Goal: Complete application form

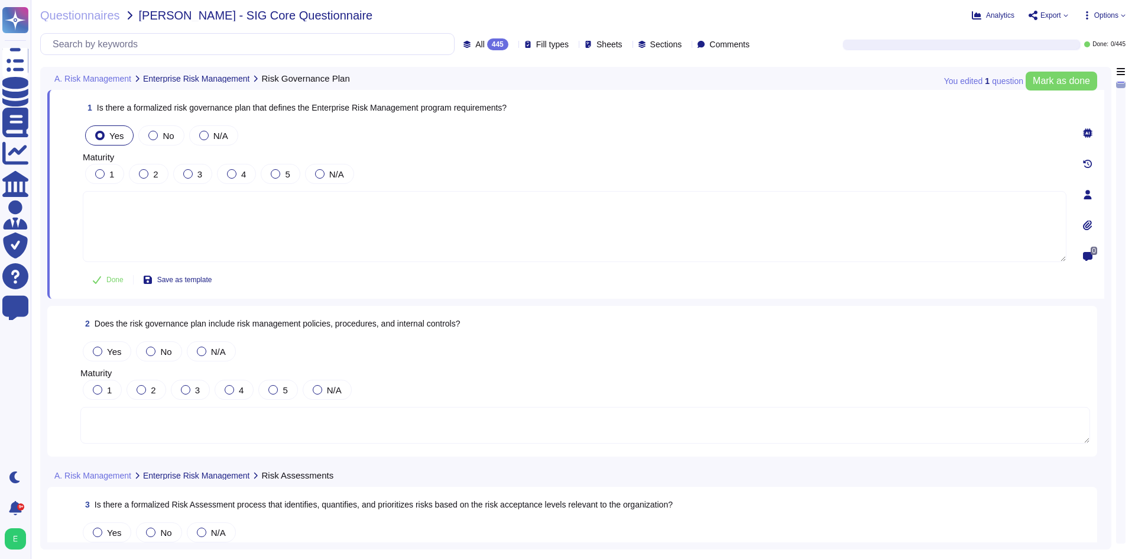
click at [183, 225] on textarea at bounding box center [574, 226] width 983 height 71
click at [1089, 133] on icon at bounding box center [1087, 132] width 9 height 9
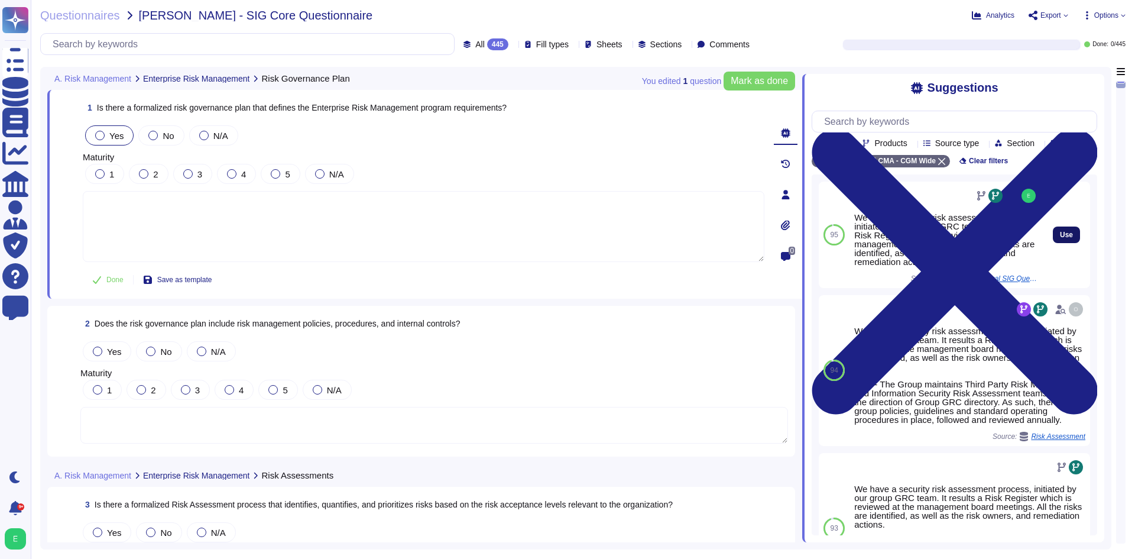
click at [1053, 243] on button "Use" at bounding box center [1066, 234] width 27 height 17
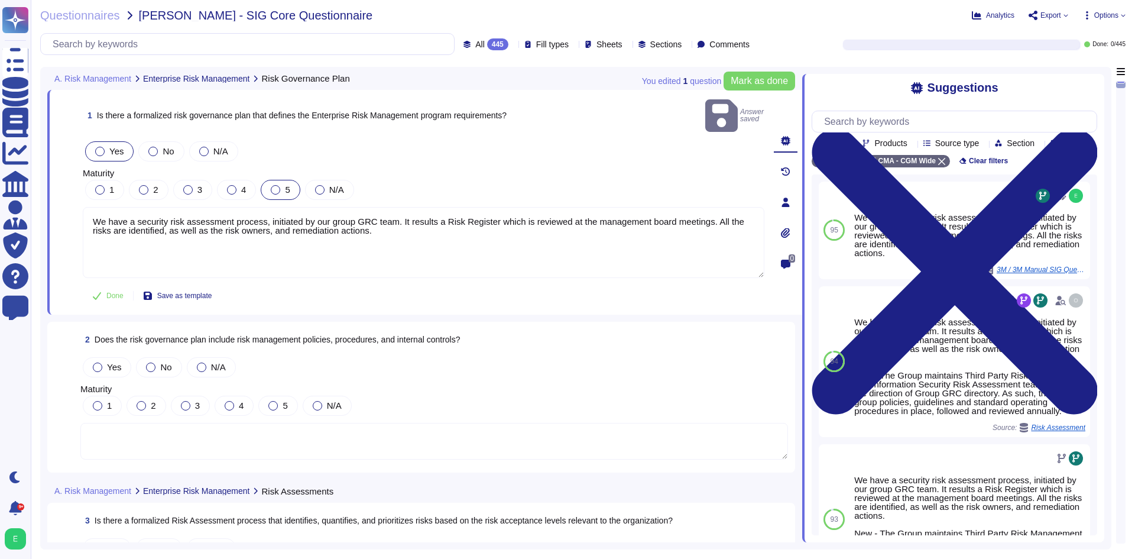
click at [280, 180] on div "5" at bounding box center [280, 190] width 39 height 20
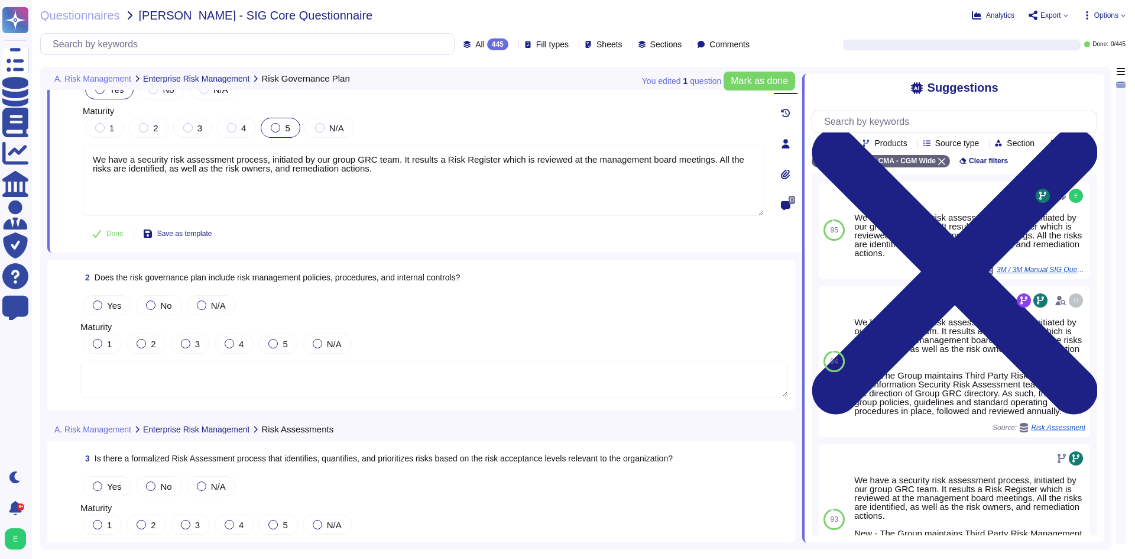
scroll to position [118, 0]
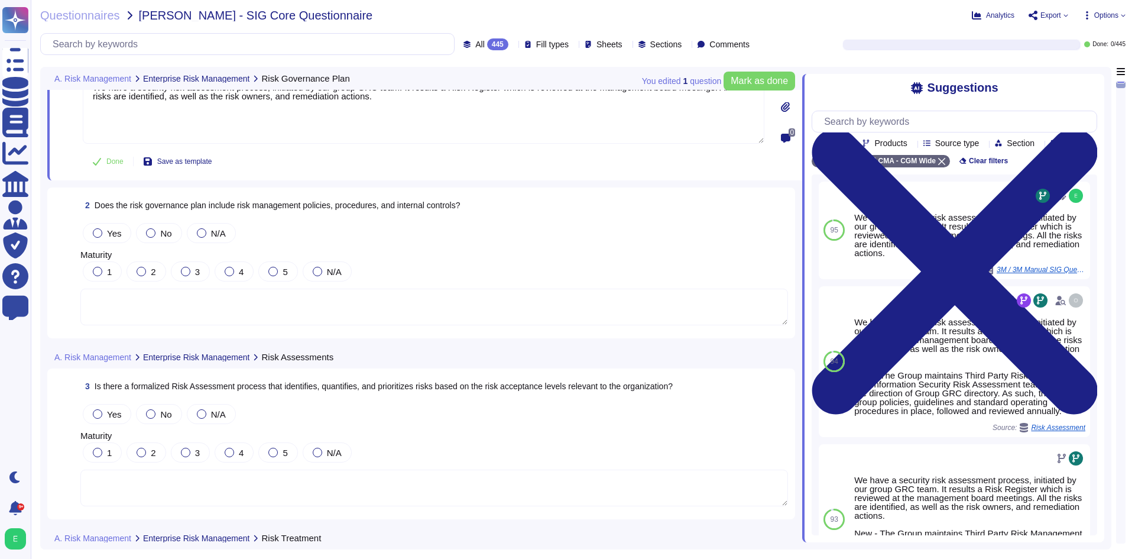
click at [263, 313] on textarea at bounding box center [433, 306] width 707 height 37
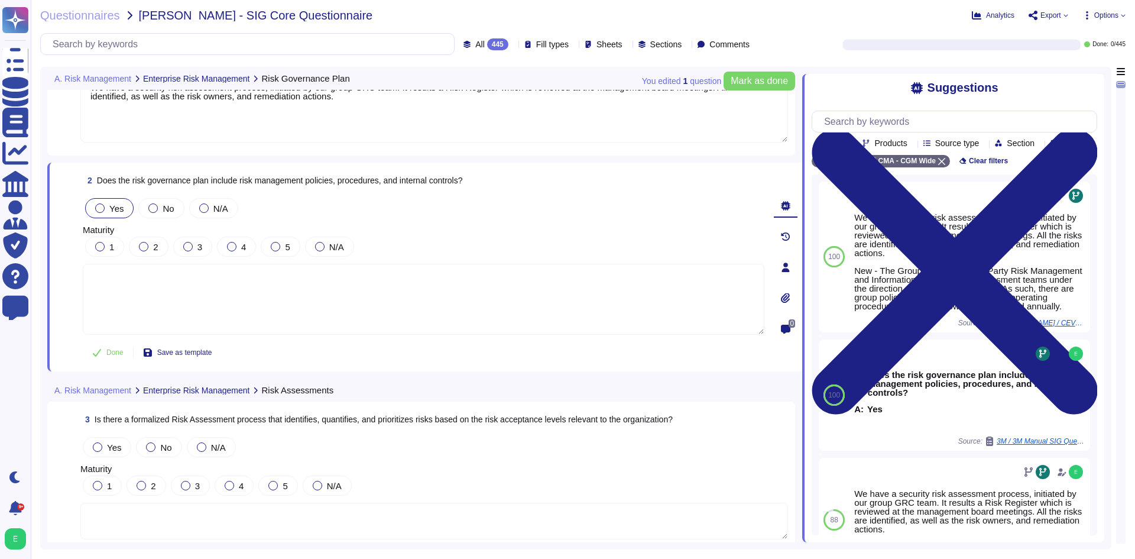
click at [109, 209] on label "Yes" at bounding box center [109, 207] width 28 height 9
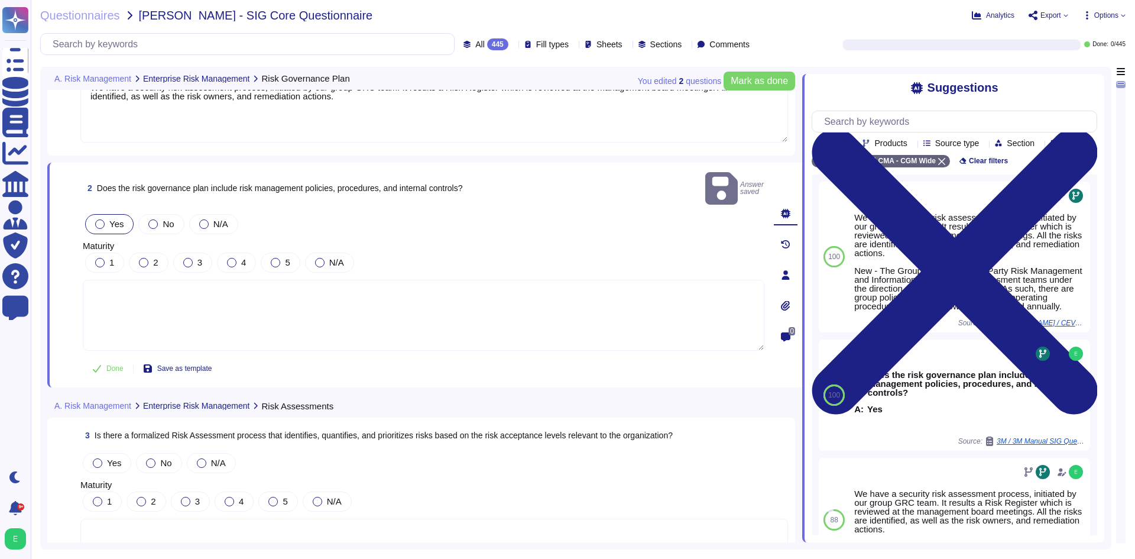
click at [253, 301] on textarea at bounding box center [423, 315] width 681 height 71
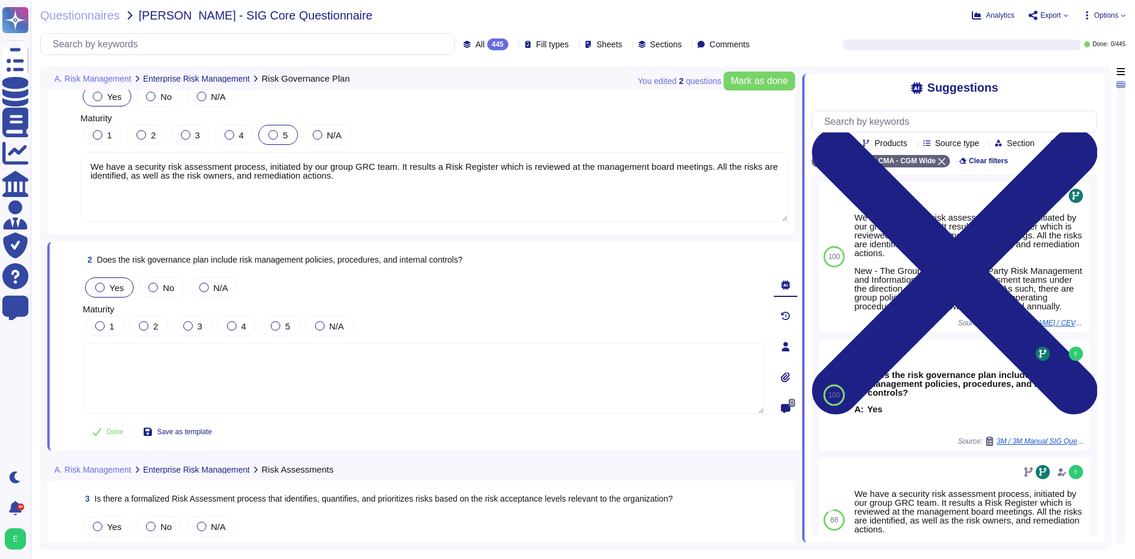
scroll to position [59, 0]
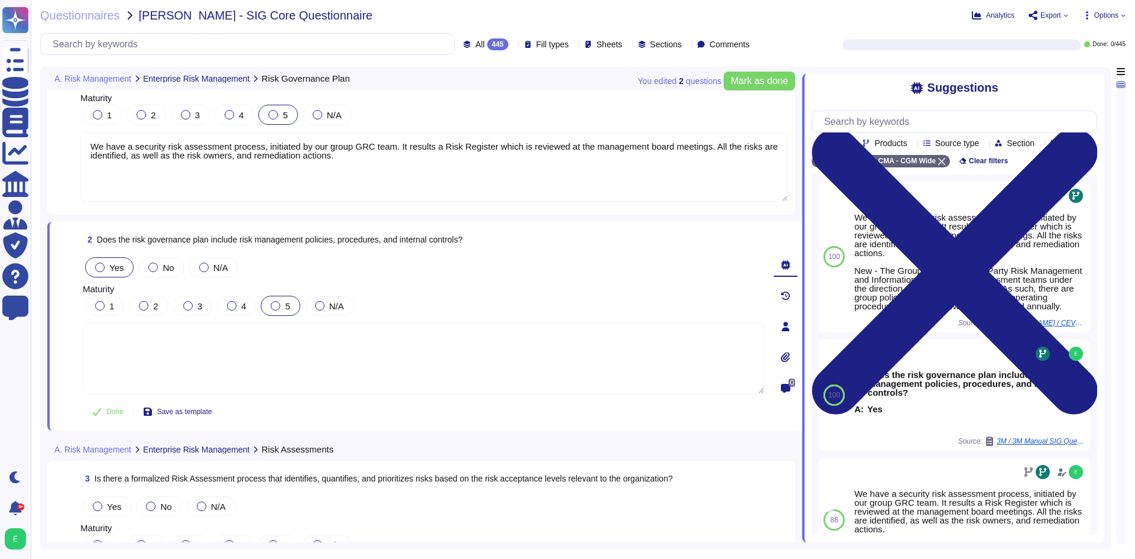
click at [282, 301] on label "5" at bounding box center [280, 305] width 19 height 9
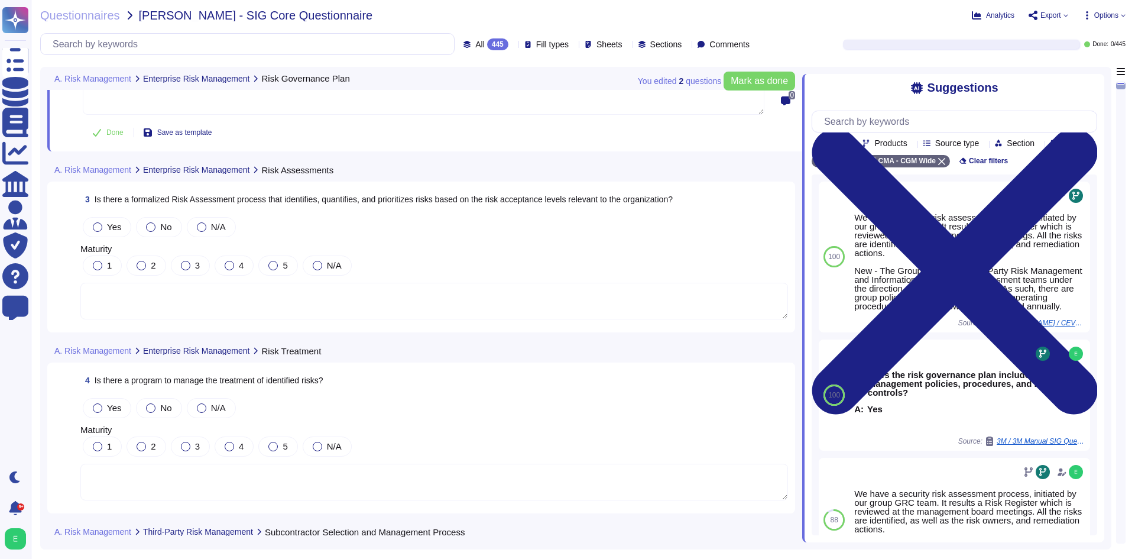
scroll to position [355, 0]
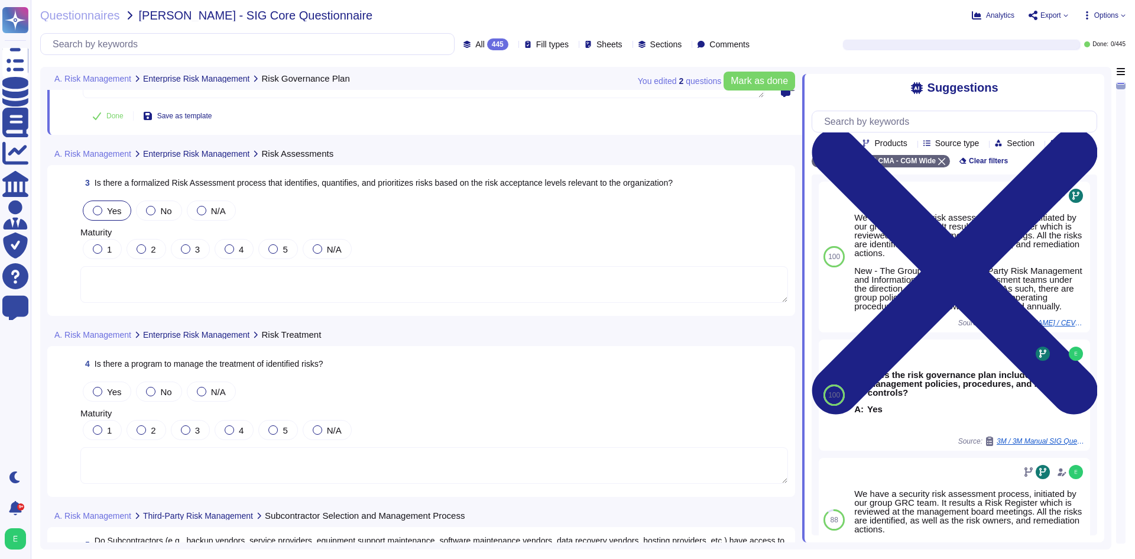
click at [115, 212] on span "Yes" at bounding box center [114, 211] width 14 height 10
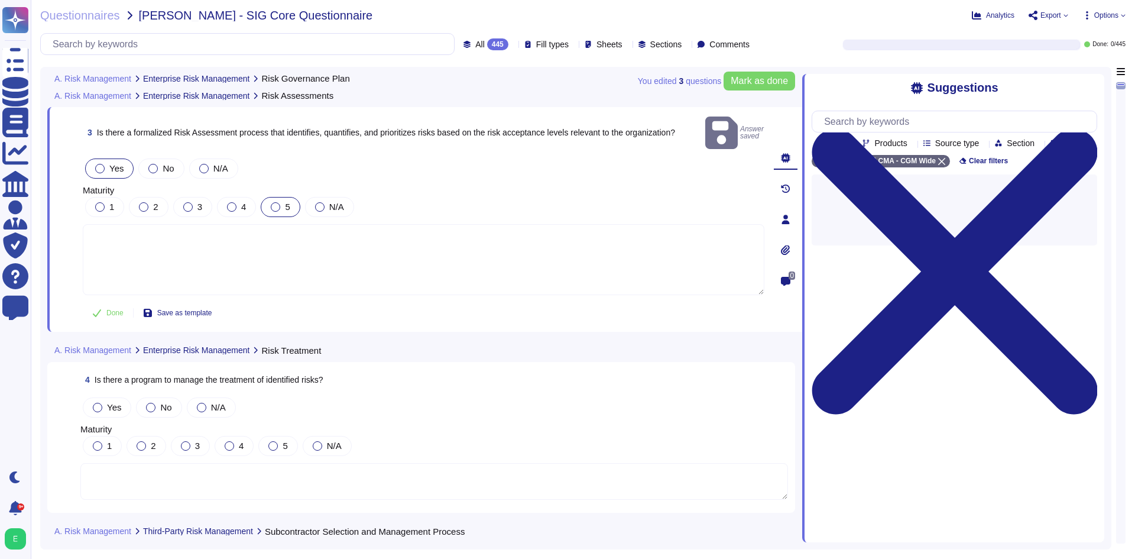
click at [278, 197] on div "5" at bounding box center [280, 207] width 39 height 20
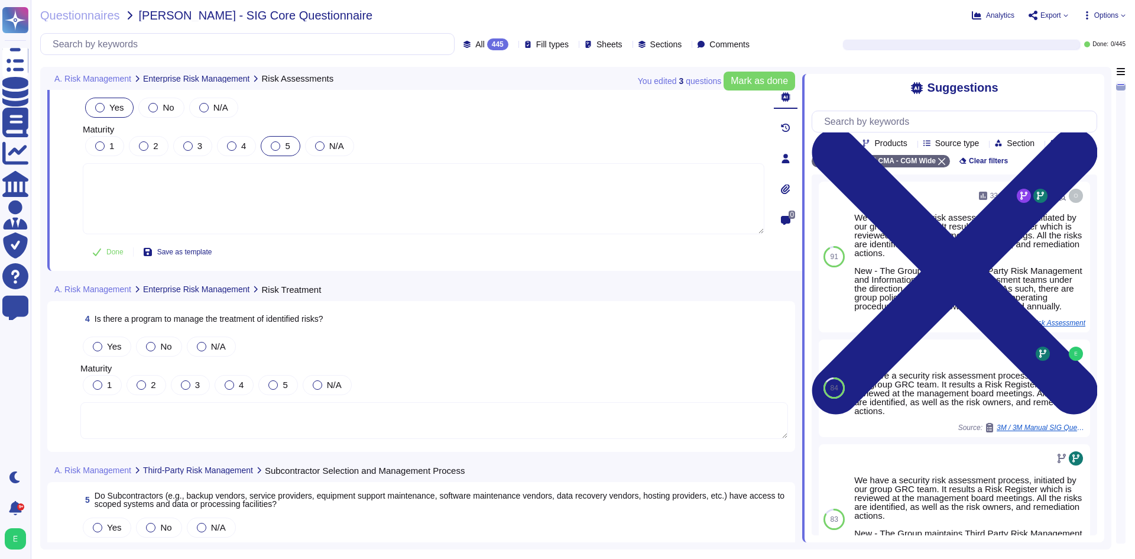
scroll to position [473, 0]
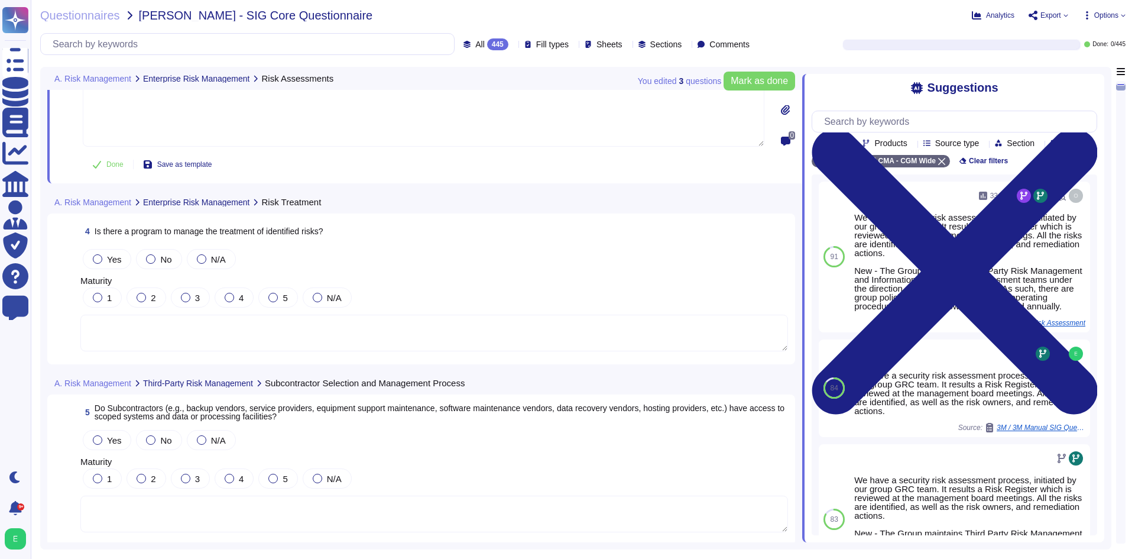
click at [277, 340] on textarea at bounding box center [433, 332] width 707 height 37
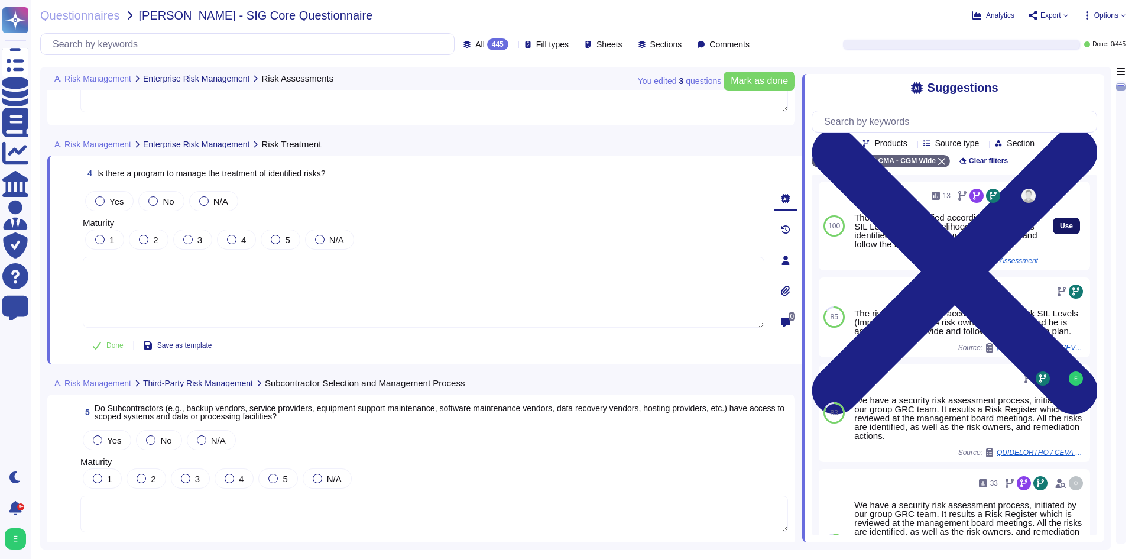
click at [1064, 234] on button "Use" at bounding box center [1066, 225] width 27 height 17
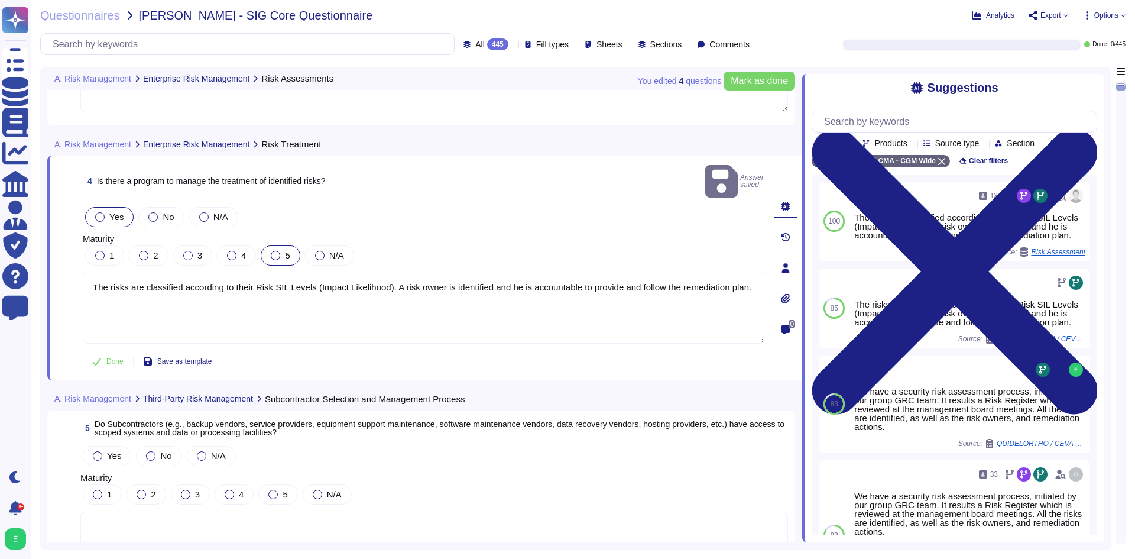
click at [266, 245] on div "5" at bounding box center [280, 255] width 39 height 20
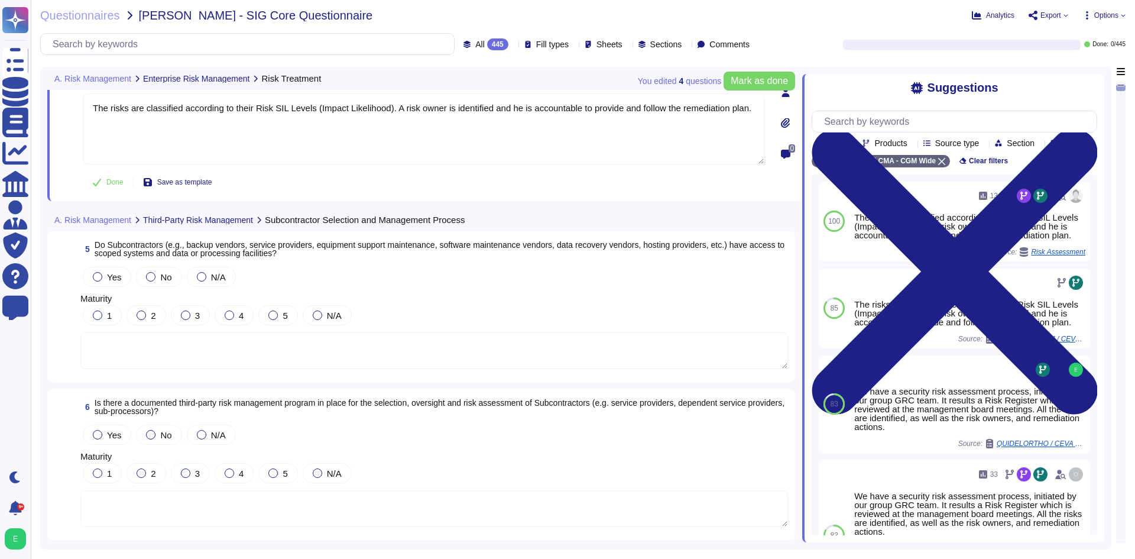
scroll to position [650, 0]
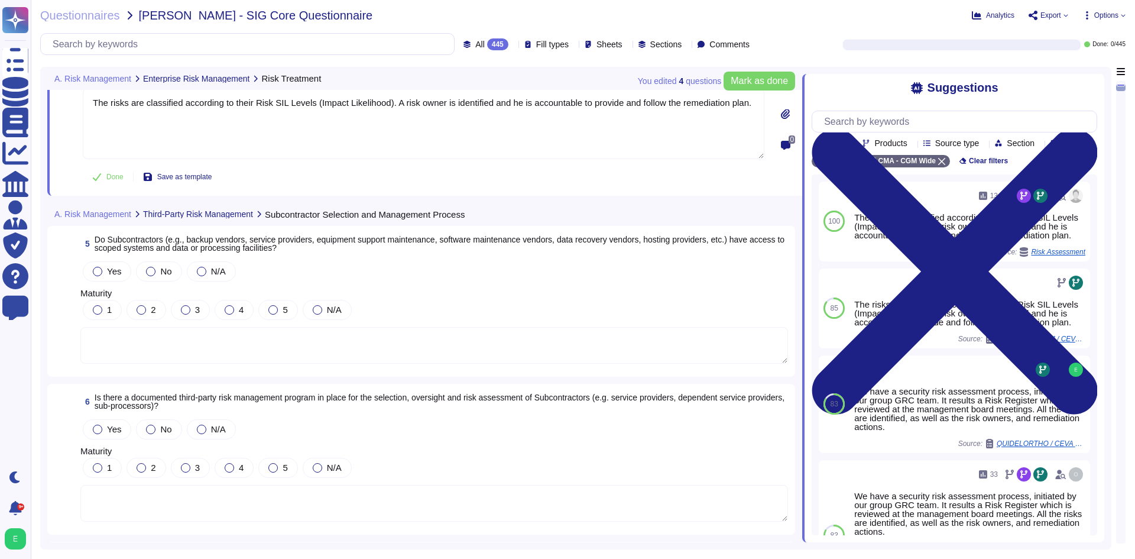
click at [310, 331] on textarea at bounding box center [433, 345] width 707 height 37
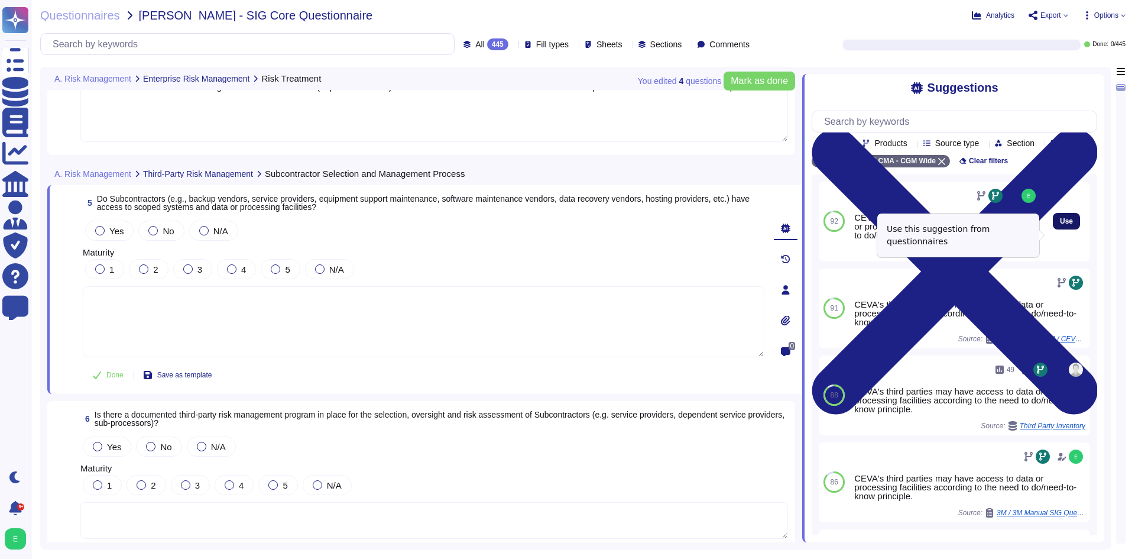
click at [1060, 225] on span "Use" at bounding box center [1066, 220] width 13 height 7
type textarea "CEVA's third parties may have access to data or processing facilities according…"
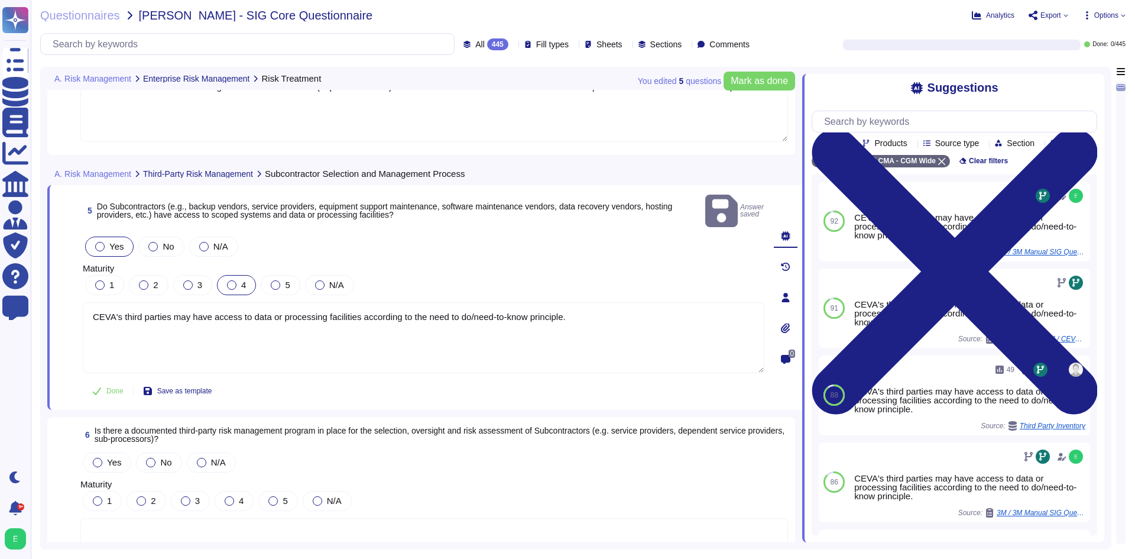
click at [241, 280] on span "4" at bounding box center [243, 285] width 5 height 10
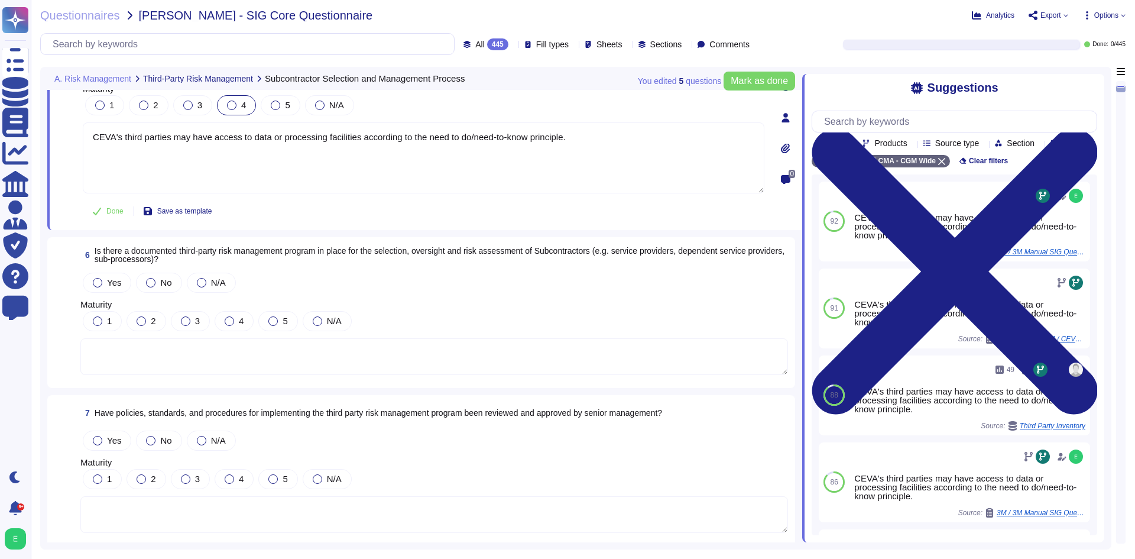
scroll to position [827, 0]
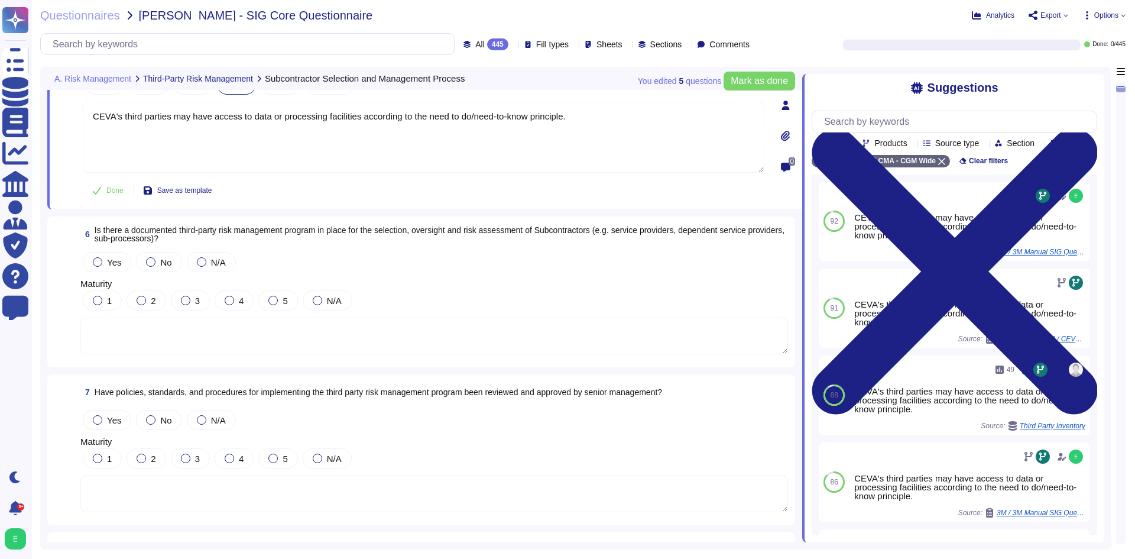
click at [278, 350] on textarea at bounding box center [433, 335] width 707 height 37
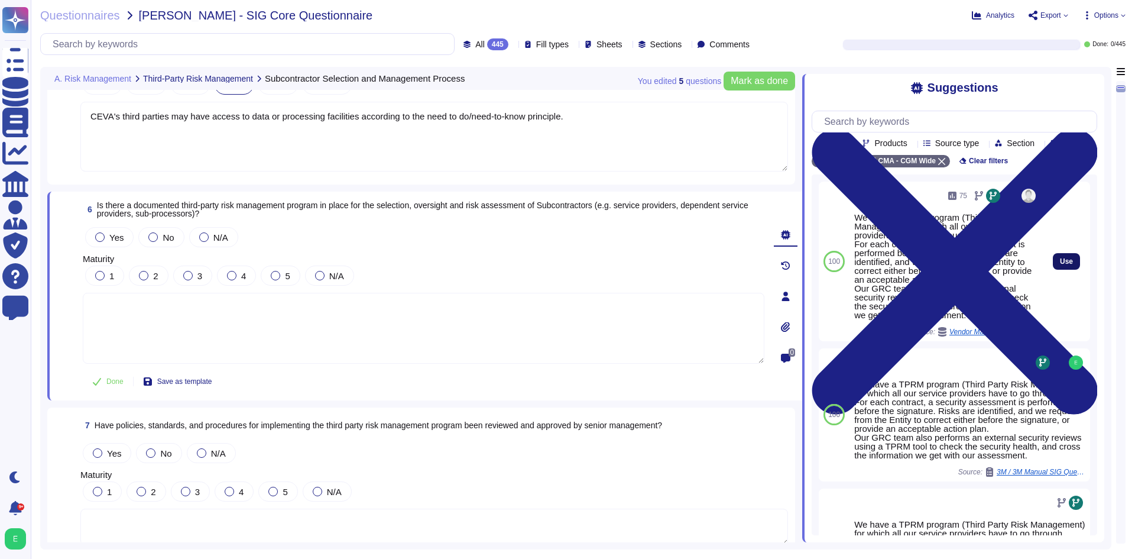
click at [1053, 270] on button "Use" at bounding box center [1066, 261] width 27 height 17
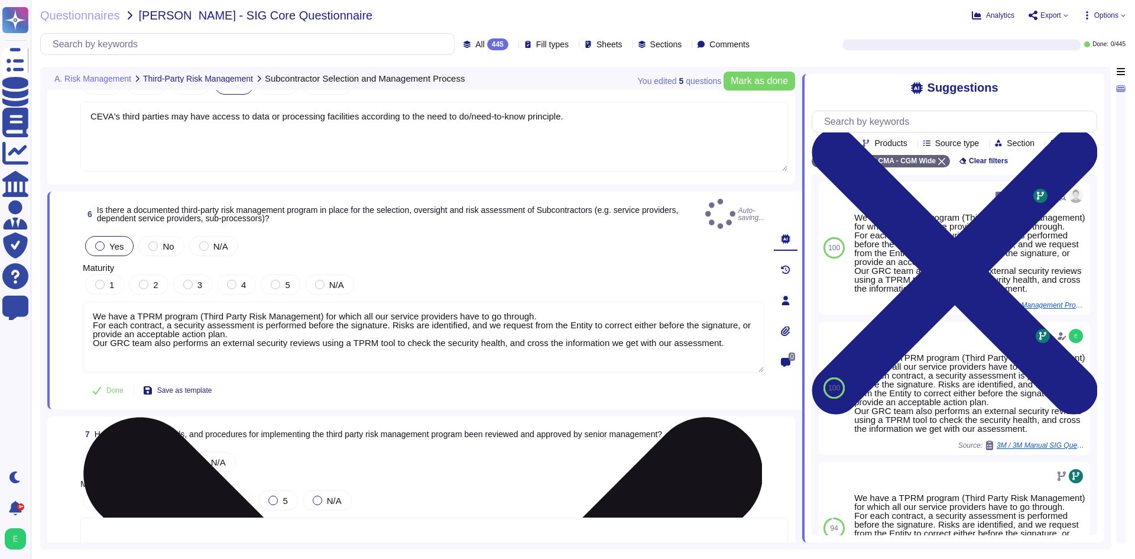
type textarea "We have a TPRM program (Third Party Risk Management) for which all our service …"
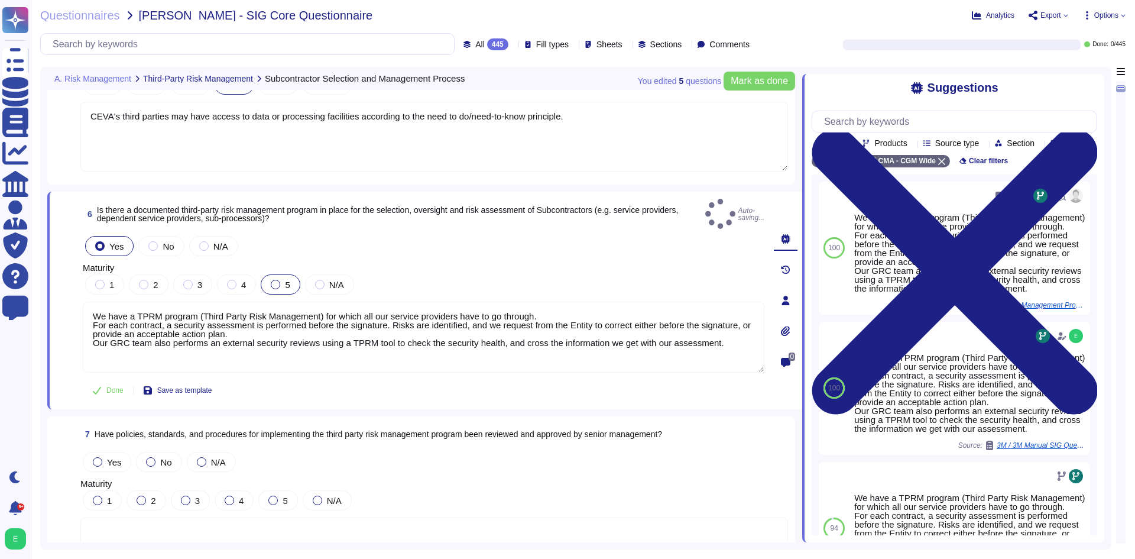
click at [280, 280] on label "5" at bounding box center [280, 284] width 19 height 9
click at [277, 274] on div "5" at bounding box center [280, 284] width 39 height 20
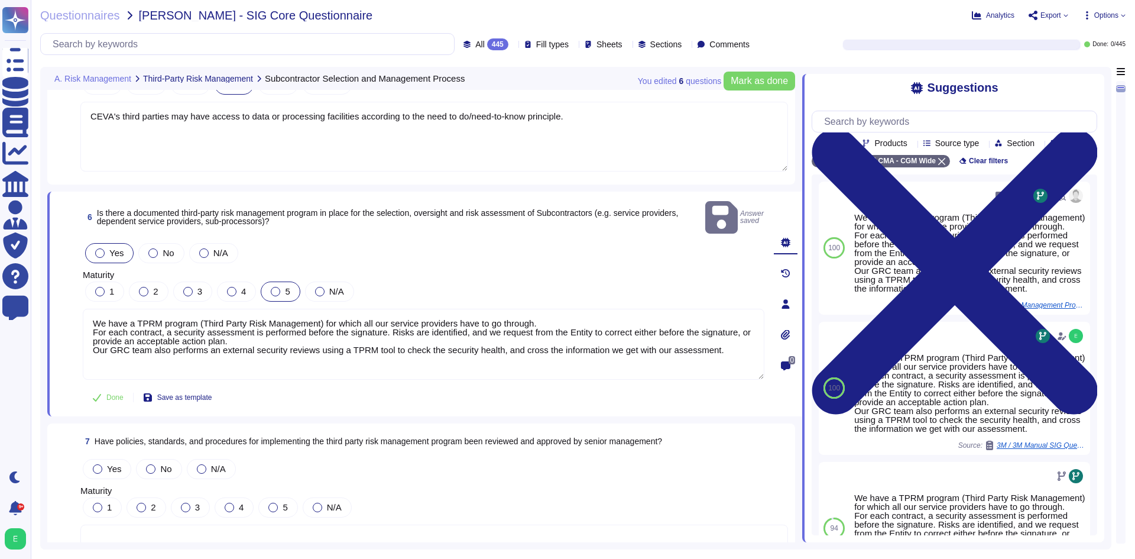
click at [273, 282] on div "5" at bounding box center [280, 291] width 39 height 20
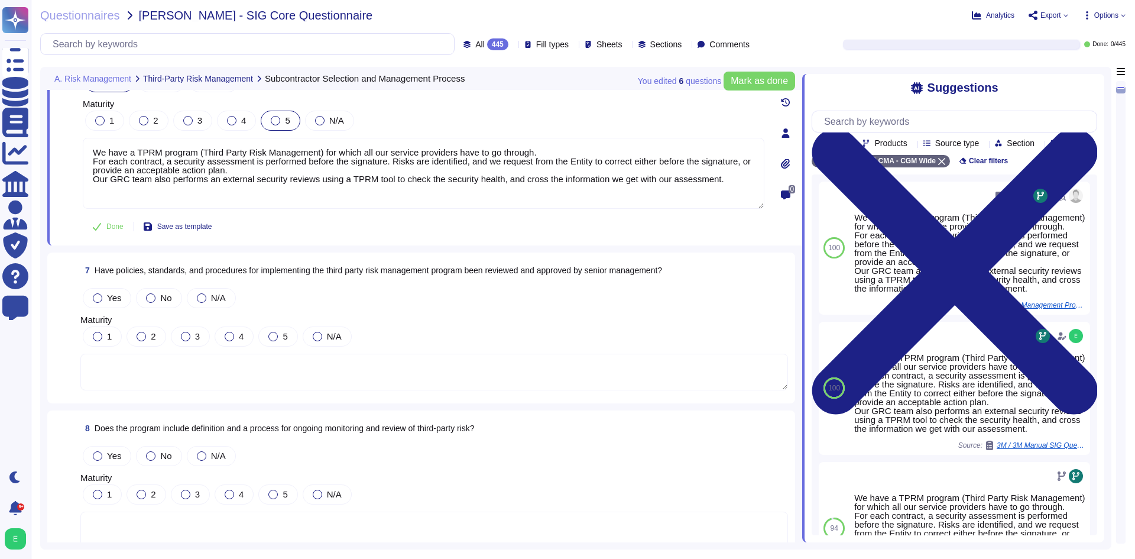
scroll to position [1005, 0]
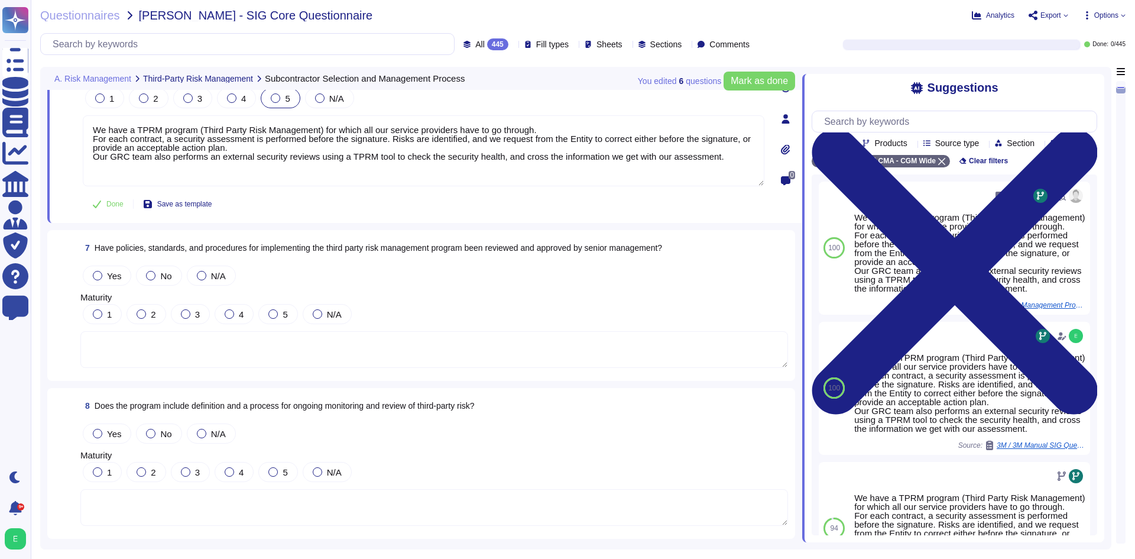
click at [281, 372] on div "7 Have policies, standards, and procedures for implementing the third party ris…" at bounding box center [420, 305] width 733 height 137
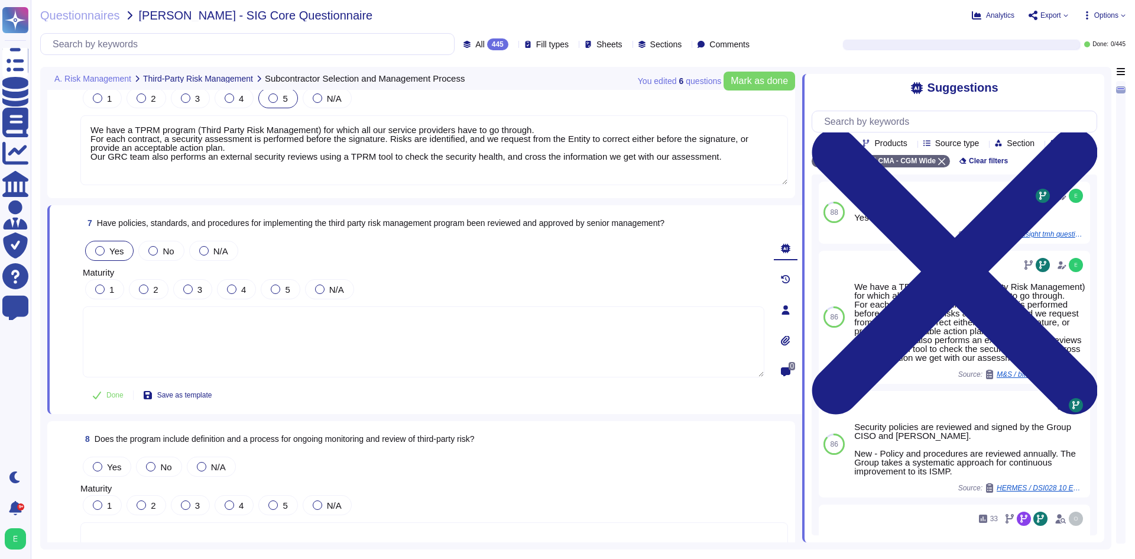
click at [113, 250] on span "Yes" at bounding box center [116, 251] width 14 height 10
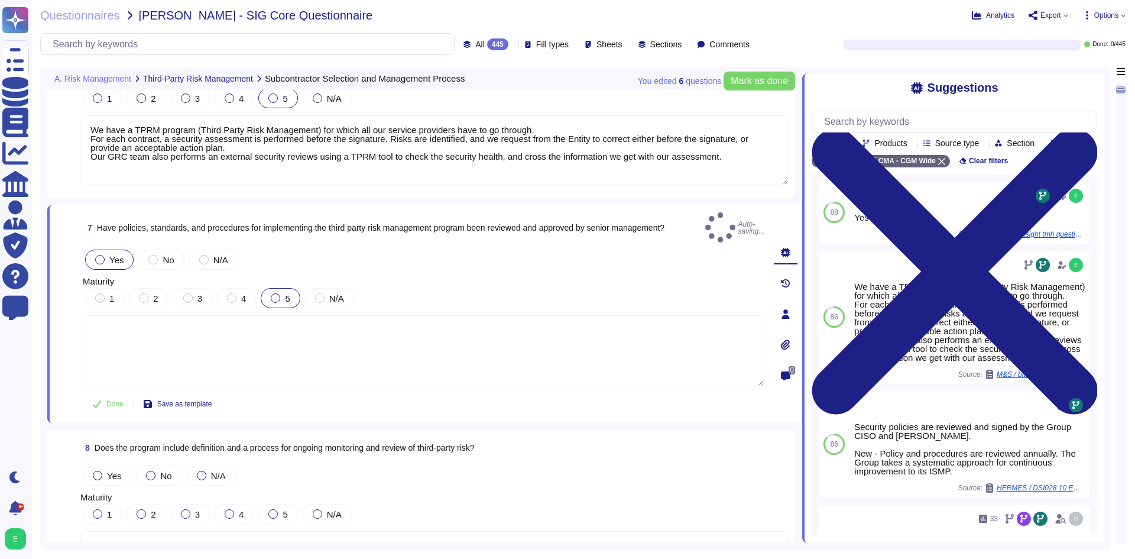
click at [278, 293] on div at bounding box center [275, 297] width 9 height 9
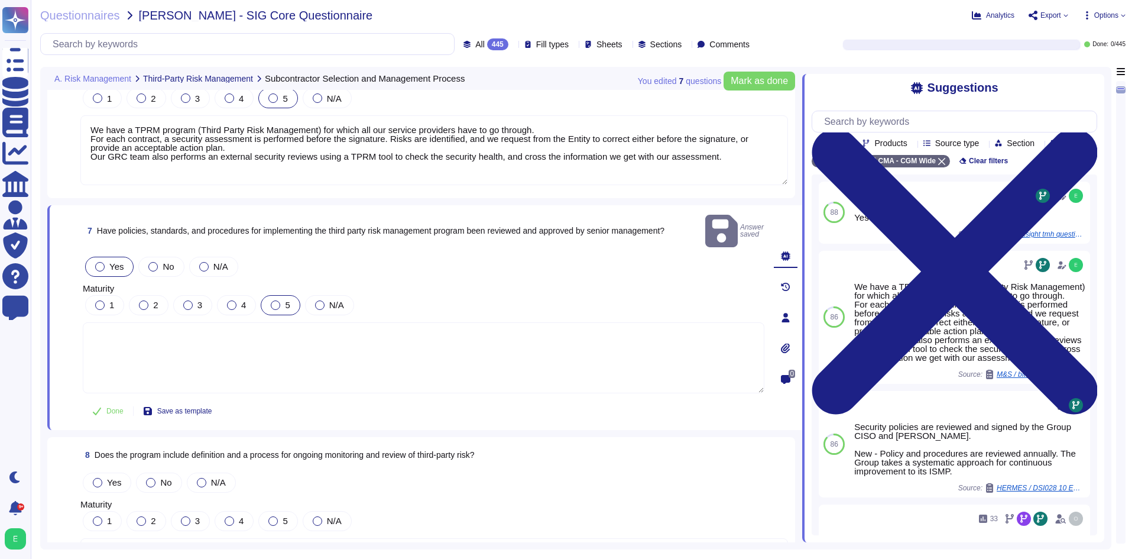
drag, startPoint x: 280, startPoint y: 291, endPoint x: 291, endPoint y: 308, distance: 20.8
click at [280, 300] on label "5" at bounding box center [280, 304] width 19 height 9
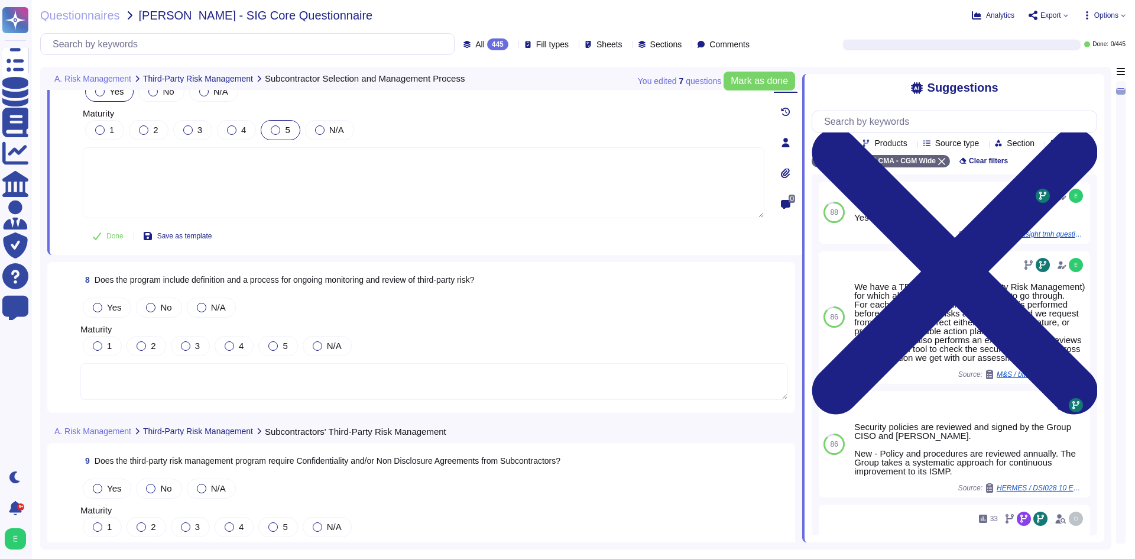
scroll to position [1182, 0]
click at [315, 361] on textarea at bounding box center [433, 379] width 707 height 37
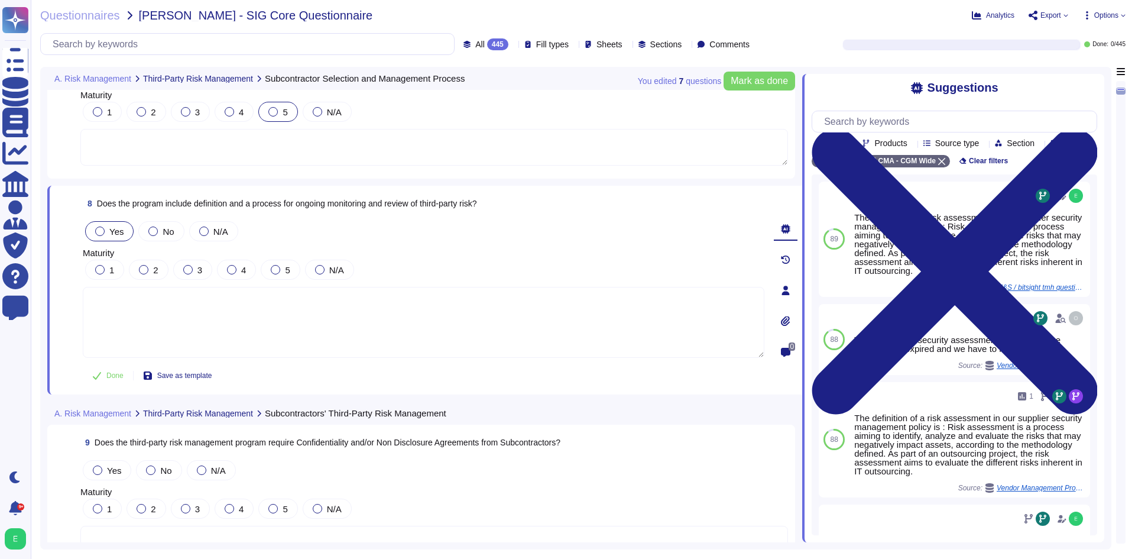
click at [109, 232] on span "Yes" at bounding box center [116, 231] width 14 height 10
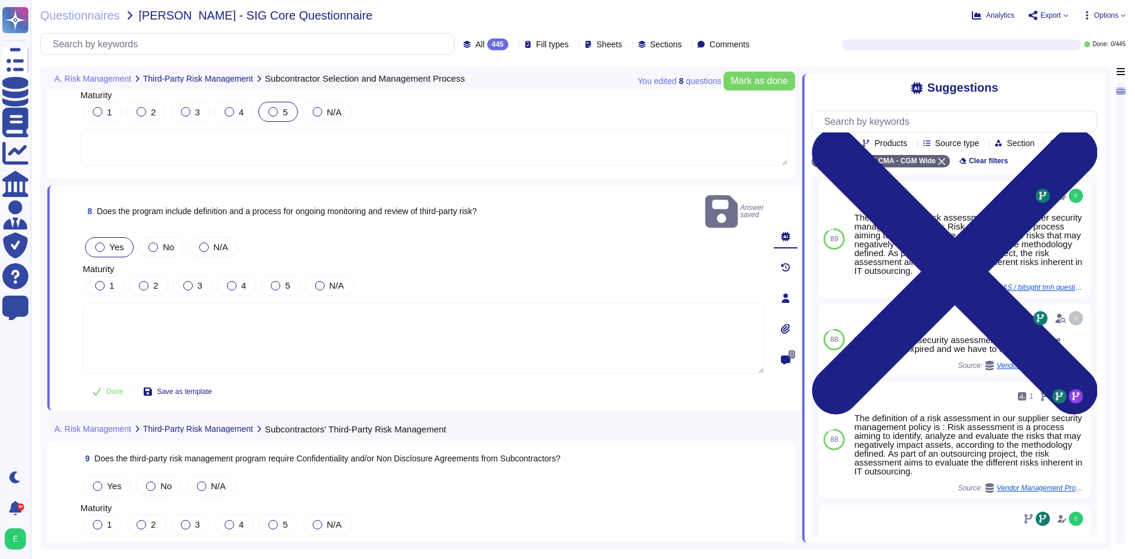
click at [277, 281] on div at bounding box center [275, 285] width 9 height 9
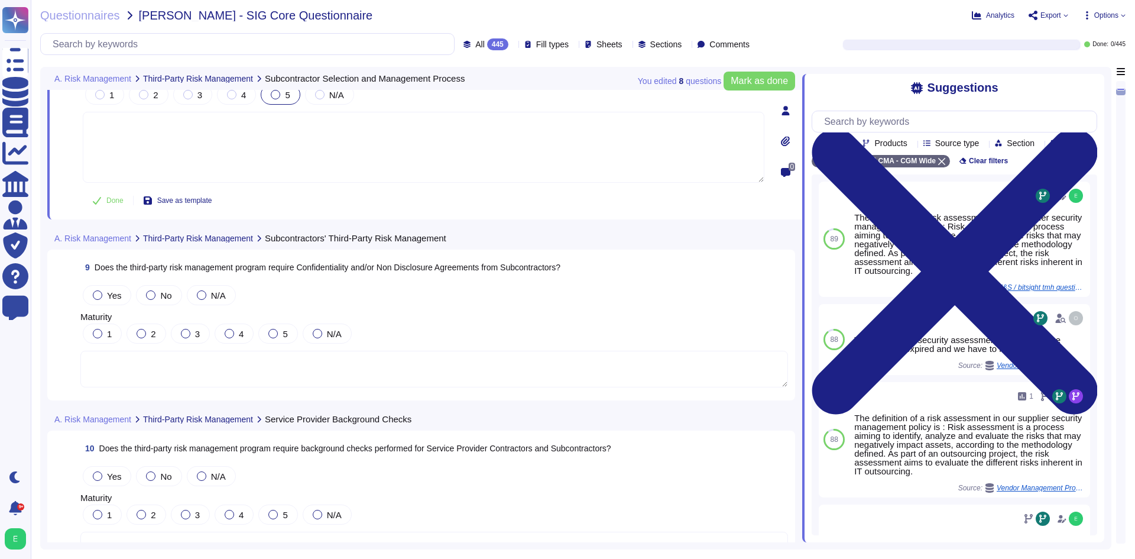
scroll to position [1359, 0]
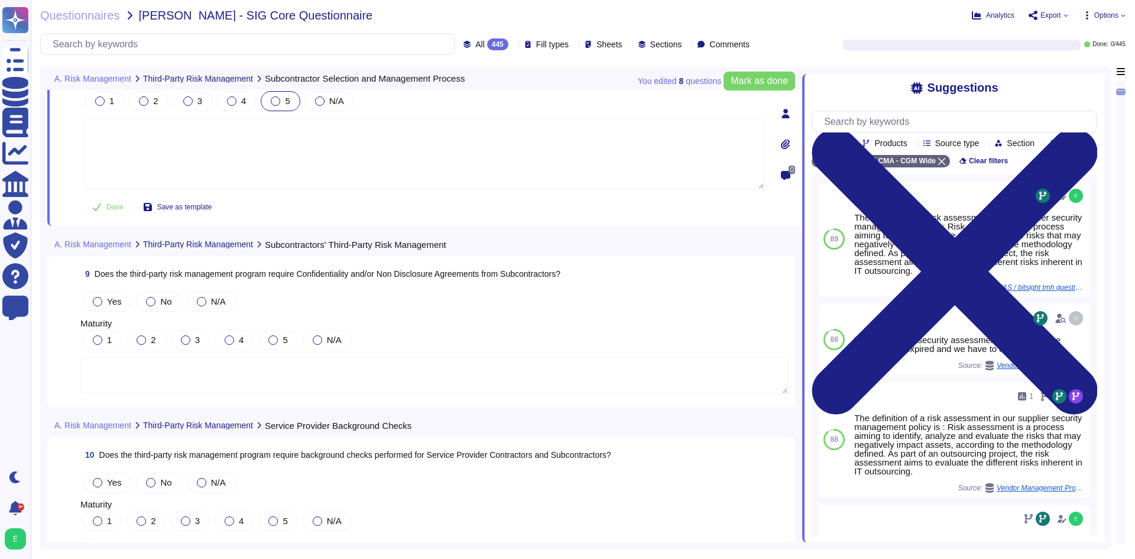
click at [315, 374] on textarea at bounding box center [433, 375] width 707 height 37
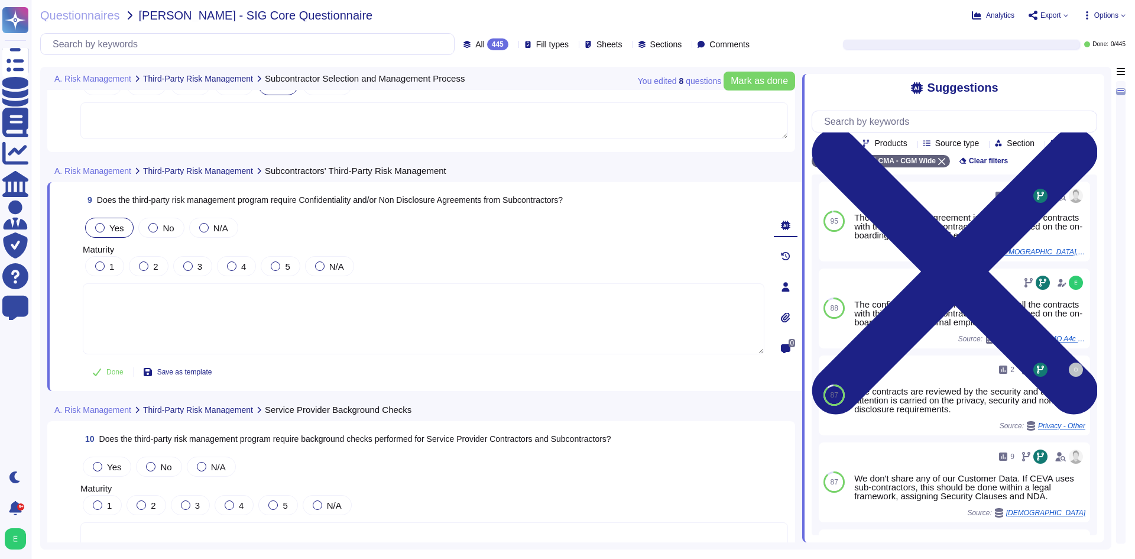
click at [114, 227] on span "Yes" at bounding box center [116, 228] width 14 height 10
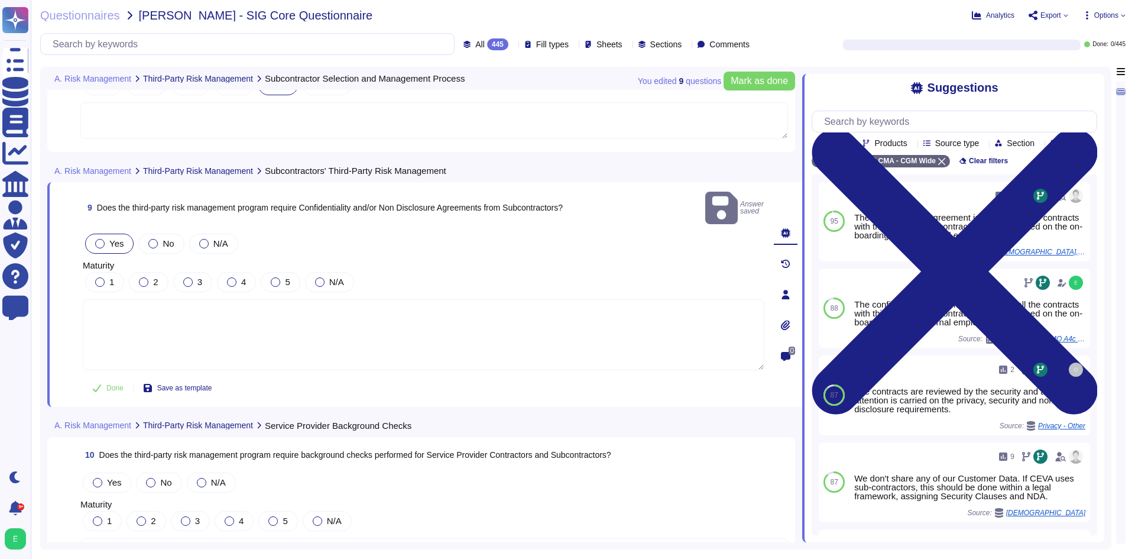
click at [324, 376] on div "Done Save as template" at bounding box center [423, 388] width 681 height 24
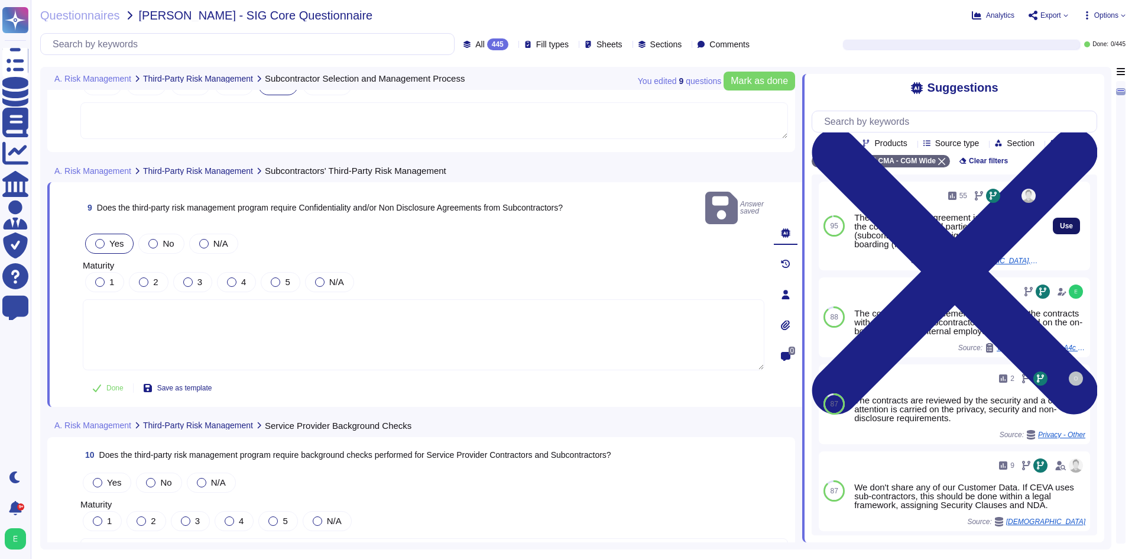
click at [1060, 229] on span "Use" at bounding box center [1066, 225] width 13 height 7
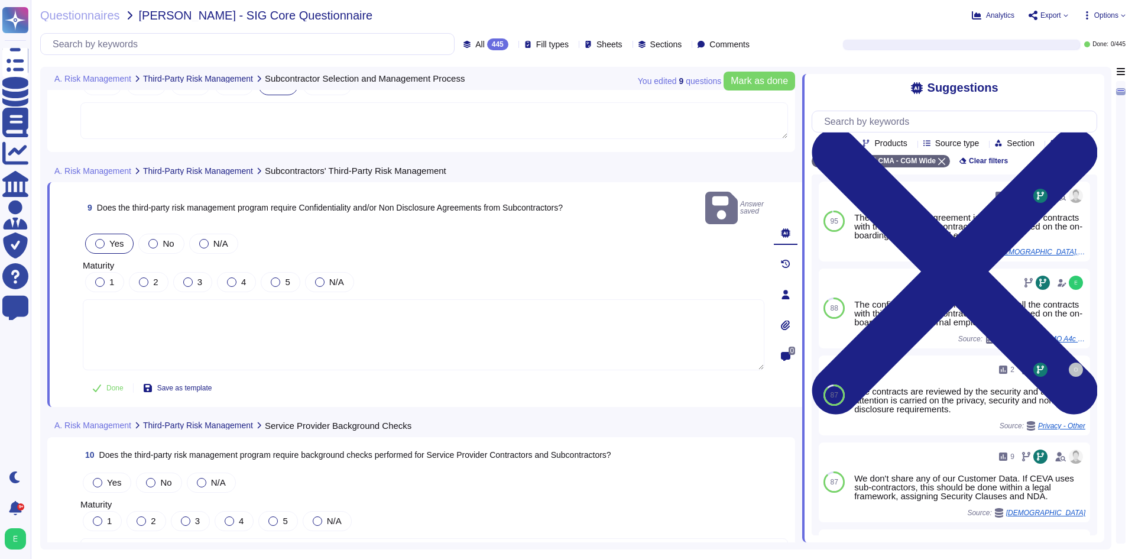
type textarea "The confidentiality agreement is a part of all the contracts with third parties…"
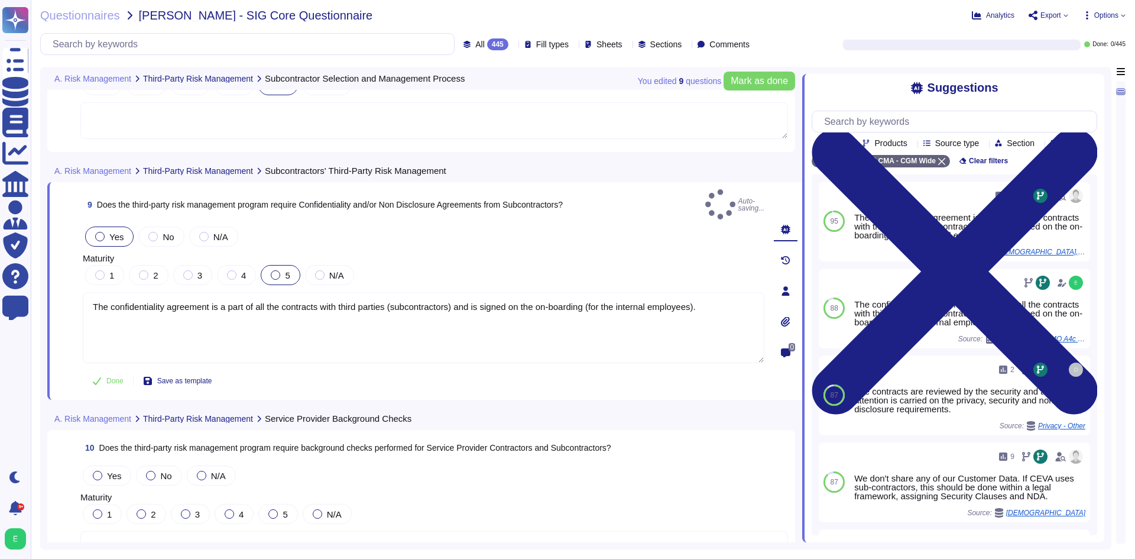
click at [290, 265] on div "5" at bounding box center [280, 275] width 39 height 20
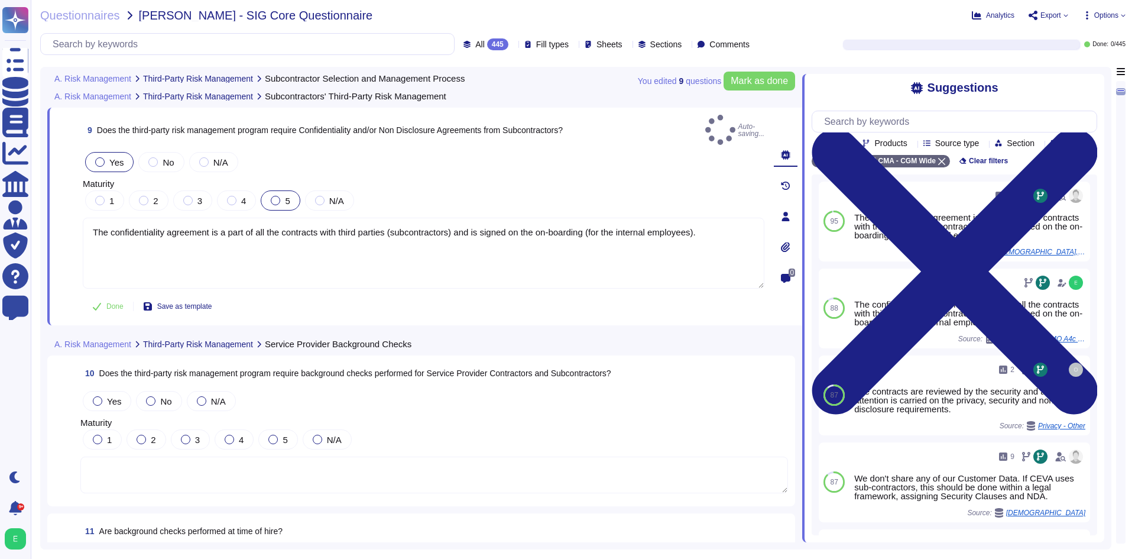
scroll to position [1537, 0]
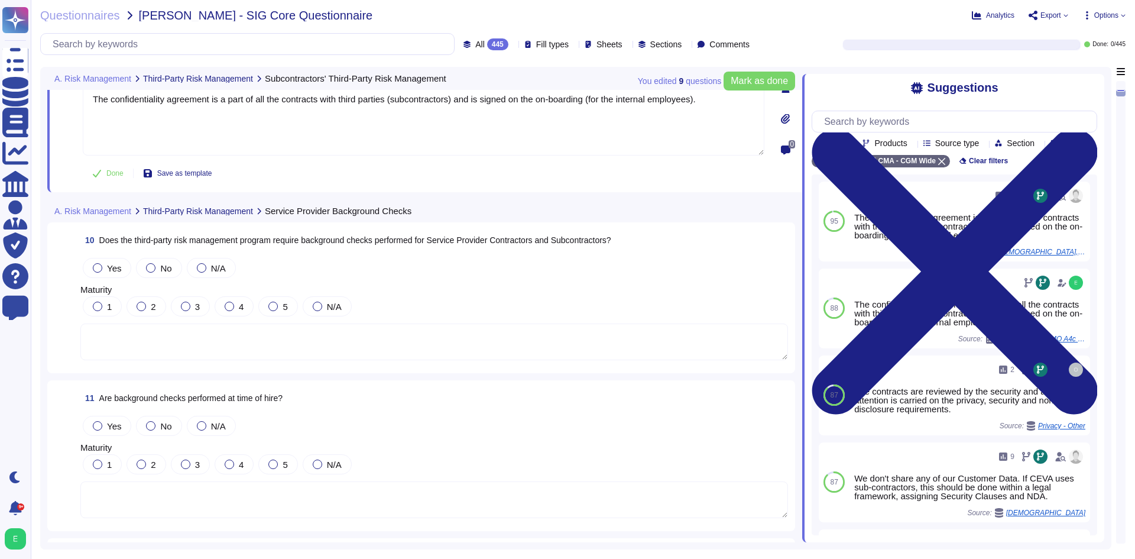
click at [343, 332] on textarea at bounding box center [433, 341] width 707 height 37
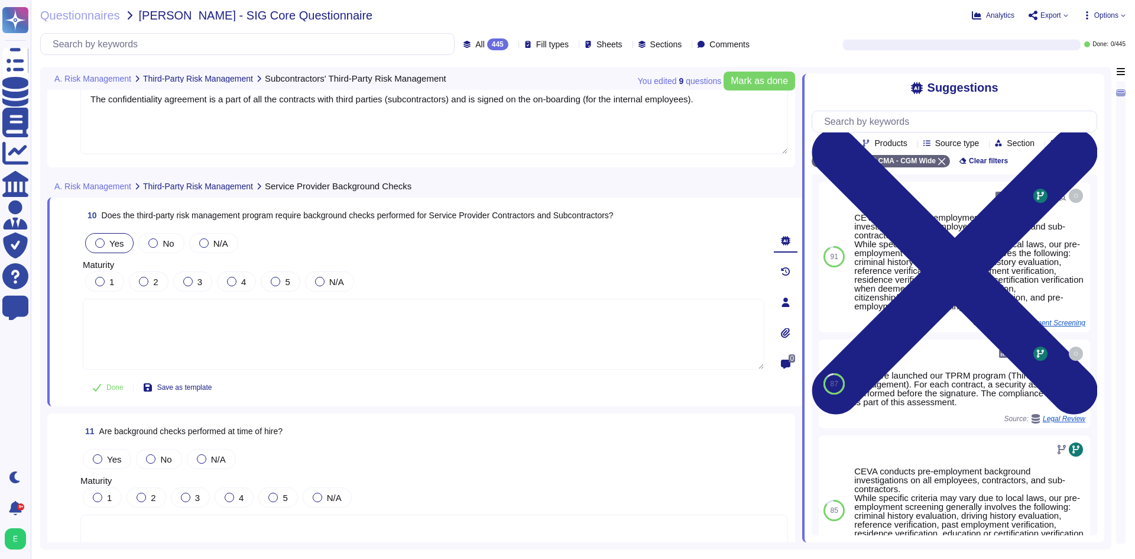
click at [108, 247] on label "Yes" at bounding box center [109, 242] width 28 height 9
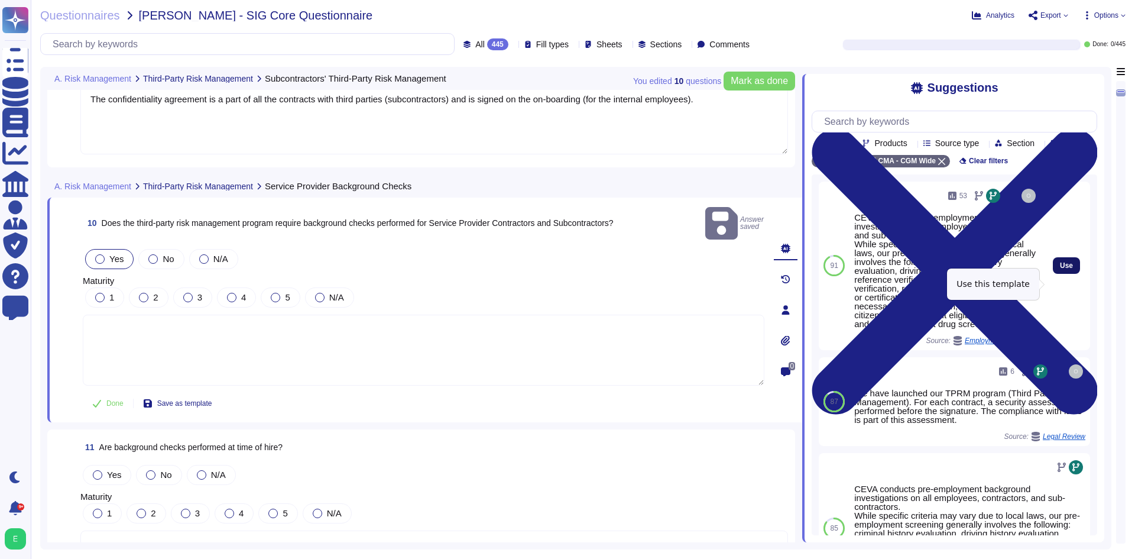
click at [1060, 269] on span "Use" at bounding box center [1066, 265] width 13 height 7
type textarea "CEVA conducts pre-employment background investigations on all employees, contra…"
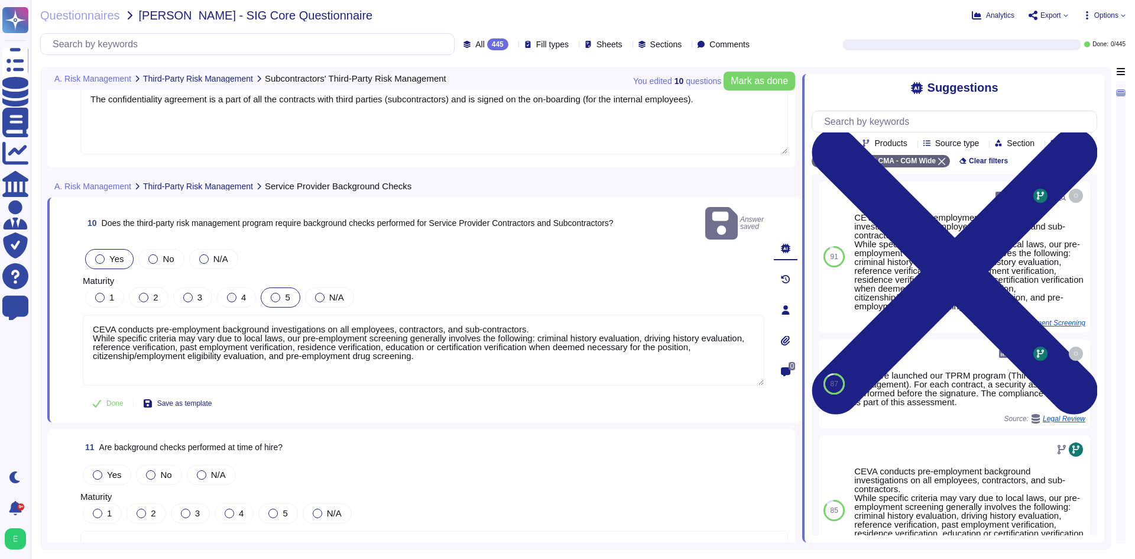
click at [271, 293] on div at bounding box center [275, 297] width 9 height 9
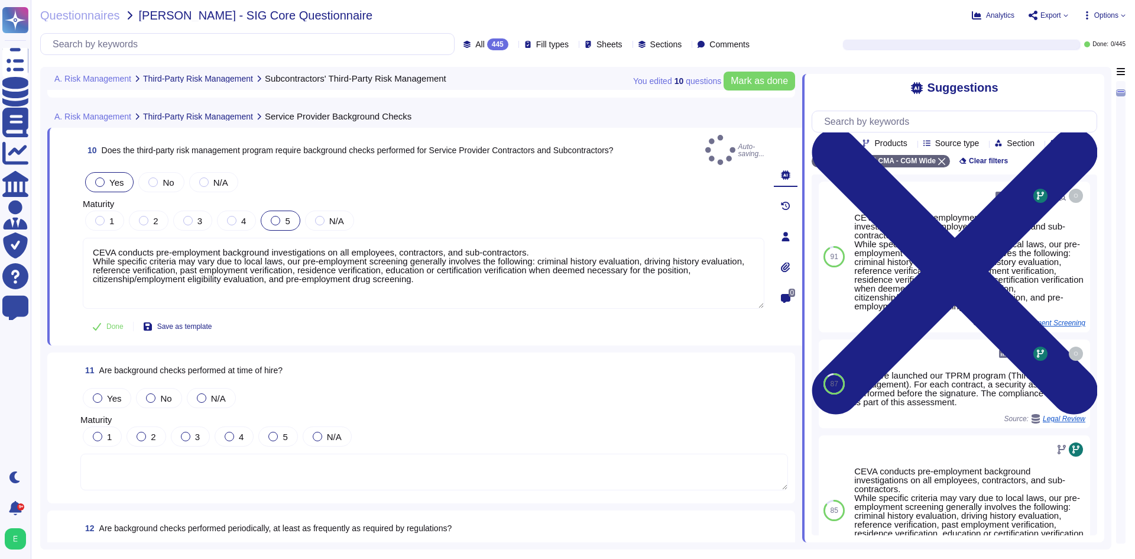
scroll to position [1714, 0]
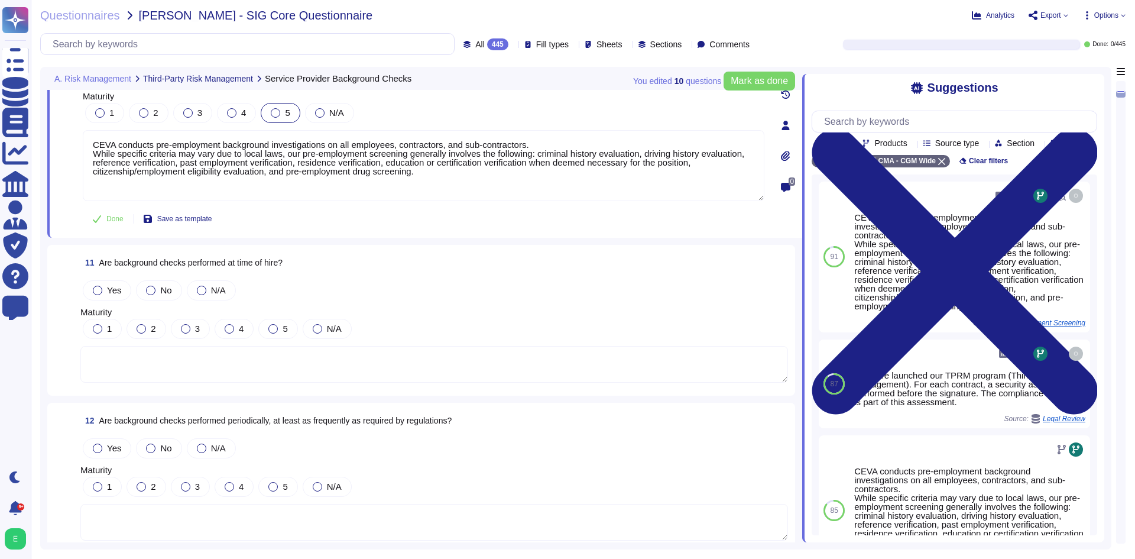
click at [287, 364] on textarea at bounding box center [433, 364] width 707 height 37
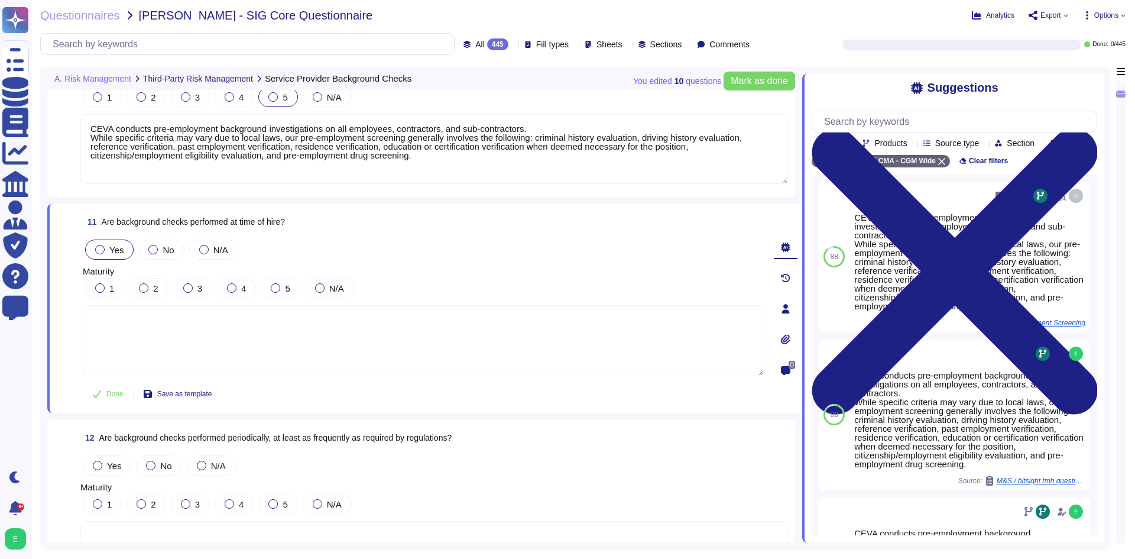
click at [112, 248] on span "Yes" at bounding box center [116, 250] width 14 height 10
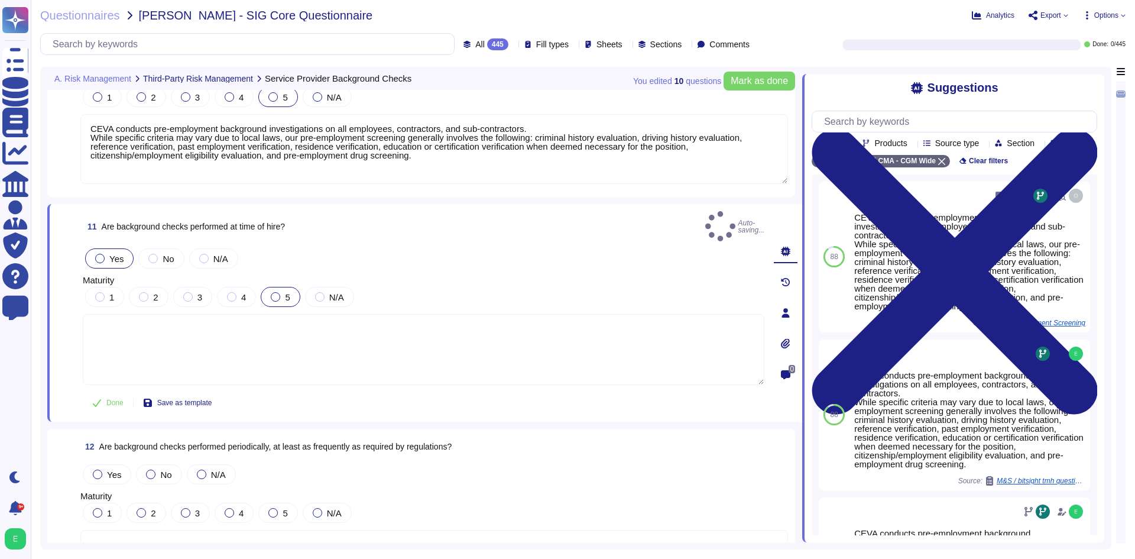
click at [279, 292] on div at bounding box center [275, 296] width 9 height 9
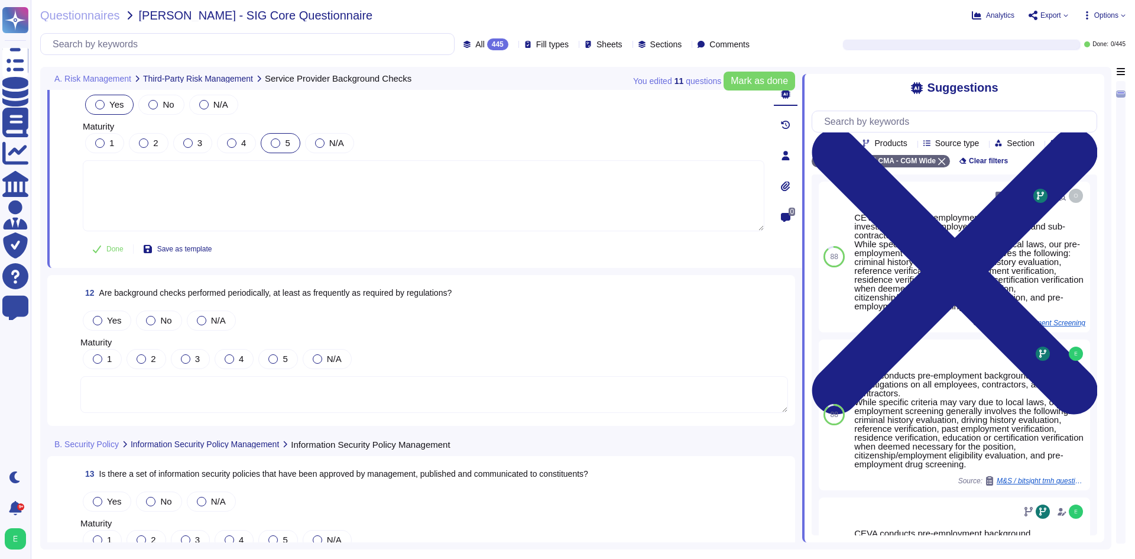
scroll to position [1891, 0]
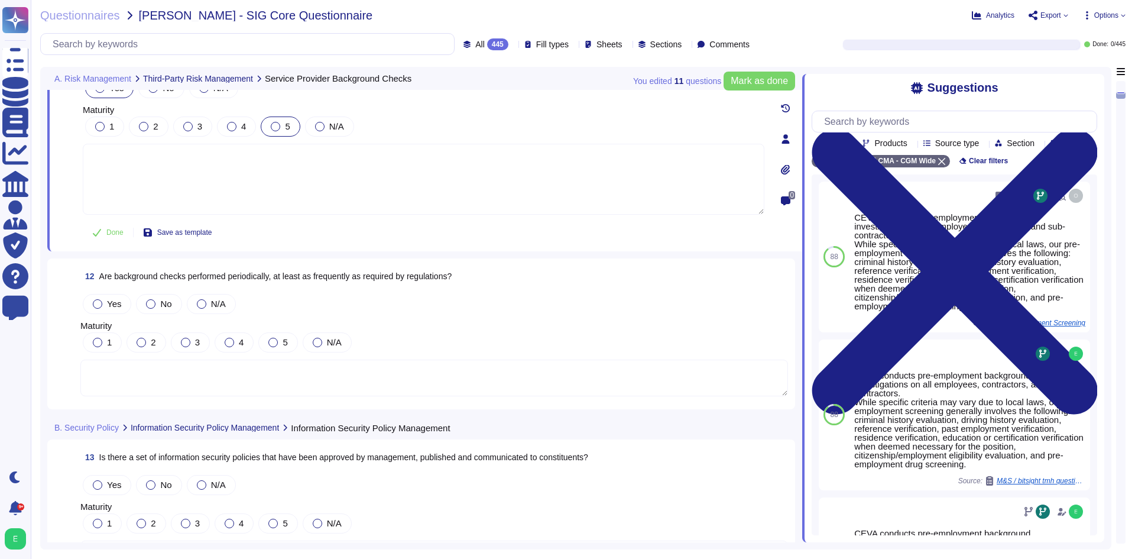
click at [270, 385] on div "12 Are background checks performed periodically, at least as frequently as requ…" at bounding box center [420, 333] width 733 height 137
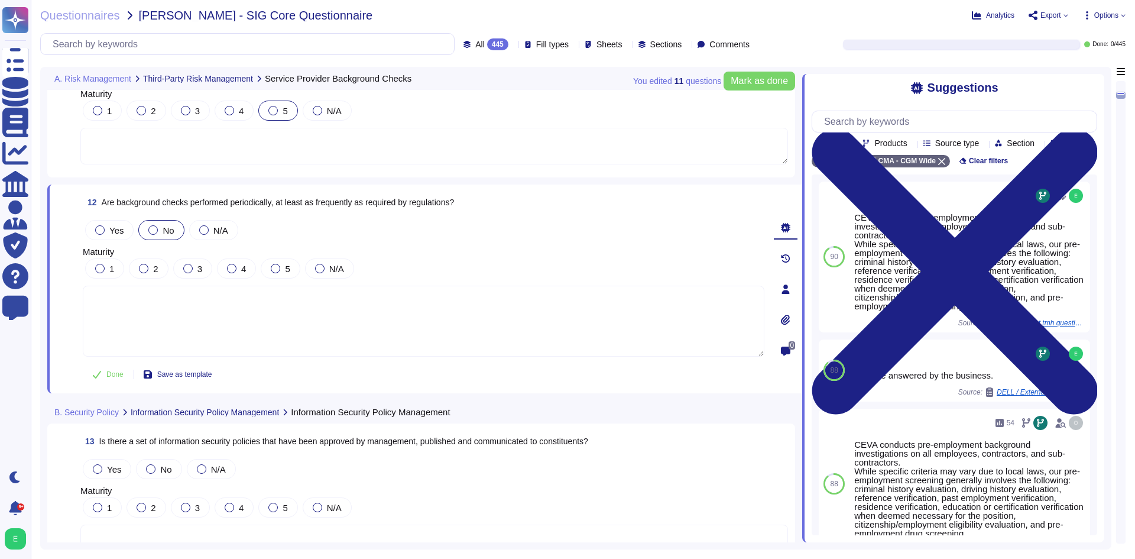
drag, startPoint x: 170, startPoint y: 230, endPoint x: 174, endPoint y: 235, distance: 6.4
click at [170, 230] on span "No" at bounding box center [168, 230] width 11 height 10
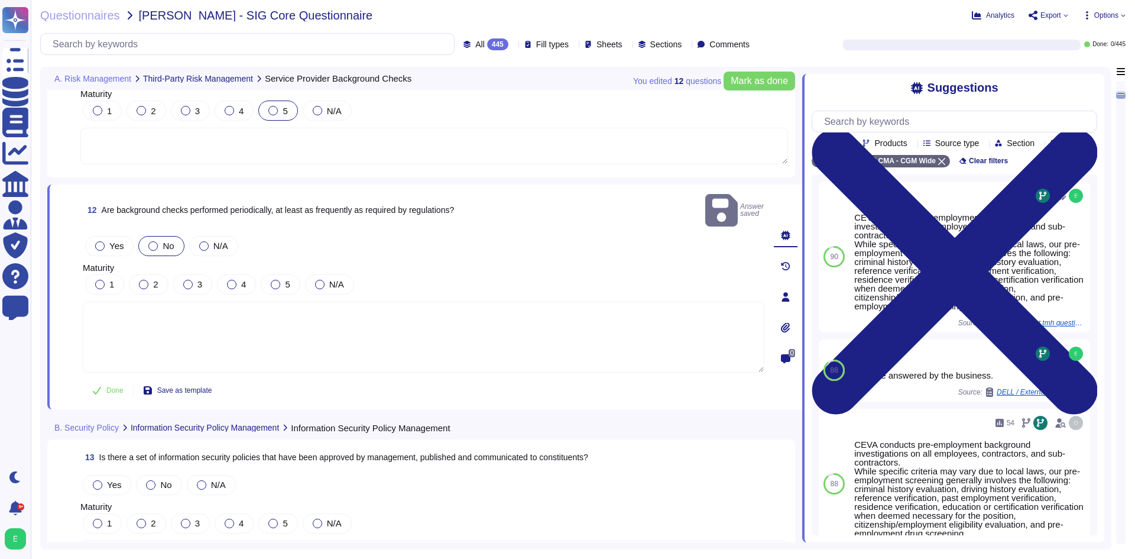
click at [169, 307] on textarea at bounding box center [423, 336] width 681 height 71
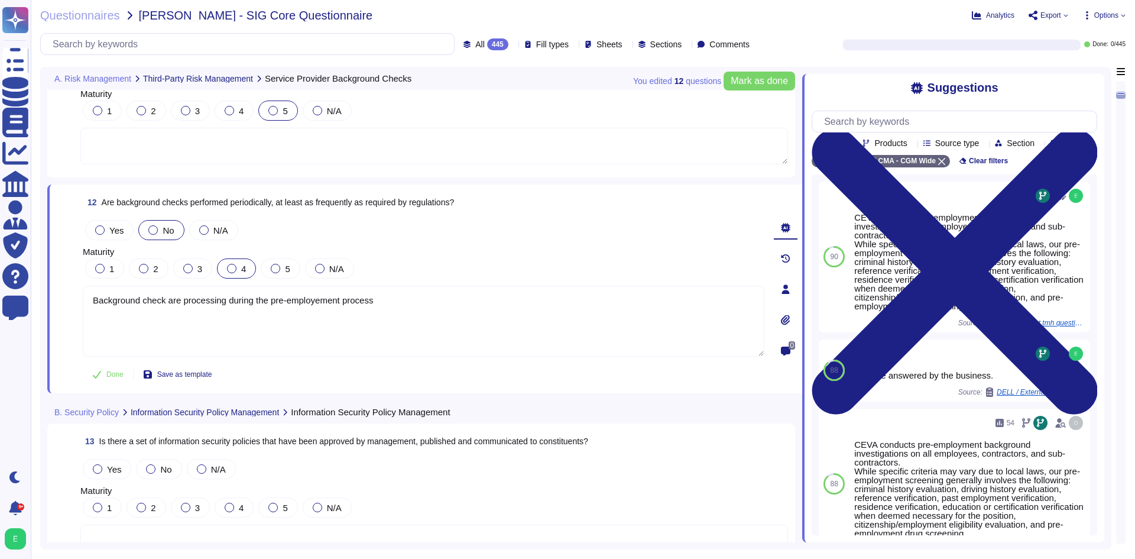
click at [239, 271] on label "4" at bounding box center [236, 268] width 19 height 9
type textarea "Background check are processing during the pre-employement process"
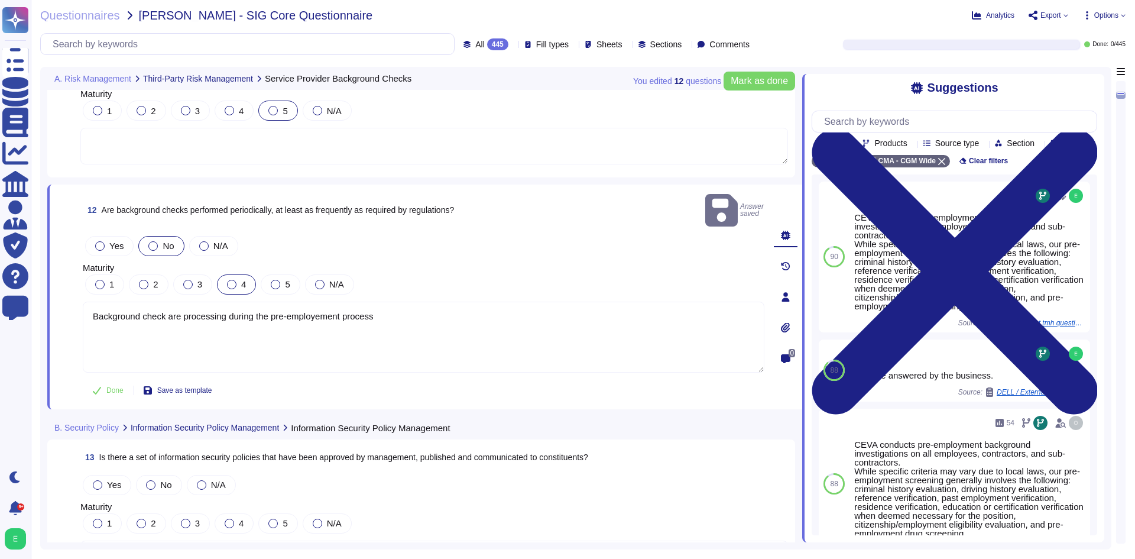
click at [234, 280] on div at bounding box center [231, 284] width 9 height 9
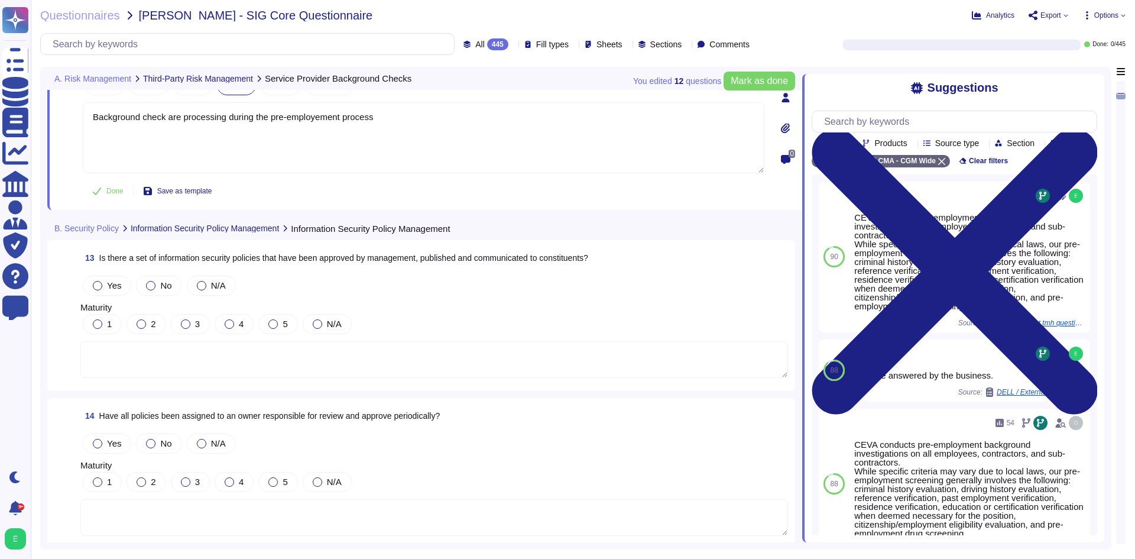
scroll to position [2128, 0]
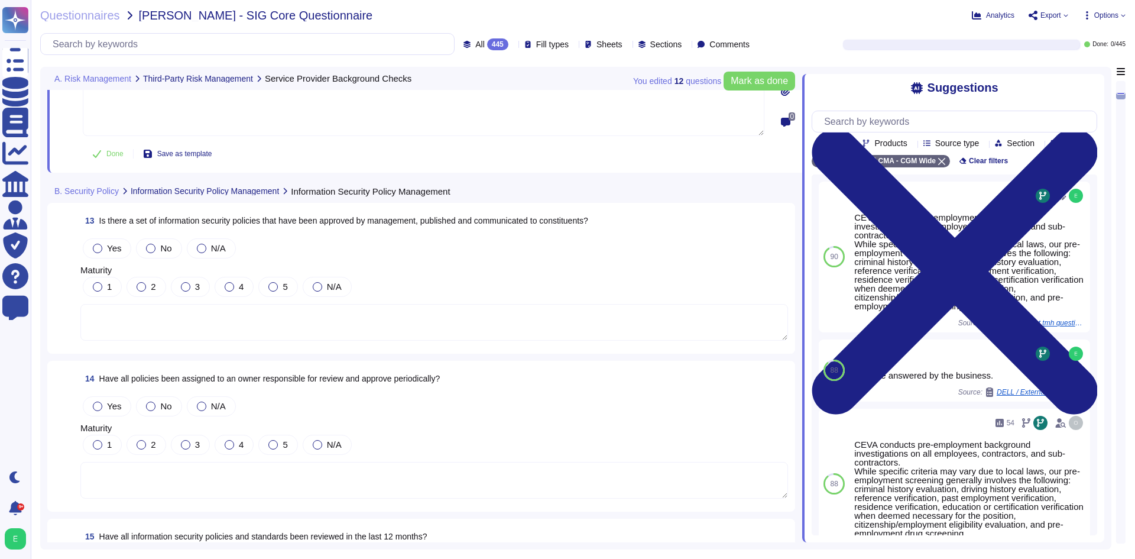
click at [773, 69] on div "You edited 12 question s [PERSON_NAME] as done" at bounding box center [714, 81] width 162 height 28
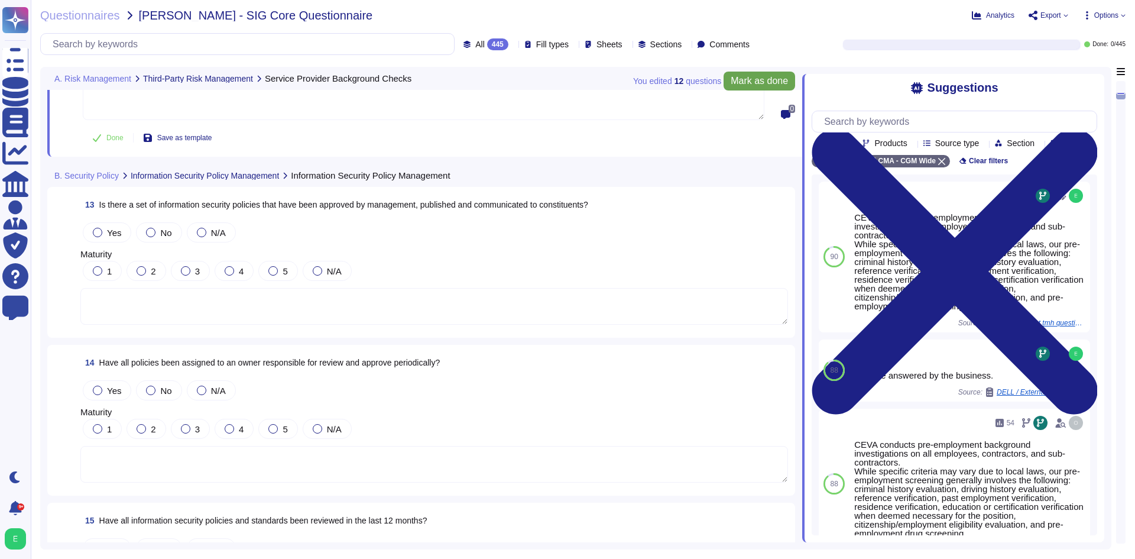
click at [758, 76] on span "Mark as done" at bounding box center [758, 80] width 57 height 9
click at [230, 322] on textarea at bounding box center [433, 306] width 707 height 37
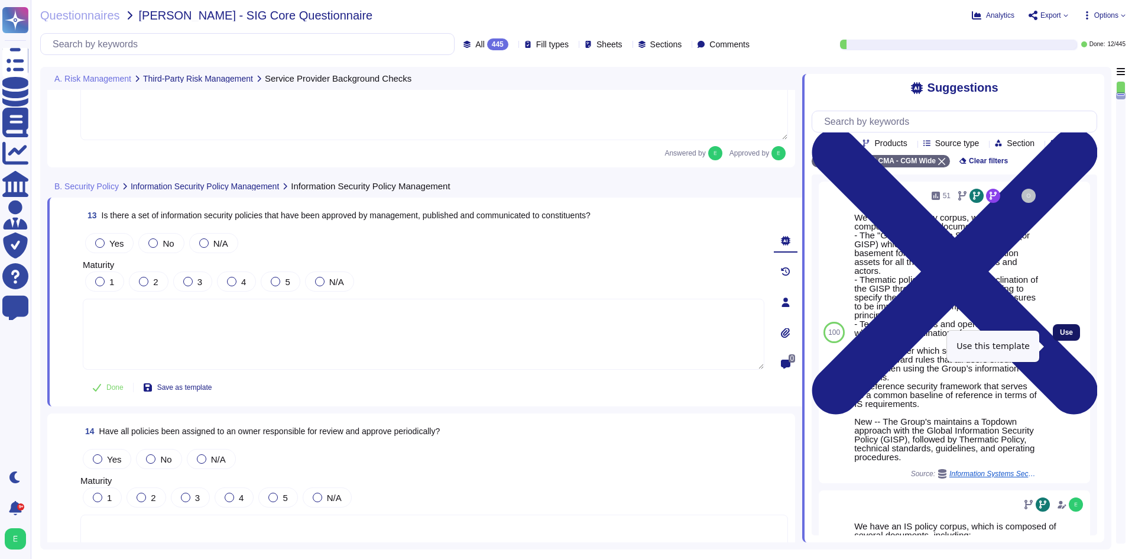
click at [1060, 336] on span "Use" at bounding box center [1066, 332] width 13 height 7
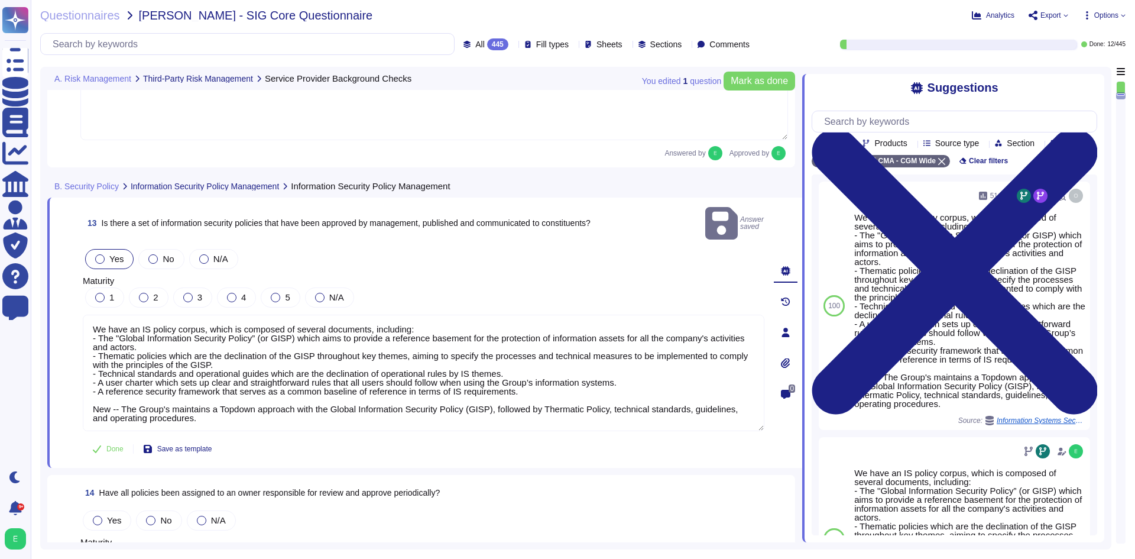
drag, startPoint x: 211, startPoint y: 403, endPoint x: 78, endPoint y: 389, distance: 133.7
click at [78, 389] on div "13 Is there a set of information security policies that have been approved by m…" at bounding box center [410, 332] width 707 height 256
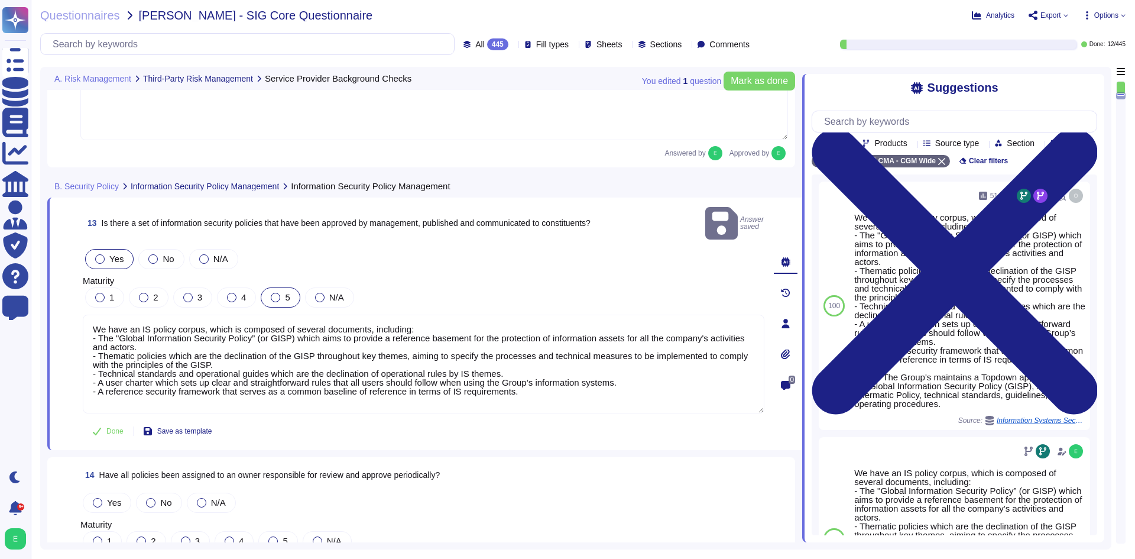
click at [272, 287] on div "5" at bounding box center [280, 297] width 39 height 20
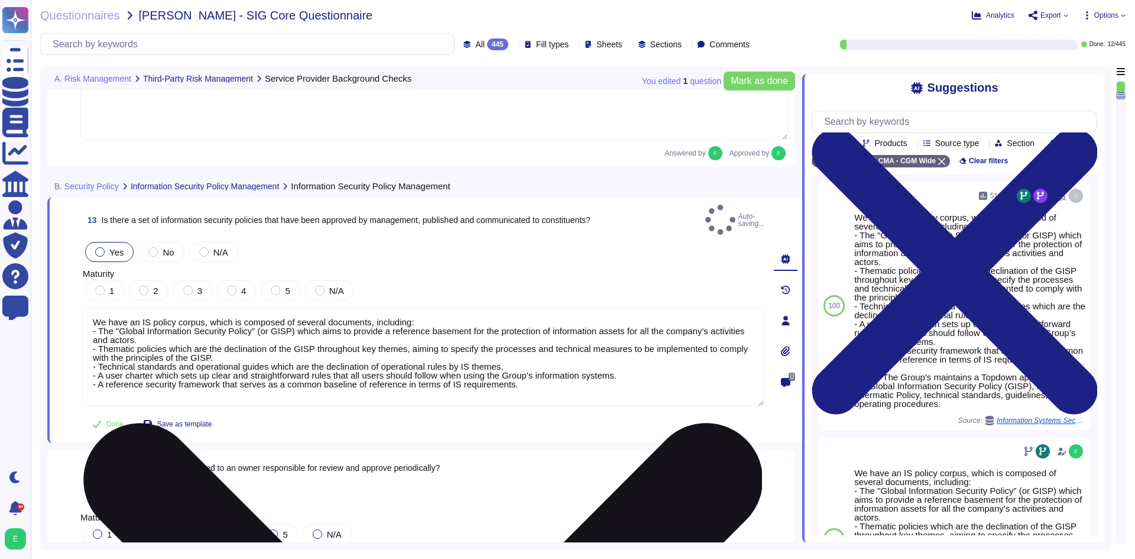
type textarea "We have an IS policy corpus, which is composed of several documents, including:…"
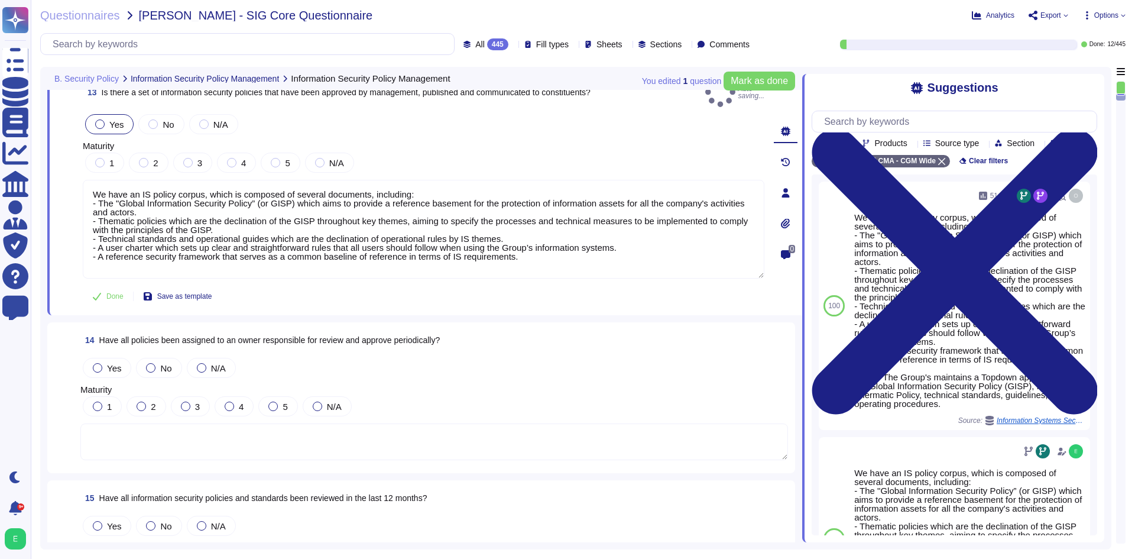
scroll to position [2246, 0]
click at [327, 440] on textarea at bounding box center [433, 444] width 707 height 37
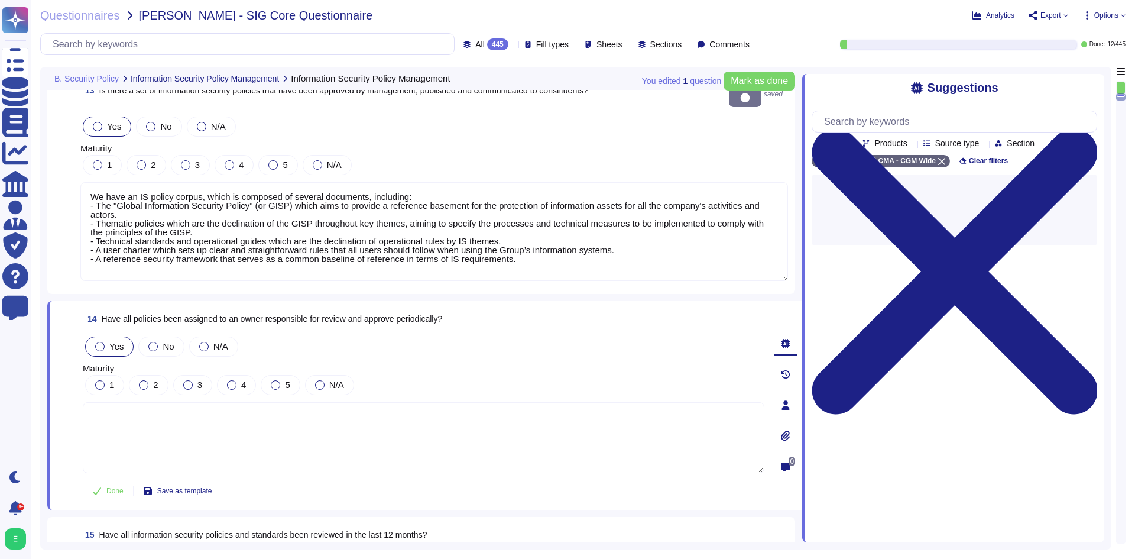
click at [103, 342] on div at bounding box center [99, 346] width 9 height 9
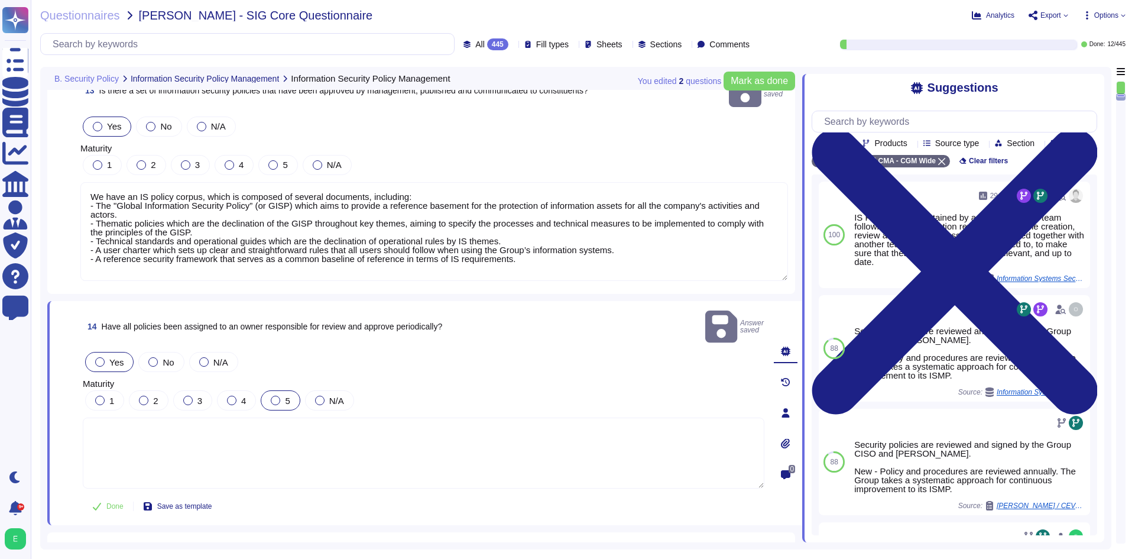
click at [285, 395] on span "5" at bounding box center [287, 400] width 5 height 10
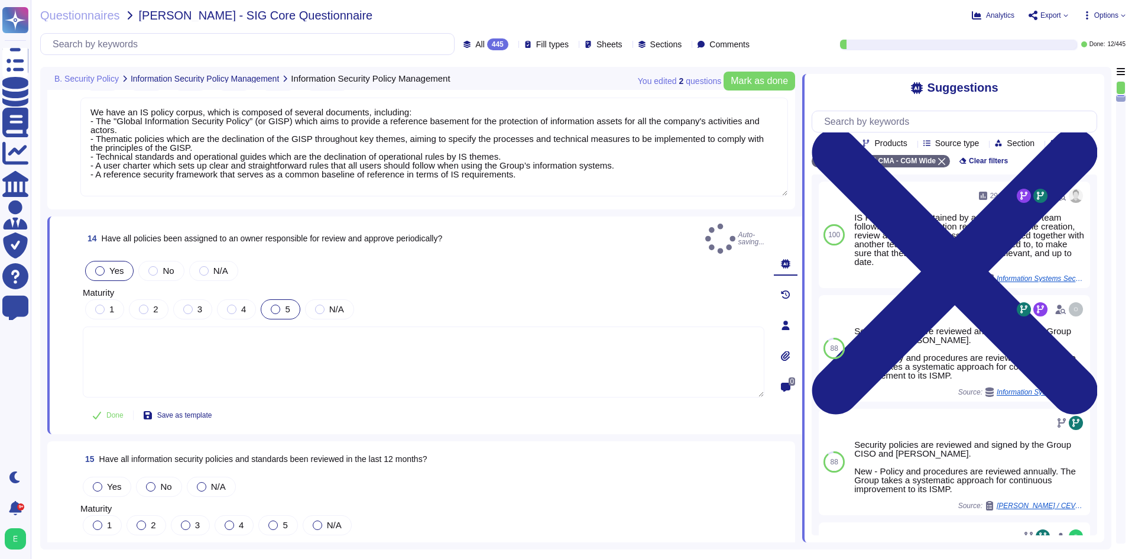
scroll to position [2482, 0]
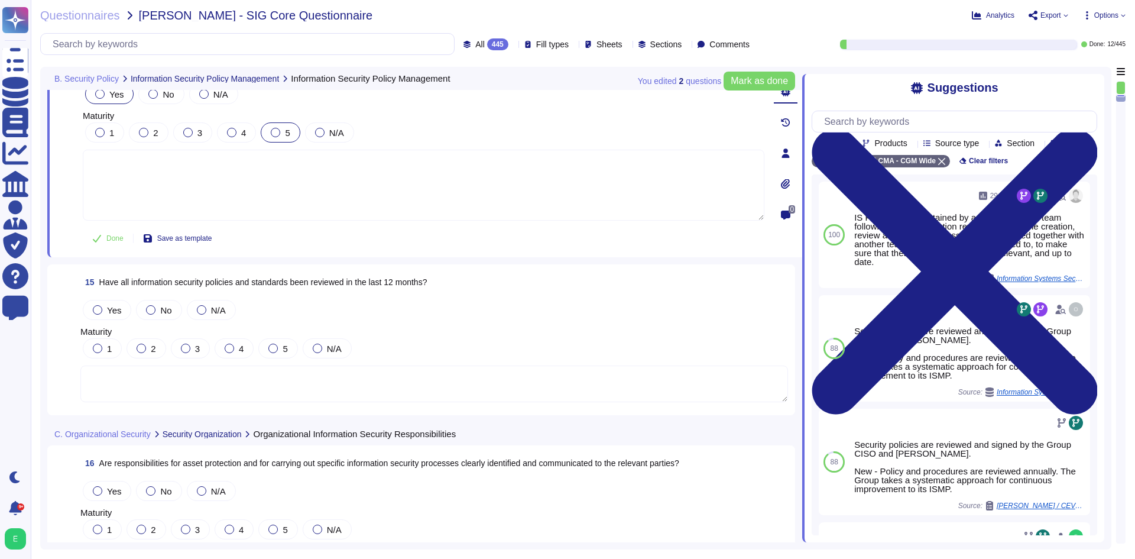
click at [233, 384] on textarea at bounding box center [433, 383] width 707 height 37
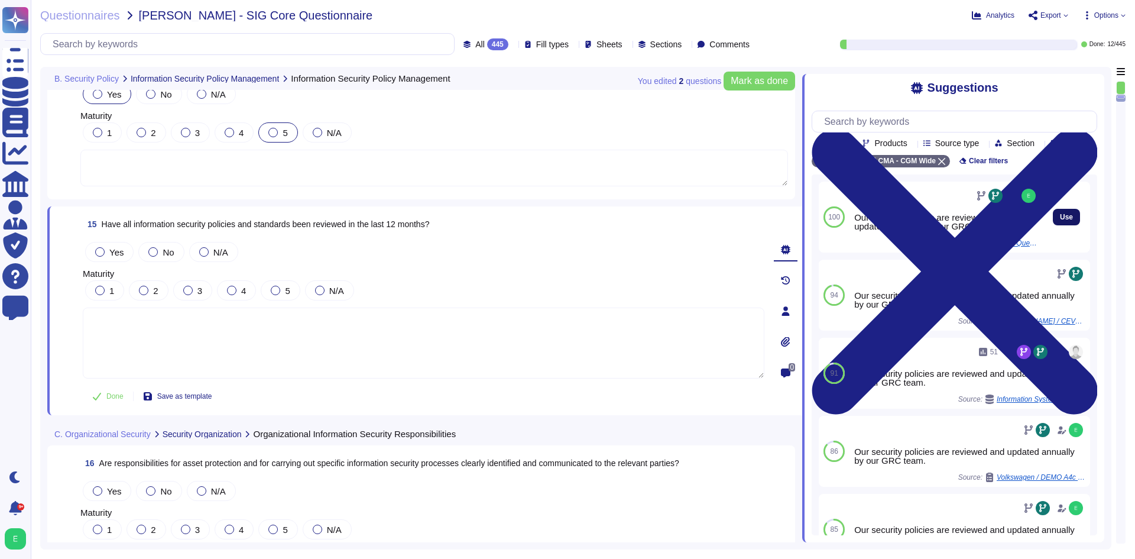
click at [1060, 220] on span "Use" at bounding box center [1066, 216] width 13 height 7
type textarea "Our security policies are reviewed and updated annually by our GRC team."
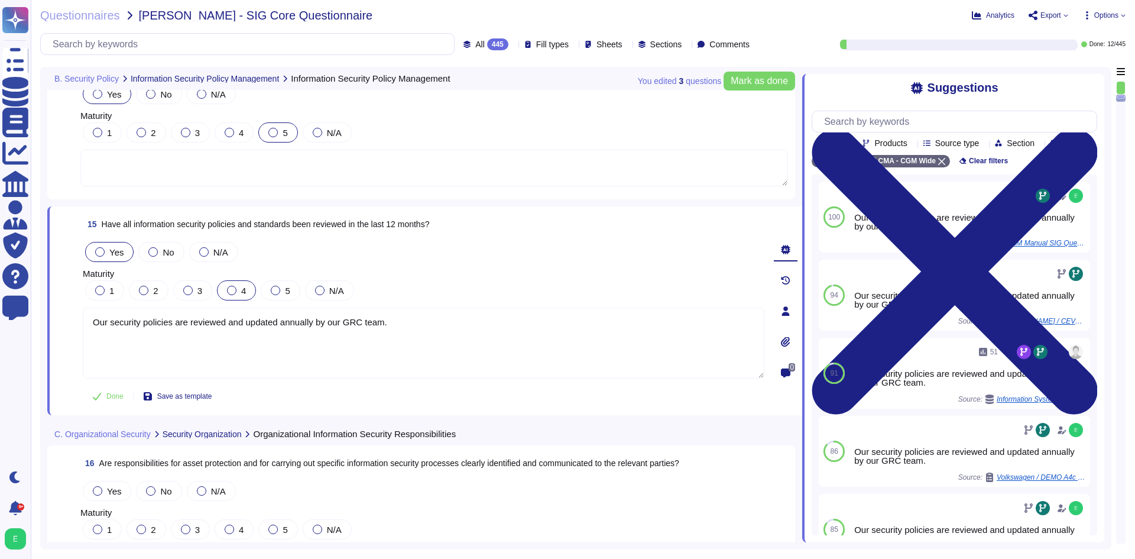
click at [233, 290] on div at bounding box center [231, 289] width 9 height 9
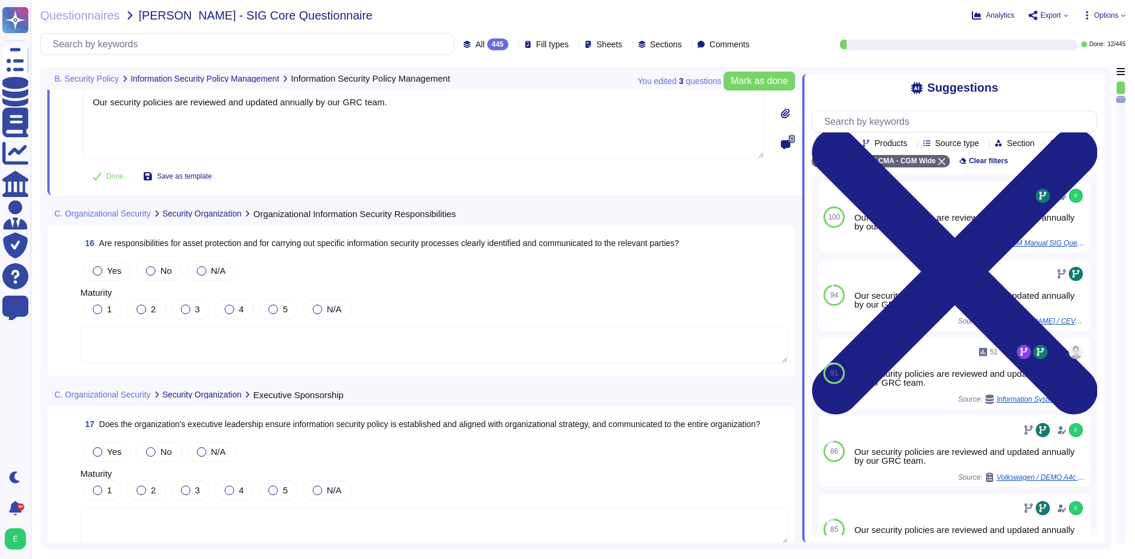
scroll to position [2719, 0]
click at [249, 326] on textarea at bounding box center [433, 344] width 707 height 37
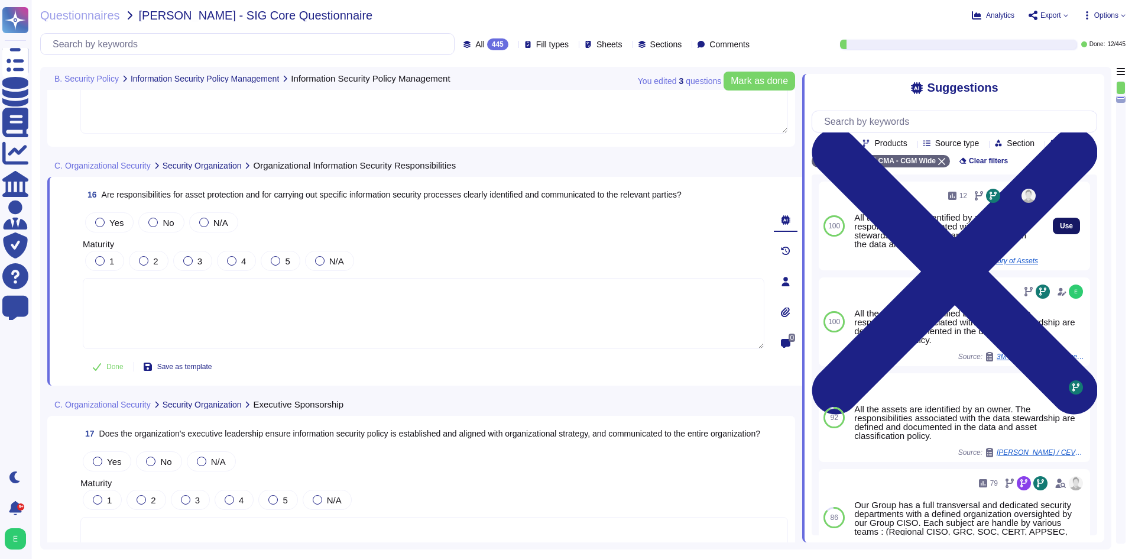
click at [1060, 229] on span "Use" at bounding box center [1066, 225] width 13 height 7
type textarea "All the assets are identified by an owner. The responsibilities associated with…"
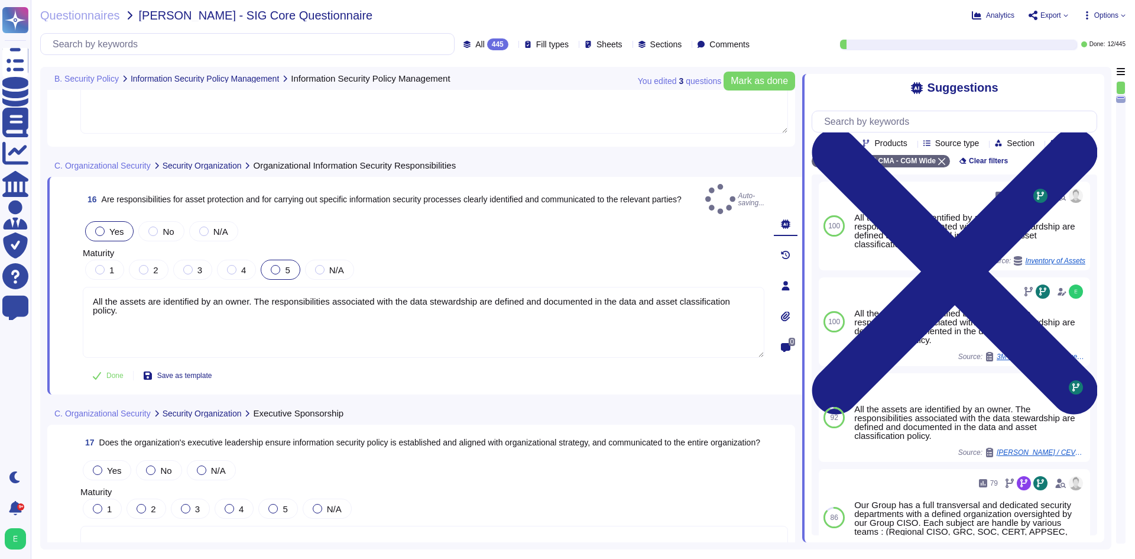
click at [276, 265] on div at bounding box center [275, 269] width 9 height 9
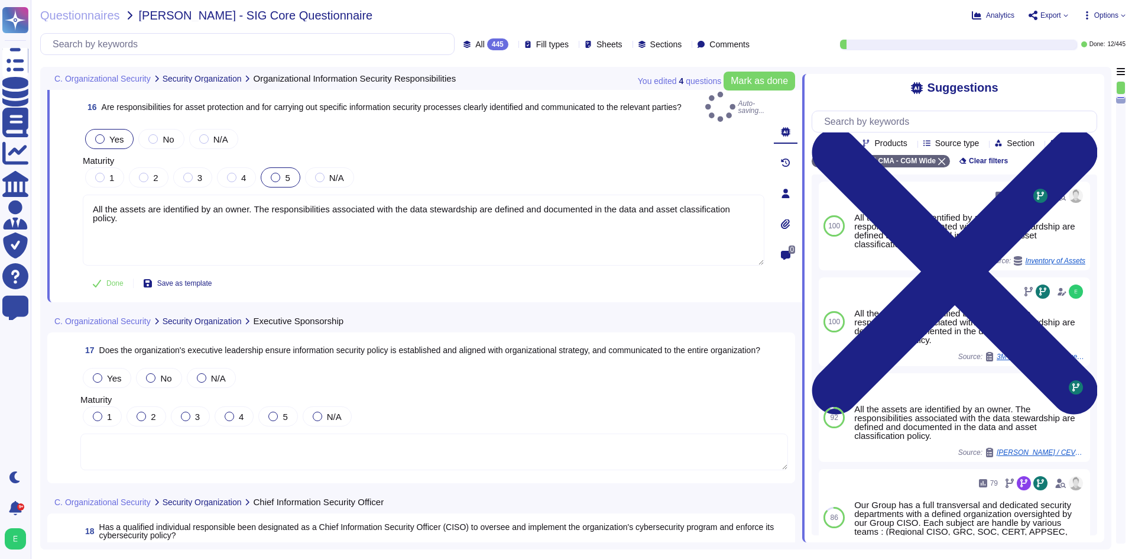
scroll to position [2896, 0]
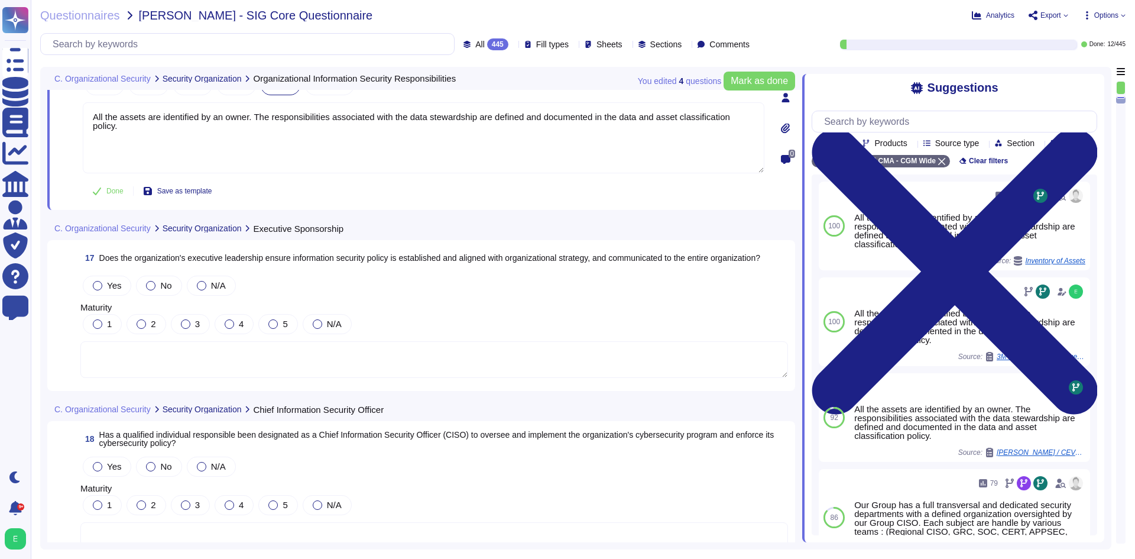
click at [310, 341] on textarea at bounding box center [433, 359] width 707 height 37
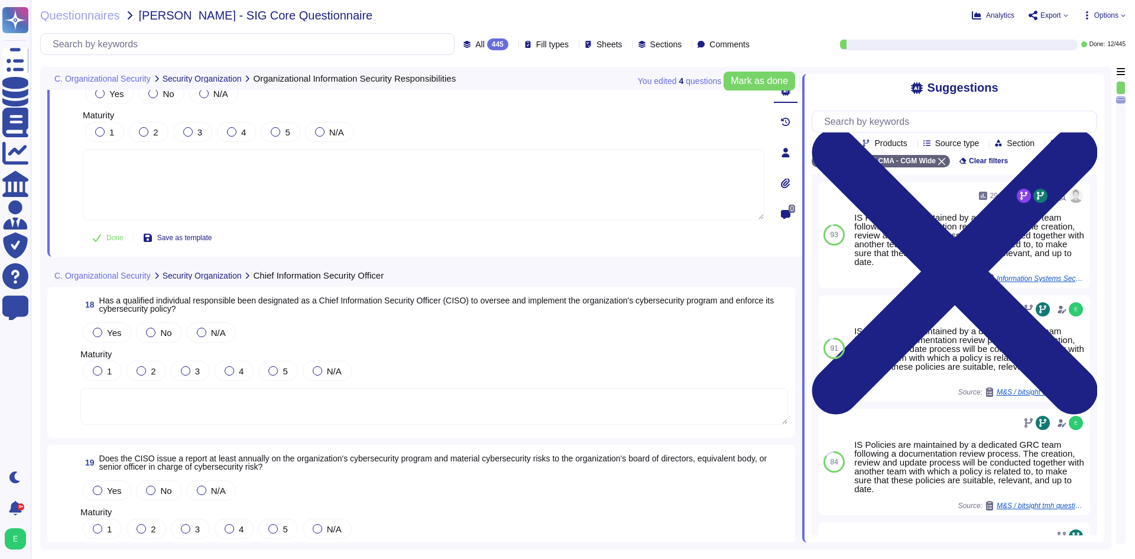
scroll to position [2922, 0]
type textarea "All the assets are identified by an owner. The responsibilities associated with…"
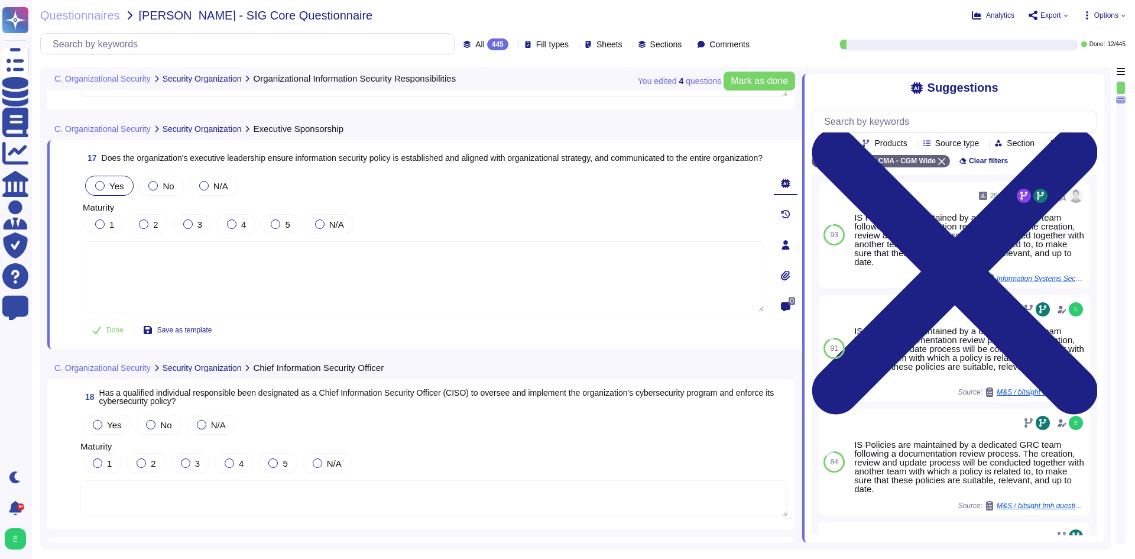
click at [116, 182] on span "Yes" at bounding box center [116, 186] width 14 height 10
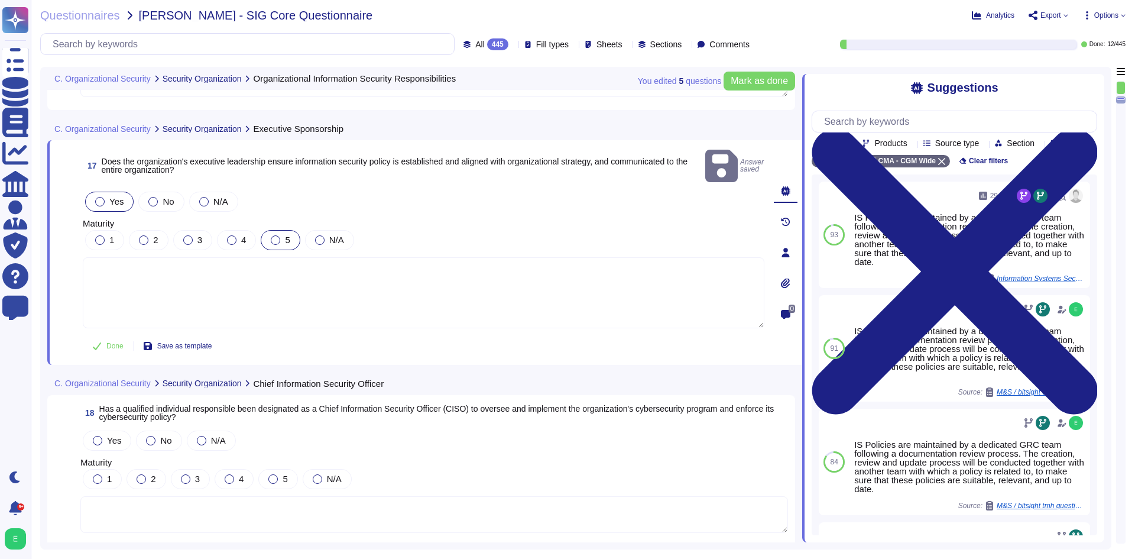
click at [274, 235] on div at bounding box center [275, 239] width 9 height 9
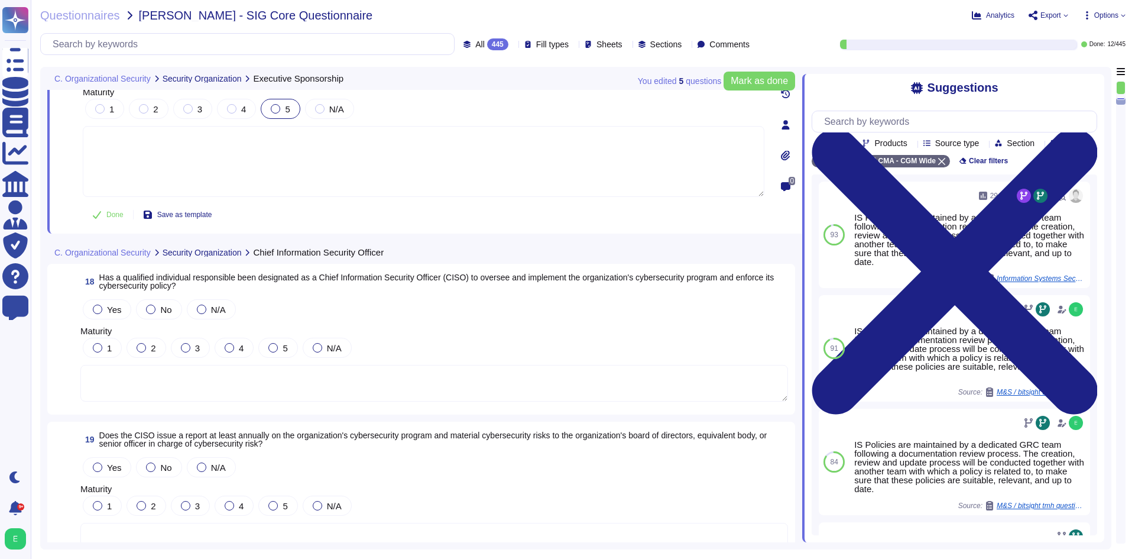
scroll to position [3040, 0]
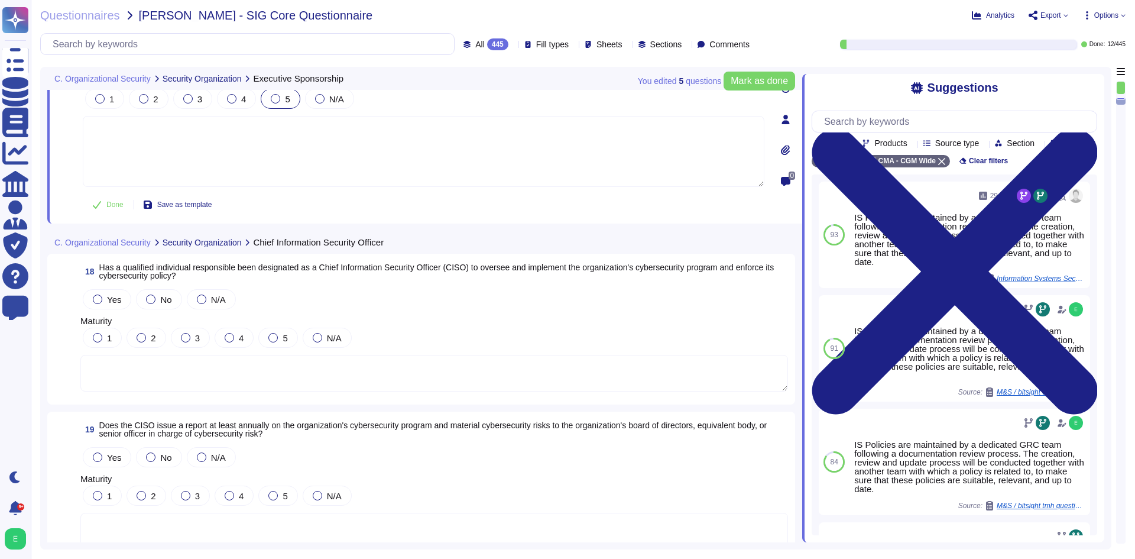
click at [277, 371] on textarea at bounding box center [433, 373] width 707 height 37
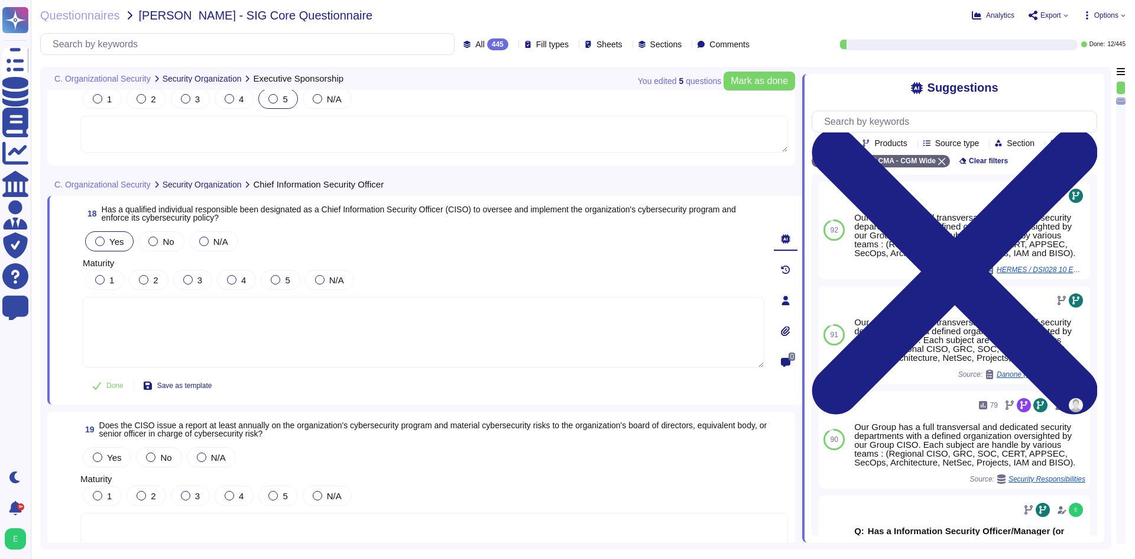
click at [95, 236] on label "Yes" at bounding box center [109, 240] width 28 height 9
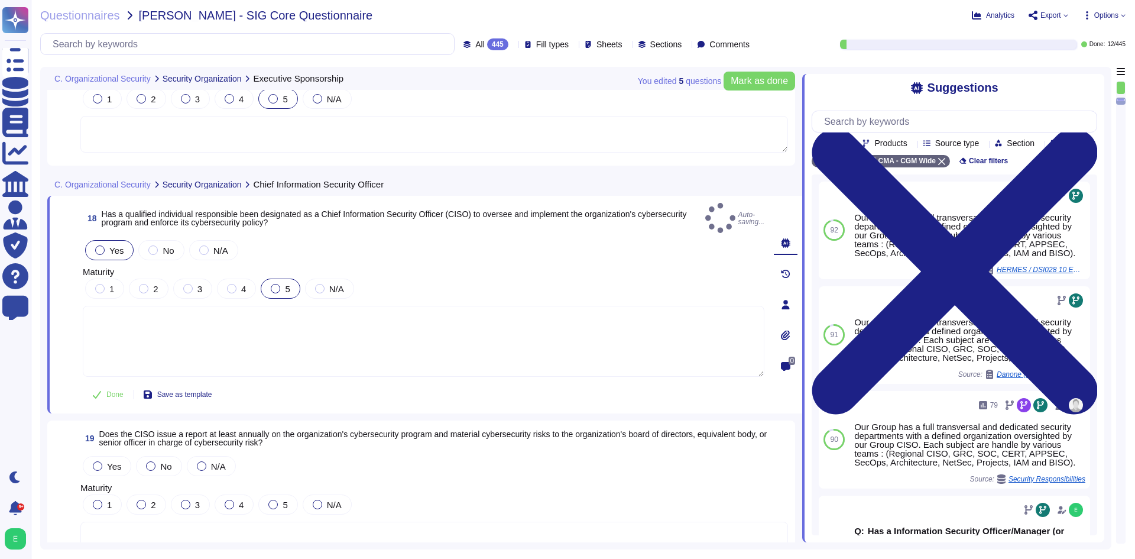
click at [278, 284] on div at bounding box center [275, 288] width 9 height 9
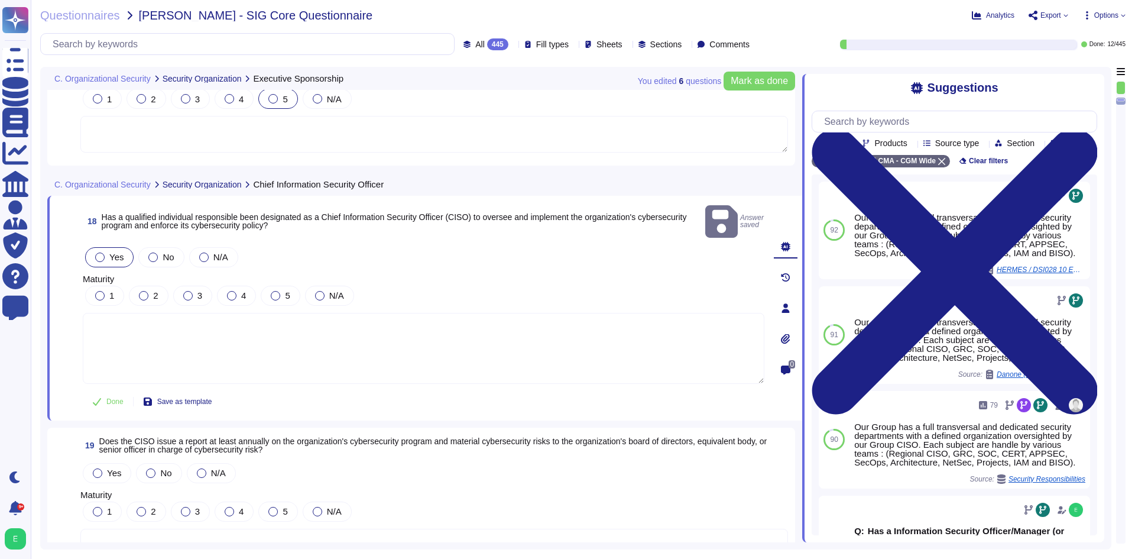
click at [273, 330] on textarea at bounding box center [423, 348] width 681 height 71
click at [287, 290] on span "5" at bounding box center [287, 295] width 5 height 10
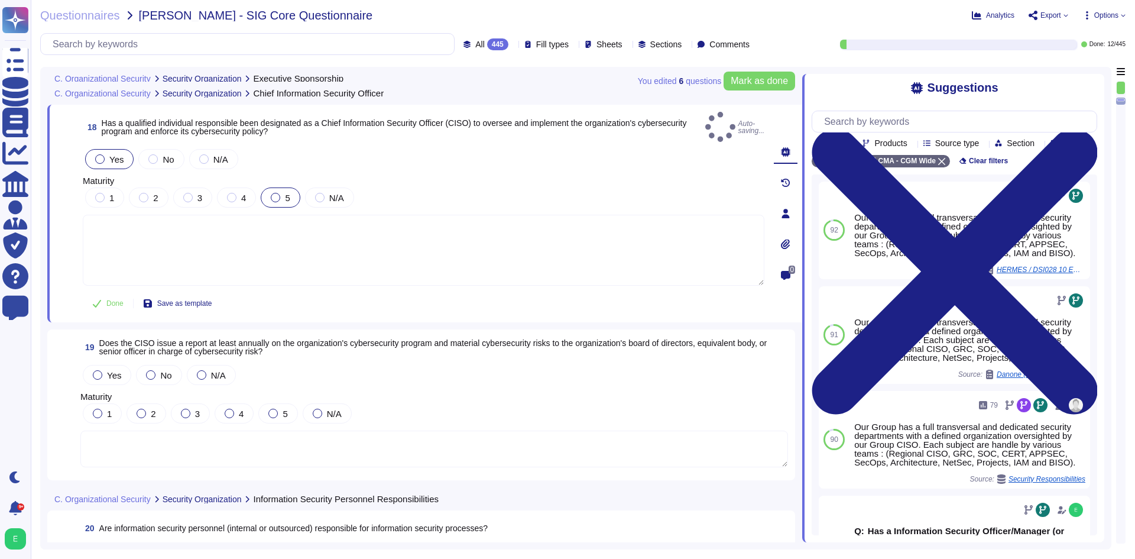
scroll to position [3217, 0]
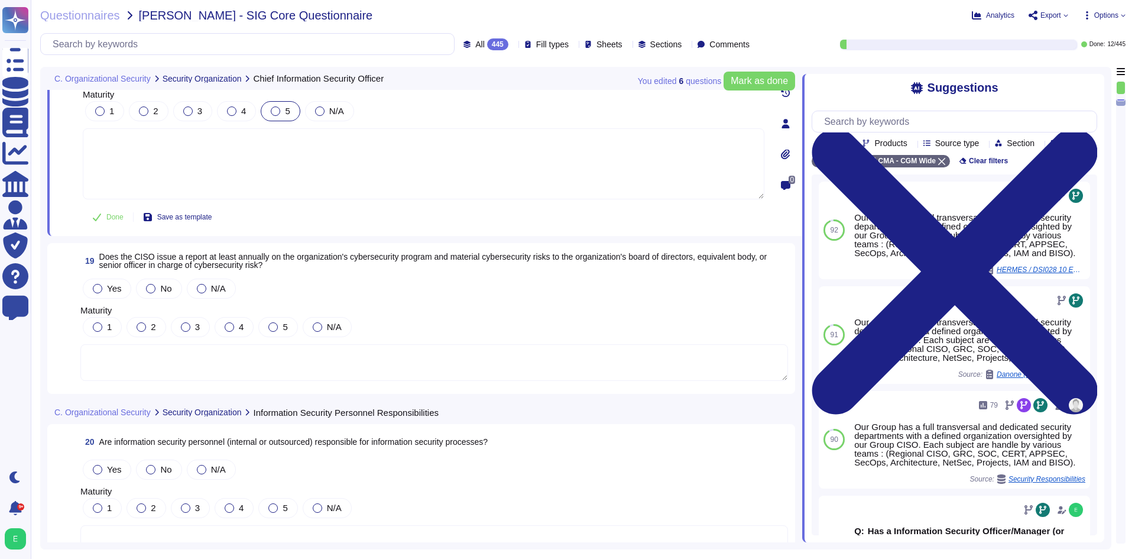
click at [260, 359] on textarea at bounding box center [433, 362] width 707 height 37
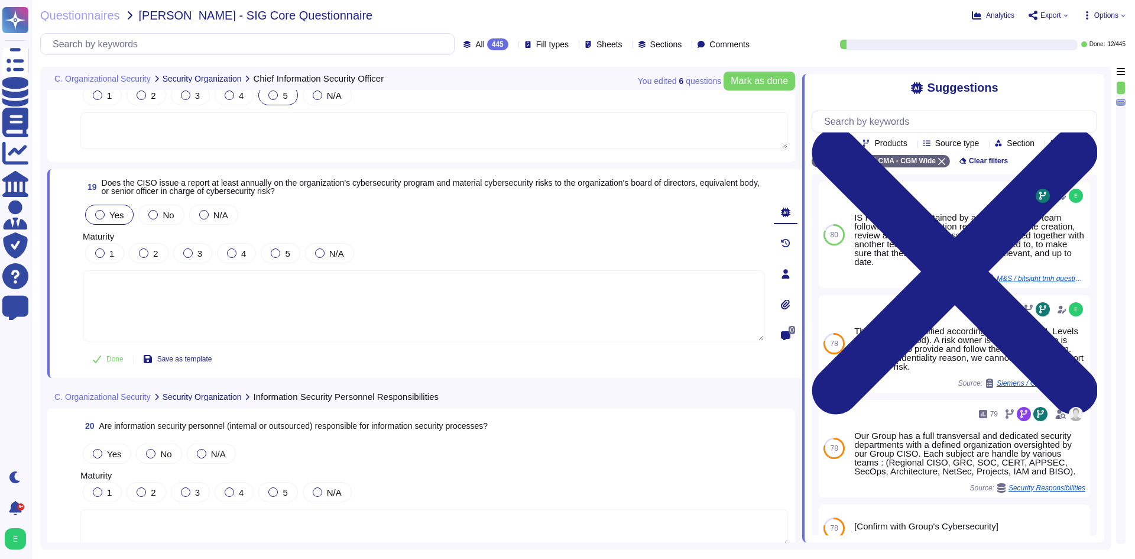
click at [112, 210] on span "Yes" at bounding box center [116, 215] width 14 height 10
click at [277, 258] on div "5" at bounding box center [280, 253] width 39 height 20
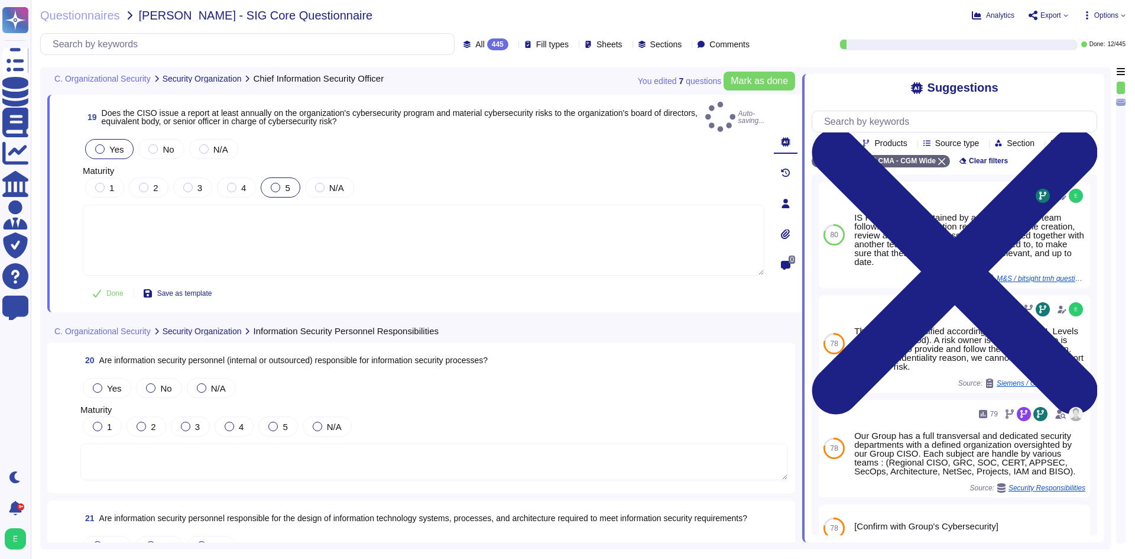
scroll to position [3395, 0]
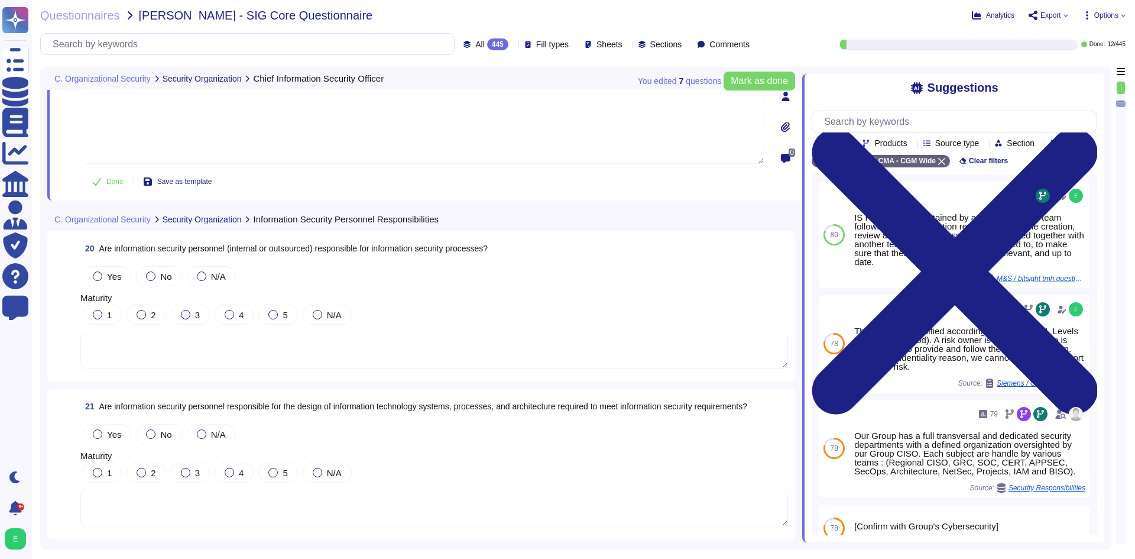
click at [216, 359] on textarea at bounding box center [433, 350] width 707 height 37
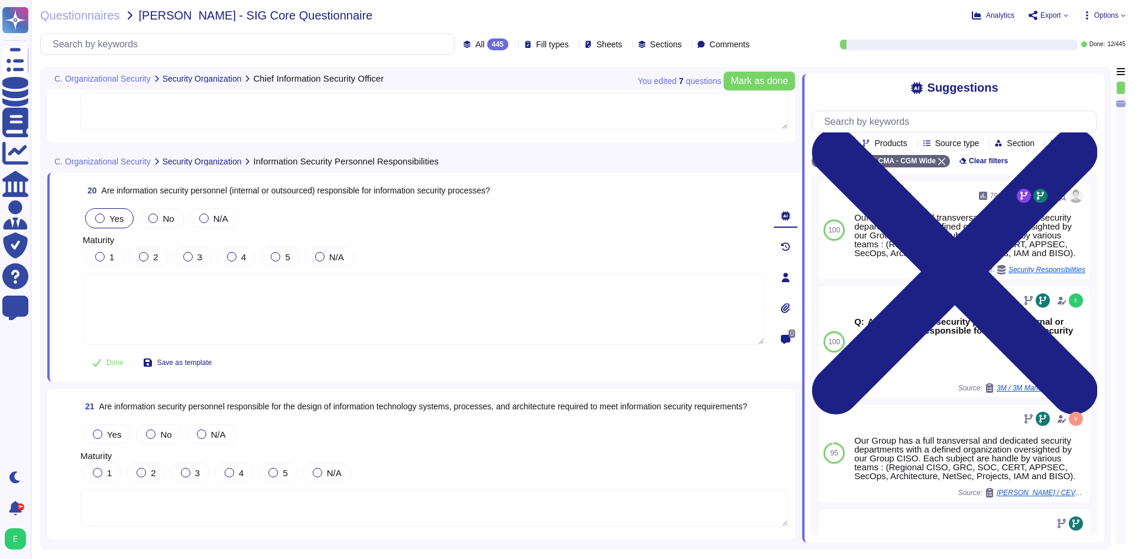
click at [109, 219] on label "Yes" at bounding box center [109, 217] width 28 height 9
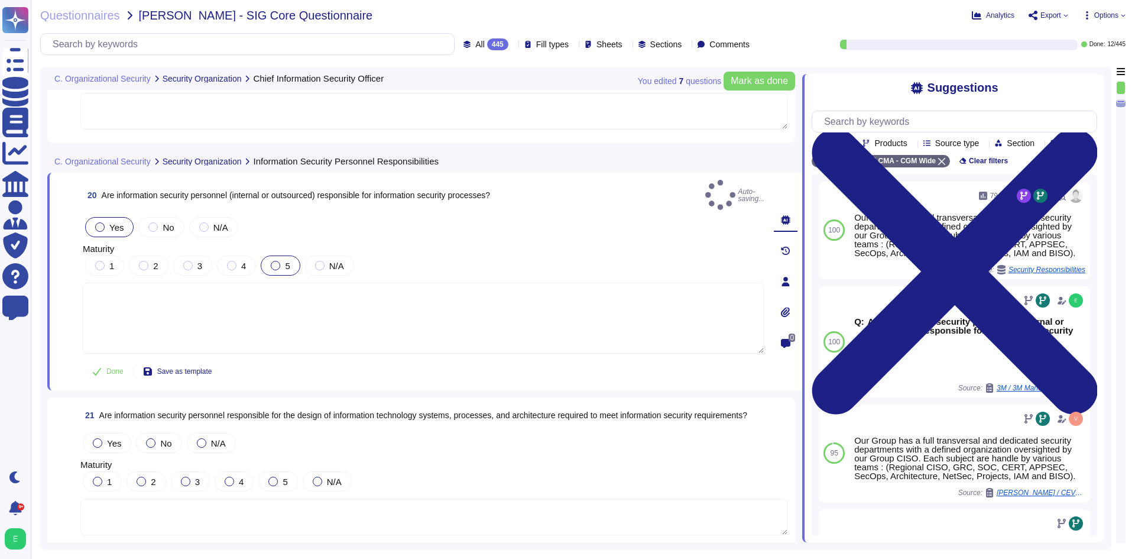
click at [277, 261] on div at bounding box center [275, 265] width 9 height 9
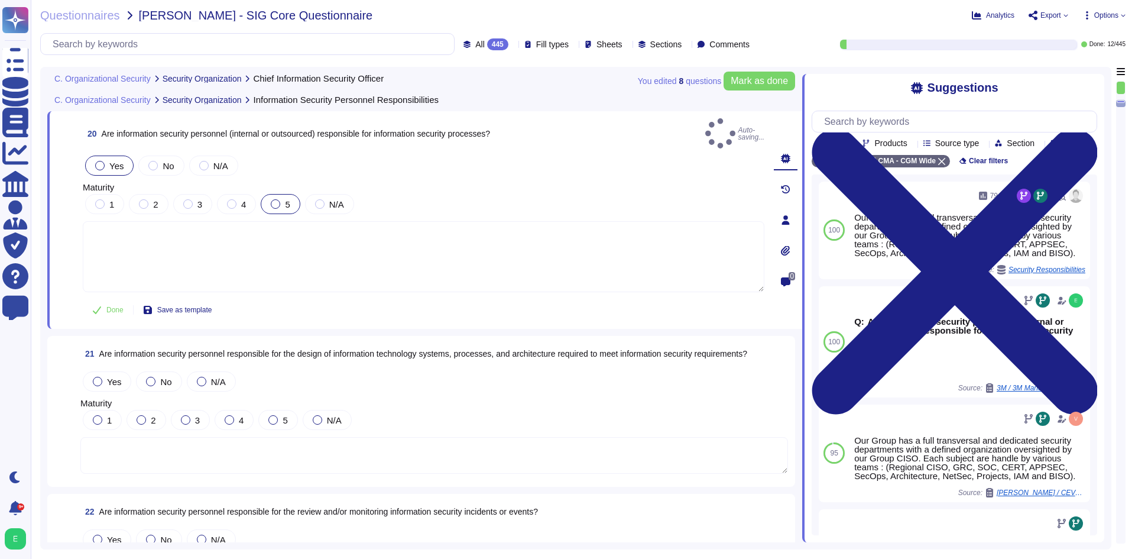
scroll to position [3572, 0]
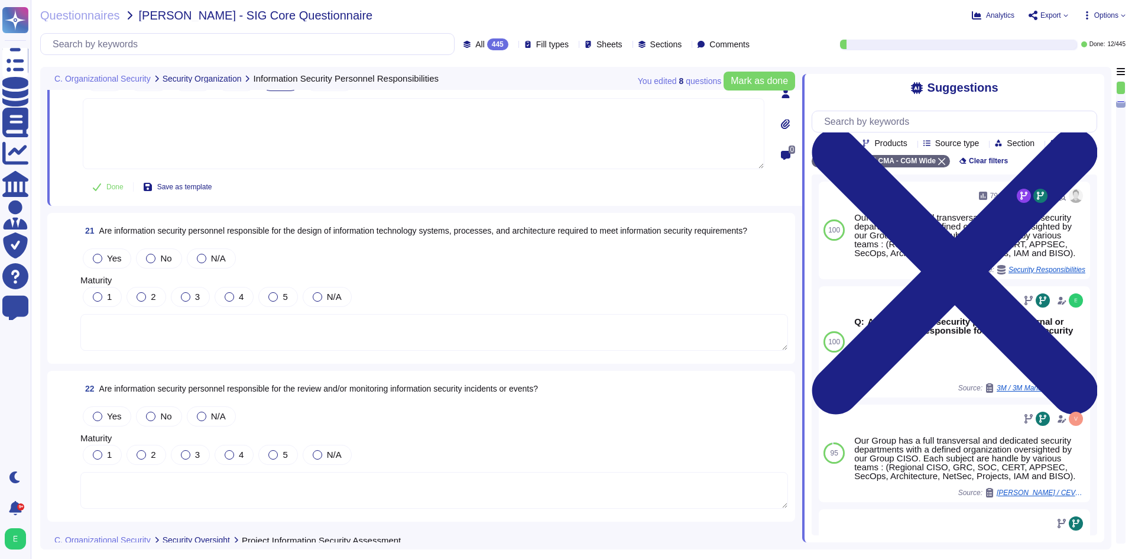
click at [291, 324] on textarea at bounding box center [433, 332] width 707 height 37
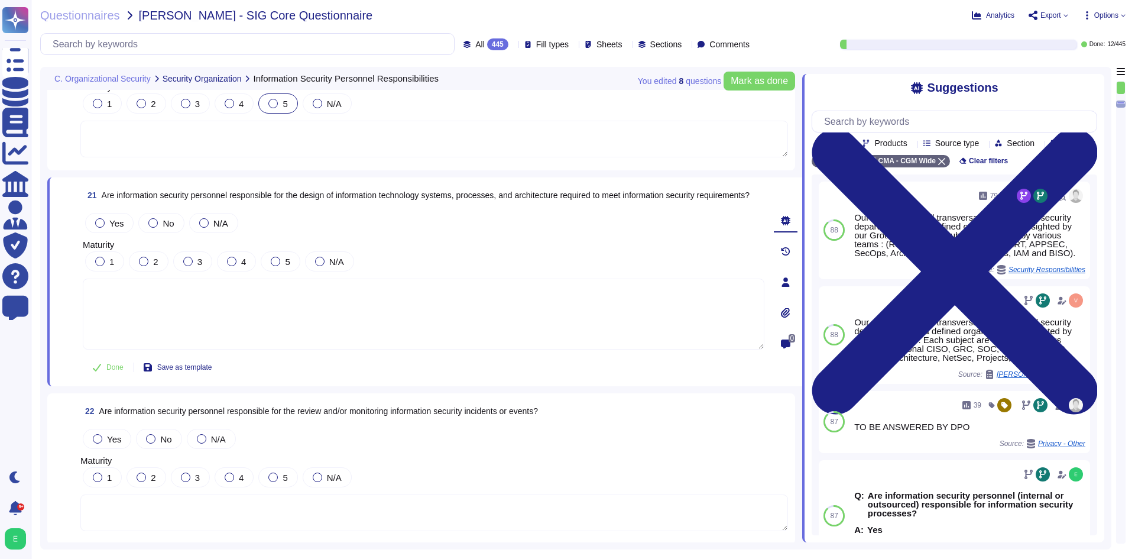
scroll to position [3513, 0]
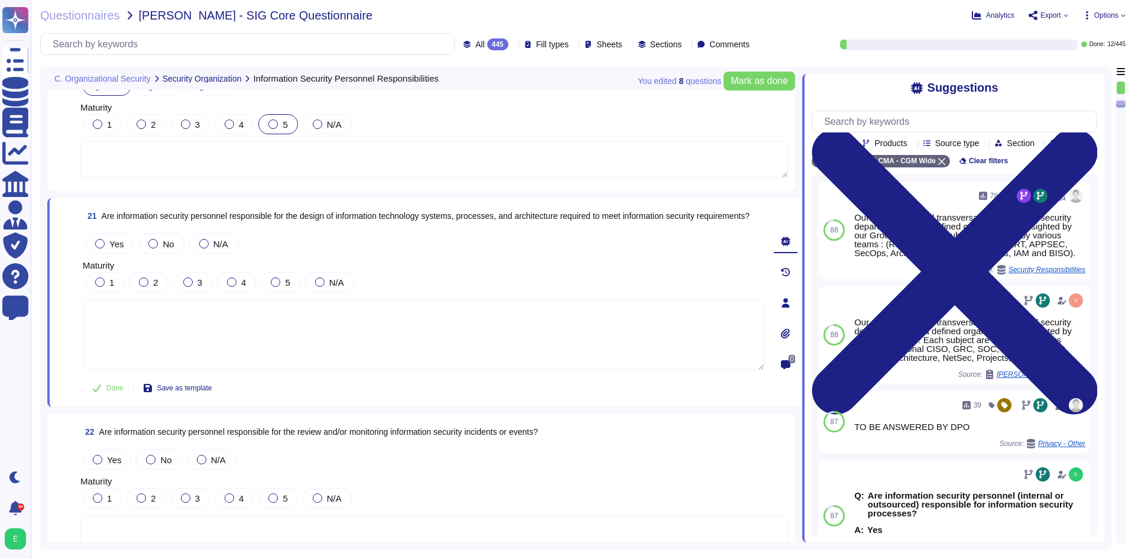
click at [318, 211] on span "Are information security personnel responsible for the design of information te…" at bounding box center [426, 215] width 648 height 9
click at [319, 211] on span "Are information security personnel responsible for the design of information te…" at bounding box center [426, 215] width 648 height 9
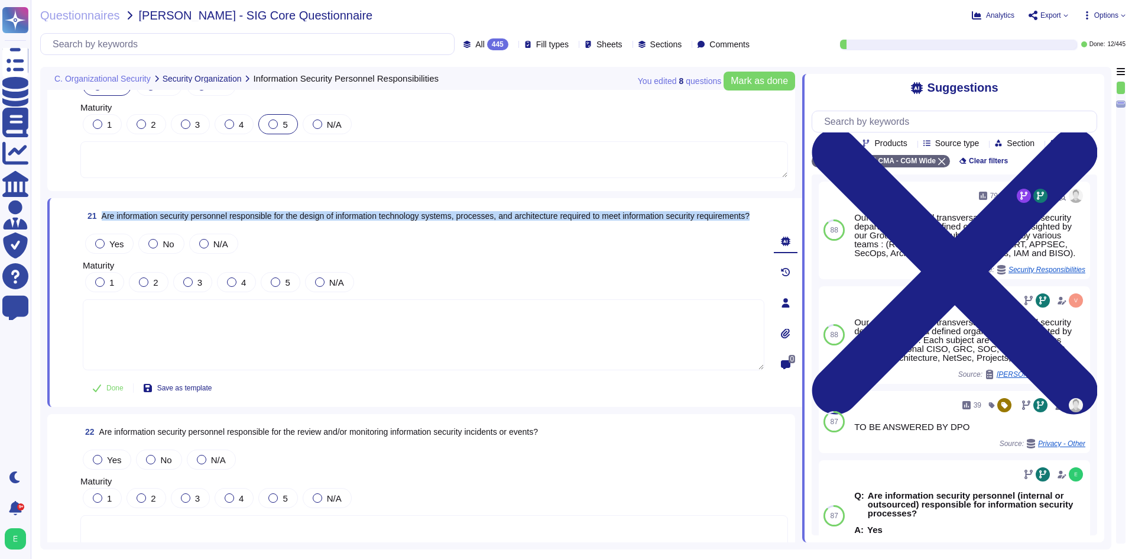
click at [318, 211] on span "Are information security personnel responsible for the design of information te…" at bounding box center [426, 215] width 648 height 9
copy span "Are information security personnel responsible for the design of information te…"
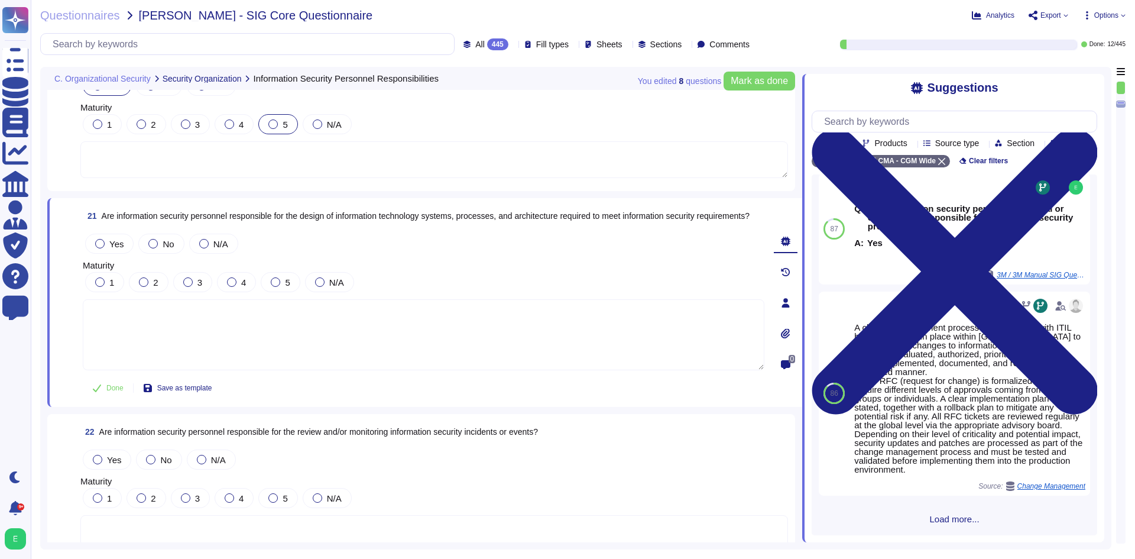
click at [947, 515] on span "Load more..." at bounding box center [953, 518] width 285 height 9
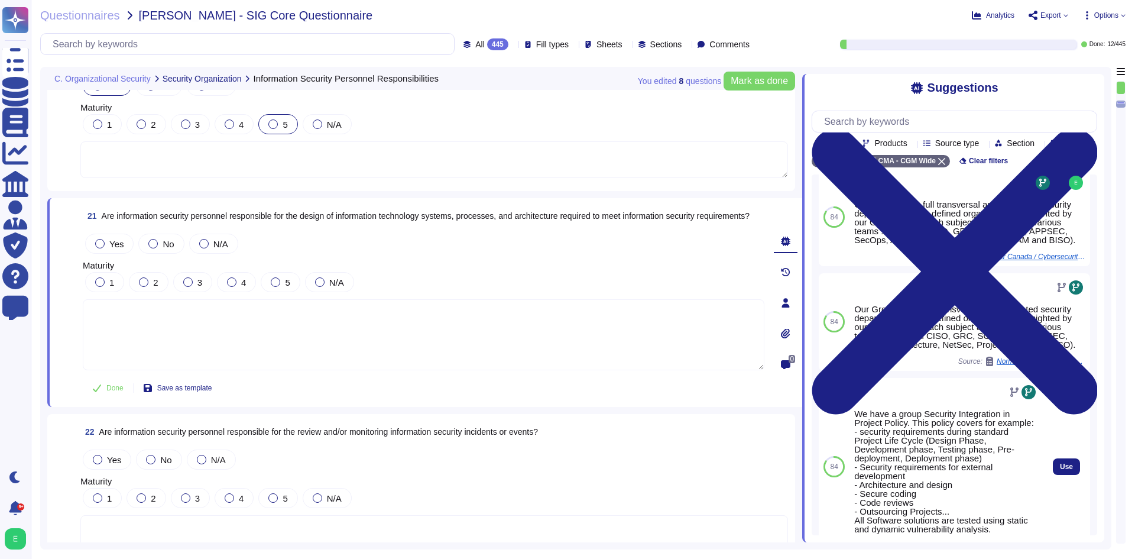
scroll to position [977, 0]
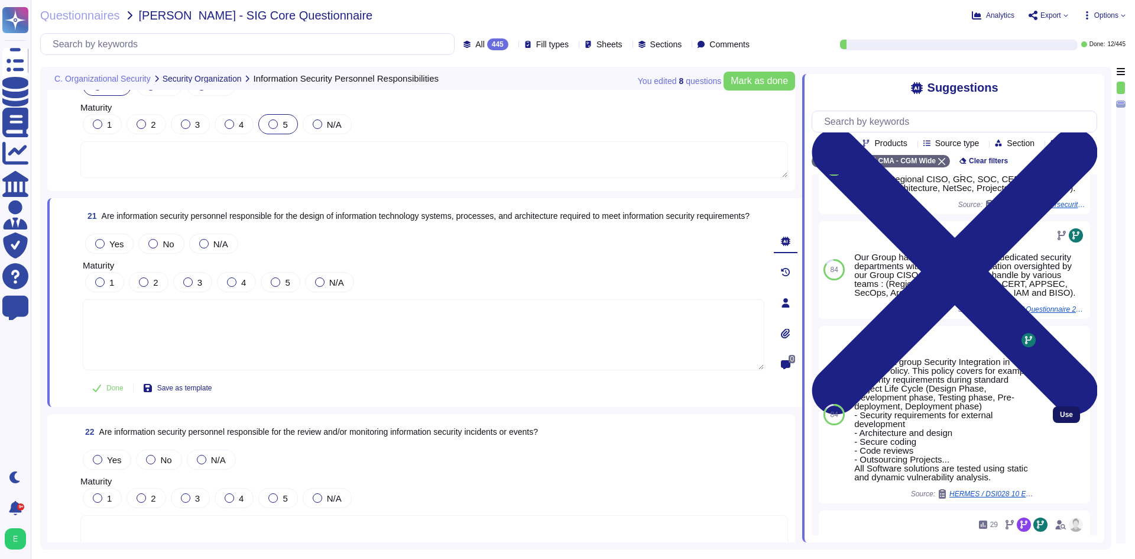
click at [1060, 418] on span "Use" at bounding box center [1066, 414] width 13 height 7
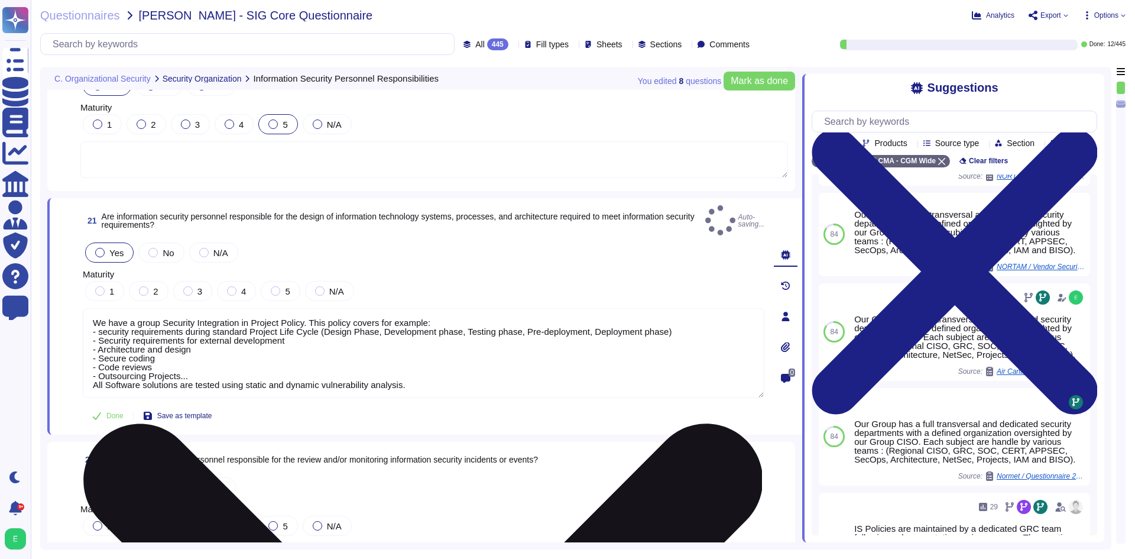
type textarea "We have a group Security Integration in Project Policy. This policy covers for …"
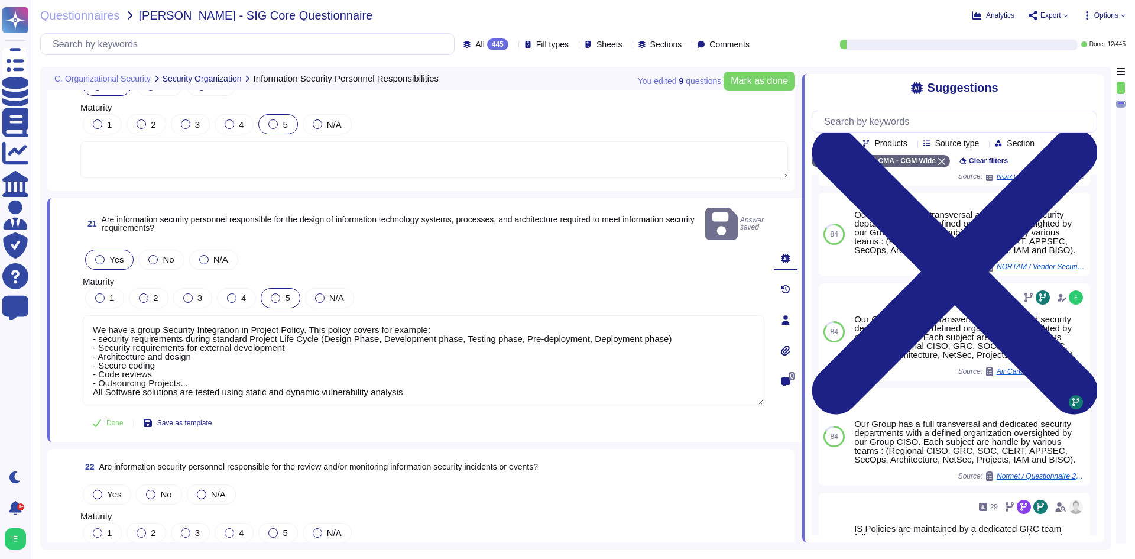
drag, startPoint x: 288, startPoint y: 284, endPoint x: 319, endPoint y: 320, distance: 47.4
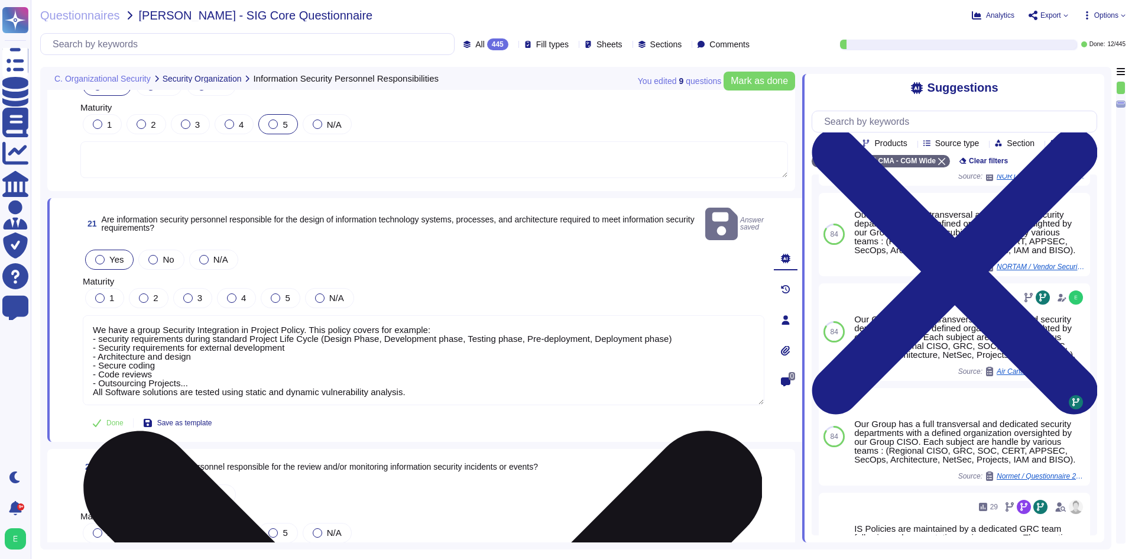
click at [288, 293] on span "5" at bounding box center [287, 298] width 5 height 10
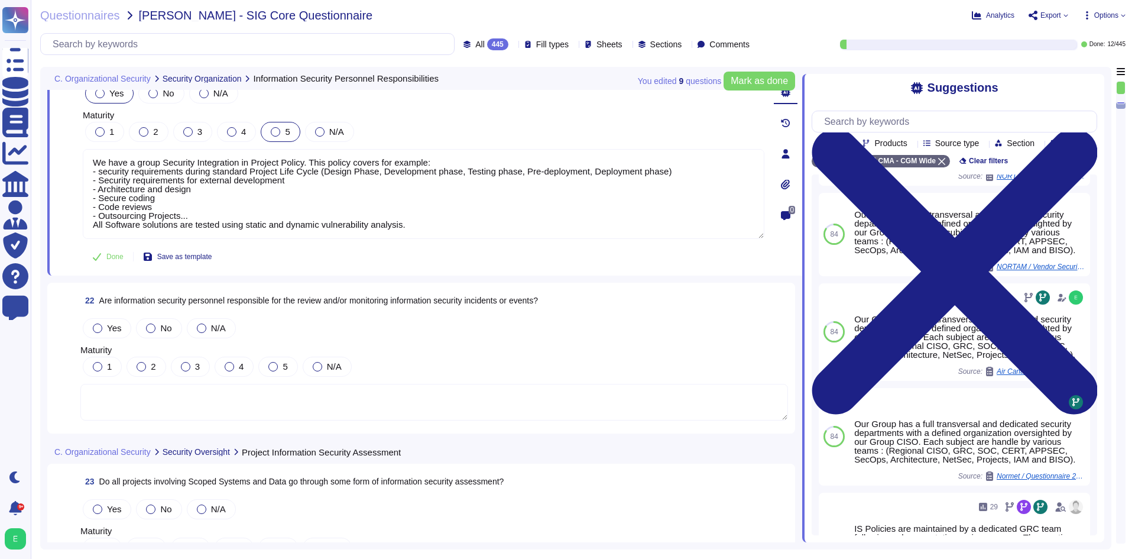
scroll to position [3690, 0]
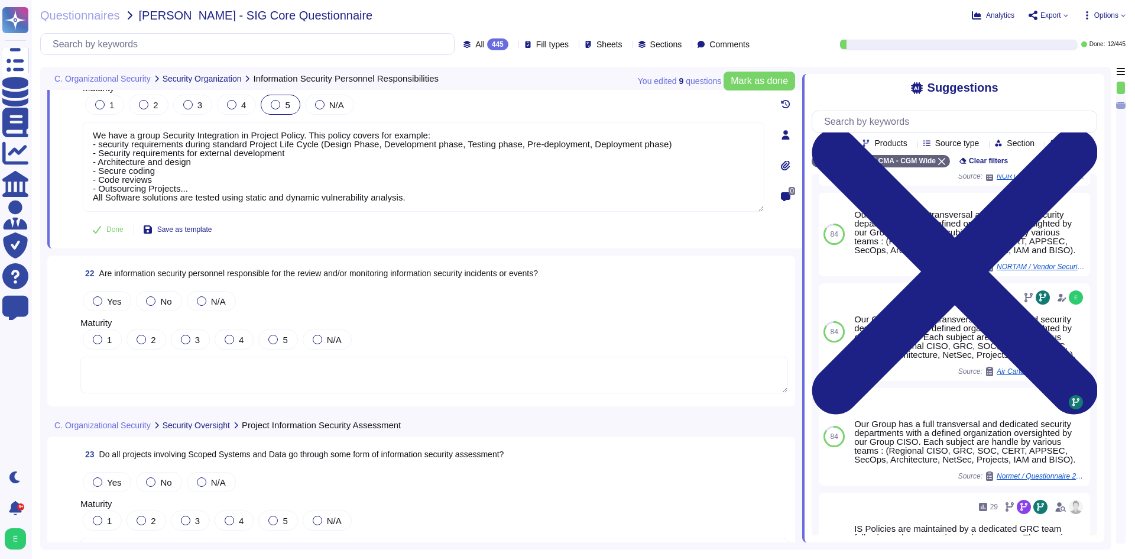
click at [393, 392] on textarea at bounding box center [433, 374] width 707 height 37
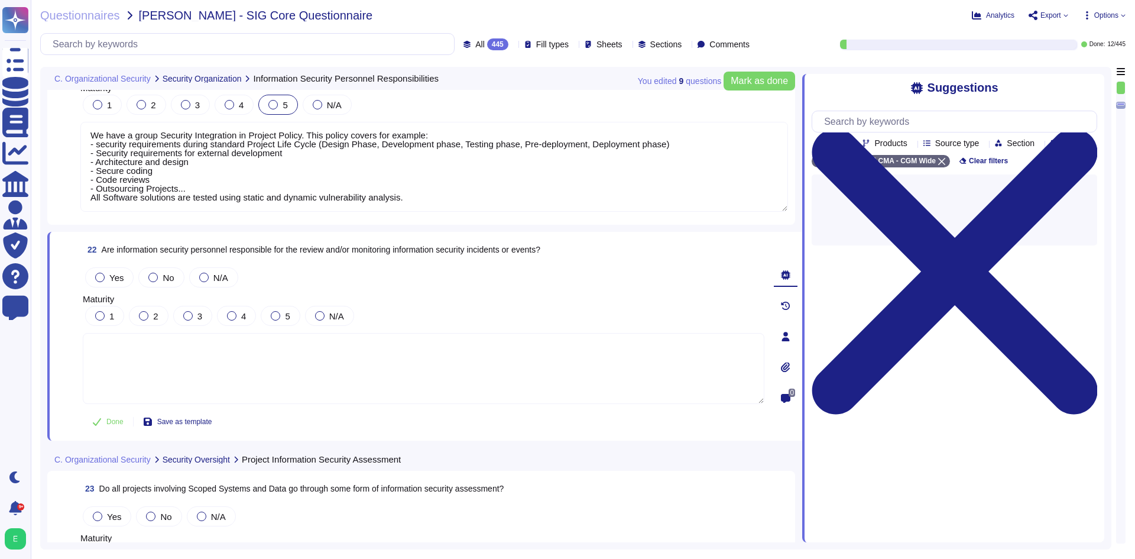
scroll to position [0, 0]
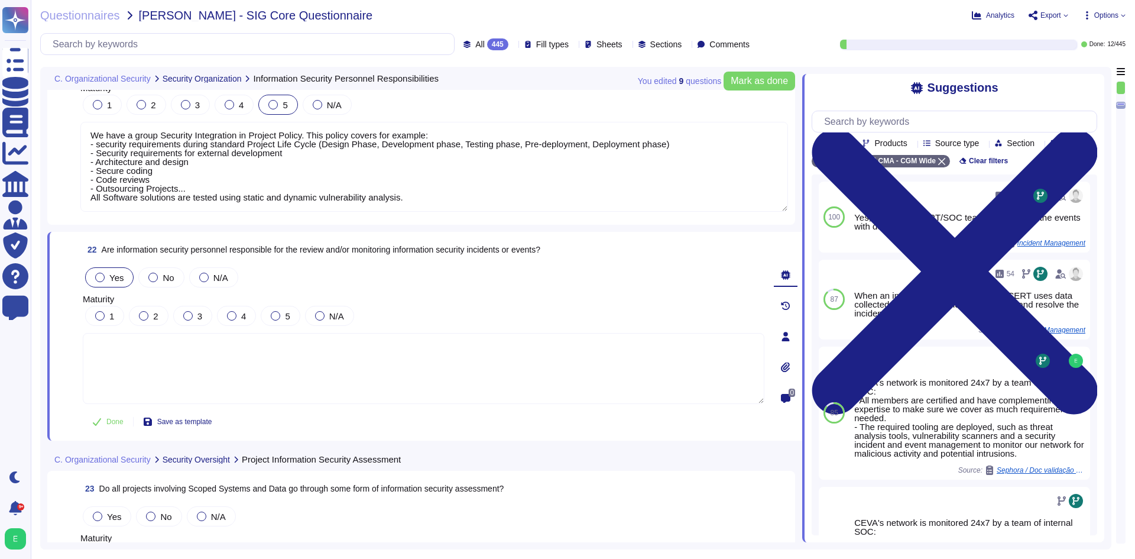
click at [114, 279] on span "Yes" at bounding box center [116, 277] width 14 height 10
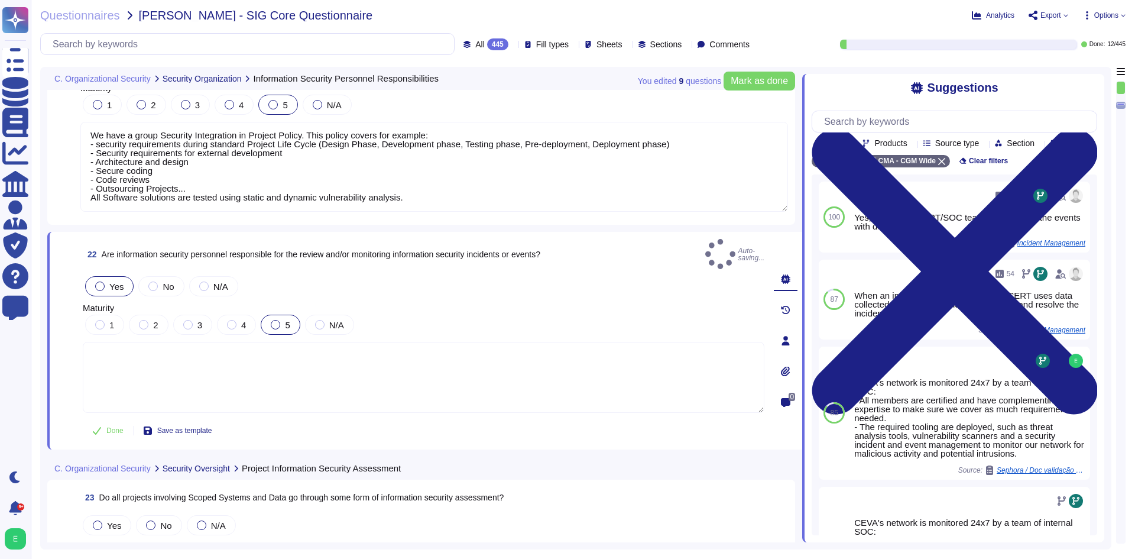
click at [287, 320] on span "5" at bounding box center [287, 325] width 5 height 10
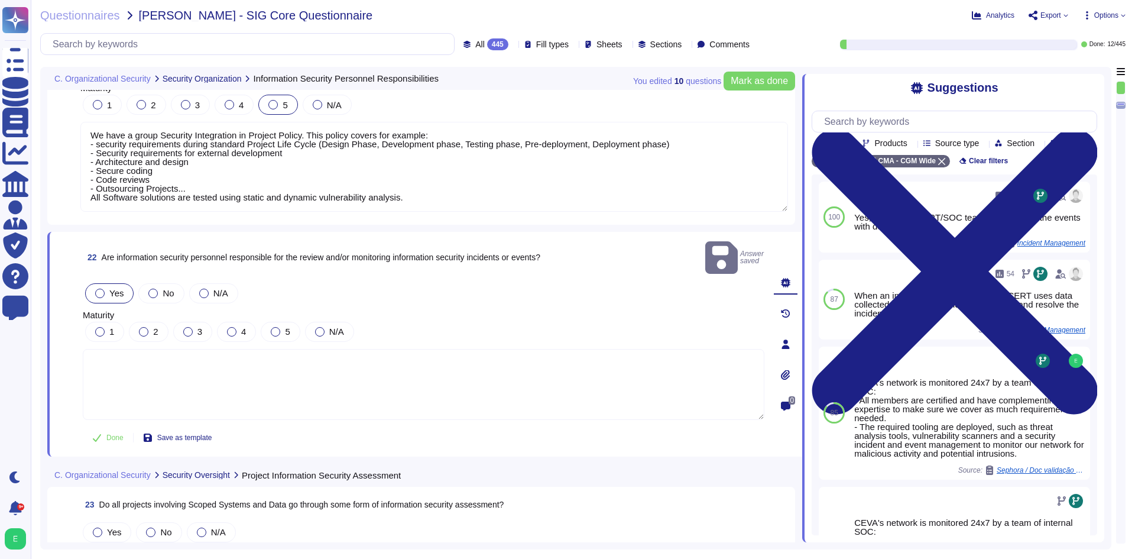
scroll to position [3868, 0]
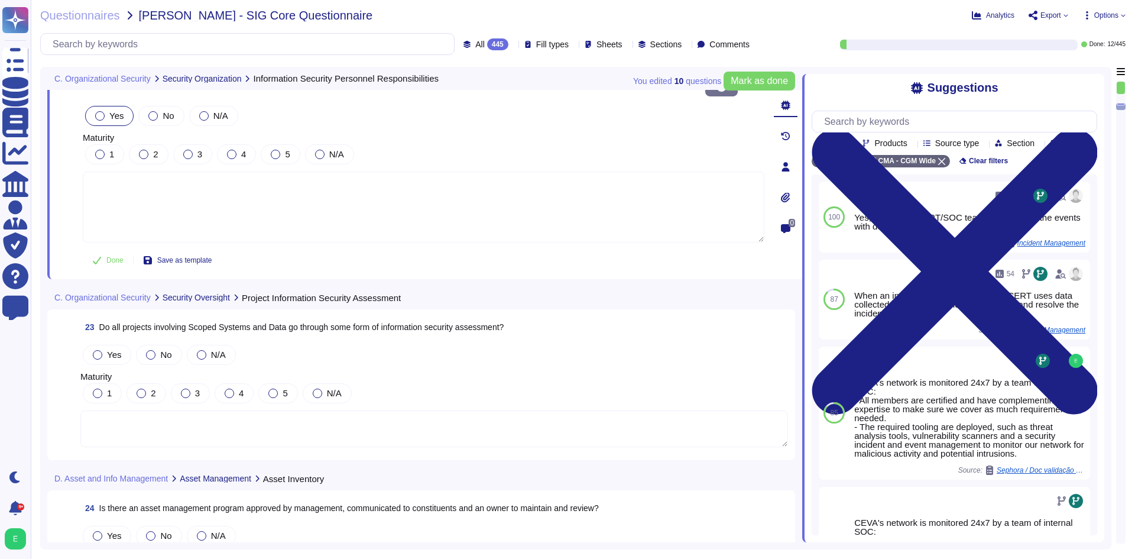
click at [294, 410] on textarea at bounding box center [433, 428] width 707 height 37
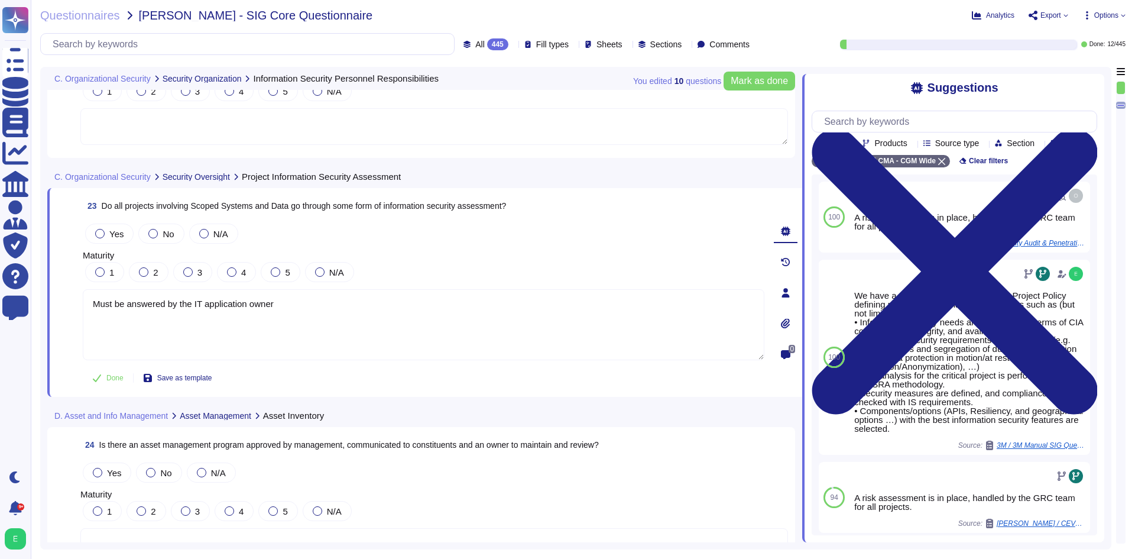
scroll to position [3986, 0]
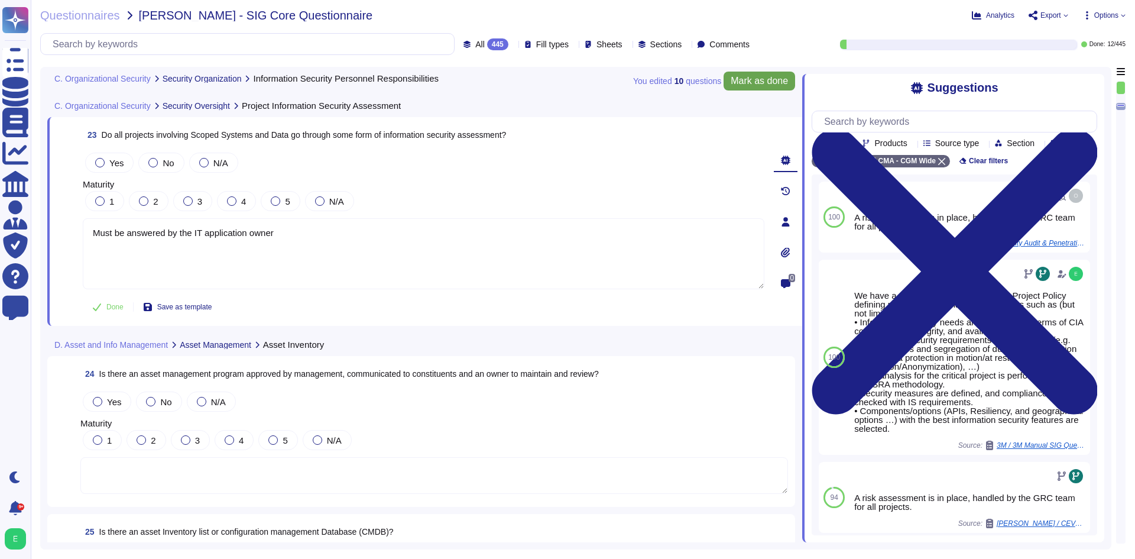
click at [765, 83] on span "Mark as done" at bounding box center [758, 80] width 57 height 9
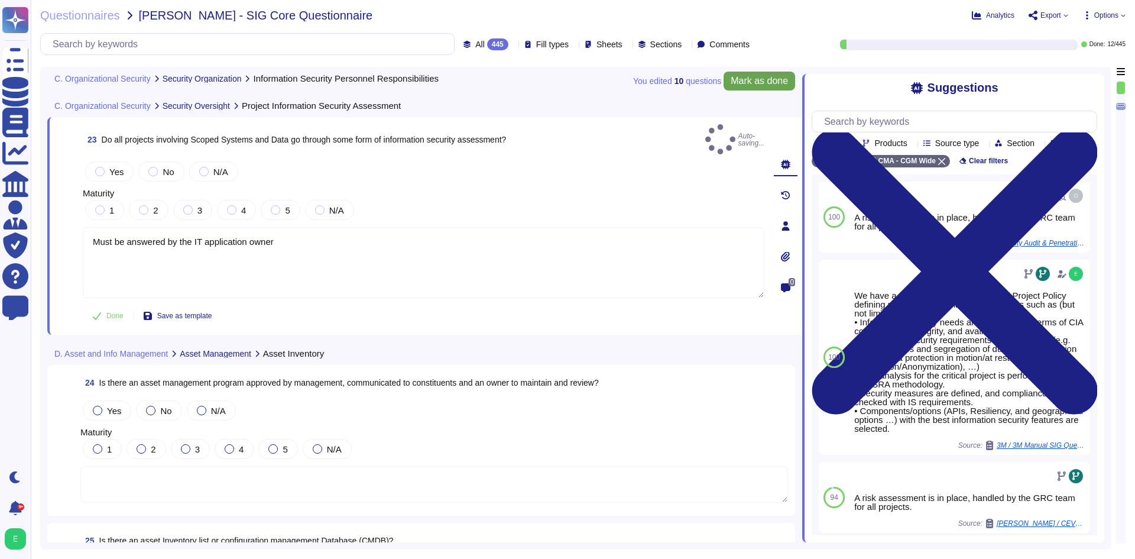
type textarea "Must be answered by the IT application owner"
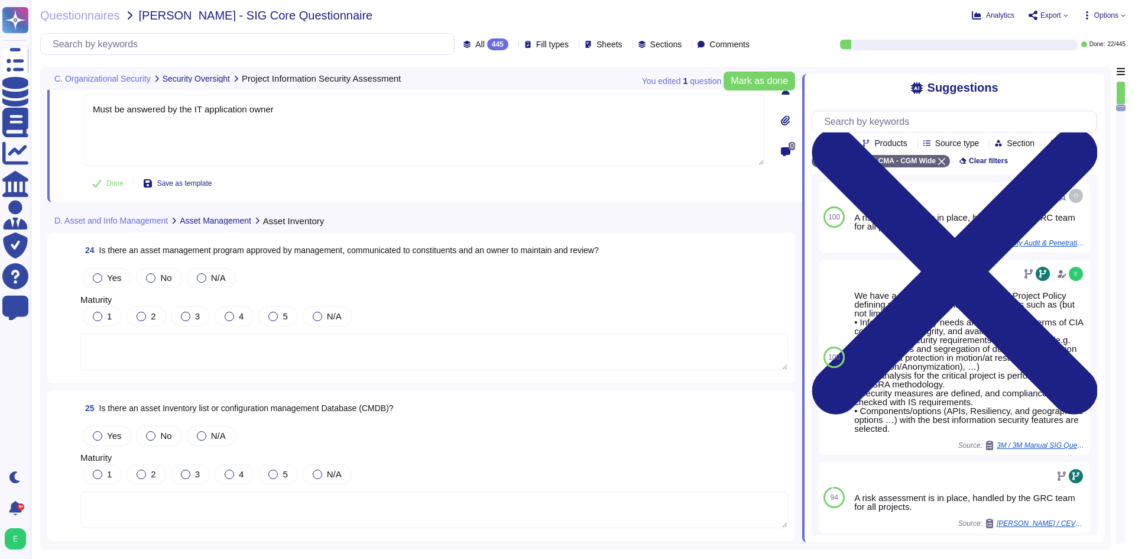
scroll to position [4163, 0]
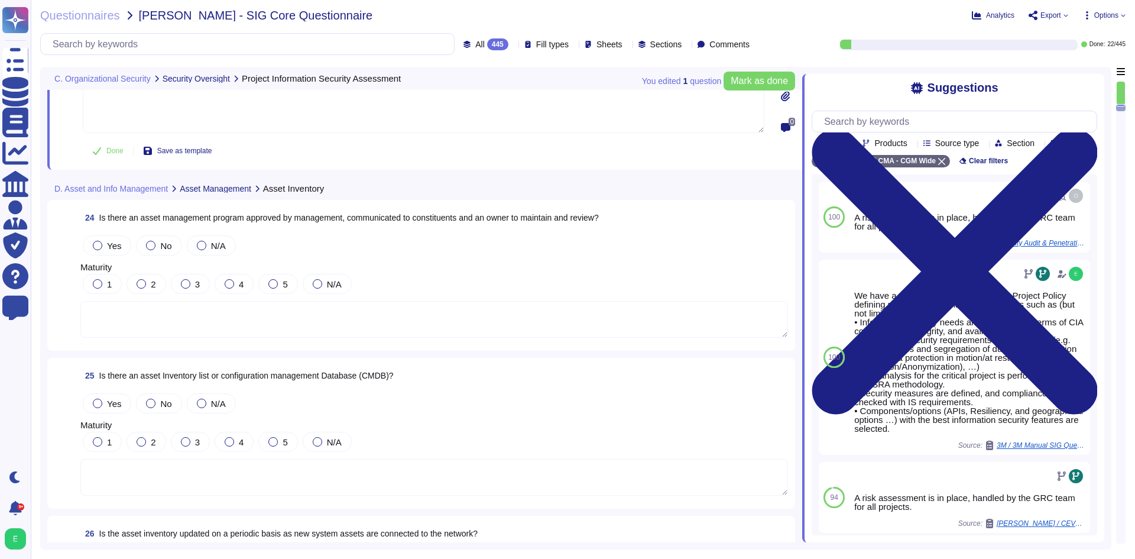
click at [106, 238] on div "Yes" at bounding box center [107, 245] width 48 height 20
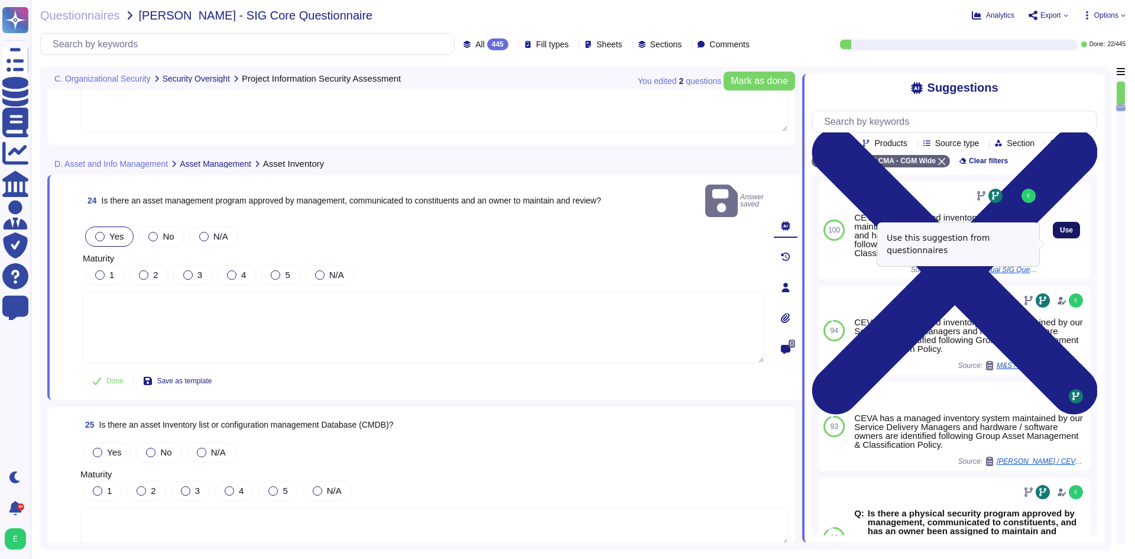
click at [1065, 238] on button "Use" at bounding box center [1066, 230] width 27 height 17
type textarea "CEVA has a managed inventory system maintained by our Service Delivery Managers…"
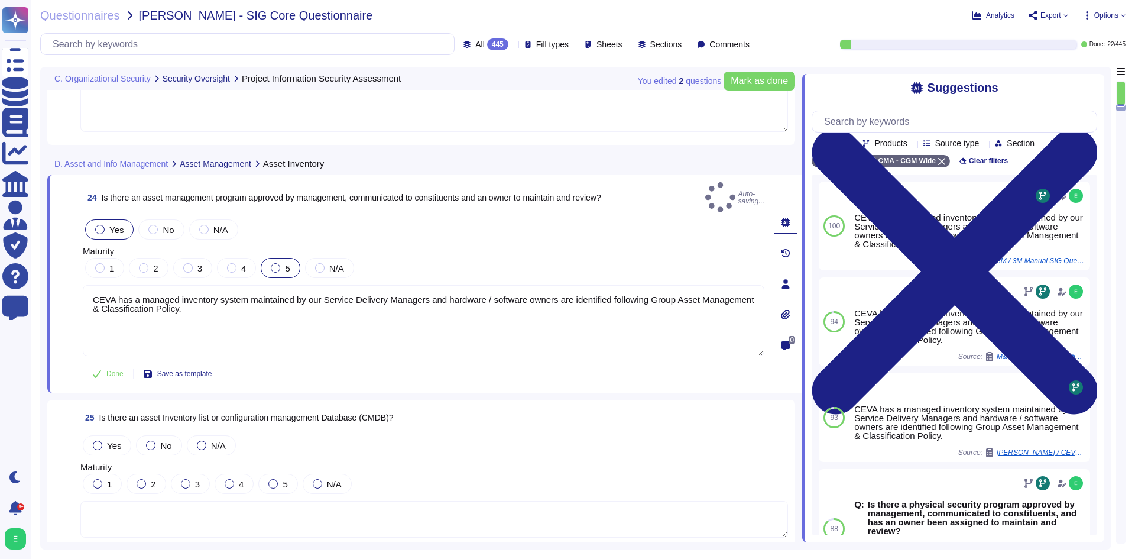
click at [285, 263] on span "5" at bounding box center [287, 268] width 5 height 10
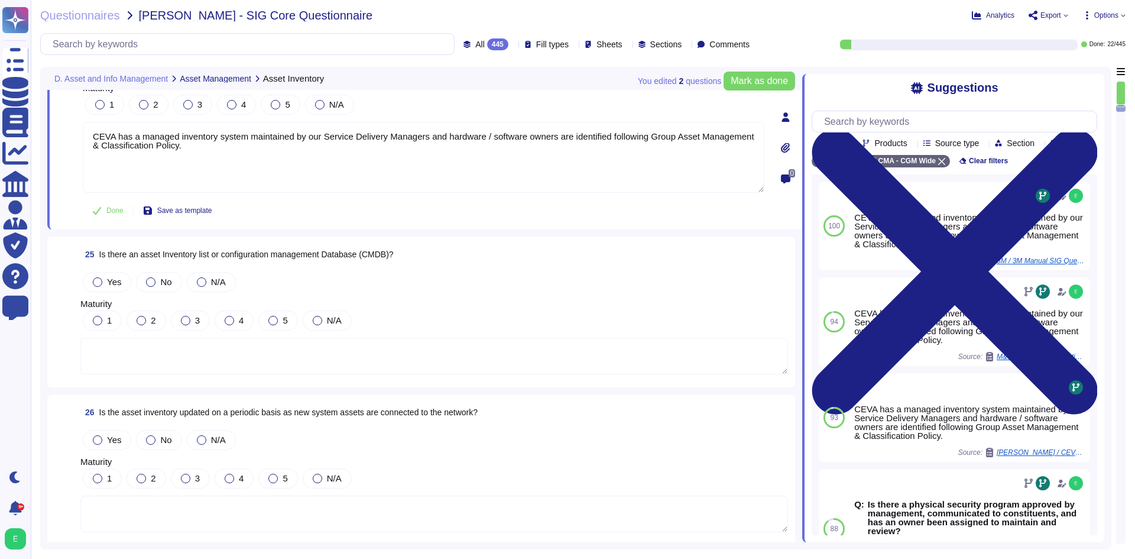
scroll to position [4340, 0]
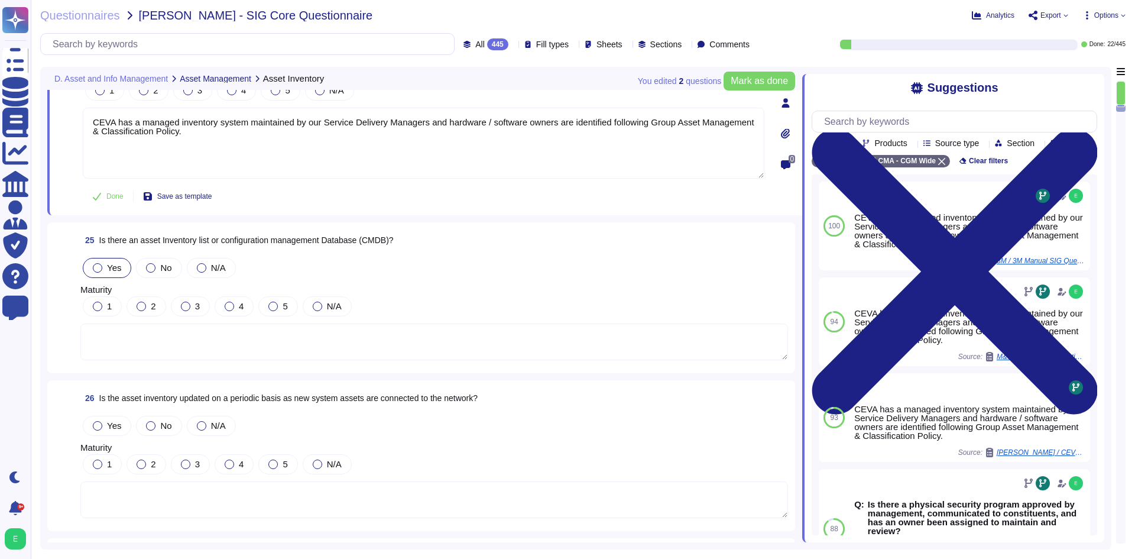
click at [116, 262] on span "Yes" at bounding box center [114, 267] width 14 height 10
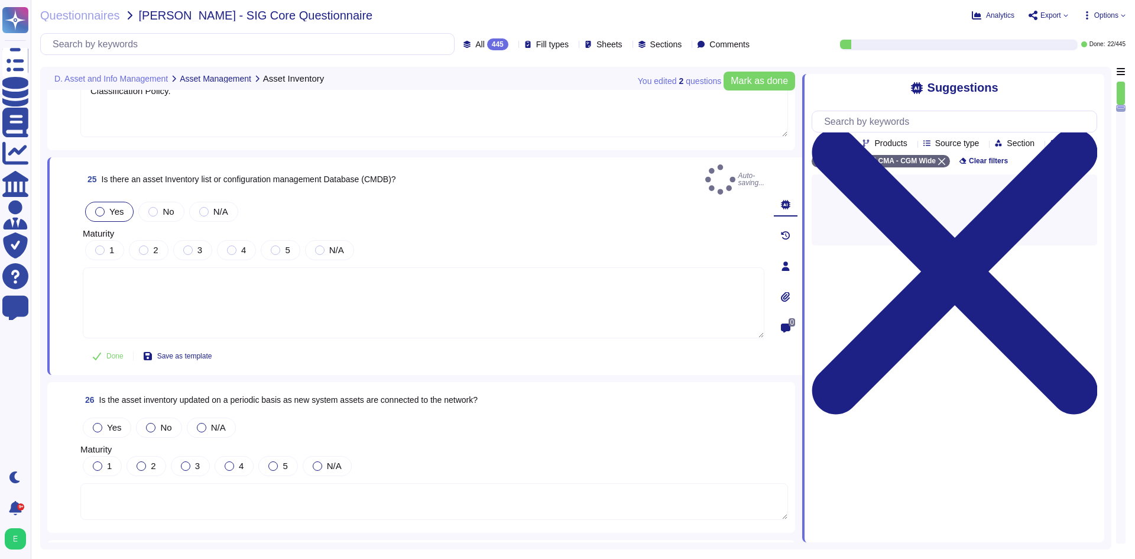
scroll to position [4399, 0]
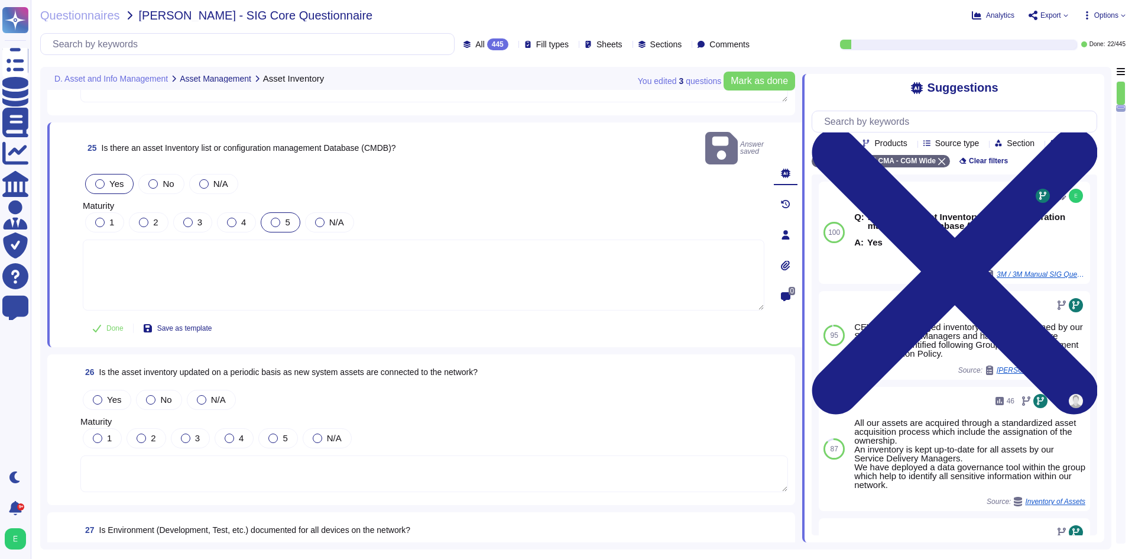
click at [279, 217] on label "5" at bounding box center [280, 221] width 19 height 9
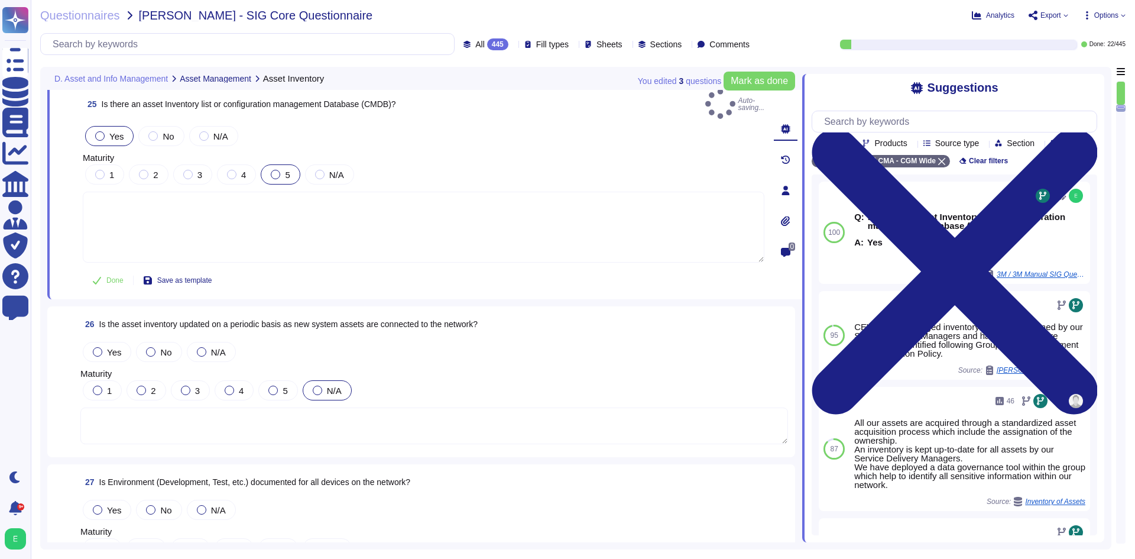
scroll to position [4518, 0]
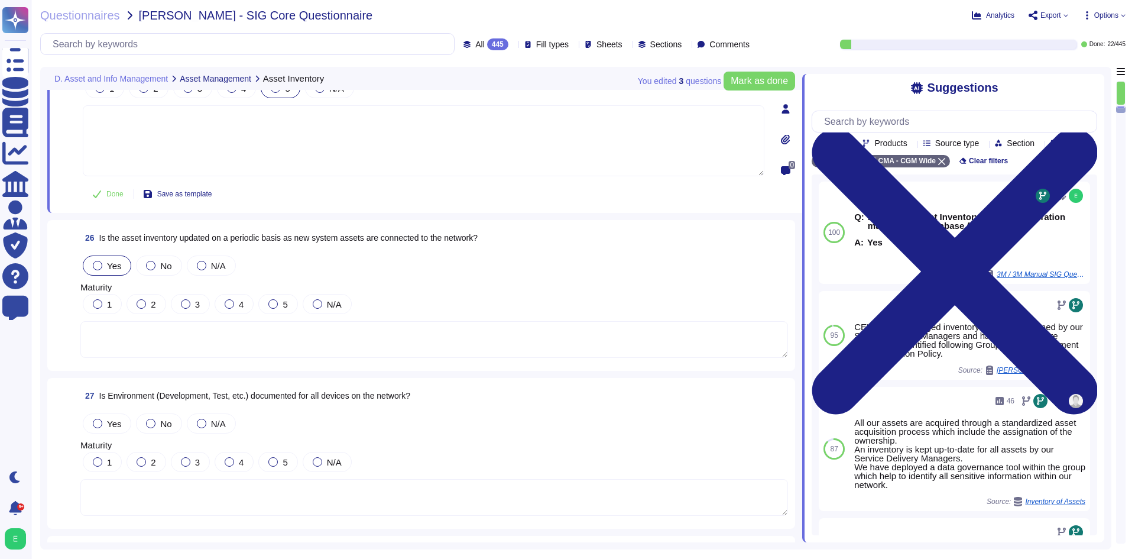
click at [103, 264] on label "Yes" at bounding box center [107, 265] width 28 height 9
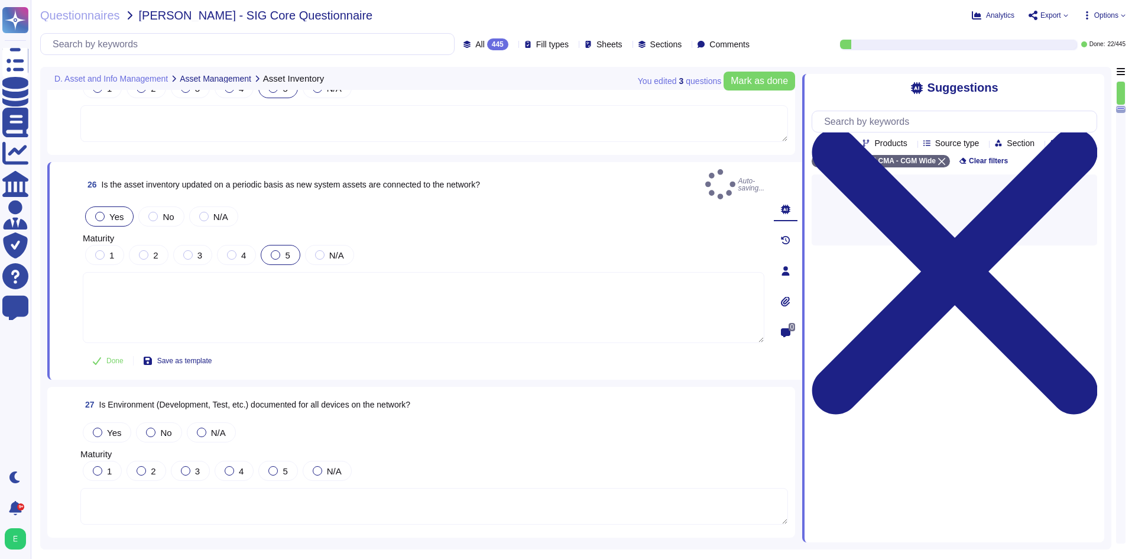
click at [285, 250] on span "5" at bounding box center [287, 255] width 5 height 10
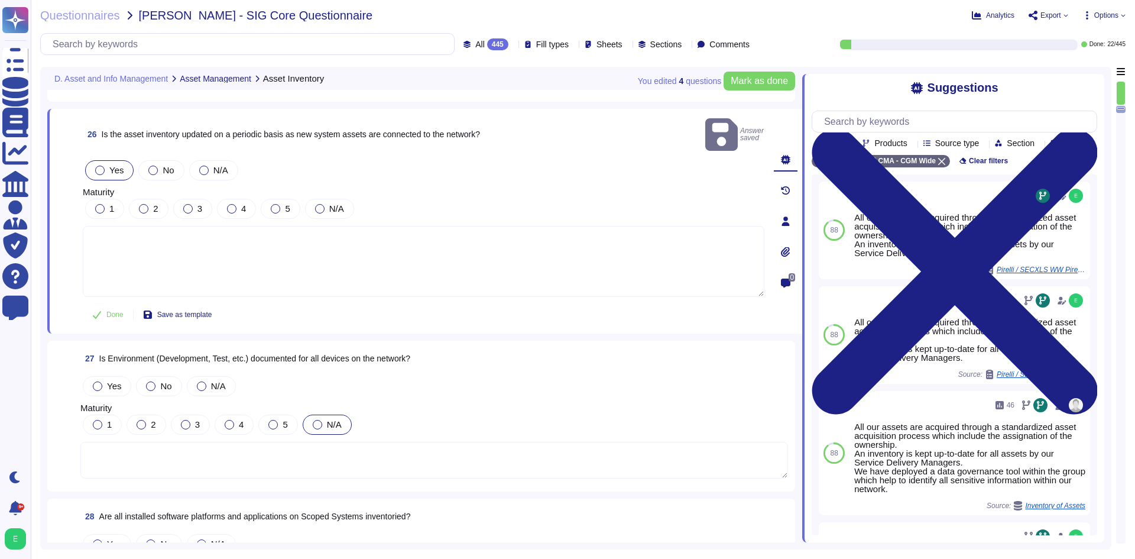
scroll to position [4636, 0]
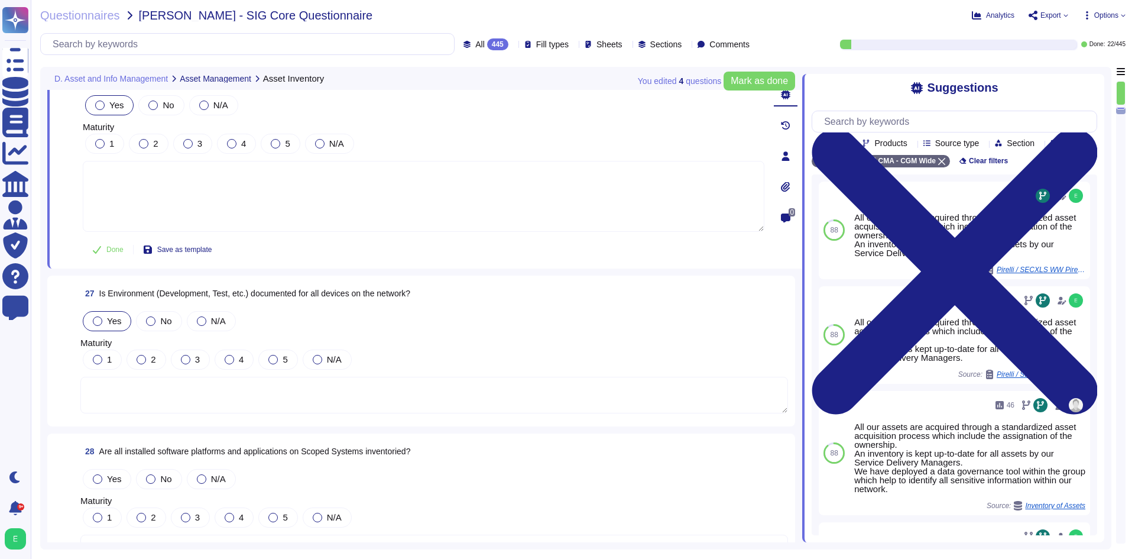
click at [101, 316] on div at bounding box center [97, 320] width 9 height 9
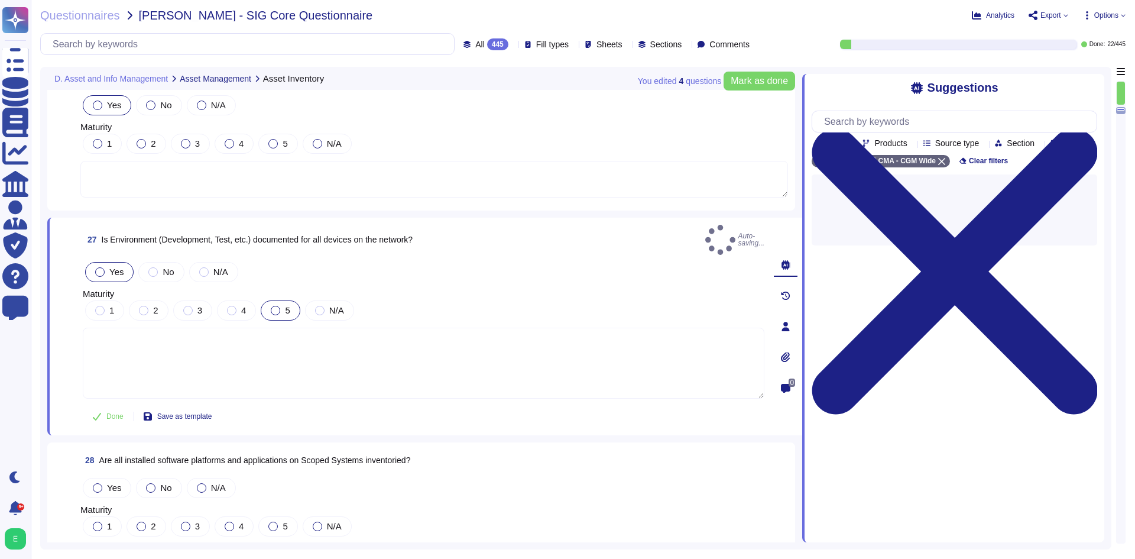
click at [281, 306] on label "5" at bounding box center [280, 310] width 19 height 9
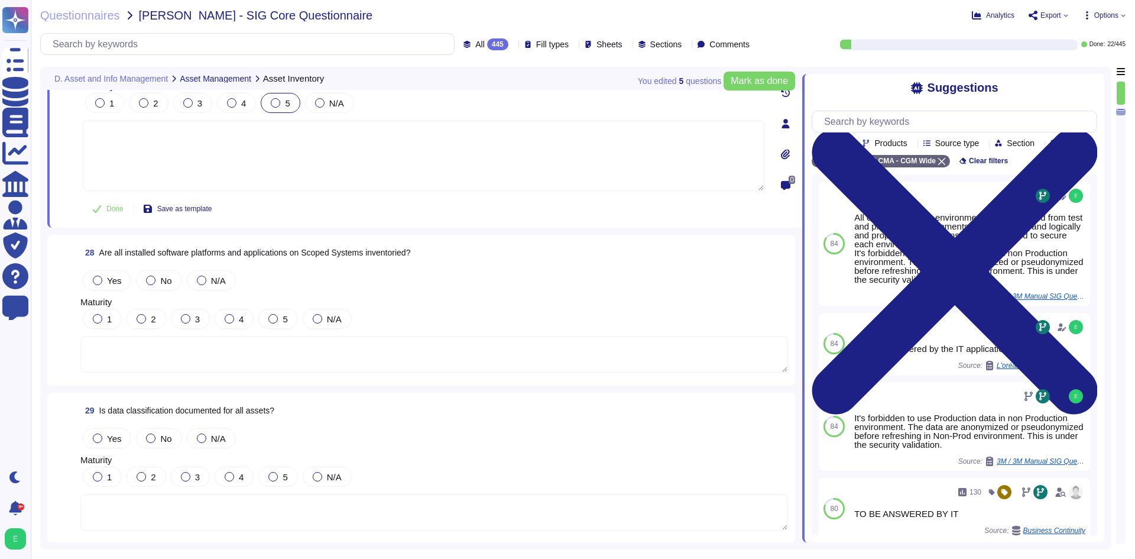
scroll to position [4813, 0]
click at [249, 353] on textarea at bounding box center [433, 352] width 707 height 37
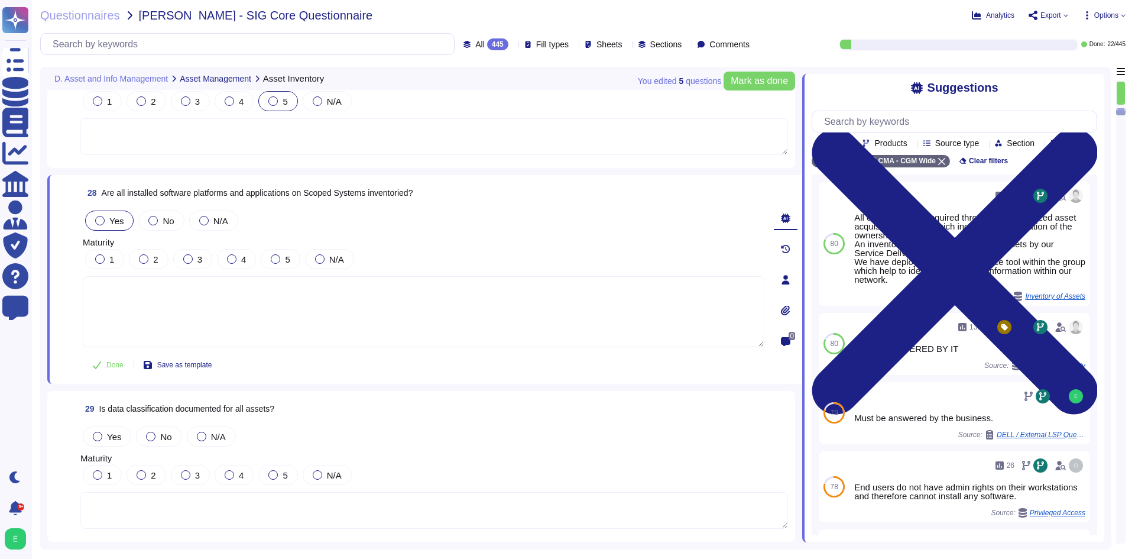
click at [100, 217] on div at bounding box center [99, 220] width 9 height 9
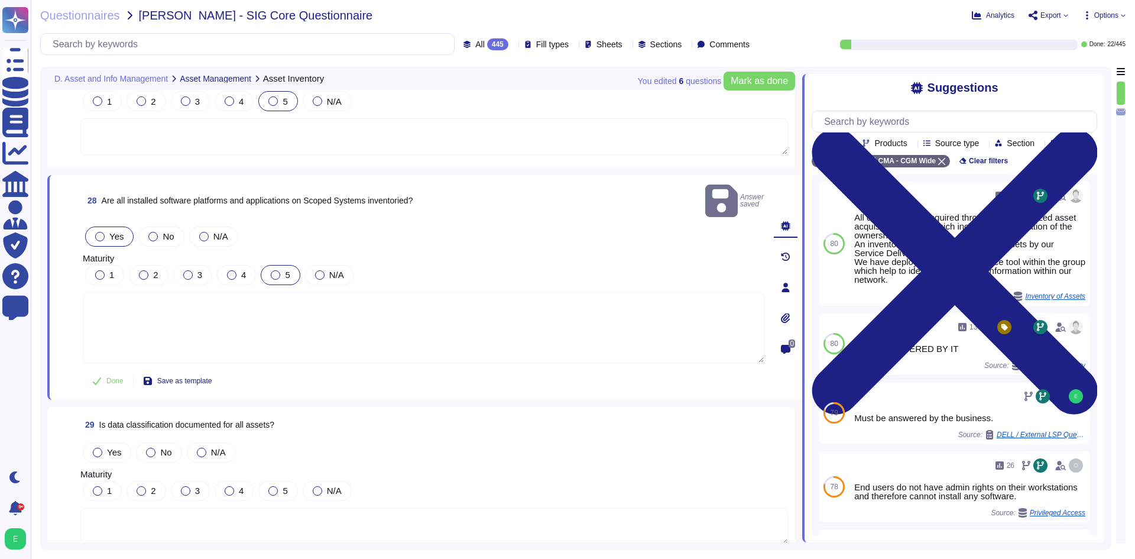
click at [277, 270] on div at bounding box center [275, 274] width 9 height 9
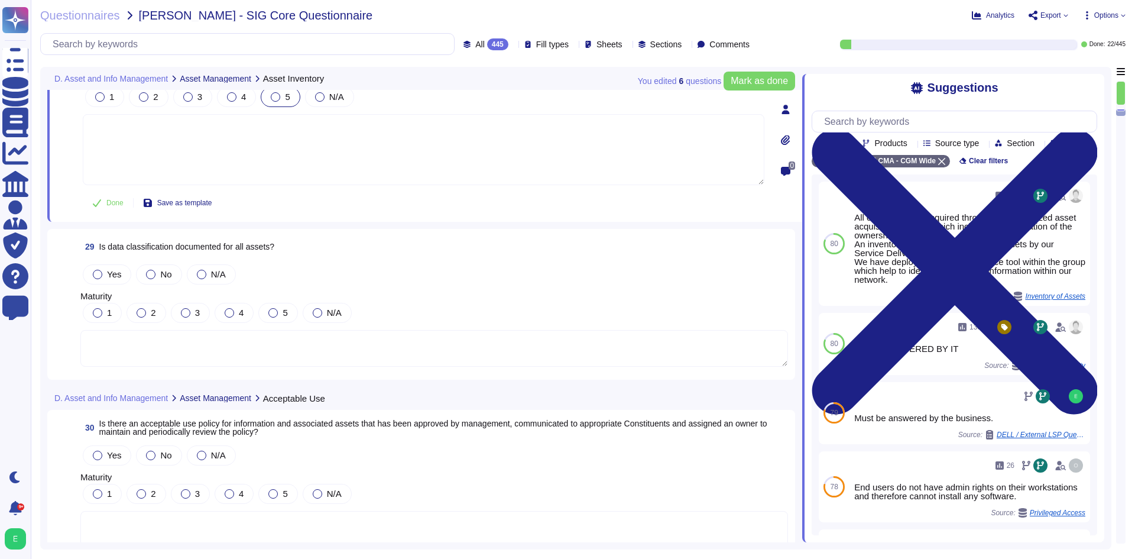
scroll to position [4990, 0]
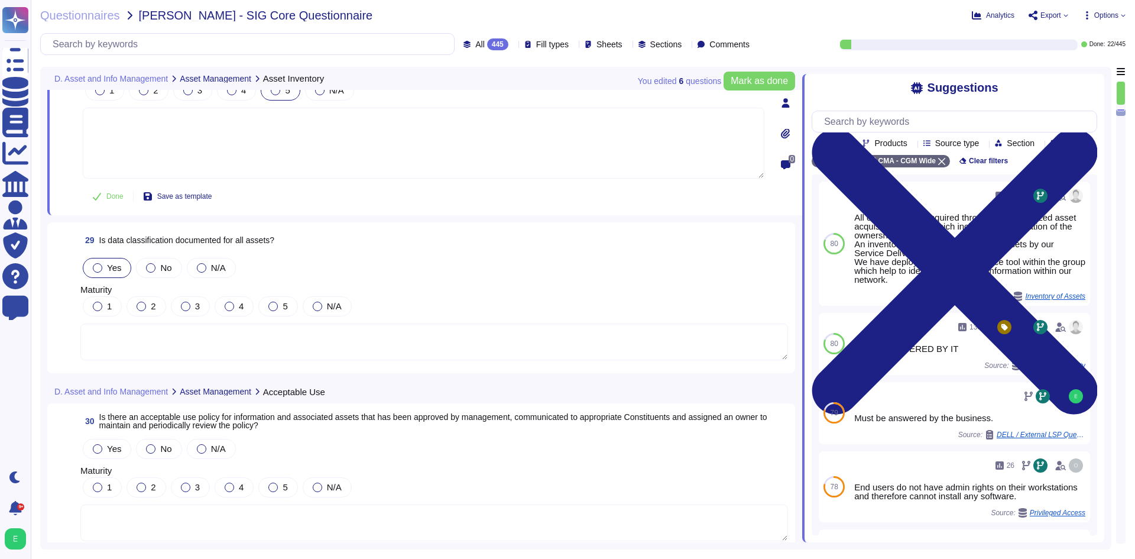
click at [113, 258] on div "Yes" at bounding box center [107, 268] width 48 height 20
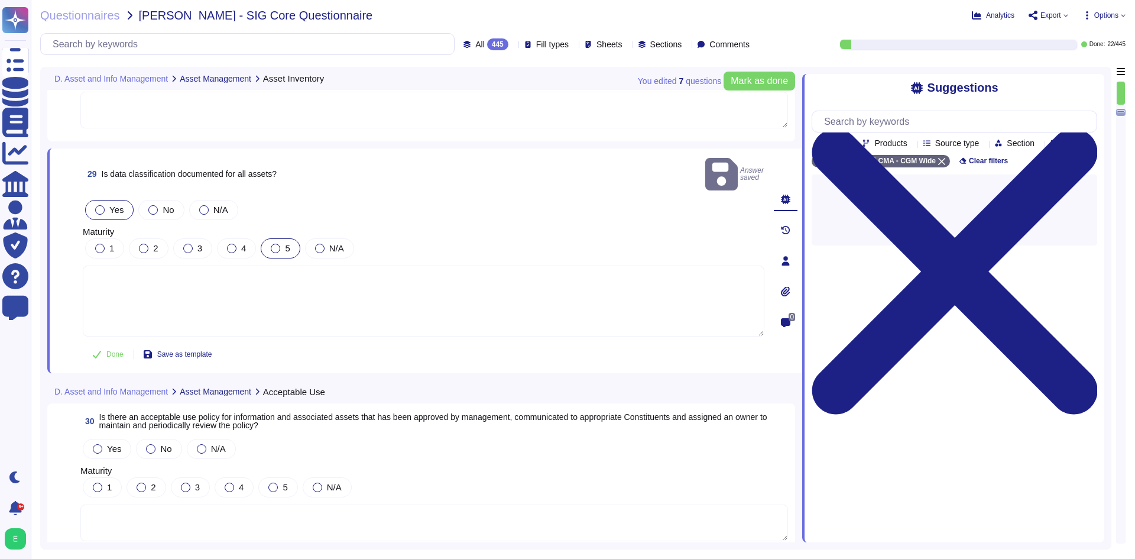
click at [282, 243] on label "5" at bounding box center [280, 247] width 19 height 9
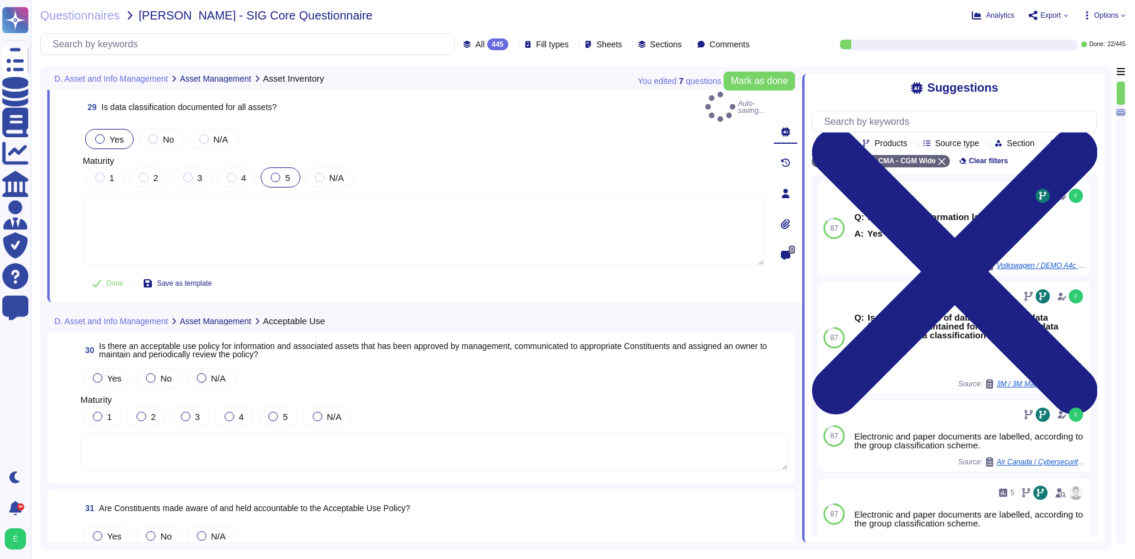
scroll to position [5109, 0]
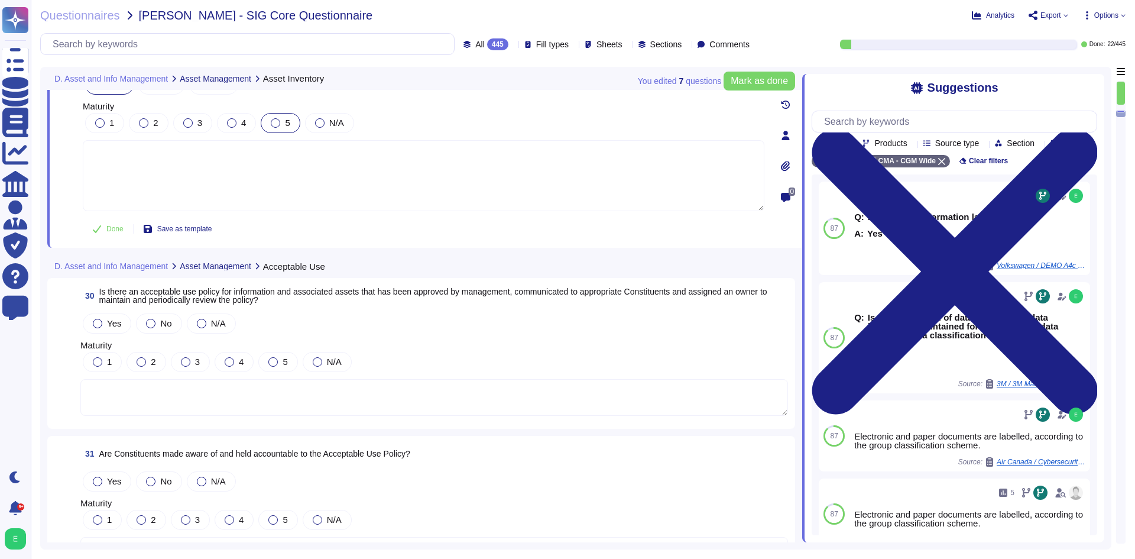
click at [302, 379] on textarea at bounding box center [433, 397] width 707 height 37
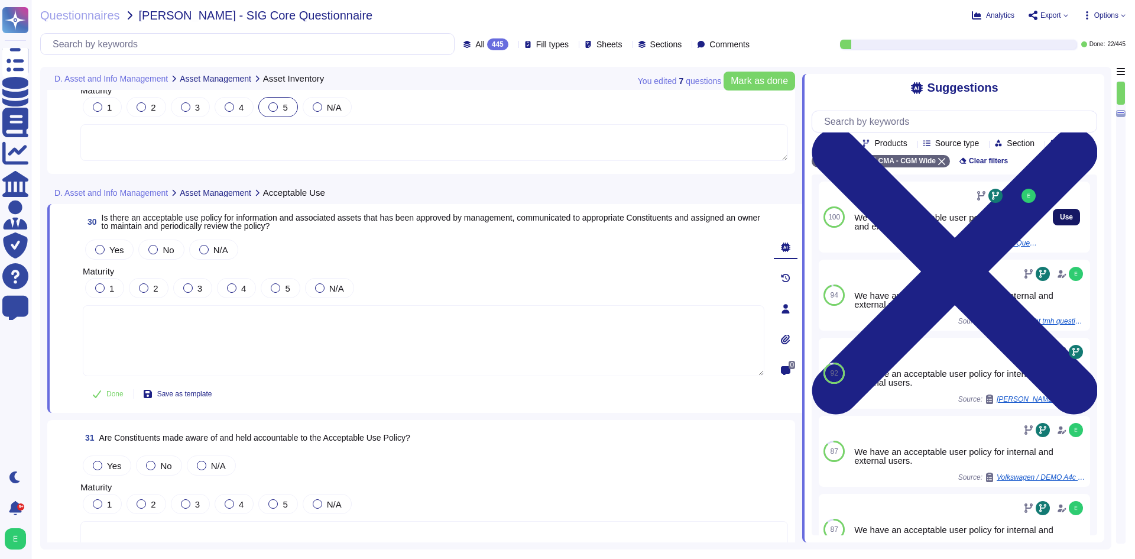
click at [1060, 220] on span "Use" at bounding box center [1066, 216] width 13 height 7
type textarea "We have an acceptable user policy for internal and external users."
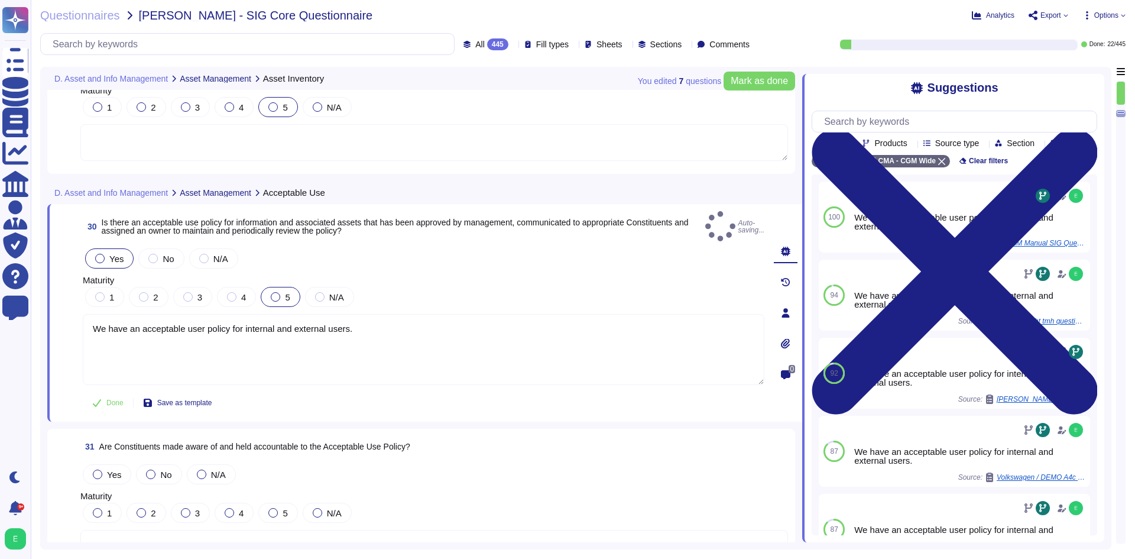
click at [277, 293] on div "5" at bounding box center [280, 297] width 39 height 20
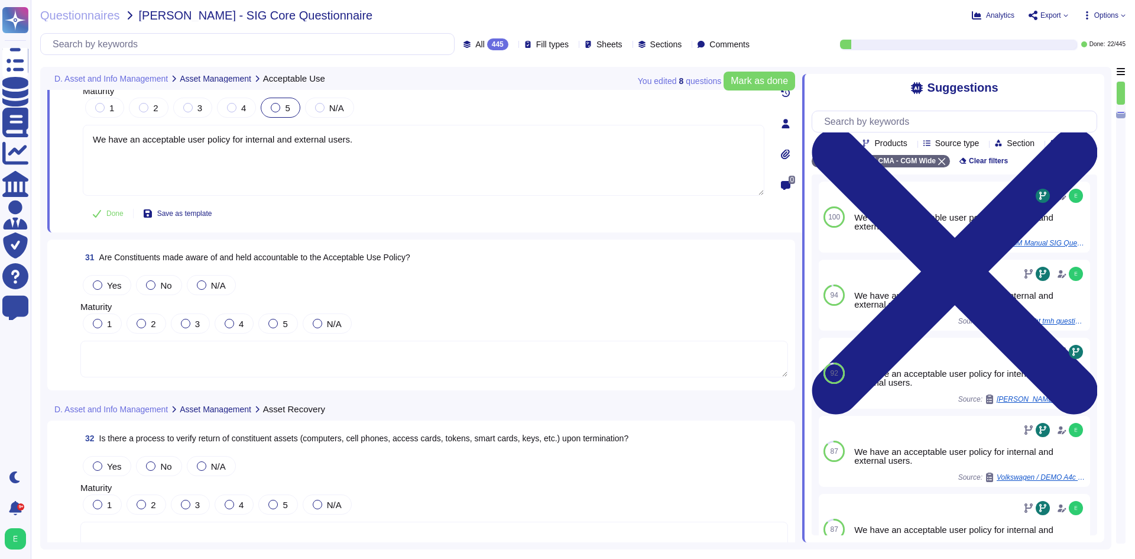
scroll to position [5286, 0]
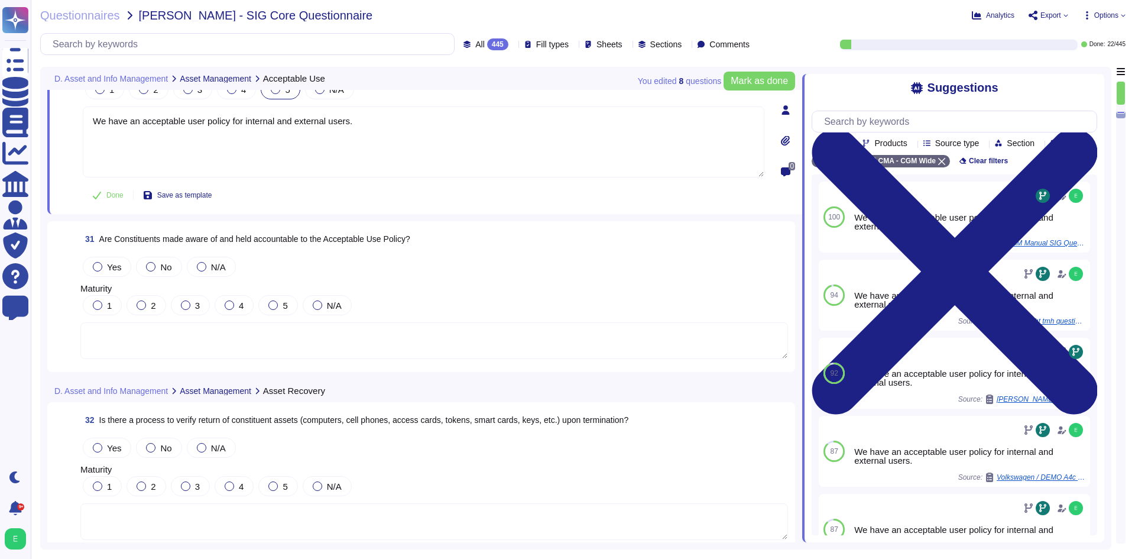
click at [335, 337] on textarea at bounding box center [433, 340] width 707 height 37
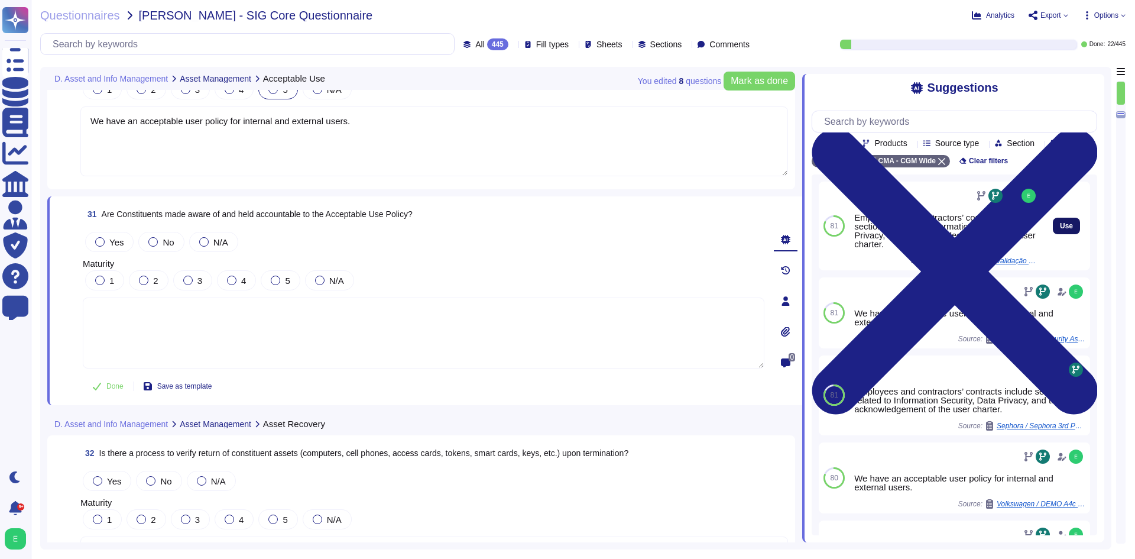
click at [1060, 229] on span "Use" at bounding box center [1066, 225] width 13 height 7
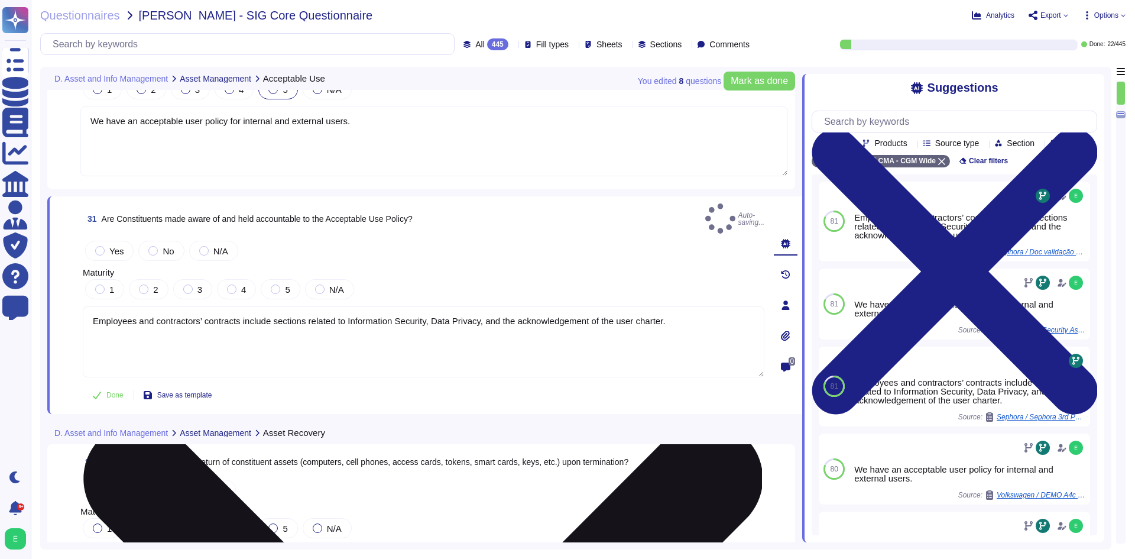
type textarea "Employees and contractors’ contracts include sections related to Information Se…"
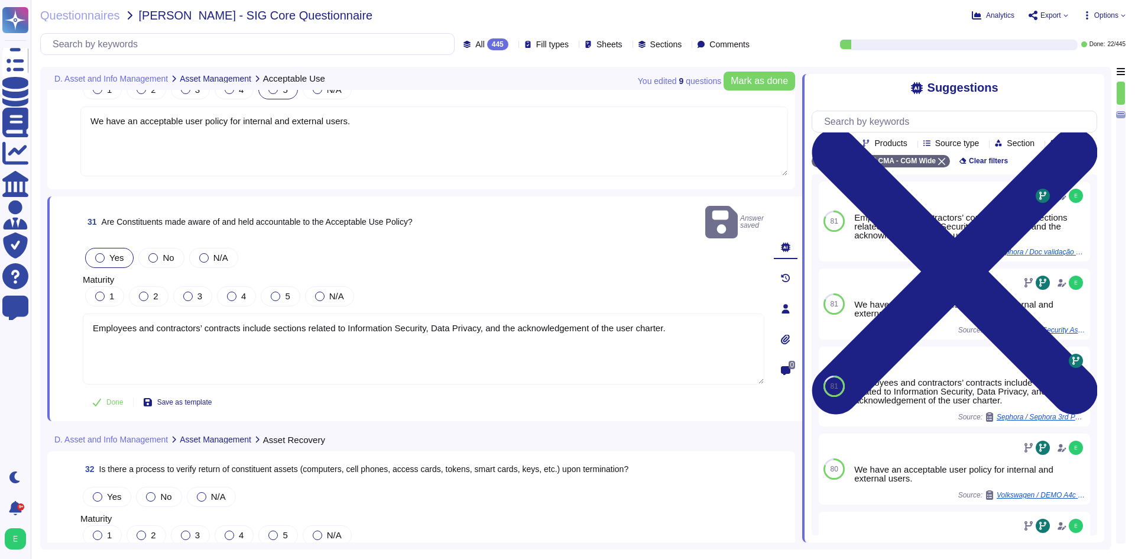
click at [109, 252] on span "Yes" at bounding box center [116, 257] width 14 height 10
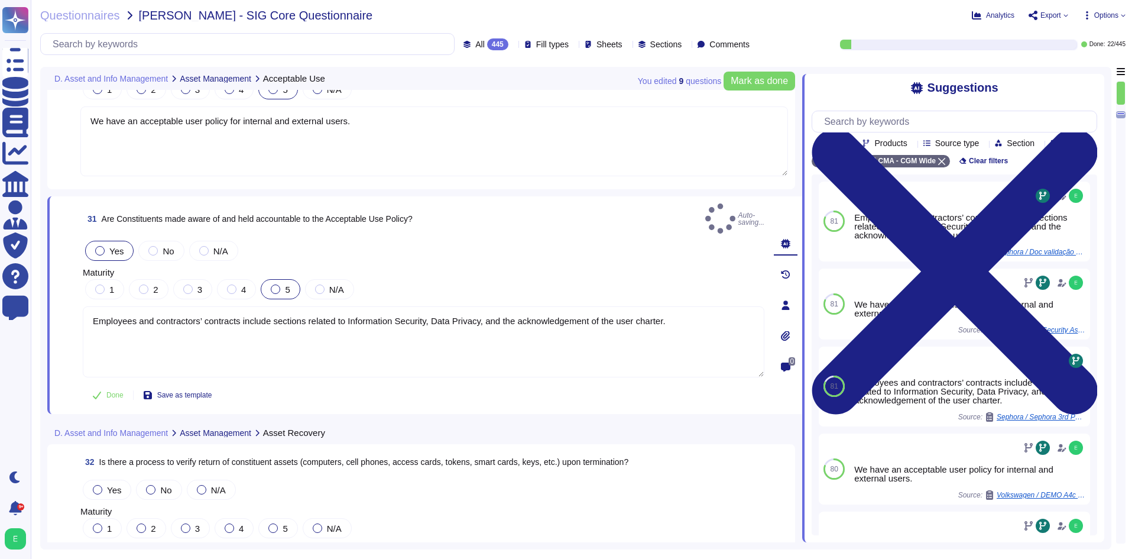
click at [280, 284] on label "5" at bounding box center [280, 288] width 19 height 9
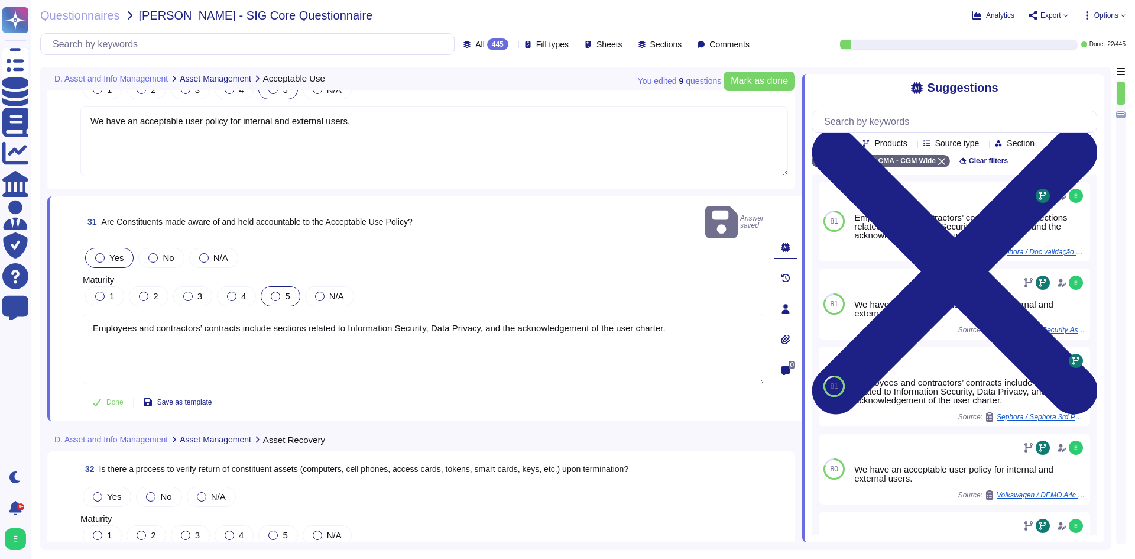
click at [277, 291] on div at bounding box center [275, 295] width 9 height 9
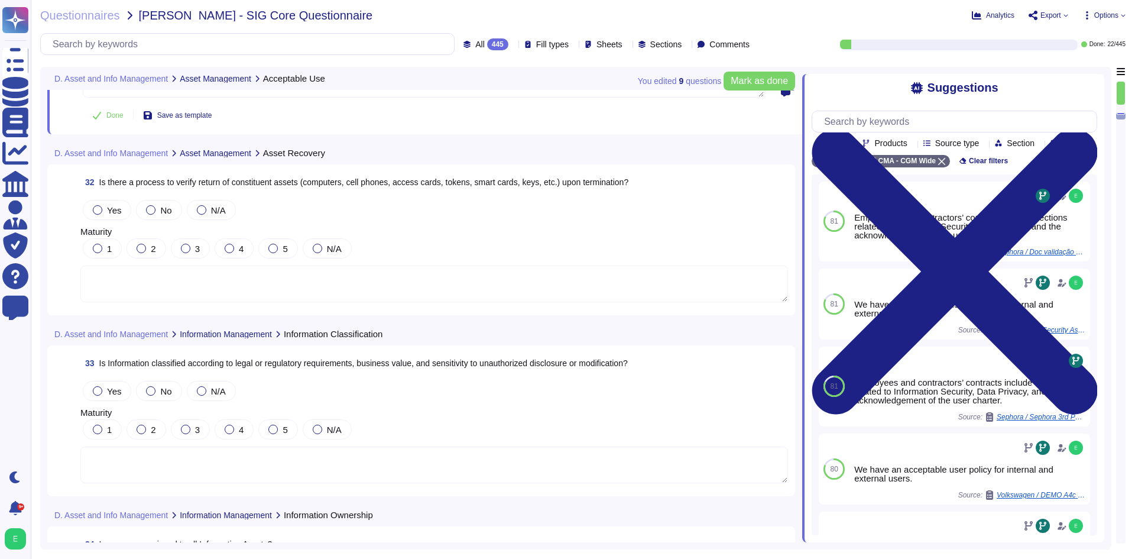
scroll to position [5581, 0]
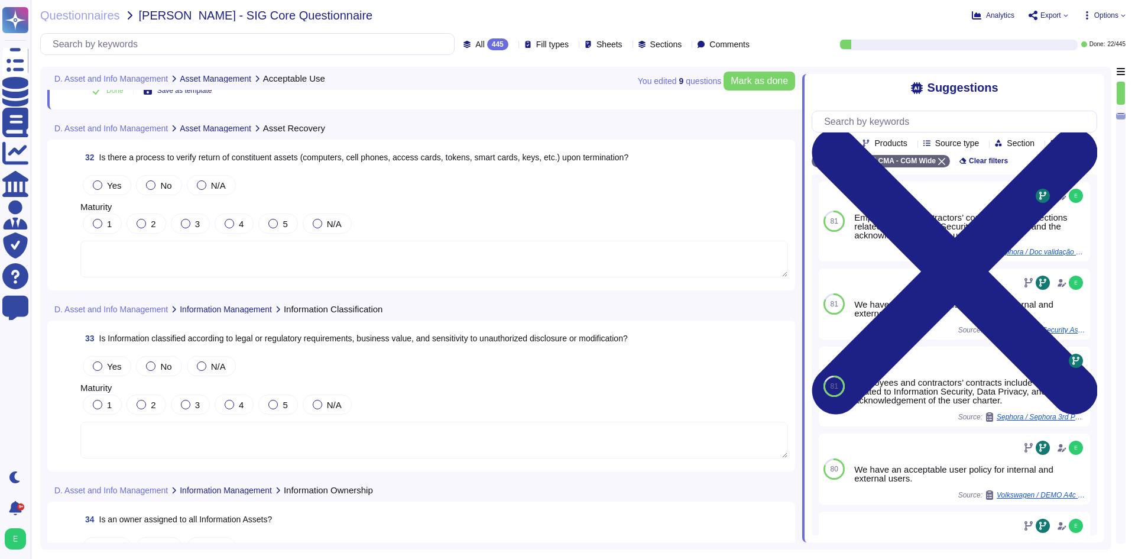
click at [335, 262] on textarea at bounding box center [433, 259] width 707 height 37
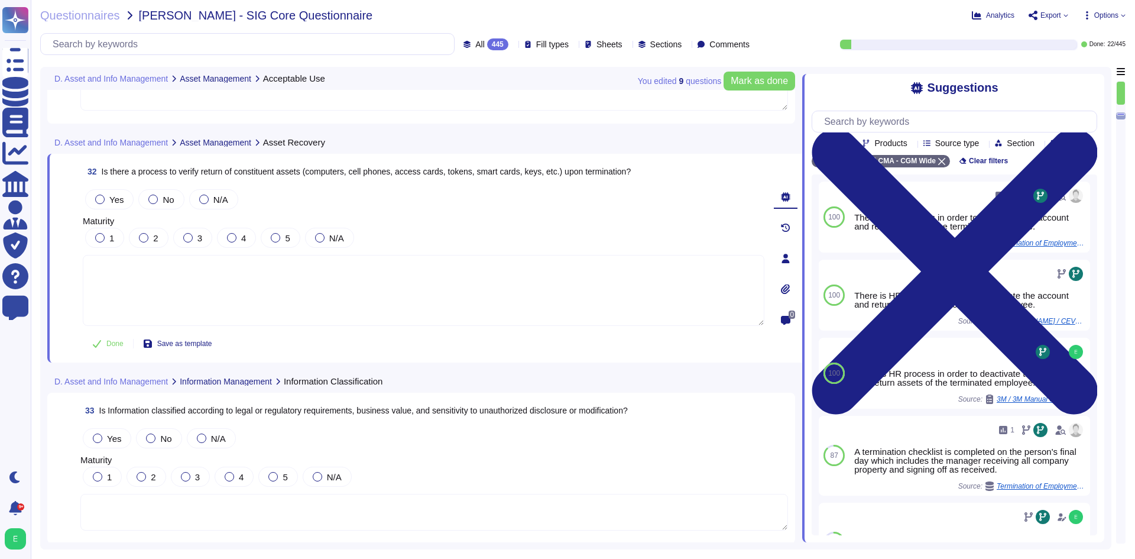
scroll to position [5522, 0]
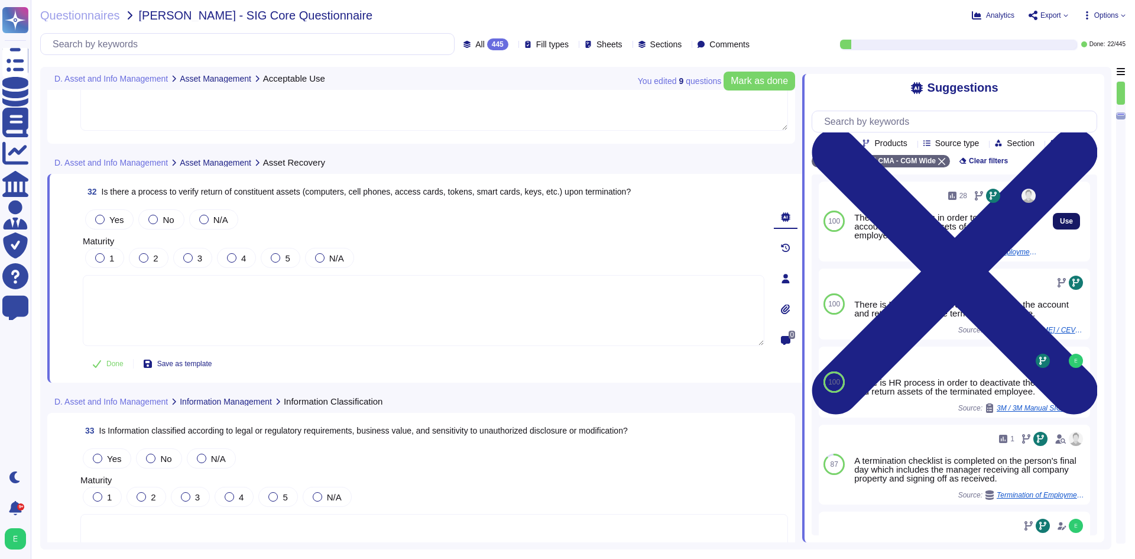
click at [1060, 225] on span "Use" at bounding box center [1066, 220] width 13 height 7
type textarea "There is HR process in order to deactivate the account and return assets of the…"
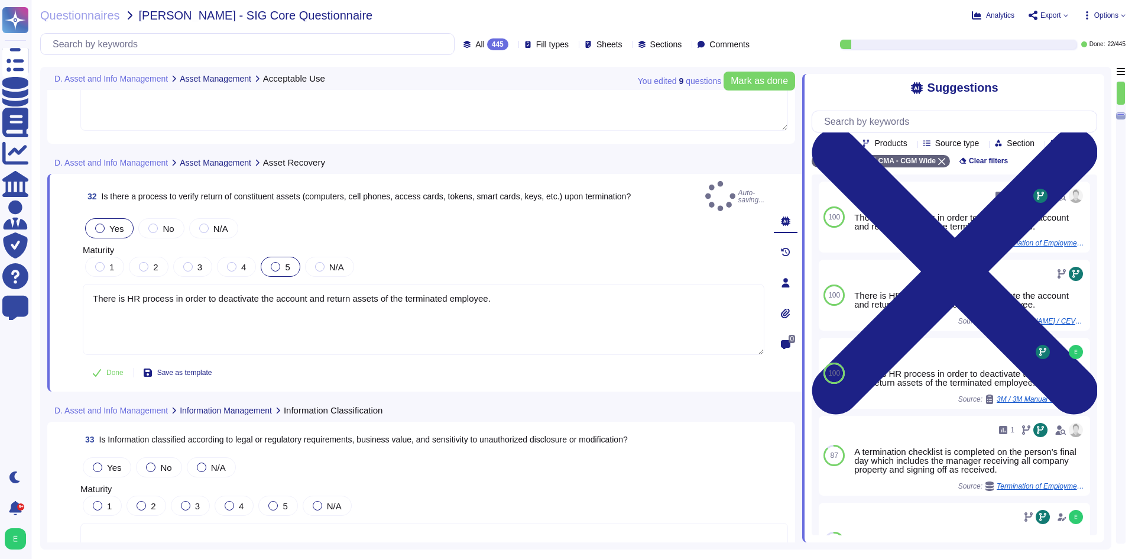
click at [281, 262] on label "5" at bounding box center [280, 266] width 19 height 9
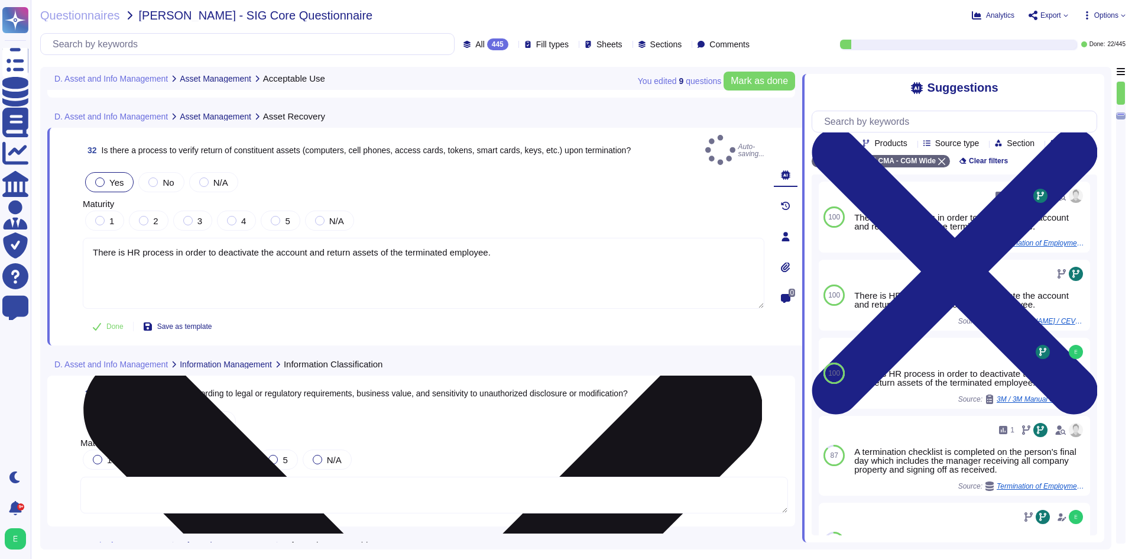
scroll to position [5581, 0]
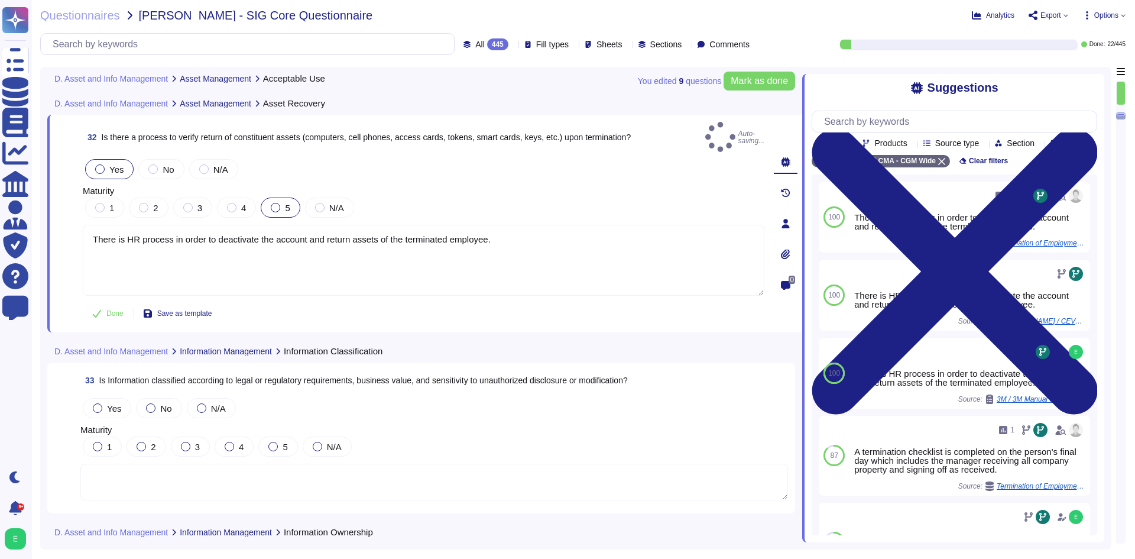
click at [280, 197] on div "5" at bounding box center [280, 207] width 39 height 20
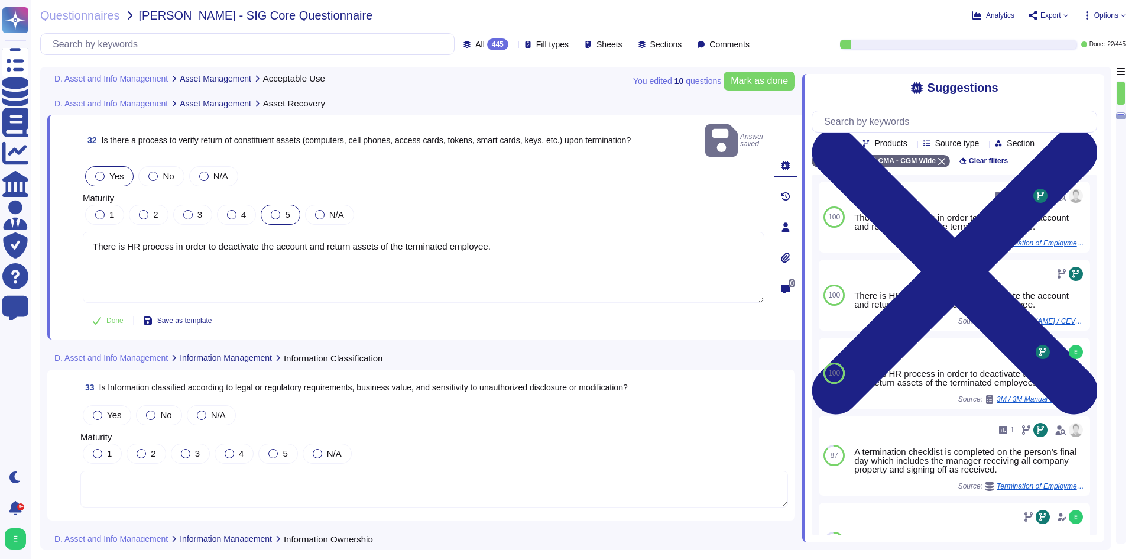
click at [275, 210] on div at bounding box center [275, 214] width 9 height 9
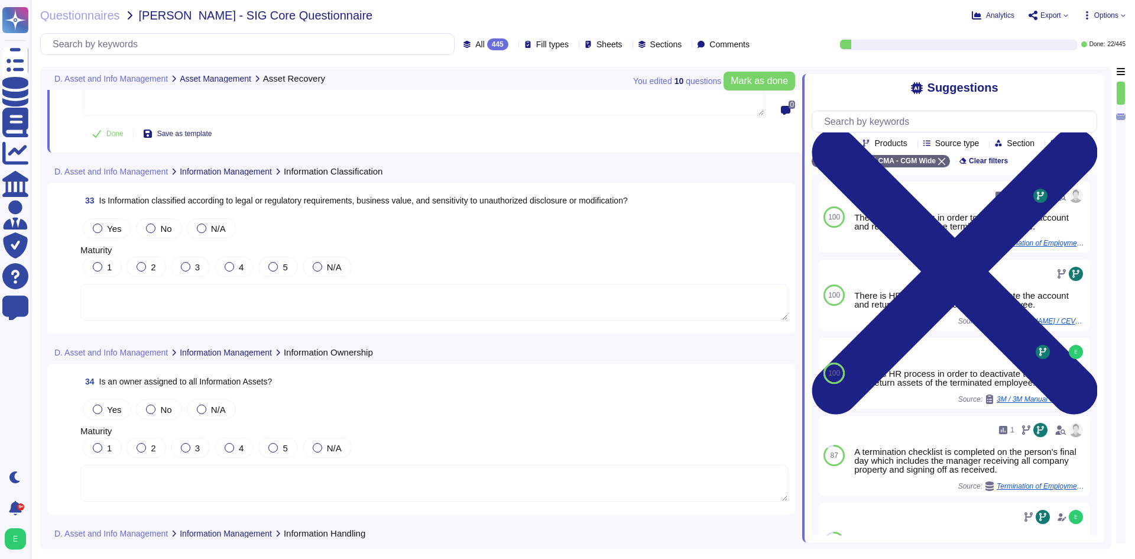
scroll to position [5759, 0]
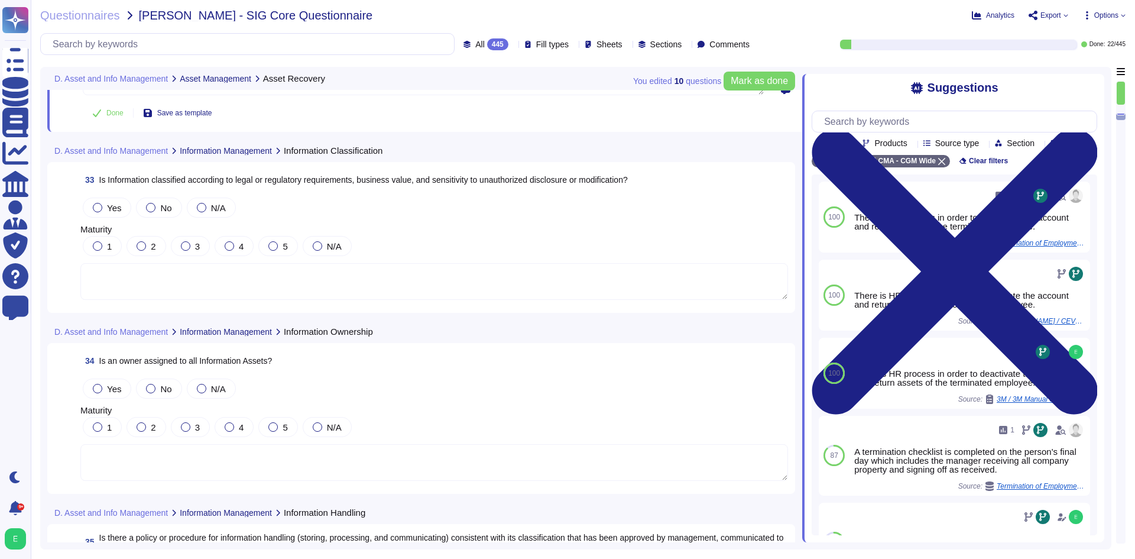
click at [245, 296] on textarea at bounding box center [433, 281] width 707 height 37
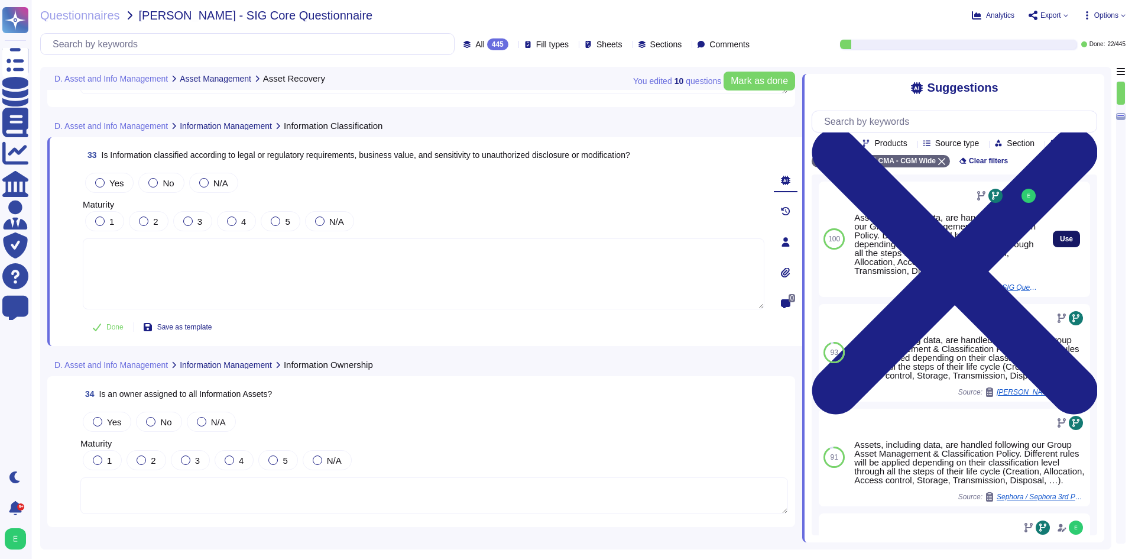
click at [1053, 247] on button "Use" at bounding box center [1066, 238] width 27 height 17
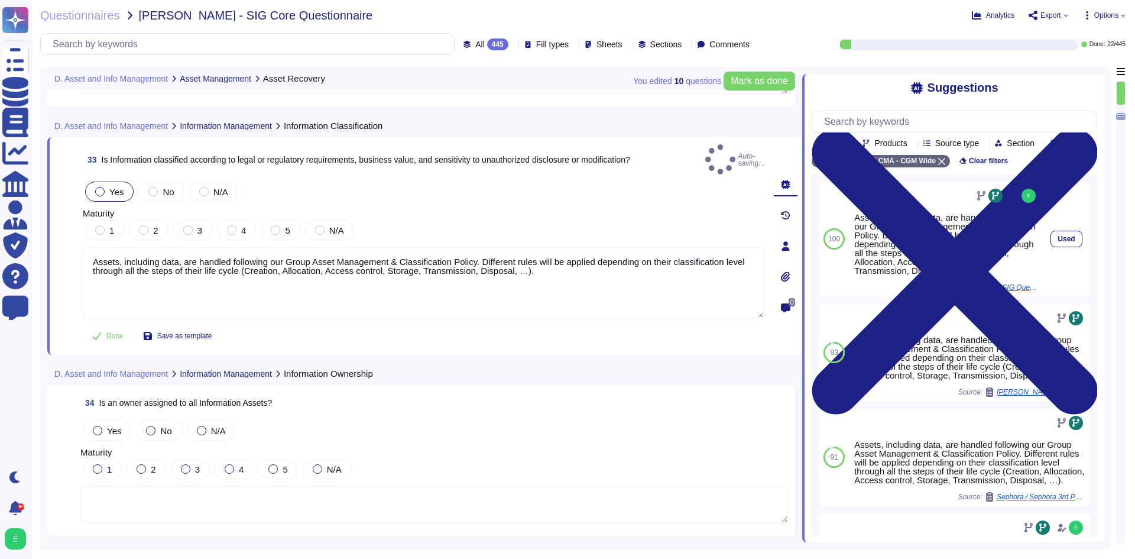
type textarea "Assets, including data, are handled following our Group Asset Management & Clas…"
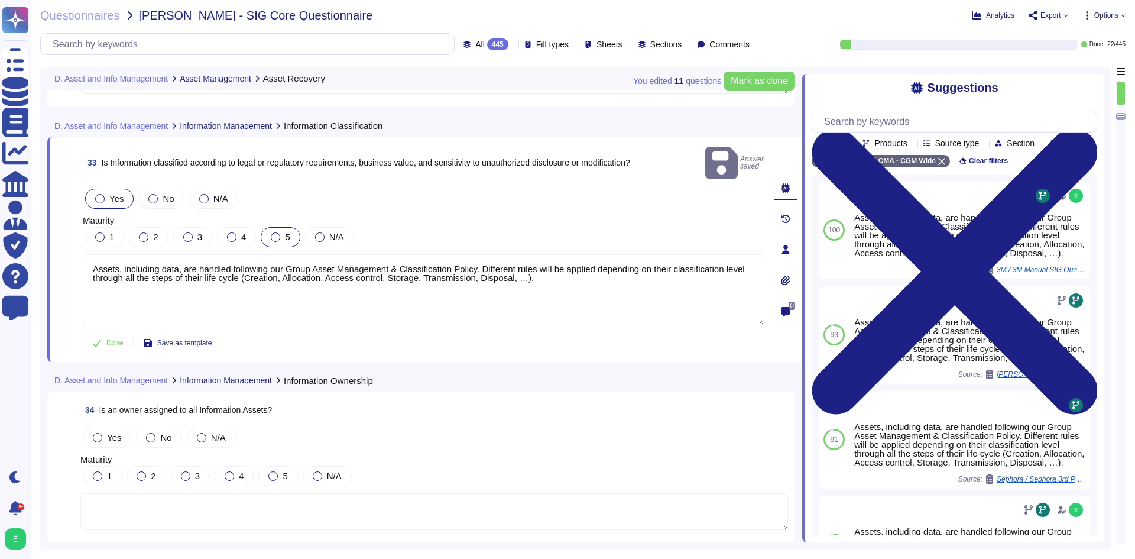
click at [276, 232] on div at bounding box center [275, 236] width 9 height 9
click at [239, 232] on label "4" at bounding box center [236, 236] width 19 height 9
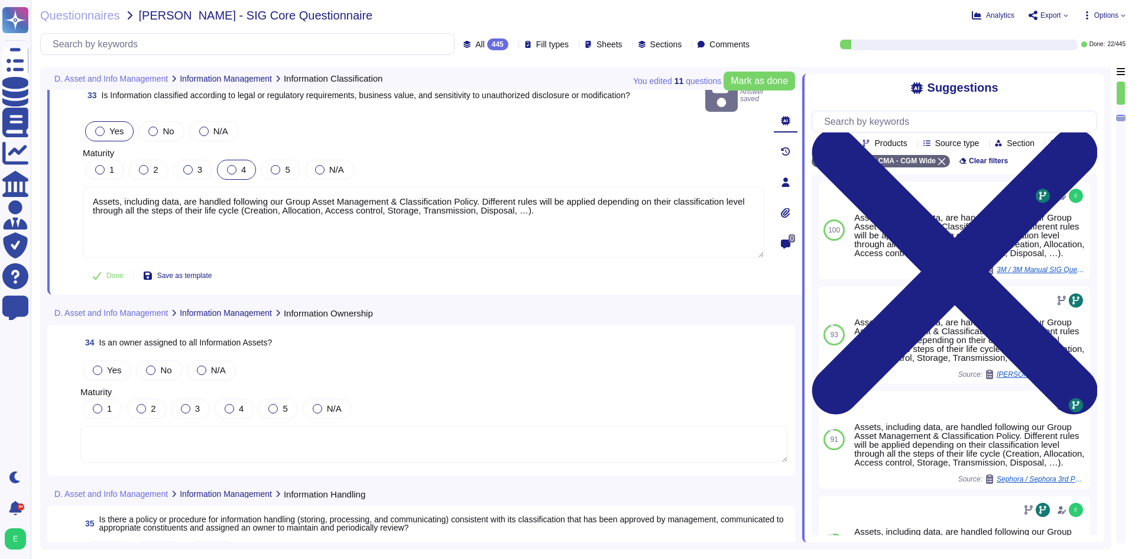
scroll to position [5877, 0]
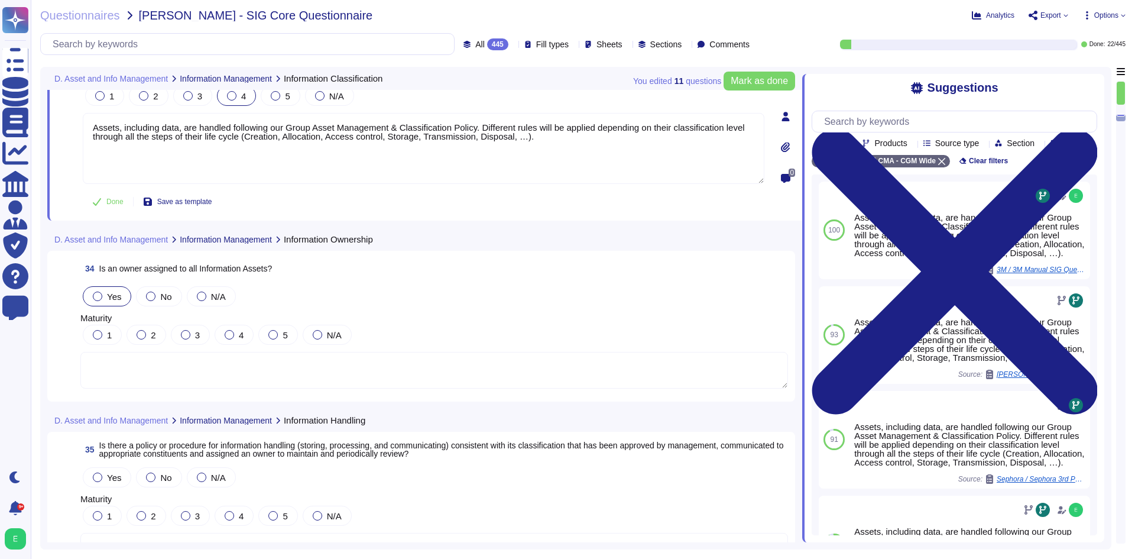
click at [108, 298] on span "Yes" at bounding box center [114, 296] width 14 height 10
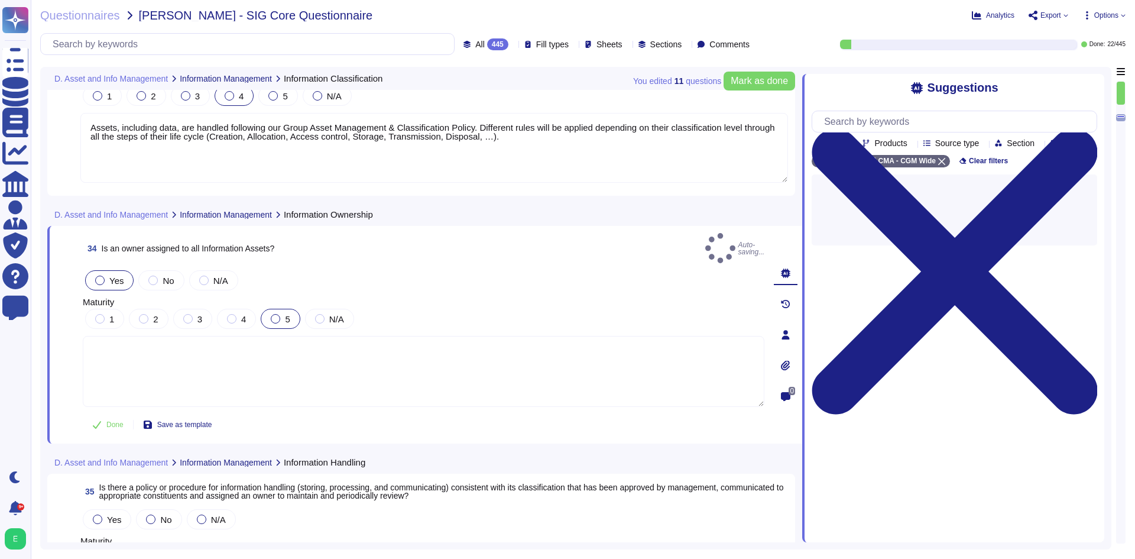
click at [285, 309] on div "5" at bounding box center [280, 319] width 39 height 20
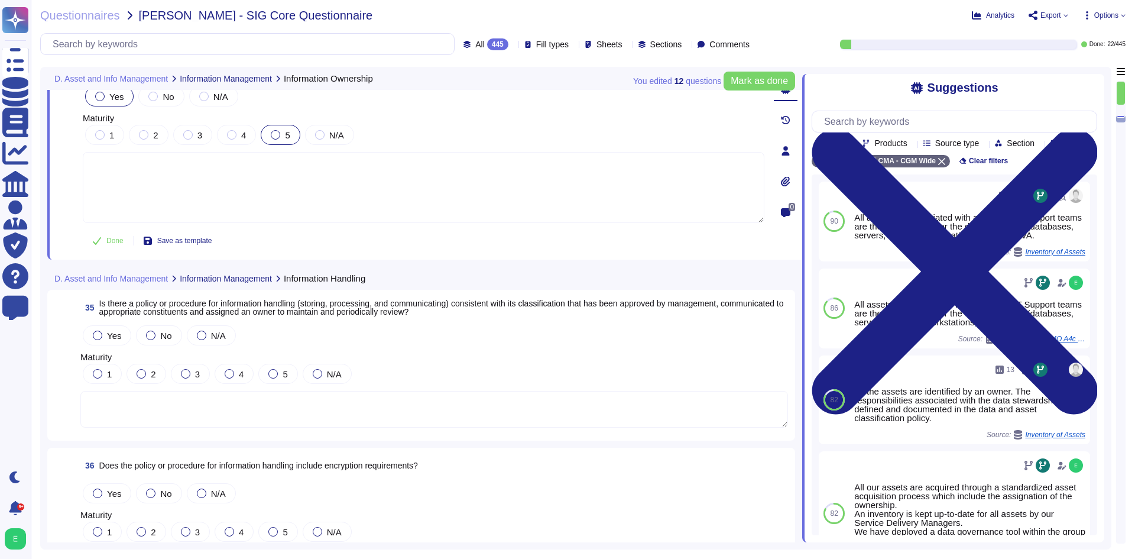
scroll to position [6054, 0]
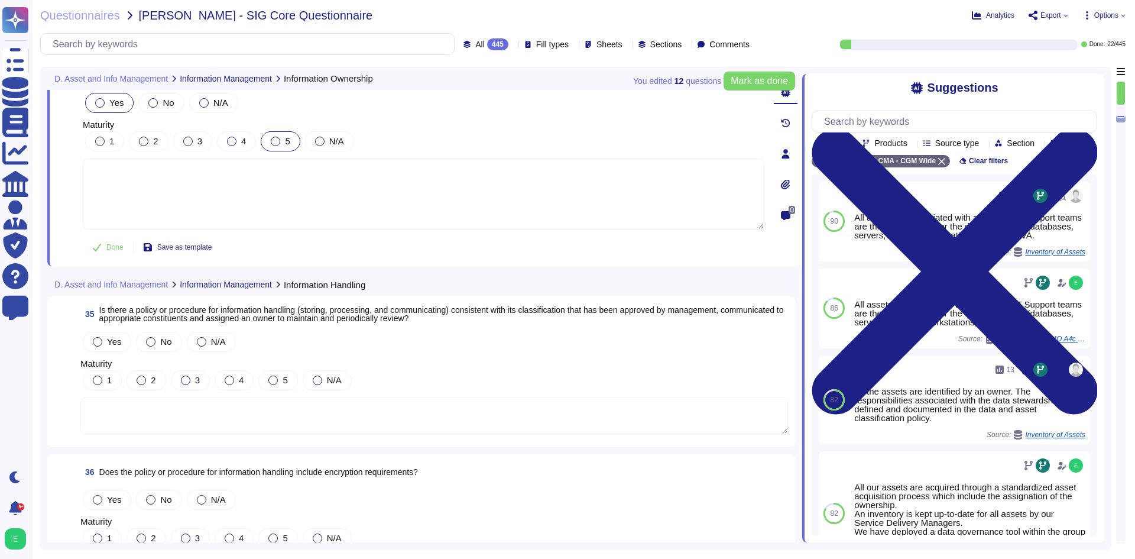
click at [271, 397] on textarea at bounding box center [433, 415] width 707 height 37
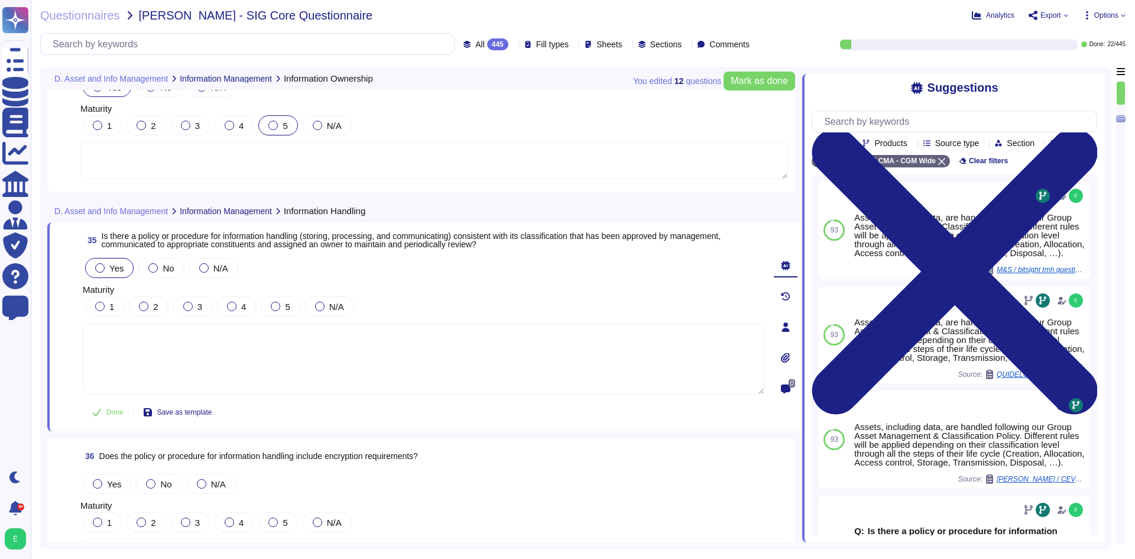
click at [106, 267] on label "Yes" at bounding box center [109, 267] width 28 height 9
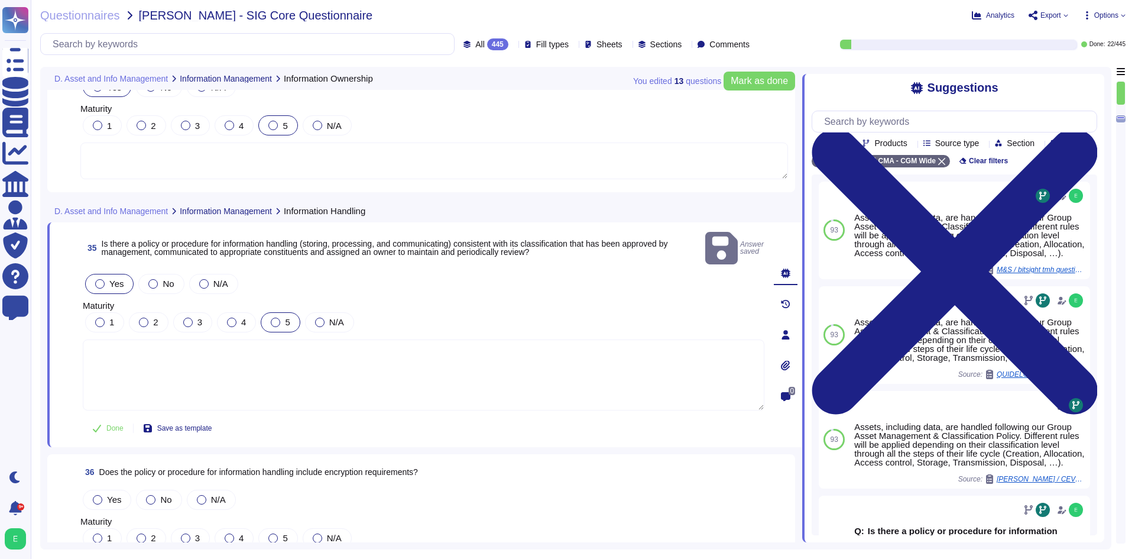
click at [280, 317] on label "5" at bounding box center [280, 321] width 19 height 9
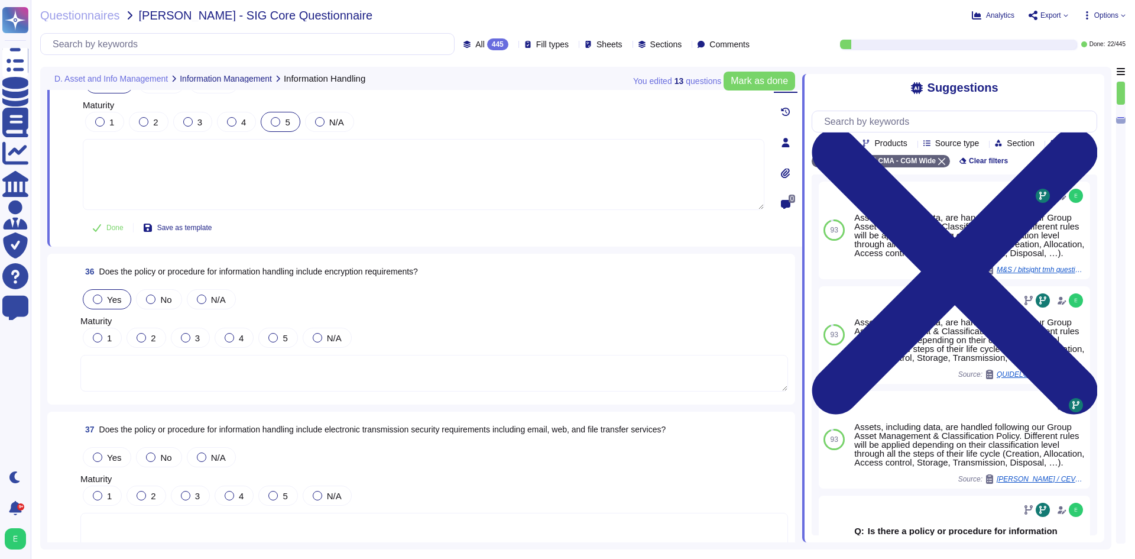
click at [111, 296] on span "Yes" at bounding box center [114, 299] width 14 height 10
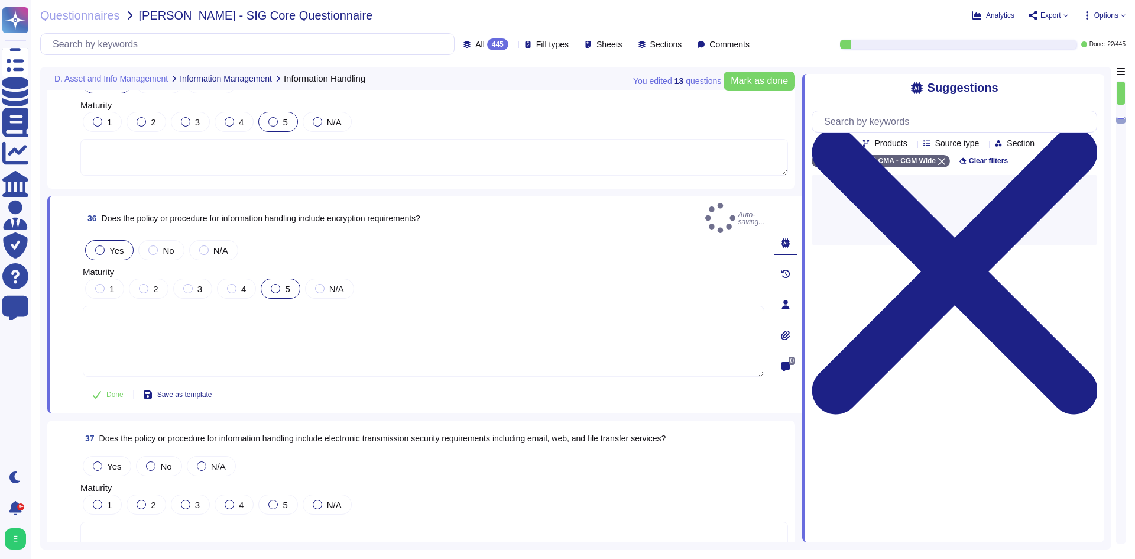
click at [278, 284] on div at bounding box center [275, 288] width 9 height 9
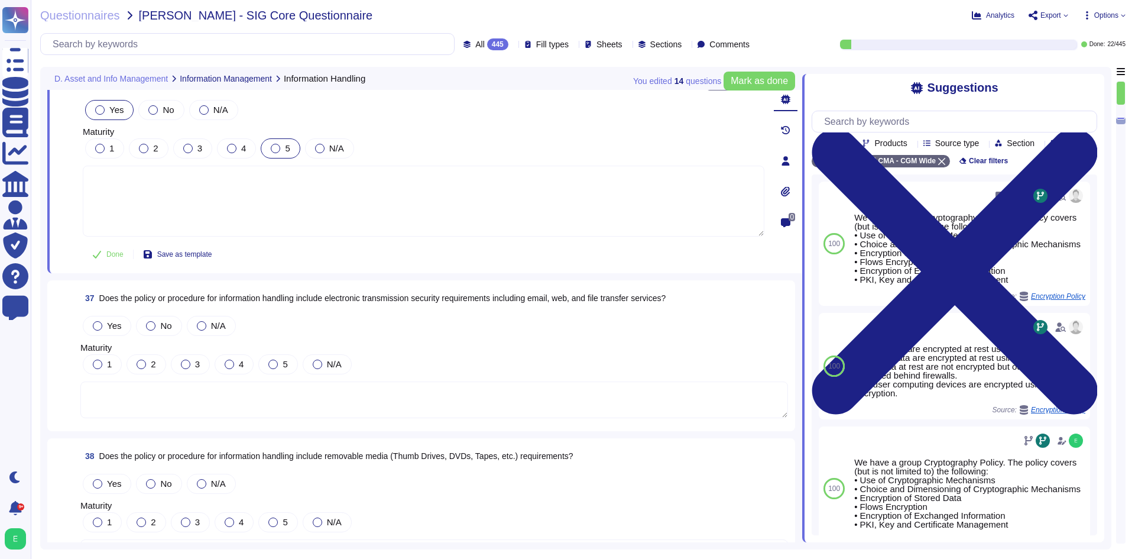
scroll to position [6409, 0]
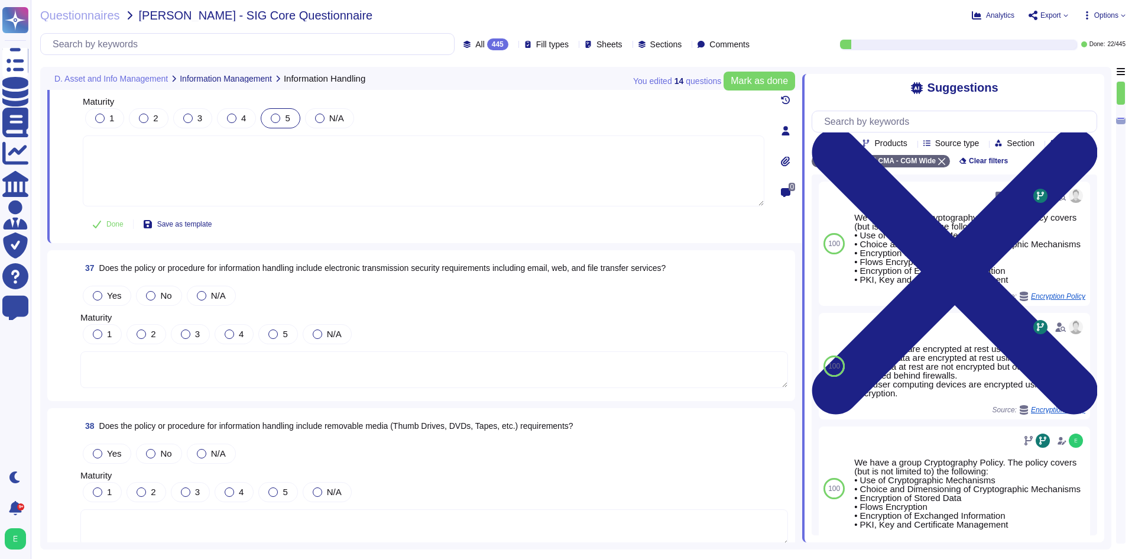
click at [297, 364] on textarea at bounding box center [433, 369] width 707 height 37
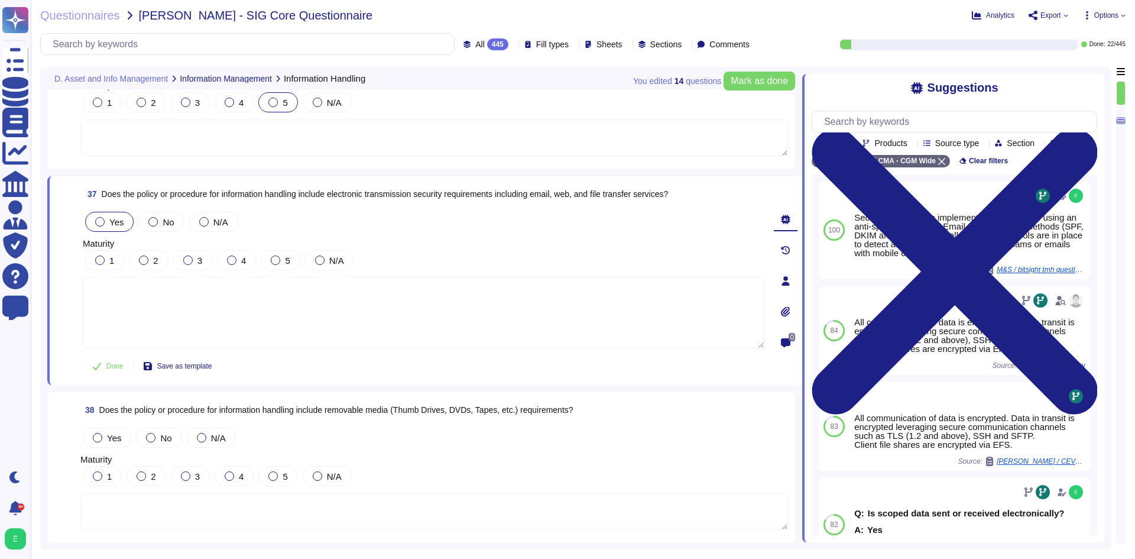
click at [108, 228] on div "Yes" at bounding box center [109, 222] width 48 height 20
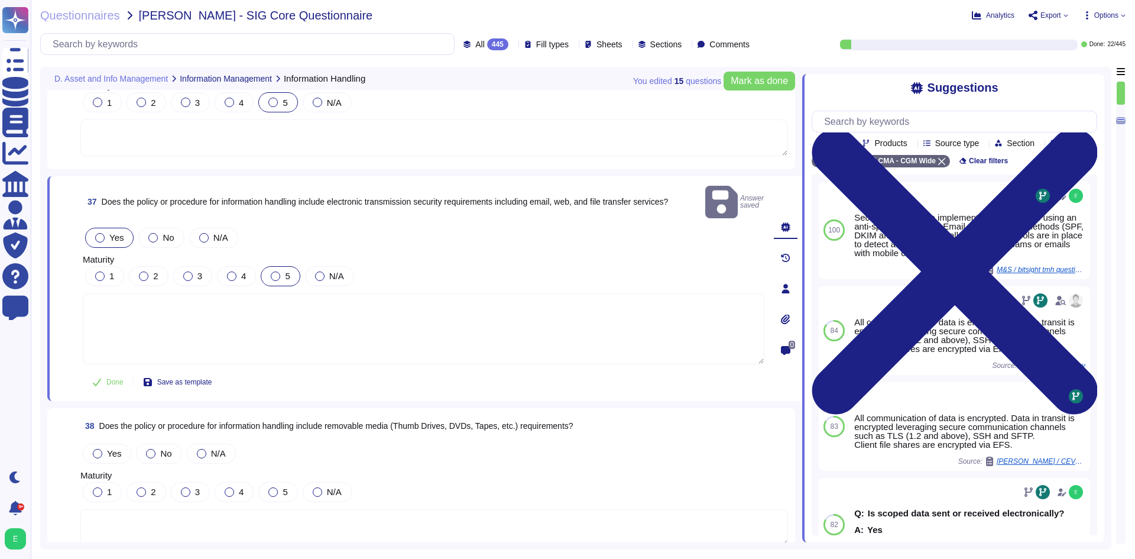
click at [268, 266] on div "5" at bounding box center [280, 276] width 39 height 20
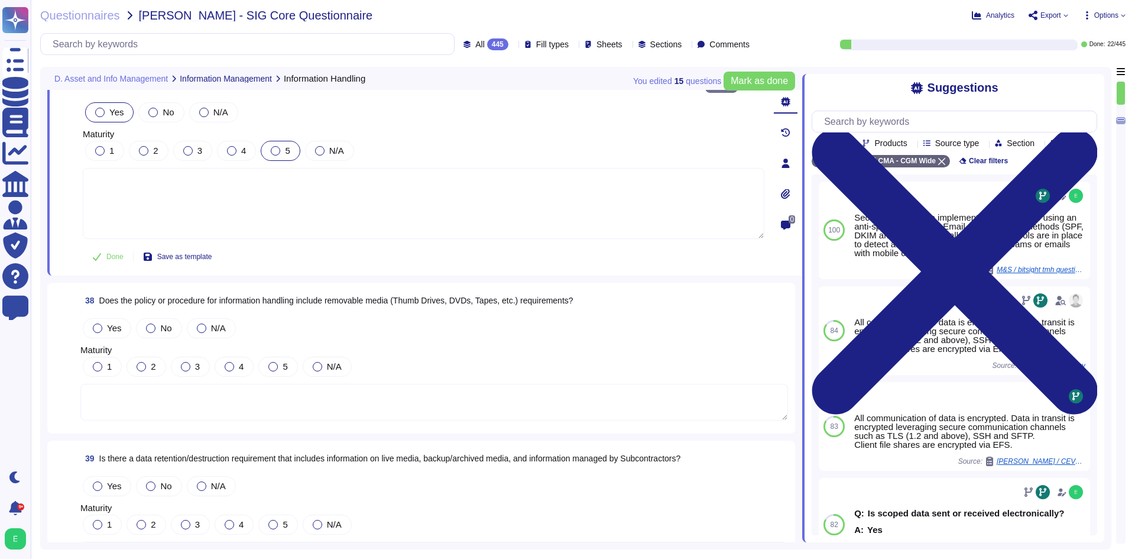
scroll to position [6586, 0]
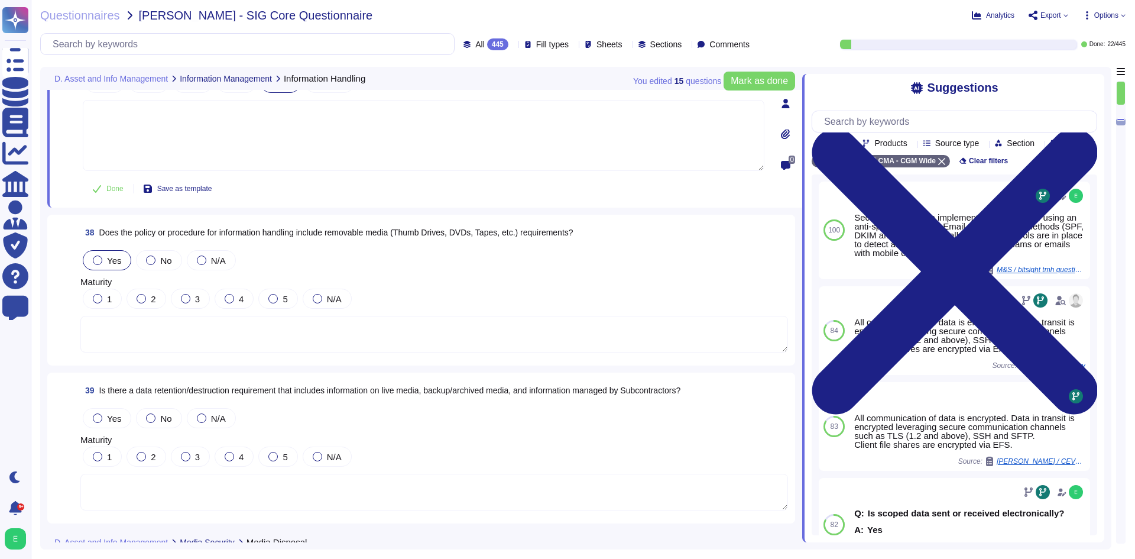
click at [109, 261] on span "Yes" at bounding box center [114, 260] width 14 height 10
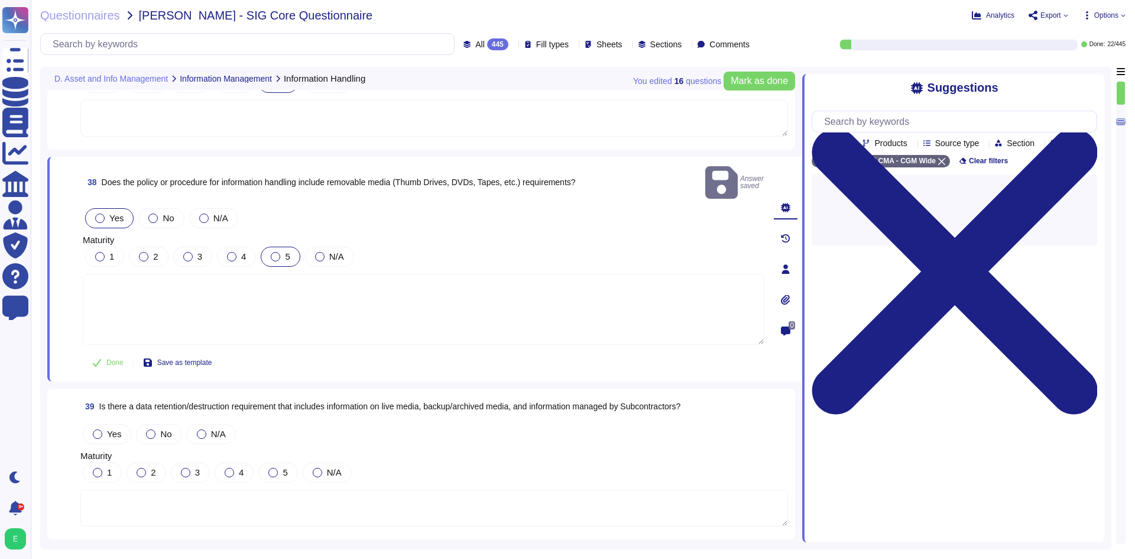
click at [276, 252] on div at bounding box center [275, 256] width 9 height 9
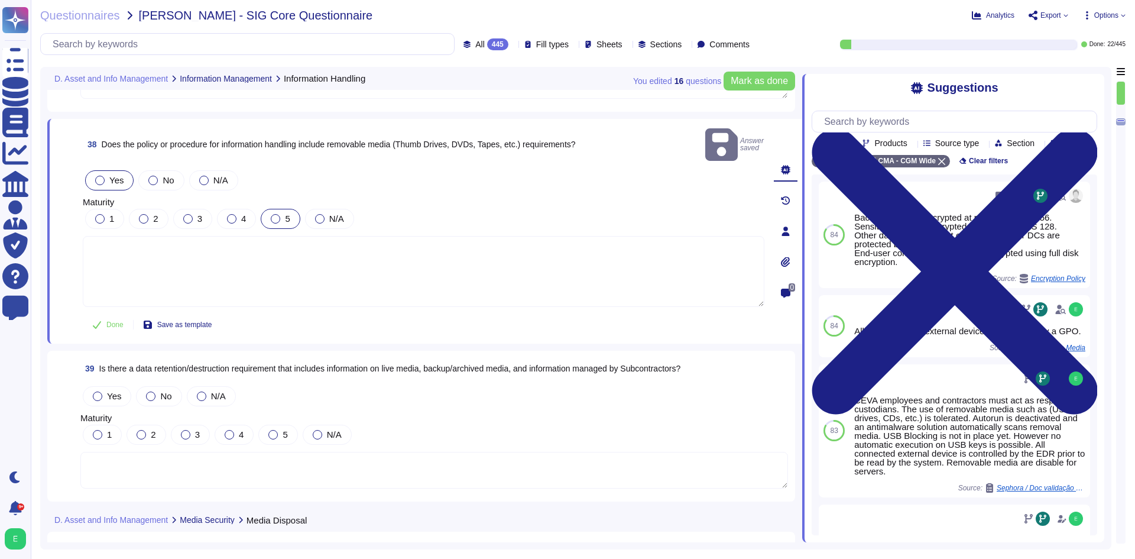
scroll to position [6645, 0]
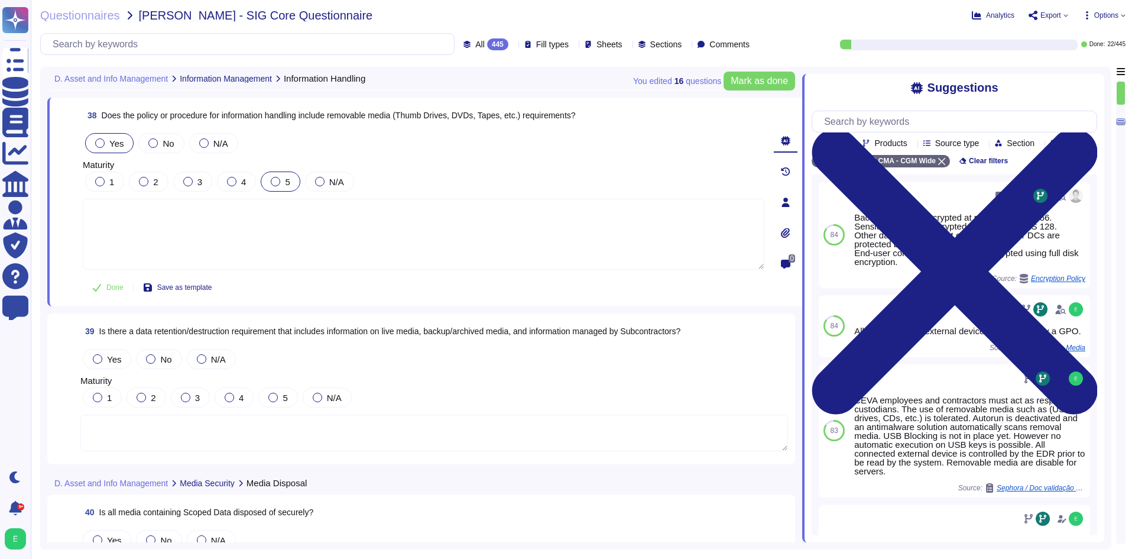
click at [529, 220] on textarea at bounding box center [423, 234] width 681 height 71
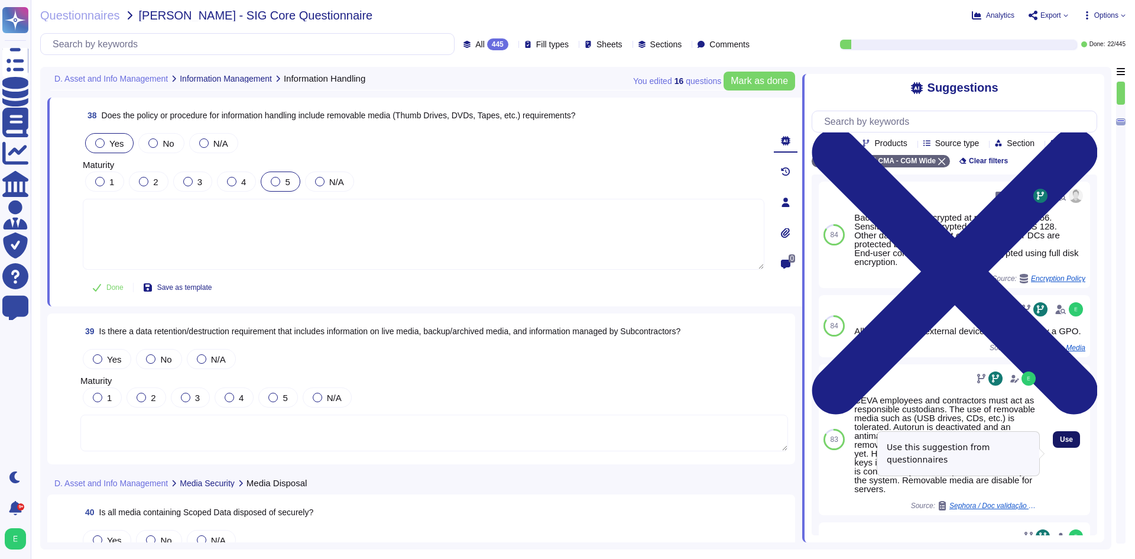
click at [1061, 443] on span "Use" at bounding box center [1066, 439] width 13 height 7
type textarea "CEVA employees and contractors must act as responsible custodians. The use of r…"
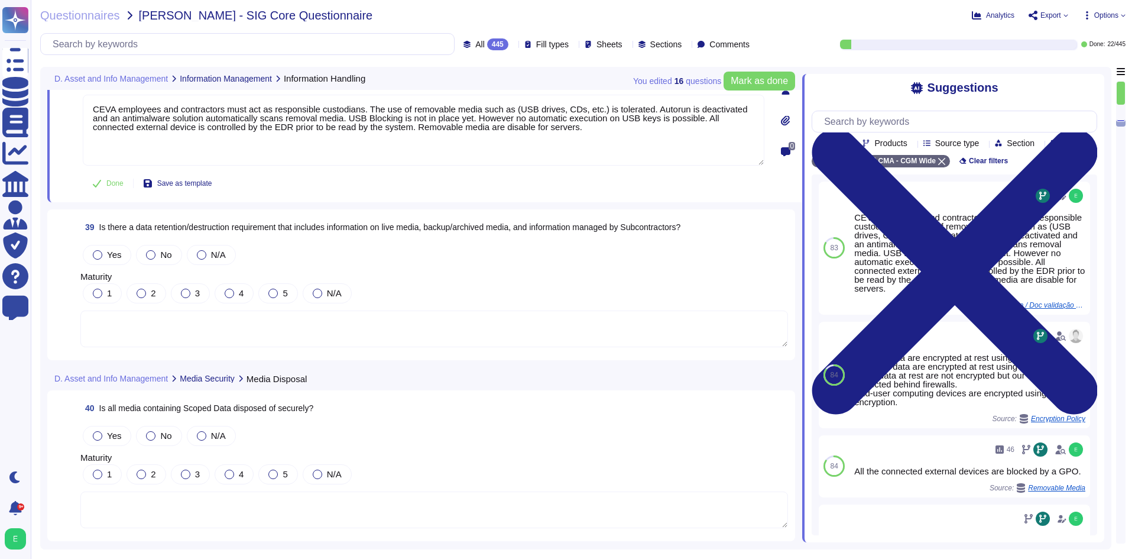
scroll to position [6764, 0]
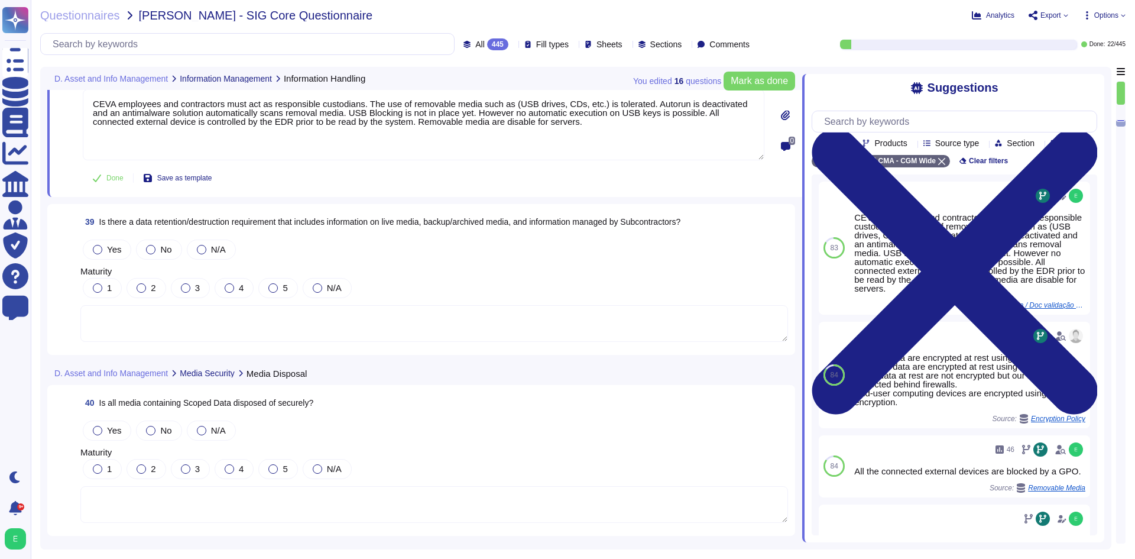
click at [329, 318] on textarea at bounding box center [433, 323] width 707 height 37
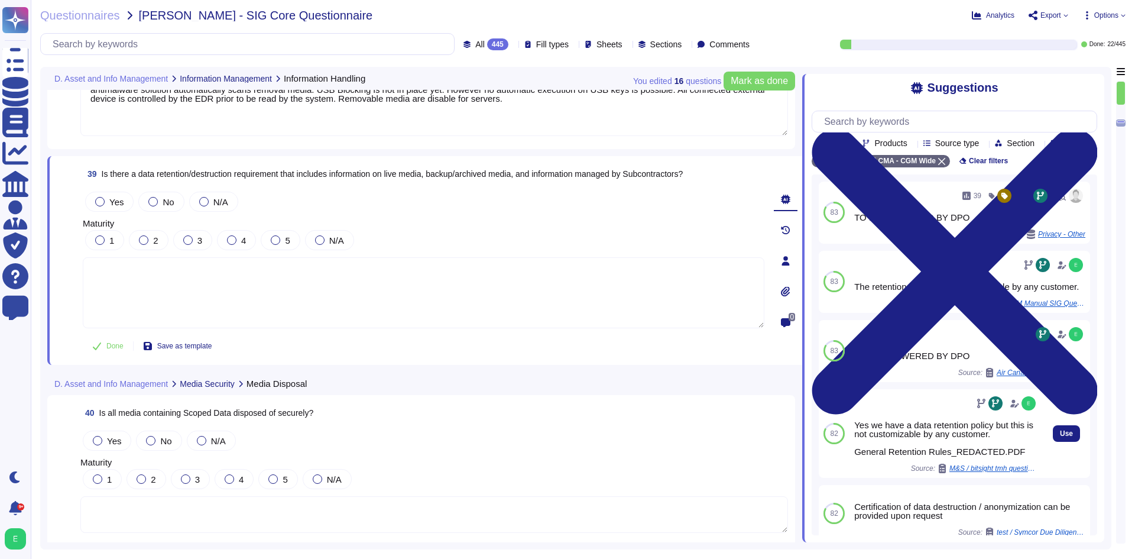
click at [940, 454] on div "Yes we have a data retention policy but this is not customizable by any custome…" at bounding box center [946, 437] width 184 height 35
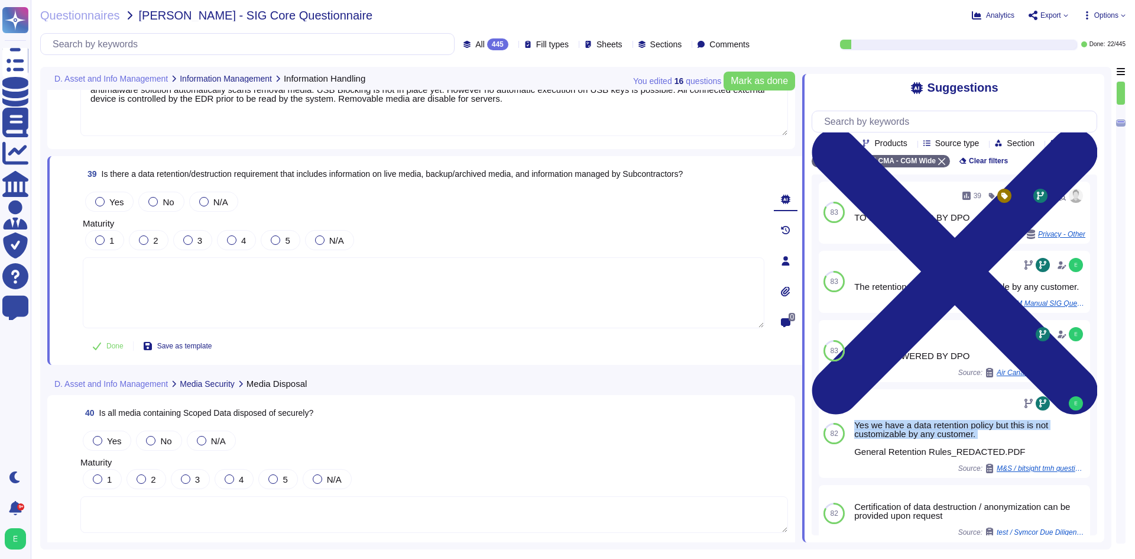
copy div "Yes we have a data retention policy but this is not customizable by any custome…"
click at [250, 267] on textarea at bounding box center [423, 292] width 681 height 71
paste textarea "Yes we have a data retention policy but this is not customizable by any custome…"
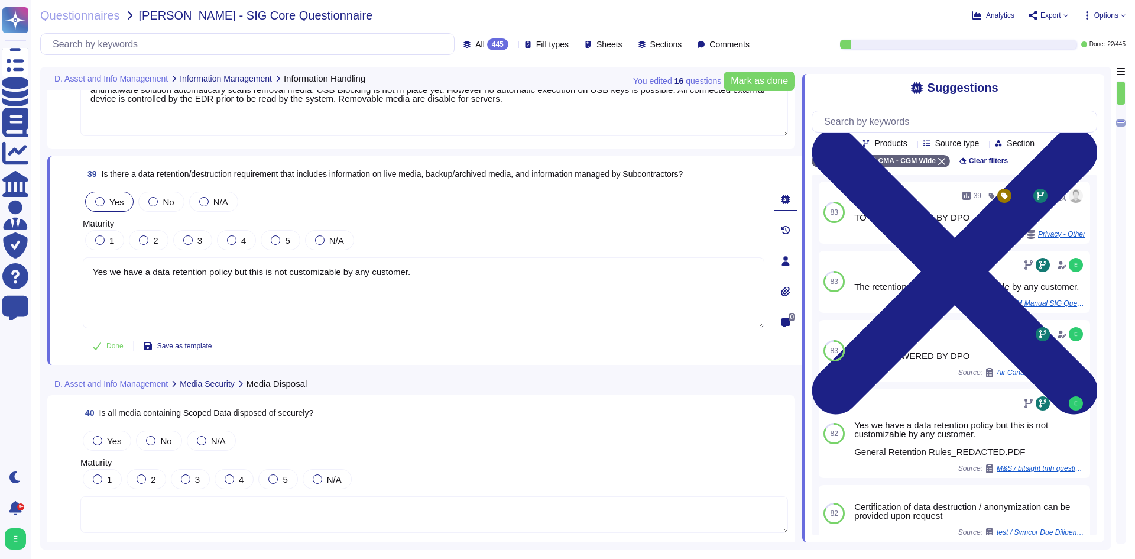
click at [98, 194] on div "Yes" at bounding box center [109, 201] width 48 height 20
type textarea "Yes we have a data retention policy but this is not customizable by any custome…"
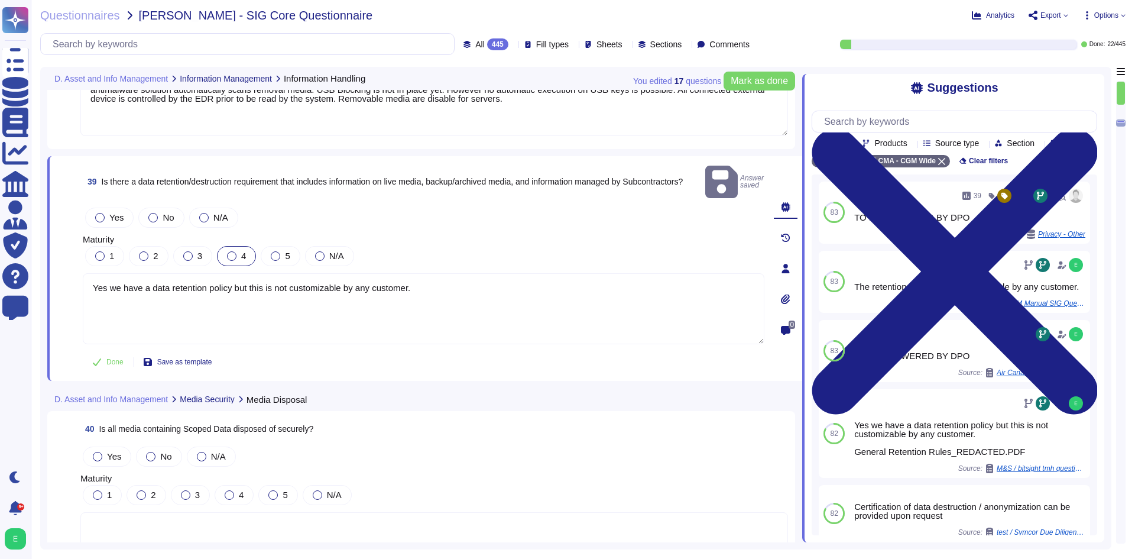
click at [230, 251] on div at bounding box center [231, 255] width 9 height 9
click at [103, 207] on div "Yes" at bounding box center [109, 217] width 48 height 20
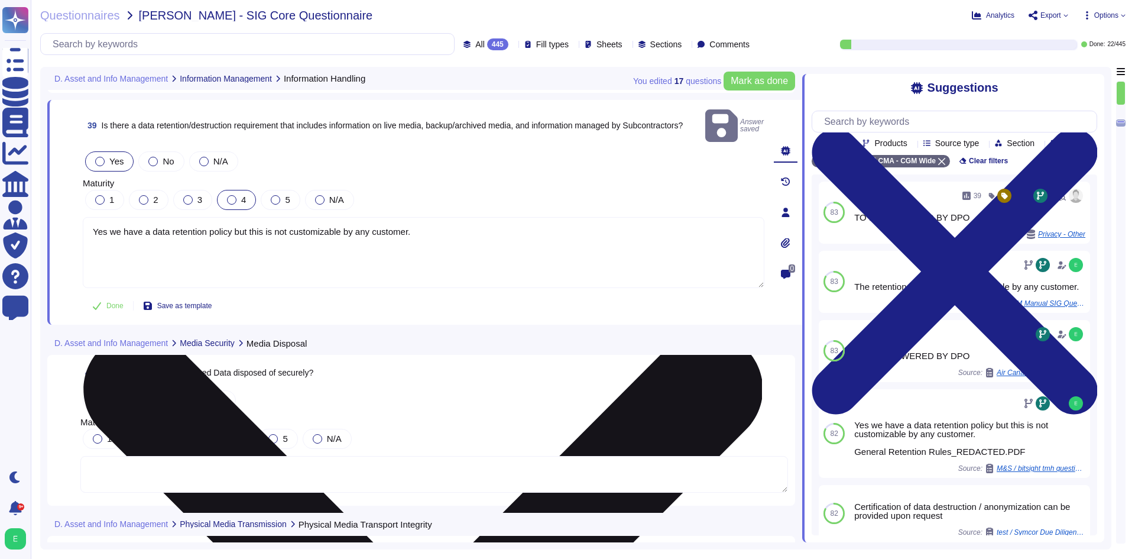
scroll to position [6882, 0]
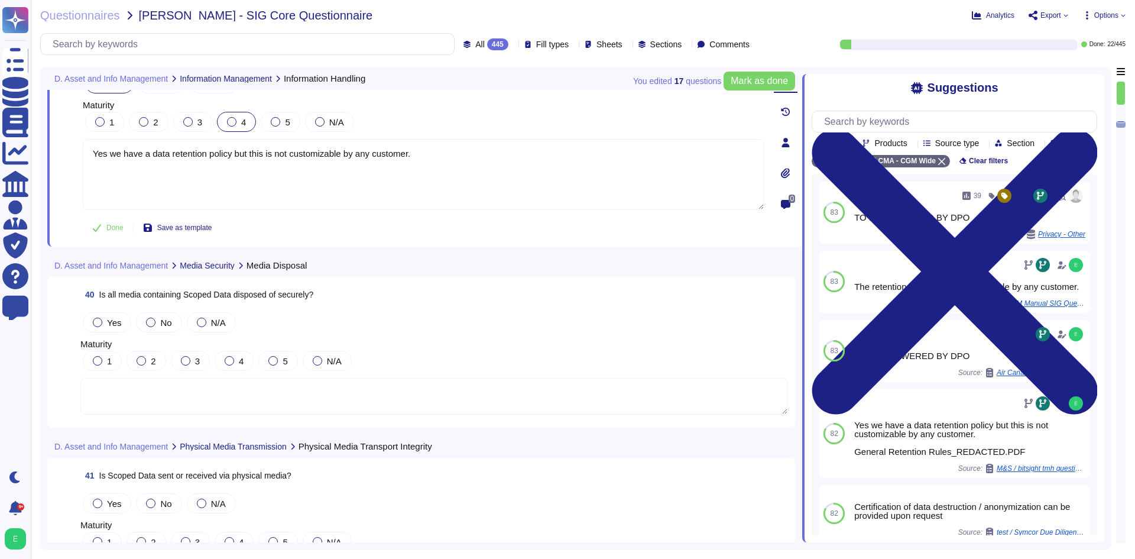
click at [408, 388] on textarea at bounding box center [433, 396] width 707 height 37
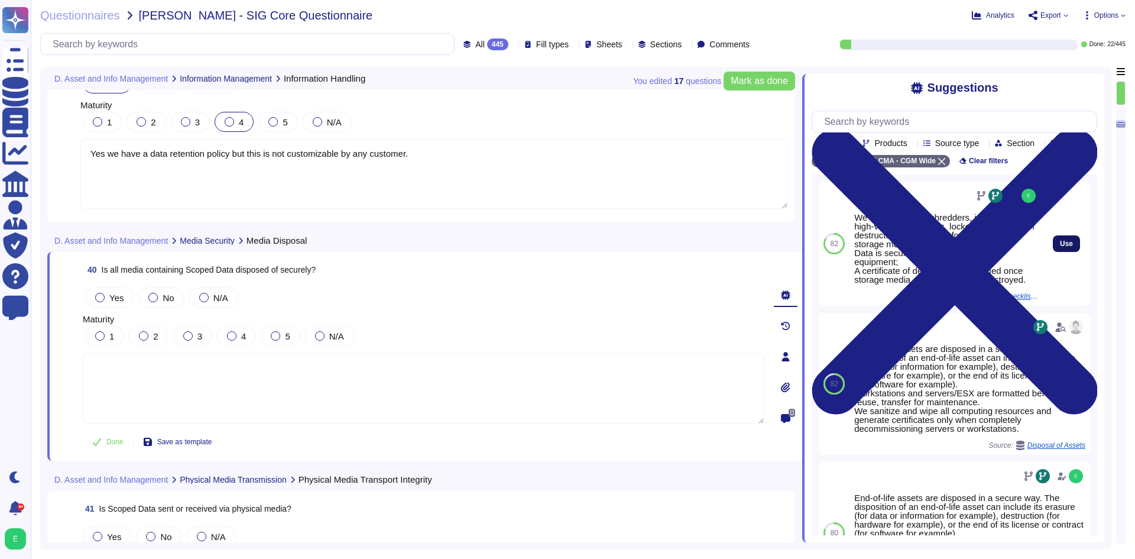
click at [1060, 247] on span "Use" at bounding box center [1066, 243] width 13 height 7
type textarea "We have cross-cut shredders, incineration, high-volume shredders, locked waster…"
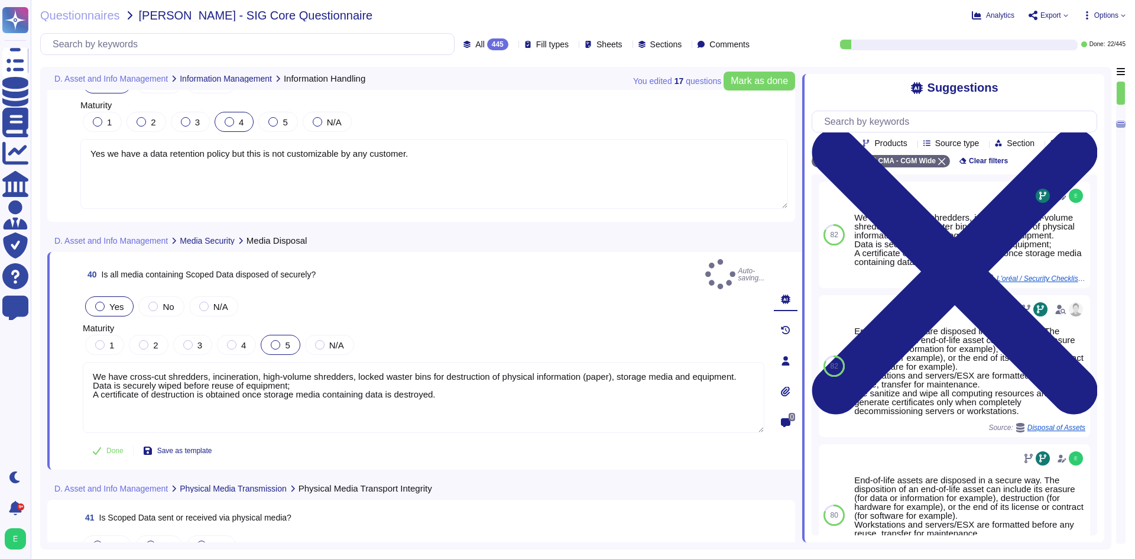
click at [290, 335] on div "5" at bounding box center [280, 345] width 39 height 20
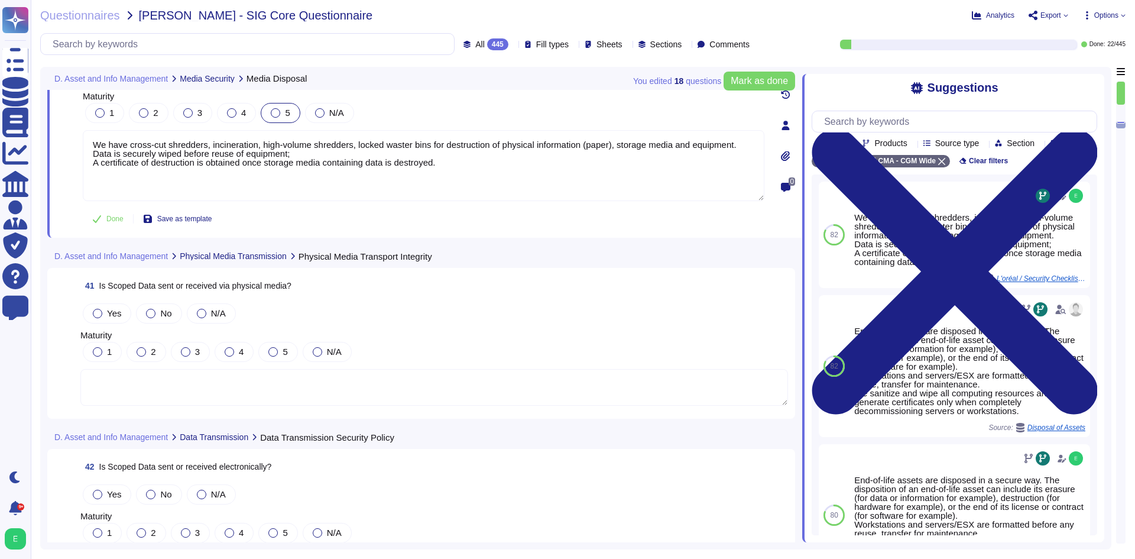
scroll to position [7118, 0]
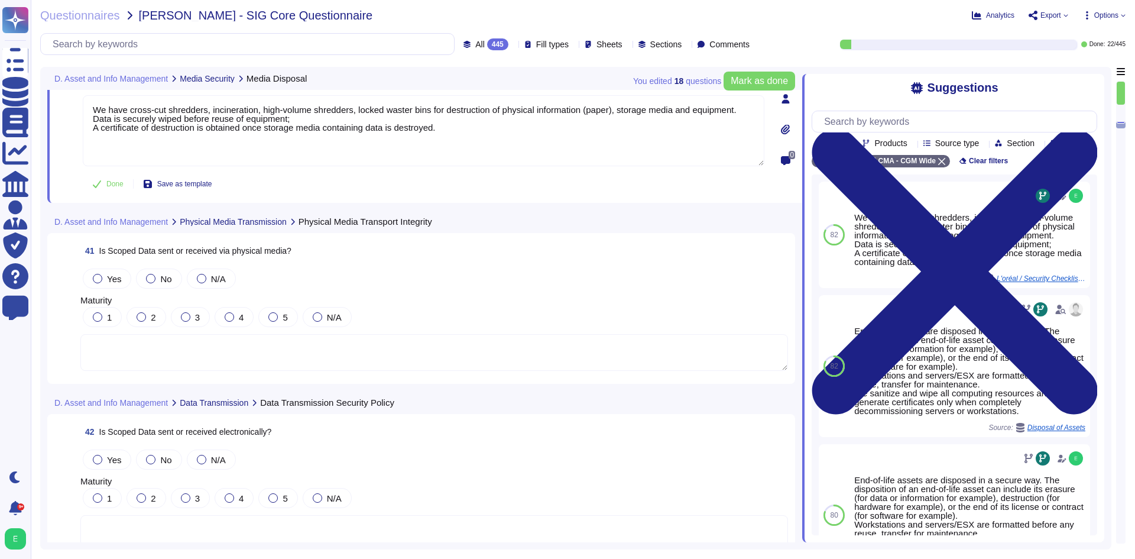
click at [410, 361] on textarea at bounding box center [433, 352] width 707 height 37
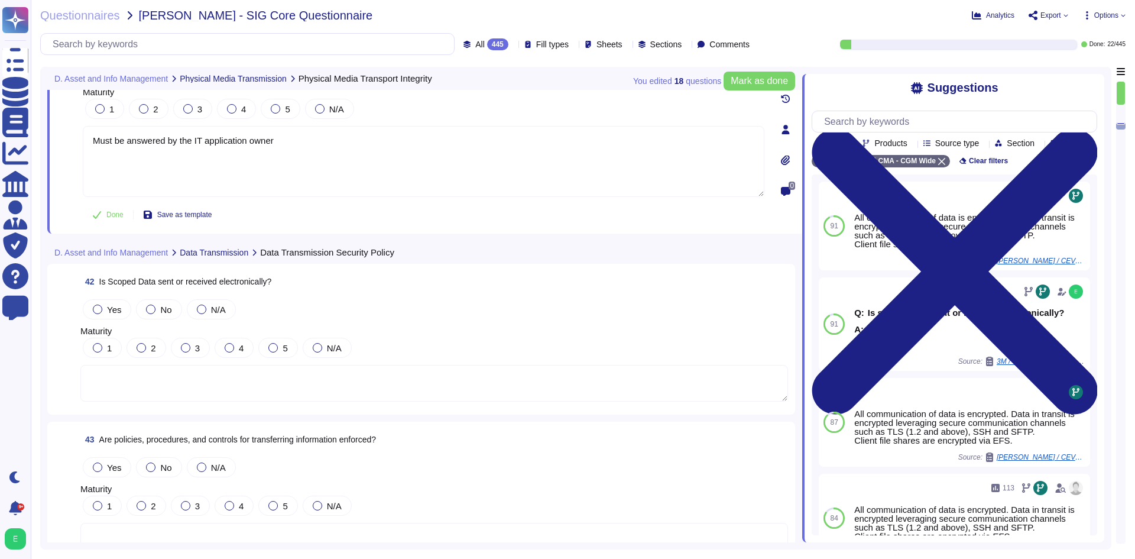
scroll to position [7295, 0]
click at [381, 375] on textarea at bounding box center [433, 381] width 707 height 37
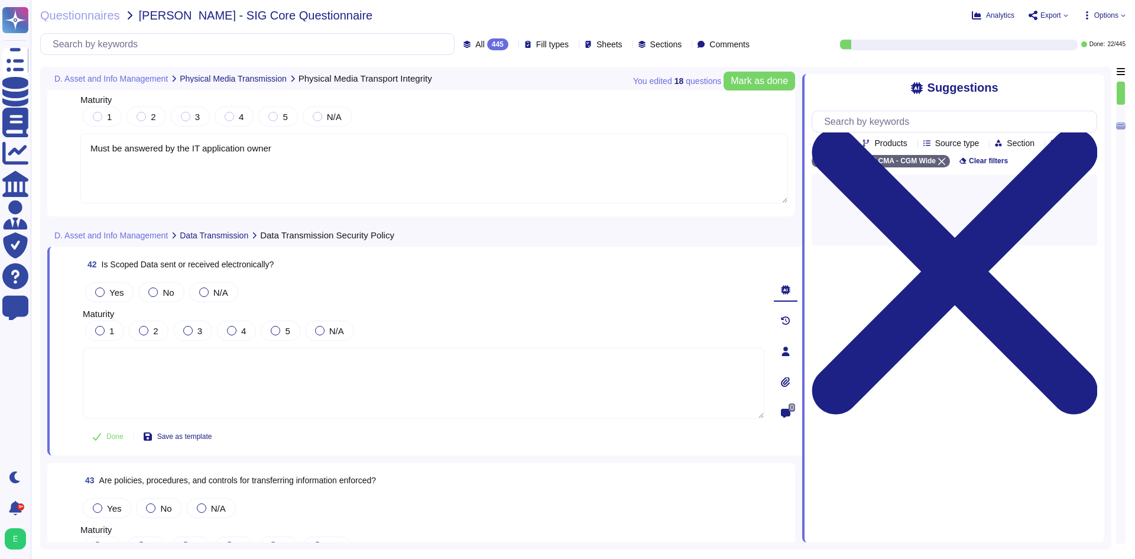
type textarea "Must be answered by the IT application owner"
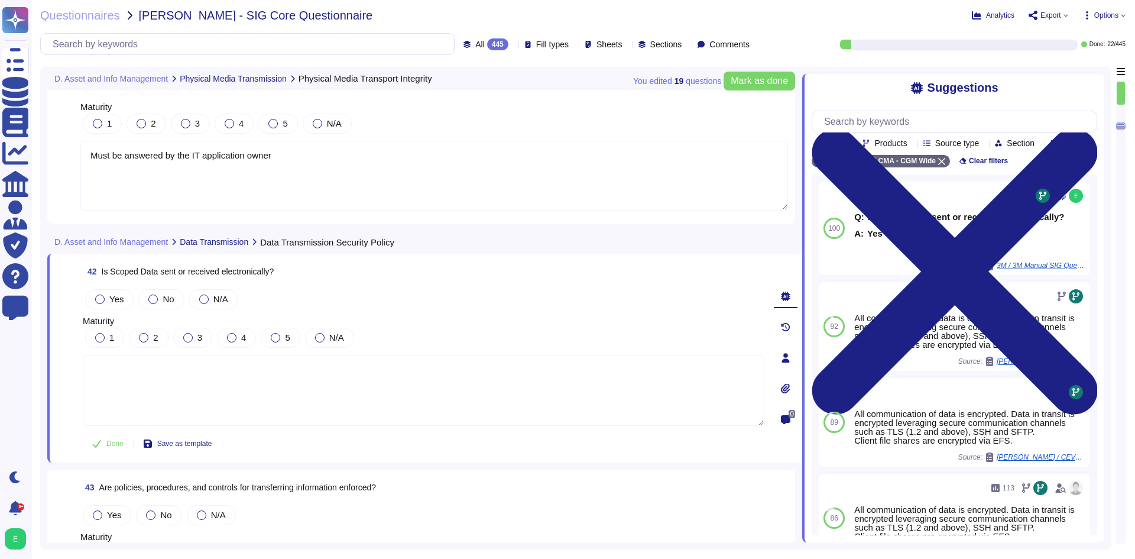
click at [365, 164] on textarea "Must be answered by the IT application owner" at bounding box center [433, 176] width 707 height 70
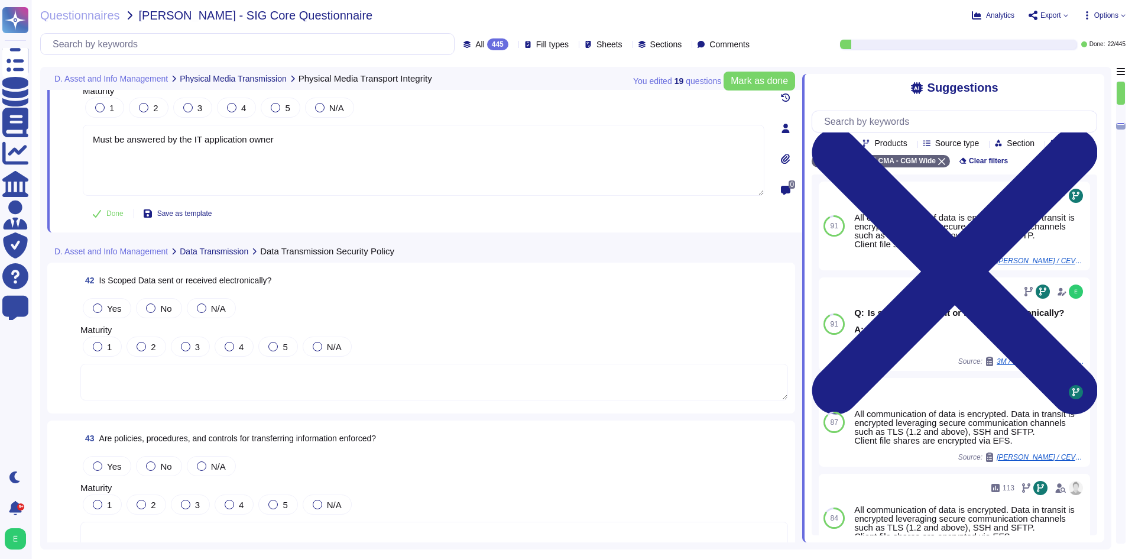
click at [347, 384] on textarea at bounding box center [433, 381] width 707 height 37
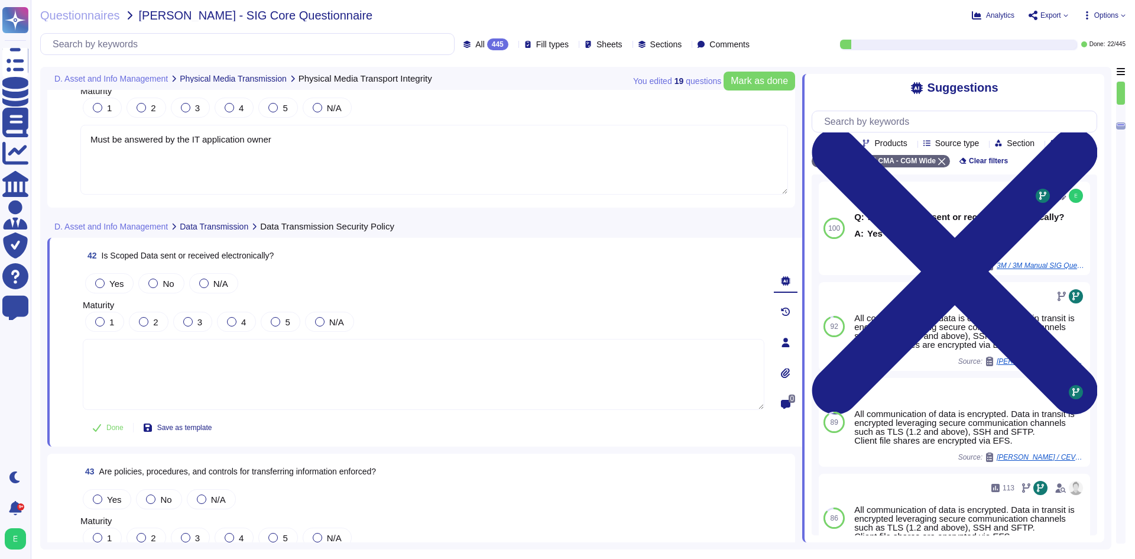
paste textarea "Must be answered by the IT application owner"
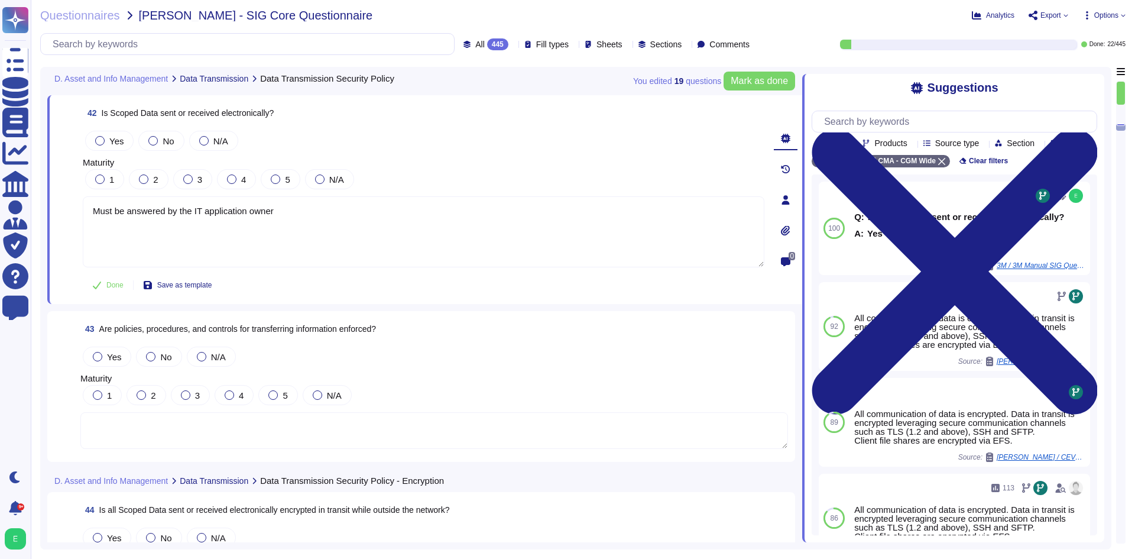
scroll to position [7473, 0]
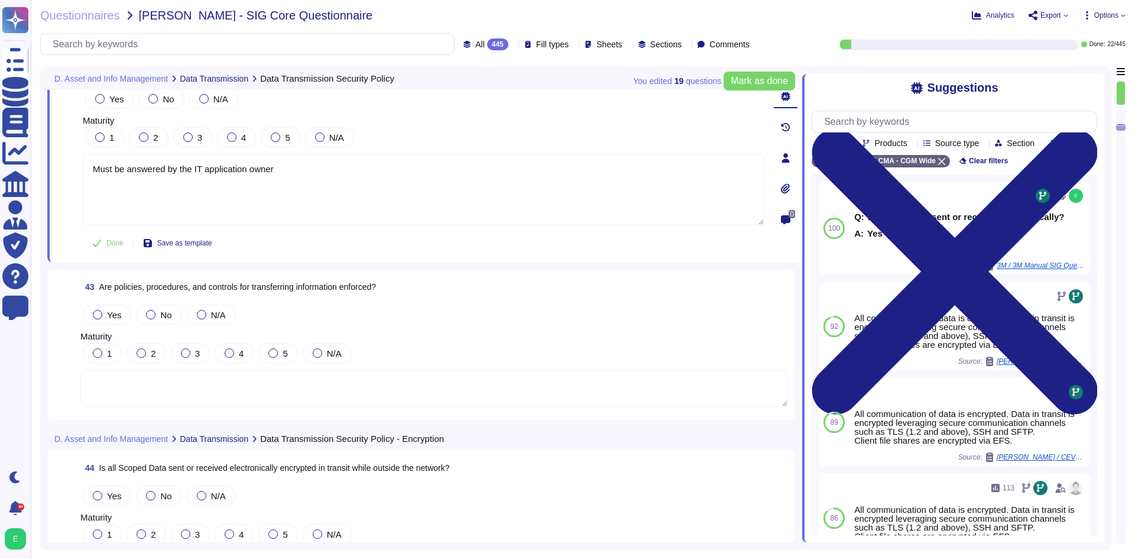
click at [428, 375] on textarea at bounding box center [433, 388] width 707 height 37
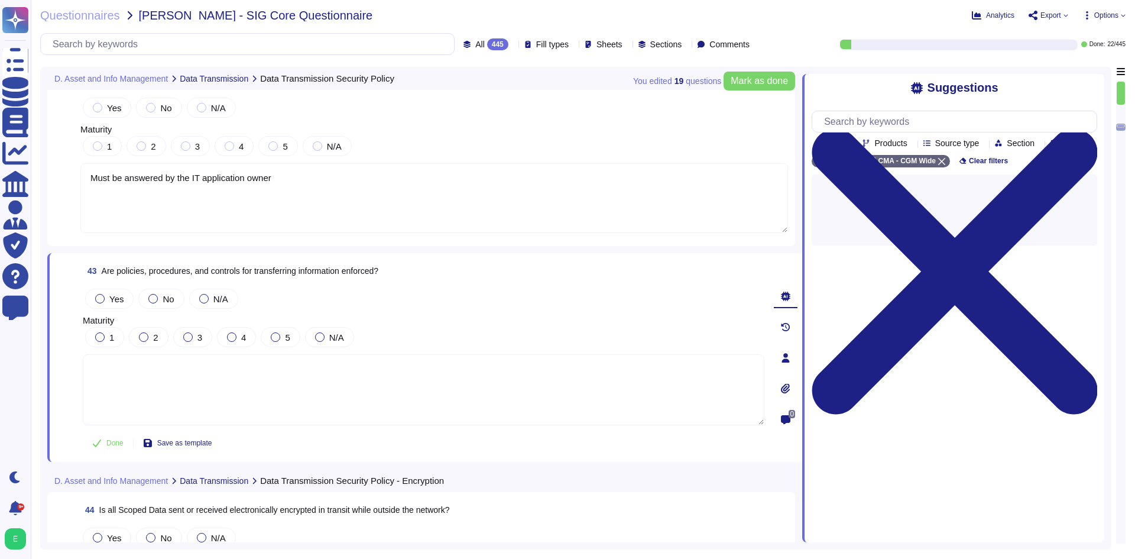
type textarea "Must be answered by the IT application owner"
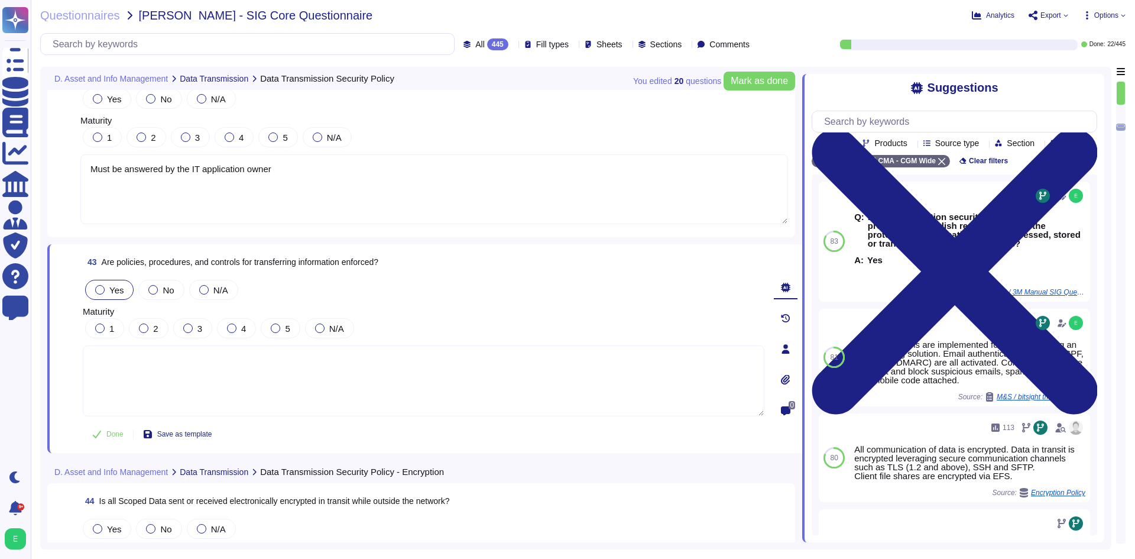
click at [107, 287] on label "Yes" at bounding box center [109, 289] width 28 height 9
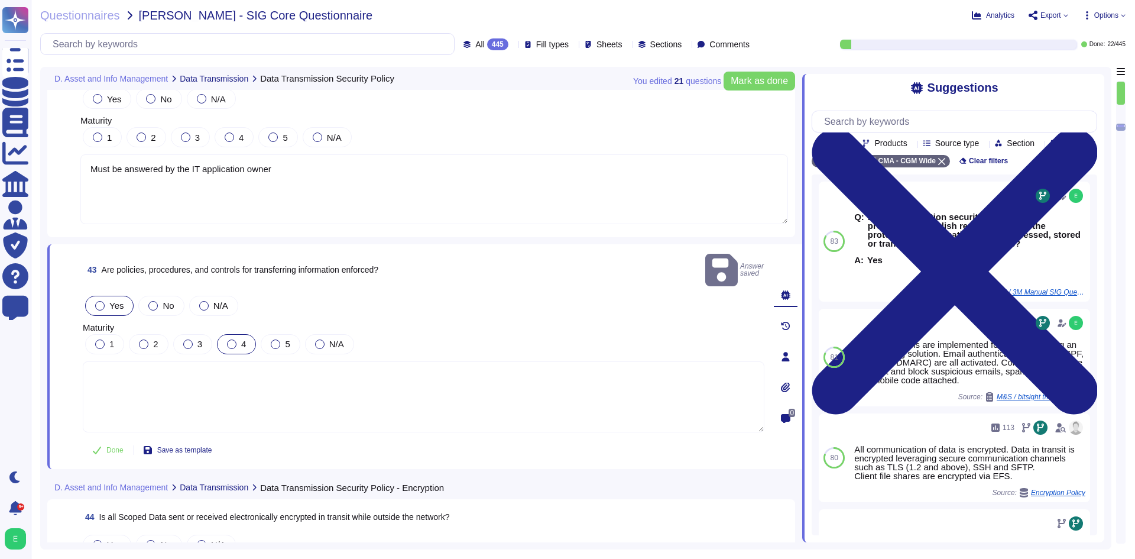
click at [239, 339] on label "4" at bounding box center [236, 343] width 19 height 9
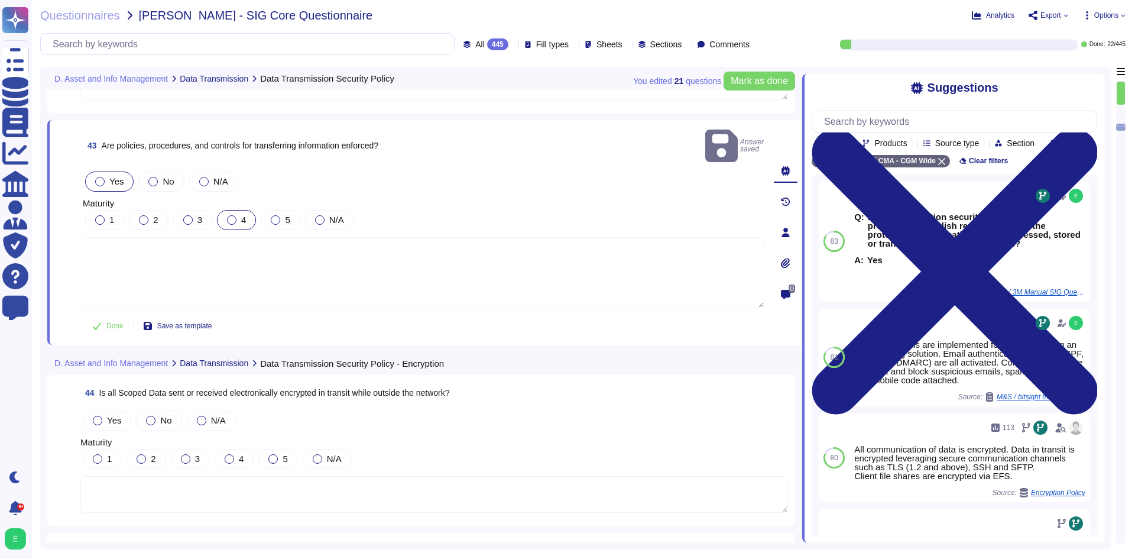
scroll to position [7650, 0]
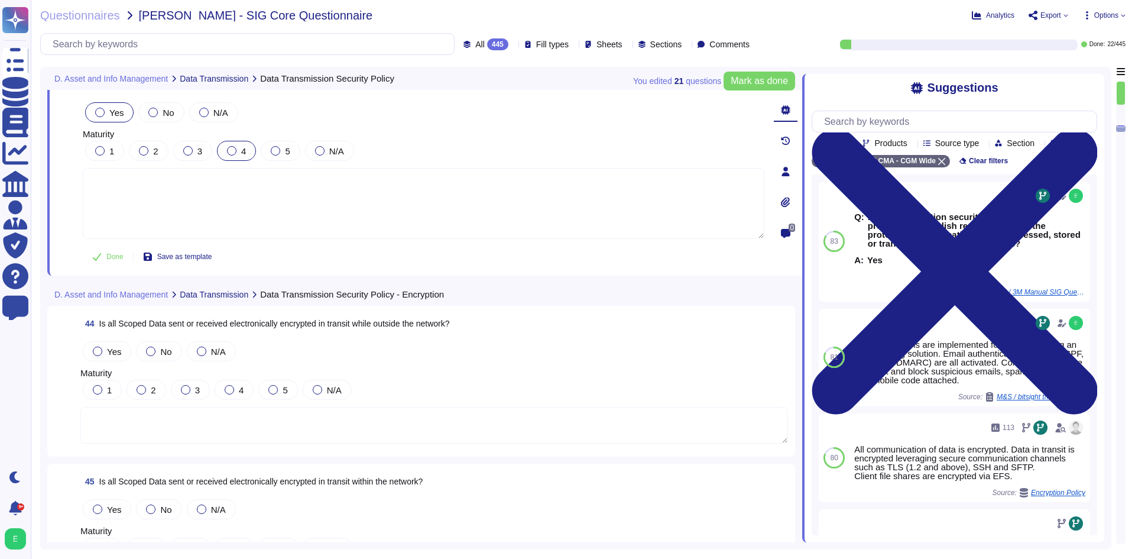
click at [271, 434] on textarea at bounding box center [433, 425] width 707 height 37
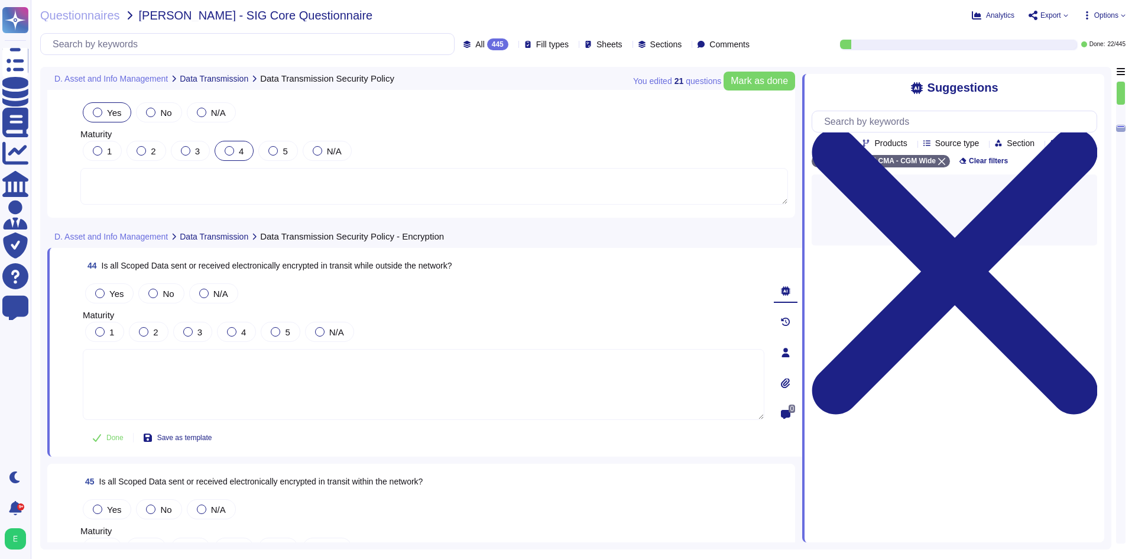
paste textarea "Must be answered by the IT application owner"
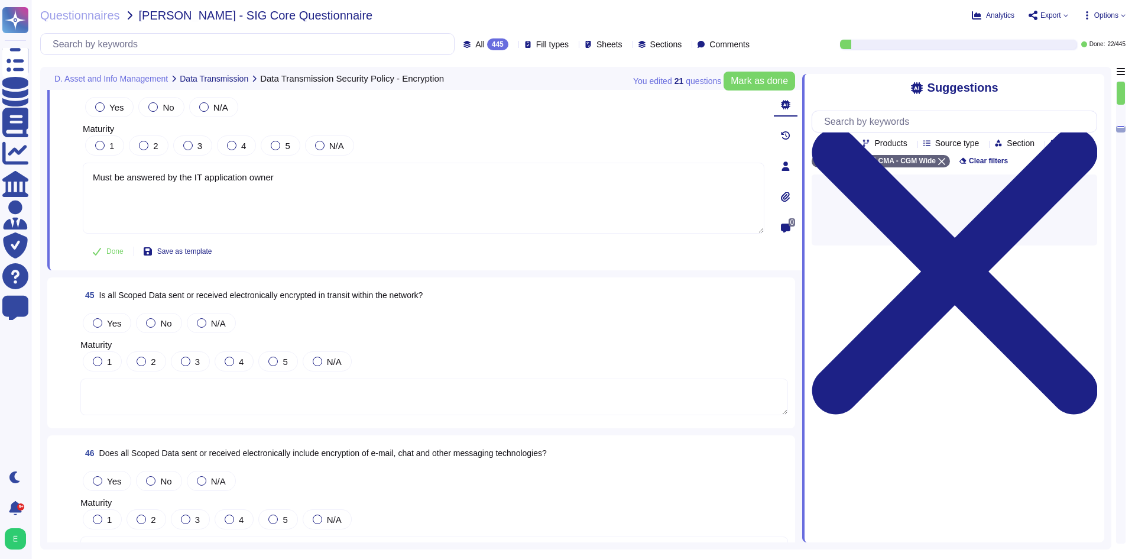
scroll to position [7827, 0]
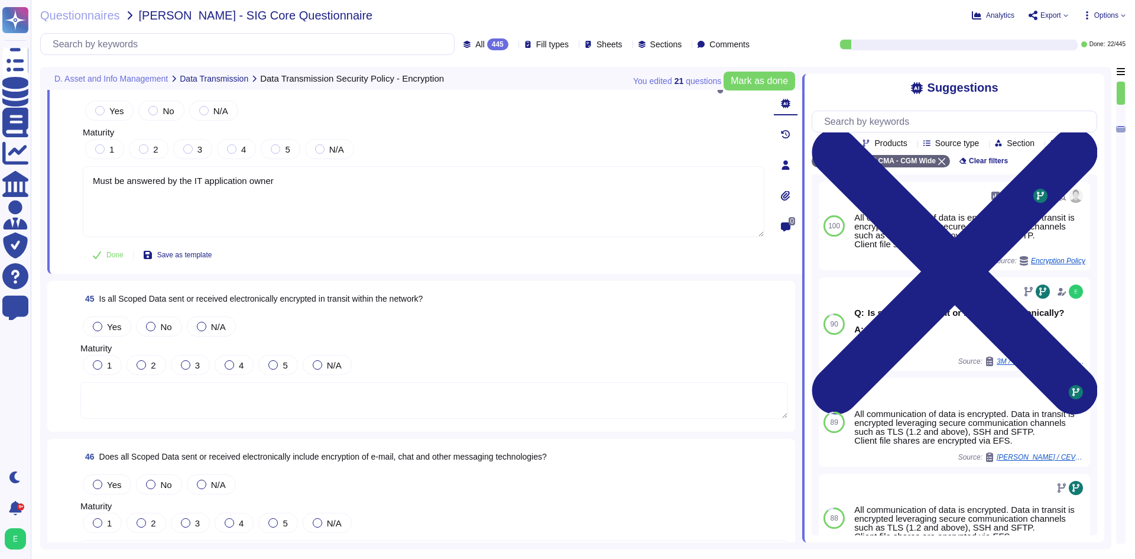
click at [278, 394] on textarea at bounding box center [433, 400] width 707 height 37
type textarea "Must be answered by the IT application owner"
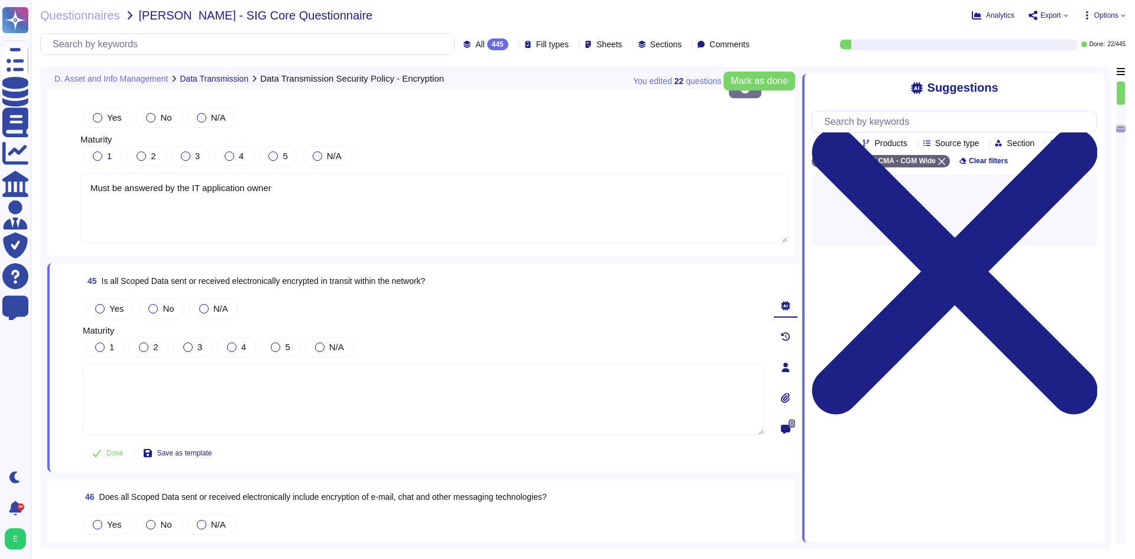
paste textarea "Must be answered by the IT application owner"
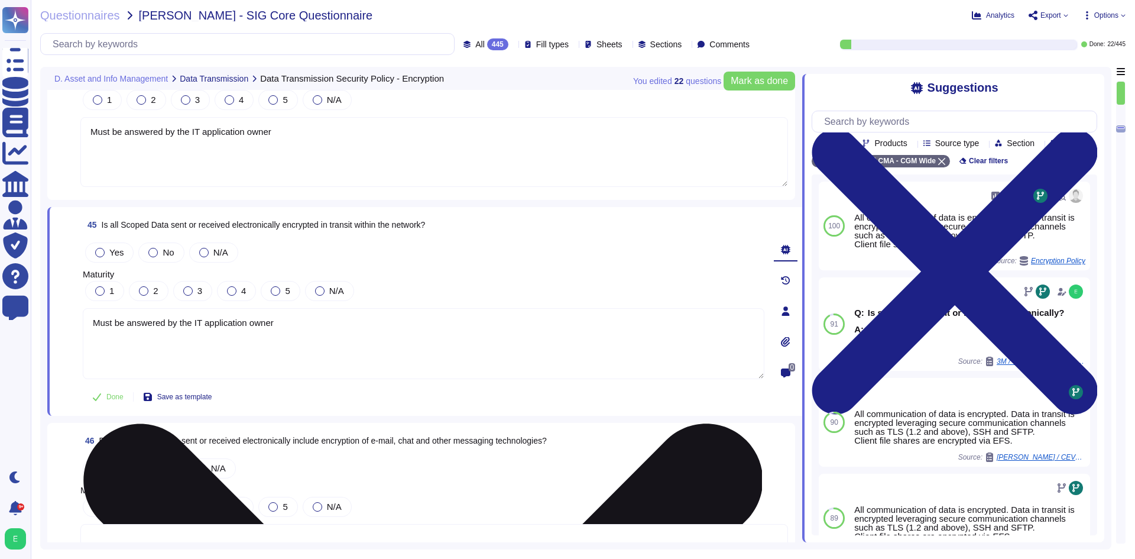
scroll to position [8005, 0]
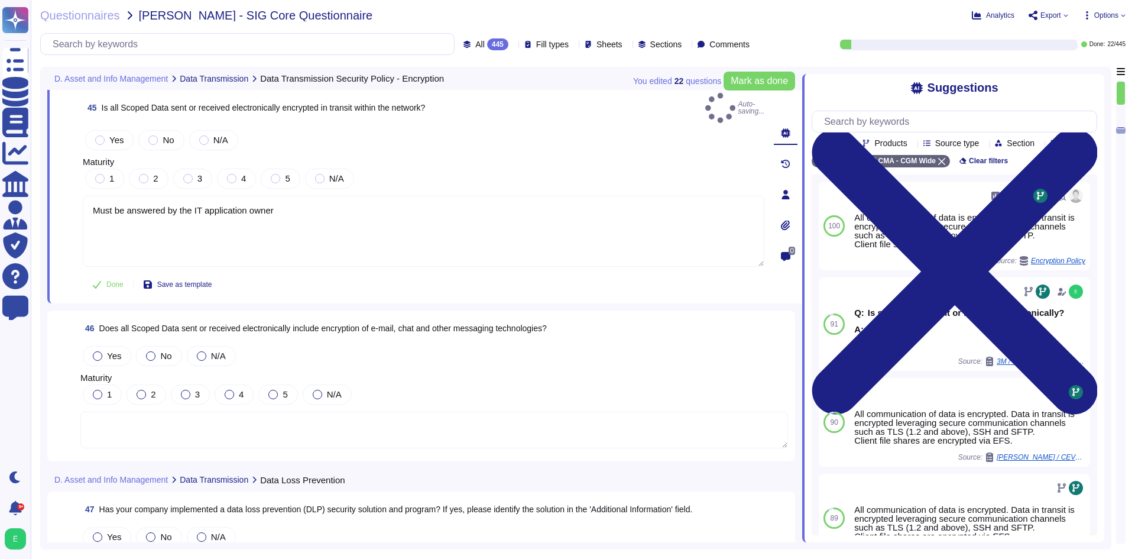
click at [340, 411] on textarea at bounding box center [433, 429] width 707 height 37
type textarea "Must be answered by the IT application owner"
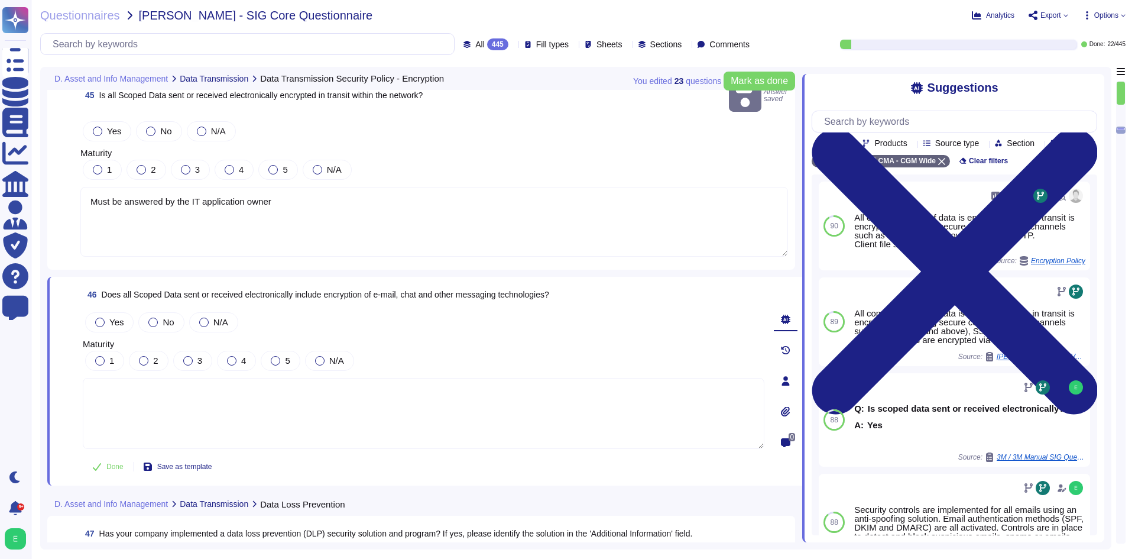
paste textarea "Must be answered by the IT application owner"
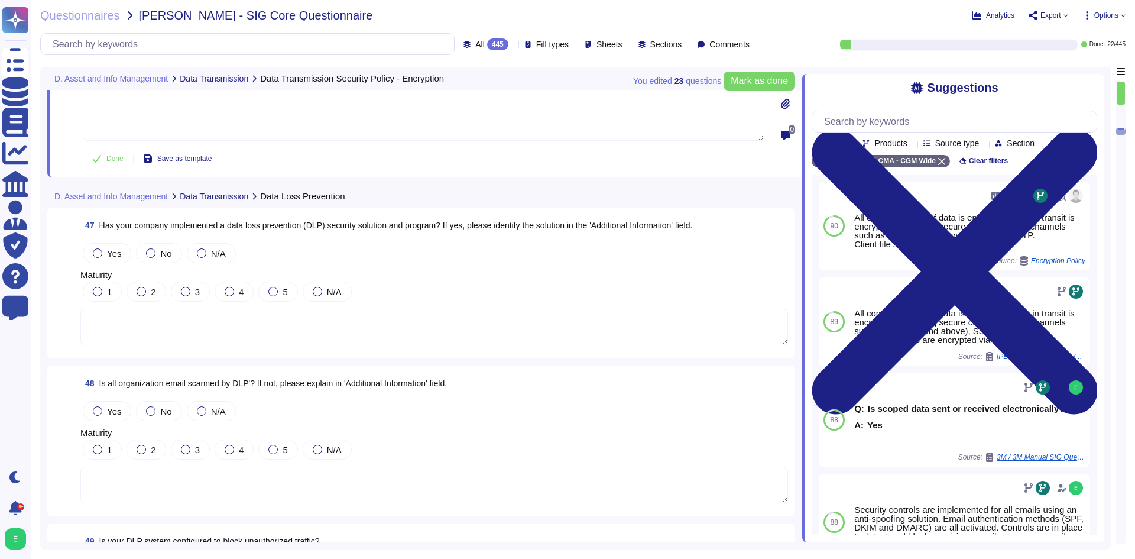
scroll to position [8300, 0]
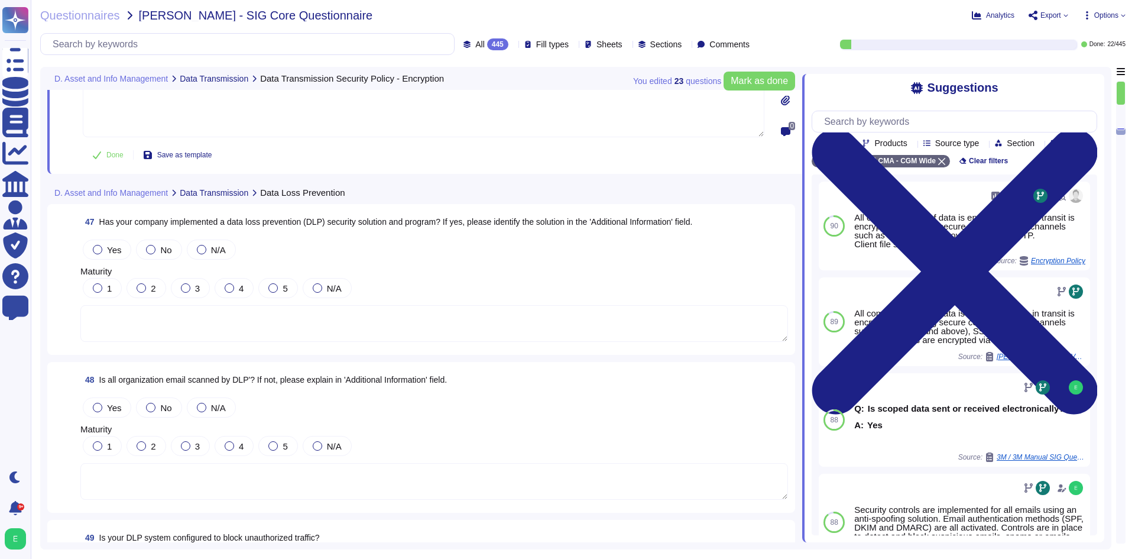
click at [363, 346] on div "47 Has your company implemented a data loss prevention (DLP) security solution …" at bounding box center [420, 279] width 733 height 137
type textarea "Must be answered by the IT application owner"
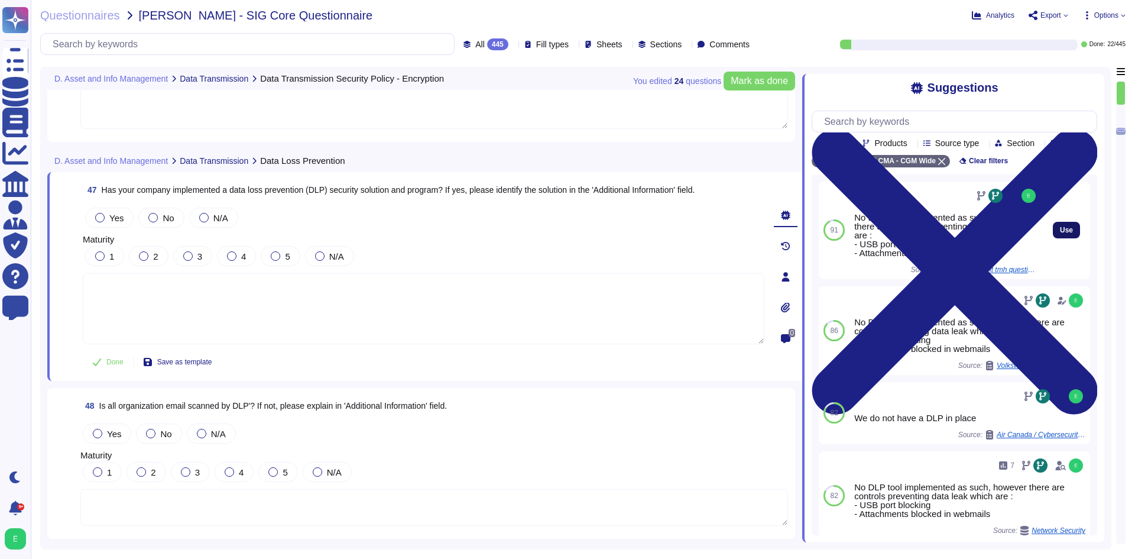
click at [1060, 233] on span "Use" at bounding box center [1066, 229] width 13 height 7
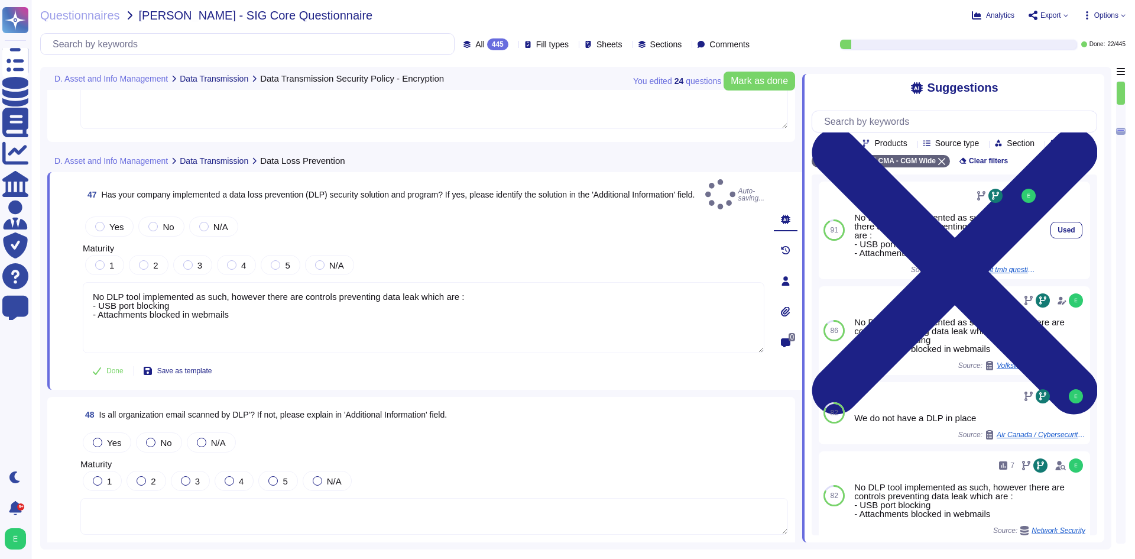
type textarea "No DLP tool implemented as such, however there are controls preventing data lea…"
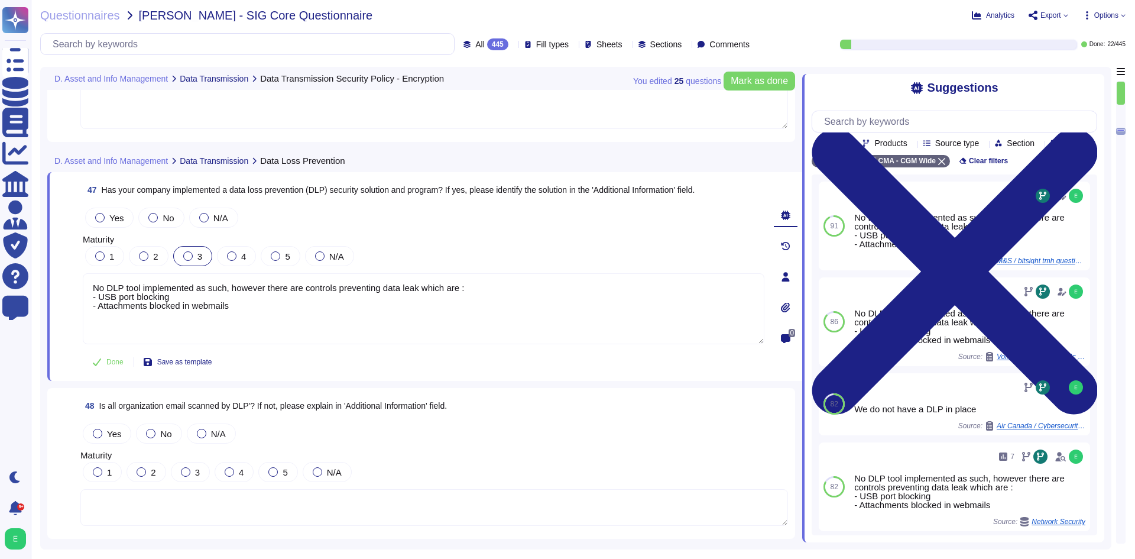
click at [188, 255] on div at bounding box center [187, 255] width 9 height 9
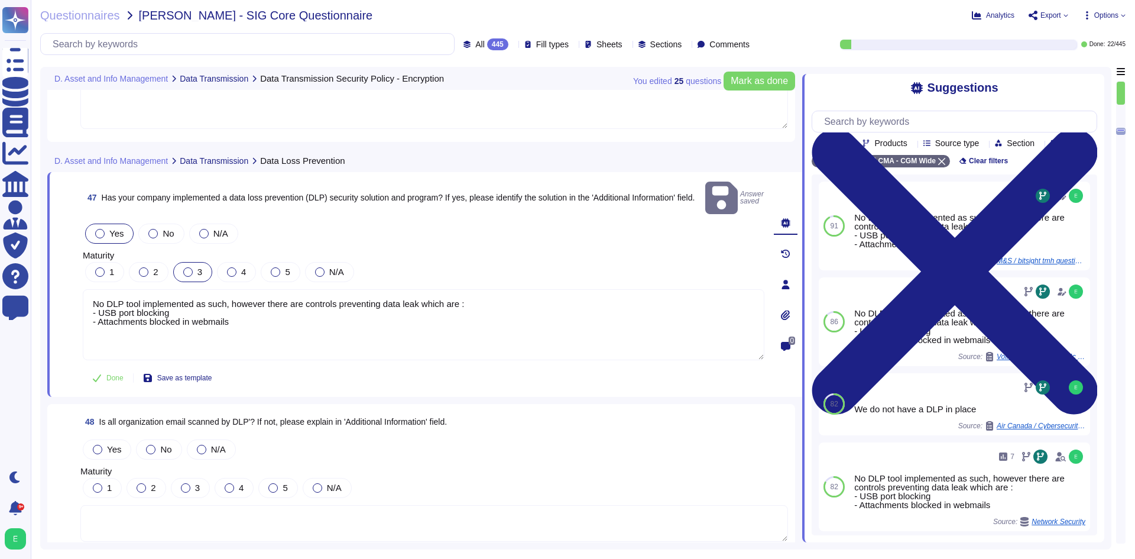
click at [116, 228] on span "Yes" at bounding box center [116, 233] width 14 height 10
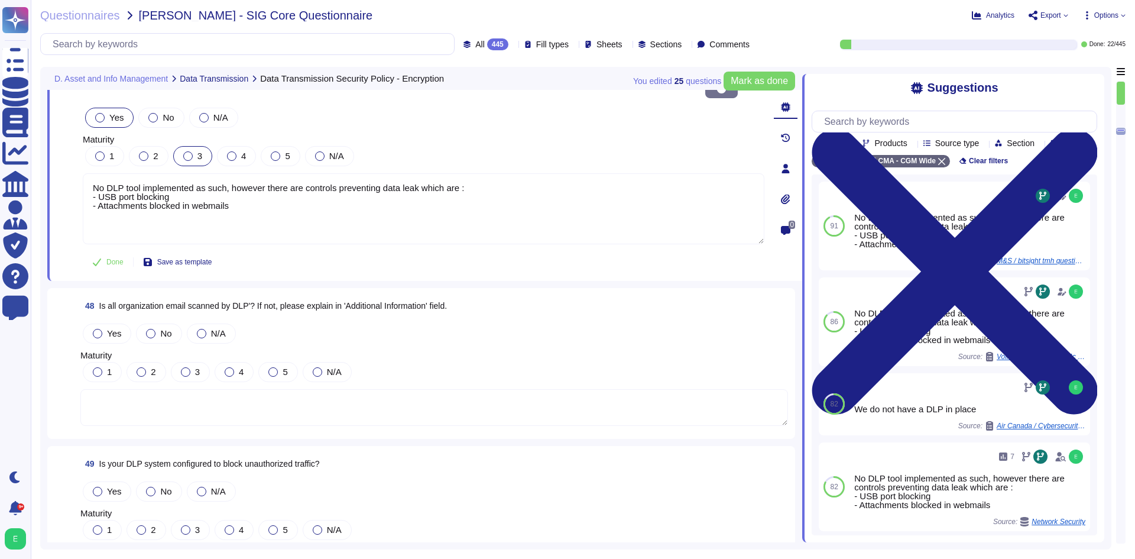
scroll to position [8418, 0]
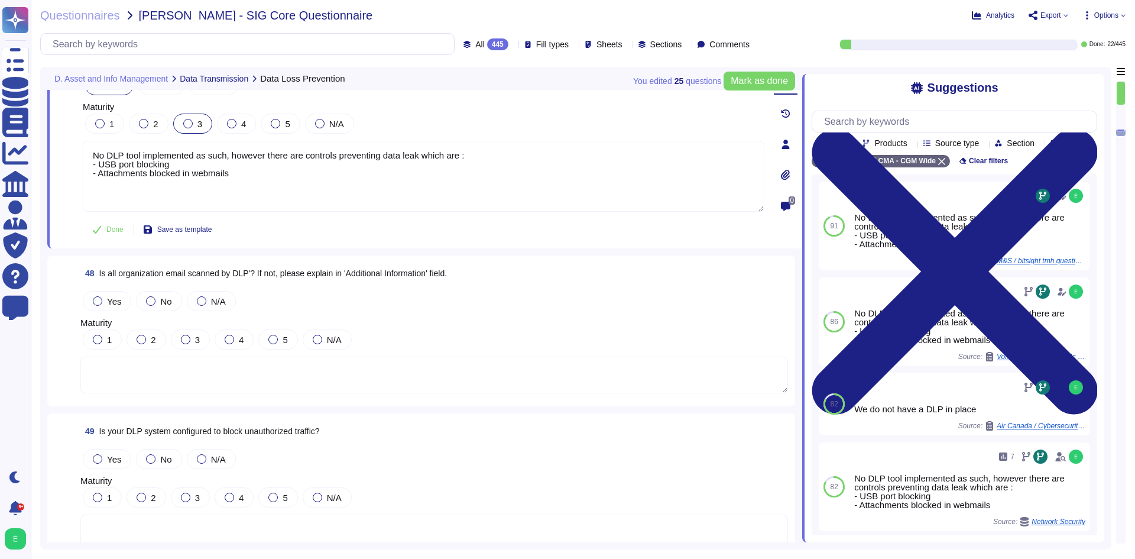
click at [303, 385] on textarea at bounding box center [433, 374] width 707 height 37
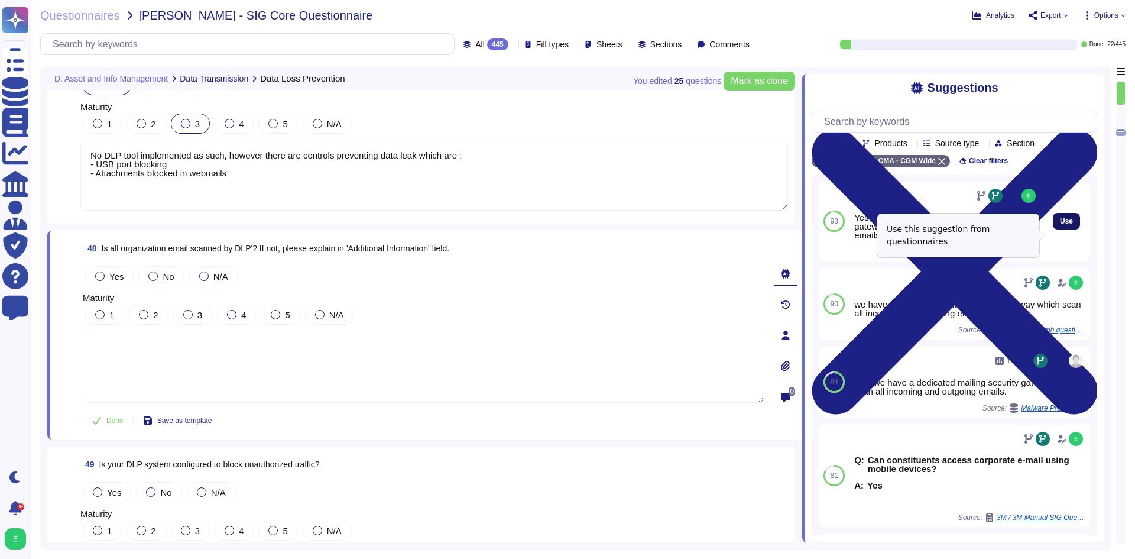
click at [1060, 225] on span "Use" at bounding box center [1066, 220] width 13 height 7
type textarea "Yes, we have a dedicated mailing security gateway which scan all incoming and o…"
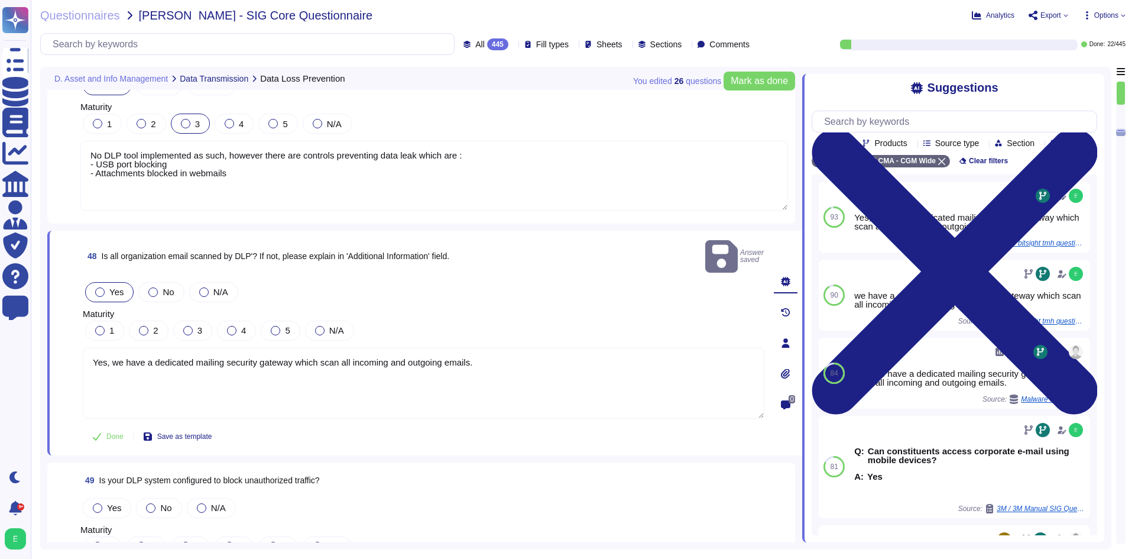
click at [120, 287] on span "Yes" at bounding box center [116, 292] width 14 height 10
click at [272, 326] on div at bounding box center [275, 330] width 9 height 9
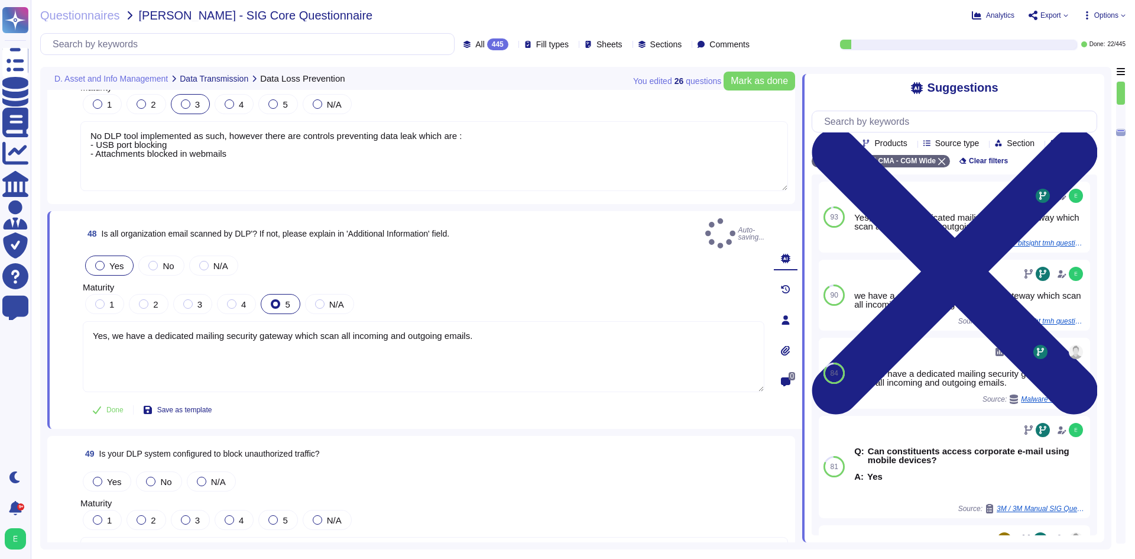
scroll to position [8537, 0]
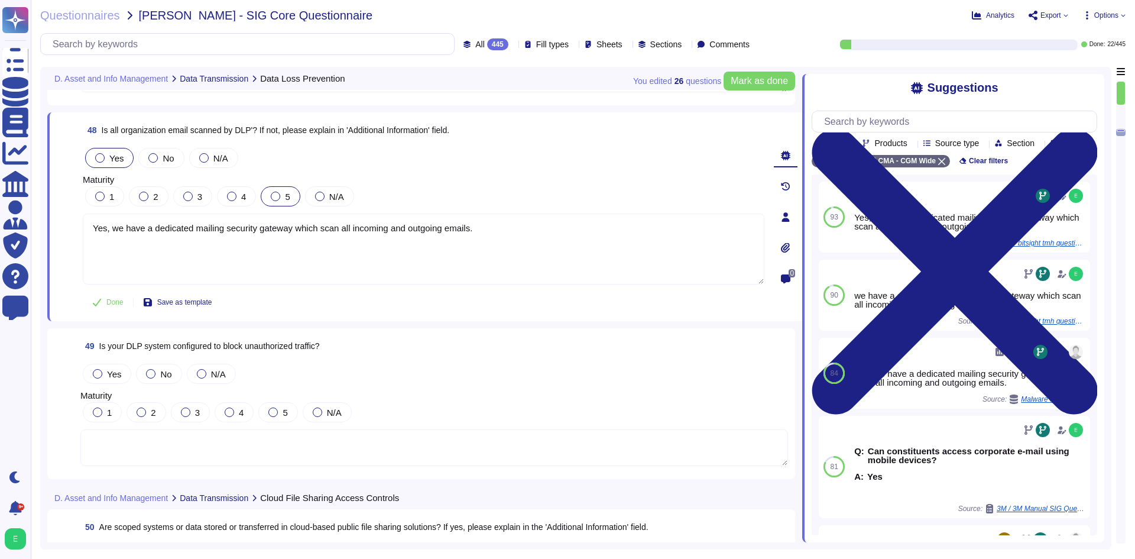
click at [320, 454] on textarea at bounding box center [433, 447] width 707 height 37
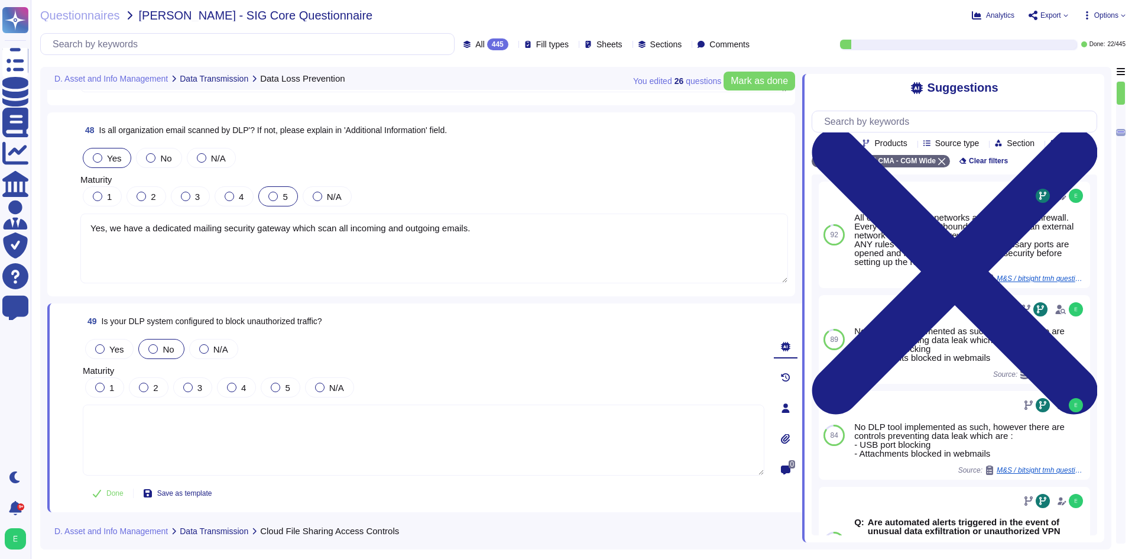
click at [160, 351] on label "No" at bounding box center [160, 348] width 25 height 9
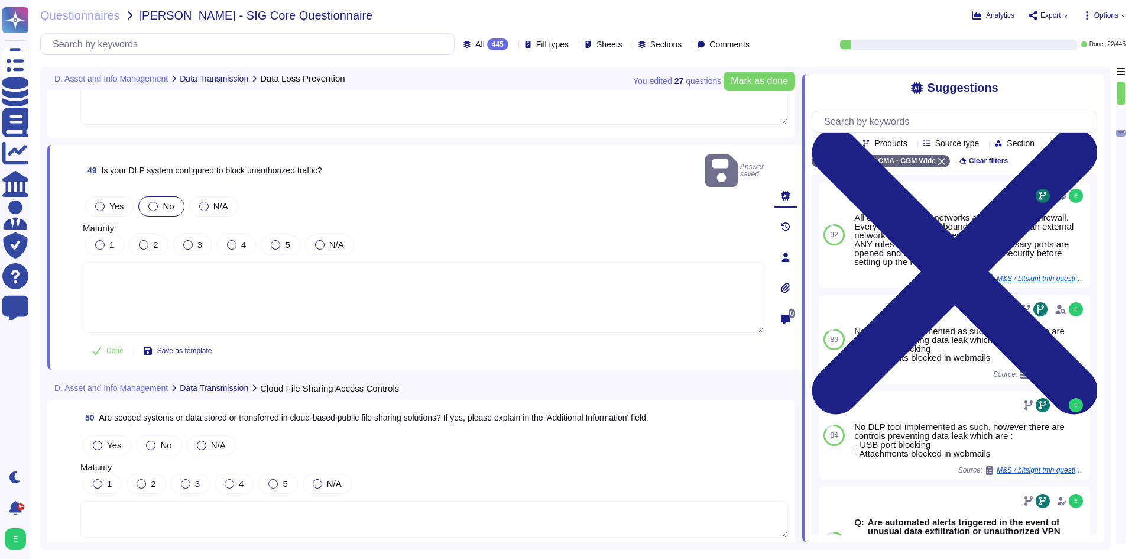
scroll to position [8714, 0]
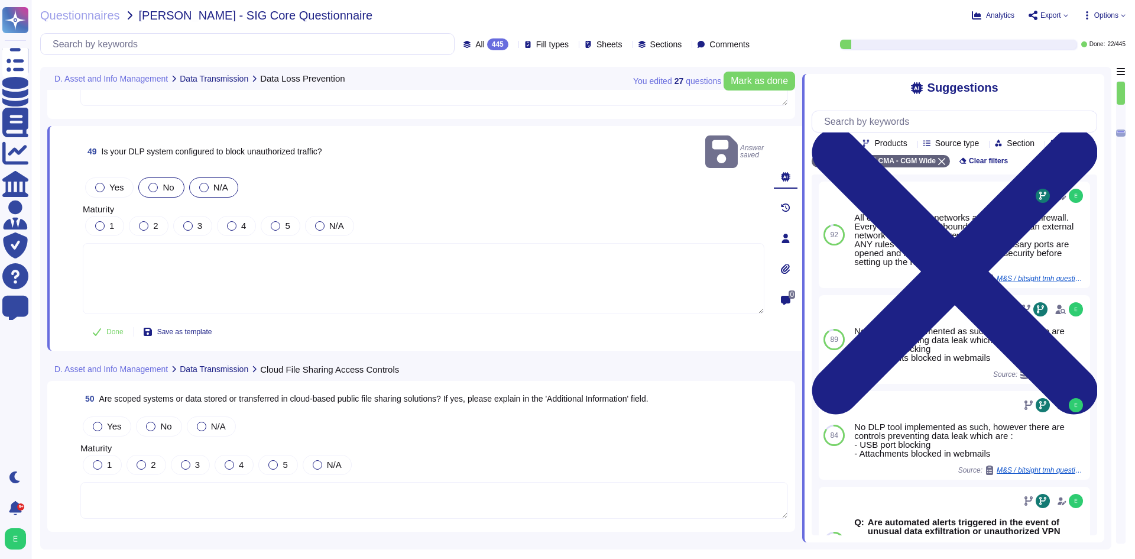
click at [215, 182] on span "N/A" at bounding box center [220, 187] width 15 height 10
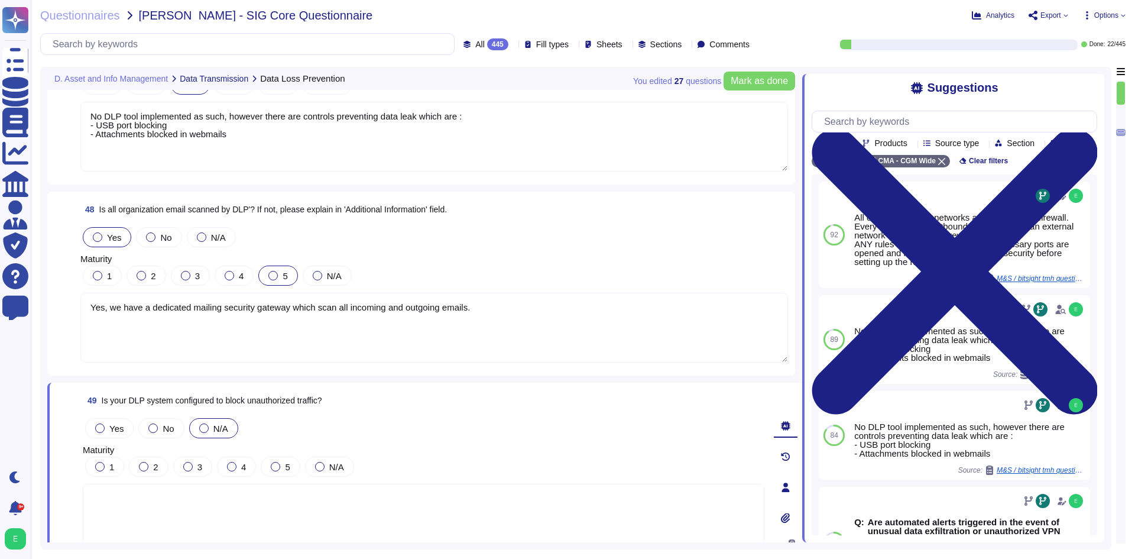
scroll to position [8537, 0]
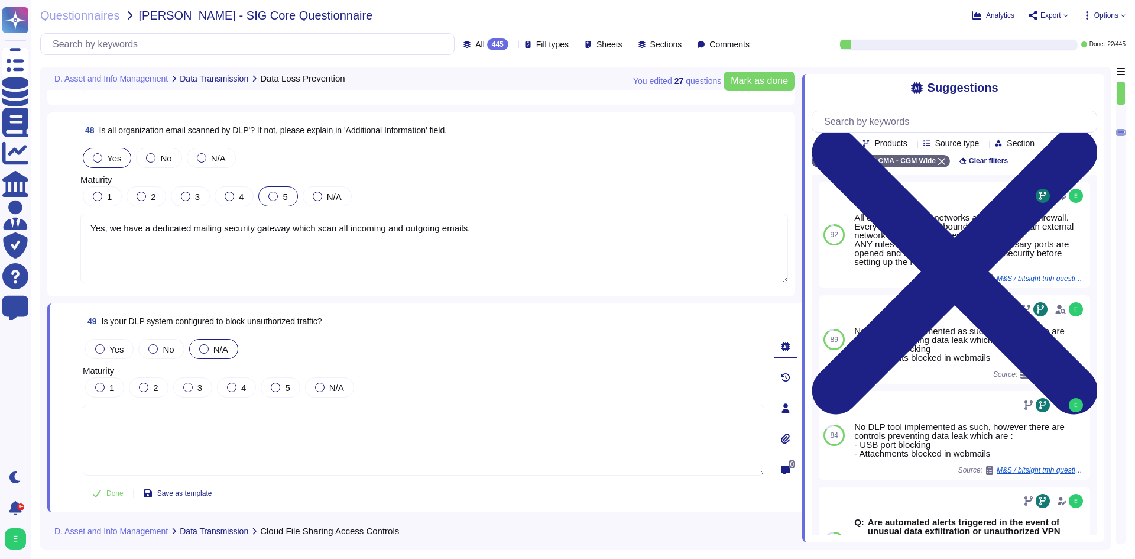
drag, startPoint x: 286, startPoint y: 435, endPoint x: 295, endPoint y: 435, distance: 8.9
click at [288, 435] on textarea at bounding box center [423, 439] width 681 height 71
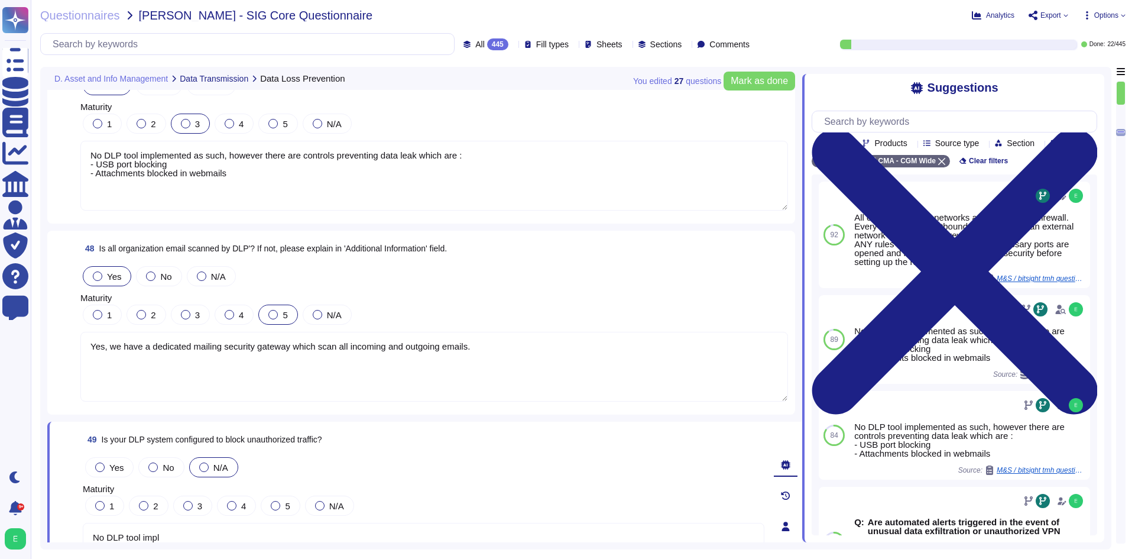
scroll to position [8419, 0]
type textarea "No DLP tool implemented yet. Unauthorized traffic block is done via firewalls."
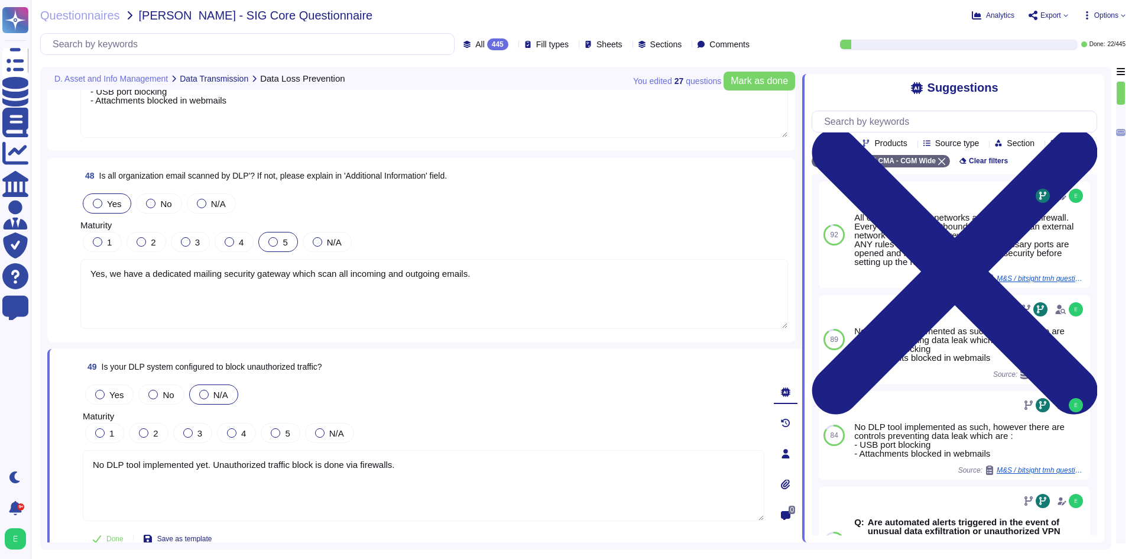
scroll to position [8596, 0]
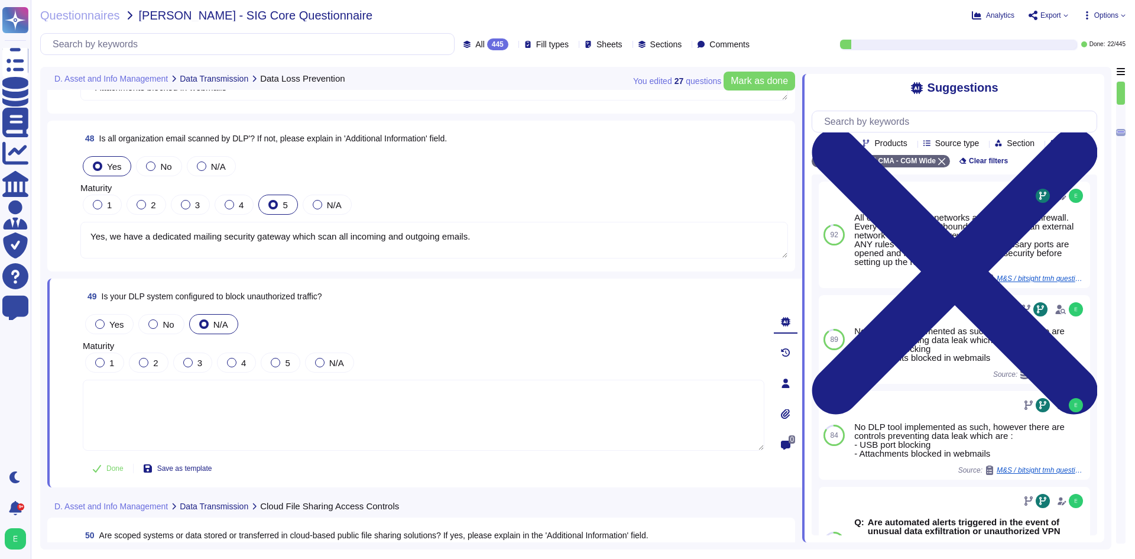
type textarea "No DLP tool implemented as such, however there are controls preventing data lea…"
type textarea "Yes, we have a dedicated mailing security gateway which scan all incoming and o…"
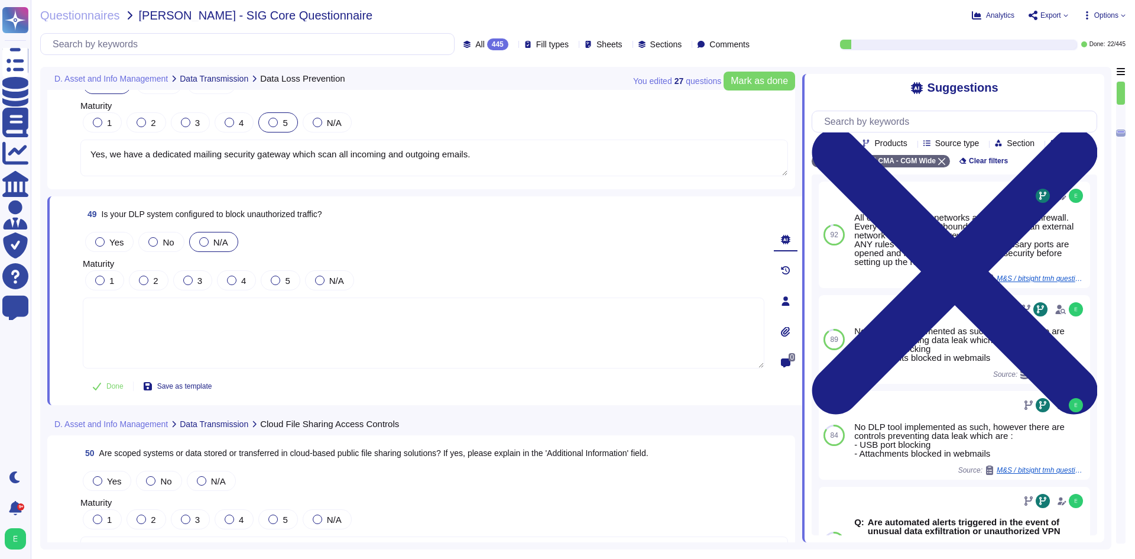
scroll to position [8664, 0]
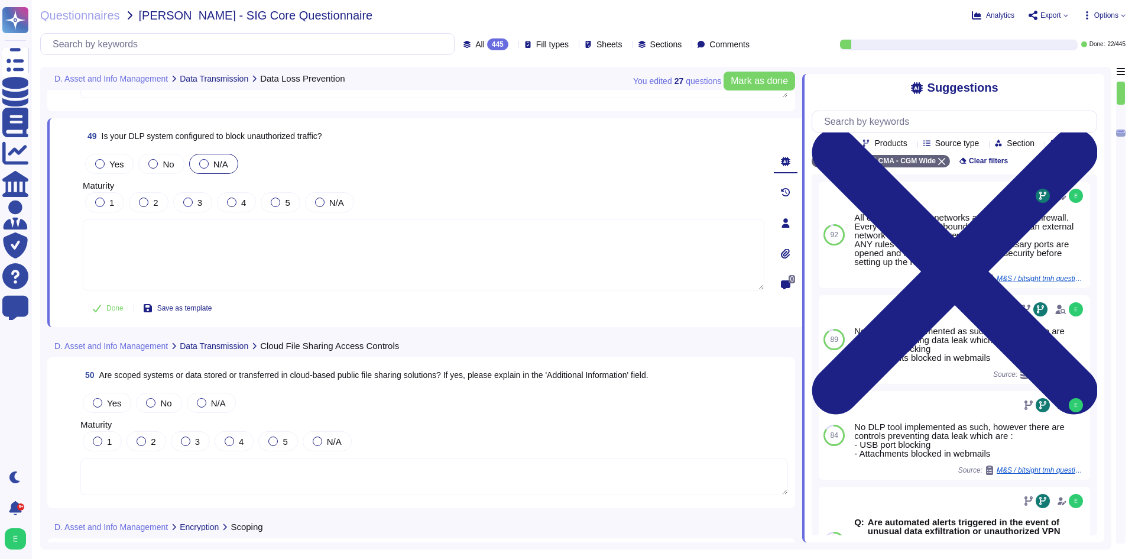
click at [443, 471] on textarea at bounding box center [433, 476] width 707 height 37
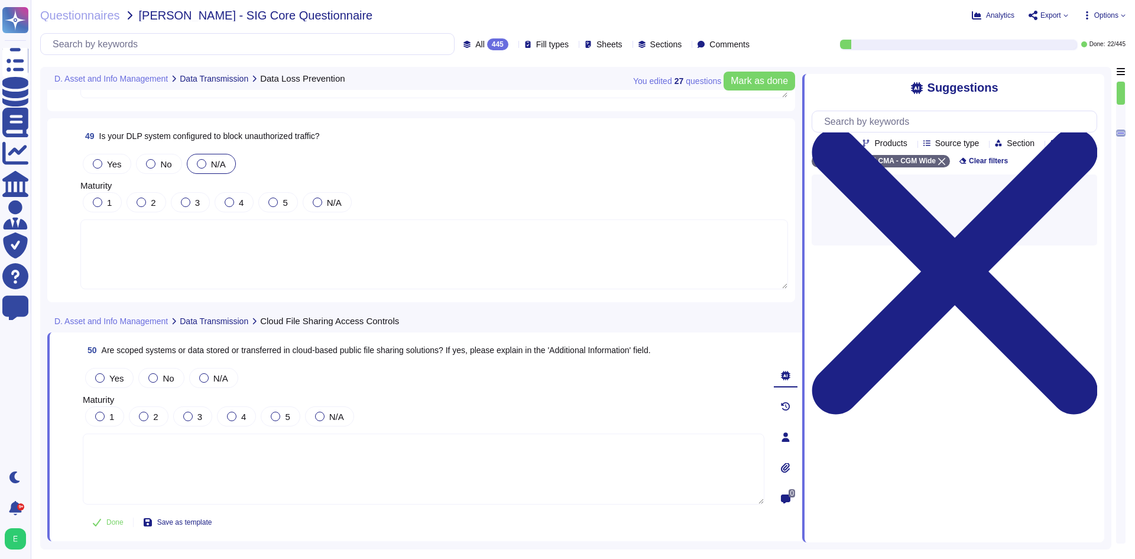
click at [396, 270] on textarea at bounding box center [433, 254] width 707 height 70
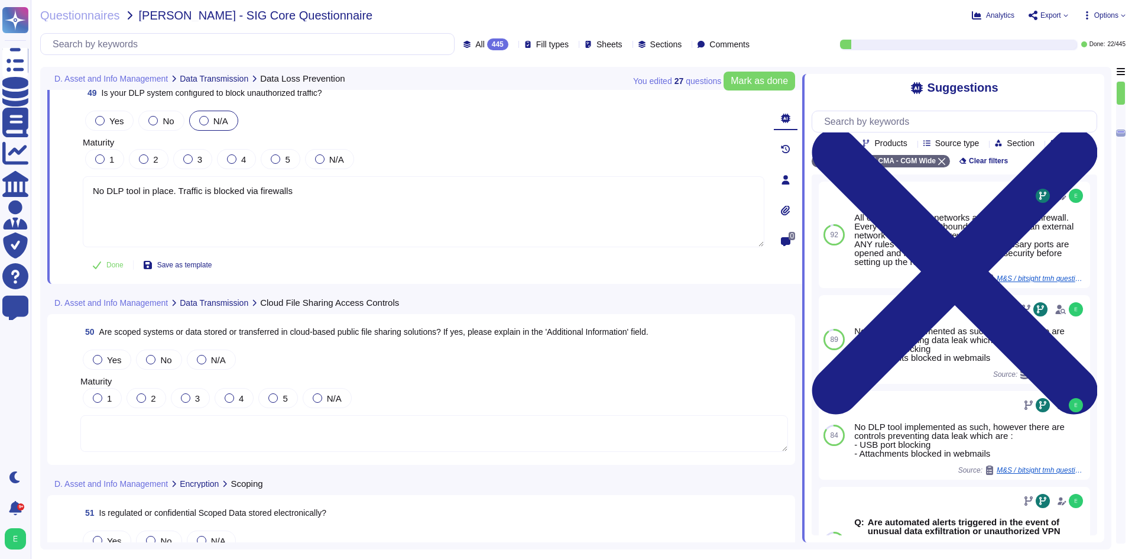
scroll to position [8723, 0]
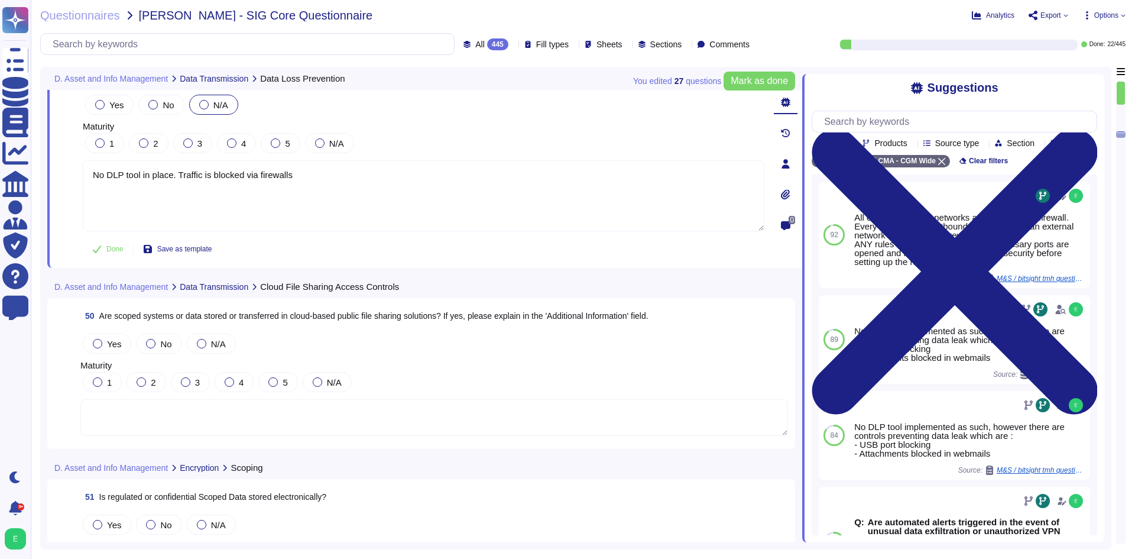
click at [383, 425] on textarea at bounding box center [433, 417] width 707 height 37
type textarea "No DLP tool in place. Traffic is blocked via firewalls"
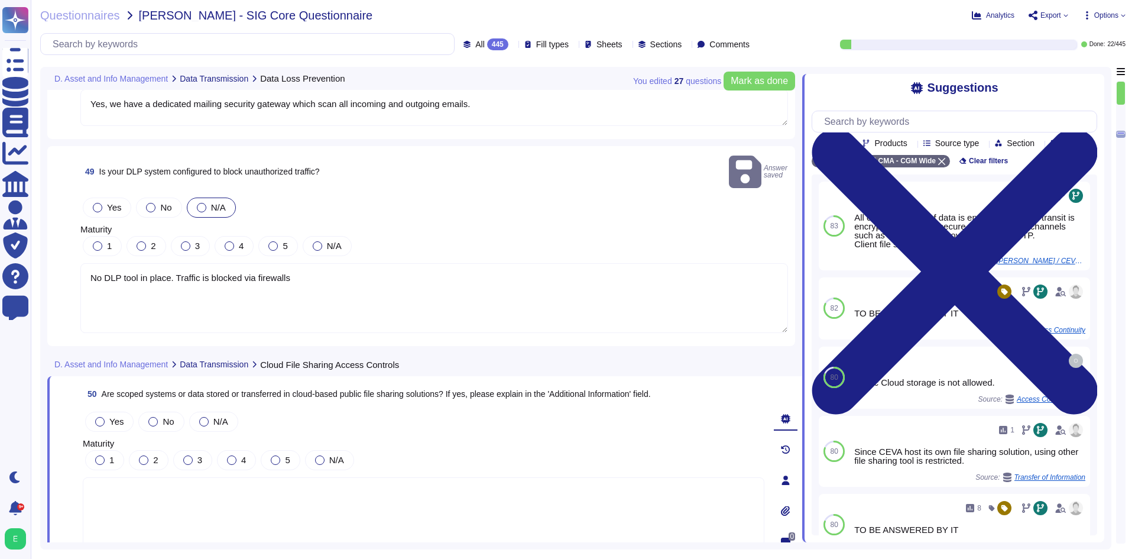
scroll to position [8487, 0]
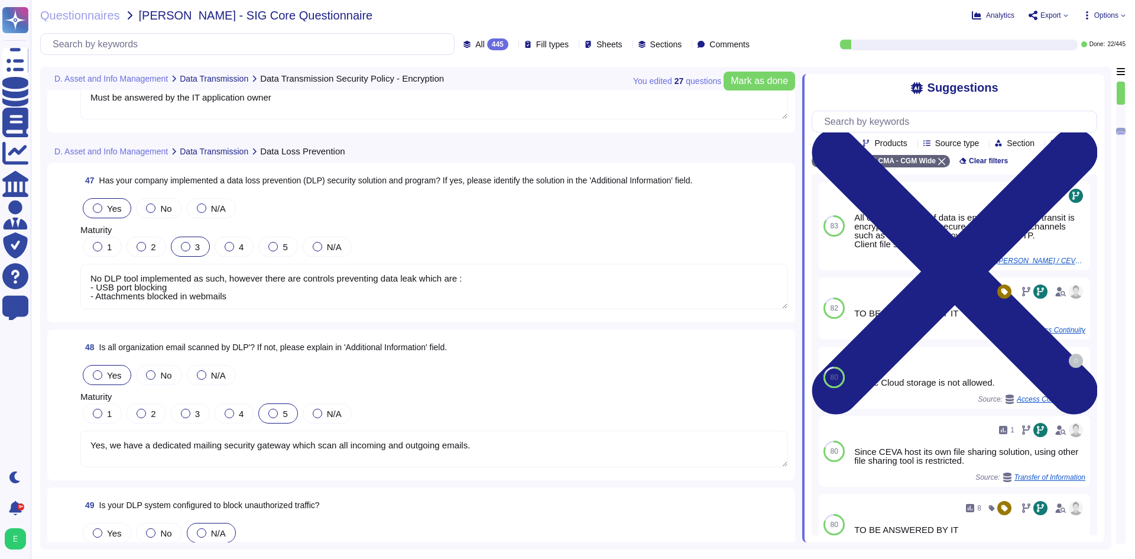
type textarea "Must be answered by the IT application owner"
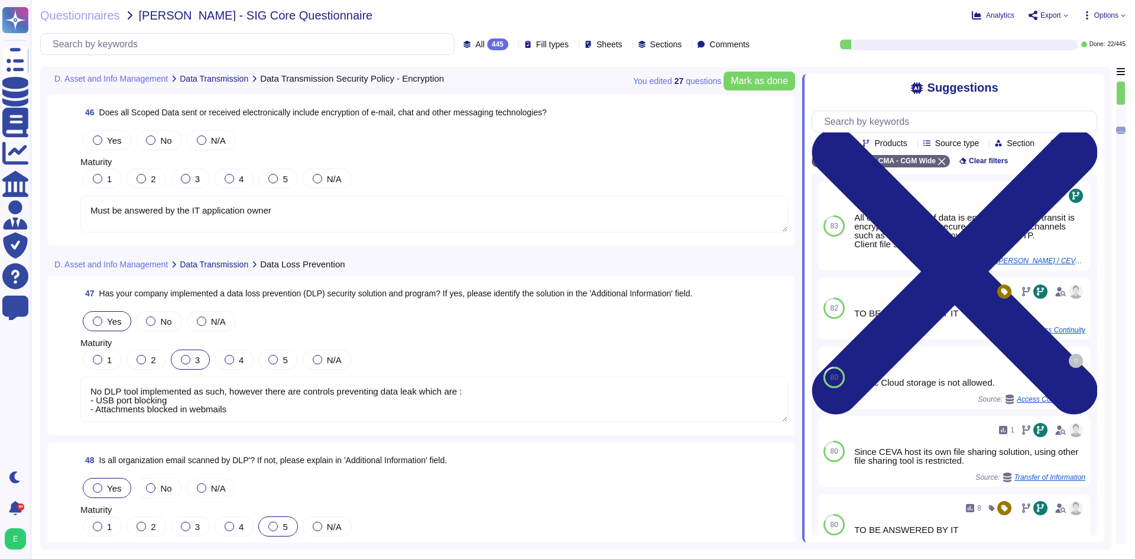
scroll to position [8092, 0]
type textarea "Must be answered by the IT application owner"
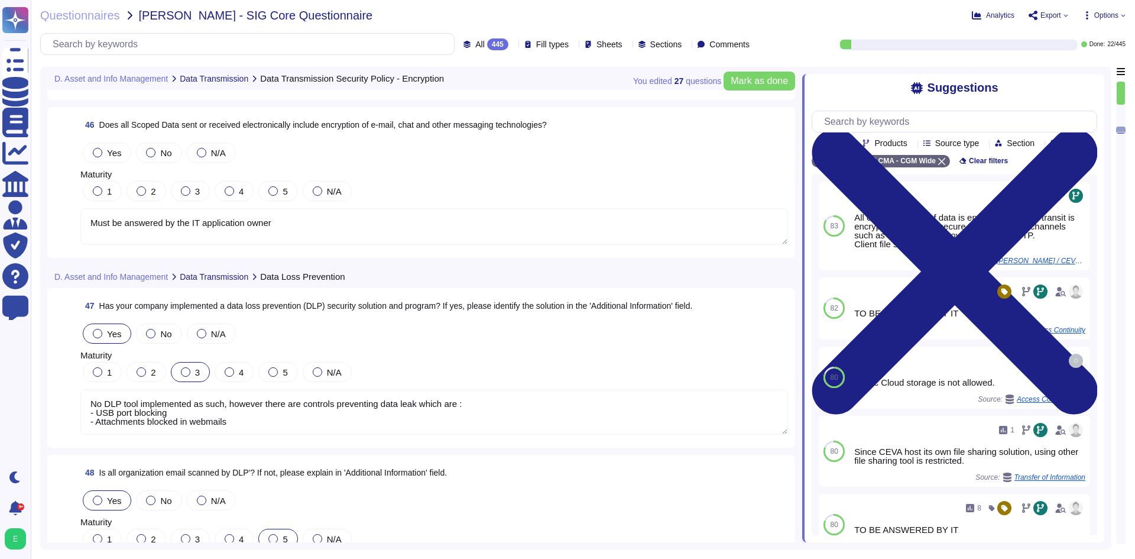
click at [222, 210] on textarea "Must be answered by the IT application owner" at bounding box center [433, 226] width 707 height 37
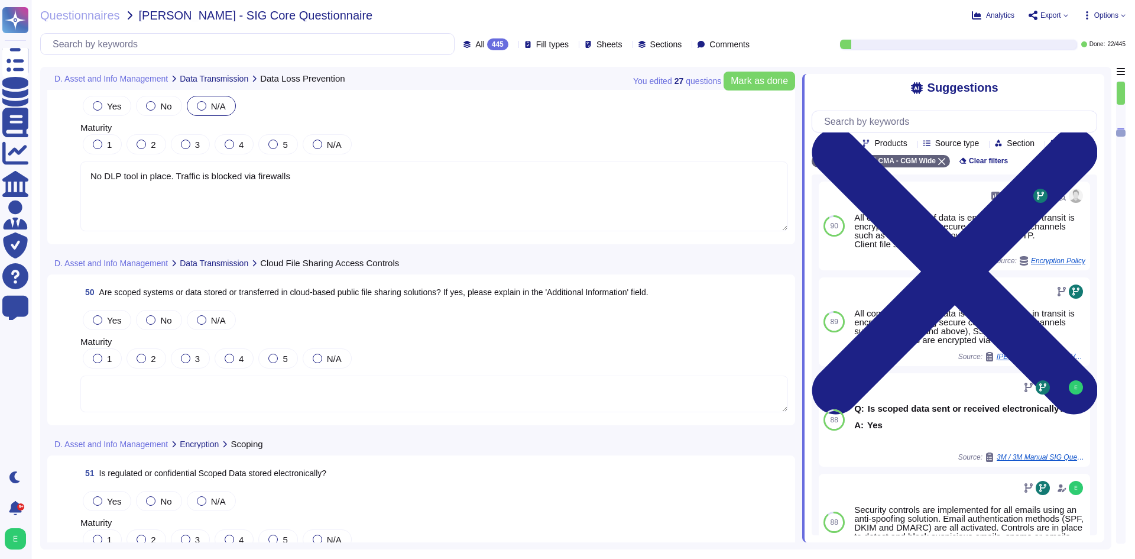
scroll to position [8683, 0]
click at [301, 405] on textarea at bounding box center [433, 391] width 707 height 37
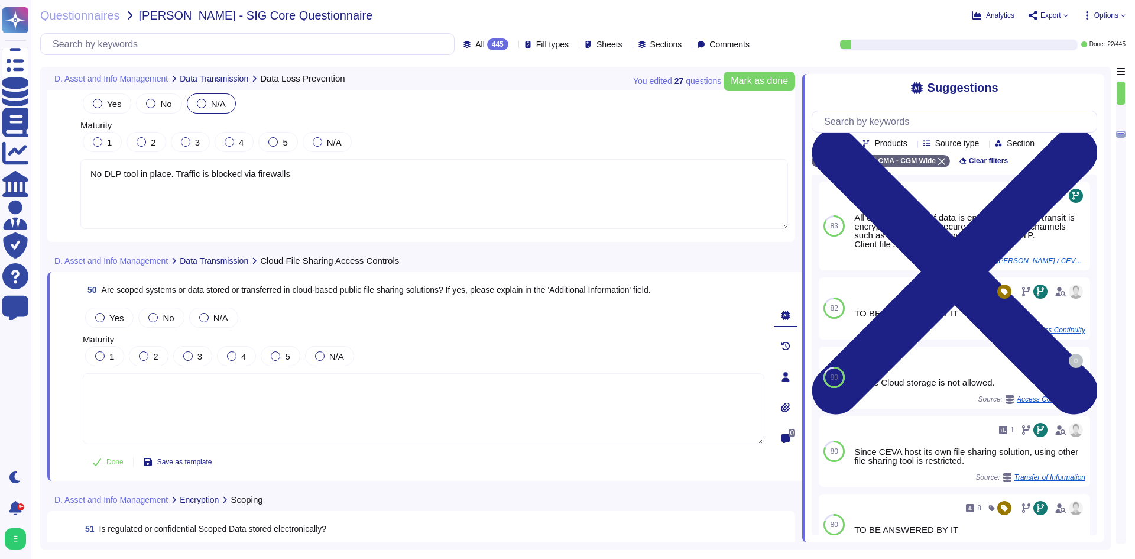
paste textarea "Must be answered by the IT application owner"
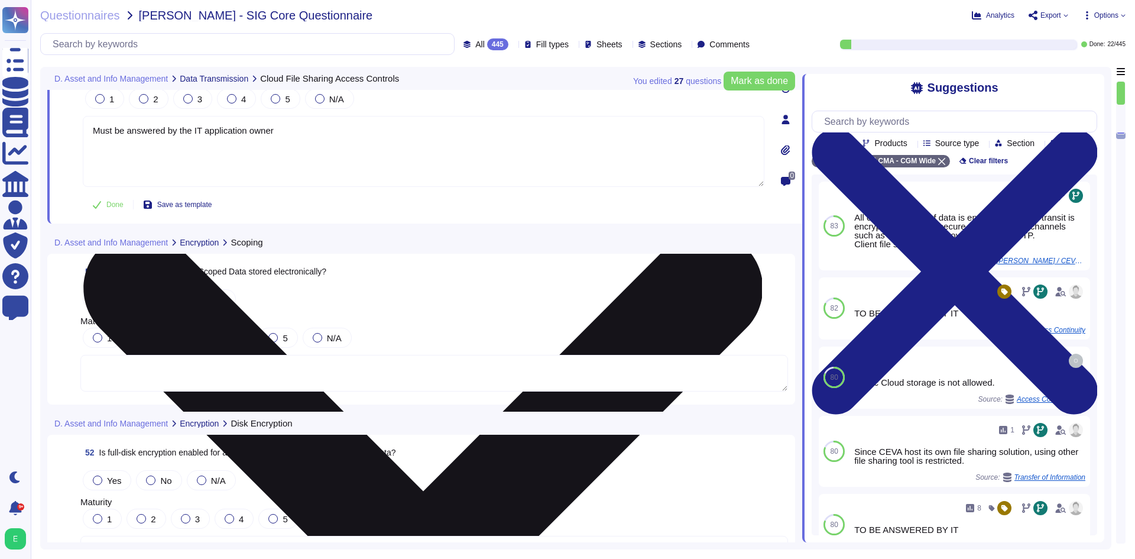
scroll to position [8920, 0]
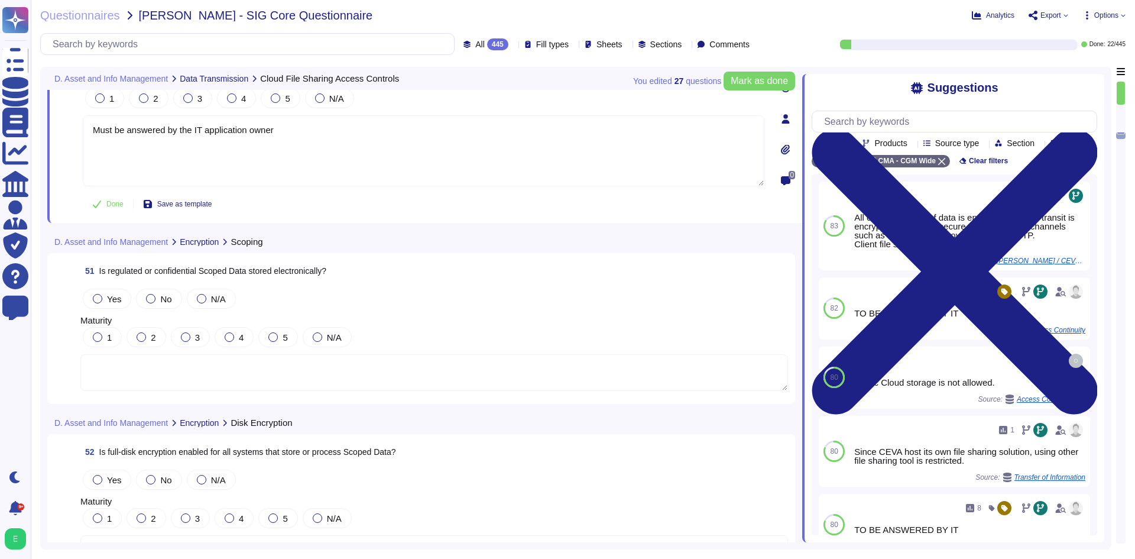
click at [357, 368] on textarea at bounding box center [433, 372] width 707 height 37
type textarea "Must be answered by the IT application owner"
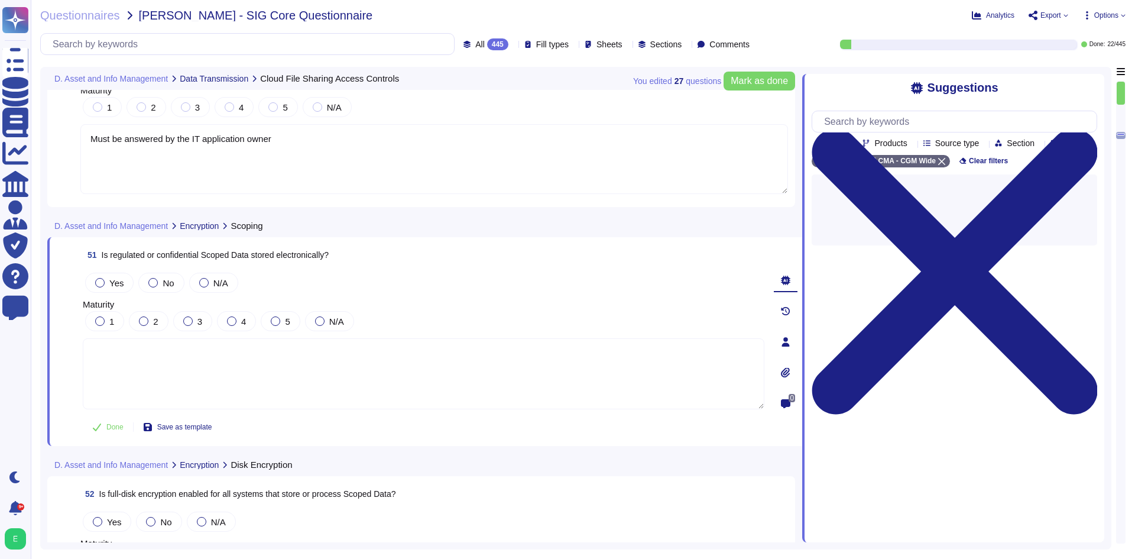
paste textarea "Must be answered by the IT application owner"
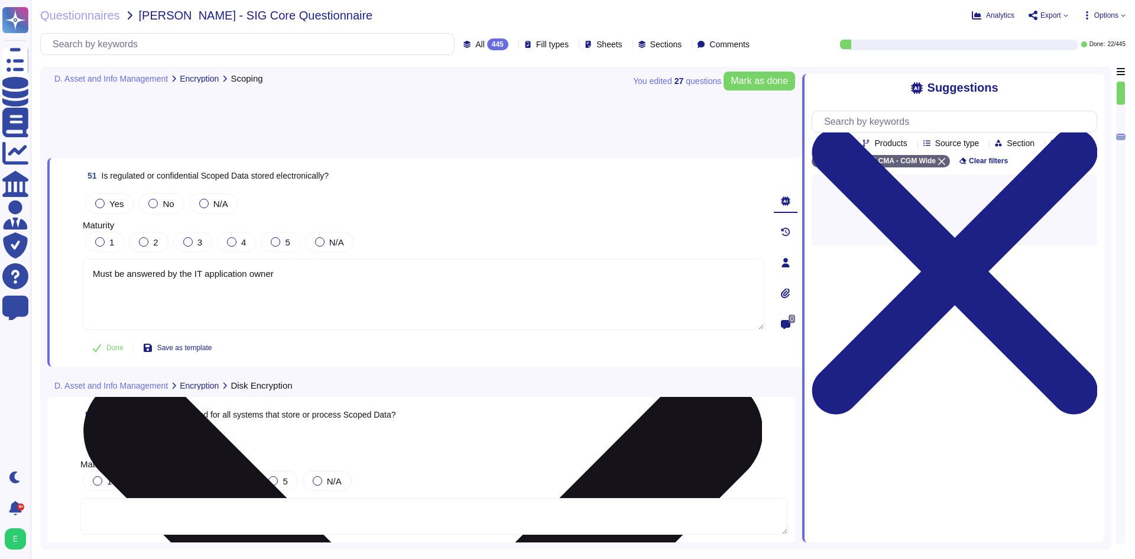
scroll to position [9097, 0]
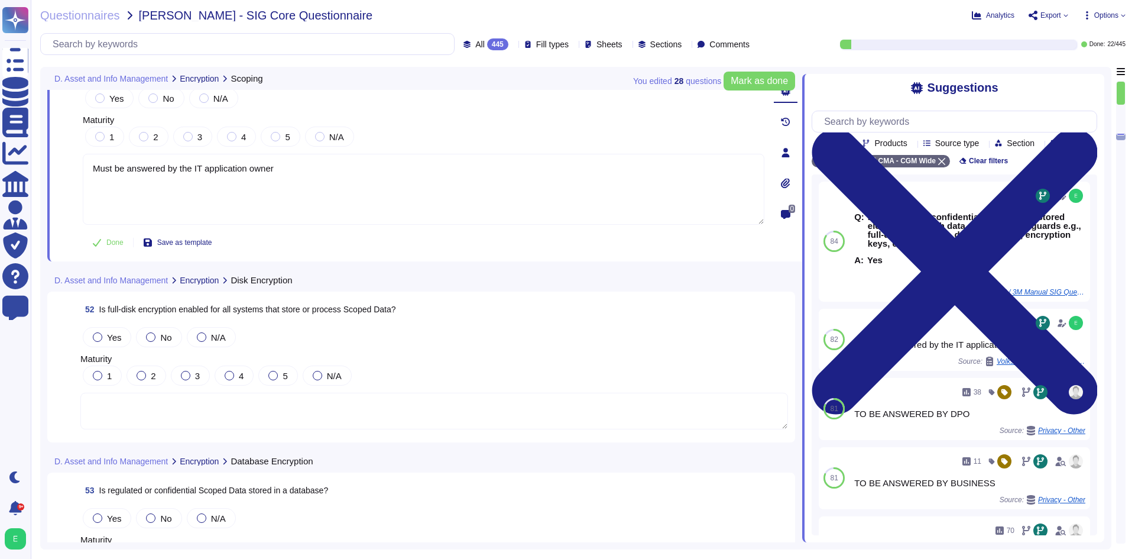
click at [389, 404] on textarea at bounding box center [433, 410] width 707 height 37
type textarea "Must be answered by the IT application owner"
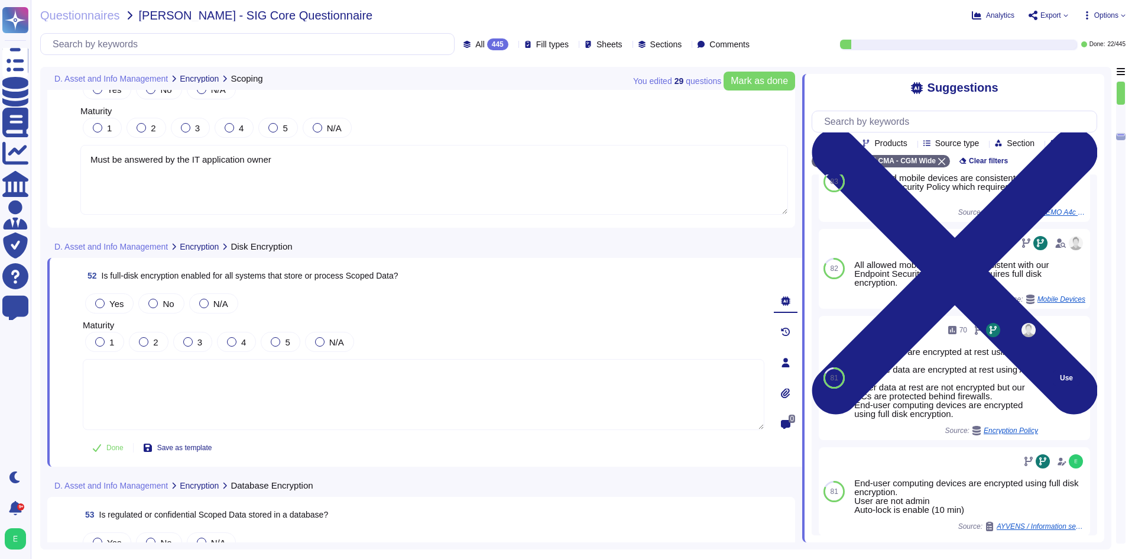
scroll to position [59, 0]
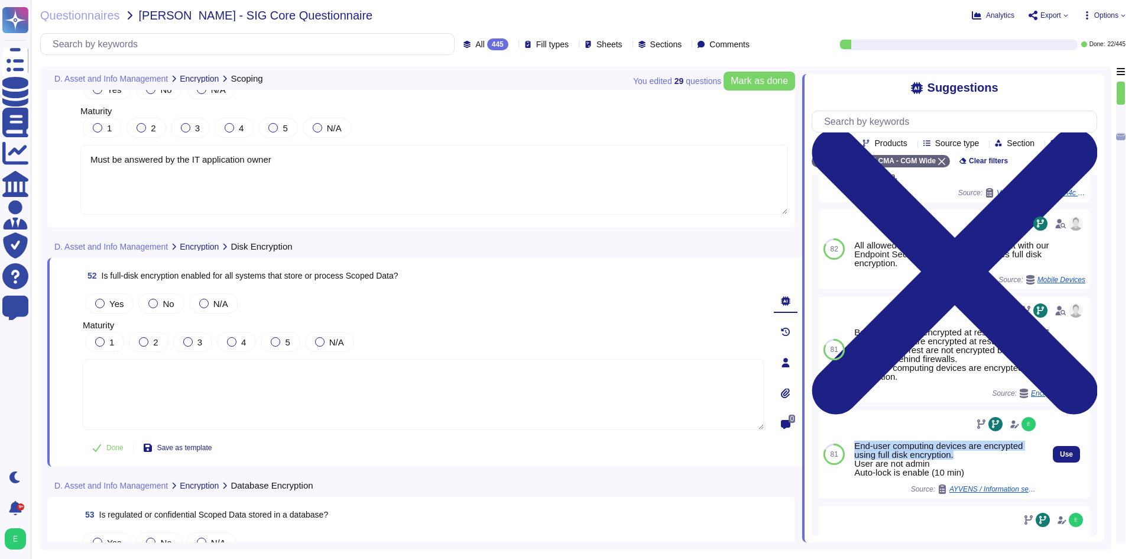
drag, startPoint x: 960, startPoint y: 466, endPoint x: 853, endPoint y: 457, distance: 106.7
click at [853, 457] on div "End-user computing devices are encrypted using full disk encryption. User are n…" at bounding box center [945, 454] width 193 height 89
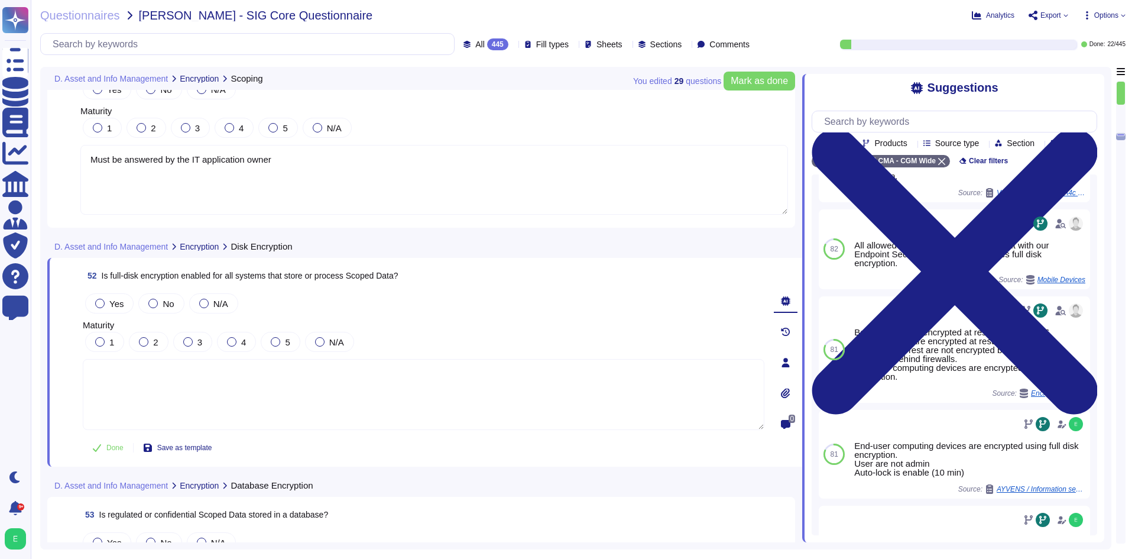
click at [456, 423] on textarea at bounding box center [423, 394] width 681 height 71
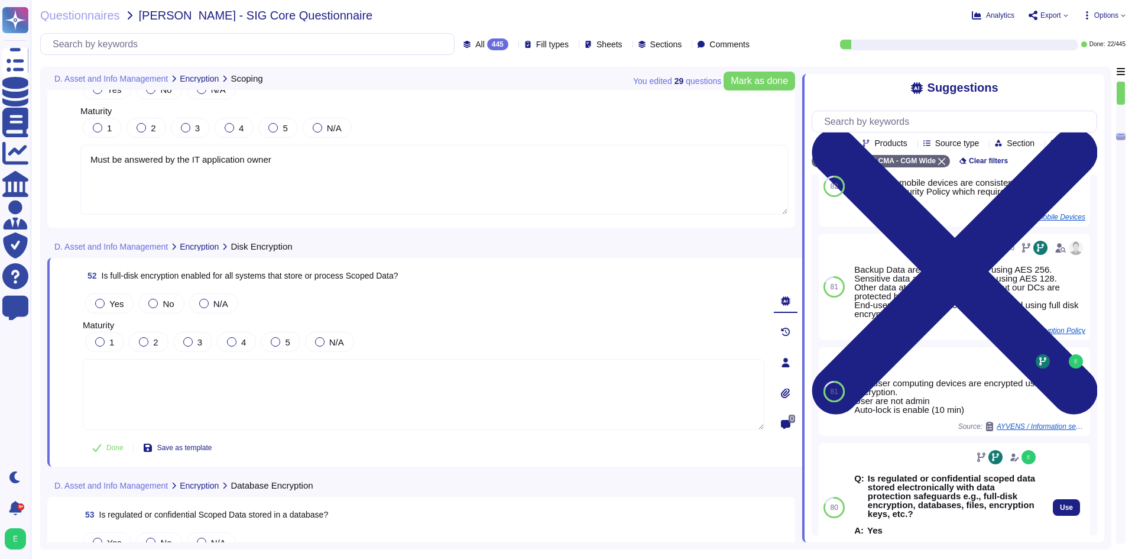
scroll to position [177, 0]
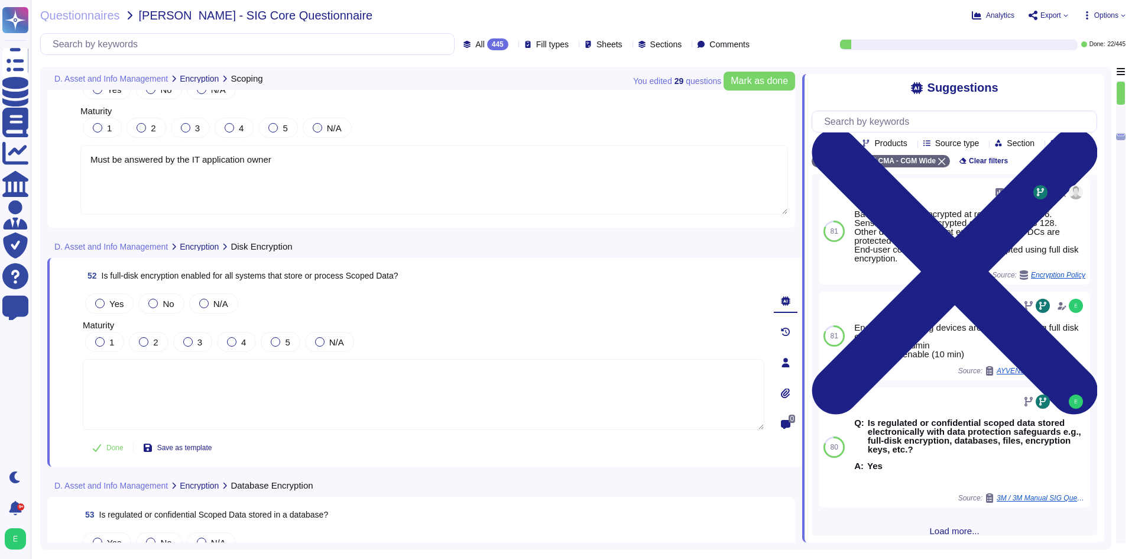
click at [331, 395] on textarea at bounding box center [423, 394] width 681 height 71
paste textarea "Must be answered by the IT application owner"
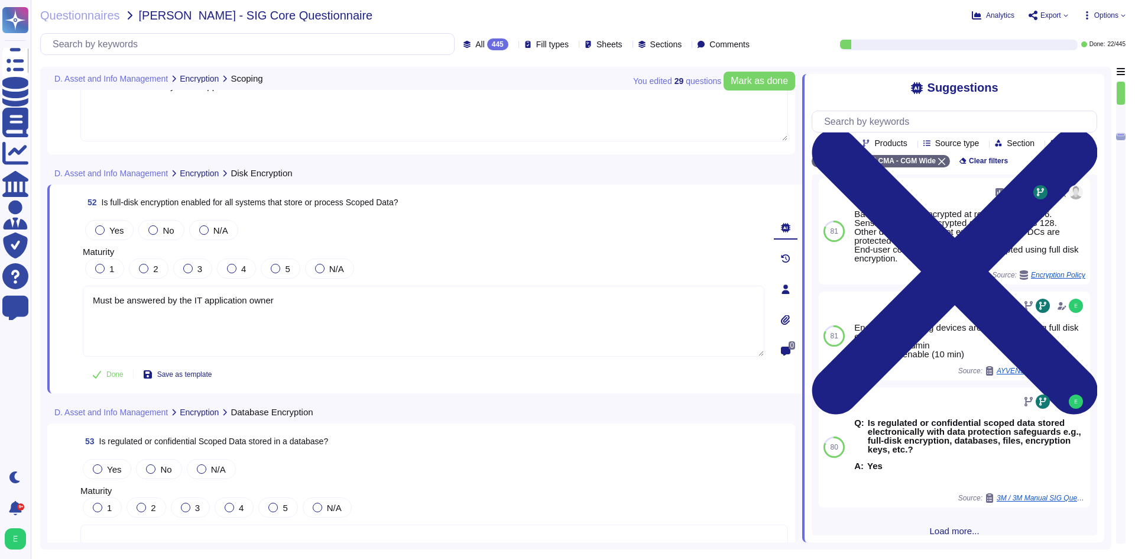
scroll to position [9333, 0]
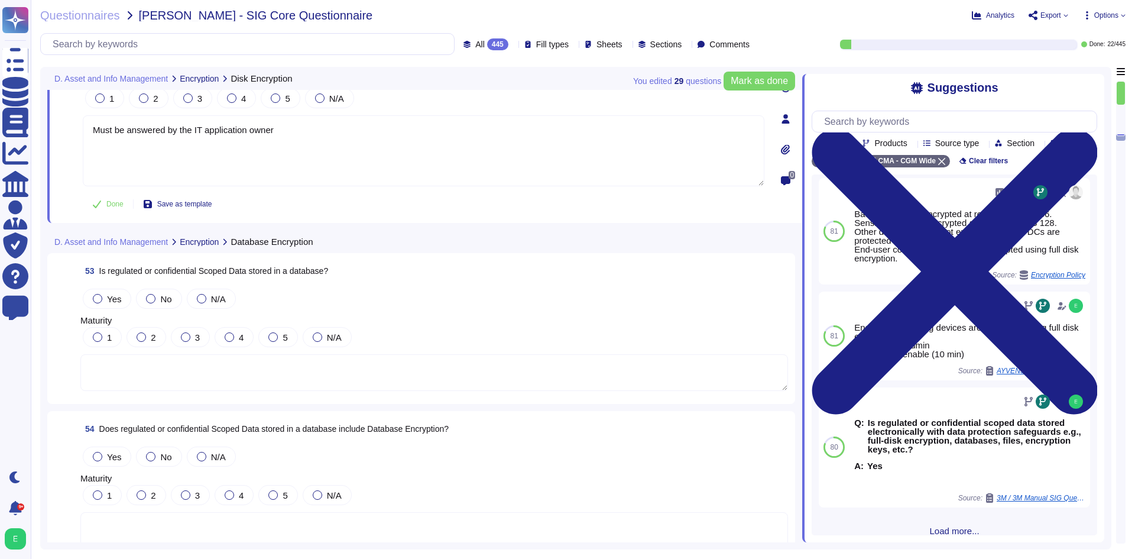
type textarea "Must be answered by the IT application owner"
click at [333, 380] on textarea at bounding box center [433, 372] width 707 height 37
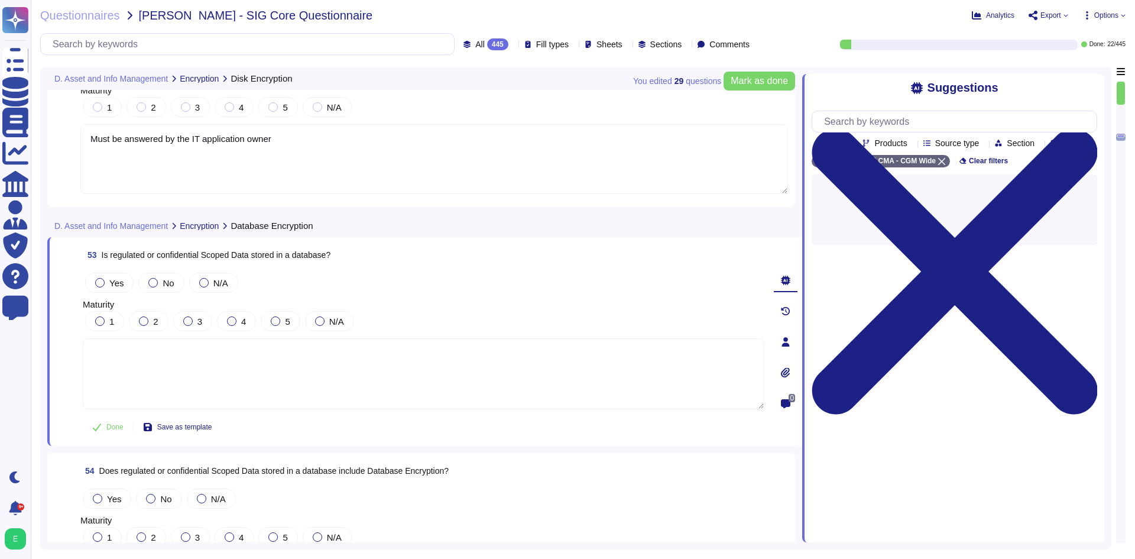
scroll to position [0, 0]
paste textarea "Must be answered by the IT application owner"
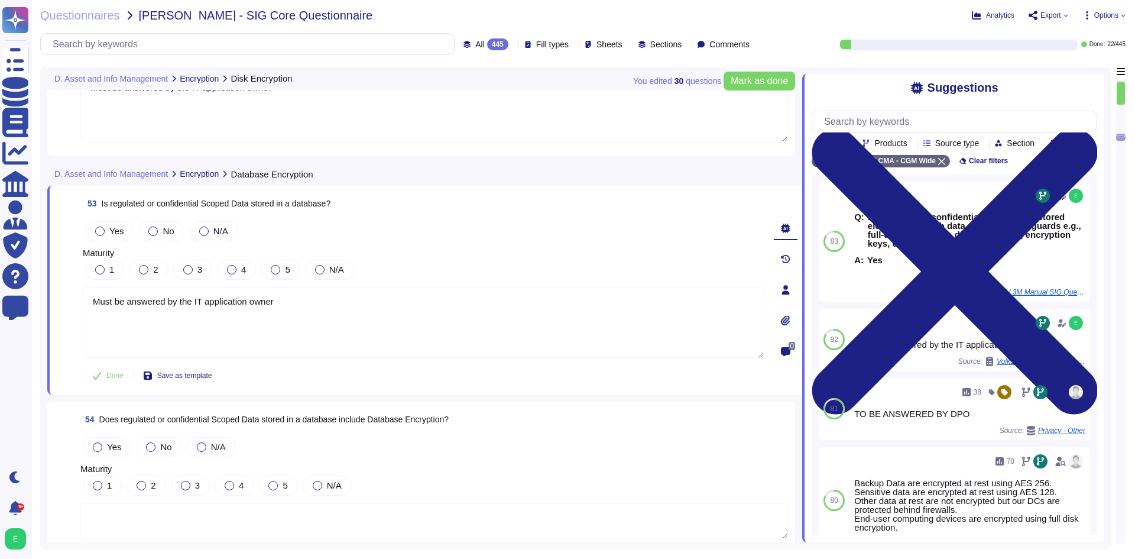
scroll to position [9511, 0]
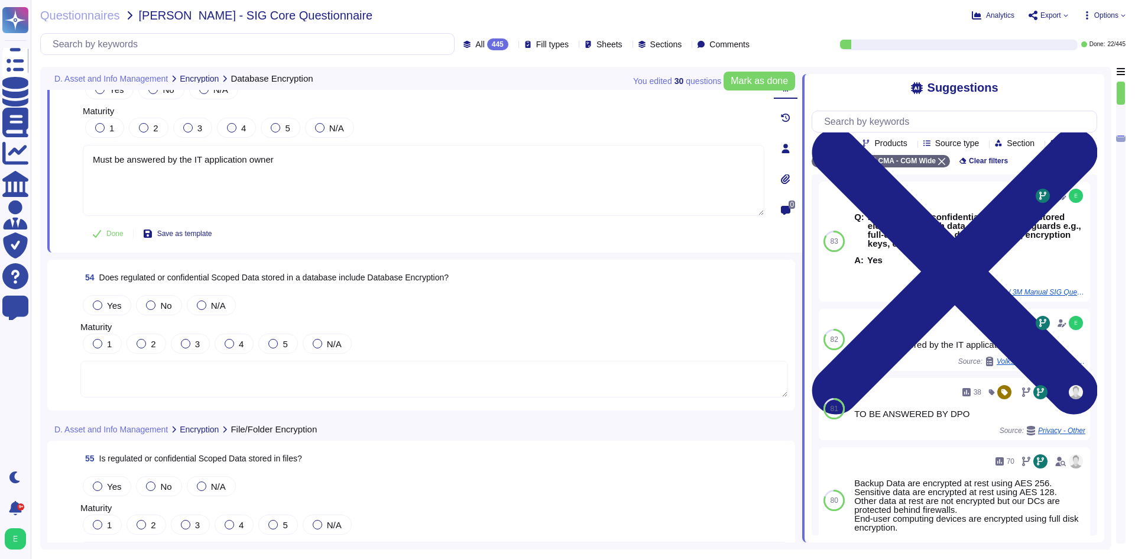
click at [310, 378] on textarea at bounding box center [433, 379] width 707 height 37
type textarea "Must be answered by the IT application owner"
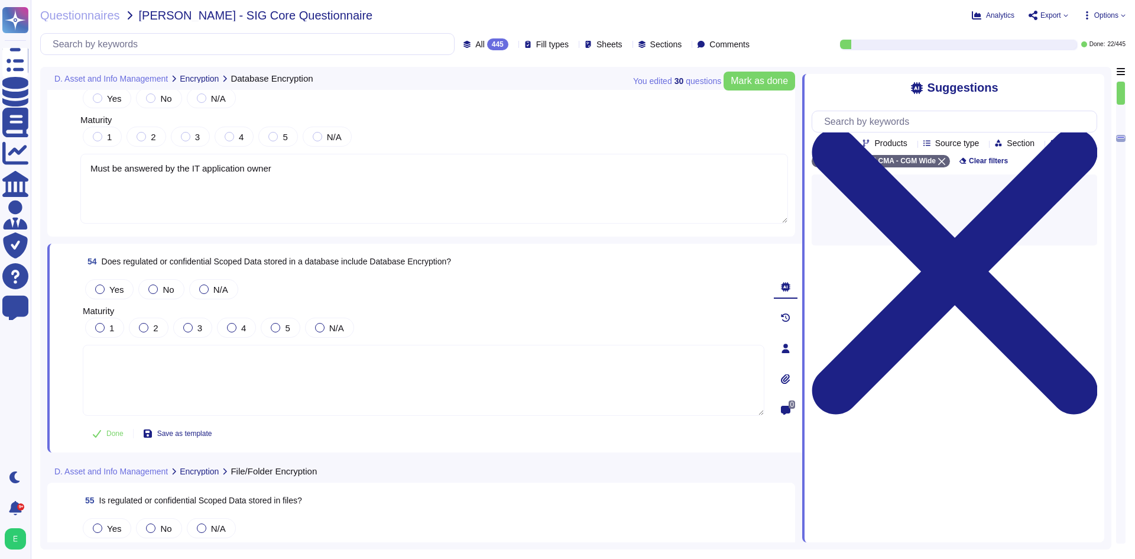
paste textarea "Must be answered by the IT application owner"
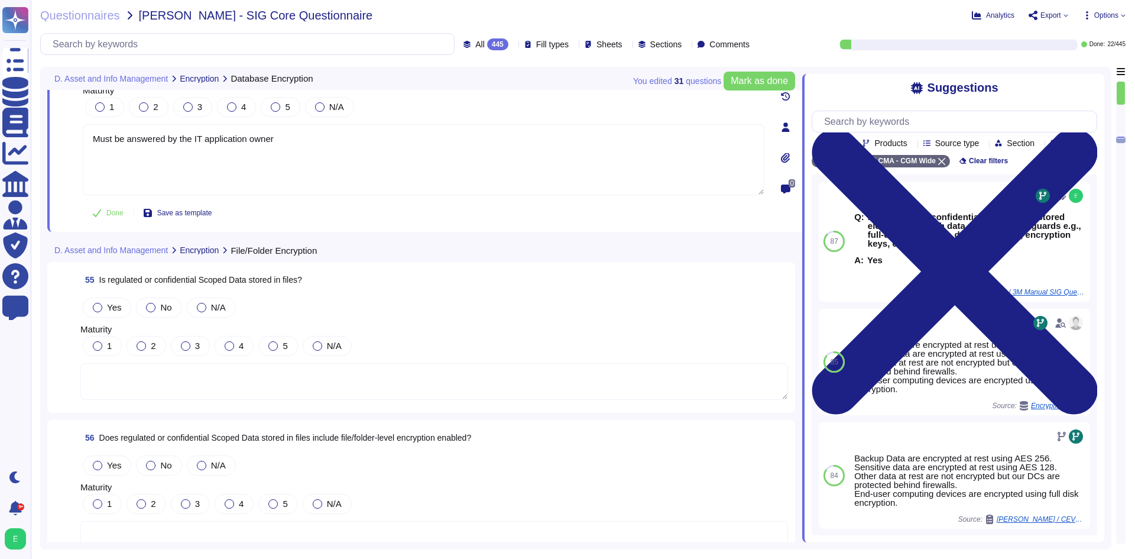
scroll to position [9806, 0]
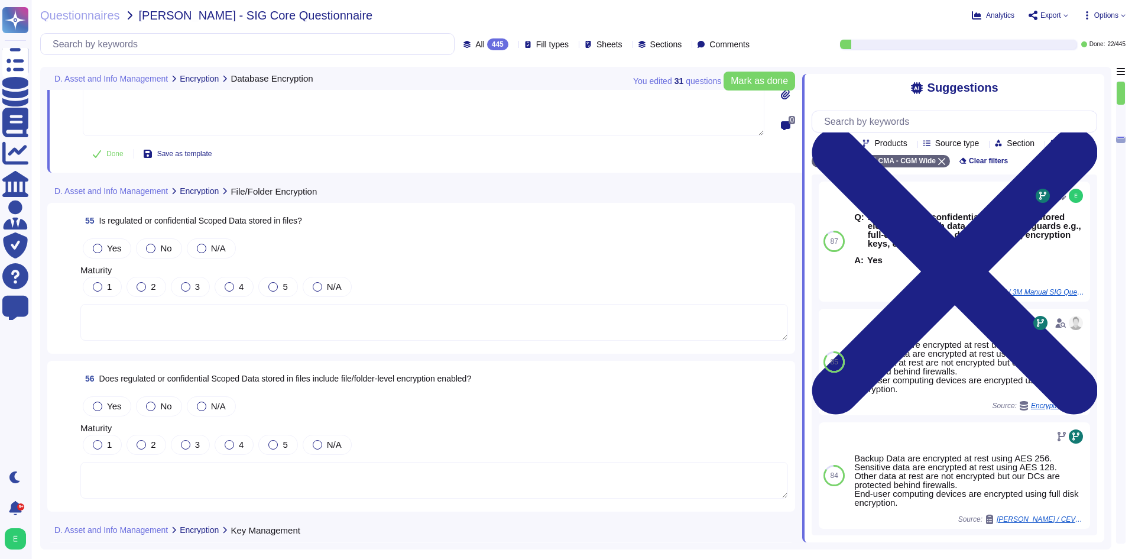
click at [372, 309] on textarea at bounding box center [433, 322] width 707 height 37
type textarea "Must be answered by the IT application owner"
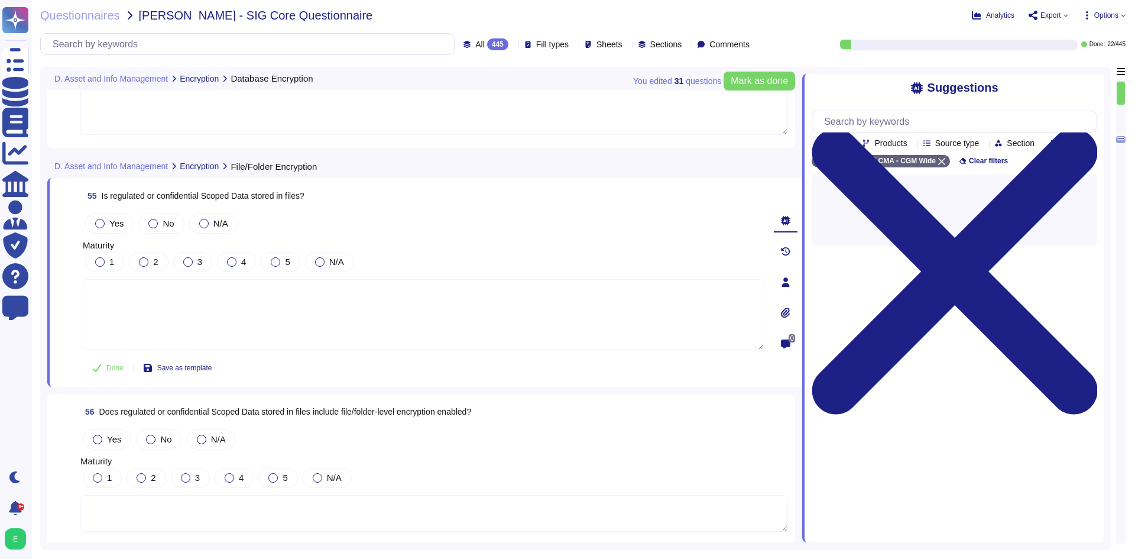
paste textarea "Must be answered by the IT application owner"
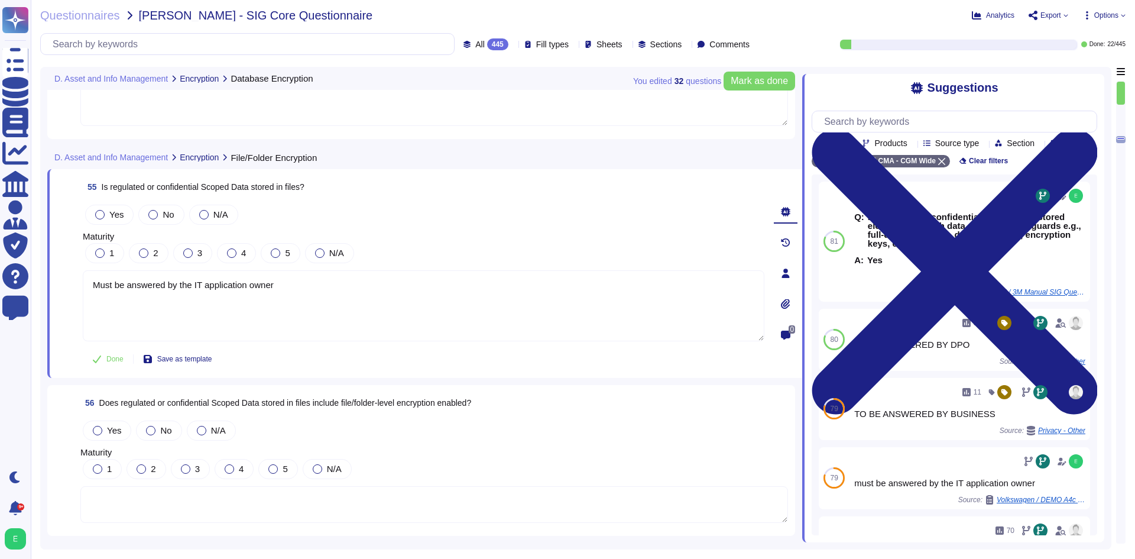
scroll to position [9924, 0]
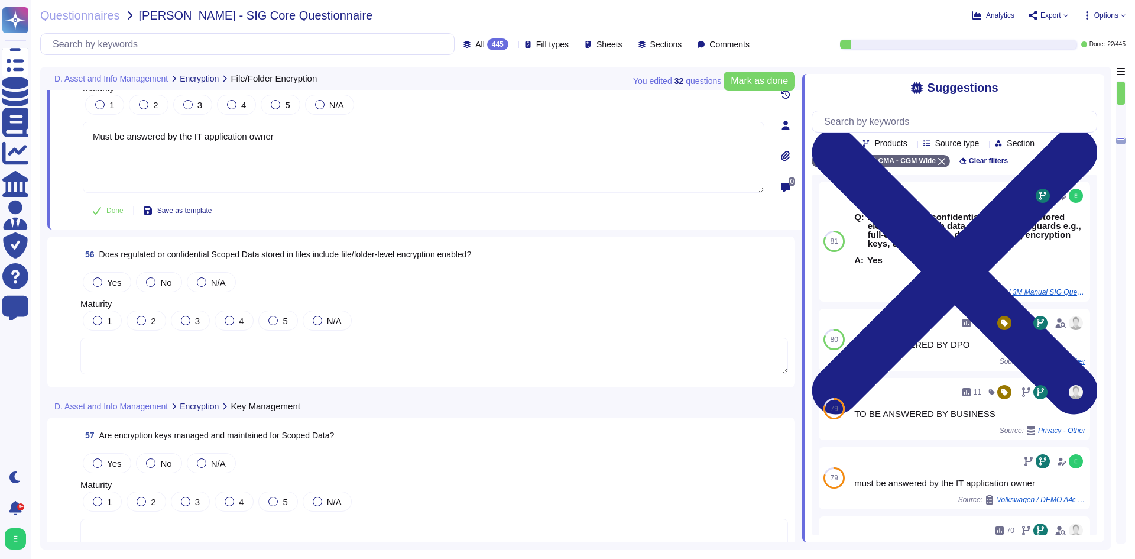
click at [401, 355] on textarea at bounding box center [433, 355] width 707 height 37
type textarea "Must be answered by the IT application owner"
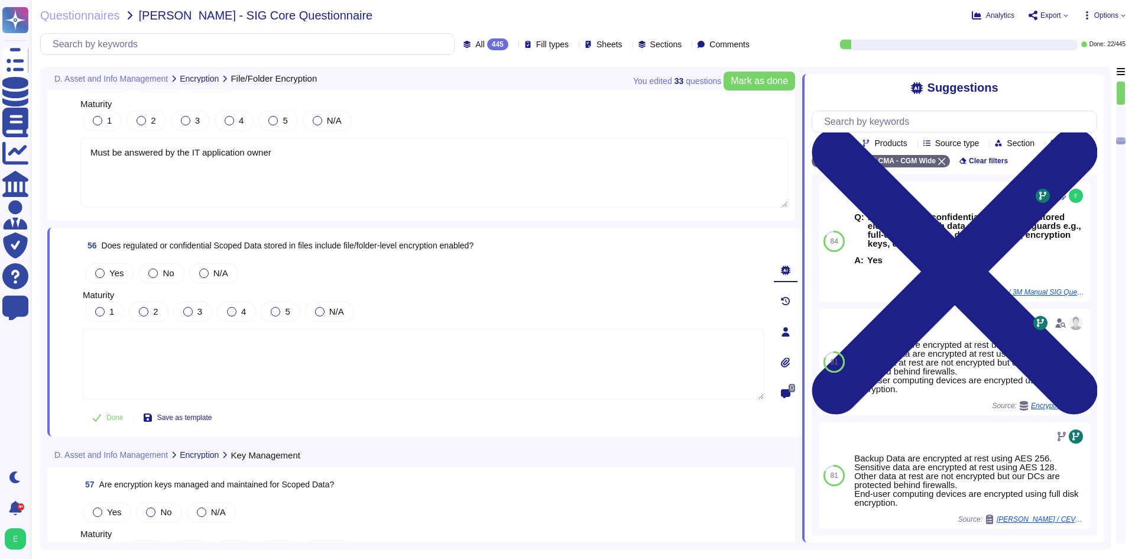
paste textarea "Must be answered by the IT application owner"
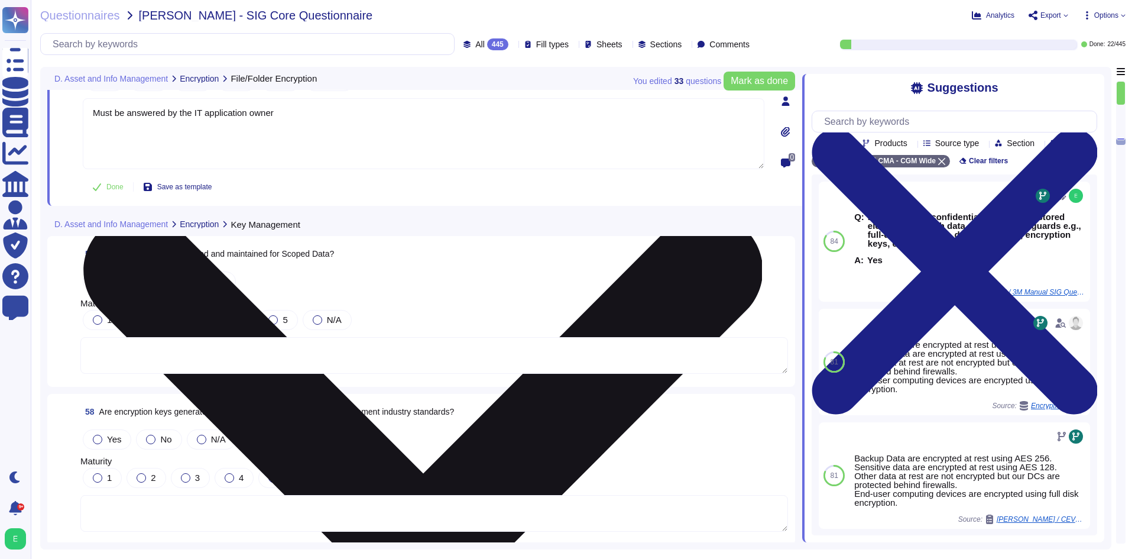
scroll to position [10161, 0]
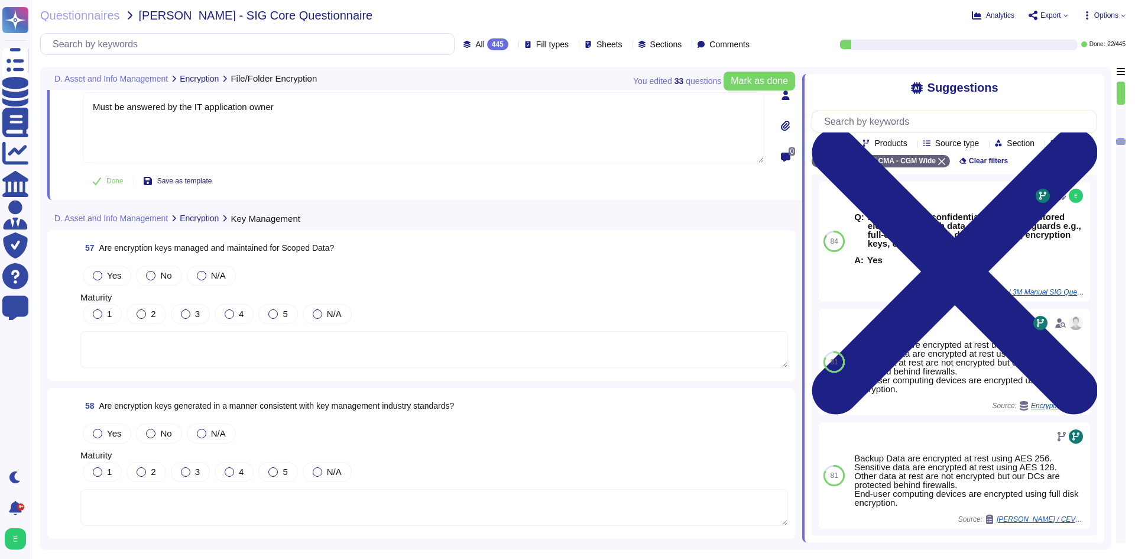
click at [374, 345] on textarea at bounding box center [433, 349] width 707 height 37
type textarea "Must be answered by the IT application owner"
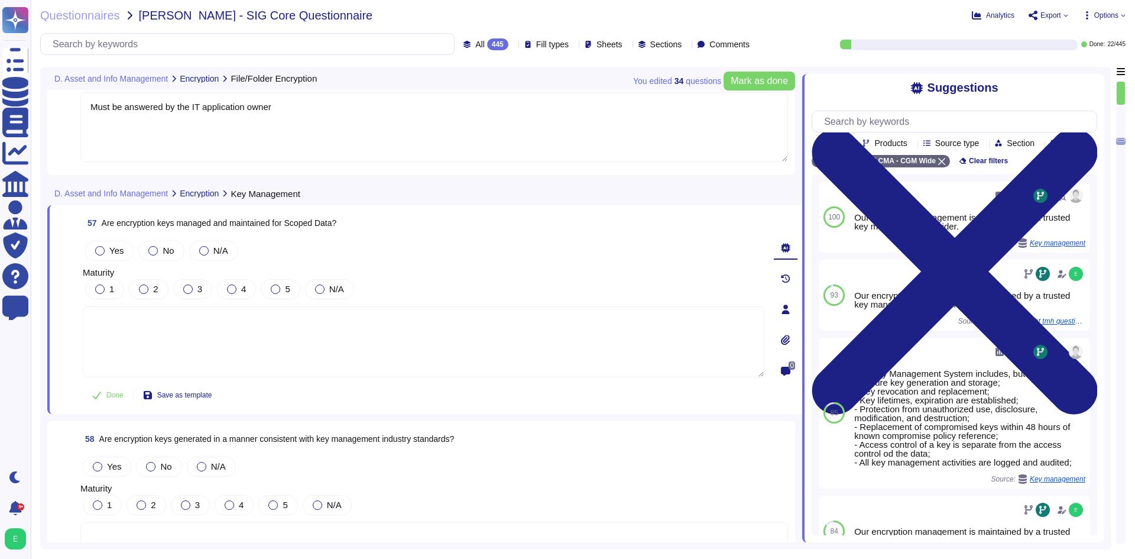
paste textarea "Must be answered by the IT application owner"
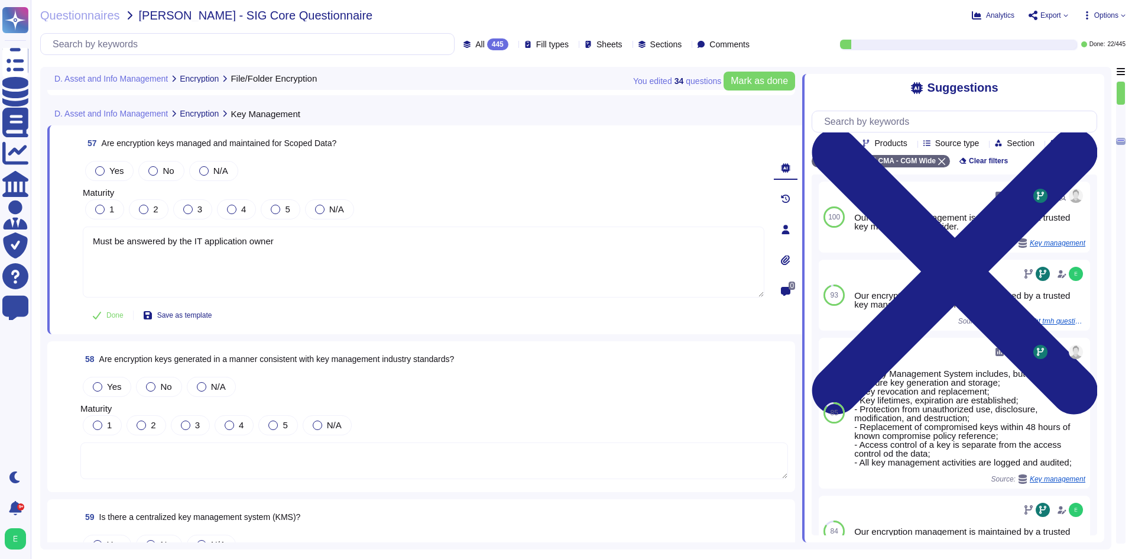
scroll to position [10397, 0]
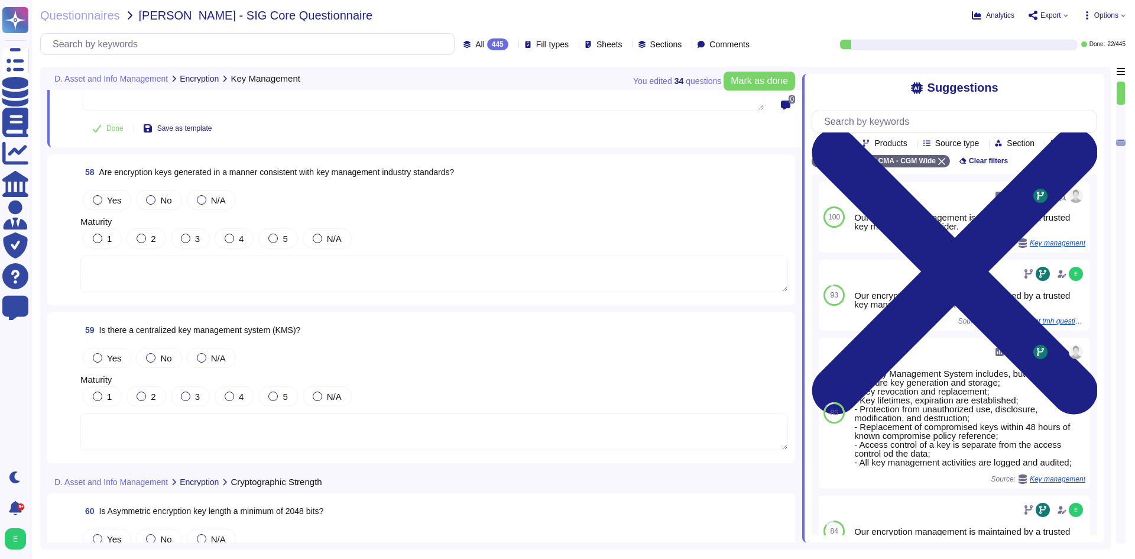
click at [352, 269] on textarea at bounding box center [433, 273] width 707 height 37
type textarea "Must be answered by the IT application owner"
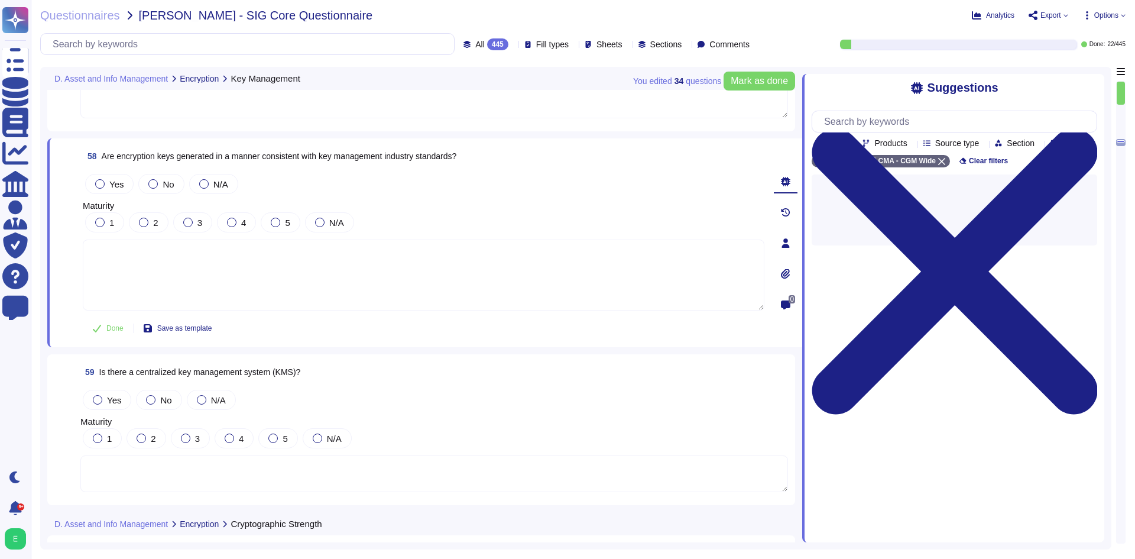
paste textarea "Must be answered by the IT application owner"
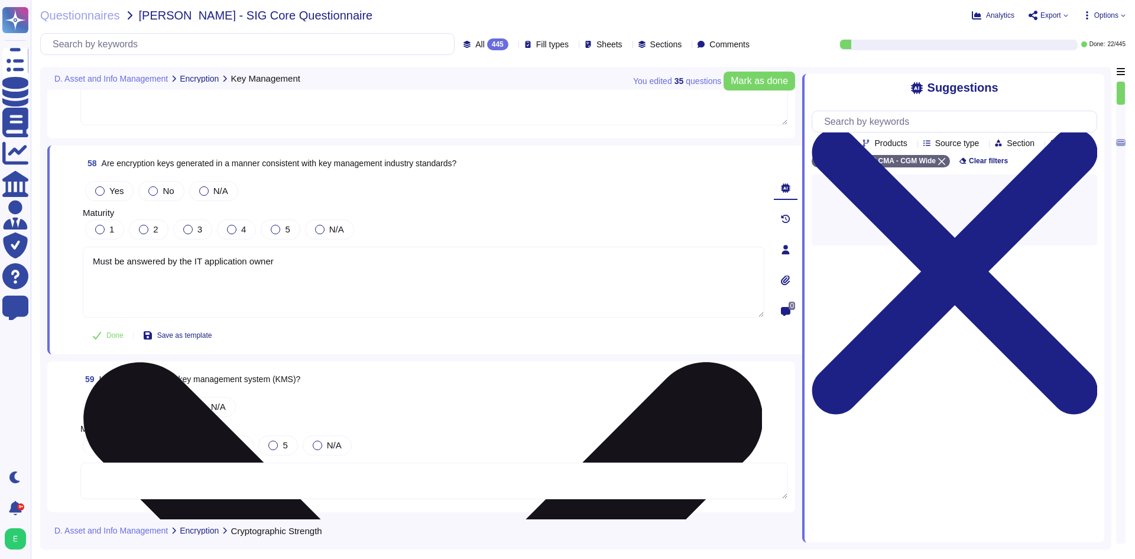
type textarea "Must be answered by the IT application owner"
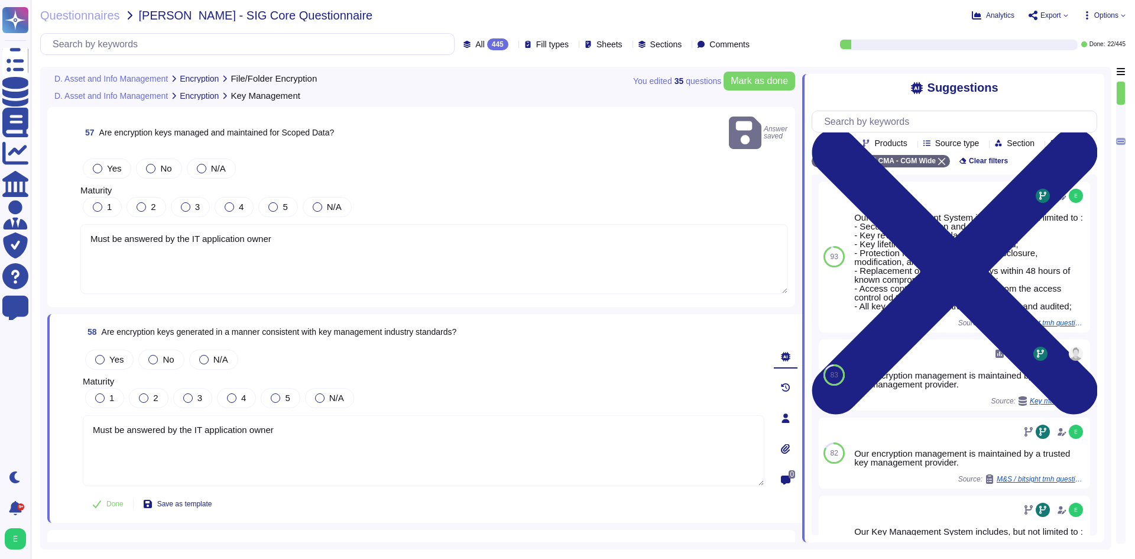
type textarea "Must be answered by the IT application owner"
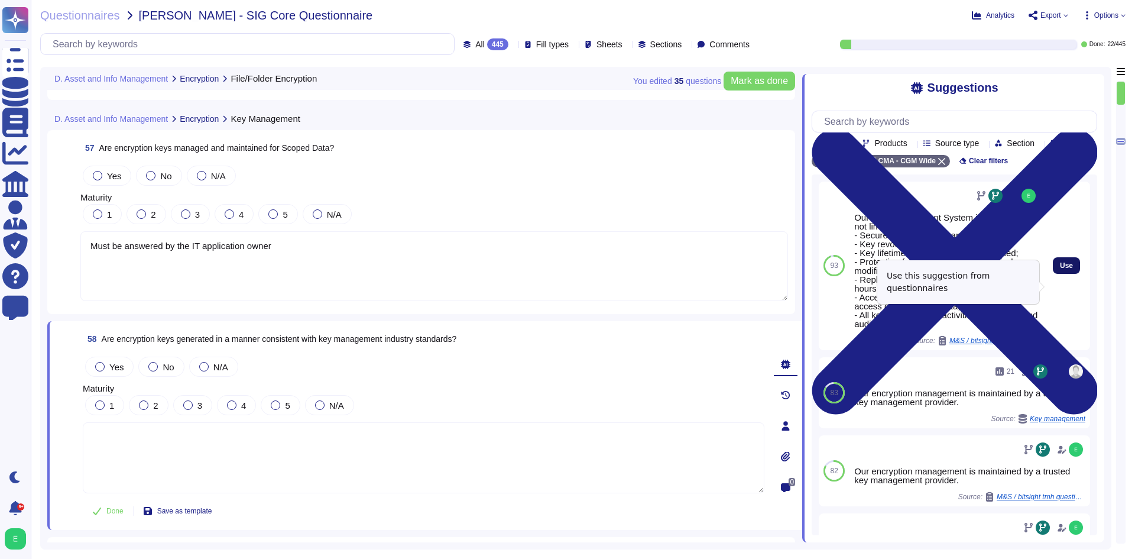
click at [1060, 269] on span "Use" at bounding box center [1066, 265] width 13 height 7
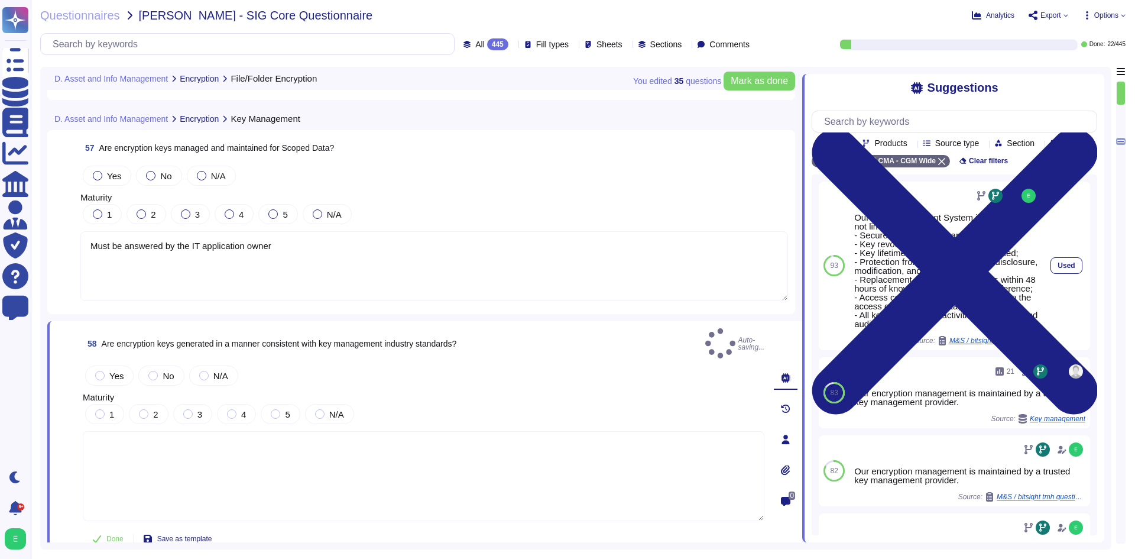
type textarea "Our Key Management System includes, but not limited to : - Secure key generatio…"
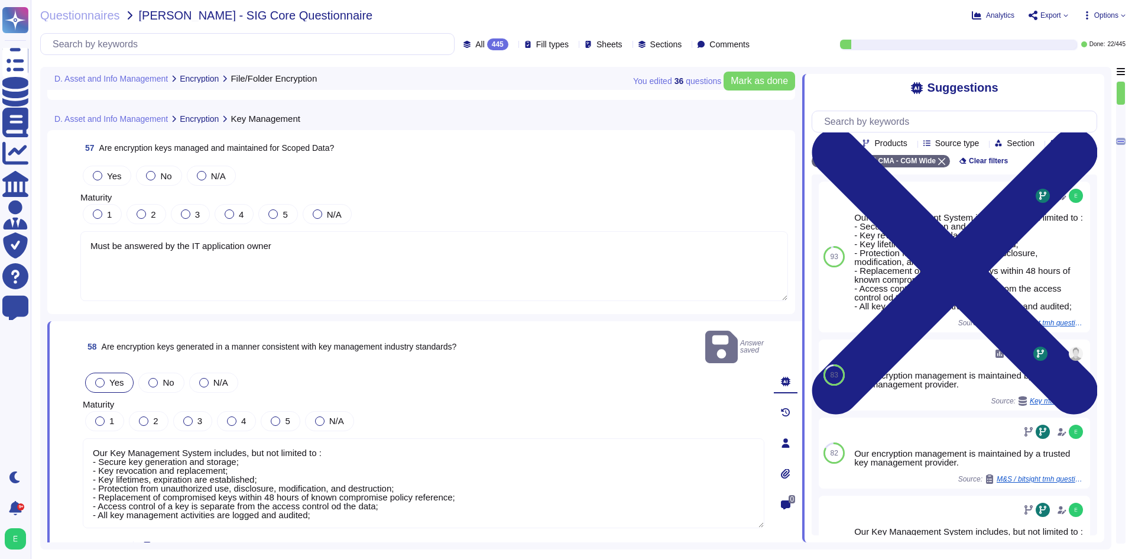
click at [103, 372] on div "Yes" at bounding box center [109, 382] width 48 height 20
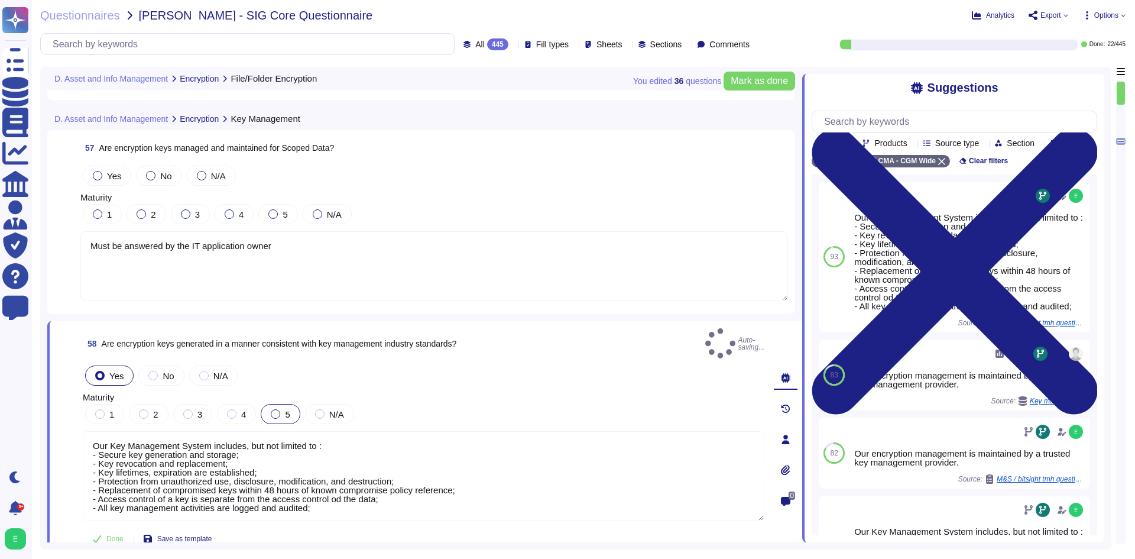
click at [274, 409] on div at bounding box center [275, 413] width 9 height 9
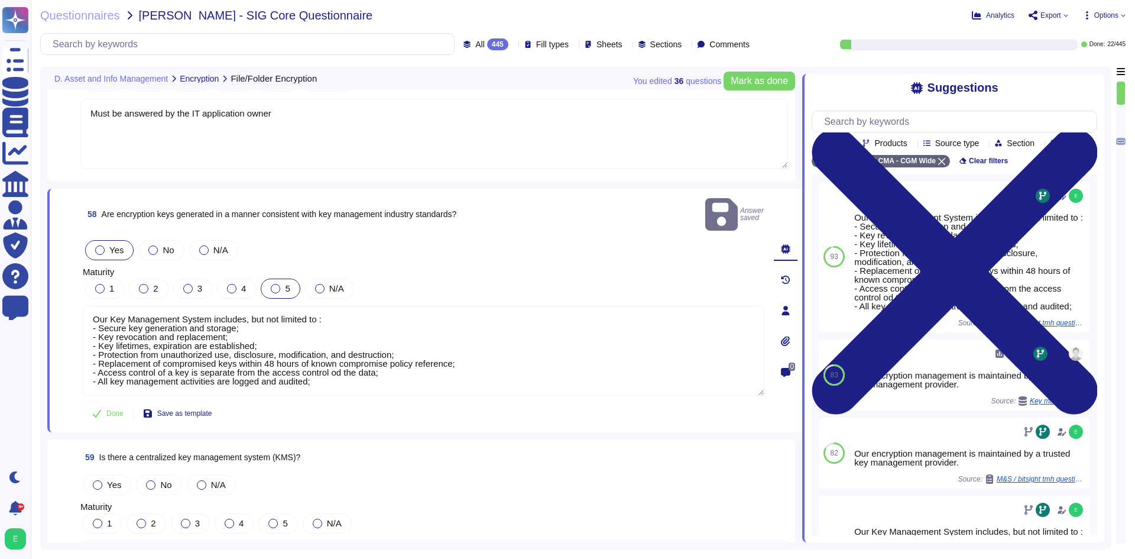
scroll to position [10390, 0]
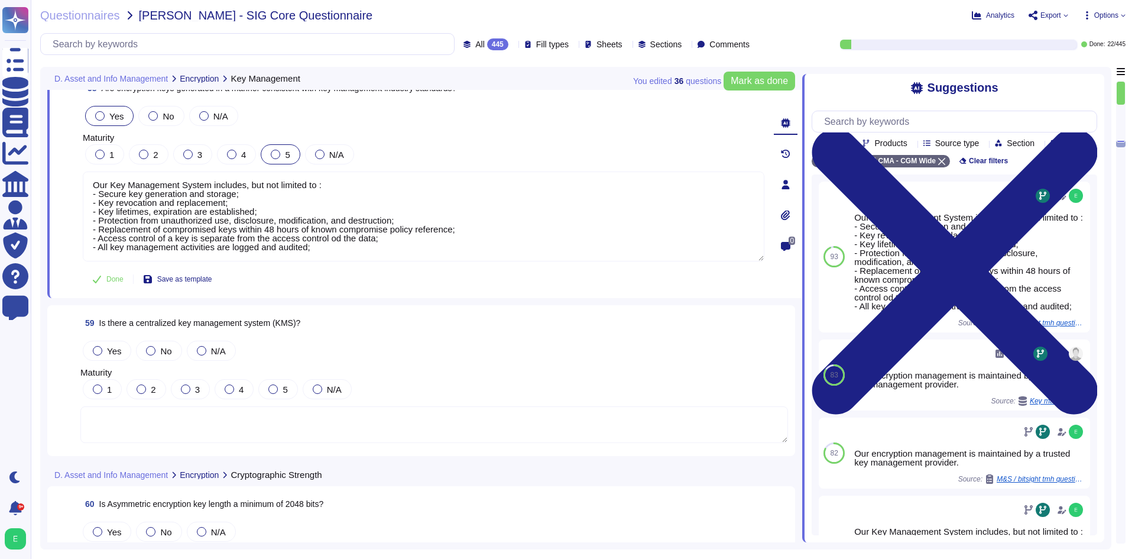
click at [350, 426] on textarea at bounding box center [433, 424] width 707 height 37
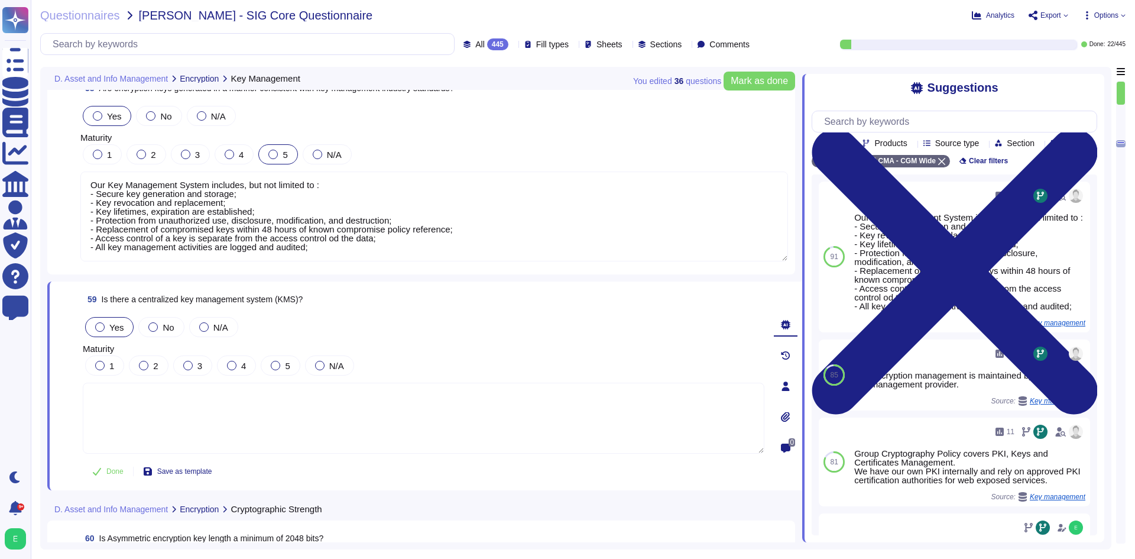
click at [109, 327] on label "Yes" at bounding box center [109, 326] width 28 height 9
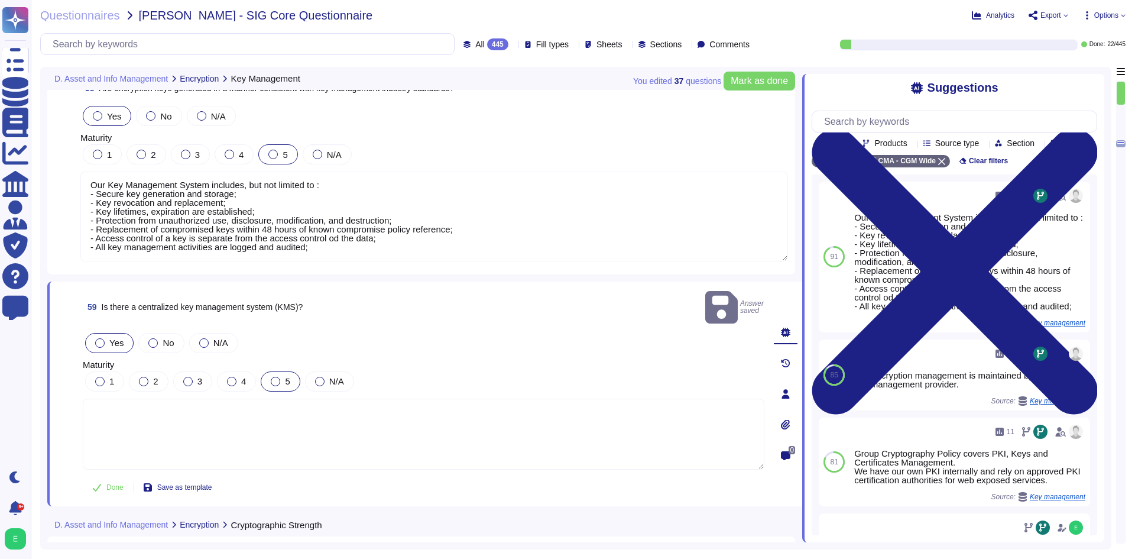
click at [278, 376] on div at bounding box center [275, 380] width 9 height 9
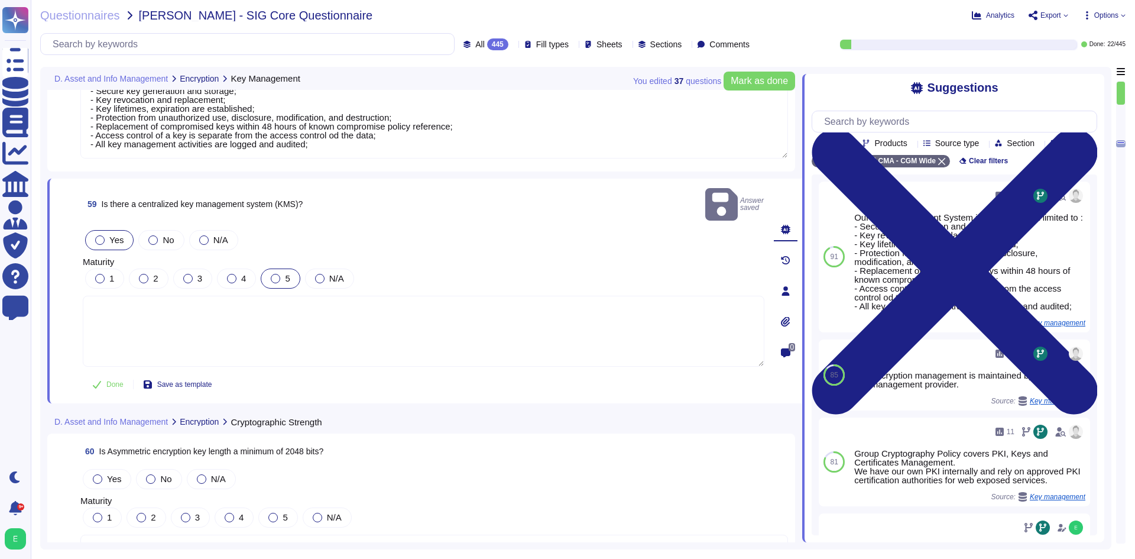
scroll to position [10508, 0]
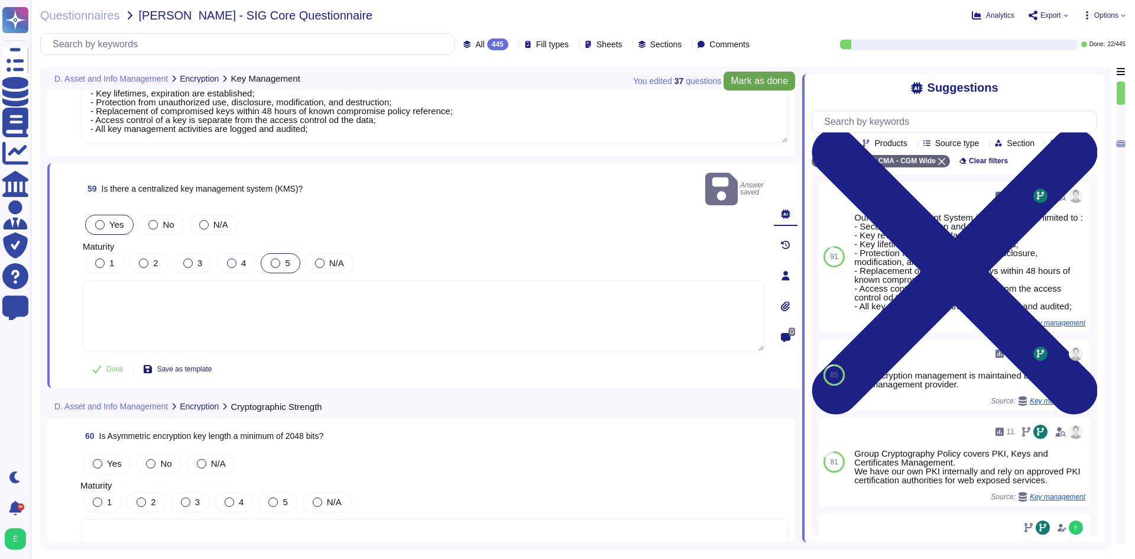
click at [746, 80] on span "Mark as done" at bounding box center [758, 80] width 57 height 9
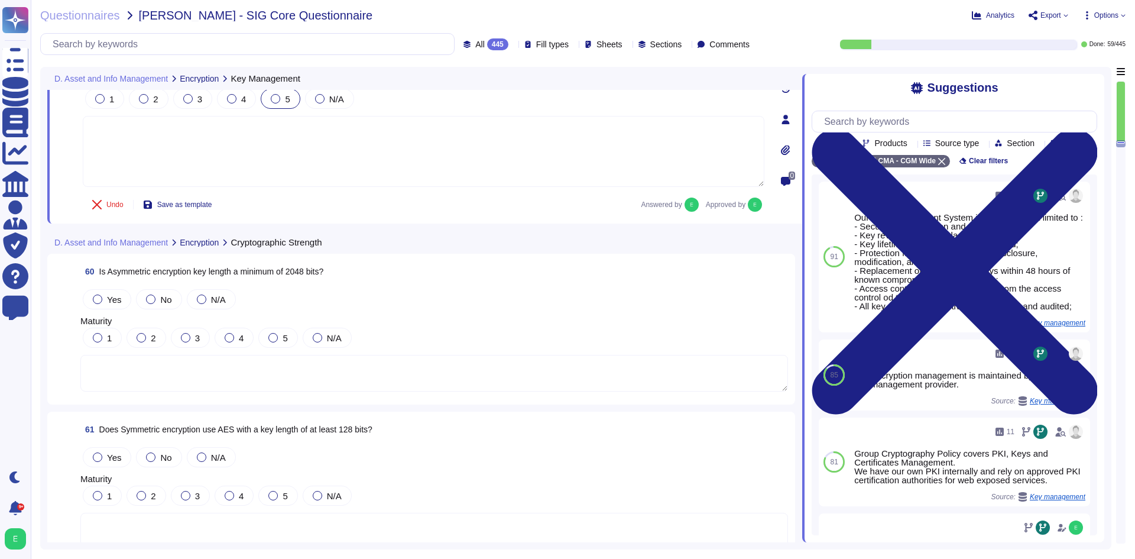
scroll to position [10685, 0]
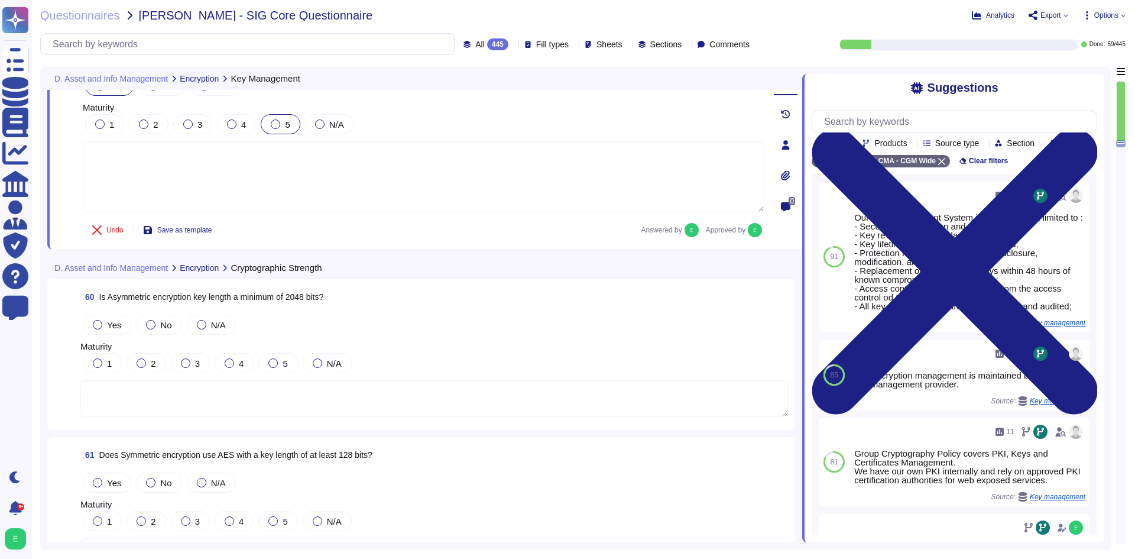
type textarea "Must be answered by the IT application owner"
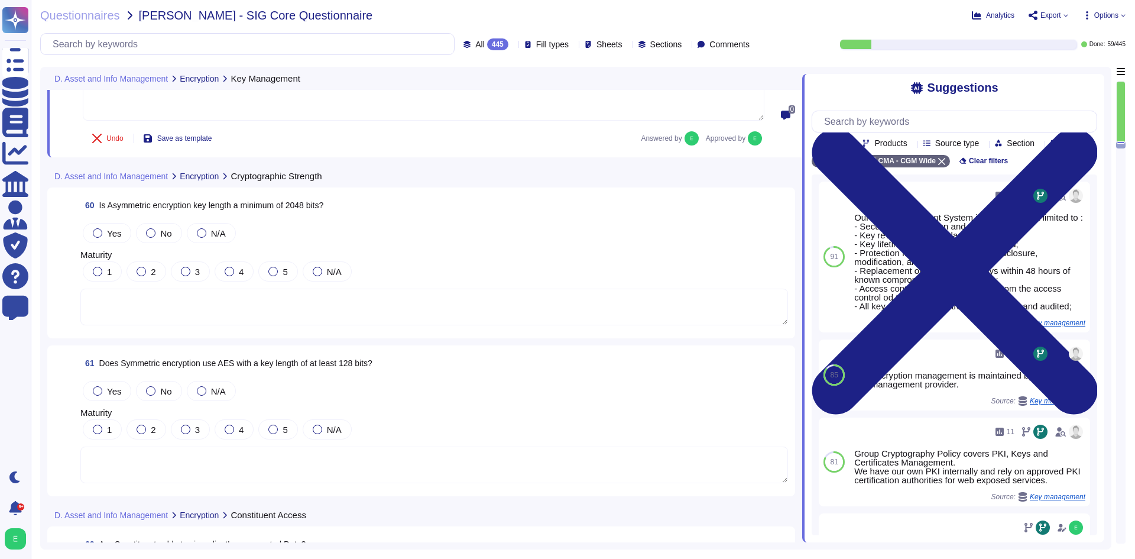
scroll to position [10711, 0]
click at [339, 304] on textarea at bounding box center [433, 306] width 707 height 37
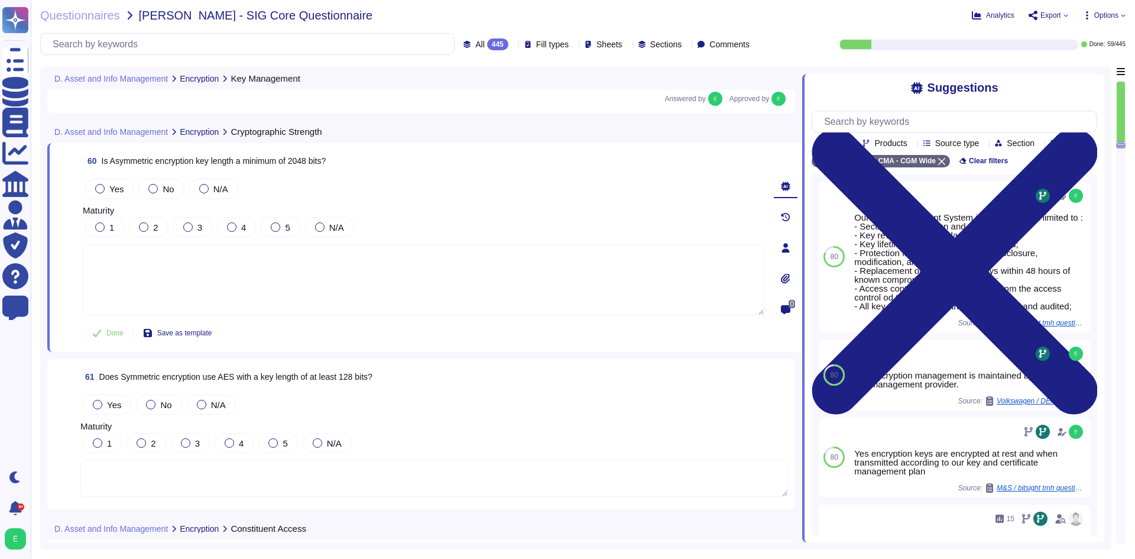
paste textarea "Must be answered by the IT application owner"
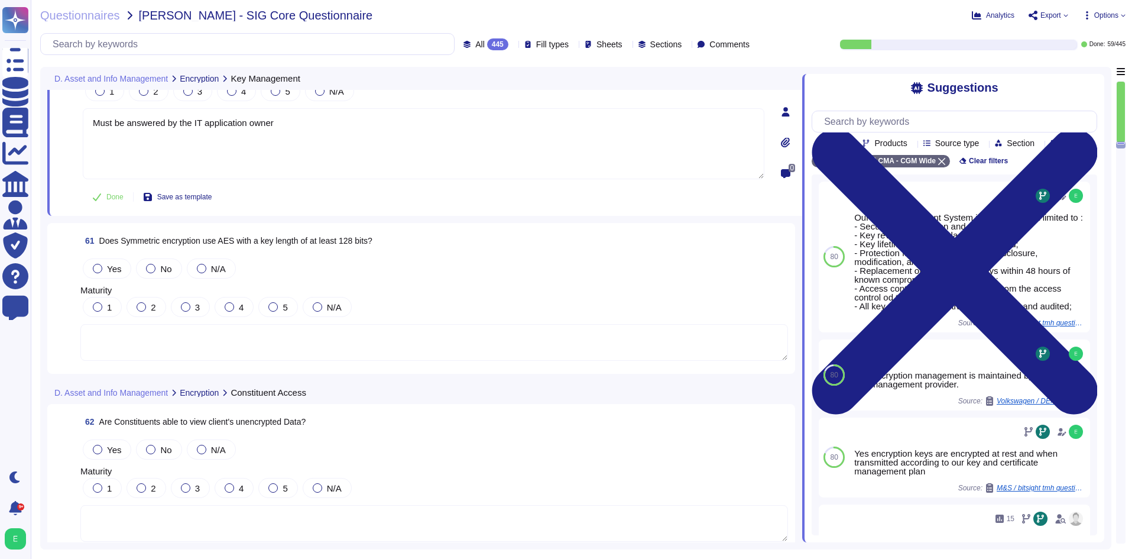
scroll to position [10948, 0]
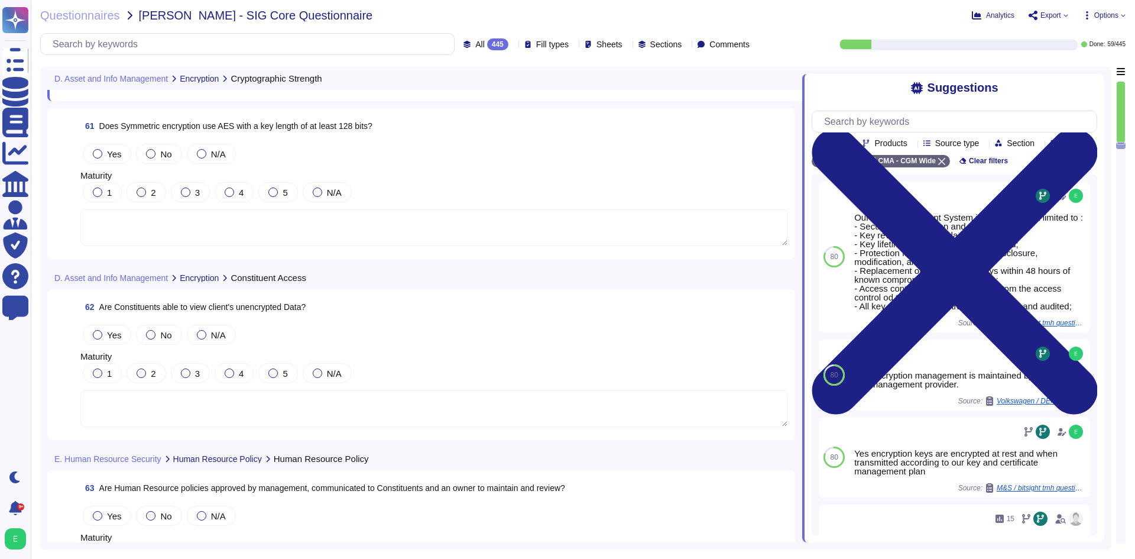
type textarea "Must be answered by the IT application owner"
click at [271, 230] on textarea at bounding box center [433, 227] width 707 height 37
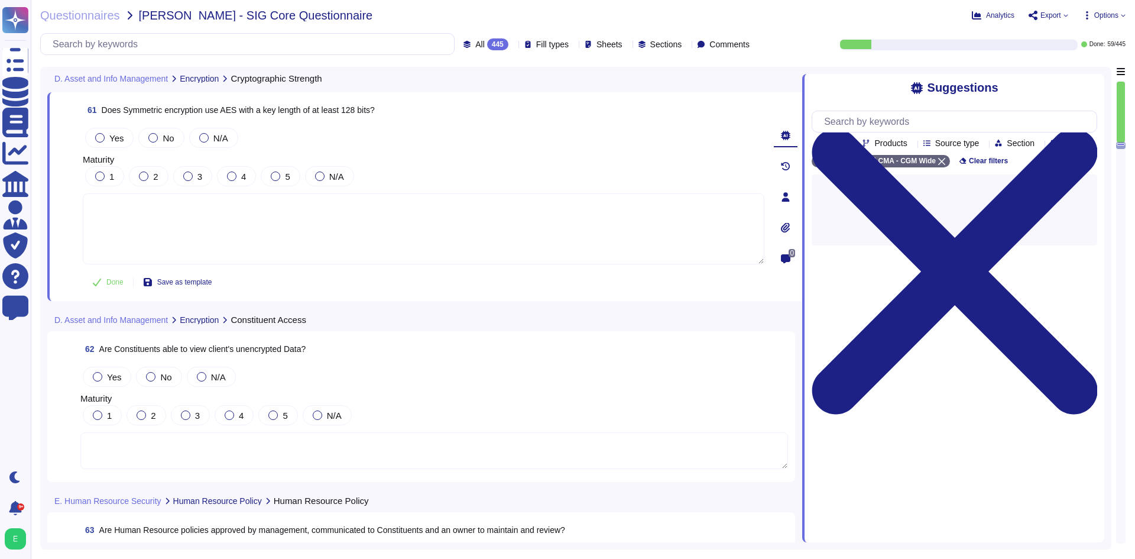
paste textarea "Must be answered by the IT application owner"
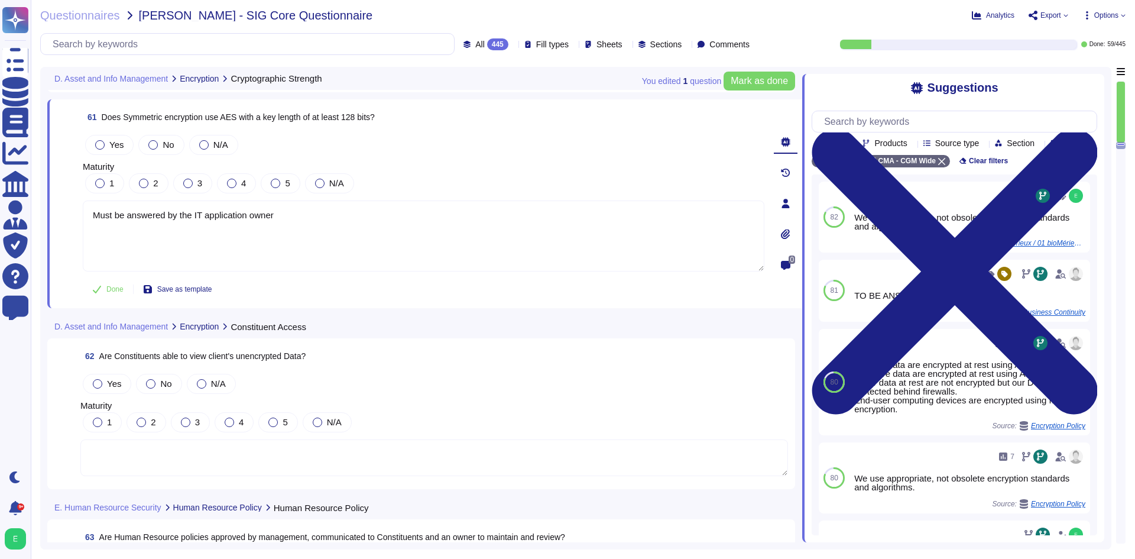
scroll to position [11066, 0]
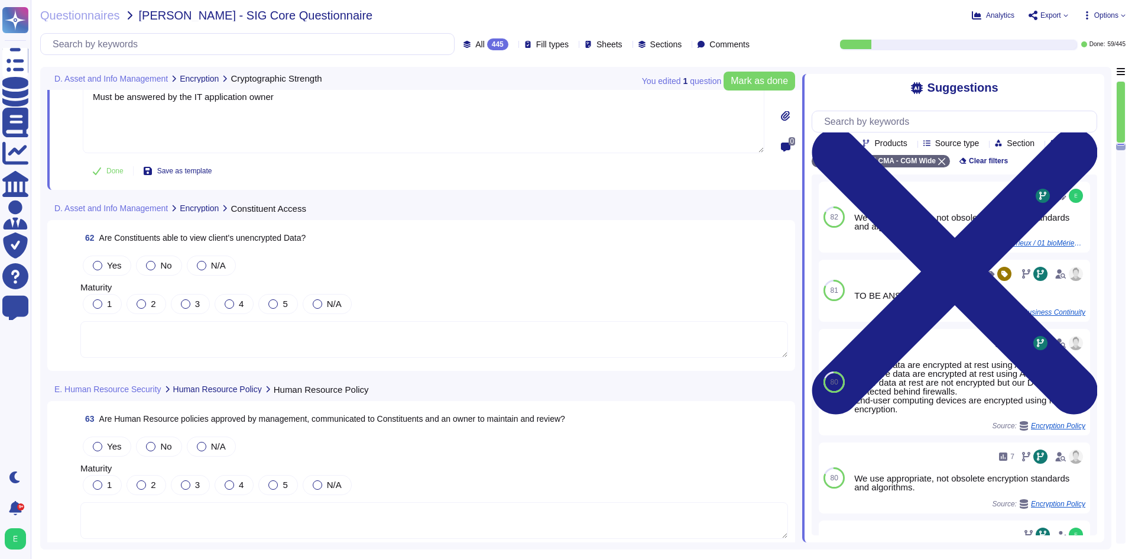
type textarea "Must be answered by the IT application owner"
click at [367, 321] on textarea at bounding box center [433, 339] width 707 height 37
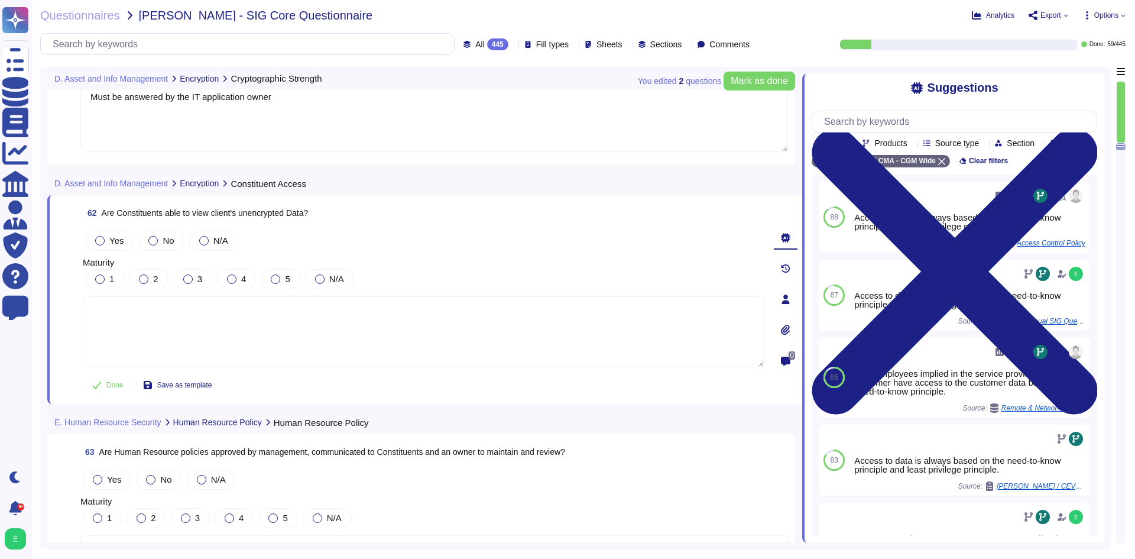
paste textarea "Must be answered by the IT application owner"
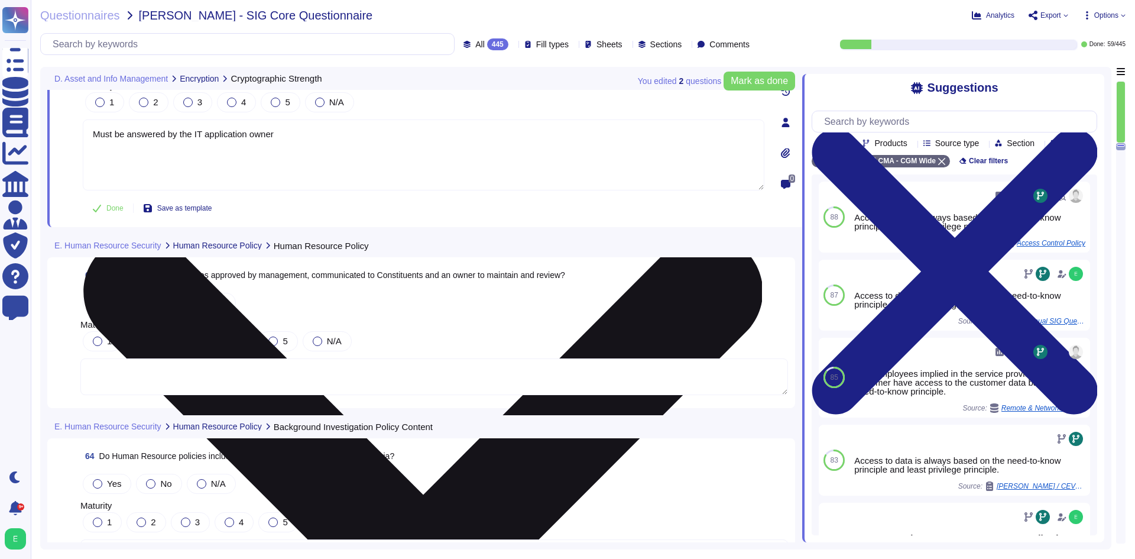
scroll to position [11243, 0]
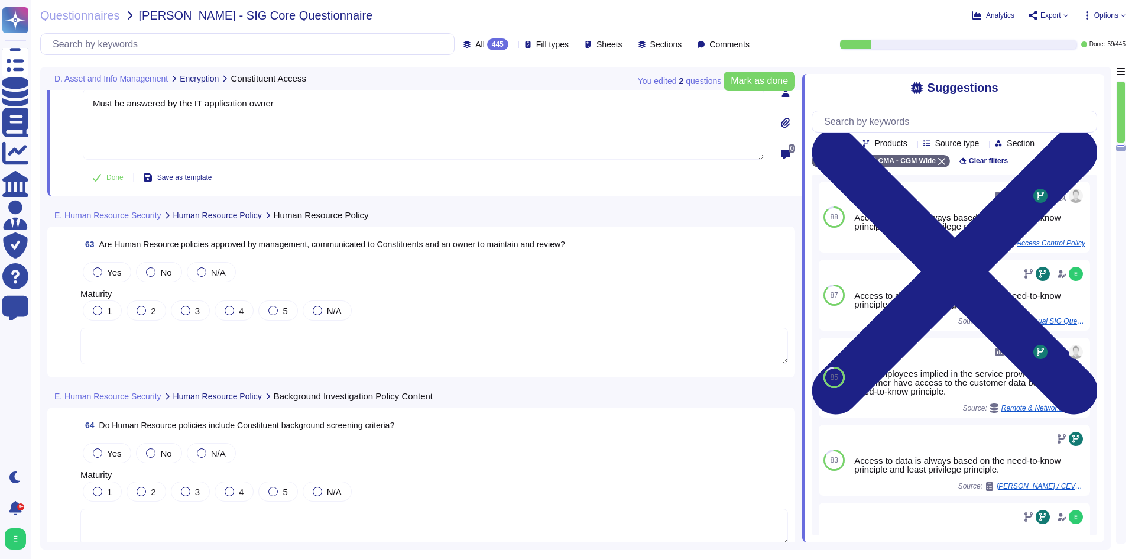
click at [360, 348] on textarea at bounding box center [433, 345] width 707 height 37
type textarea "Must be answered by the IT application owner"
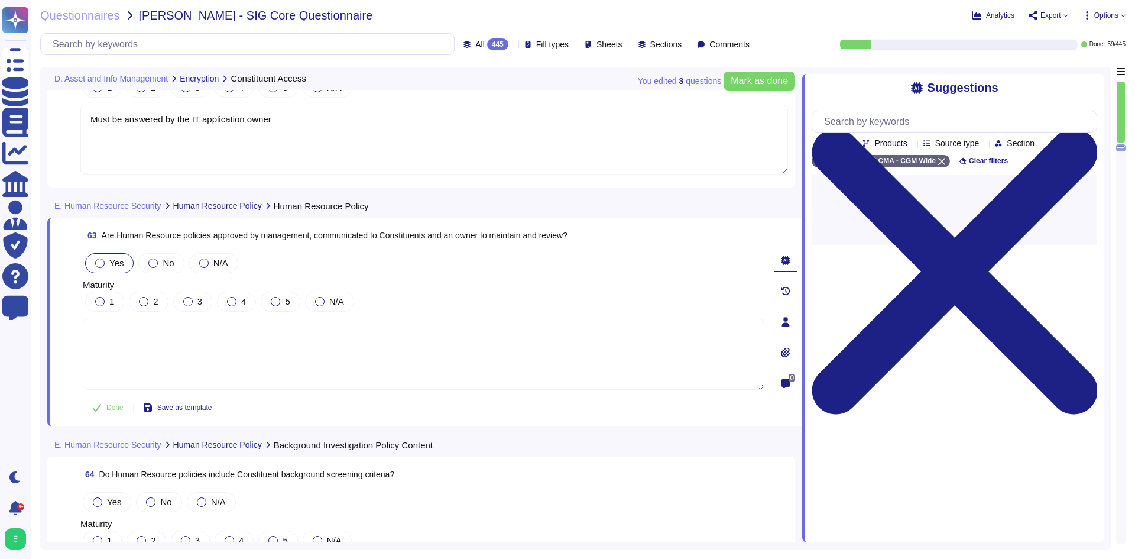
click at [113, 258] on span "Yes" at bounding box center [116, 263] width 14 height 10
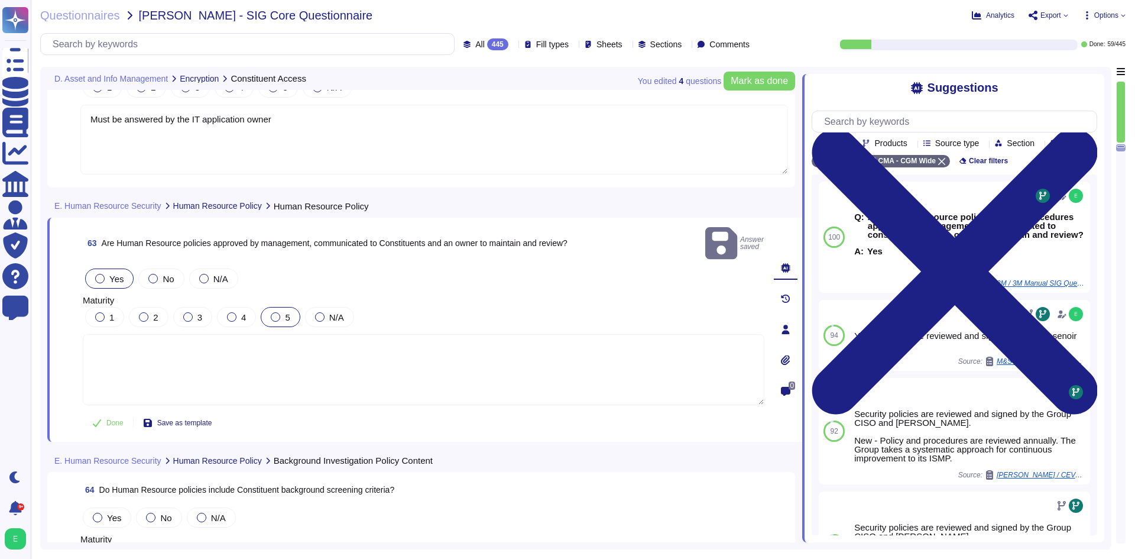
click at [279, 312] on label "5" at bounding box center [280, 316] width 19 height 9
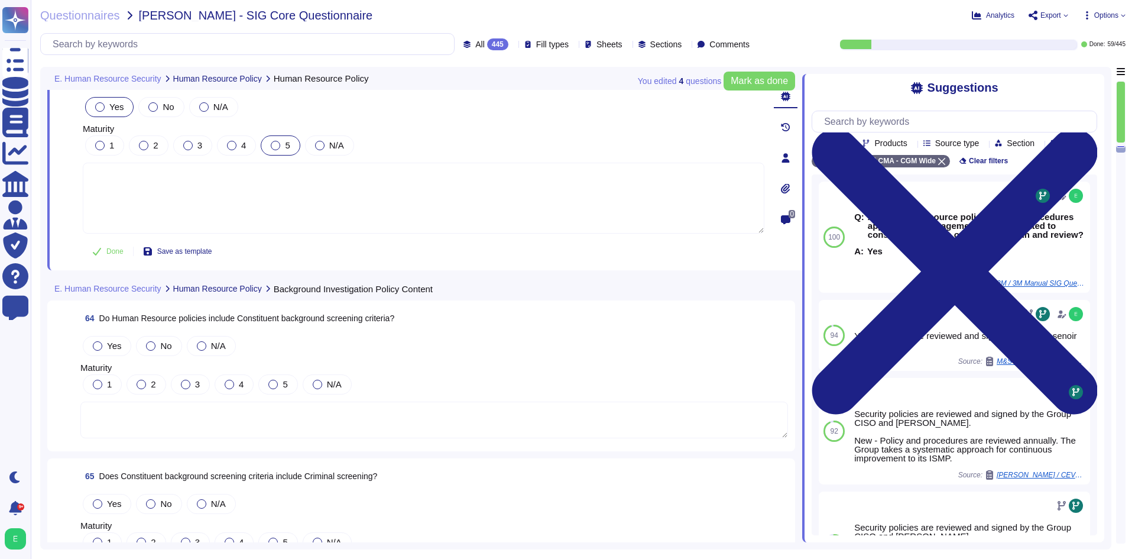
scroll to position [11421, 0]
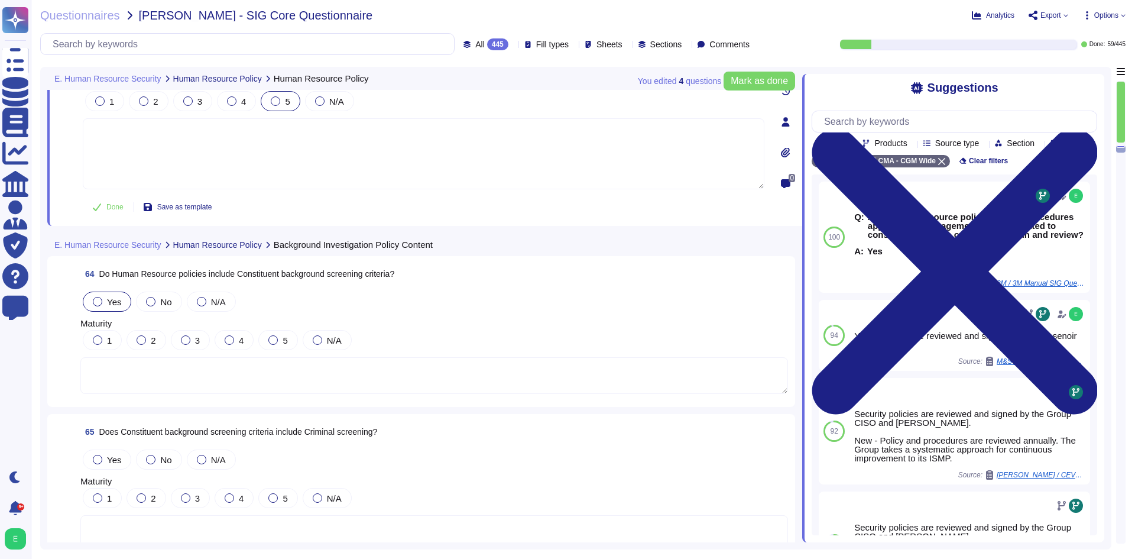
click at [88, 295] on div "Yes" at bounding box center [107, 301] width 48 height 20
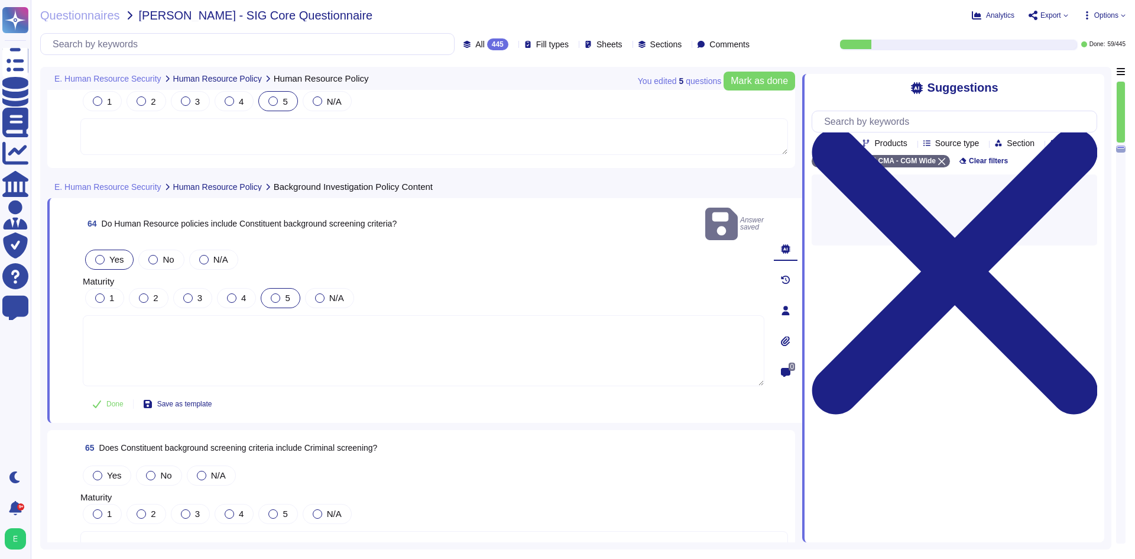
click at [284, 293] on label "5" at bounding box center [280, 297] width 19 height 9
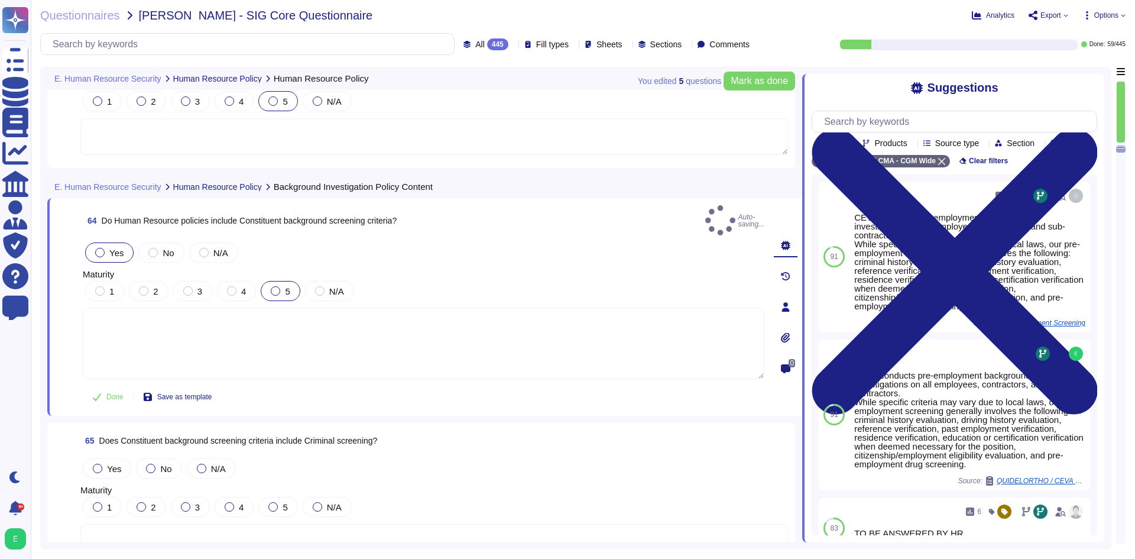
scroll to position [11539, 0]
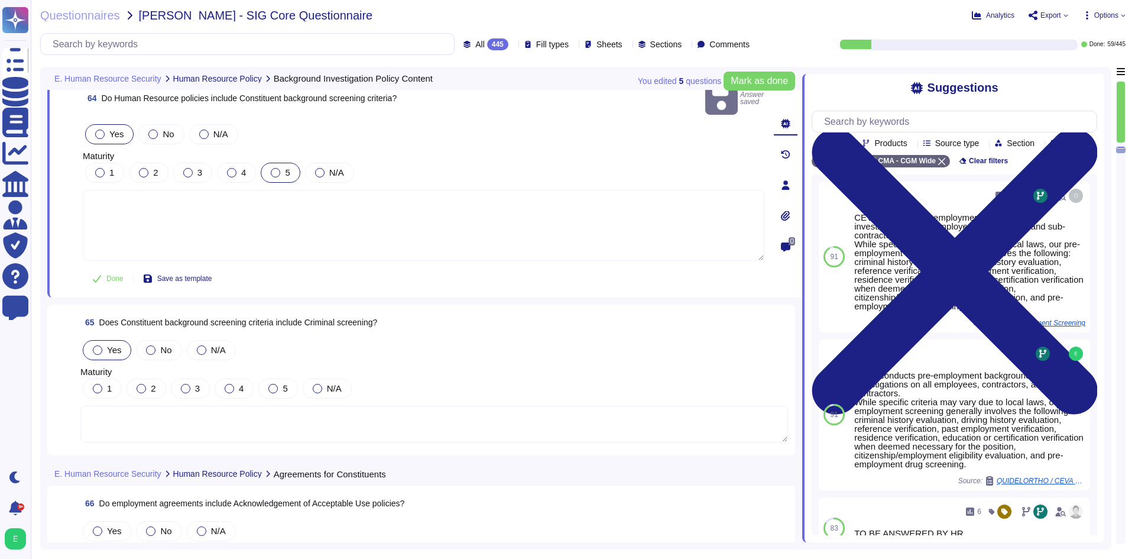
click at [96, 345] on div at bounding box center [97, 349] width 9 height 9
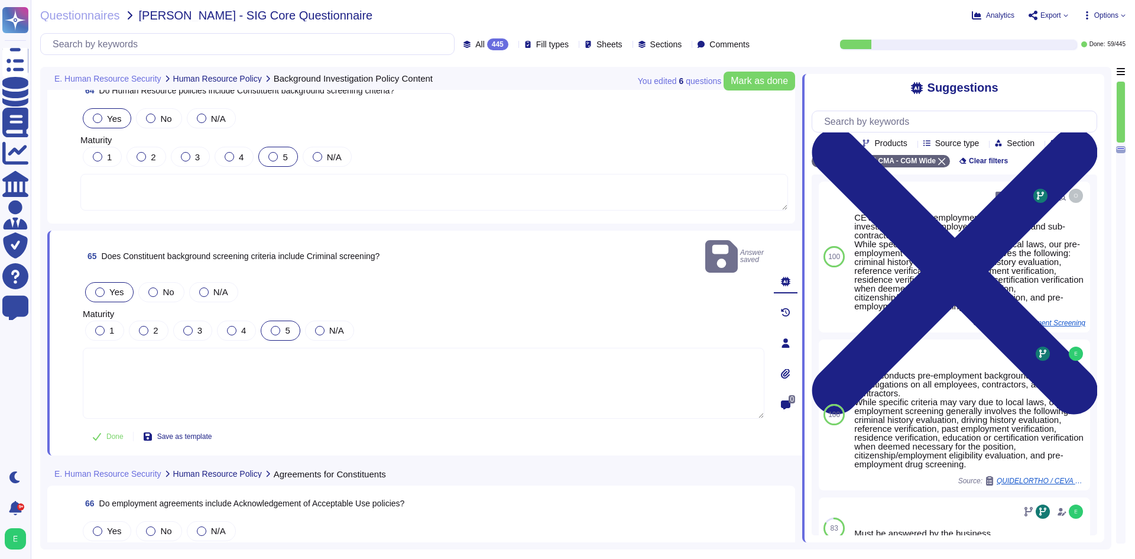
click at [278, 326] on div at bounding box center [275, 330] width 9 height 9
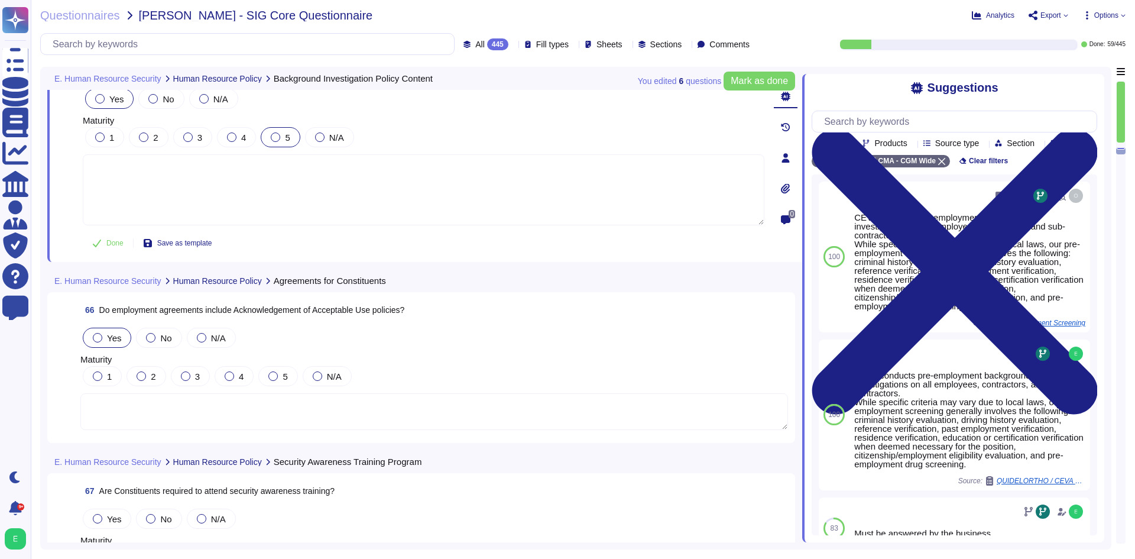
click at [104, 335] on label "Yes" at bounding box center [107, 337] width 28 height 9
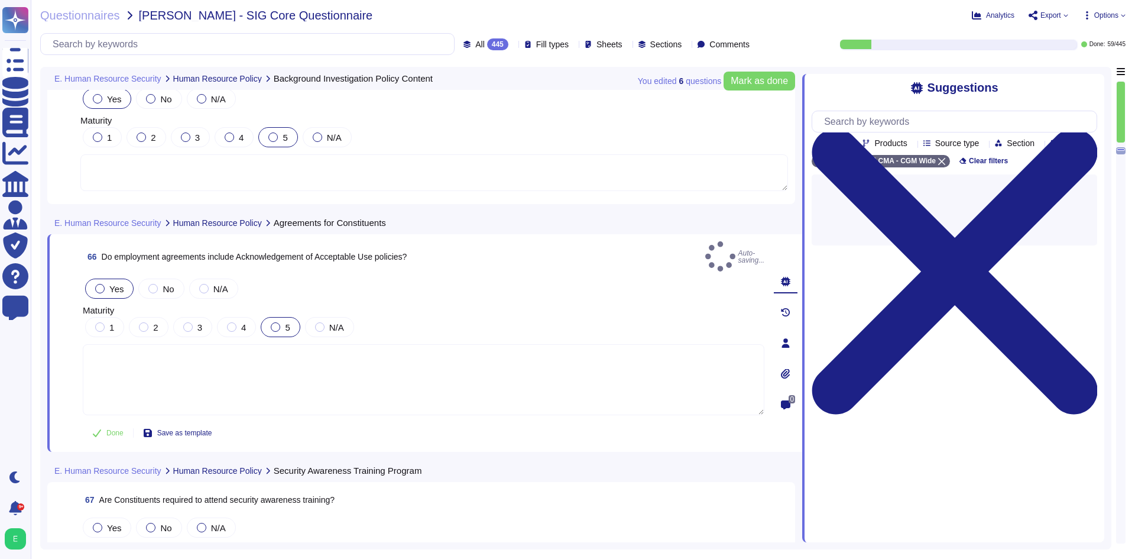
click at [287, 323] on div "5" at bounding box center [280, 327] width 39 height 20
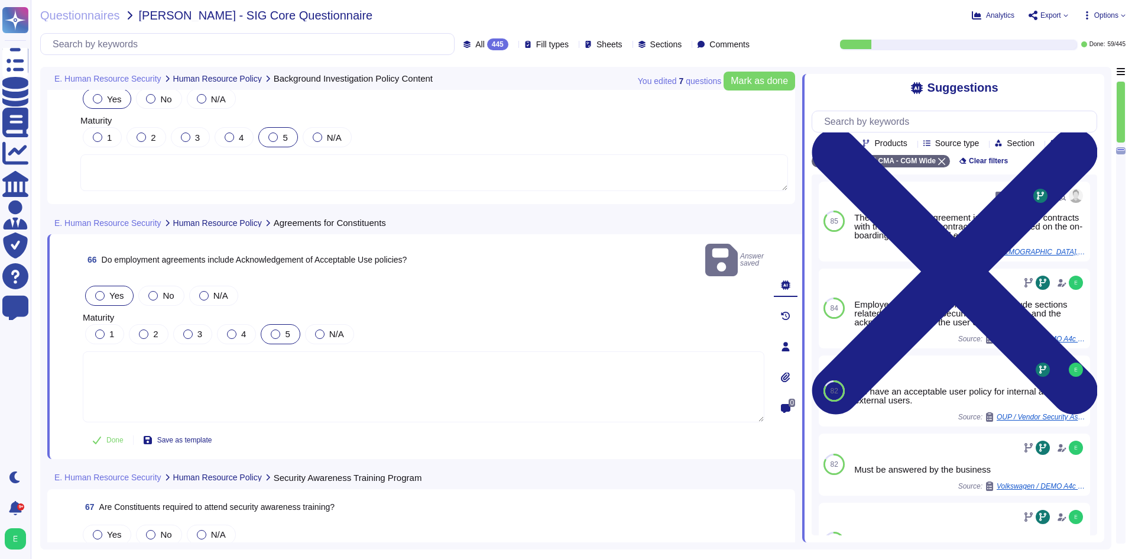
click at [285, 329] on span "5" at bounding box center [287, 334] width 5 height 10
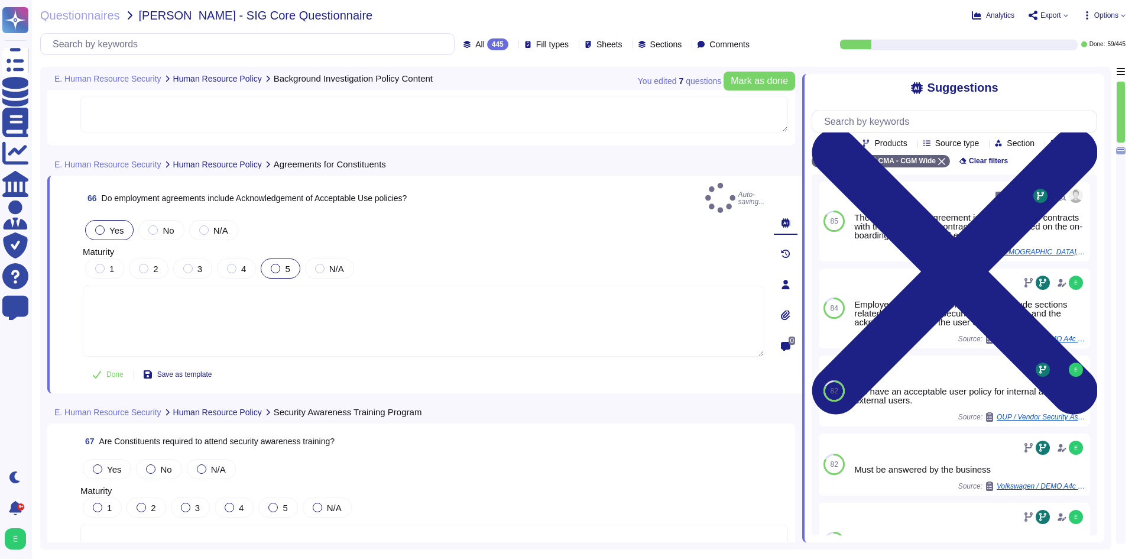
scroll to position [11893, 0]
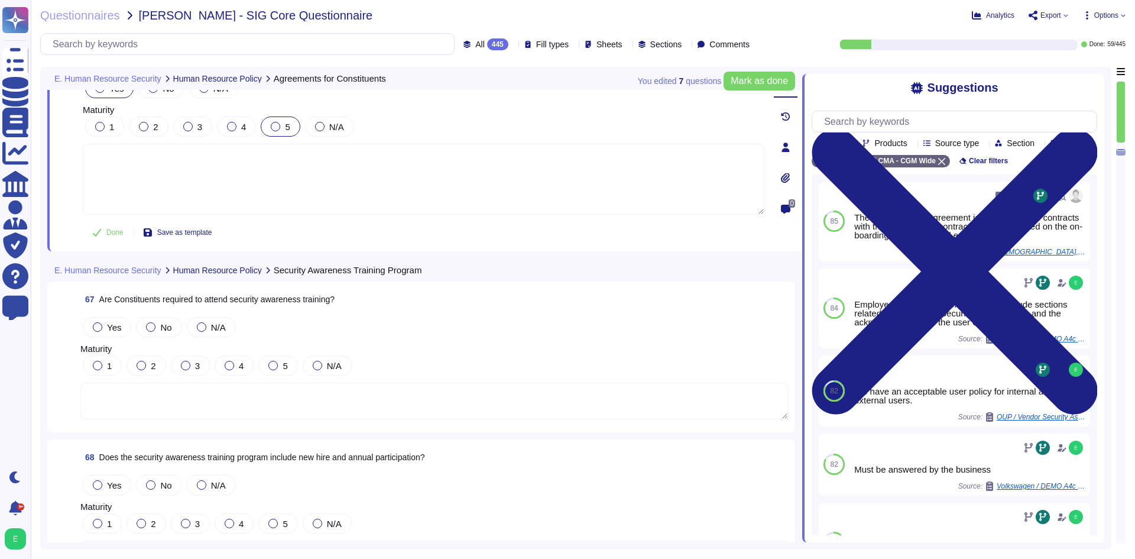
click at [152, 405] on textarea at bounding box center [433, 400] width 707 height 37
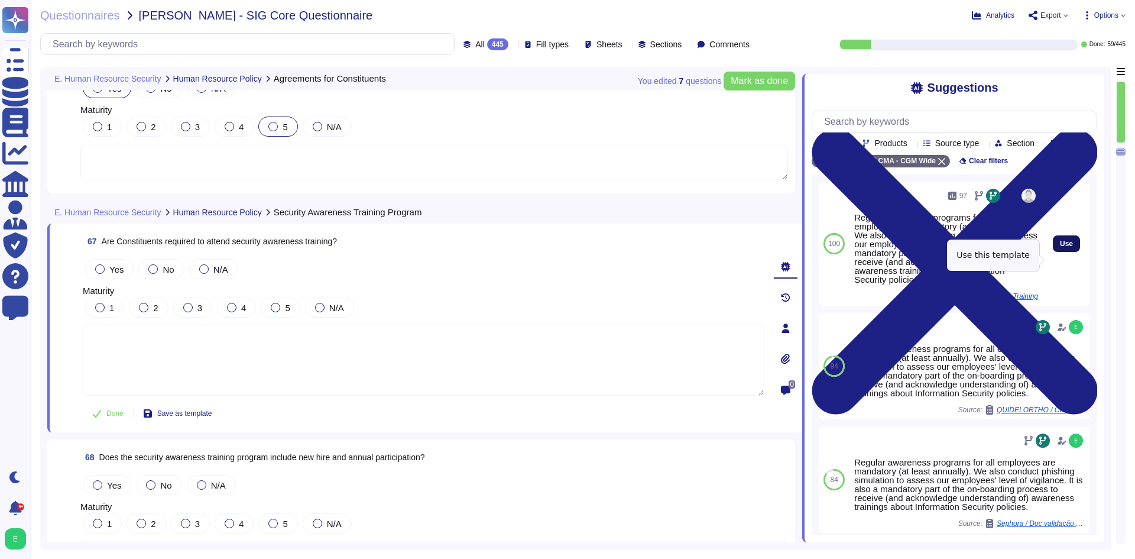
click at [1060, 247] on span "Use" at bounding box center [1066, 243] width 13 height 7
type textarea "Regular awareness programs for all employees are mandatory (at least annually).…"
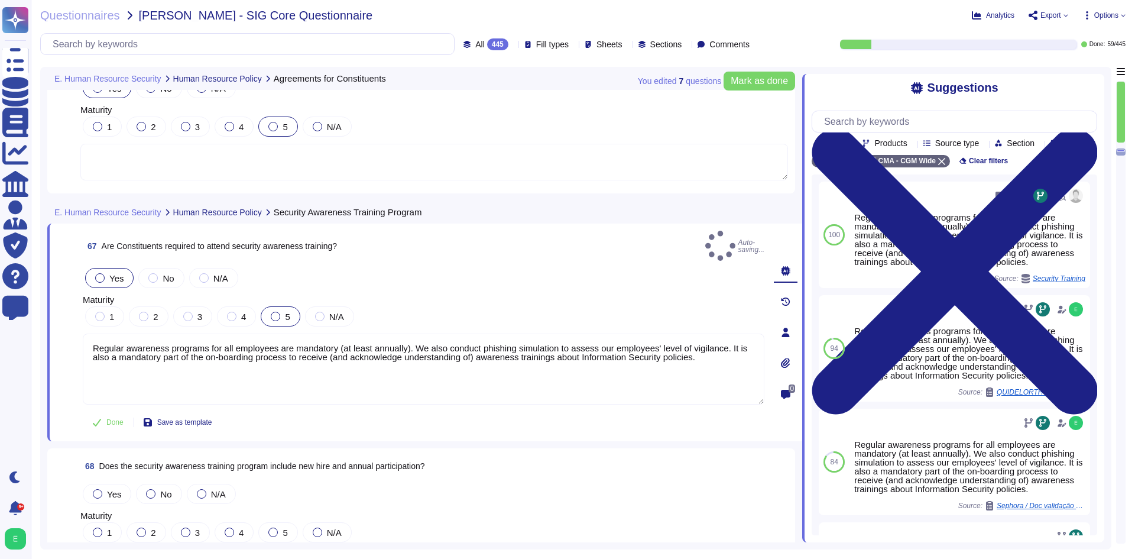
click at [275, 311] on div at bounding box center [275, 315] width 9 height 9
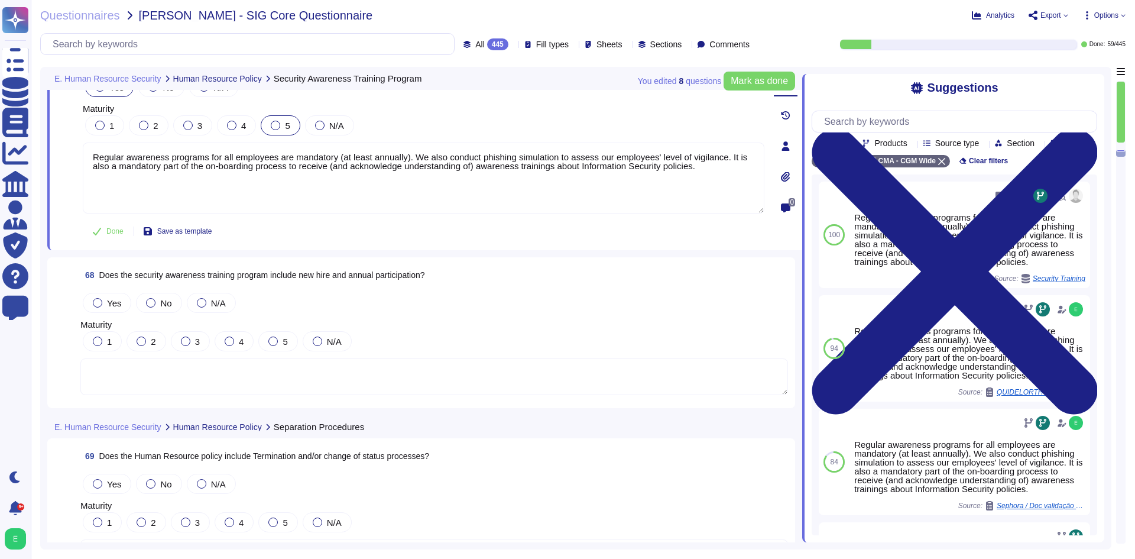
scroll to position [12071, 0]
click at [106, 297] on label "Yes" at bounding box center [107, 300] width 28 height 9
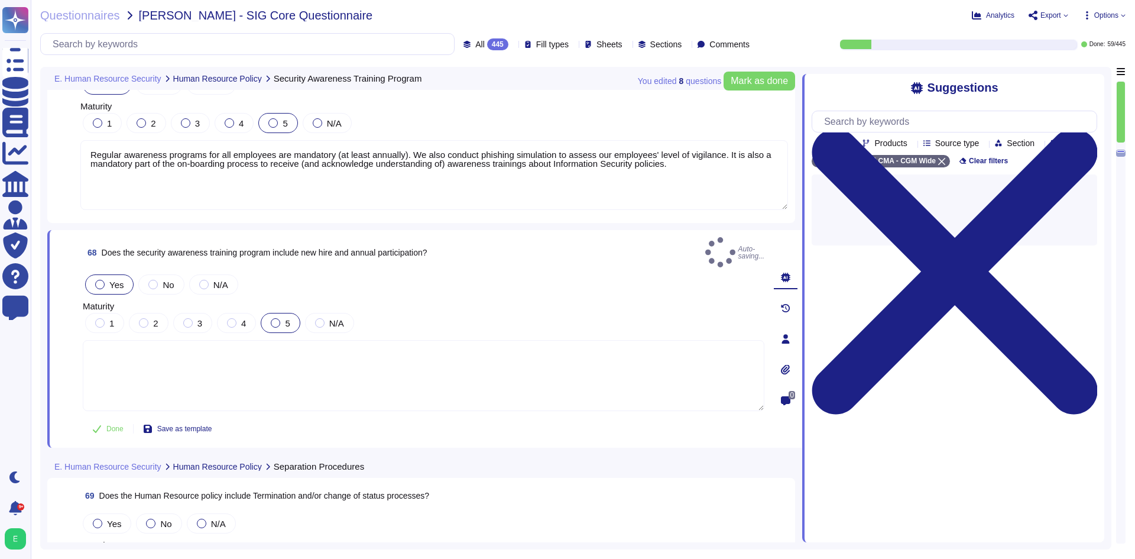
click at [273, 318] on div at bounding box center [275, 322] width 9 height 9
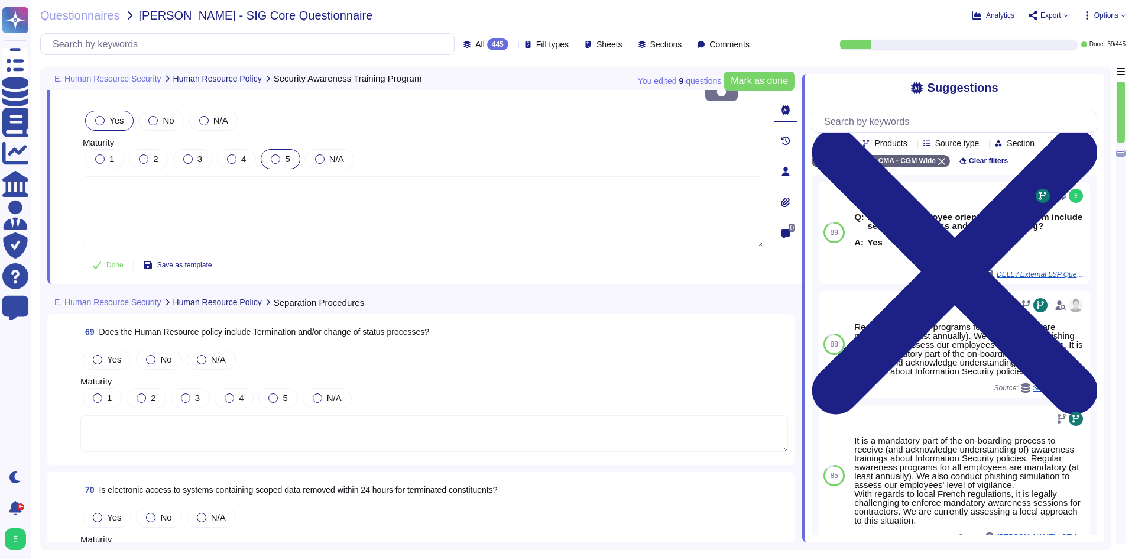
scroll to position [12307, 0]
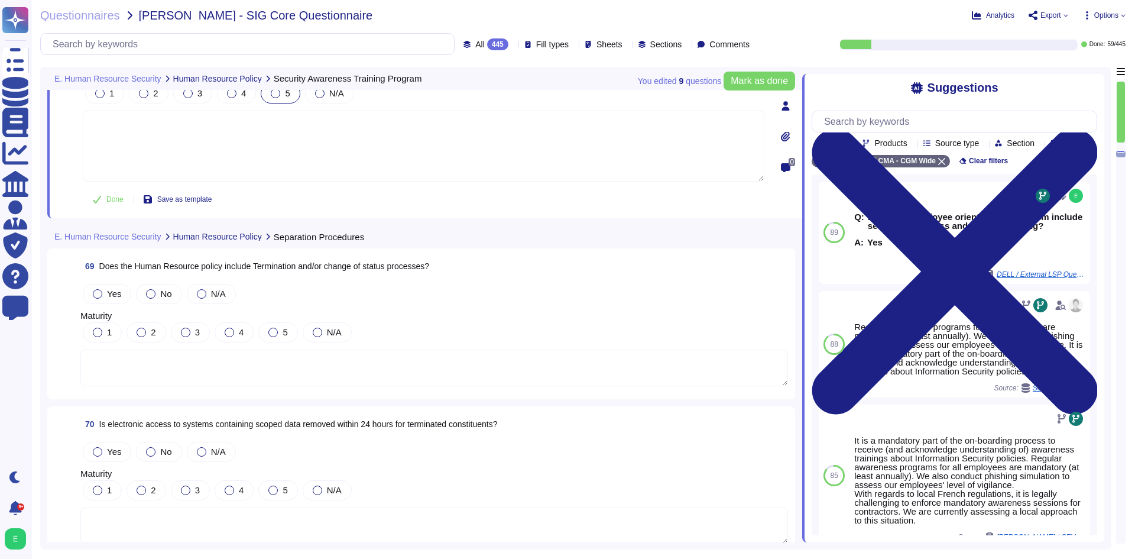
click at [251, 364] on textarea at bounding box center [433, 367] width 707 height 37
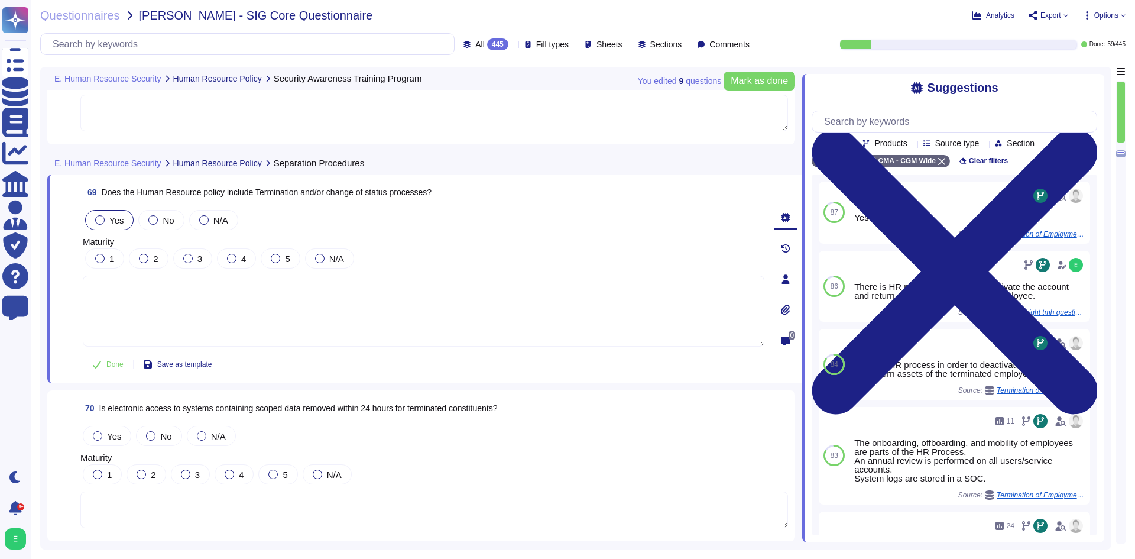
click at [111, 219] on span "Yes" at bounding box center [116, 220] width 14 height 10
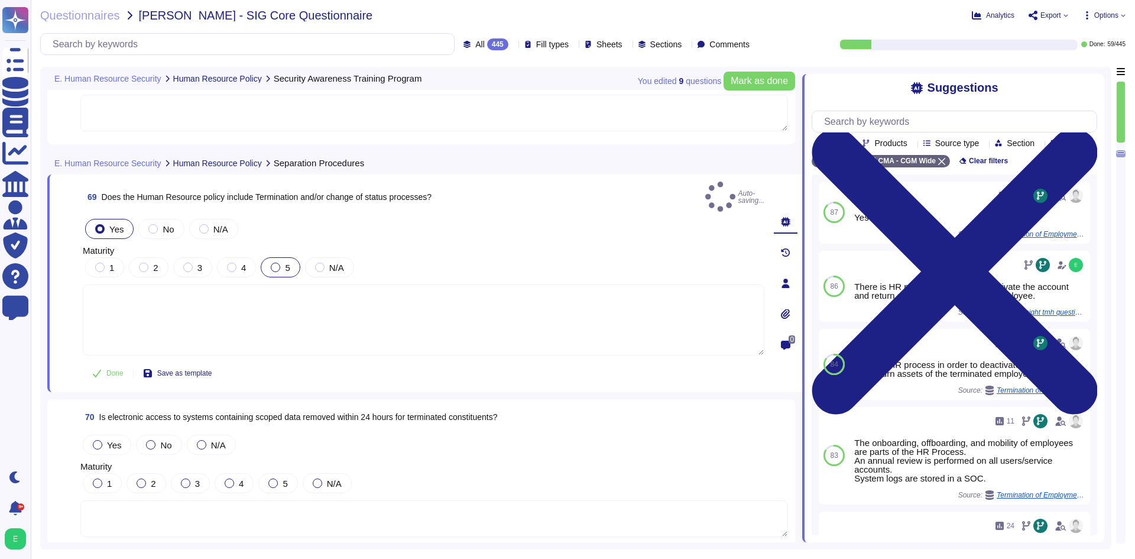
click at [281, 262] on label "5" at bounding box center [280, 266] width 19 height 9
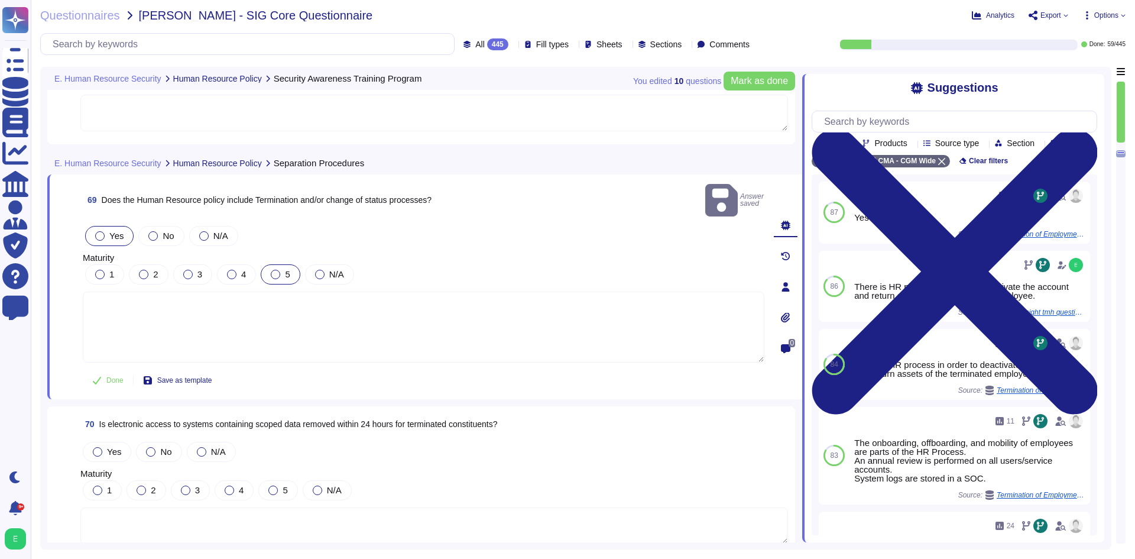
click at [273, 264] on div "5" at bounding box center [280, 274] width 39 height 20
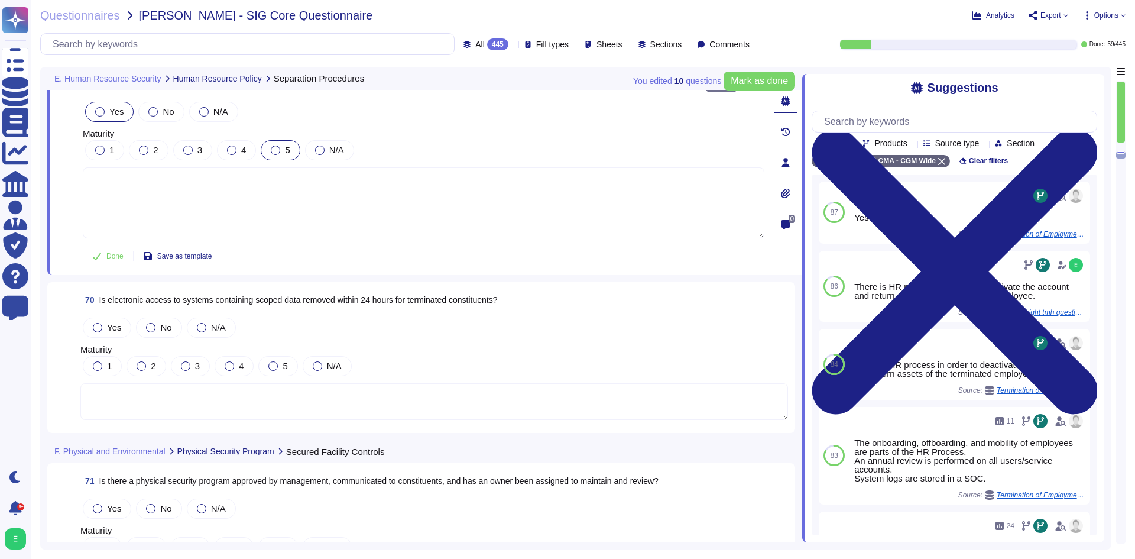
scroll to position [12425, 0]
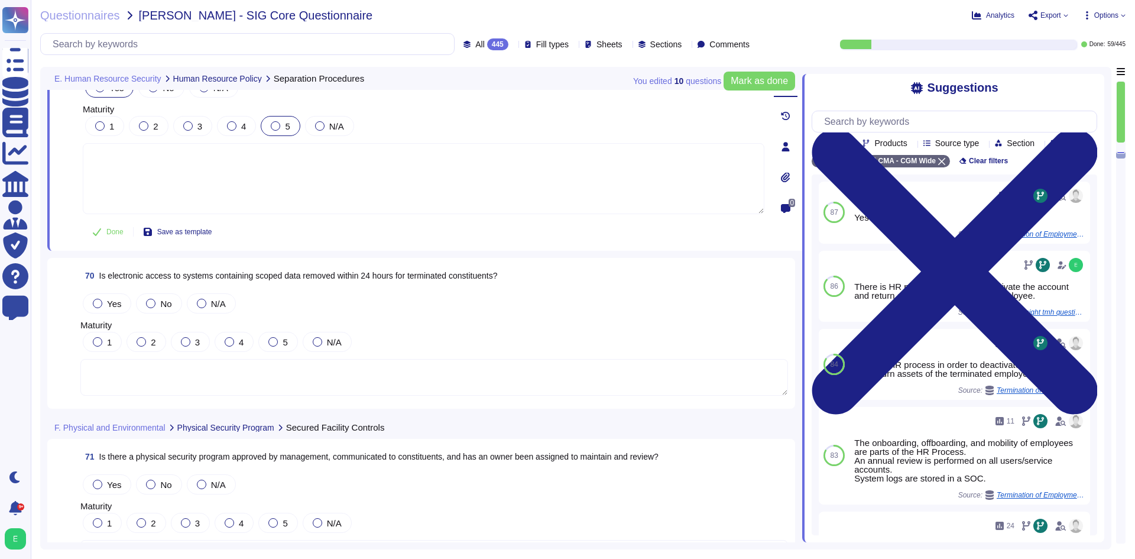
click at [287, 384] on textarea at bounding box center [433, 377] width 707 height 37
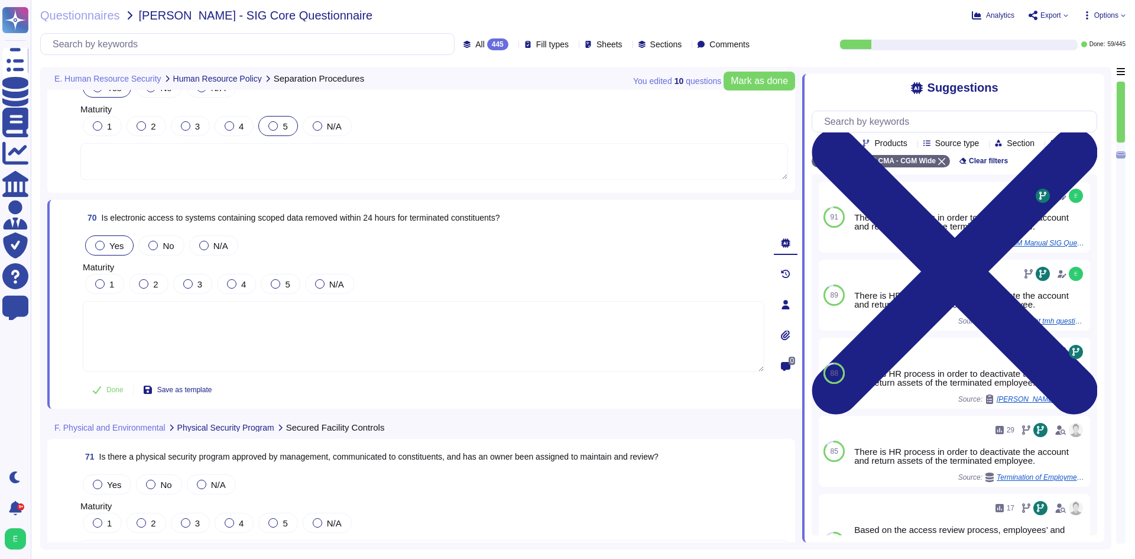
click at [112, 249] on span "Yes" at bounding box center [116, 246] width 14 height 10
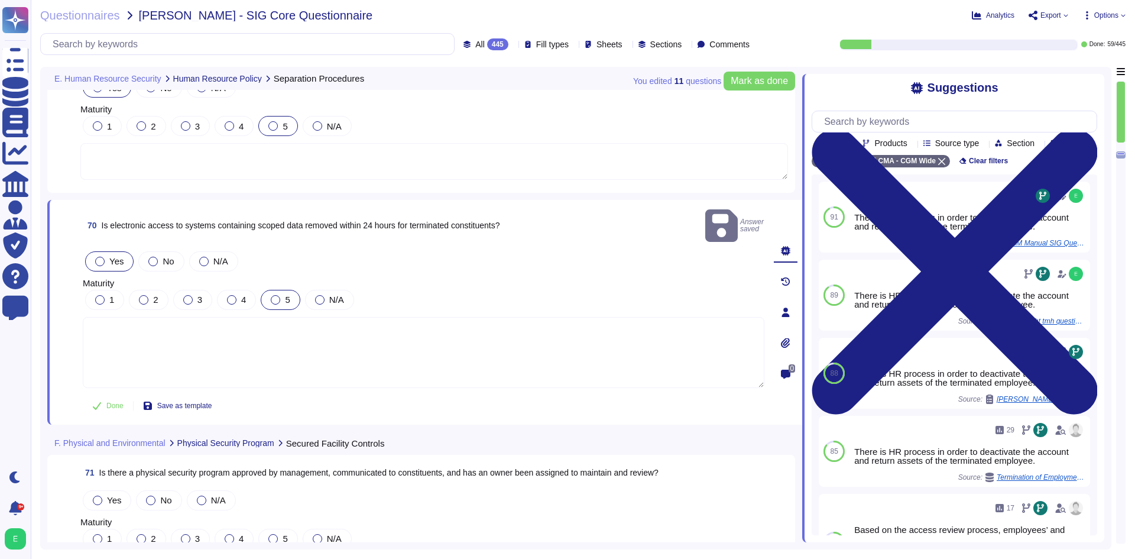
click at [280, 295] on label "5" at bounding box center [280, 299] width 19 height 9
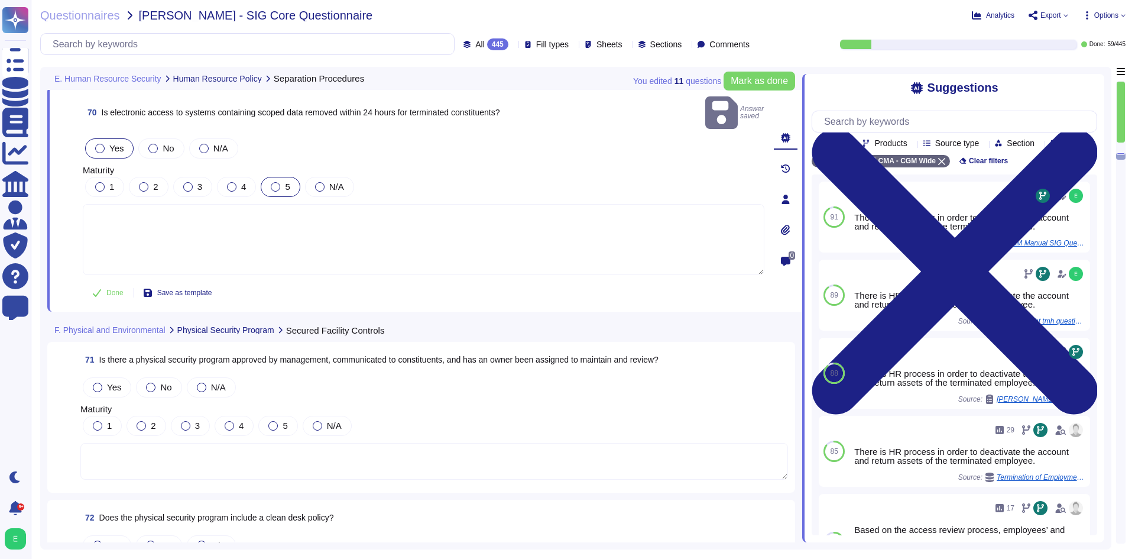
scroll to position [12484, 0]
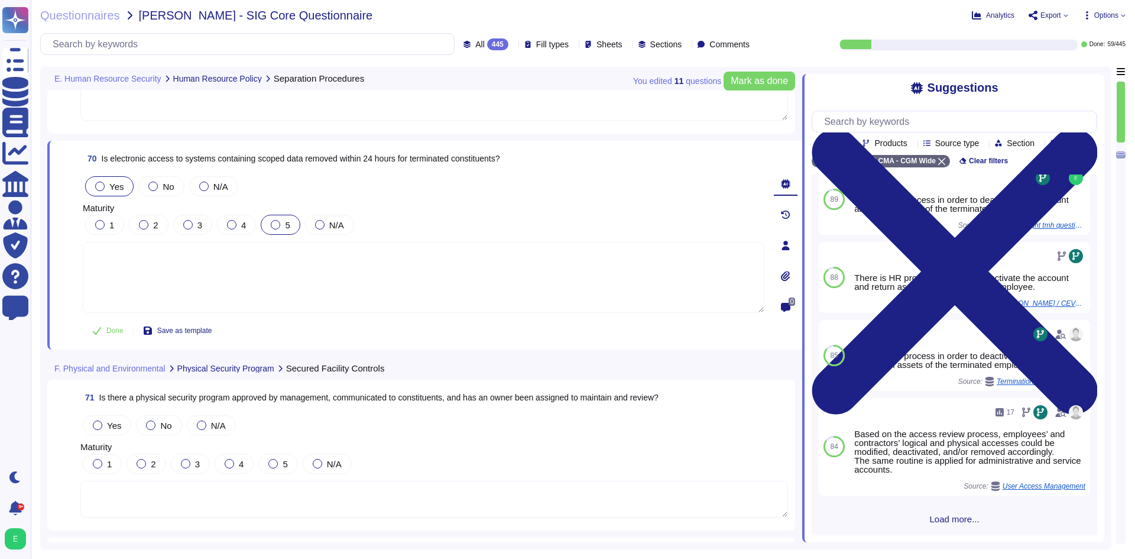
click at [939, 519] on span "Load more..." at bounding box center [953, 518] width 285 height 9
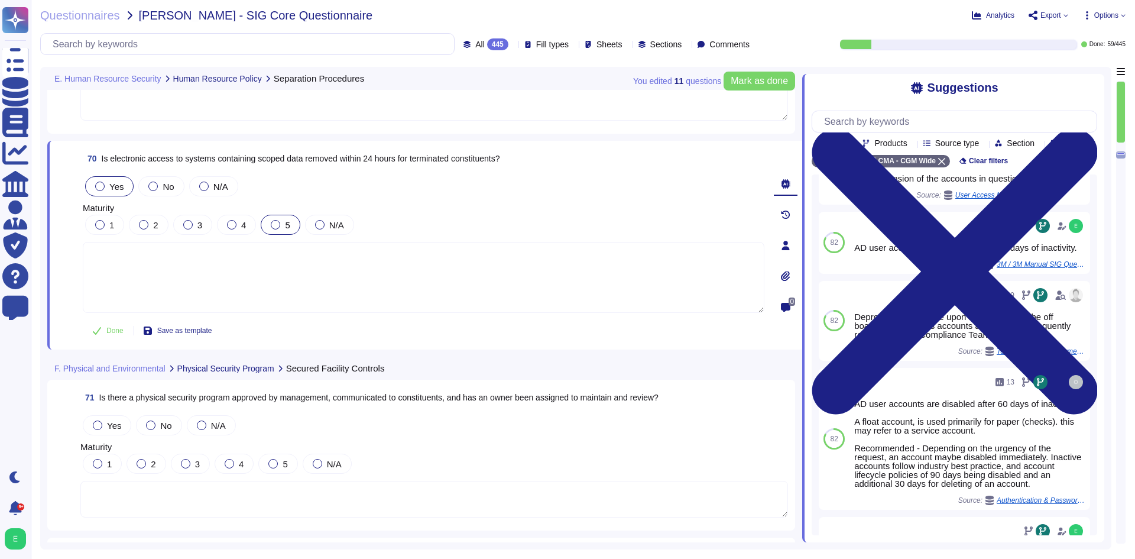
scroll to position [1055, 0]
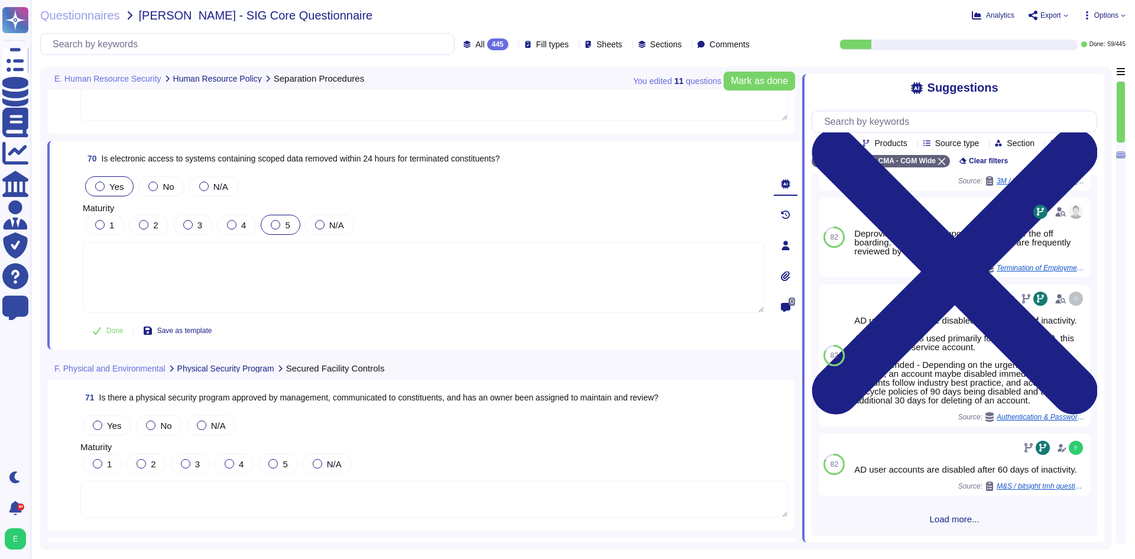
click at [939, 518] on span "Load more..." at bounding box center [953, 518] width 285 height 9
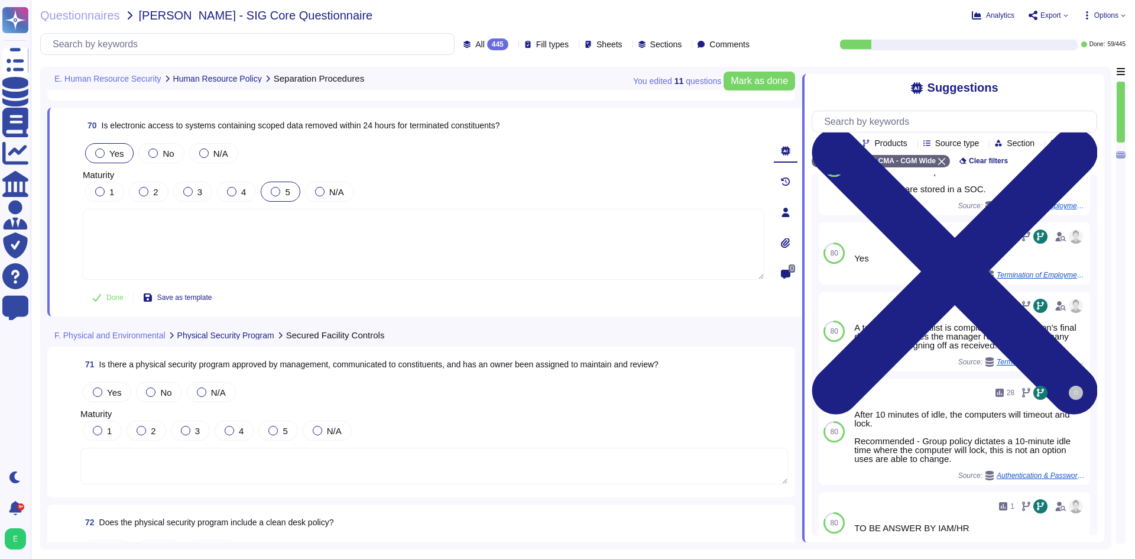
scroll to position [12544, 0]
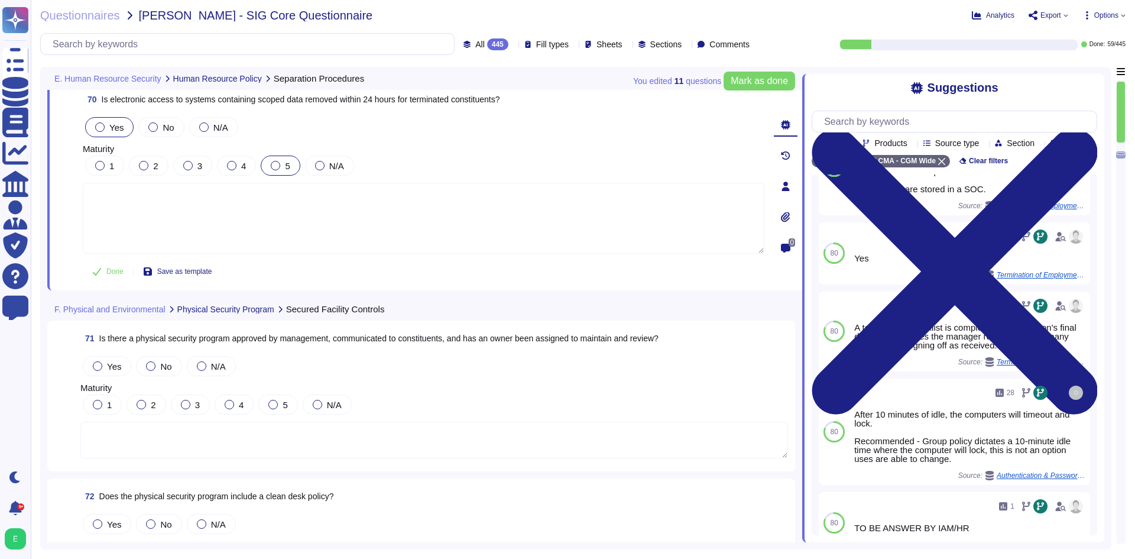
click at [403, 444] on textarea at bounding box center [433, 439] width 707 height 37
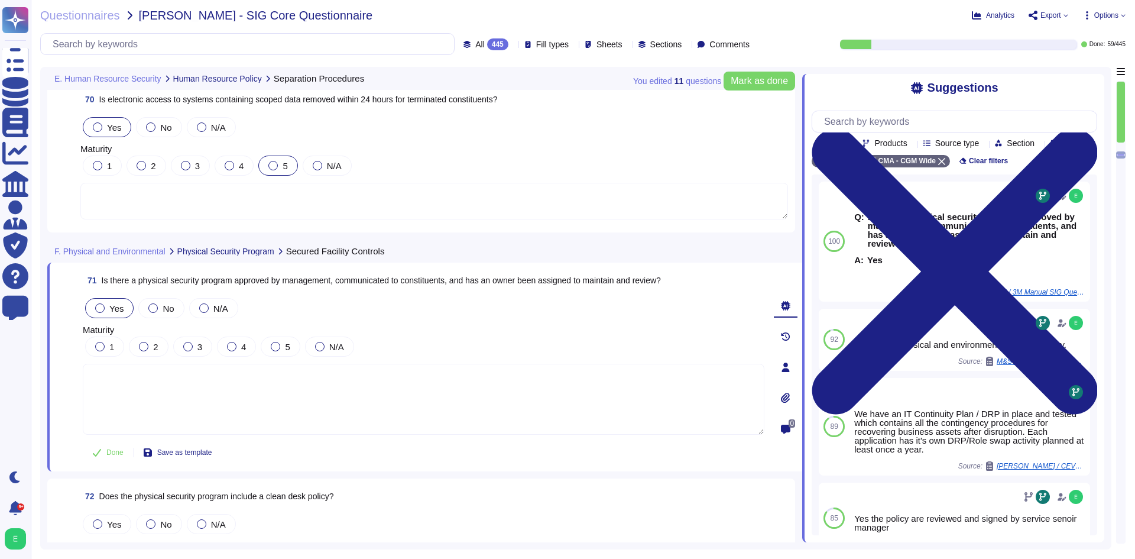
click at [109, 311] on label "Yes" at bounding box center [109, 307] width 28 height 9
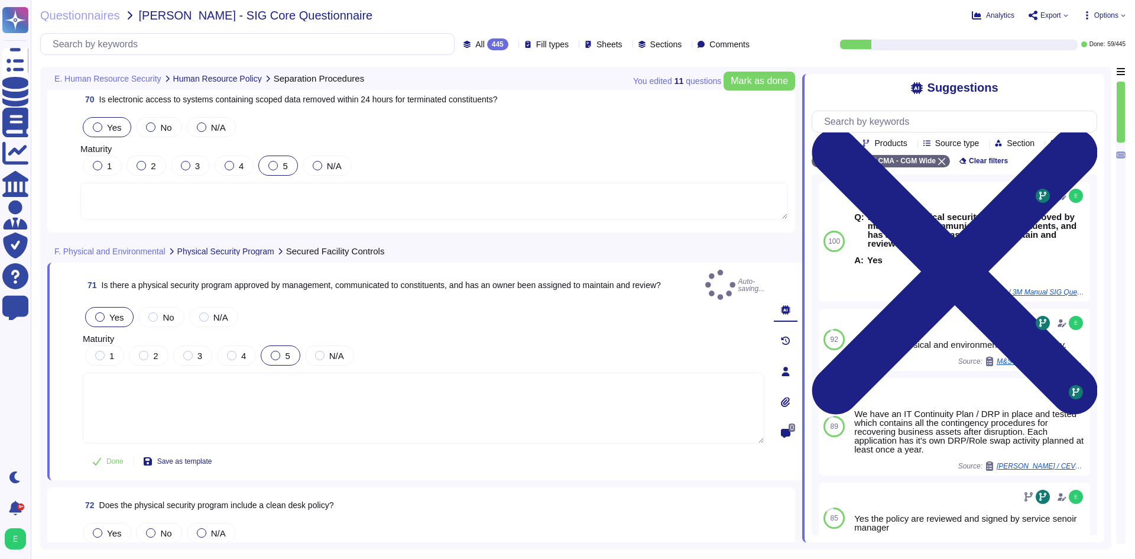
click at [279, 350] on div at bounding box center [275, 354] width 9 height 9
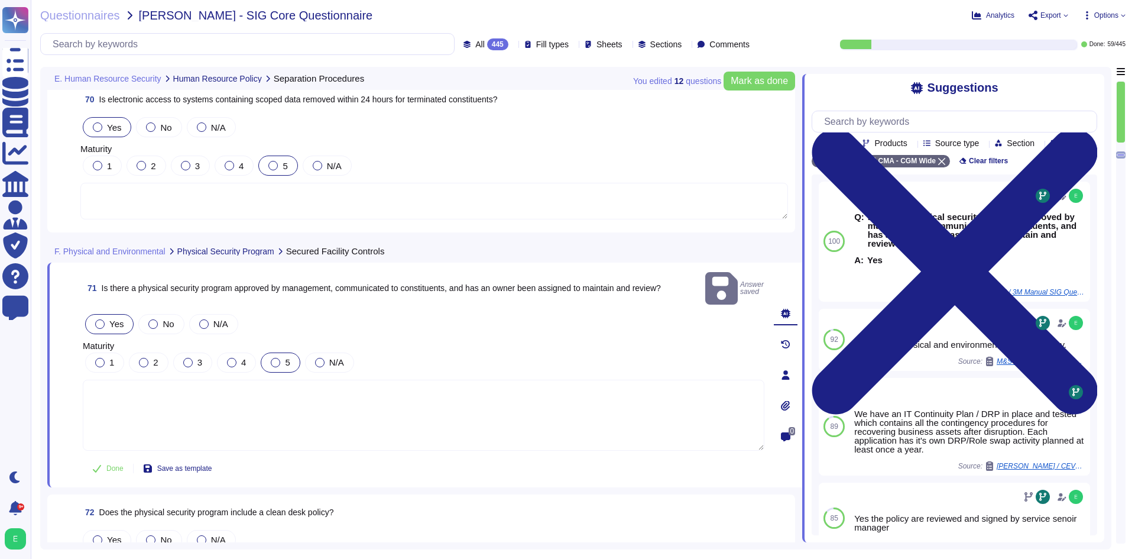
click at [279, 352] on div "5" at bounding box center [280, 362] width 39 height 20
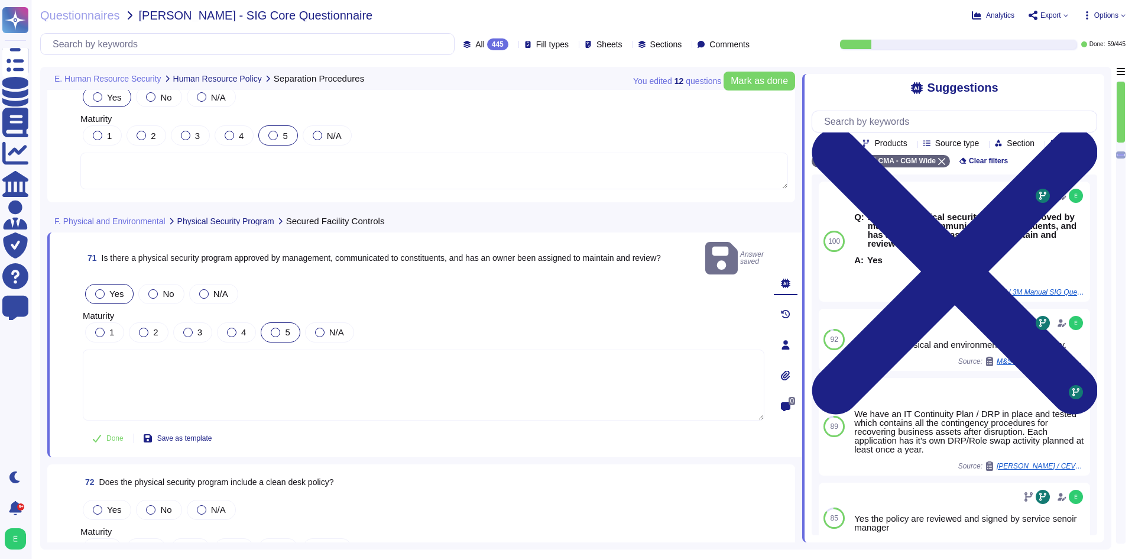
scroll to position [12603, 0]
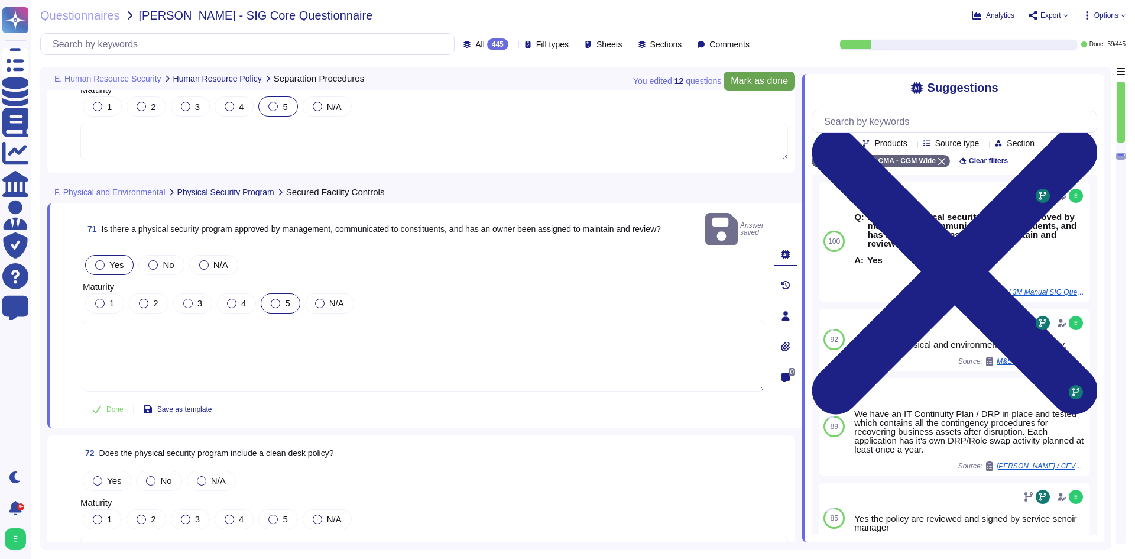
click at [750, 82] on span "Mark as done" at bounding box center [758, 80] width 57 height 9
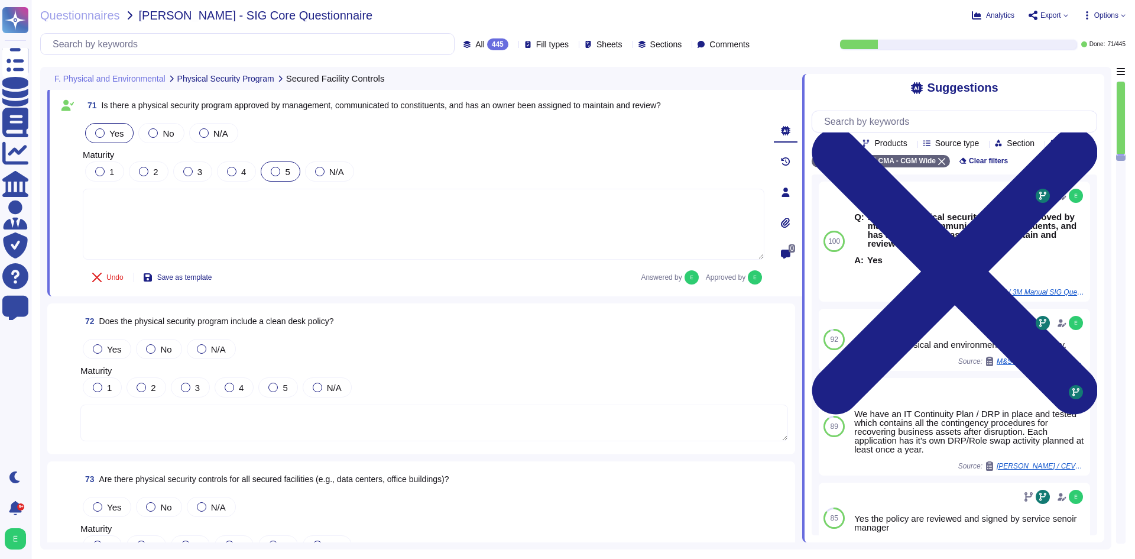
scroll to position [12839, 0]
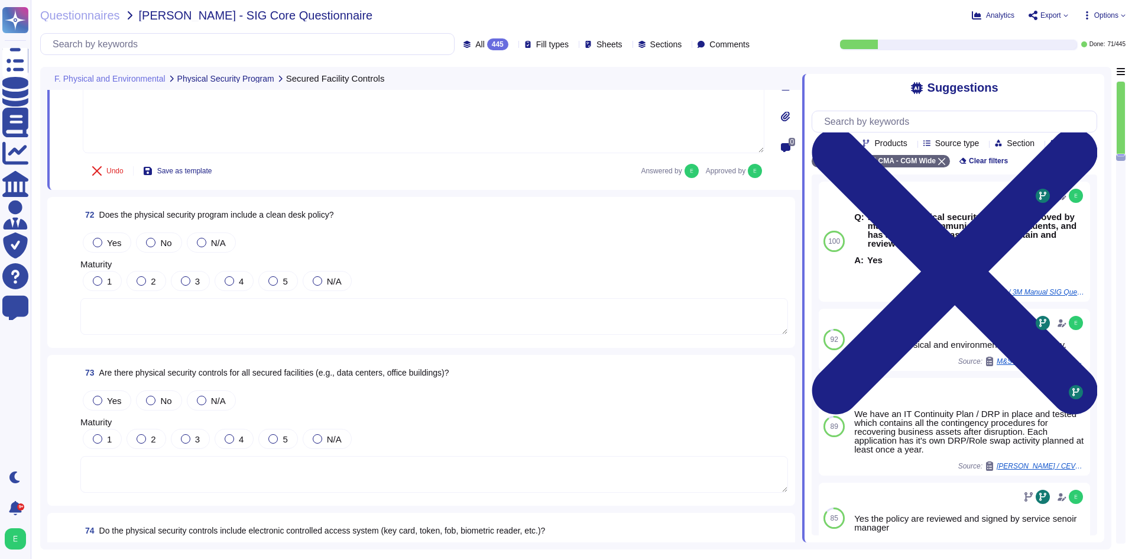
click at [242, 312] on textarea at bounding box center [433, 316] width 707 height 37
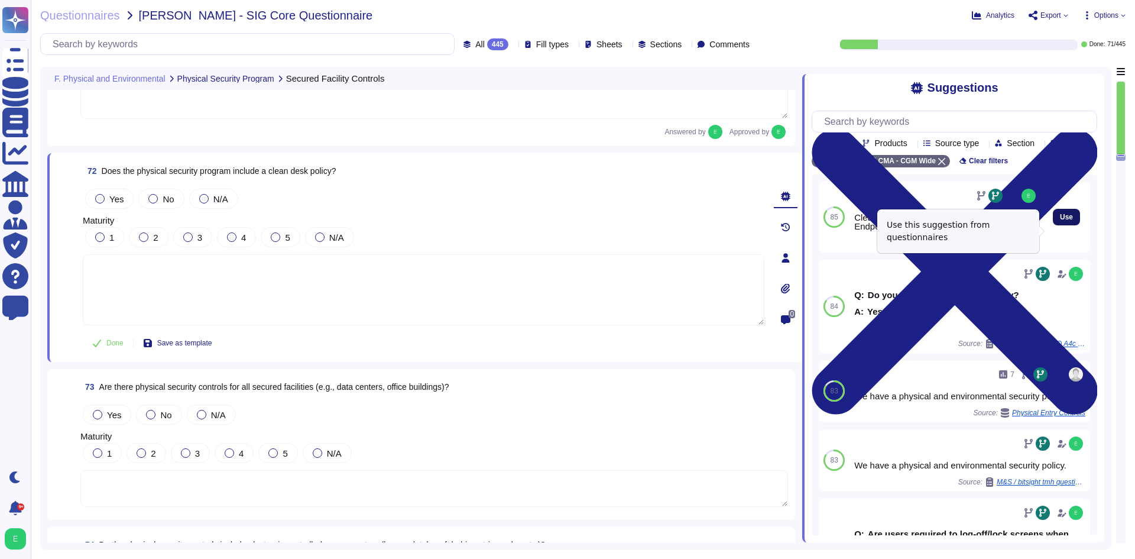
click at [1060, 220] on span "Use" at bounding box center [1066, 216] width 13 height 7
type textarea "Clean desk requirements is included in our Endpoint Workplace Security Policy."
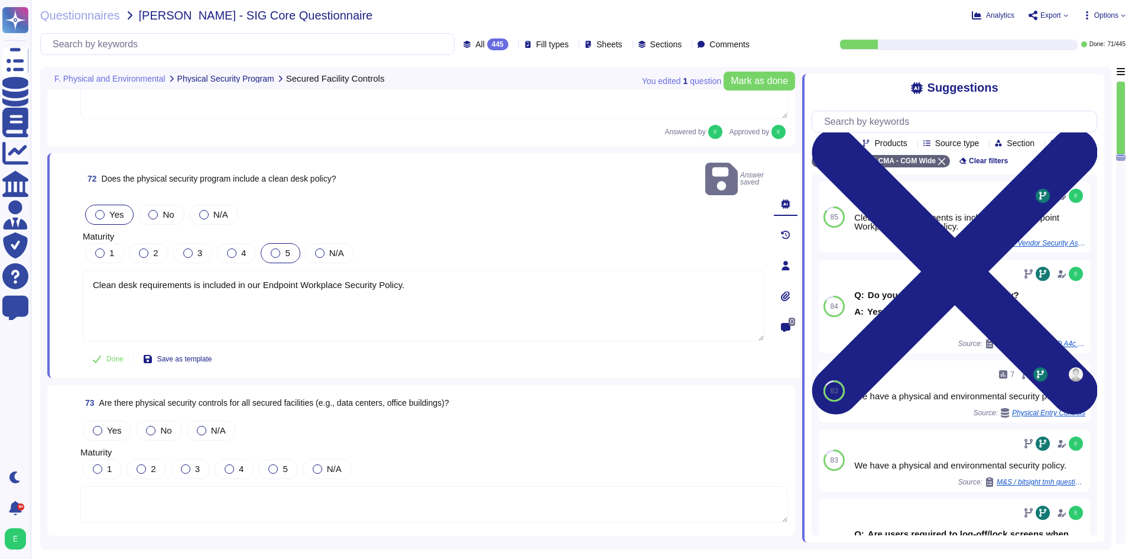
click at [277, 248] on div at bounding box center [275, 252] width 9 height 9
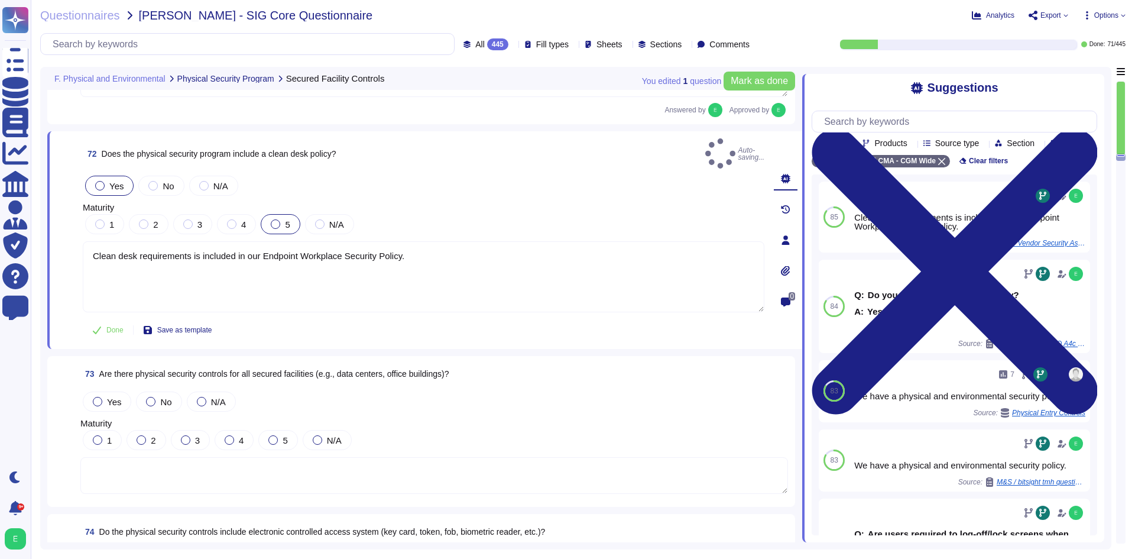
scroll to position [12898, 0]
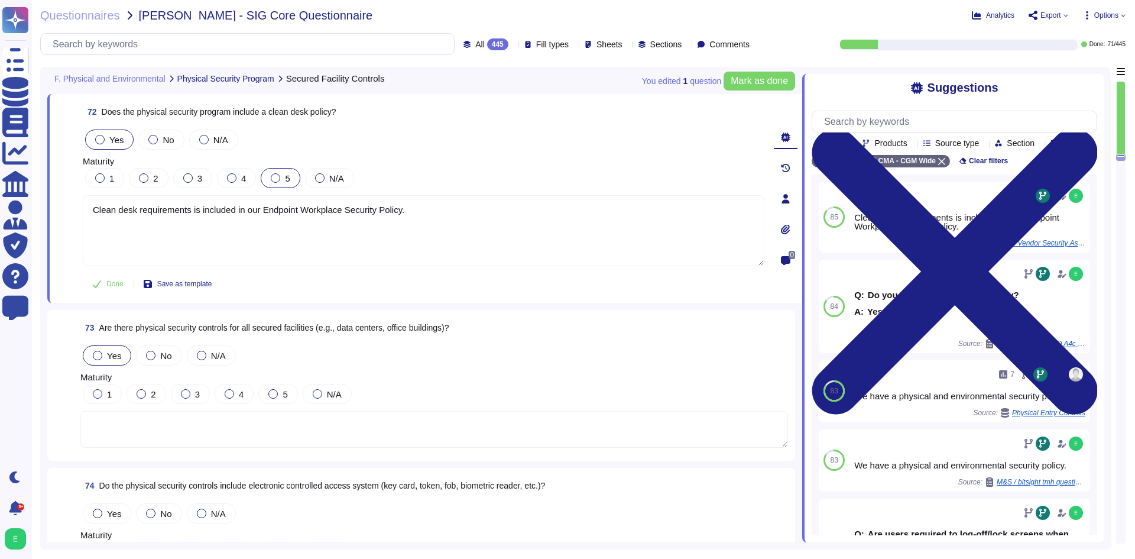
click at [106, 358] on label "Yes" at bounding box center [107, 354] width 28 height 9
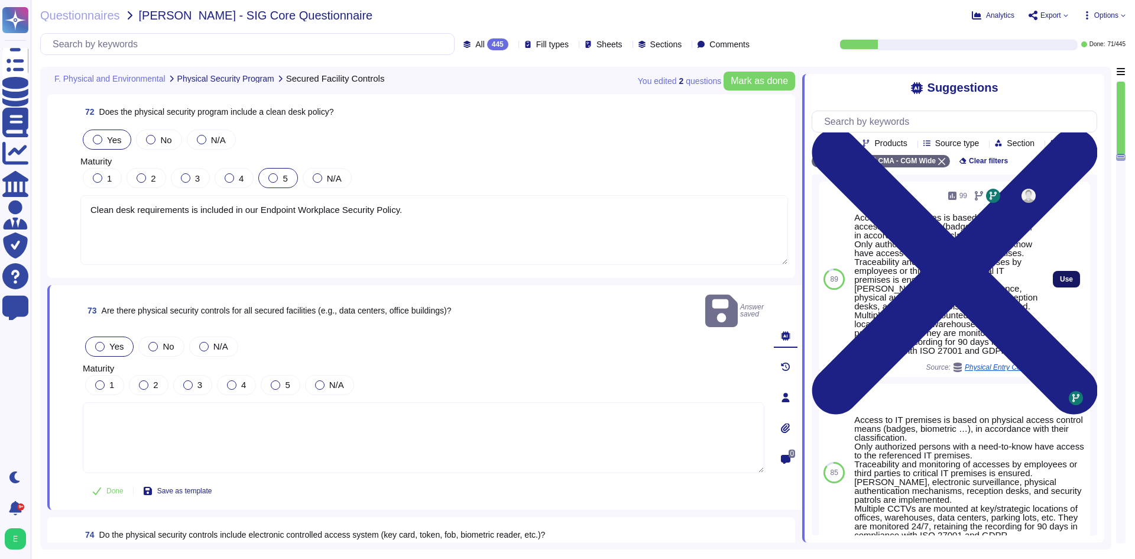
click at [1060, 287] on button "Use" at bounding box center [1066, 279] width 27 height 17
type textarea "Access to IT premises is based on physical access control means (badges, biomet…"
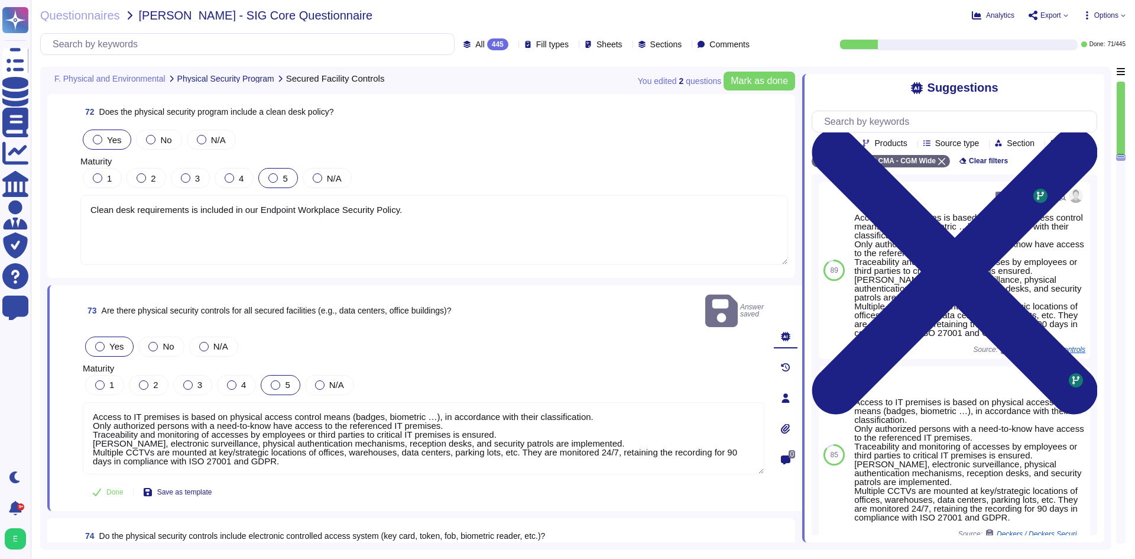
click at [286, 379] on span "5" at bounding box center [287, 384] width 5 height 10
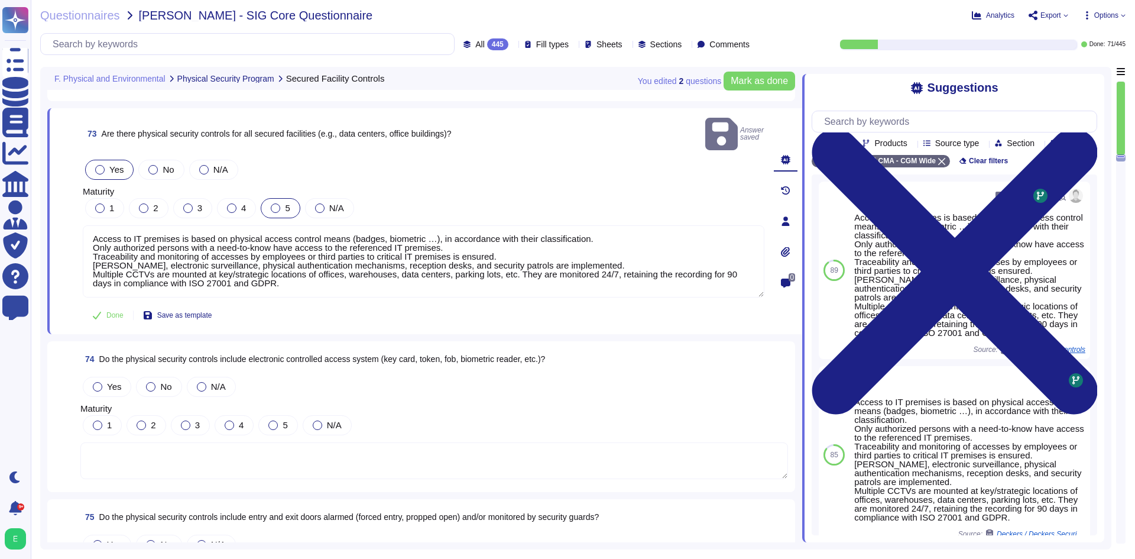
scroll to position [13075, 0]
click at [374, 466] on div "74 Do the physical security controls include electronic controlled access syste…" at bounding box center [420, 416] width 733 height 137
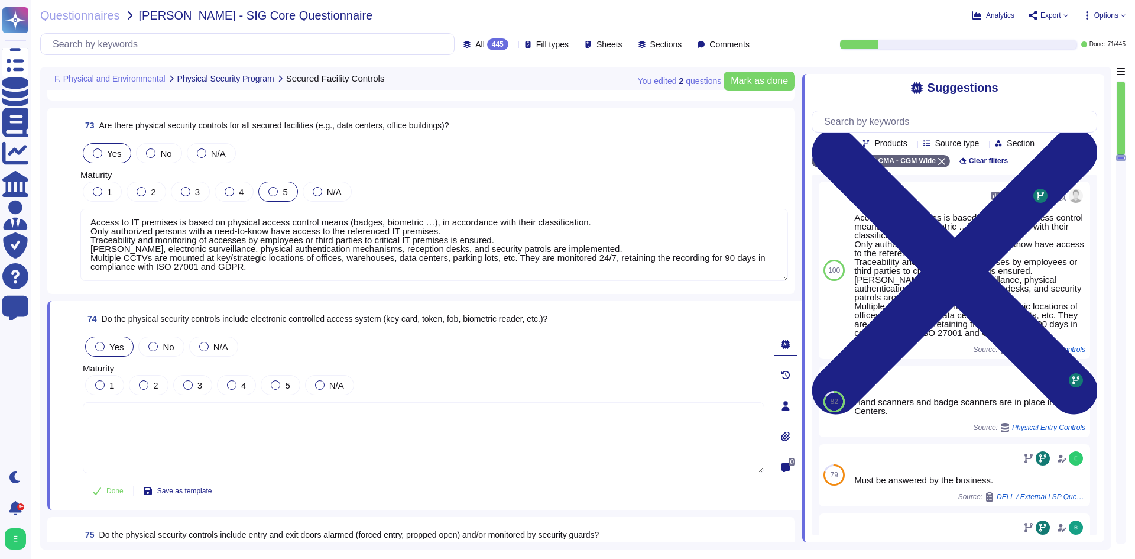
click at [107, 340] on div "Yes" at bounding box center [109, 346] width 48 height 20
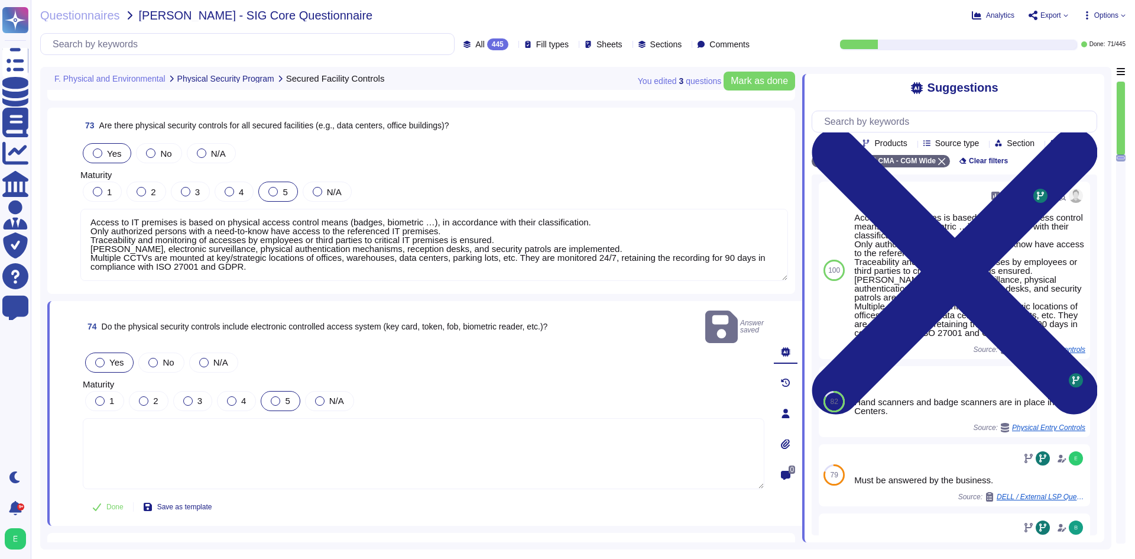
click at [290, 391] on div "5" at bounding box center [280, 401] width 39 height 20
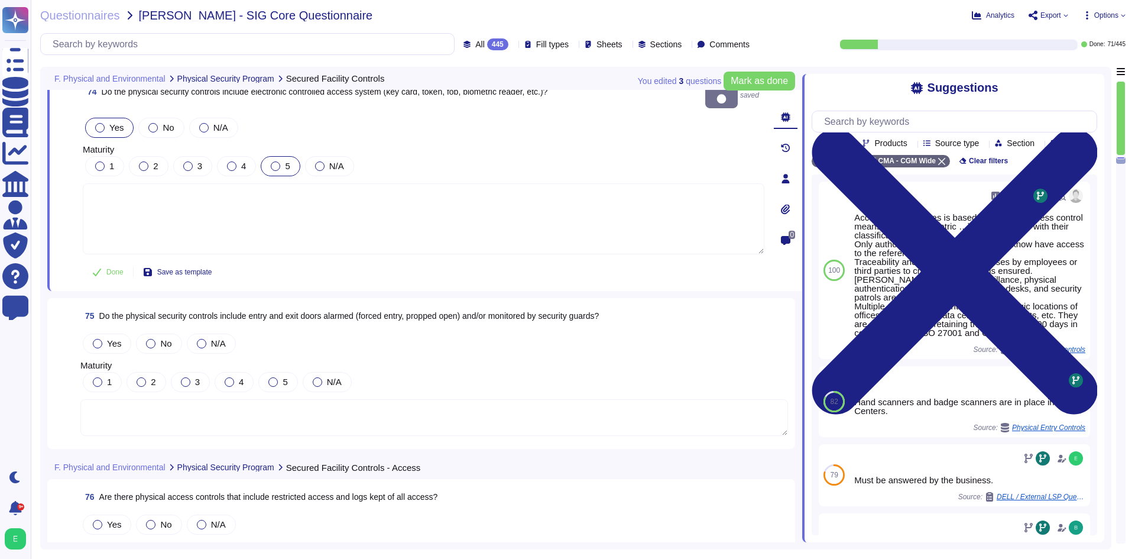
scroll to position [13312, 0]
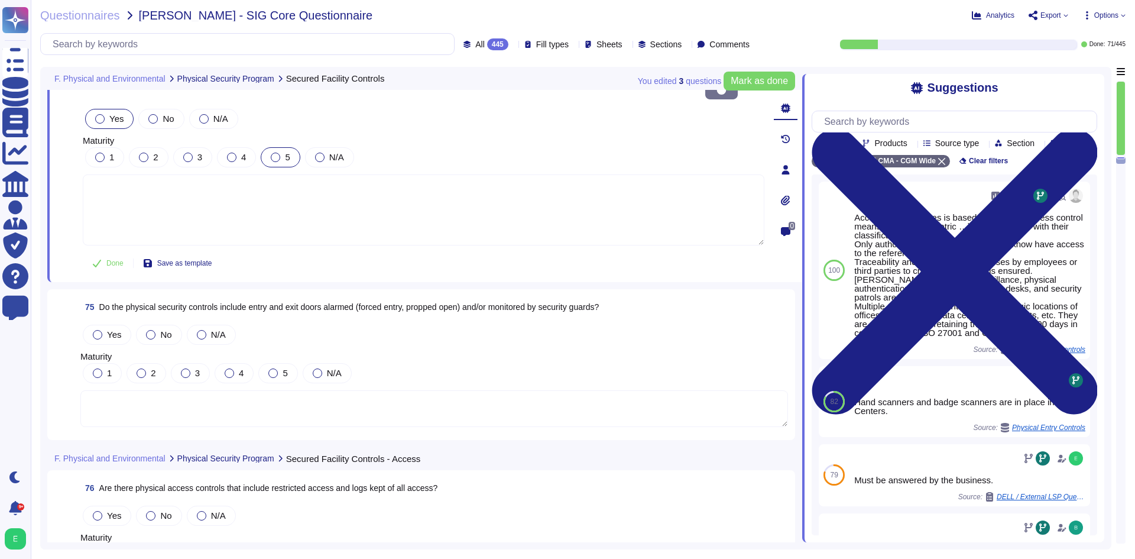
click at [298, 405] on textarea at bounding box center [433, 408] width 707 height 37
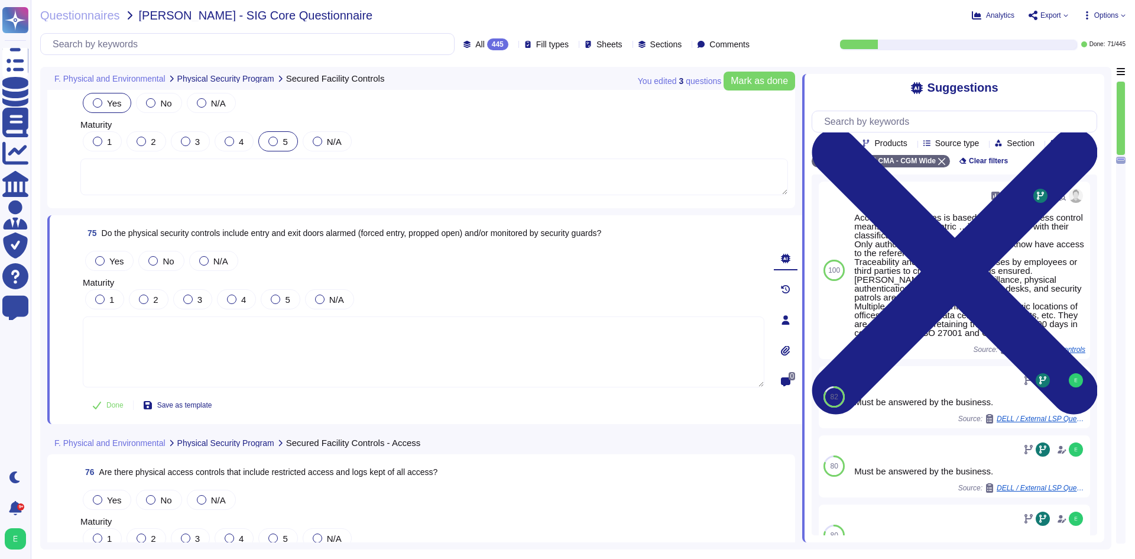
drag, startPoint x: 114, startPoint y: 261, endPoint x: 148, endPoint y: 277, distance: 37.8
click at [116, 261] on span "Yes" at bounding box center [116, 261] width 14 height 10
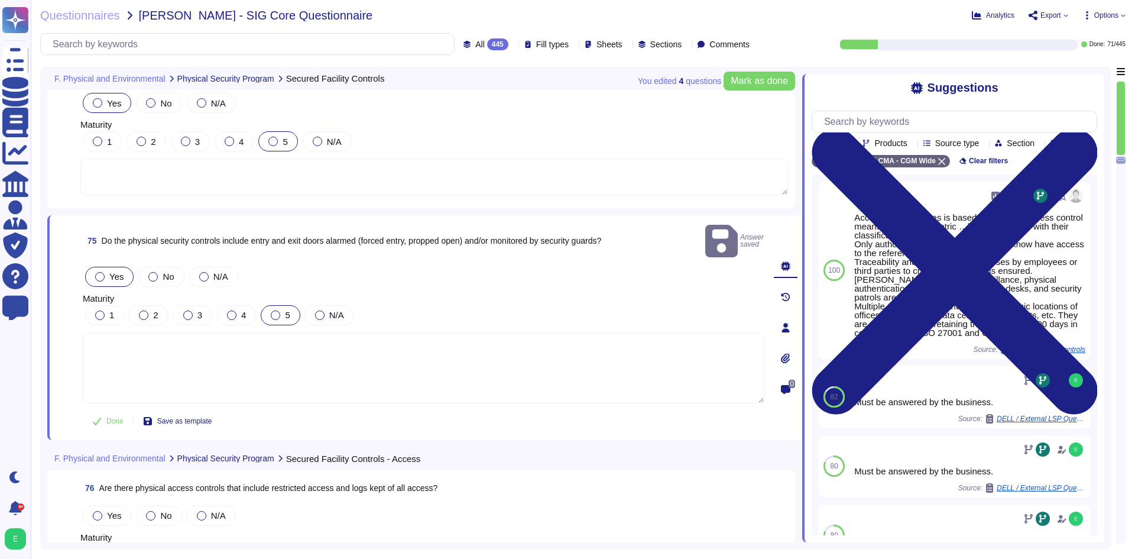
click at [277, 305] on div "5" at bounding box center [280, 315] width 39 height 20
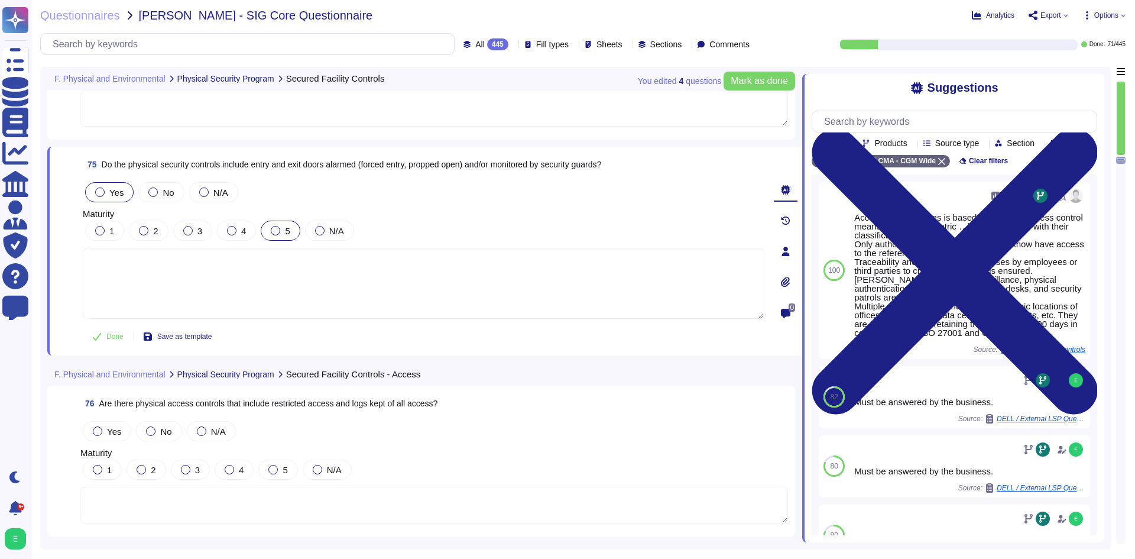
scroll to position [13489, 0]
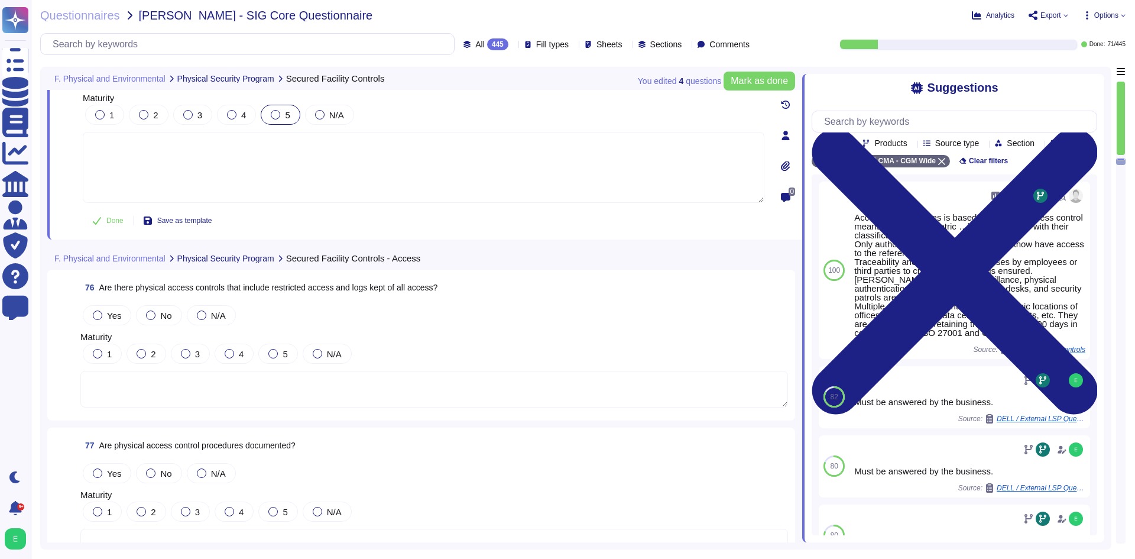
click at [356, 388] on textarea at bounding box center [433, 389] width 707 height 37
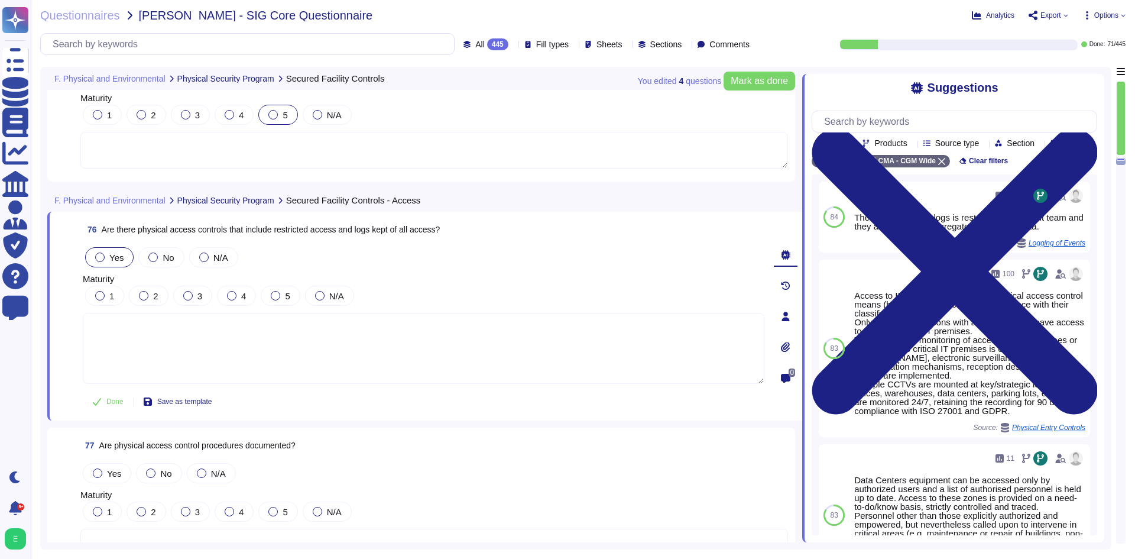
click at [118, 256] on span "Yes" at bounding box center [116, 257] width 14 height 10
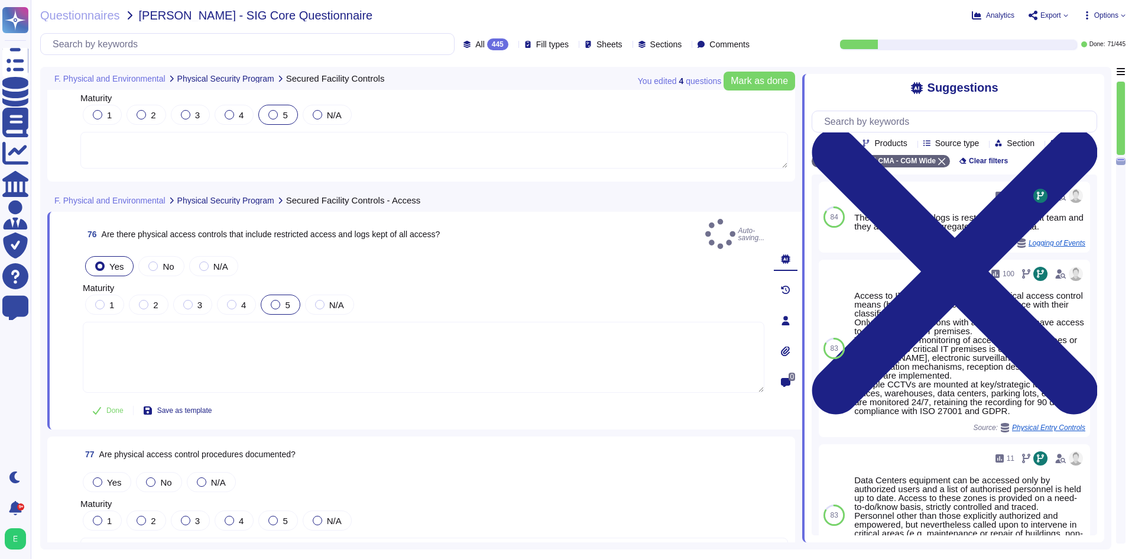
click at [277, 300] on div at bounding box center [275, 304] width 9 height 9
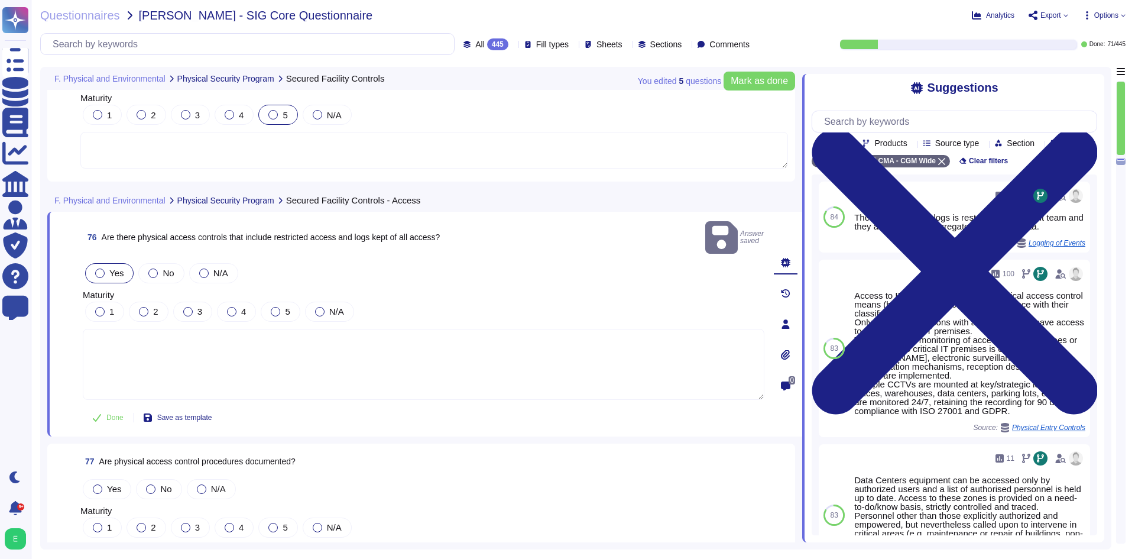
drag, startPoint x: 285, startPoint y: 292, endPoint x: 290, endPoint y: 318, distance: 26.5
click at [285, 306] on span "5" at bounding box center [287, 311] width 5 height 10
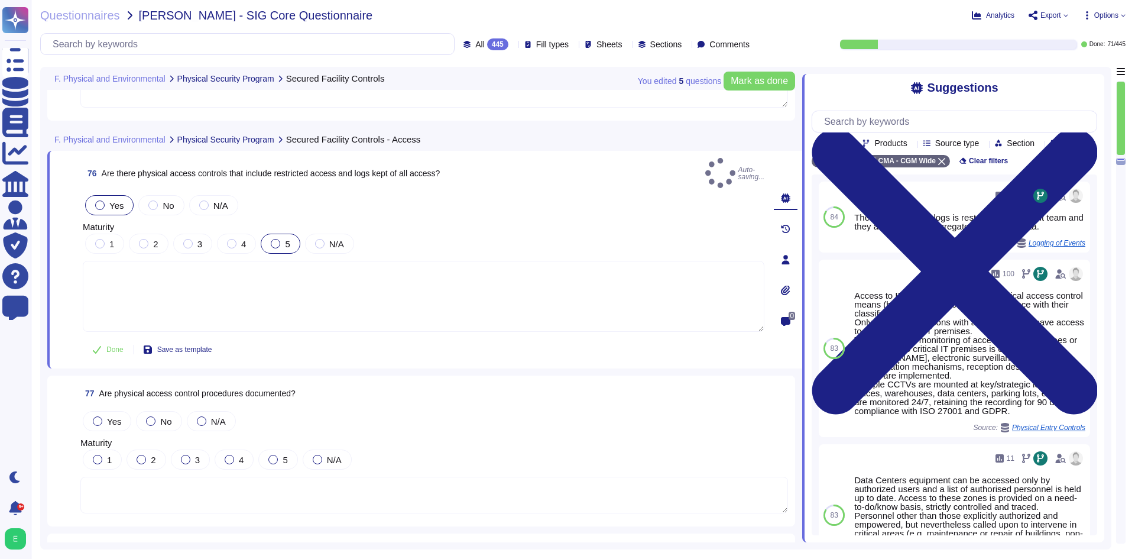
scroll to position [13726, 0]
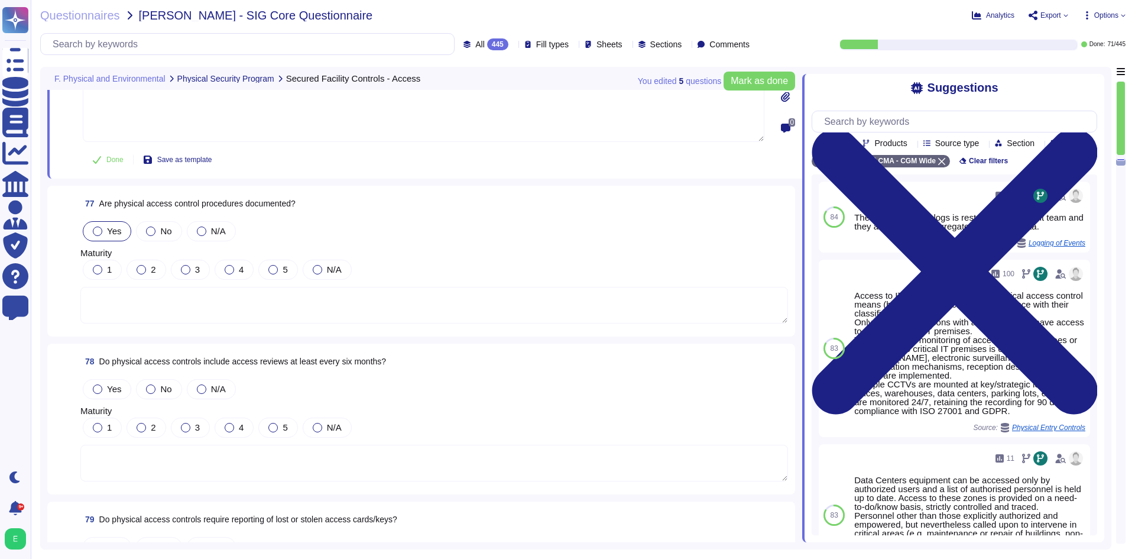
click at [100, 226] on div at bounding box center [97, 230] width 9 height 9
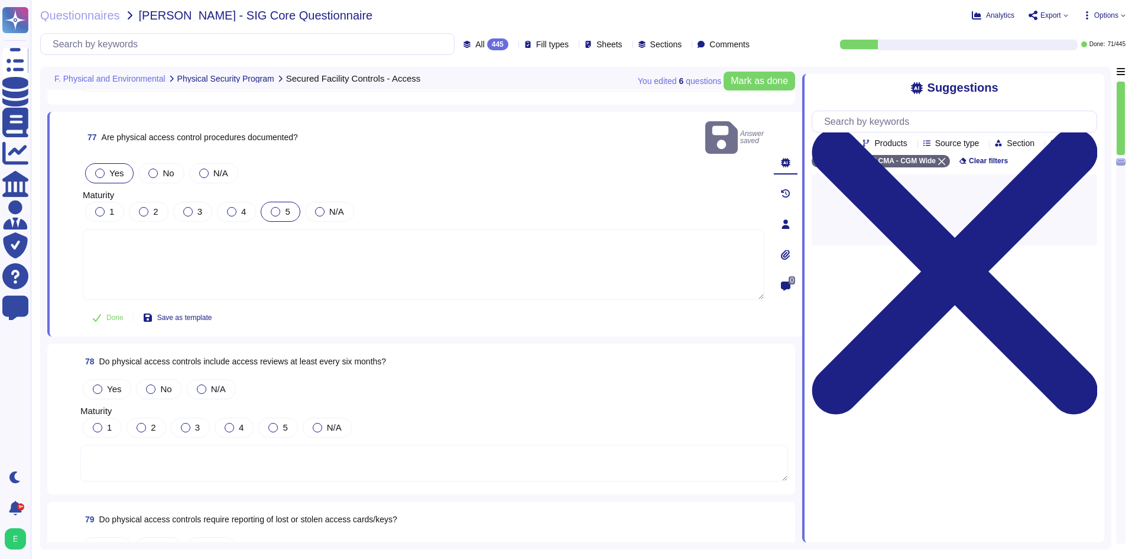
click at [277, 207] on div at bounding box center [275, 211] width 9 height 9
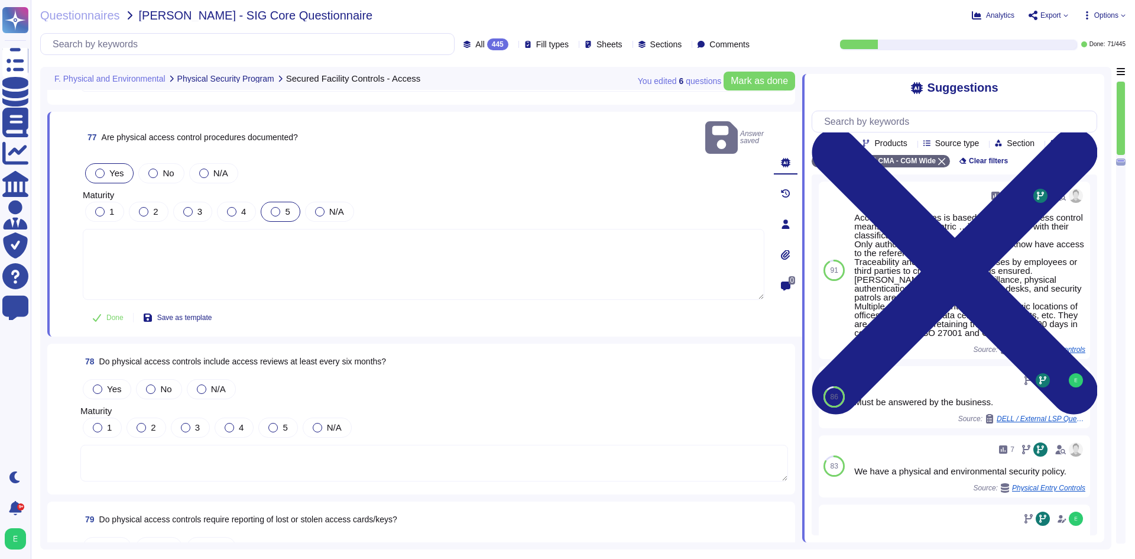
click at [277, 207] on div at bounding box center [275, 211] width 9 height 9
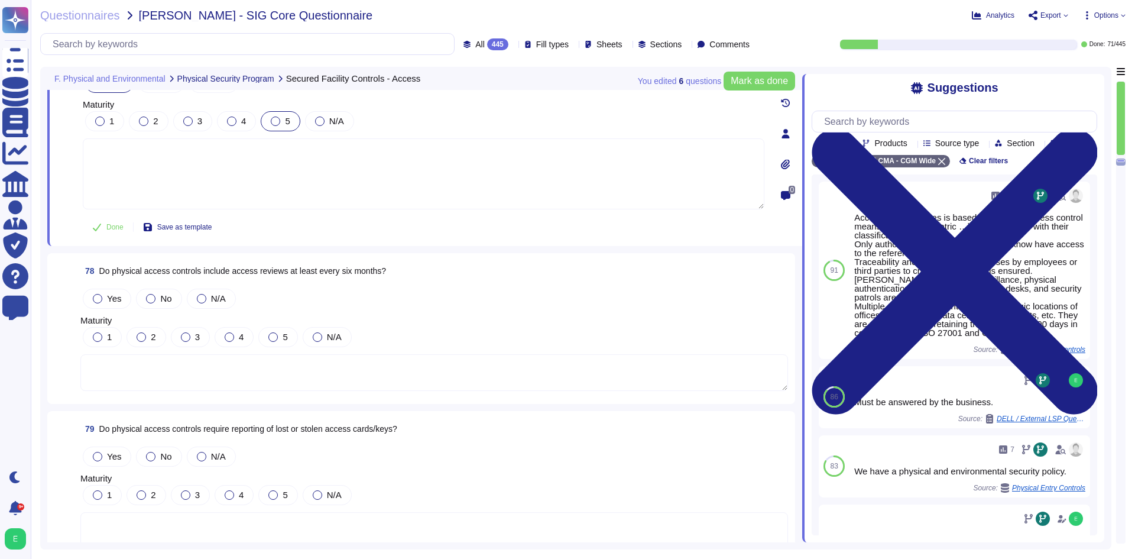
scroll to position [13844, 0]
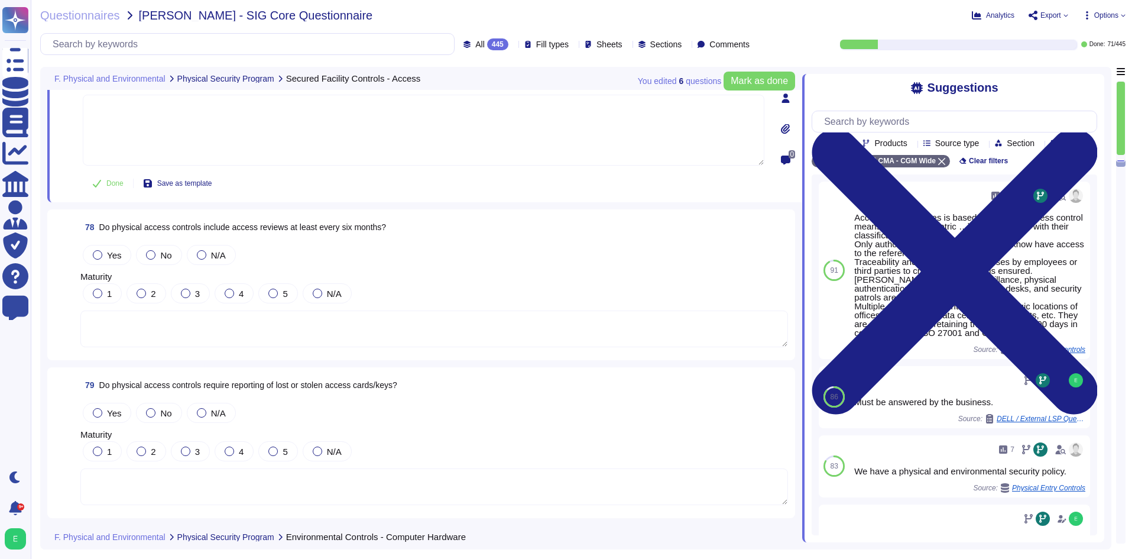
click at [290, 339] on textarea at bounding box center [433, 328] width 707 height 37
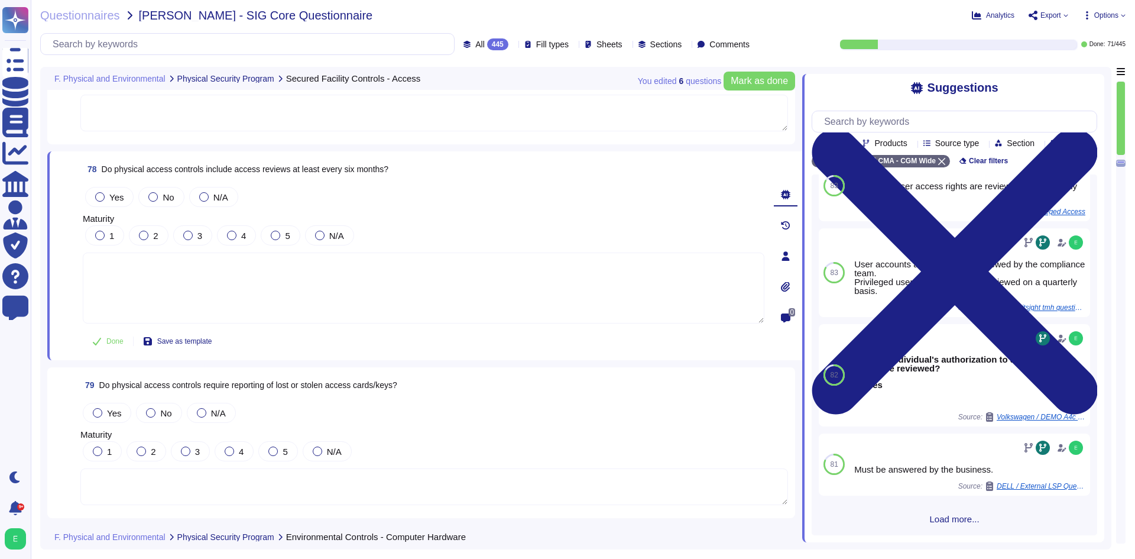
scroll to position [123, 0]
click at [948, 512] on div "83 2 The review procedure is in place annually. A remediation plan is in place …" at bounding box center [953, 354] width 285 height 361
click at [957, 527] on div "83 2 The review procedure is in place annually. A remediation plan is in place …" at bounding box center [953, 354] width 285 height 361
click at [953, 523] on span "Load more..." at bounding box center [953, 518] width 285 height 9
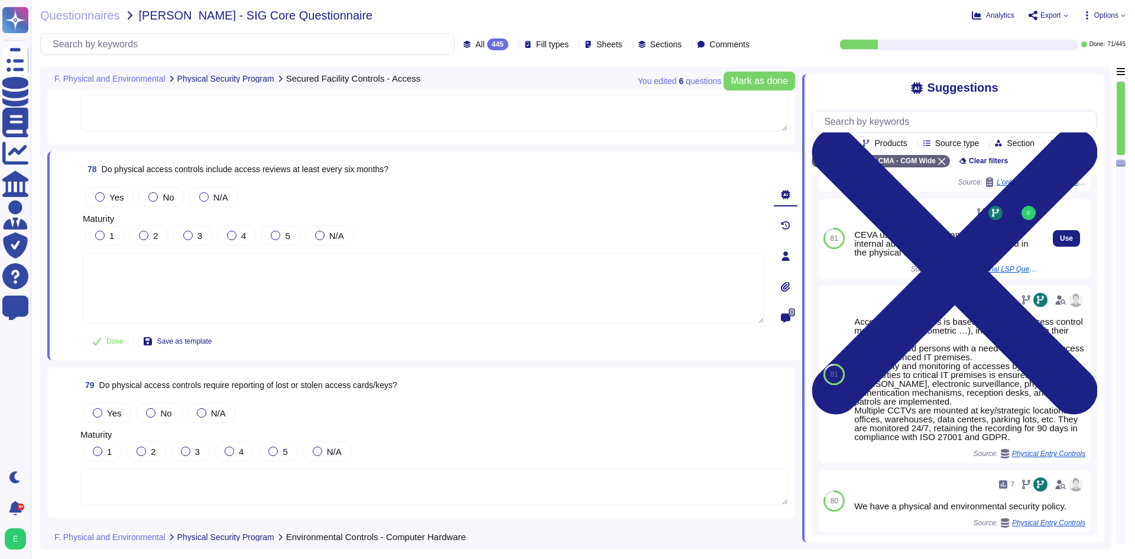
scroll to position [596, 0]
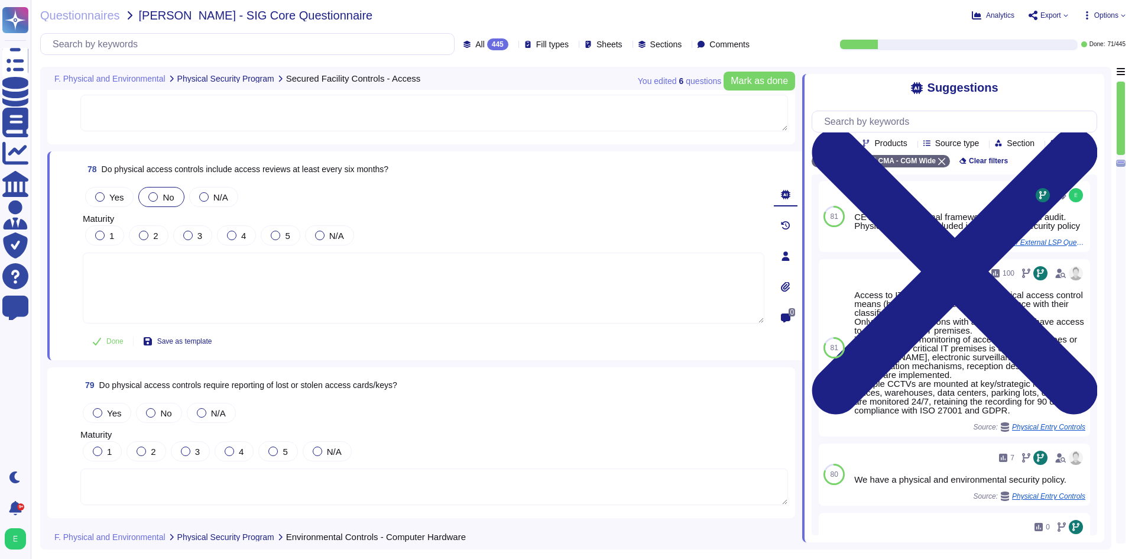
click at [163, 199] on span "No" at bounding box center [168, 197] width 11 height 10
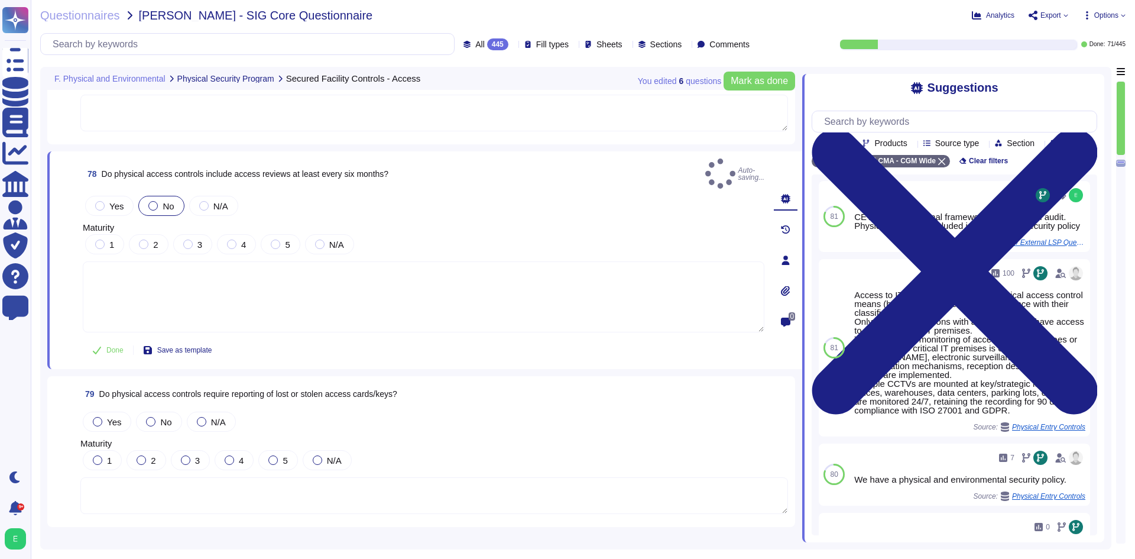
click at [176, 280] on textarea at bounding box center [423, 296] width 681 height 71
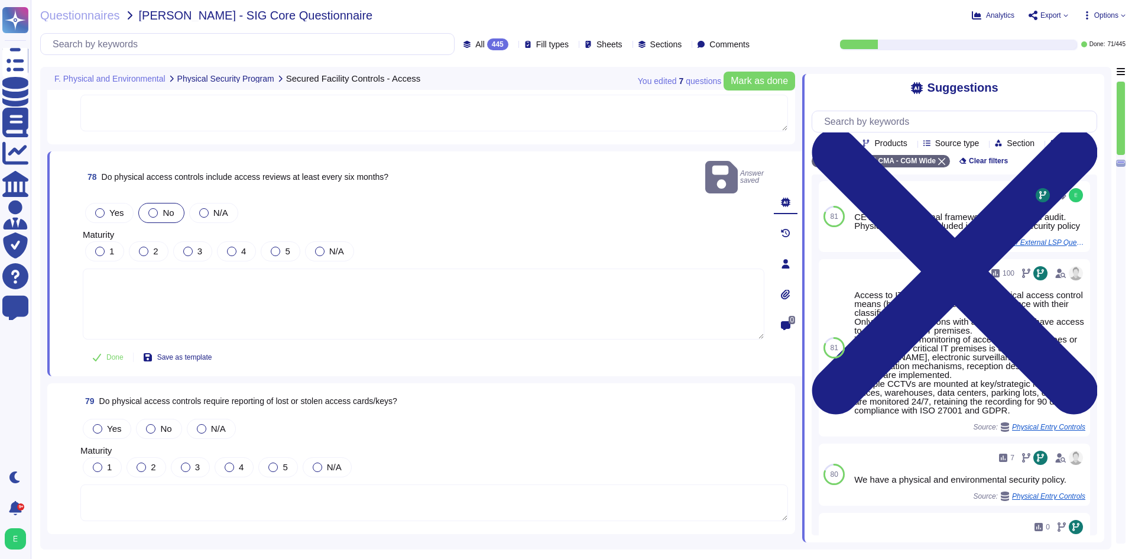
click at [170, 281] on textarea at bounding box center [423, 303] width 681 height 71
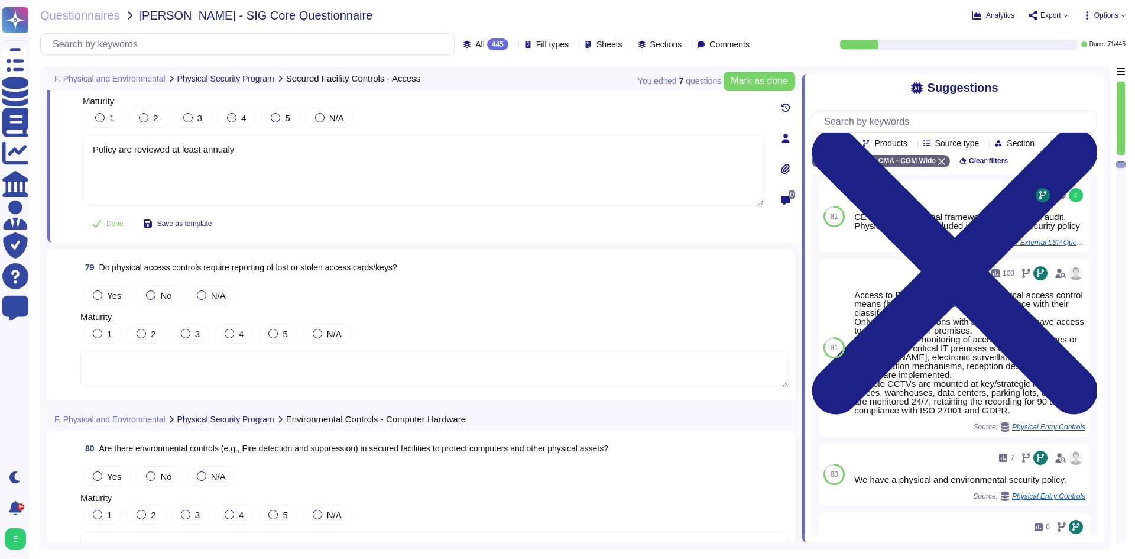
scroll to position [13962, 0]
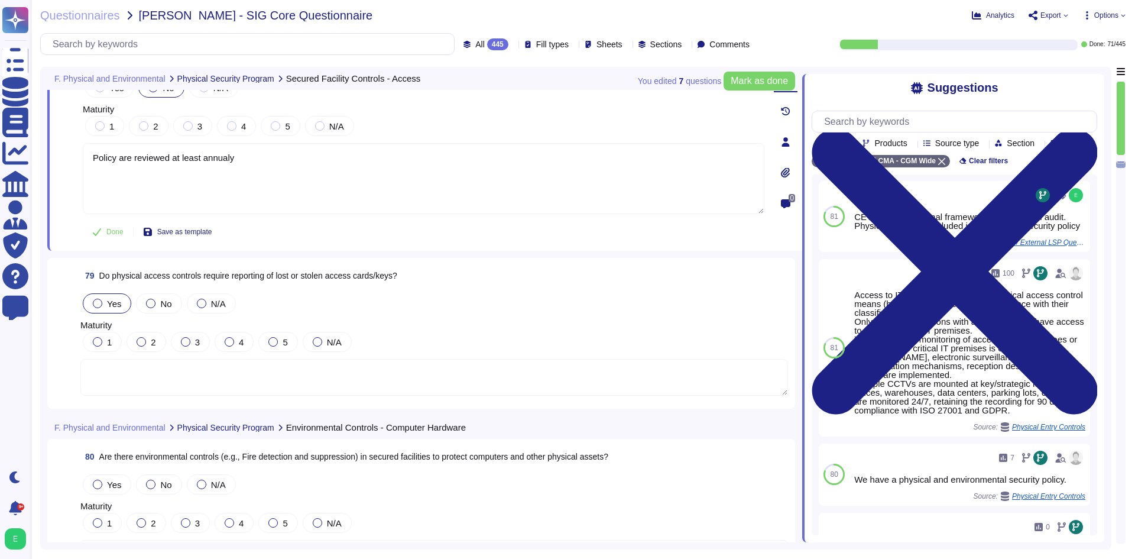
click at [91, 293] on div "Yes" at bounding box center [107, 303] width 48 height 20
type textarea "Policy are reviewed at least annualy"
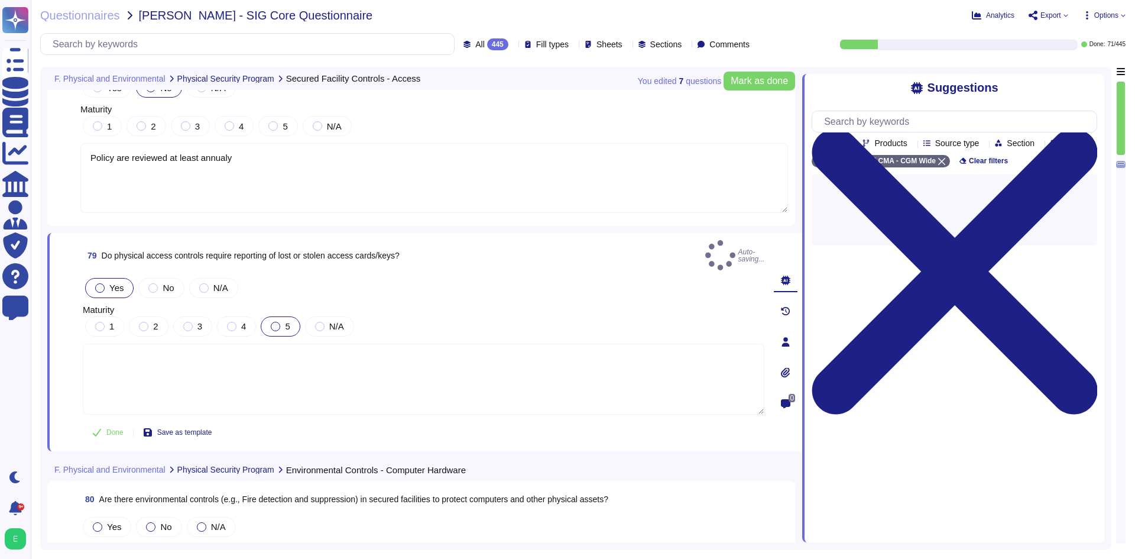
click at [264, 316] on div "5" at bounding box center [280, 326] width 39 height 20
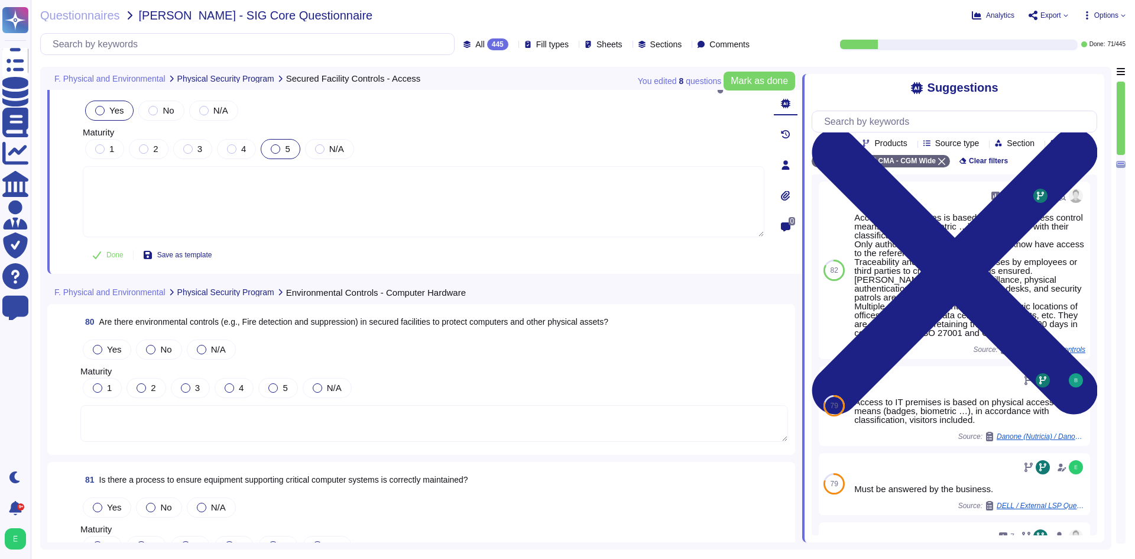
scroll to position [14139, 0]
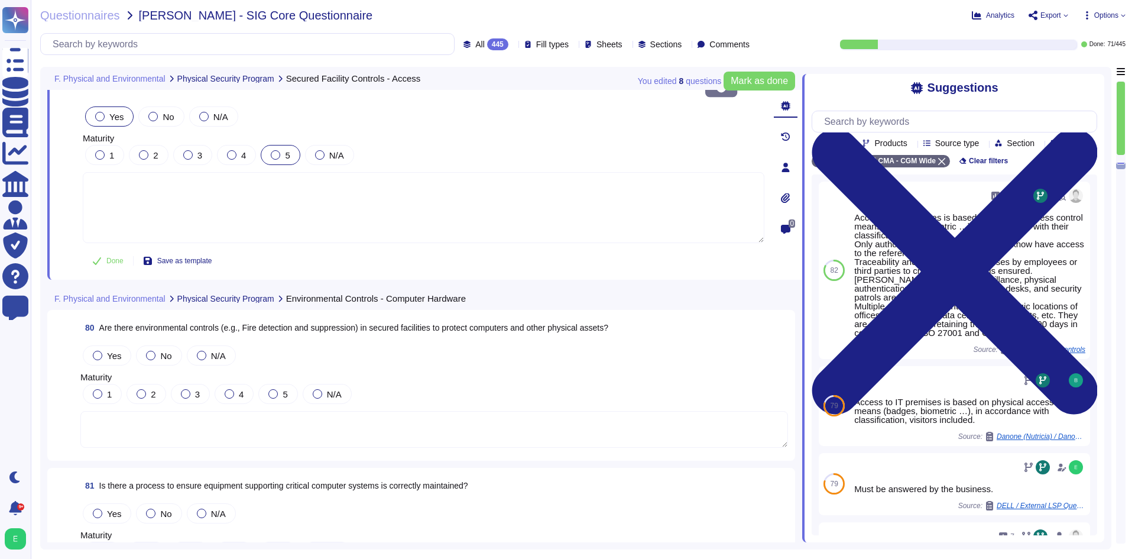
click at [280, 411] on textarea at bounding box center [433, 429] width 707 height 37
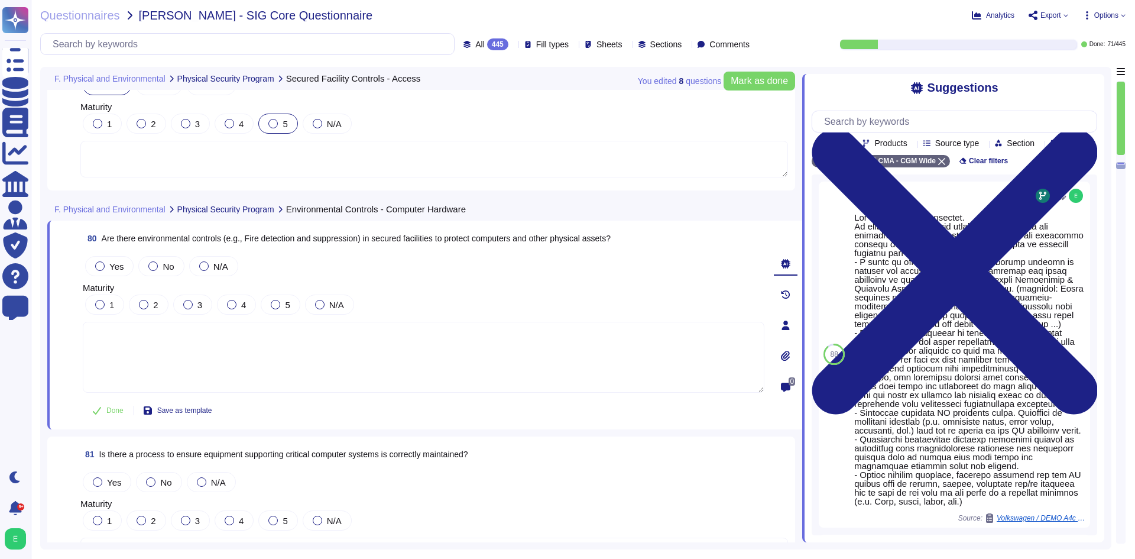
click at [110, 265] on span "Yes" at bounding box center [116, 266] width 14 height 10
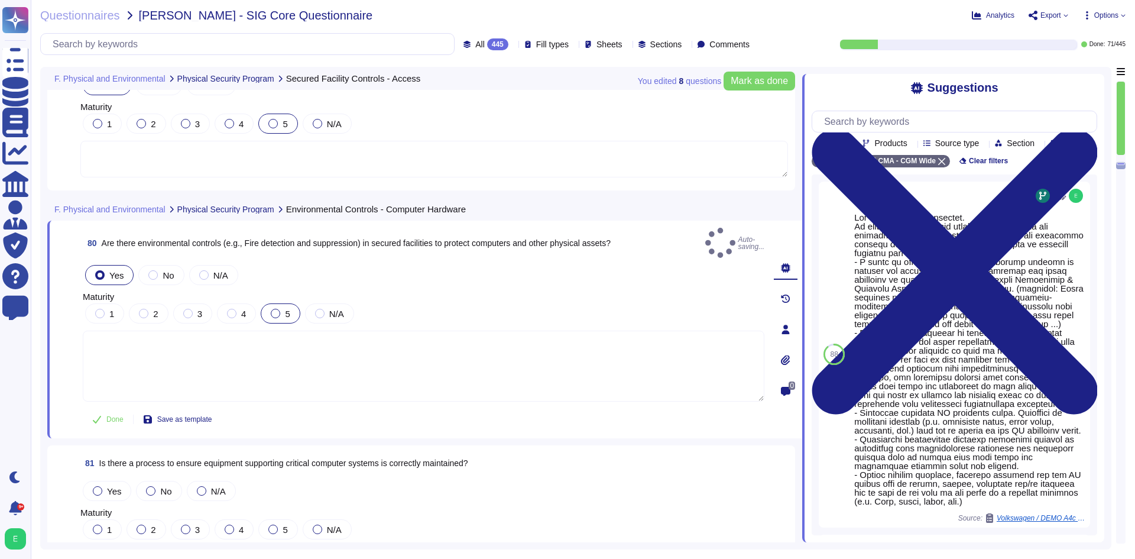
click at [289, 309] on span "5" at bounding box center [287, 314] width 5 height 10
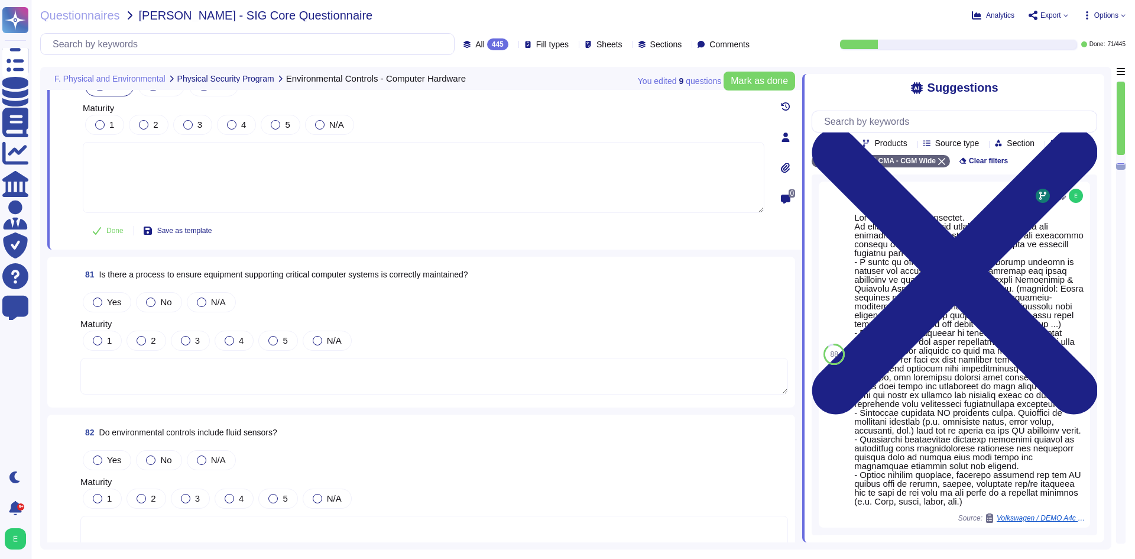
scroll to position [14317, 0]
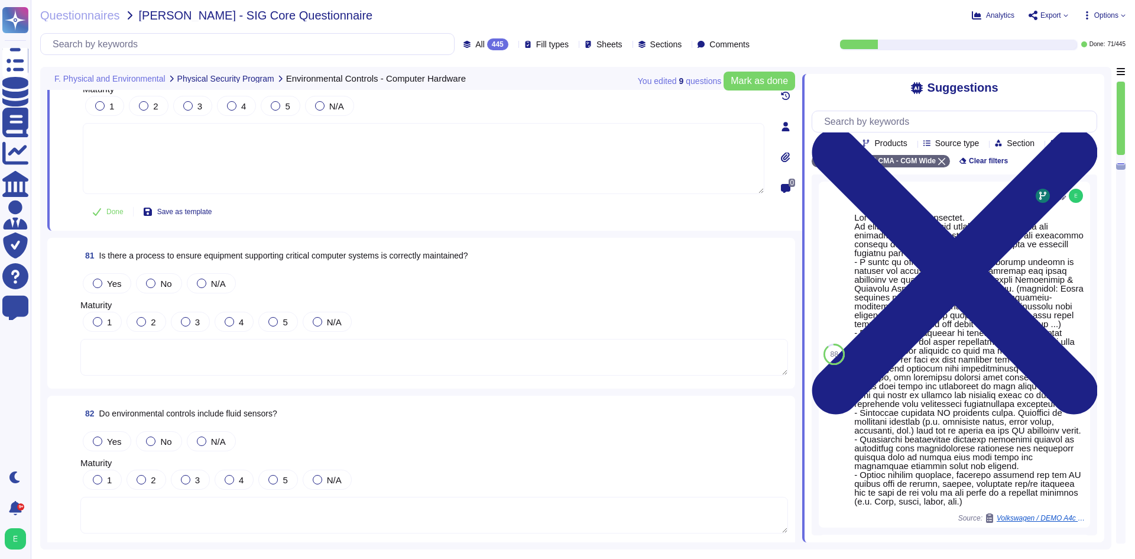
click at [256, 357] on textarea at bounding box center [433, 357] width 707 height 37
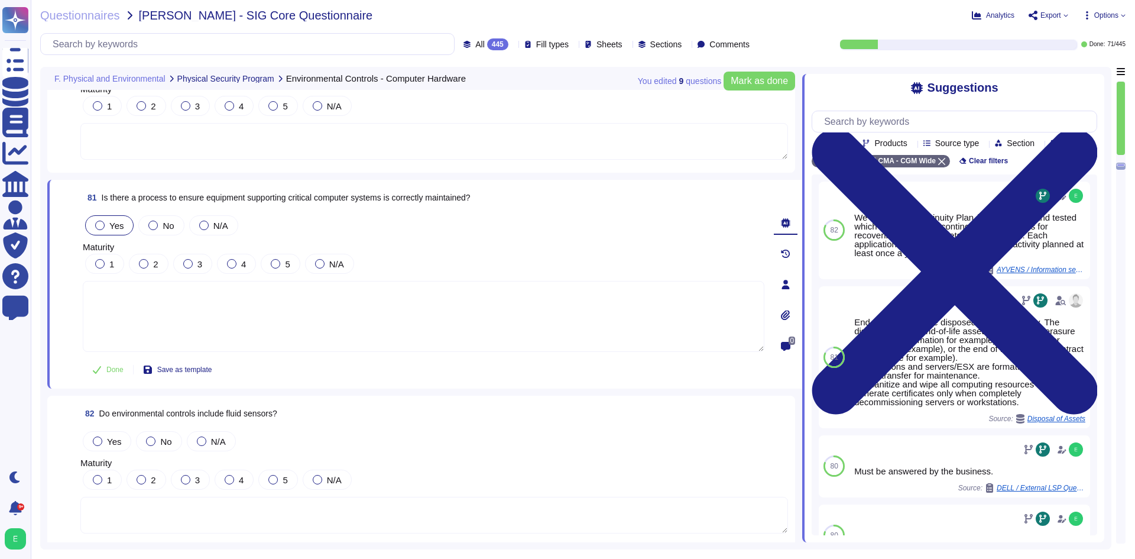
click at [102, 220] on div "Yes" at bounding box center [109, 225] width 48 height 20
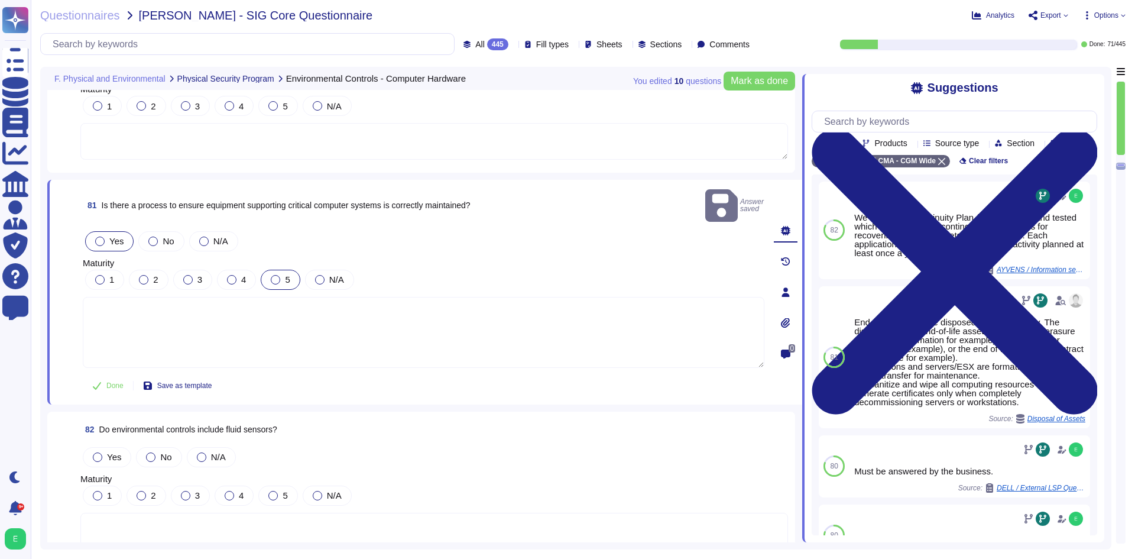
click at [277, 275] on div at bounding box center [275, 279] width 9 height 9
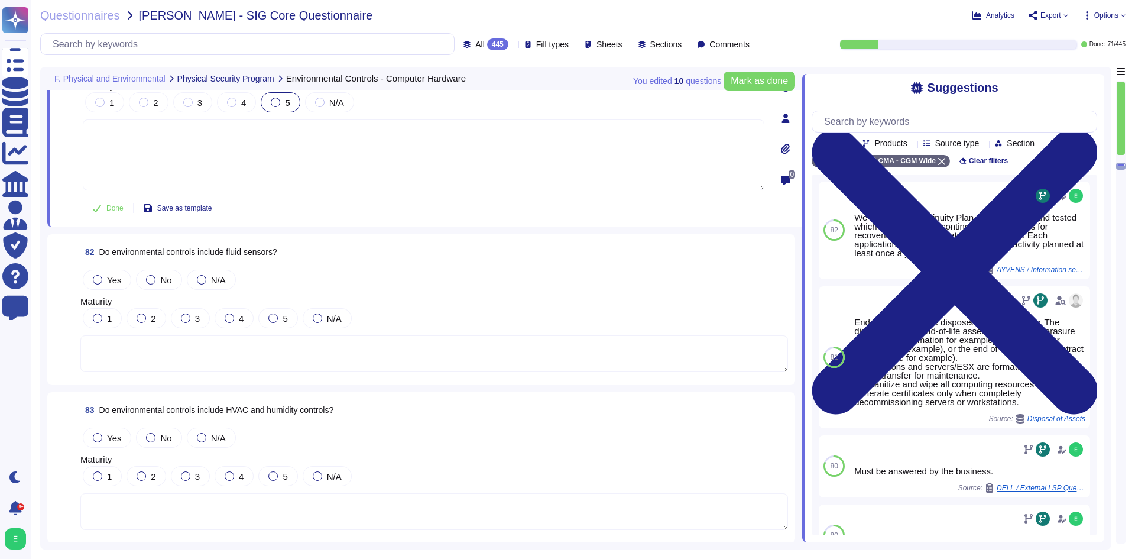
scroll to position [14494, 0]
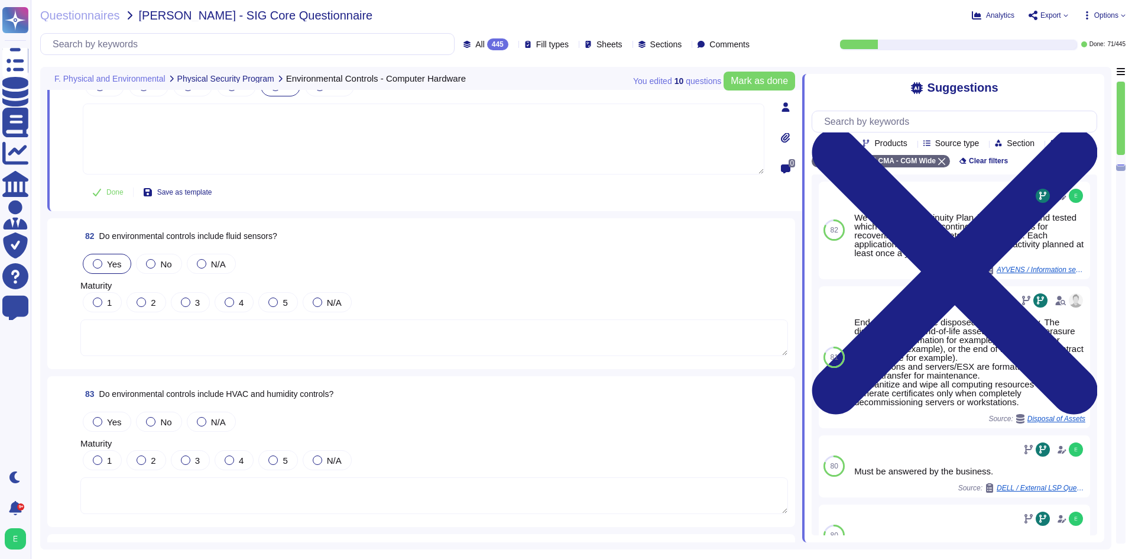
click at [112, 259] on span "Yes" at bounding box center [114, 264] width 14 height 10
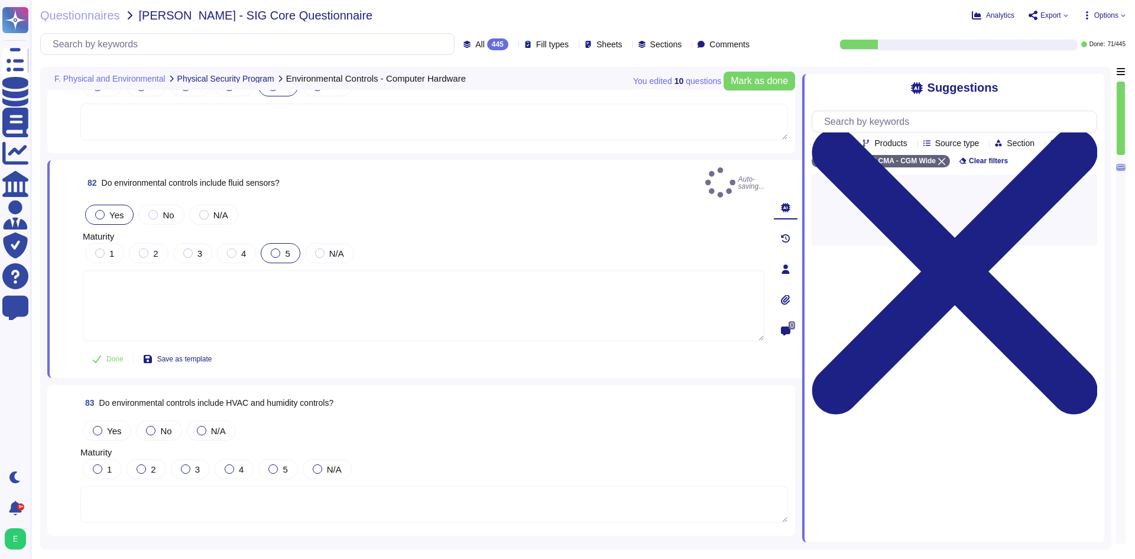
click at [277, 248] on div at bounding box center [275, 252] width 9 height 9
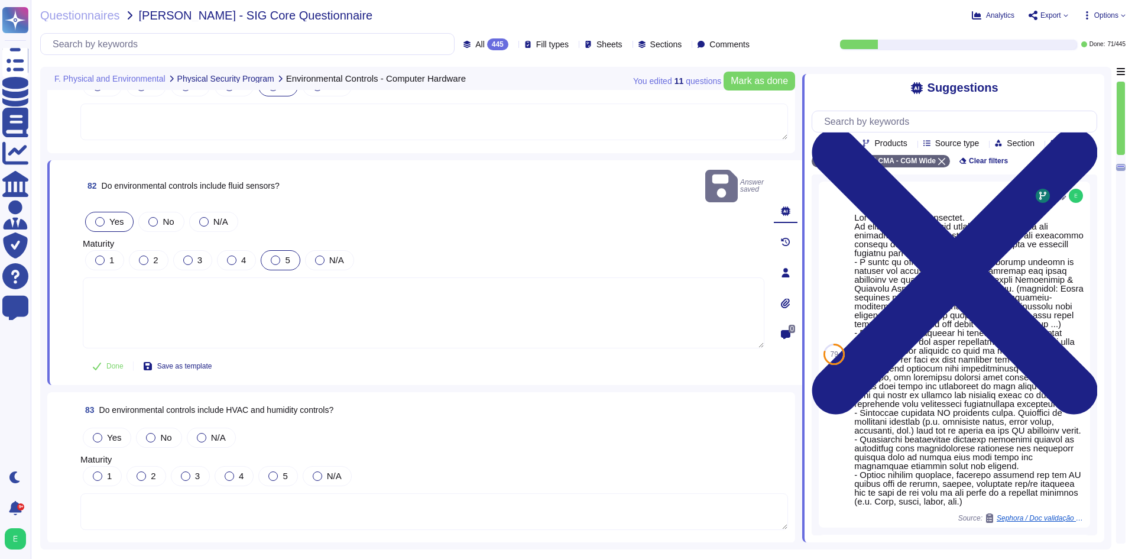
click at [280, 255] on label "5" at bounding box center [280, 259] width 19 height 9
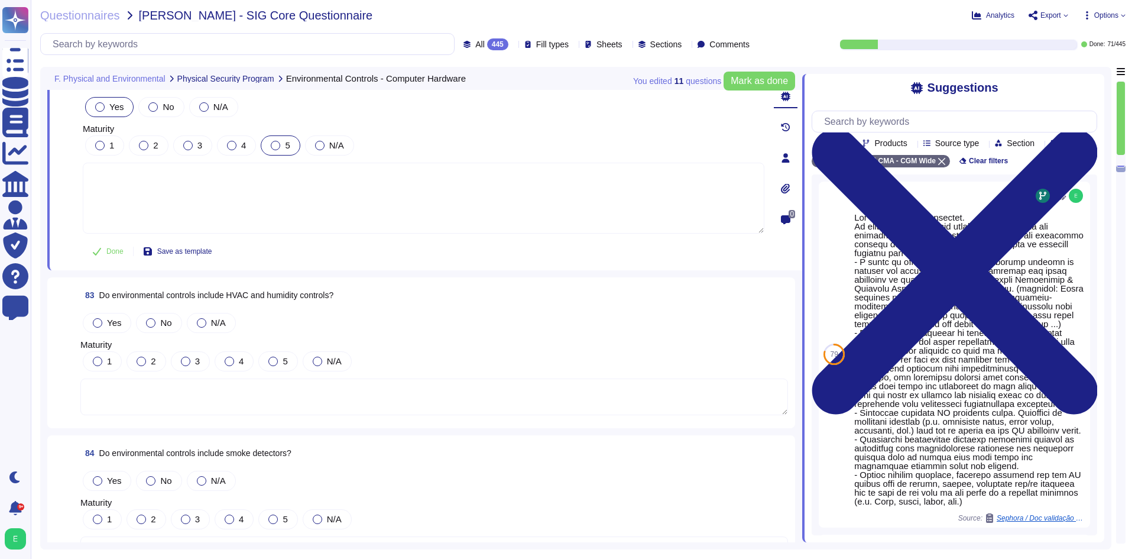
scroll to position [14612, 0]
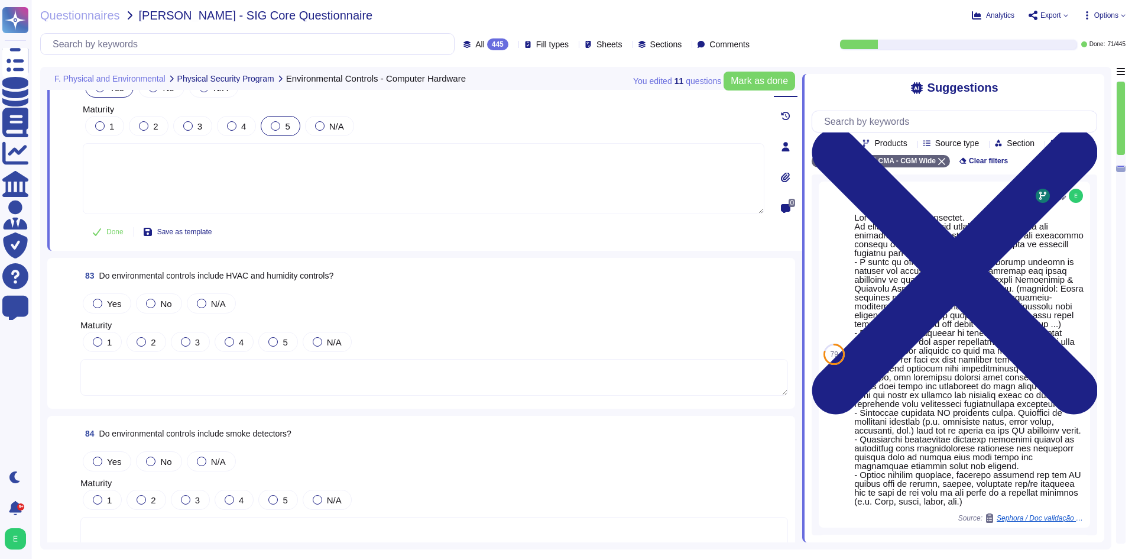
click at [320, 190] on textarea at bounding box center [423, 178] width 681 height 71
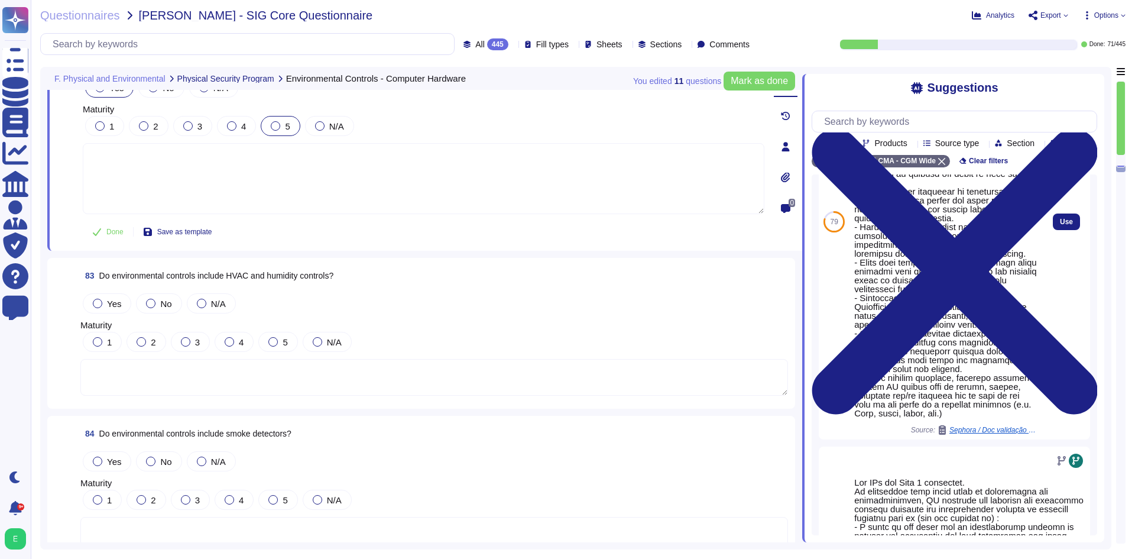
scroll to position [177, 0]
click at [1060, 225] on span "Use" at bounding box center [1066, 220] width 13 height 7
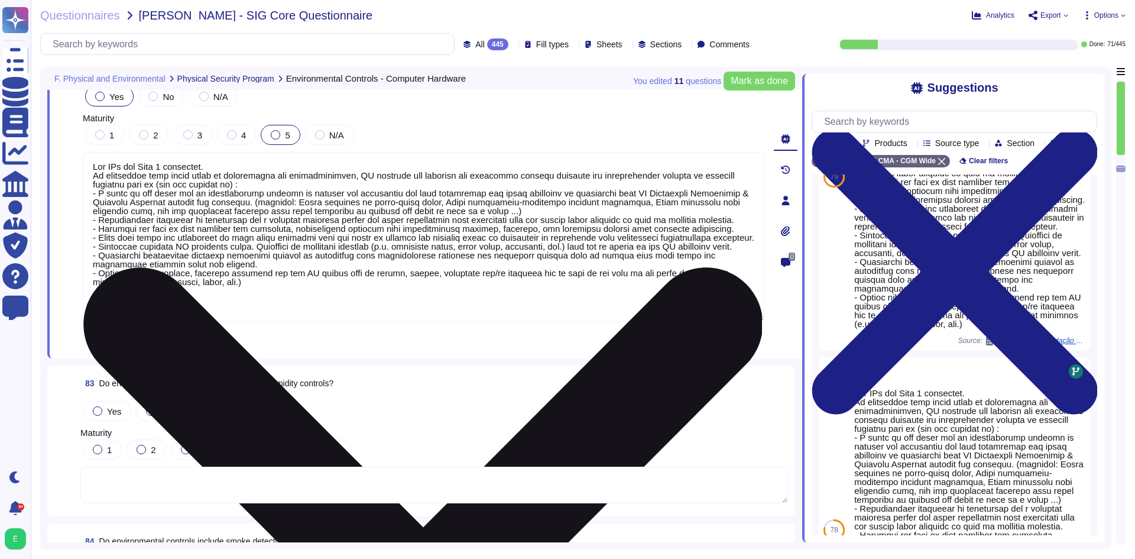
type textarea "Our DCs are Tier 3 certified. In accordance with their level of sensitivity and…"
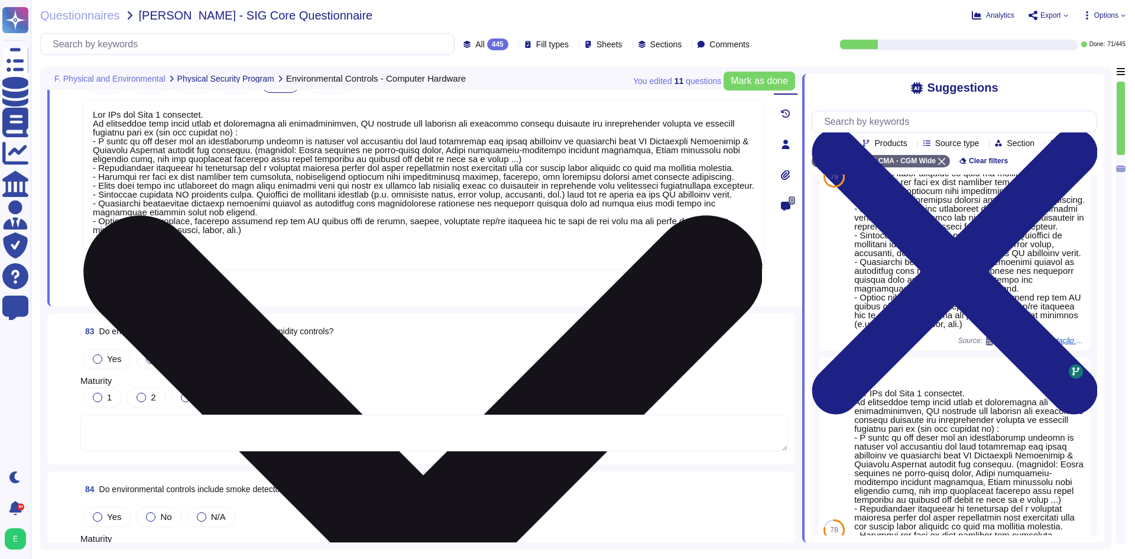
scroll to position [1, 0]
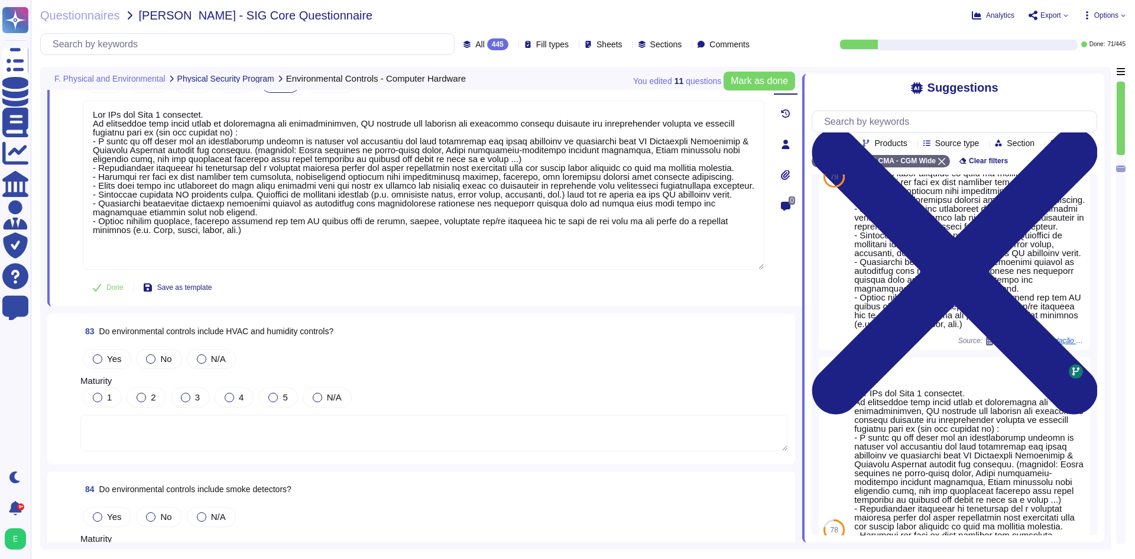
drag, startPoint x: 93, startPoint y: 337, endPoint x: 152, endPoint y: 342, distance: 59.3
click at [93, 349] on div "Yes" at bounding box center [107, 359] width 48 height 20
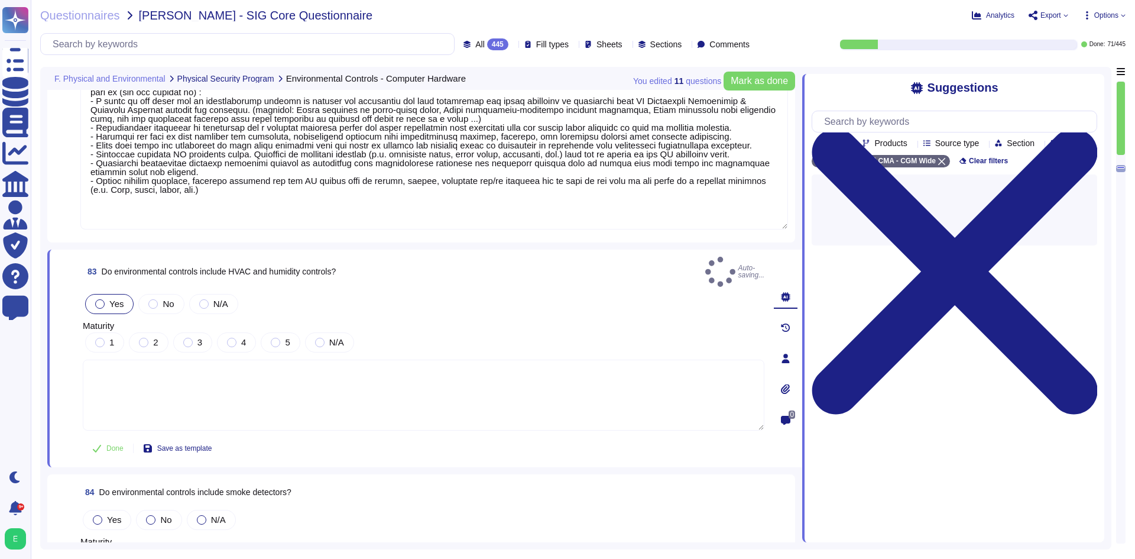
scroll to position [14730, 0]
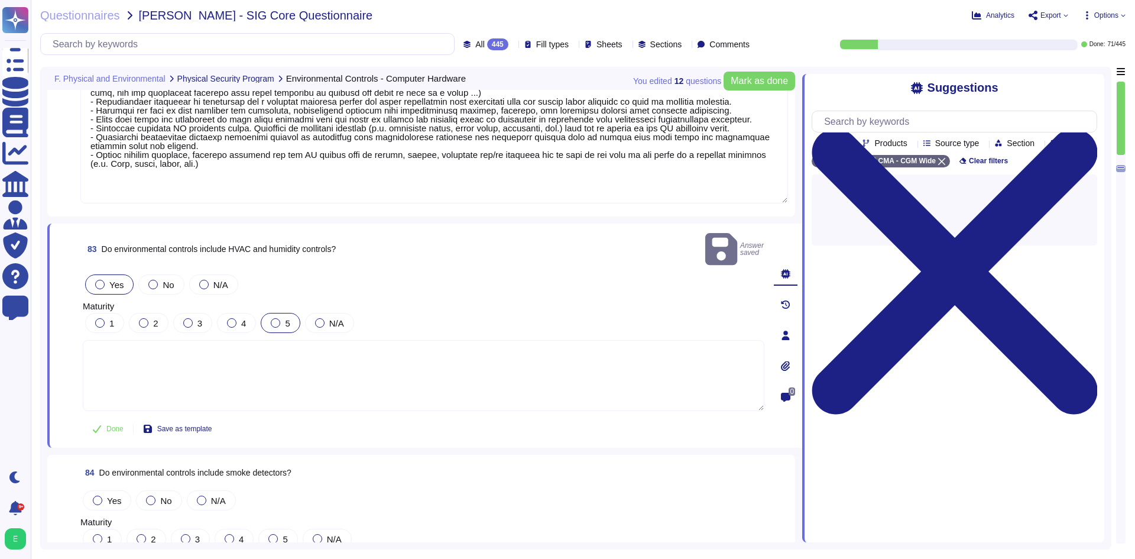
click at [268, 313] on div "5" at bounding box center [280, 323] width 39 height 20
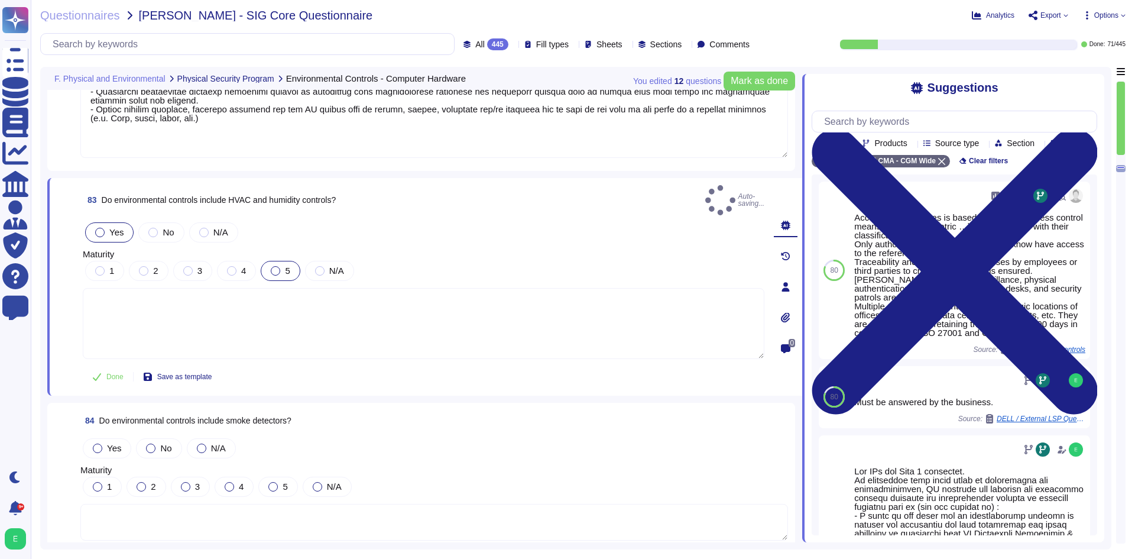
scroll to position [14849, 0]
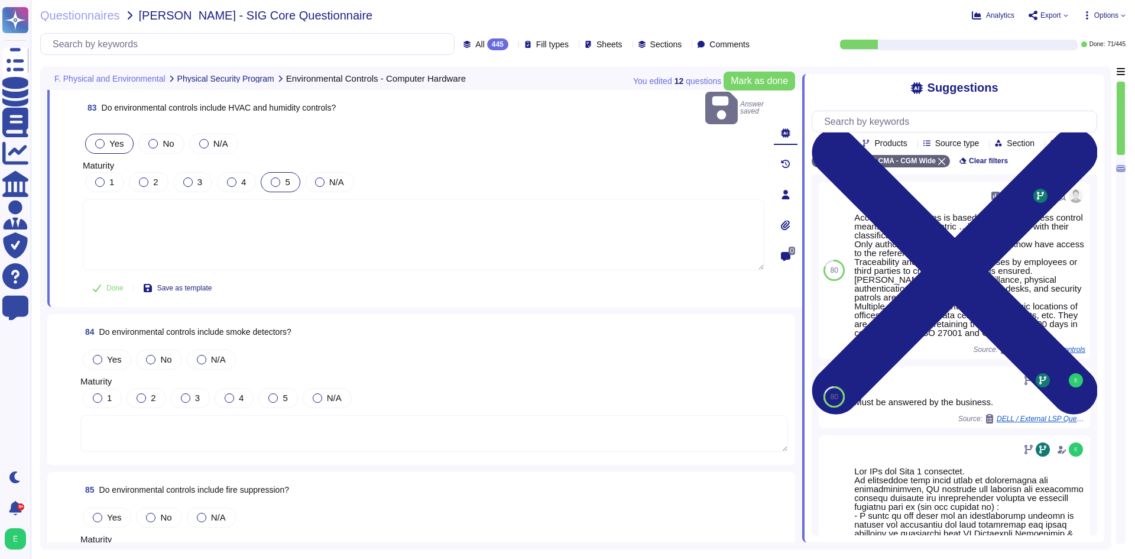
drag, startPoint x: 106, startPoint y: 340, endPoint x: 189, endPoint y: 349, distance: 82.6
click at [107, 355] on label "Yes" at bounding box center [107, 359] width 28 height 9
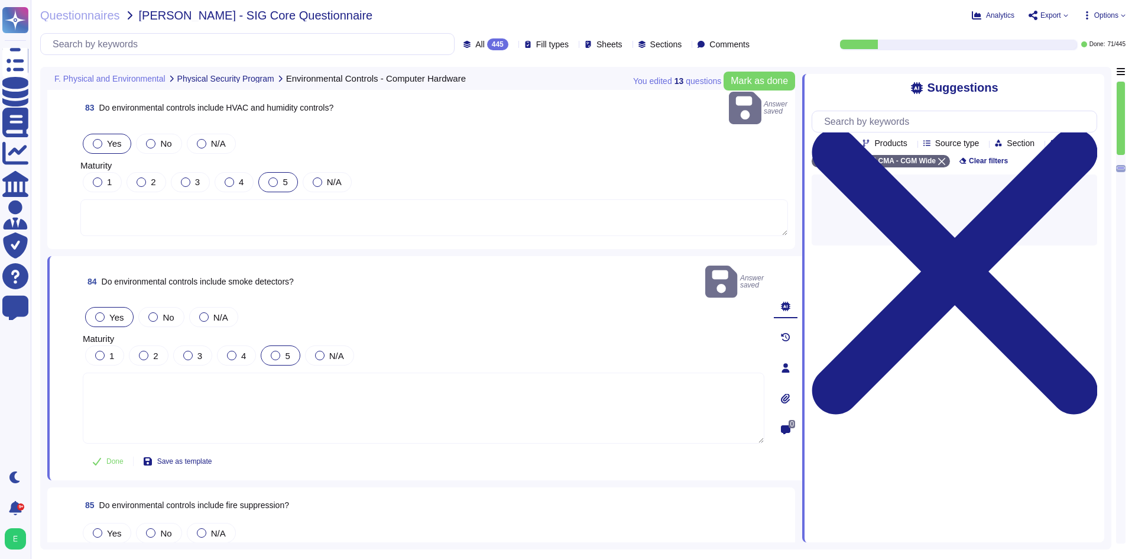
click at [270, 345] on div "5" at bounding box center [280, 355] width 39 height 20
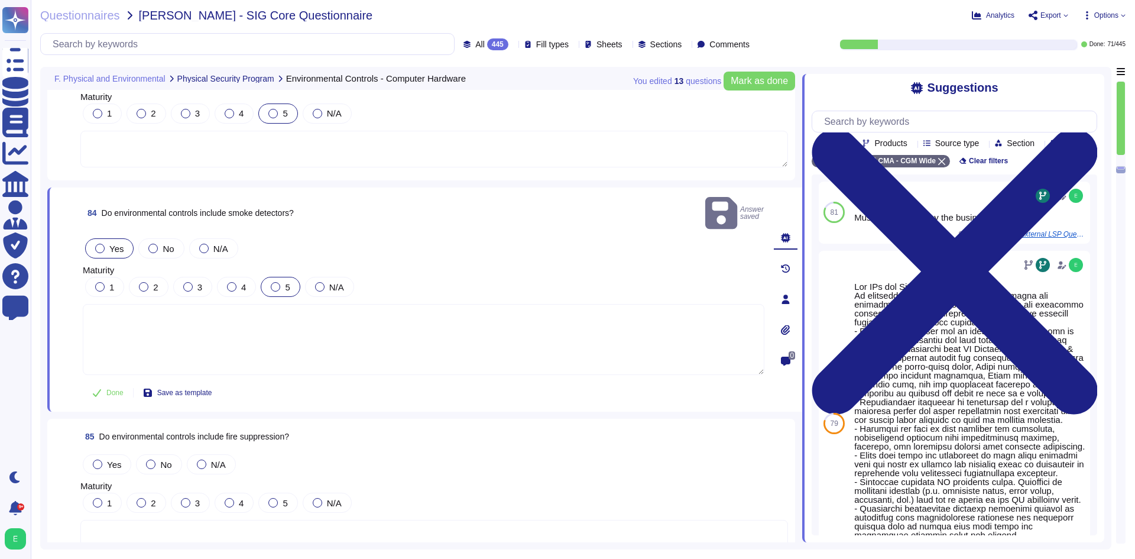
scroll to position [14967, 0]
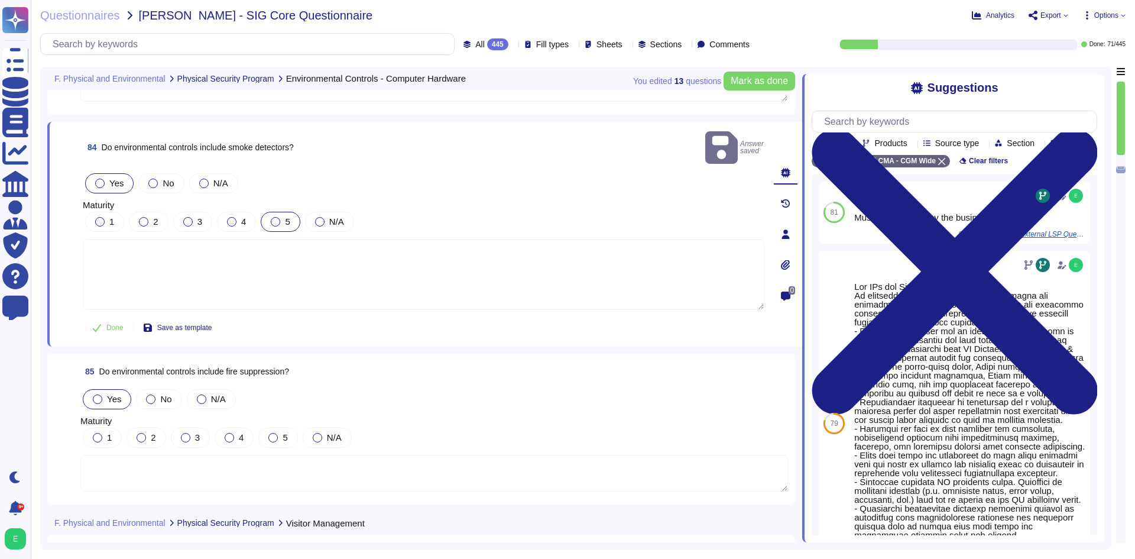
click at [109, 394] on span "Yes" at bounding box center [114, 399] width 14 height 10
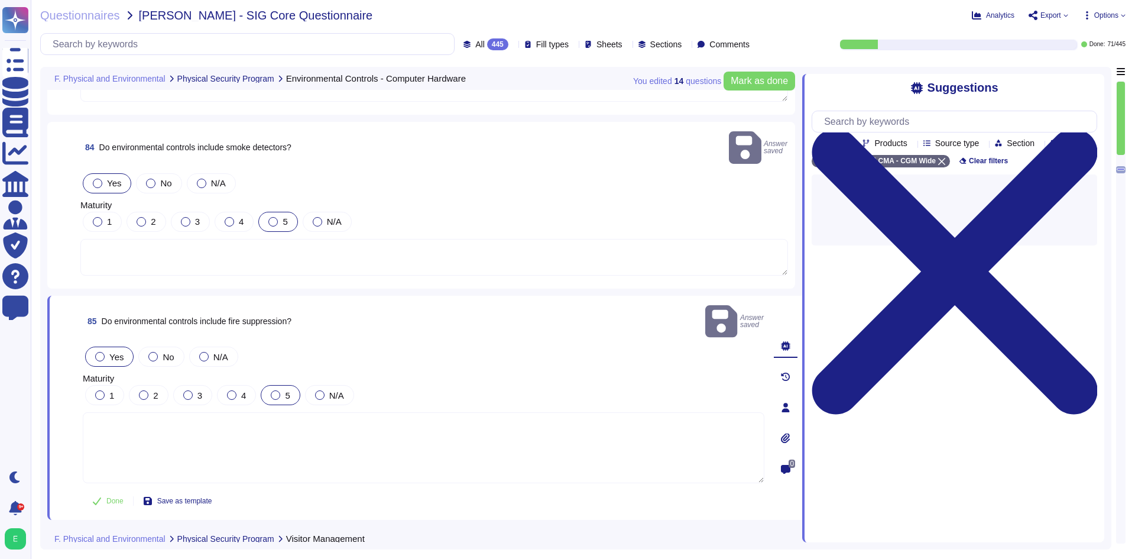
click at [277, 390] on div at bounding box center [275, 394] width 9 height 9
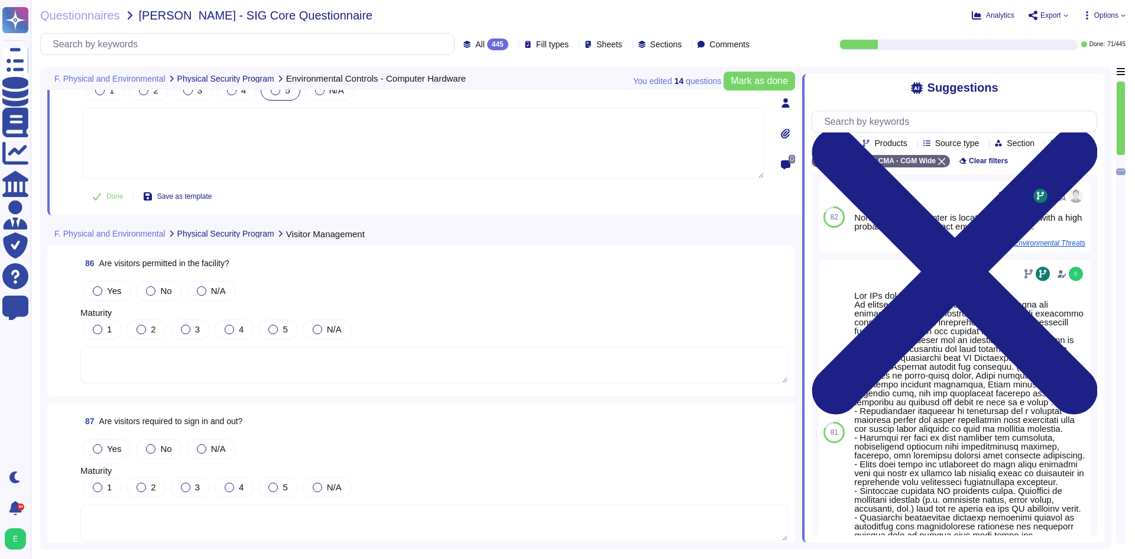
scroll to position [15262, 0]
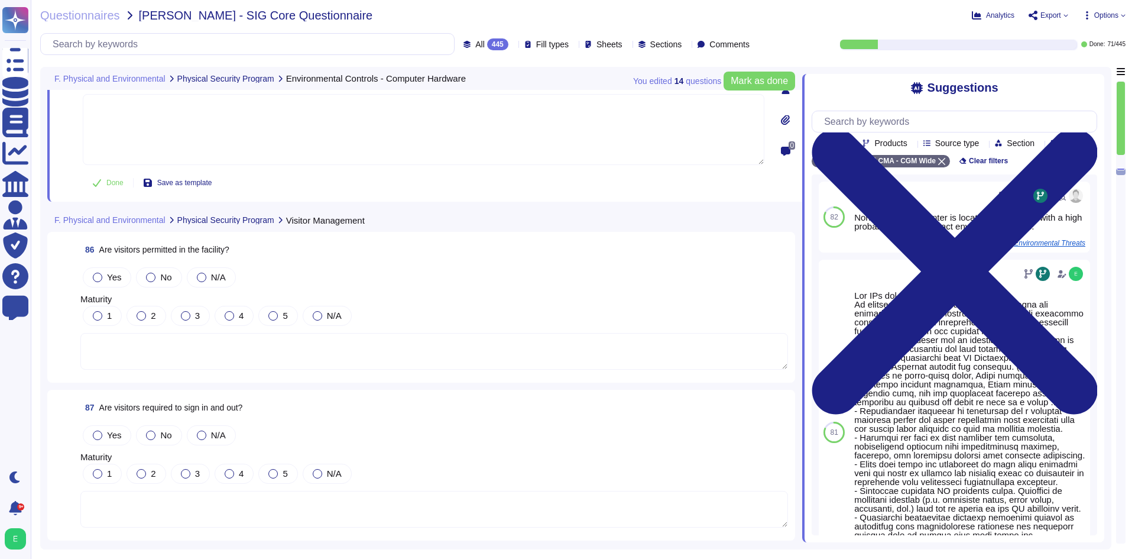
click at [135, 351] on textarea at bounding box center [433, 351] width 707 height 37
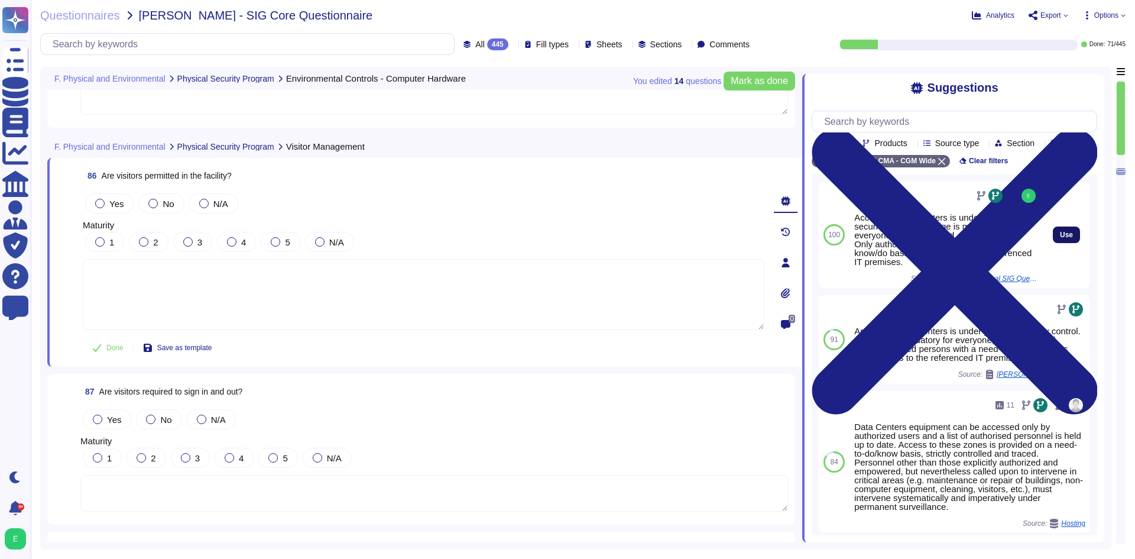
click at [1060, 238] on span "Use" at bounding box center [1066, 234] width 13 height 7
type textarea "Accessing Data centers is under physical security control. A badge is mandatory…"
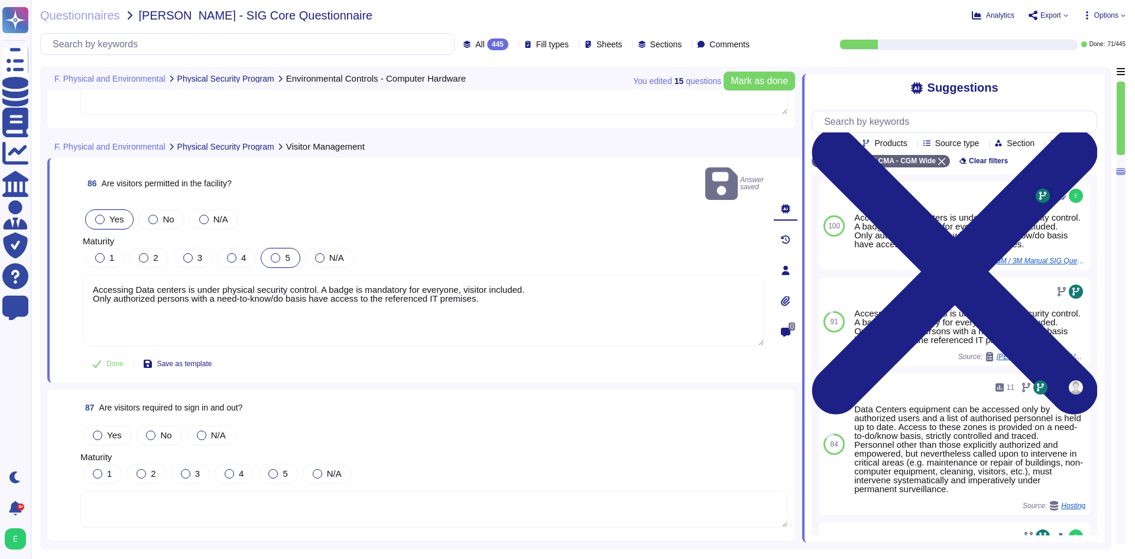
click at [286, 252] on span "5" at bounding box center [287, 257] width 5 height 10
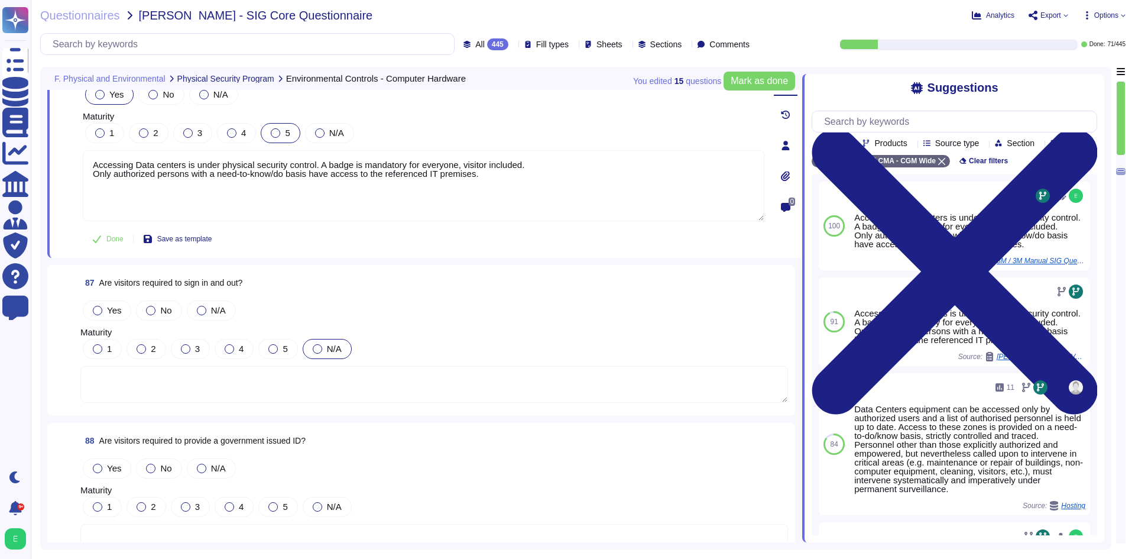
scroll to position [15380, 0]
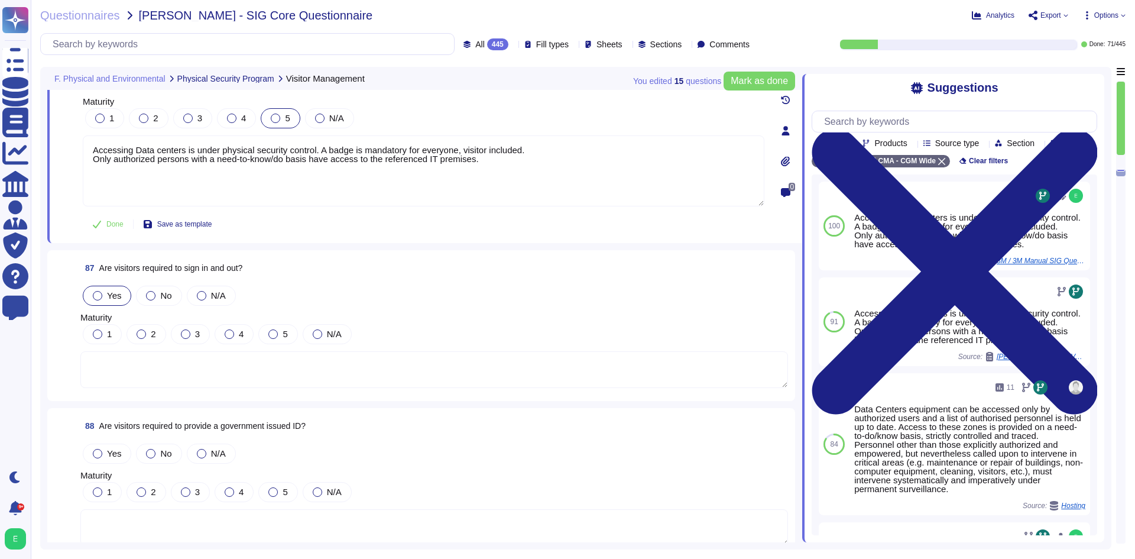
click at [103, 285] on div "Yes" at bounding box center [107, 295] width 48 height 20
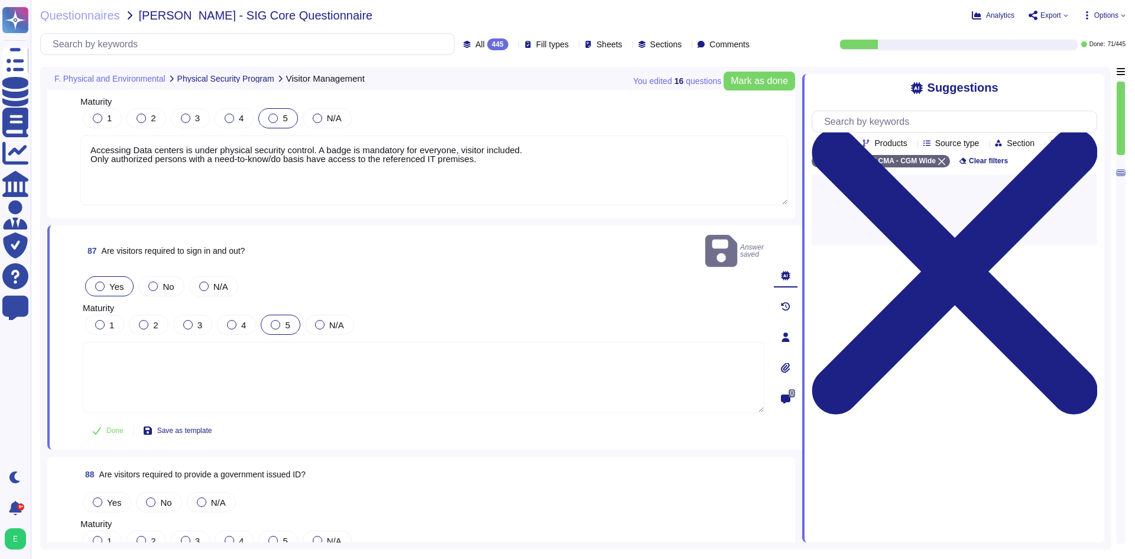
click at [268, 314] on div "5" at bounding box center [280, 324] width 39 height 20
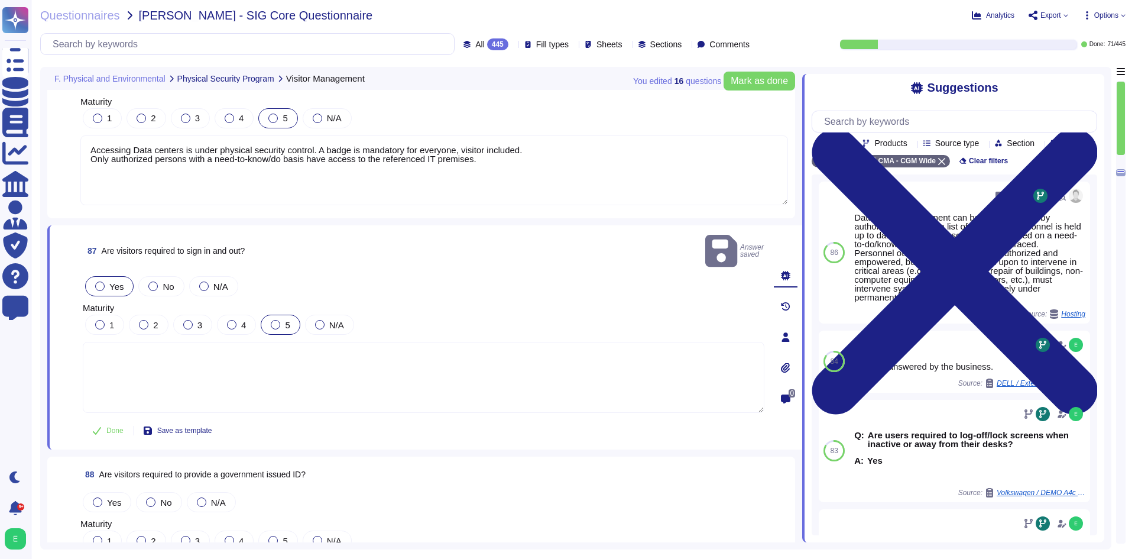
scroll to position [15499, 0]
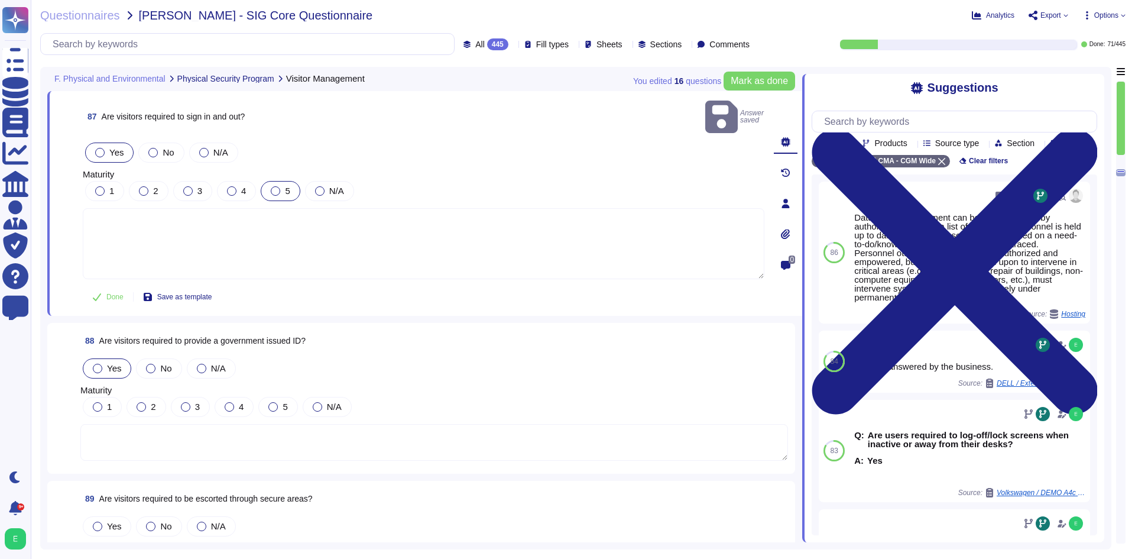
drag, startPoint x: 110, startPoint y: 354, endPoint x: 116, endPoint y: 356, distance: 6.7
click at [111, 363] on span "Yes" at bounding box center [114, 368] width 14 height 10
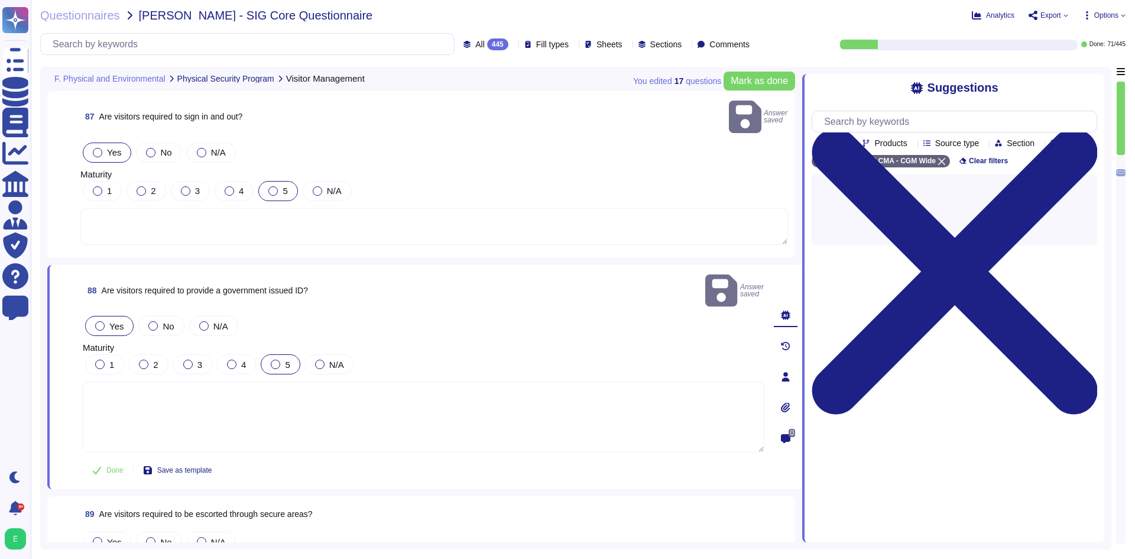
click at [268, 354] on div "5" at bounding box center [280, 364] width 39 height 20
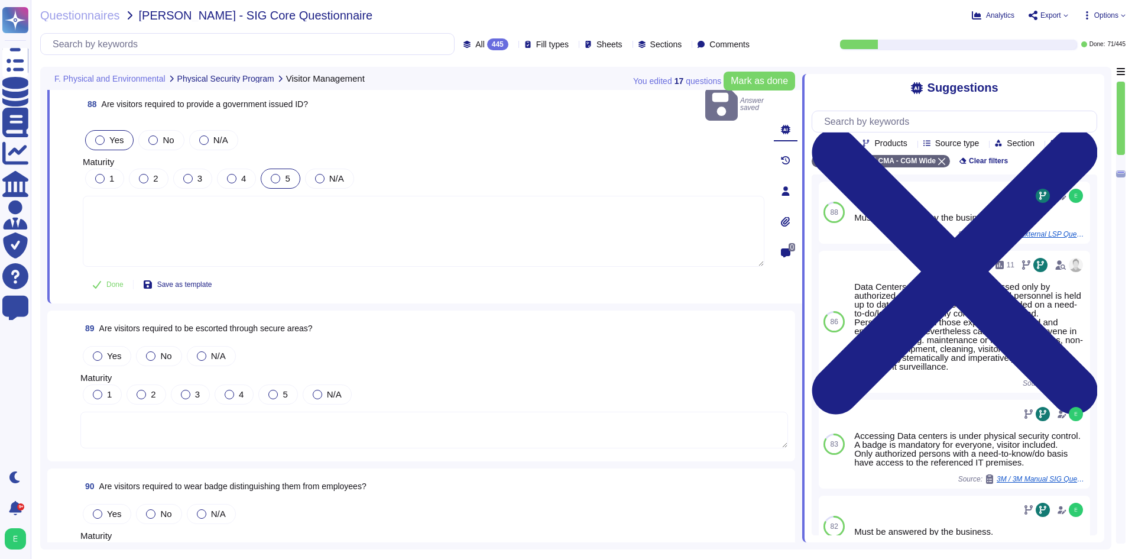
scroll to position [15676, 0]
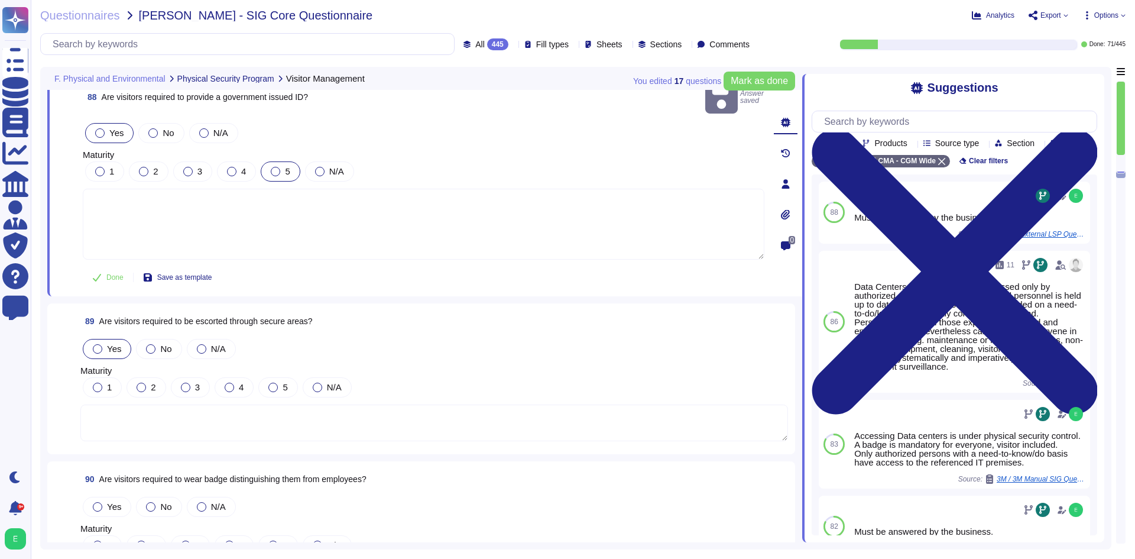
click at [111, 343] on span "Yes" at bounding box center [114, 348] width 14 height 10
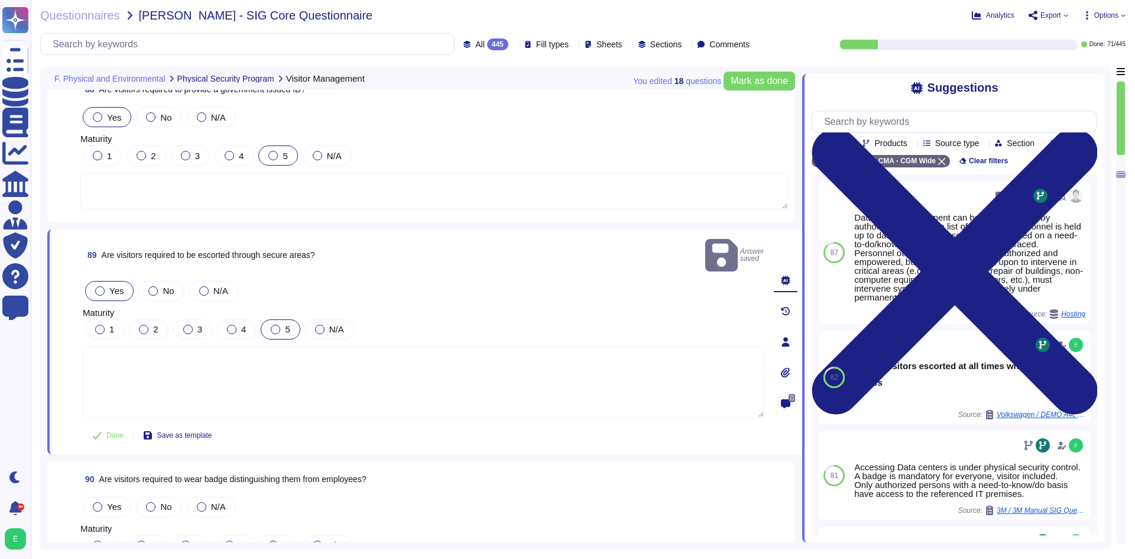
click at [274, 324] on div at bounding box center [275, 328] width 9 height 9
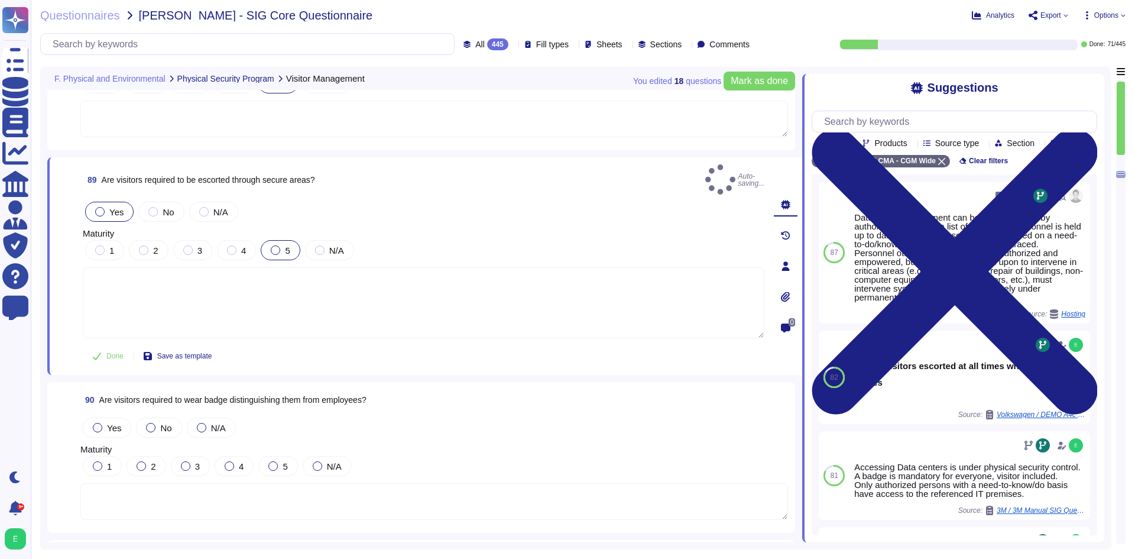
scroll to position [15853, 0]
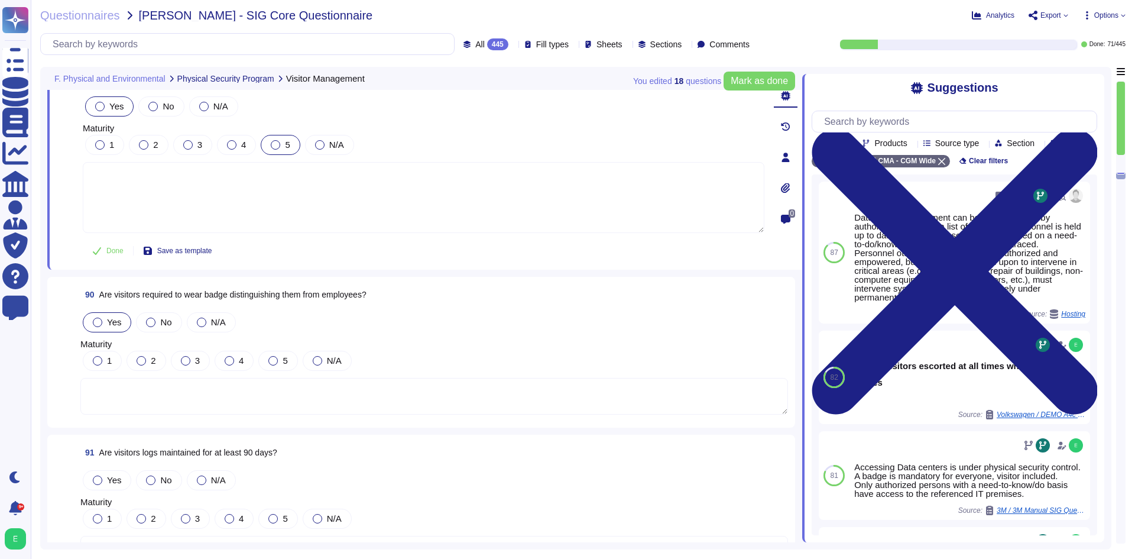
click at [119, 317] on span "Yes" at bounding box center [114, 322] width 14 height 10
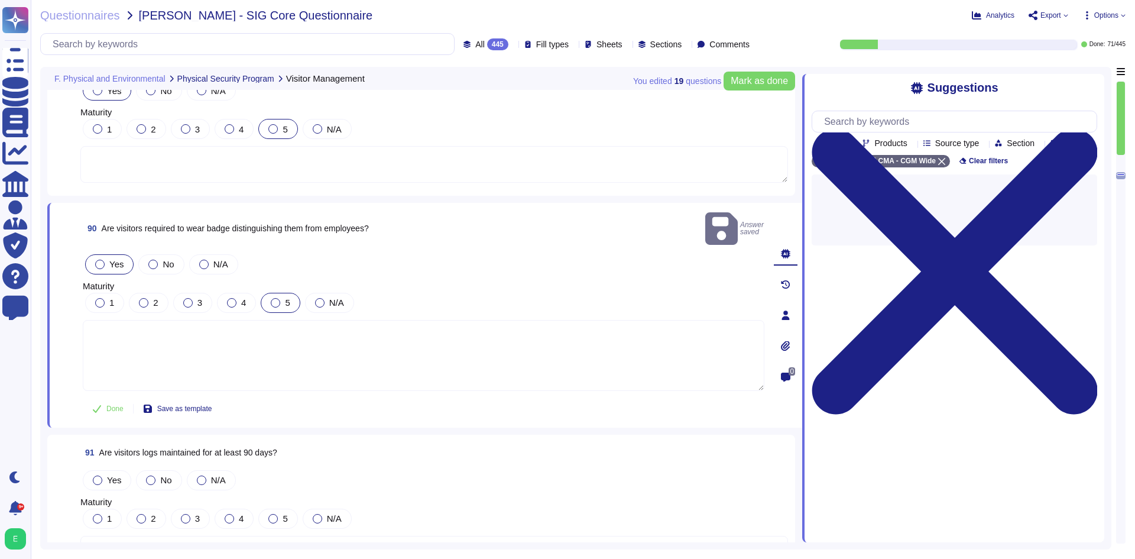
click at [286, 297] on span "5" at bounding box center [287, 302] width 5 height 10
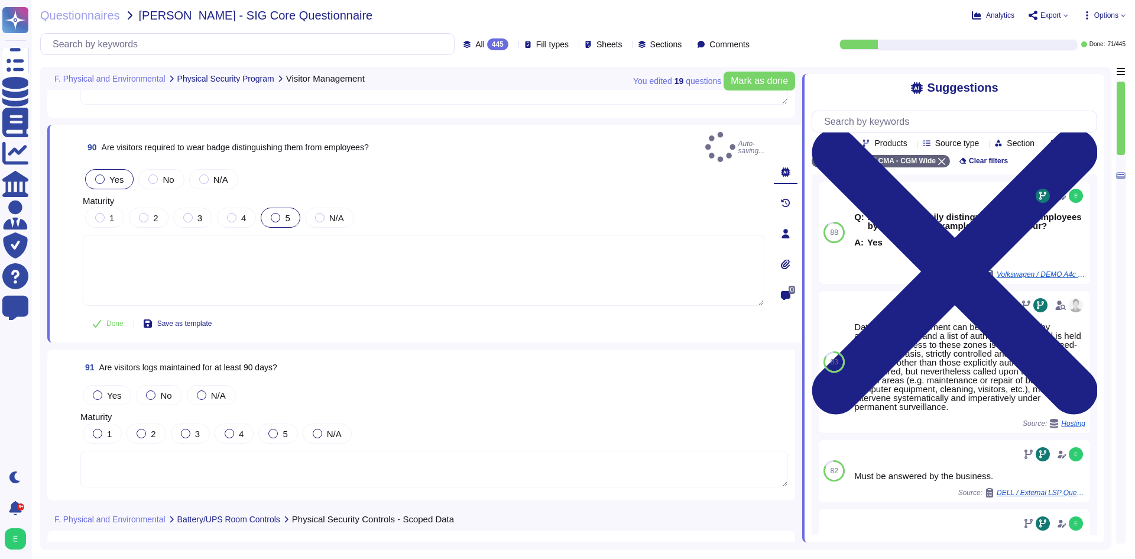
scroll to position [16031, 0]
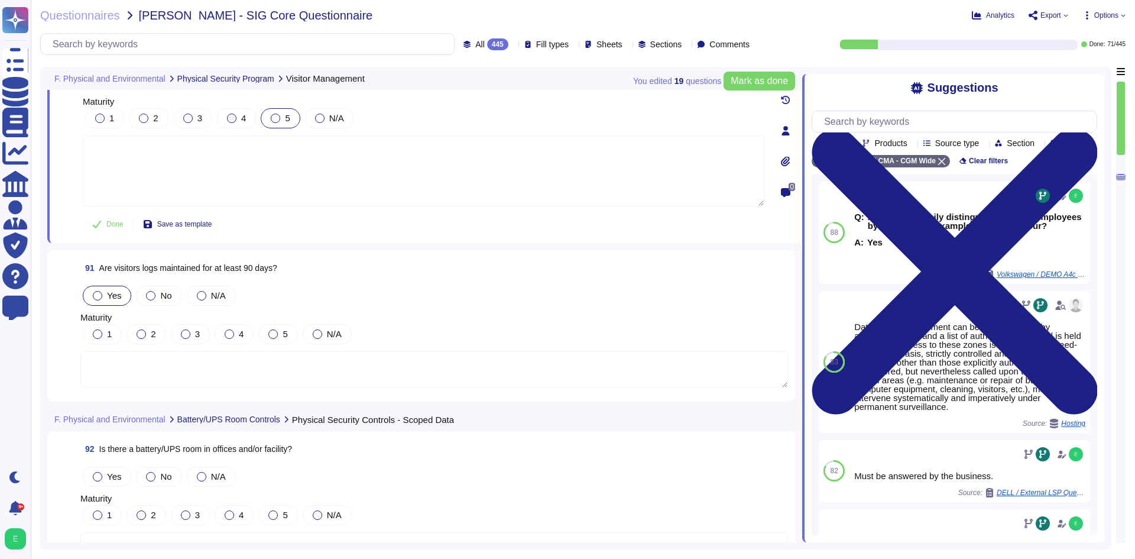
click at [101, 291] on div at bounding box center [97, 295] width 9 height 9
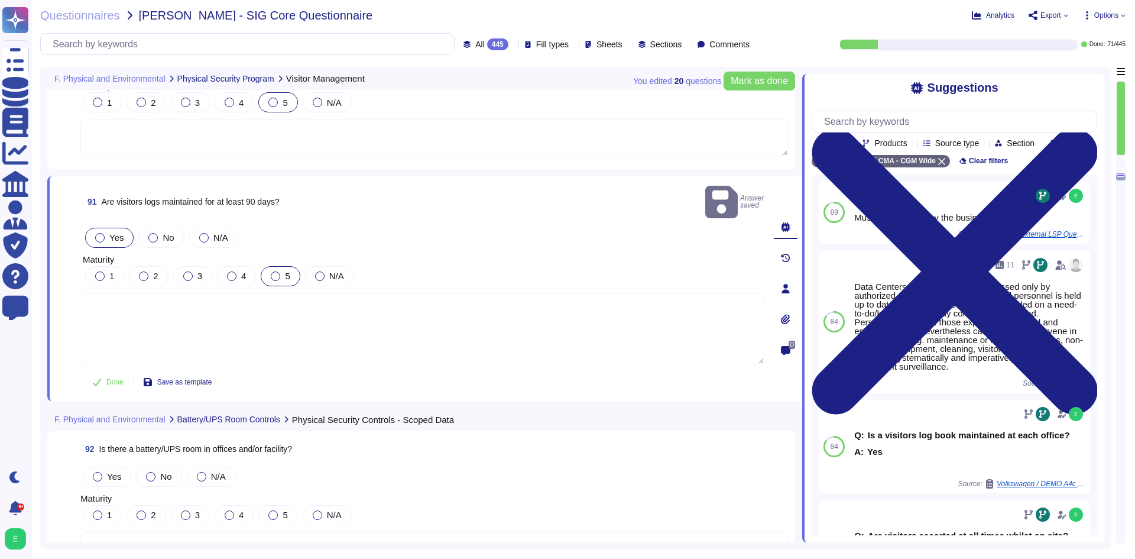
click at [284, 271] on label "5" at bounding box center [280, 275] width 19 height 9
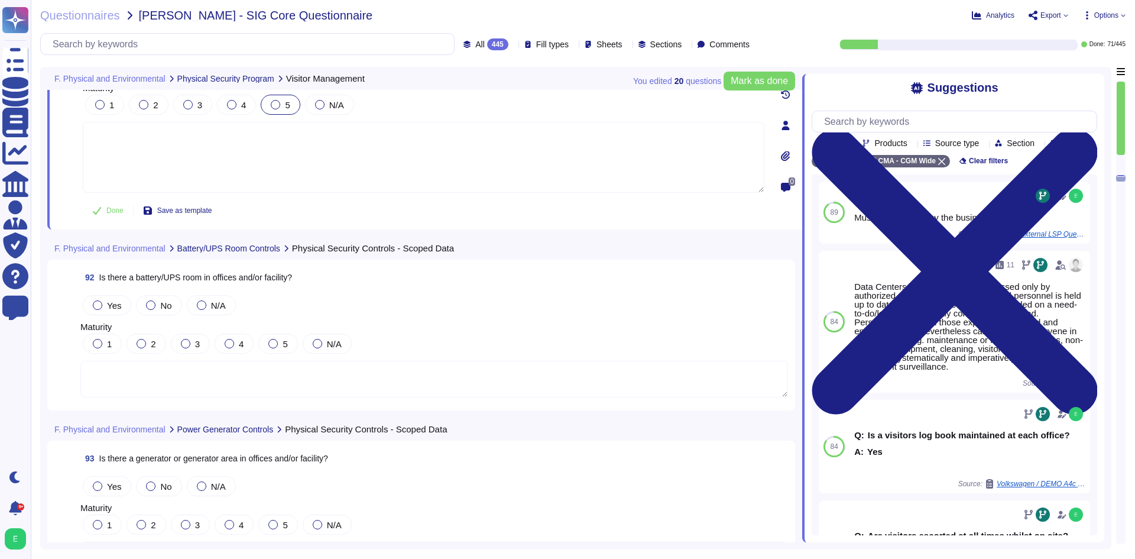
scroll to position [16208, 0]
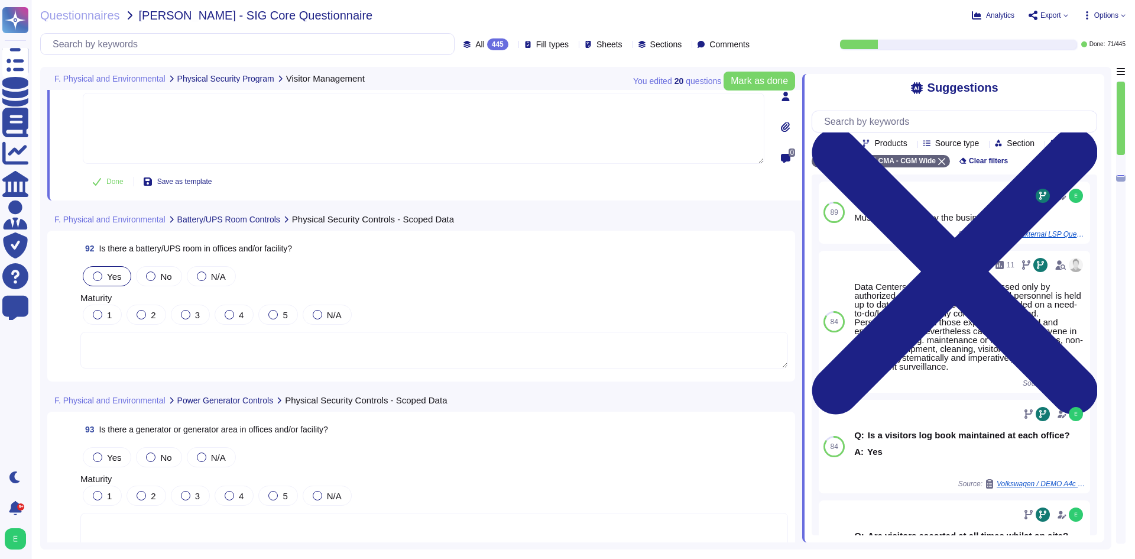
click at [113, 269] on div "Yes" at bounding box center [107, 276] width 48 height 20
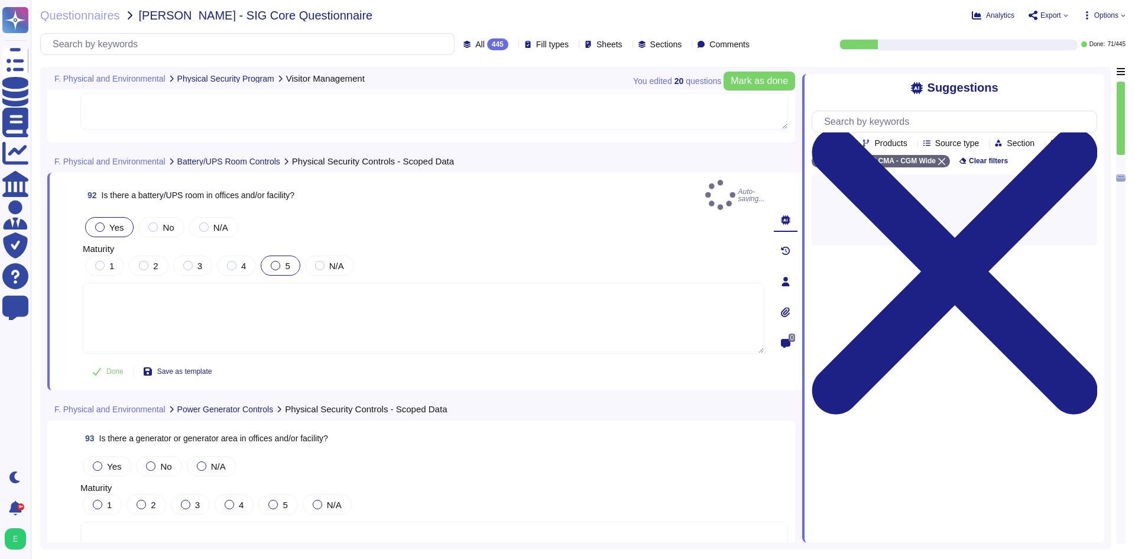
click at [272, 261] on div at bounding box center [275, 265] width 9 height 9
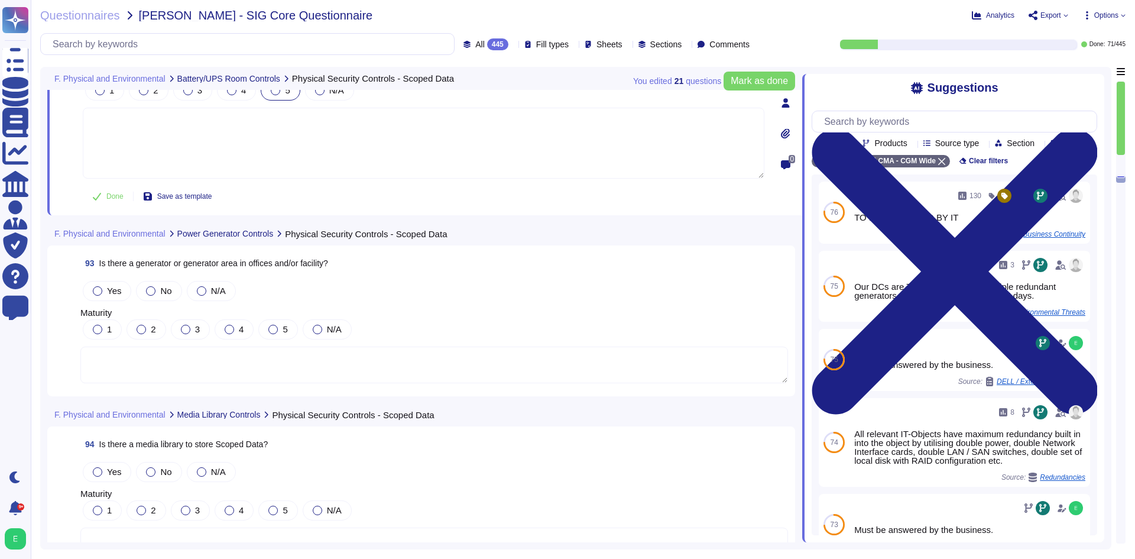
scroll to position [16385, 0]
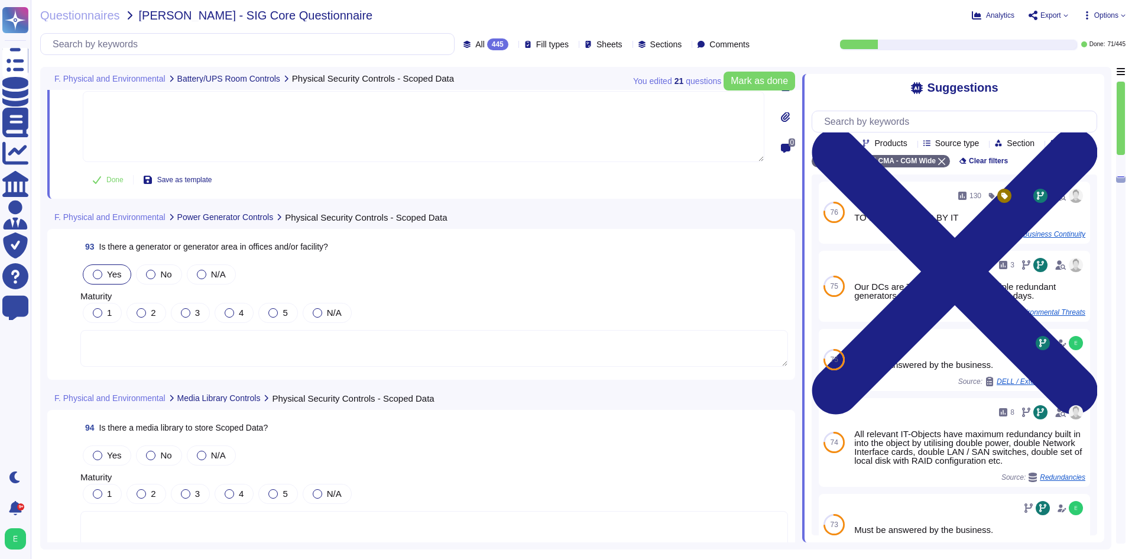
click at [104, 264] on div "Yes" at bounding box center [107, 274] width 48 height 20
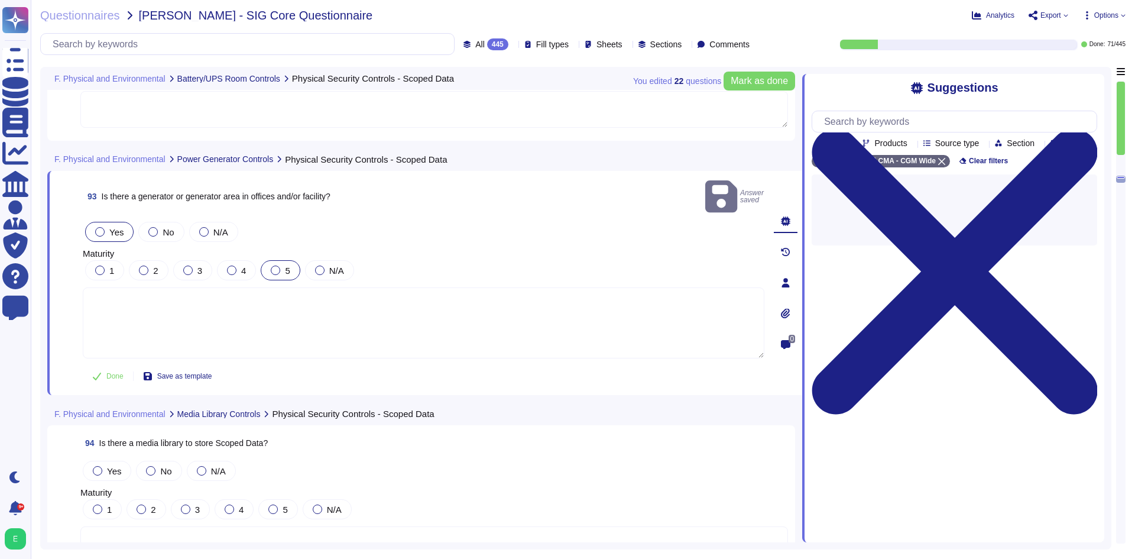
click at [285, 265] on span "5" at bounding box center [287, 270] width 5 height 10
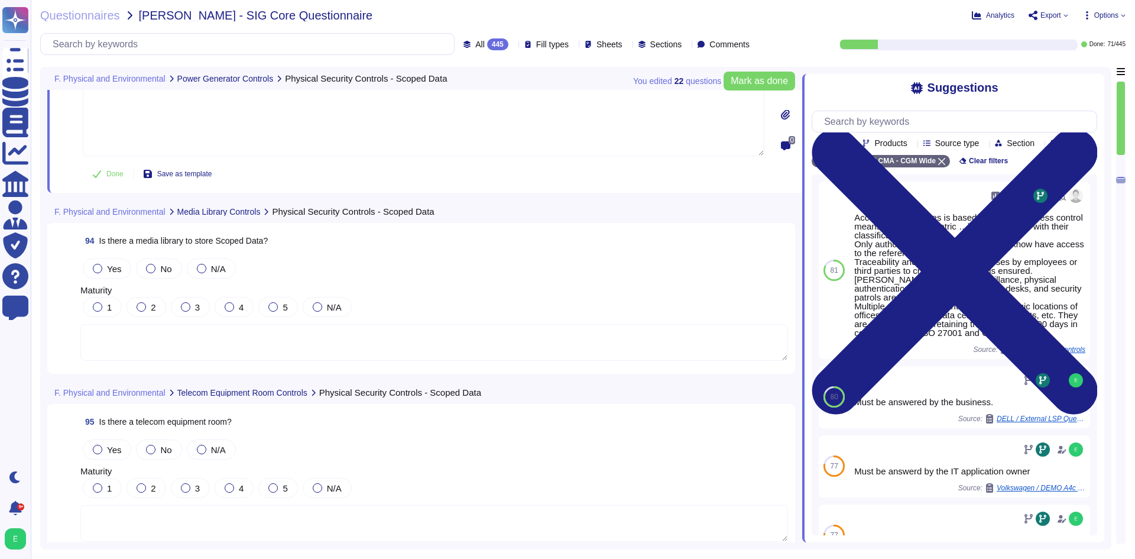
scroll to position [16562, 0]
click at [209, 332] on textarea at bounding box center [433, 344] width 707 height 37
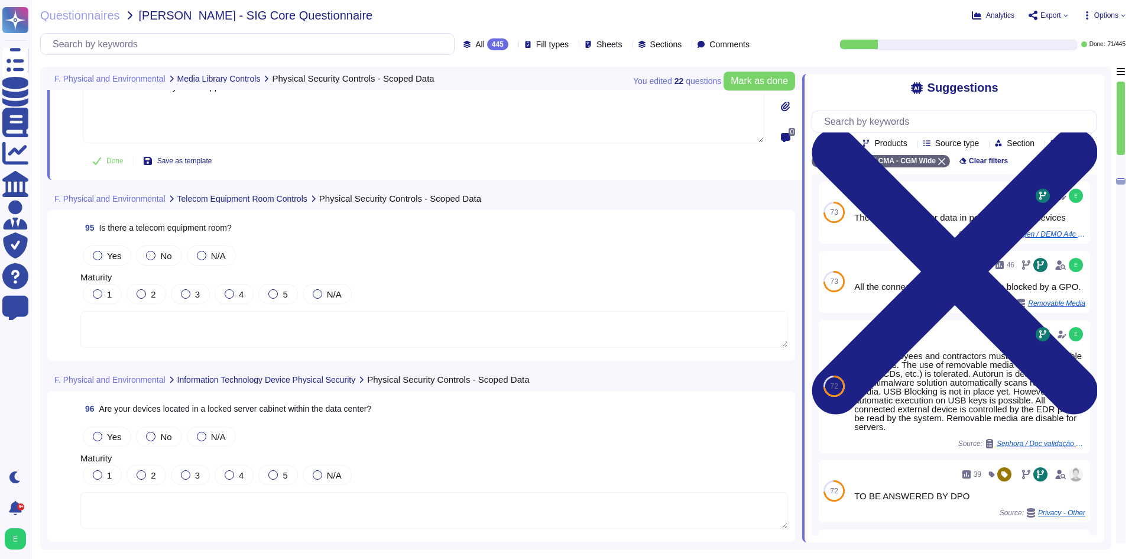
scroll to position [16740, 0]
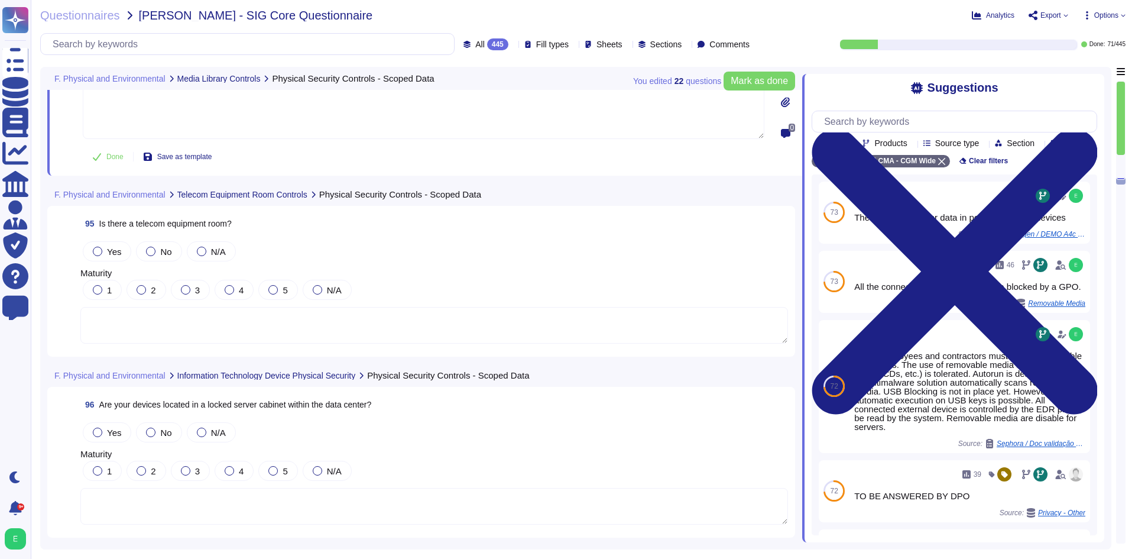
type textarea "Must be answered by the IT application owner"
click at [268, 317] on textarea at bounding box center [433, 325] width 707 height 37
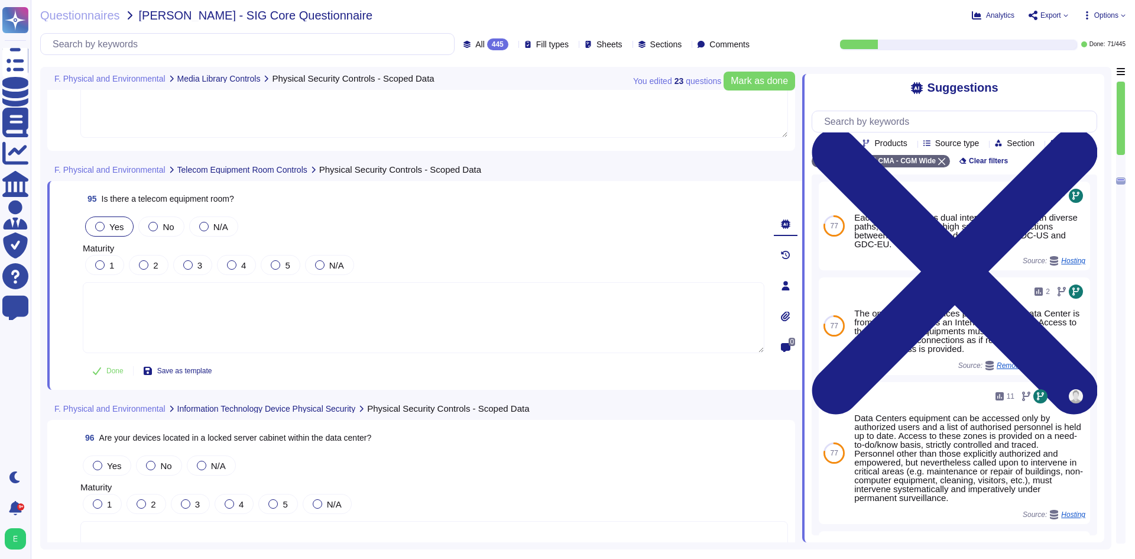
click at [106, 230] on label "Yes" at bounding box center [109, 226] width 28 height 9
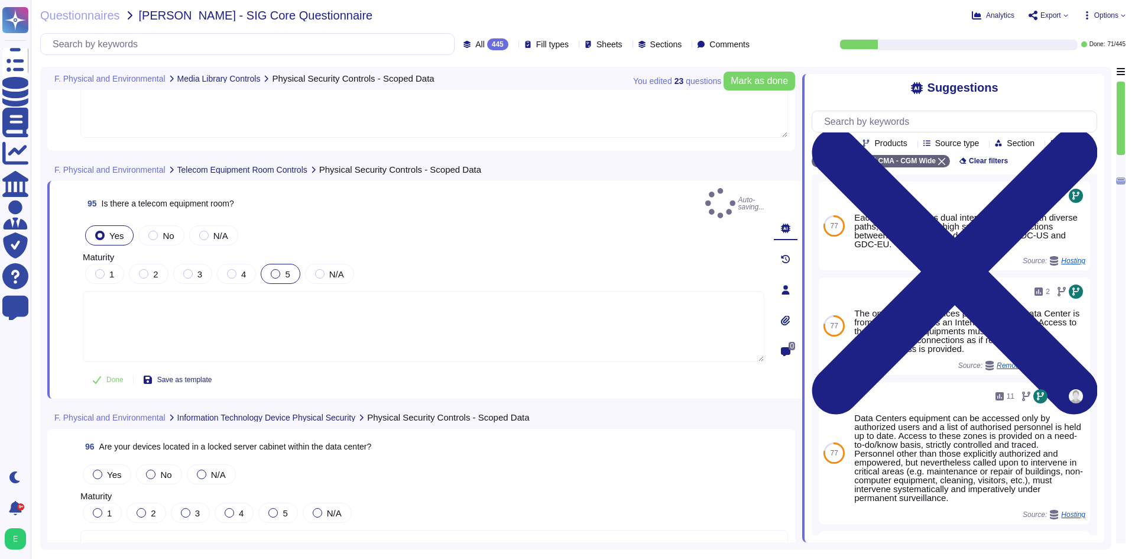
click at [269, 266] on div "5" at bounding box center [280, 274] width 39 height 20
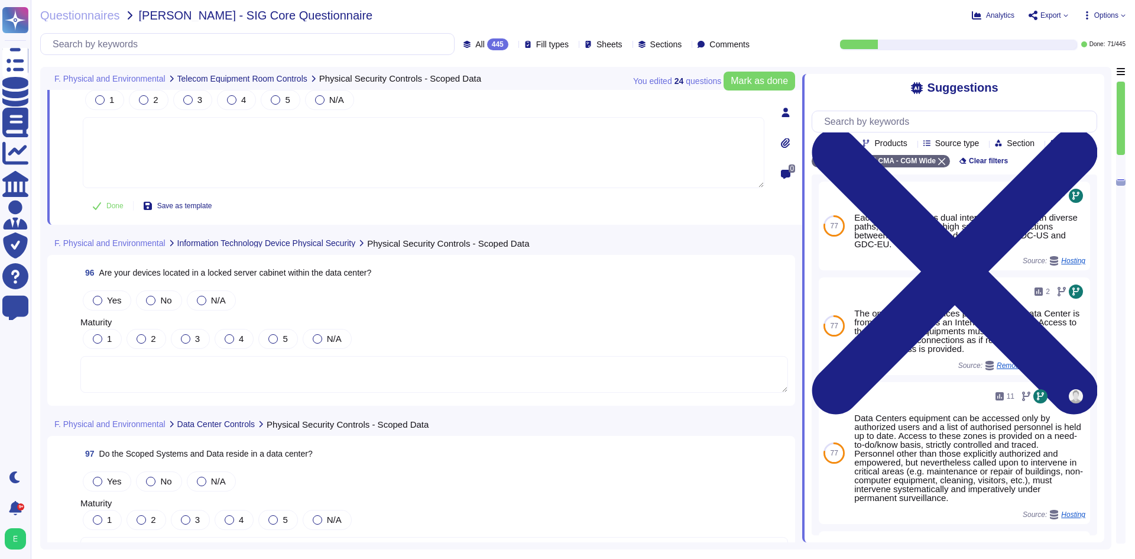
scroll to position [16917, 0]
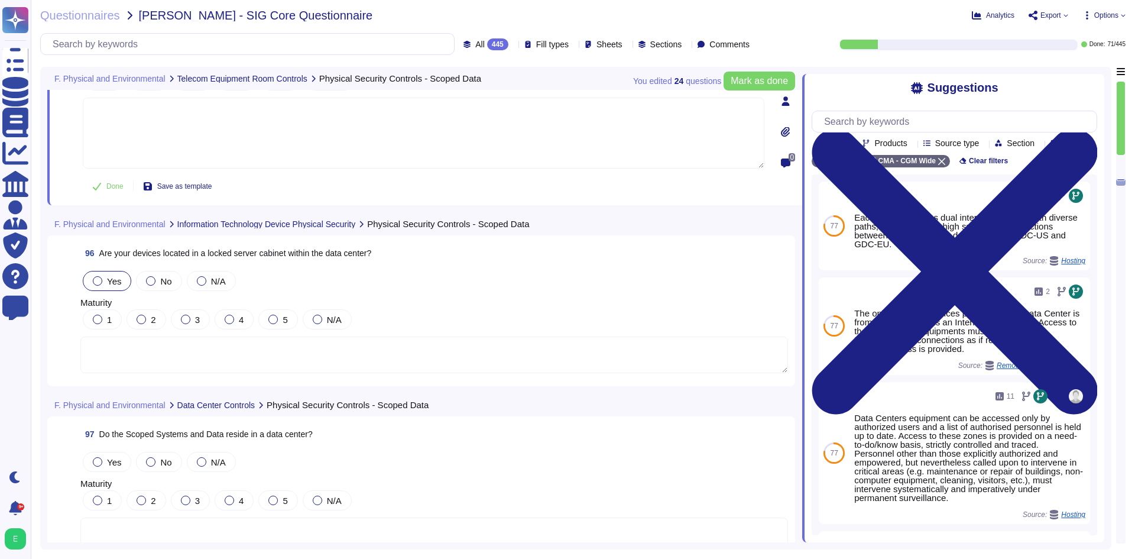
click at [112, 276] on span "Yes" at bounding box center [114, 281] width 14 height 10
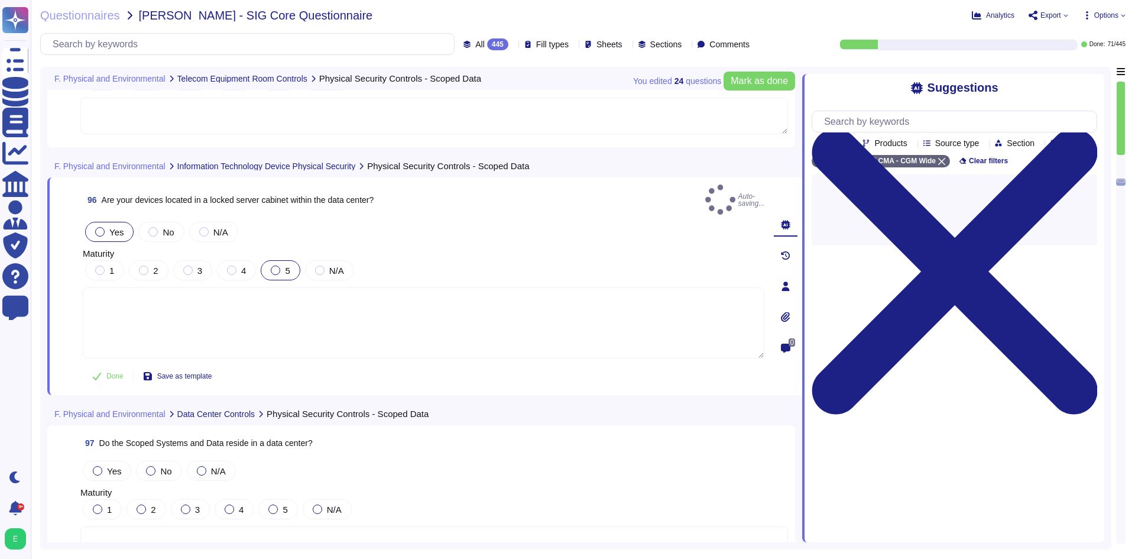
click at [271, 266] on div "5" at bounding box center [280, 270] width 39 height 20
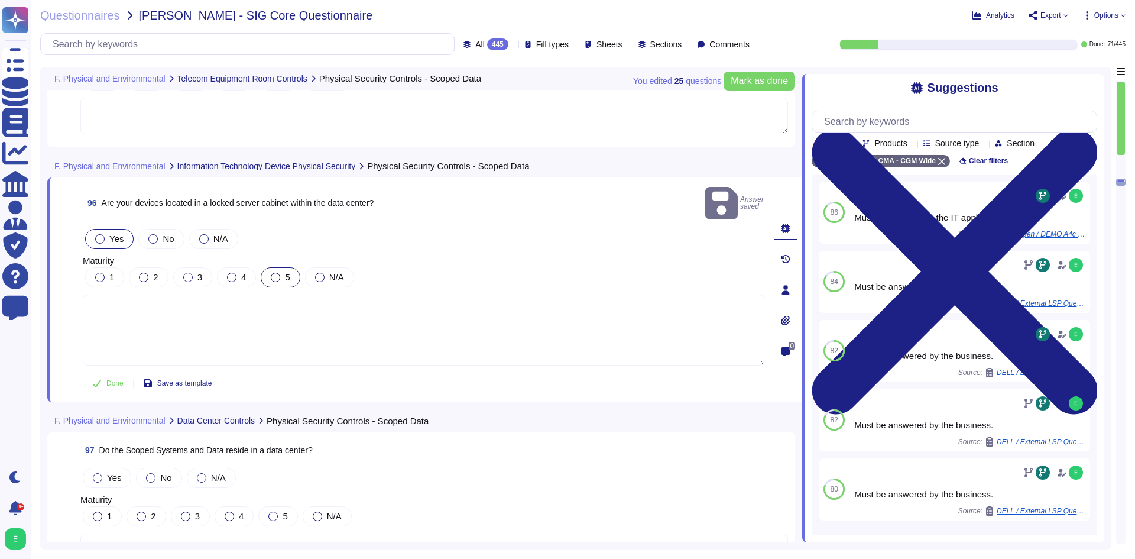
click at [267, 267] on div "5" at bounding box center [280, 277] width 39 height 20
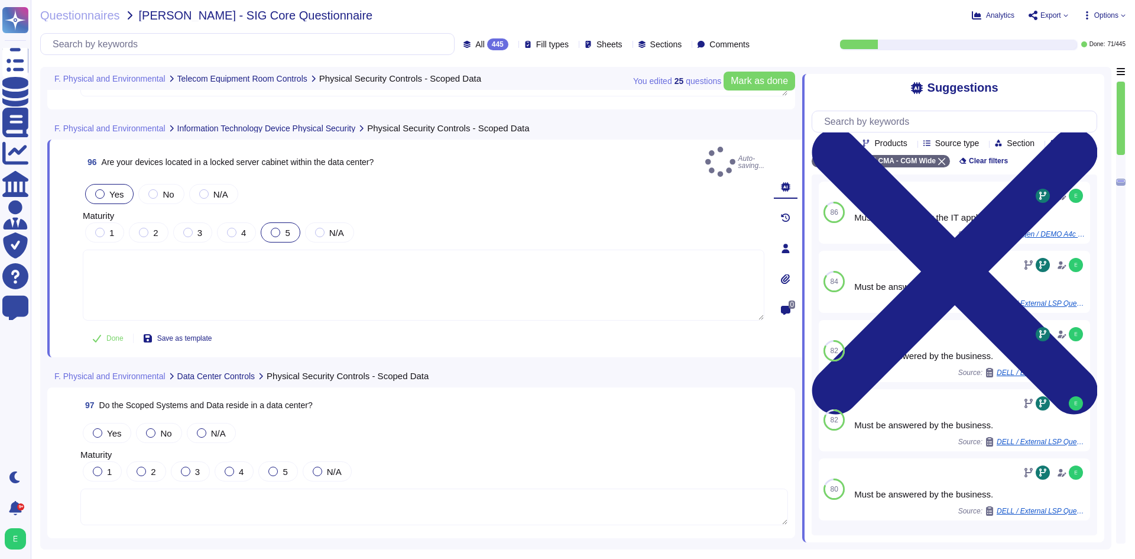
scroll to position [17035, 0]
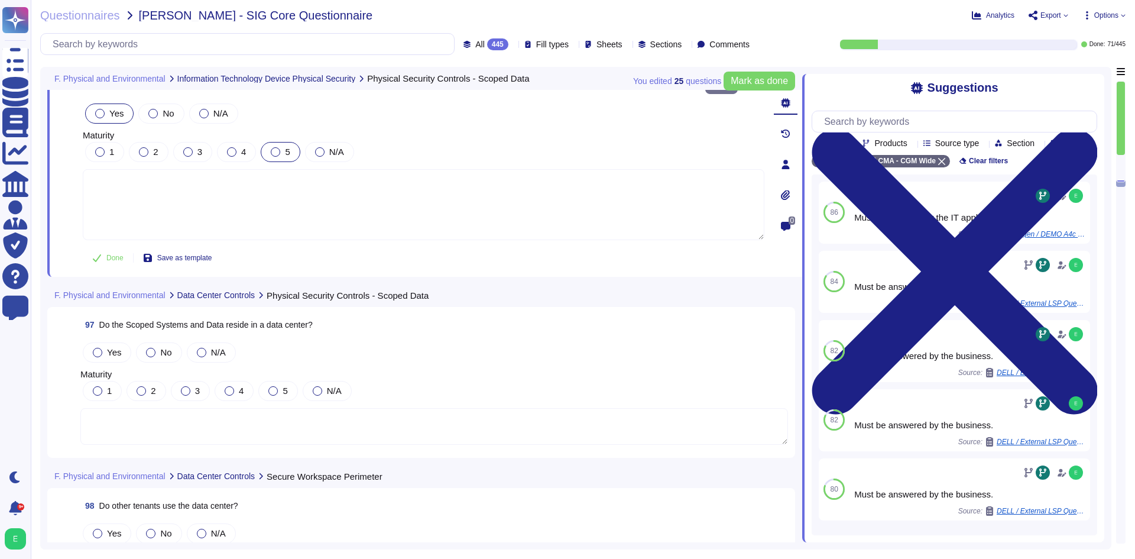
click at [310, 421] on textarea at bounding box center [433, 426] width 707 height 37
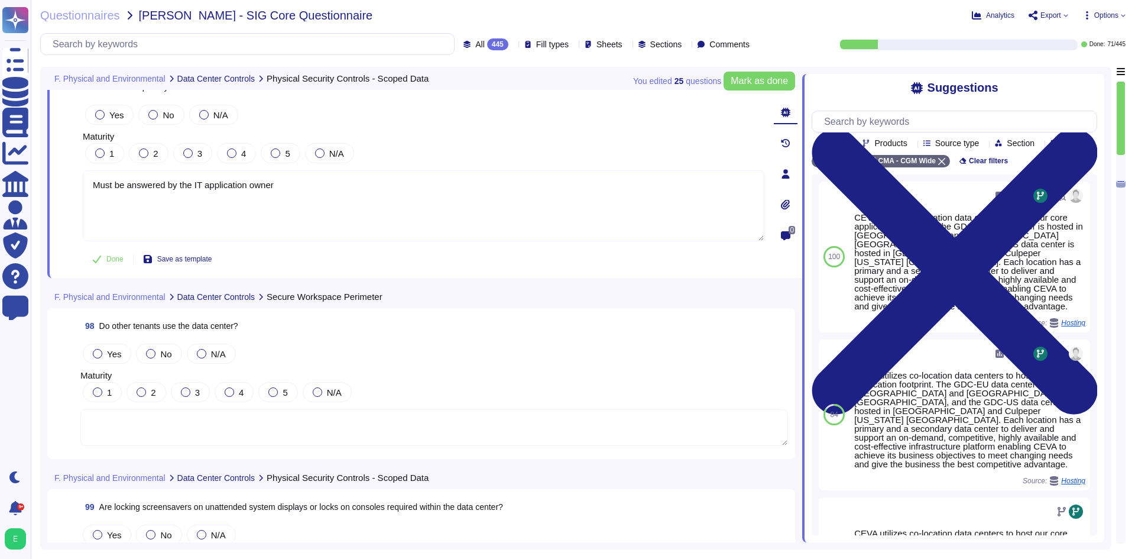
scroll to position [17213, 0]
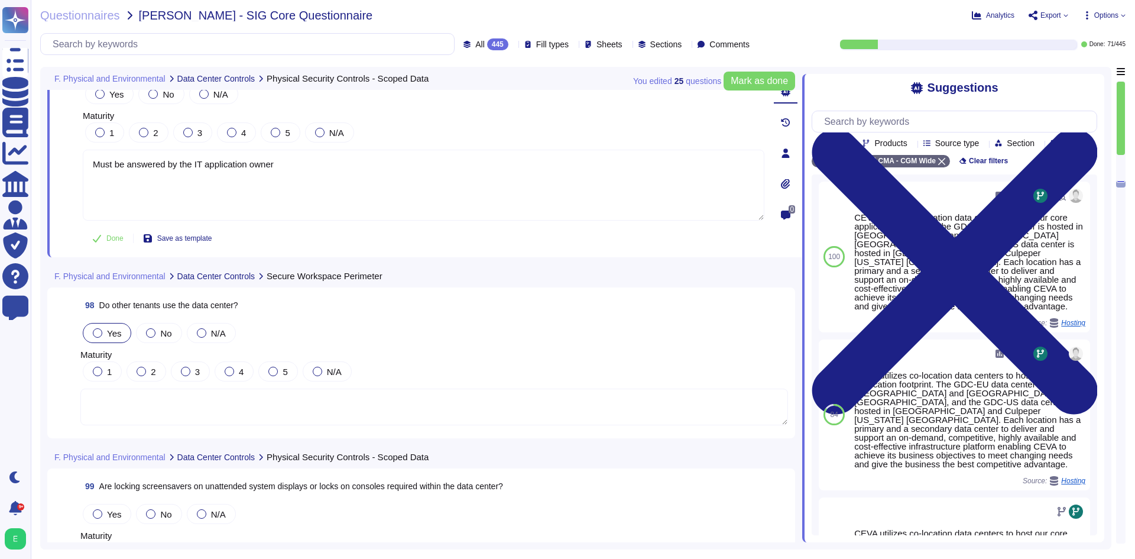
click at [99, 333] on div at bounding box center [97, 332] width 9 height 9
type textarea "Must be answered by the IT application owner"
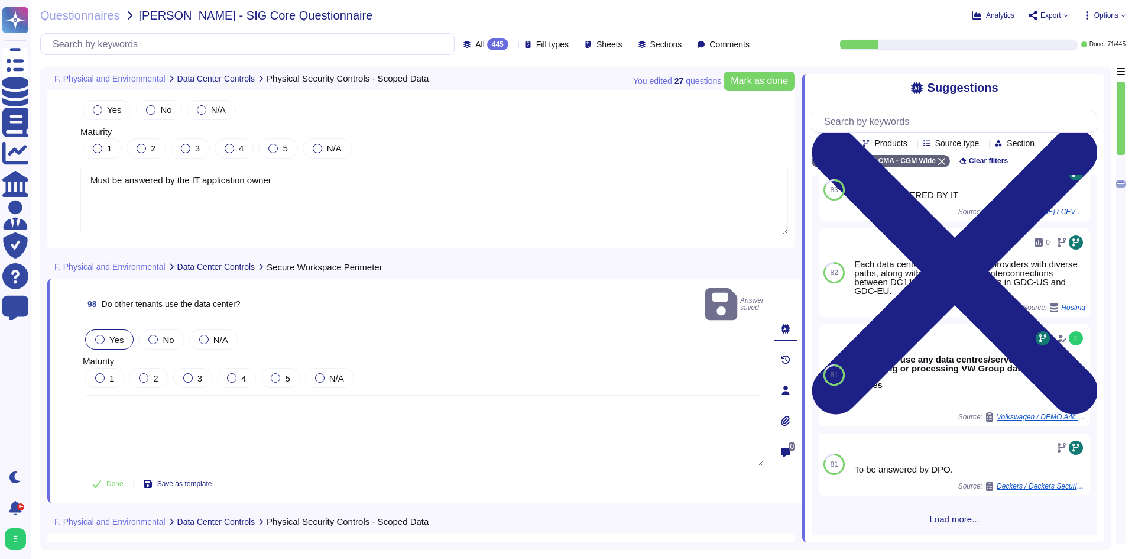
scroll to position [105, 0]
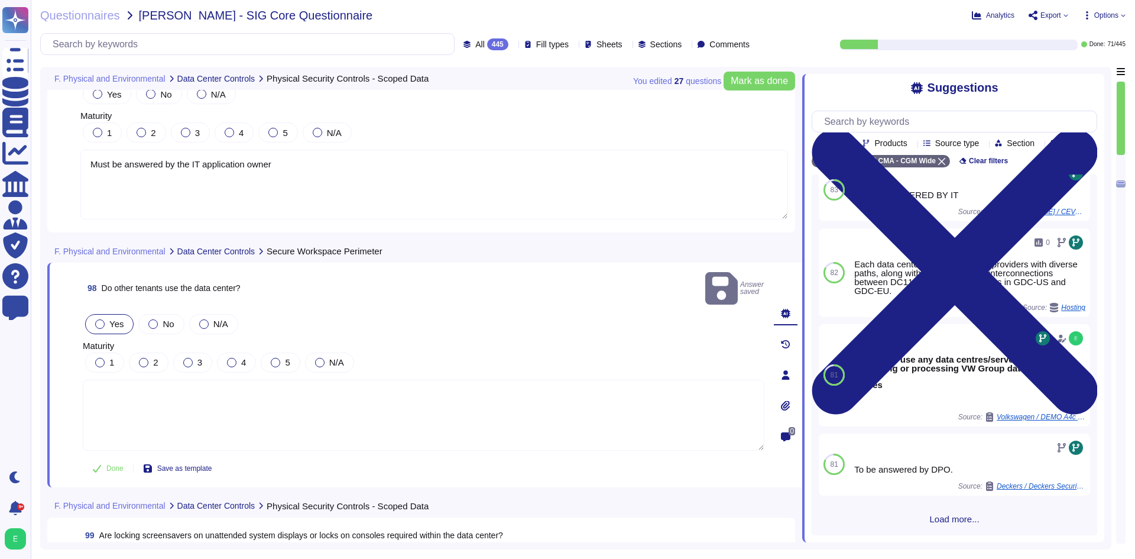
click at [315, 411] on textarea at bounding box center [423, 414] width 681 height 71
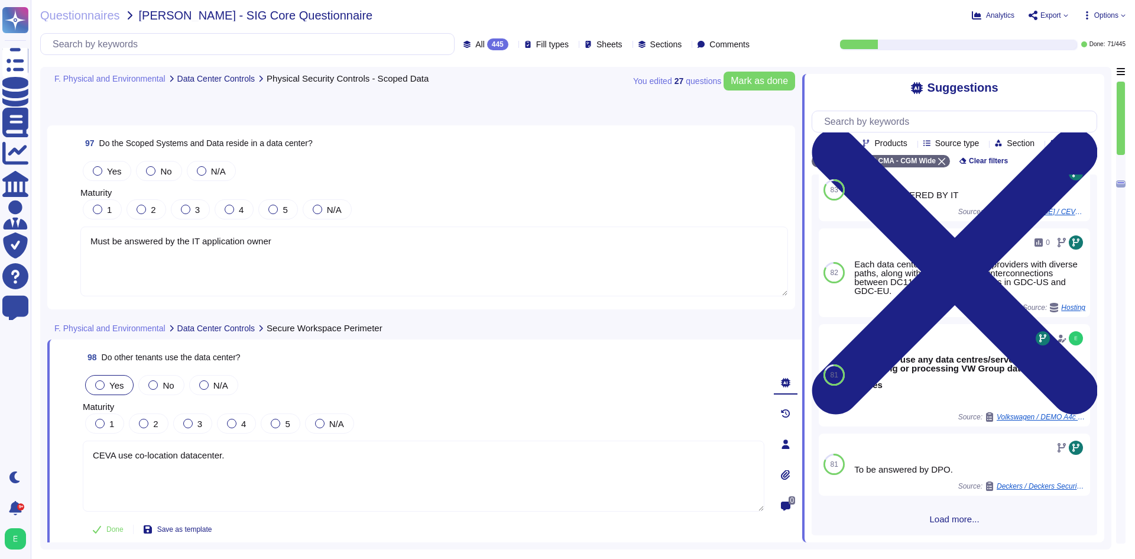
scroll to position [17213, 0]
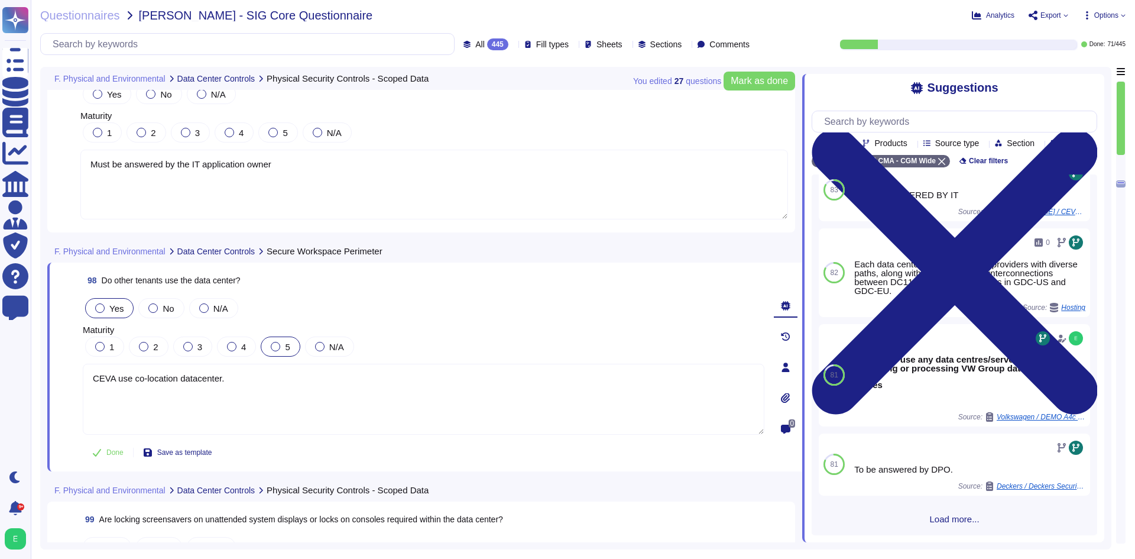
click at [271, 350] on label "5" at bounding box center [280, 346] width 19 height 9
type textarea "CEVA use co-location datacenter."
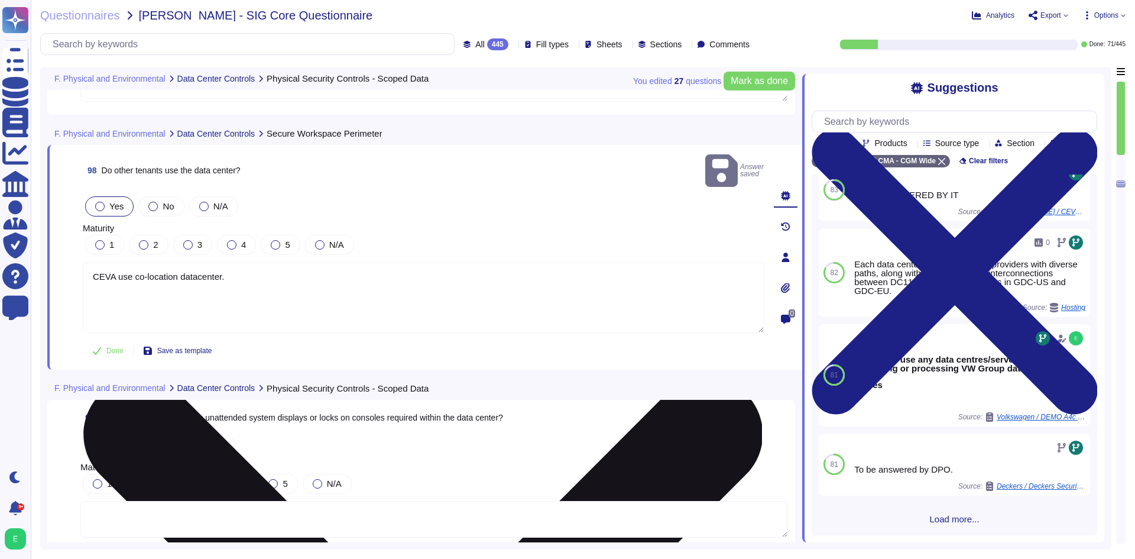
scroll to position [17331, 0]
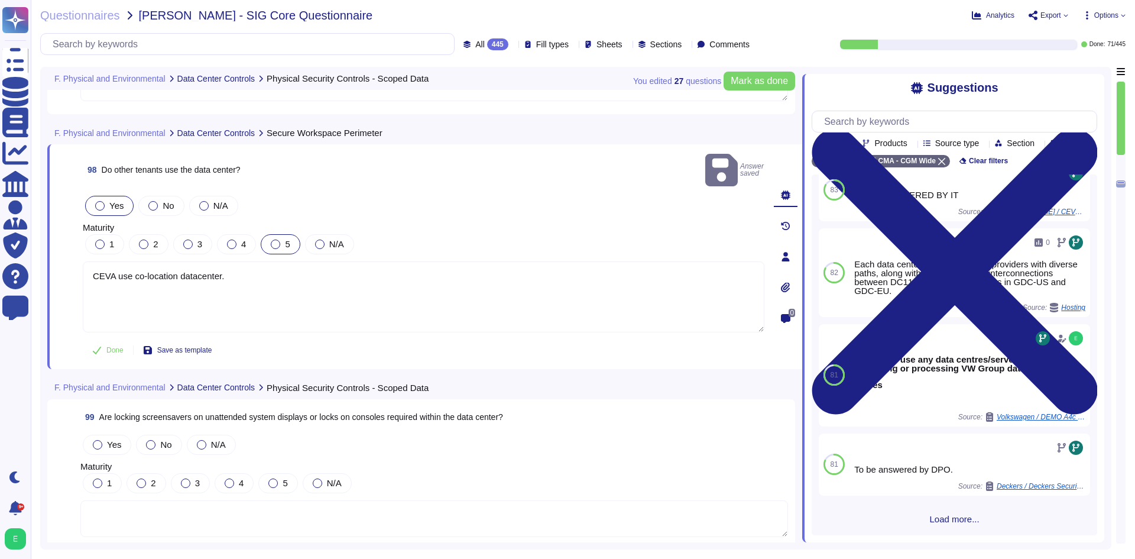
click at [276, 239] on div at bounding box center [275, 243] width 9 height 9
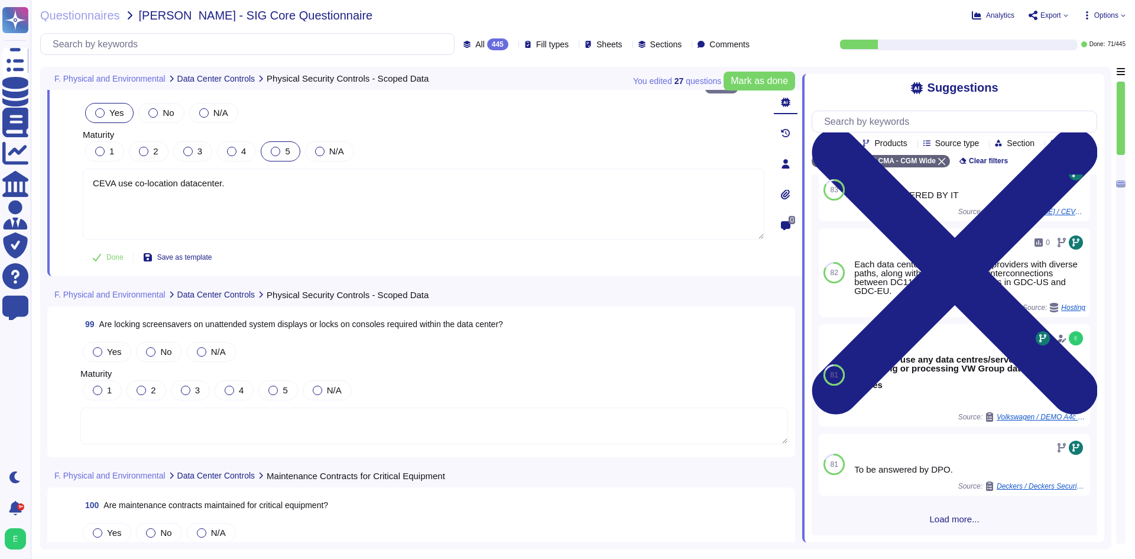
scroll to position [17449, 0]
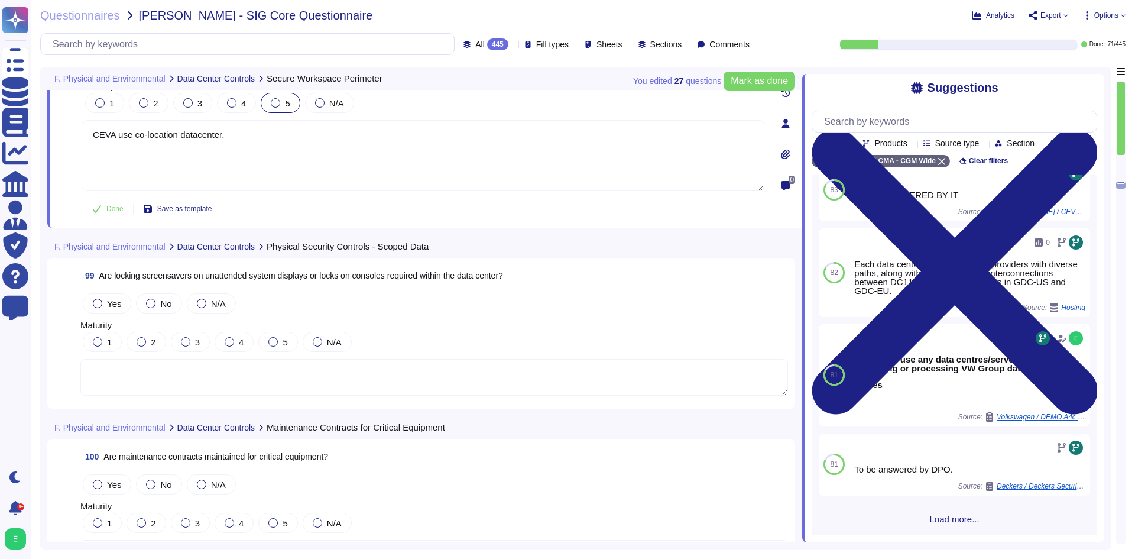
click at [480, 387] on textarea at bounding box center [433, 377] width 707 height 37
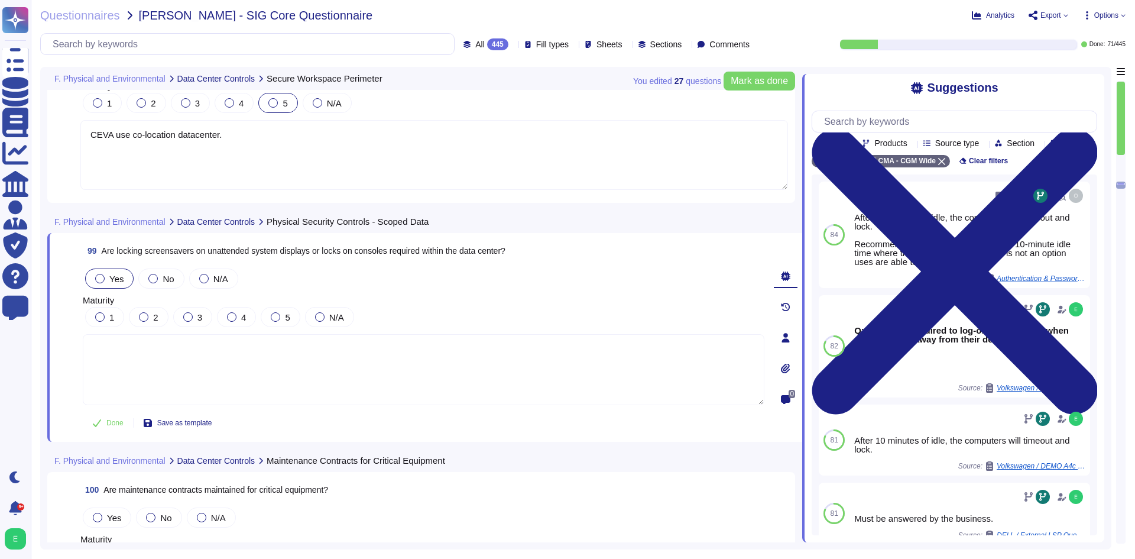
click at [102, 277] on div at bounding box center [99, 278] width 9 height 9
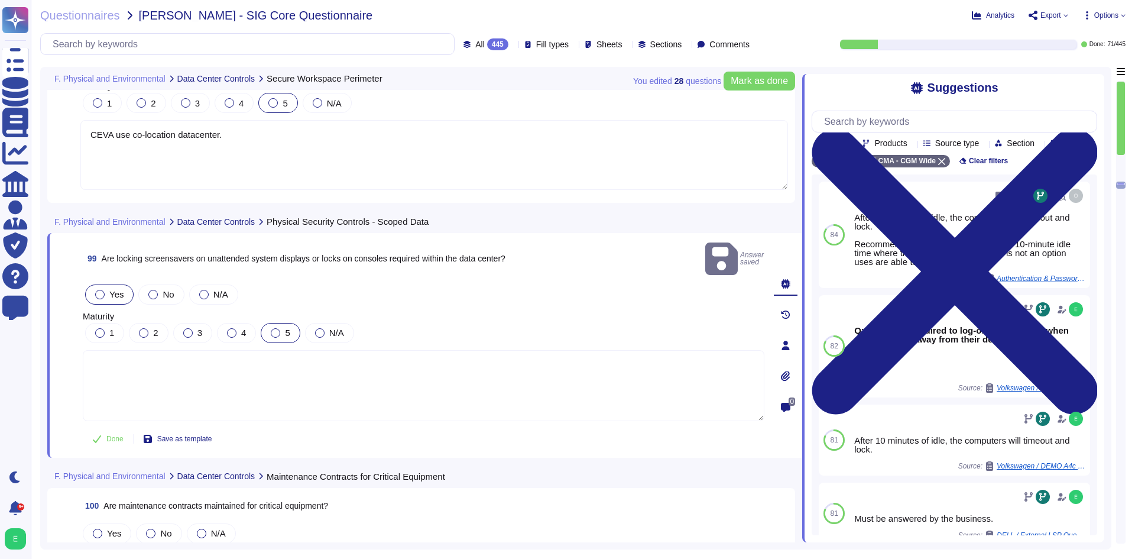
click at [274, 328] on div at bounding box center [275, 332] width 9 height 9
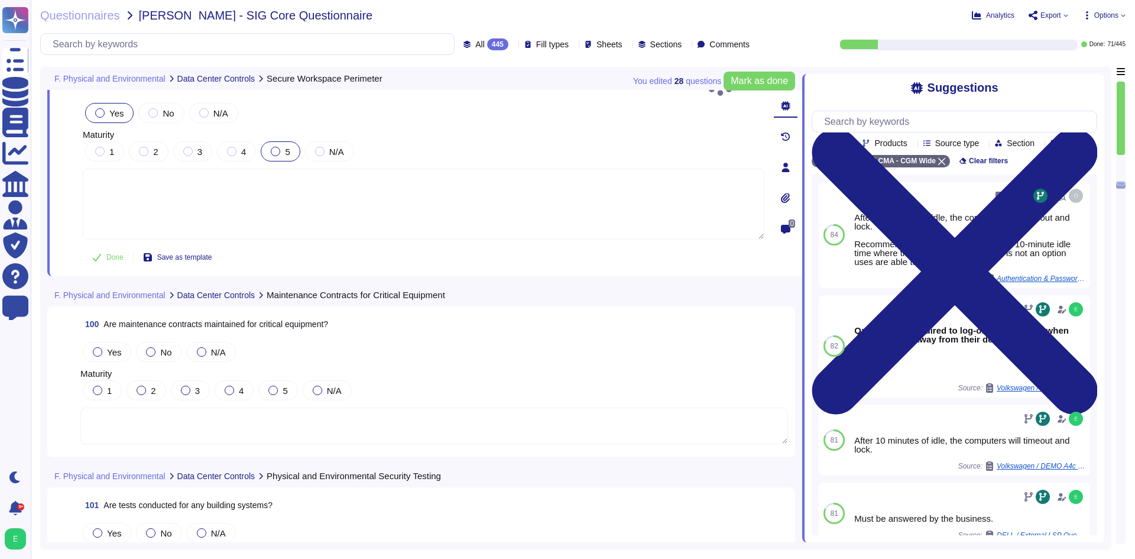
scroll to position [17626, 0]
click at [307, 404] on textarea at bounding box center [433, 422] width 707 height 37
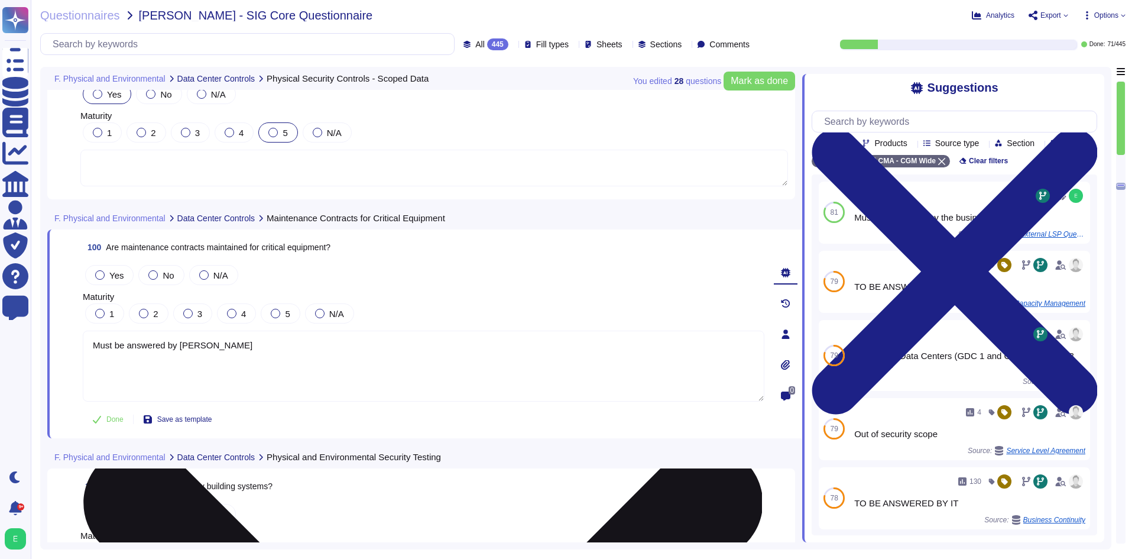
type textarea "Must be answered by t"
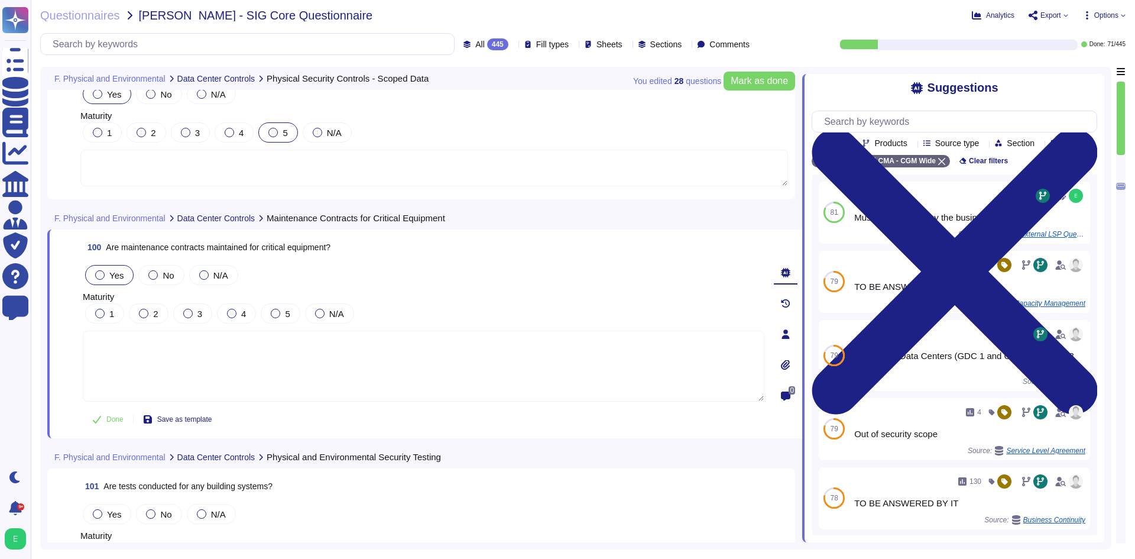
click at [120, 276] on span "Yes" at bounding box center [116, 275] width 14 height 10
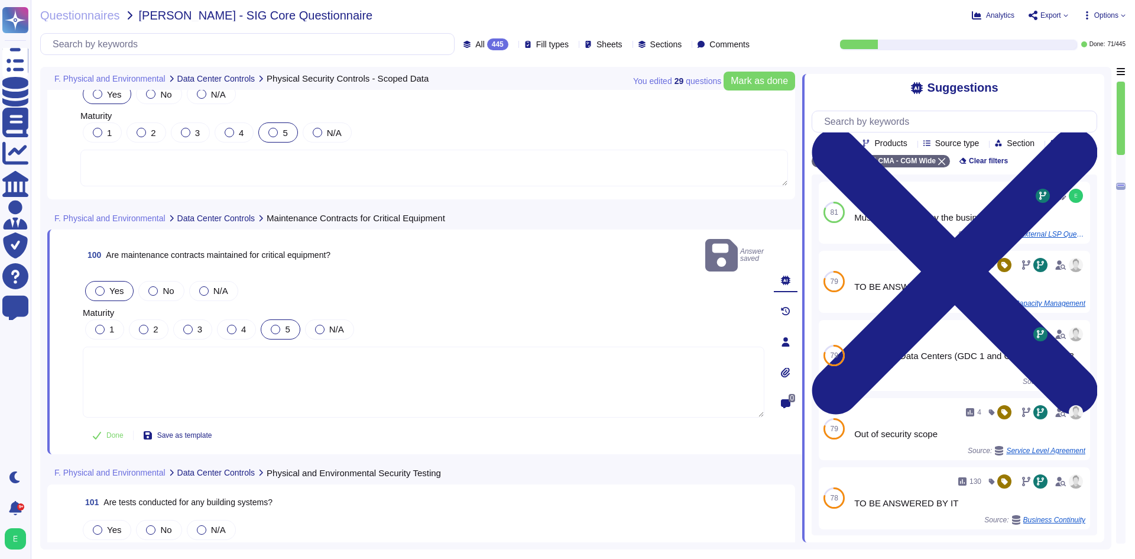
click at [280, 324] on label "5" at bounding box center [280, 328] width 19 height 9
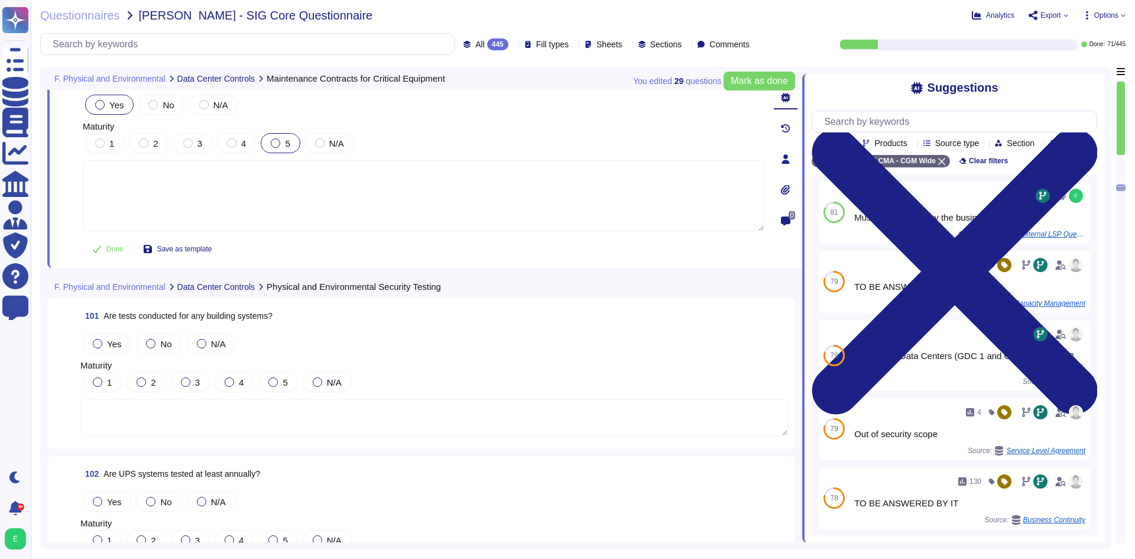
scroll to position [17804, 0]
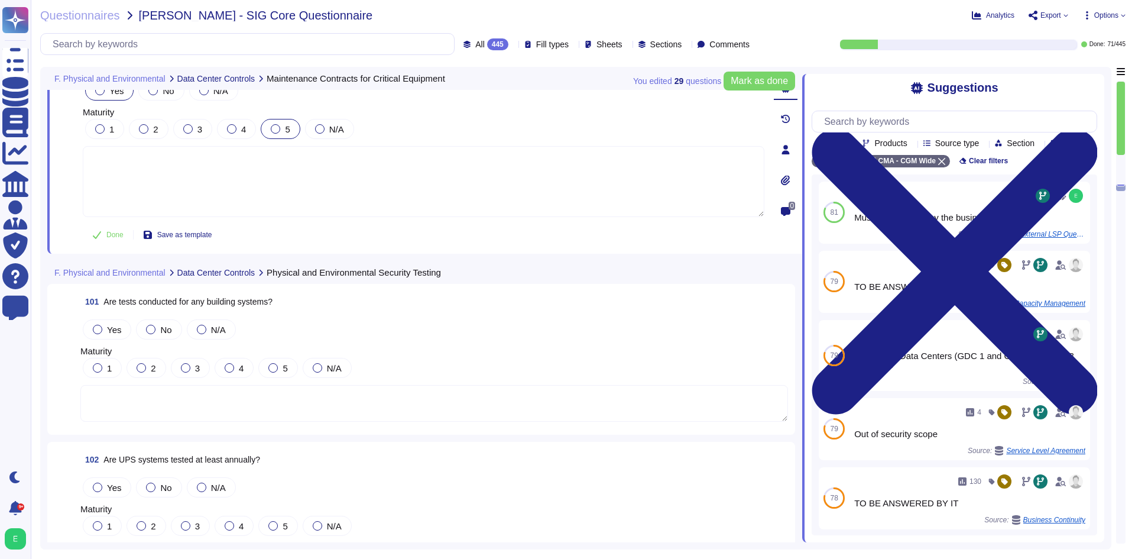
click at [313, 397] on textarea at bounding box center [433, 403] width 707 height 37
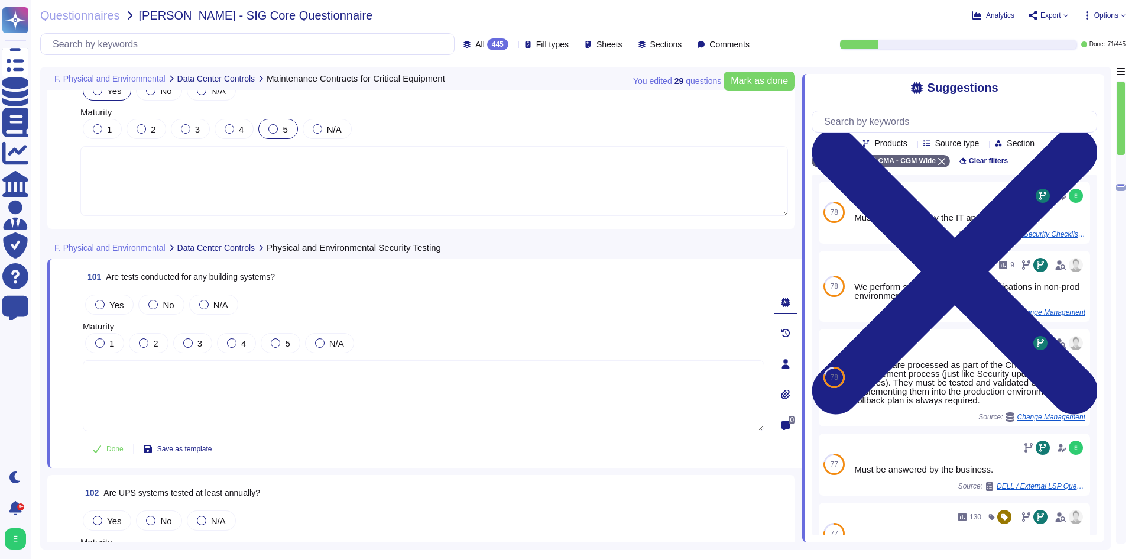
click at [258, 278] on span "Are tests conducted for any building systems?" at bounding box center [190, 276] width 169 height 9
copy span "Are tests conducted for any building systems?"
click at [144, 283] on span "101 Are tests conducted for any building systems?" at bounding box center [179, 276] width 192 height 21
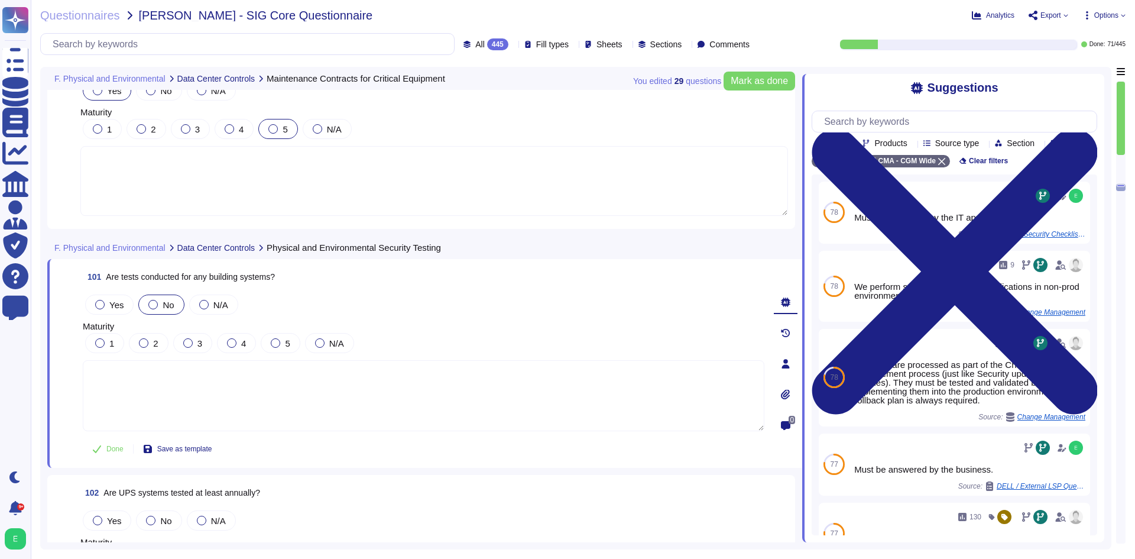
click at [158, 299] on div "No" at bounding box center [161, 304] width 46 height 20
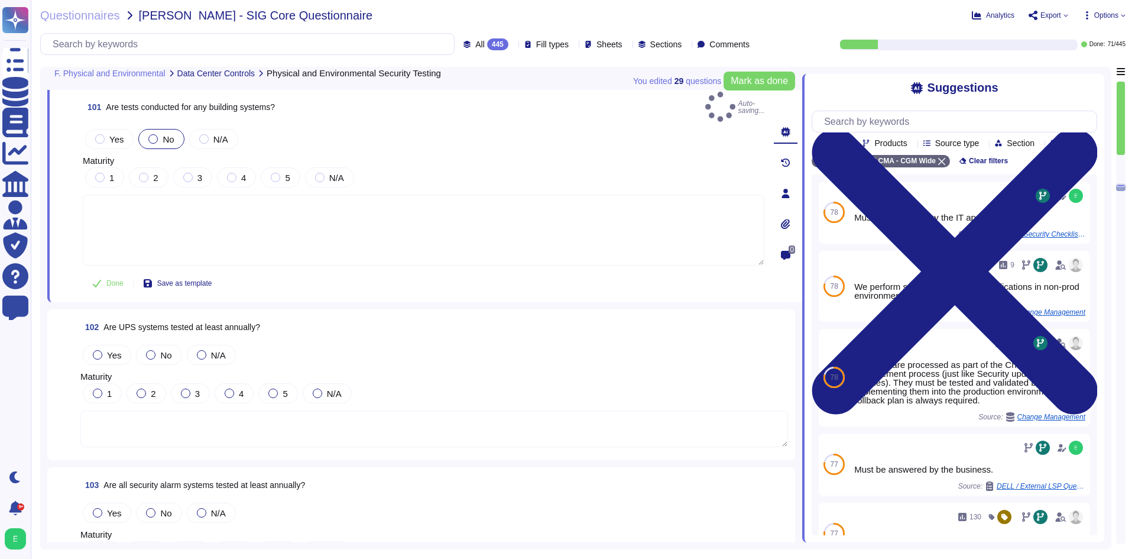
scroll to position [17981, 0]
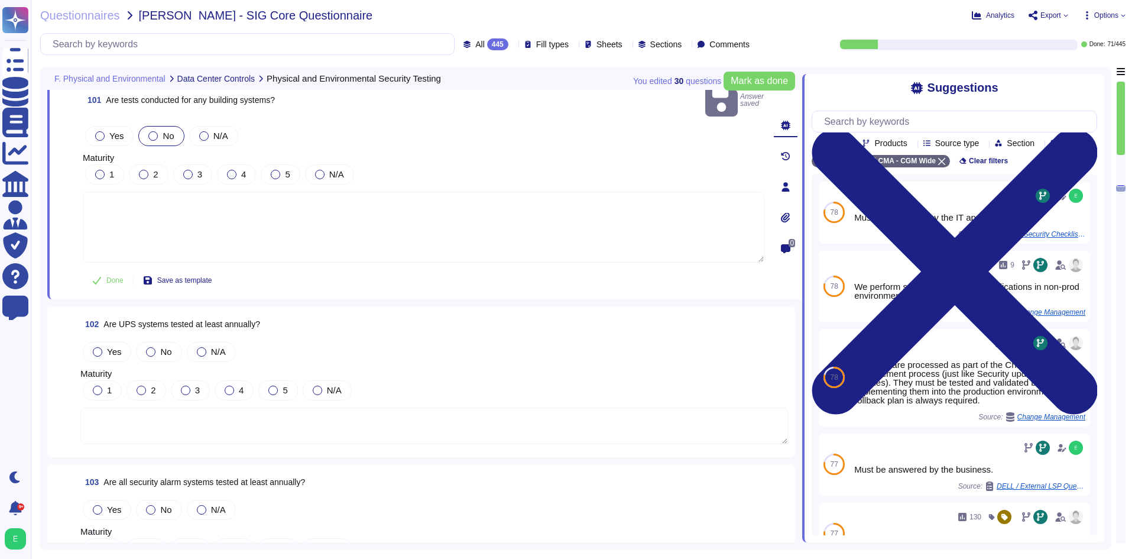
click at [374, 408] on textarea at bounding box center [433, 425] width 707 height 37
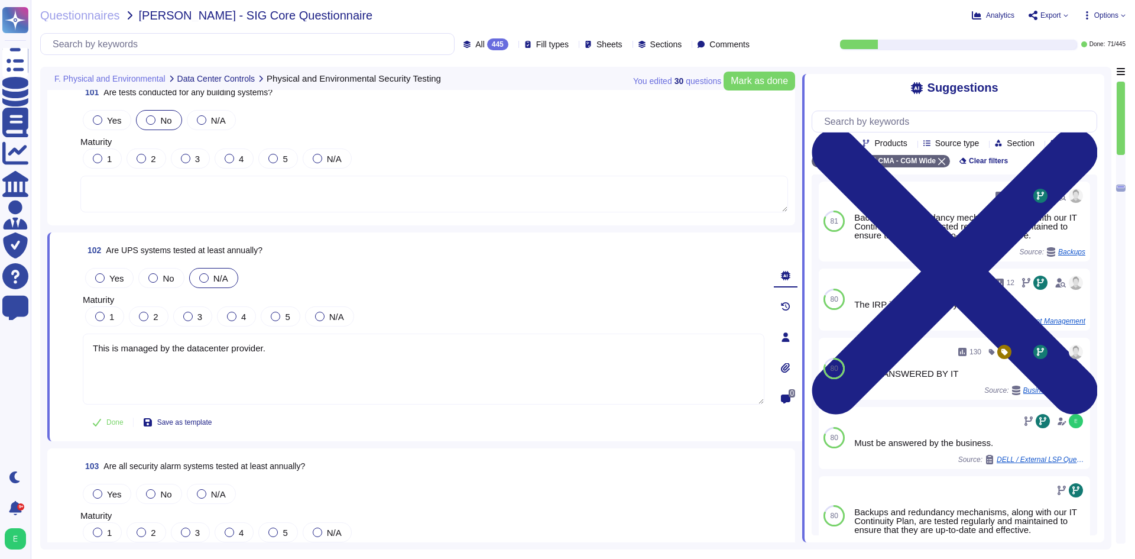
click at [207, 271] on div "N/A" at bounding box center [213, 278] width 49 height 20
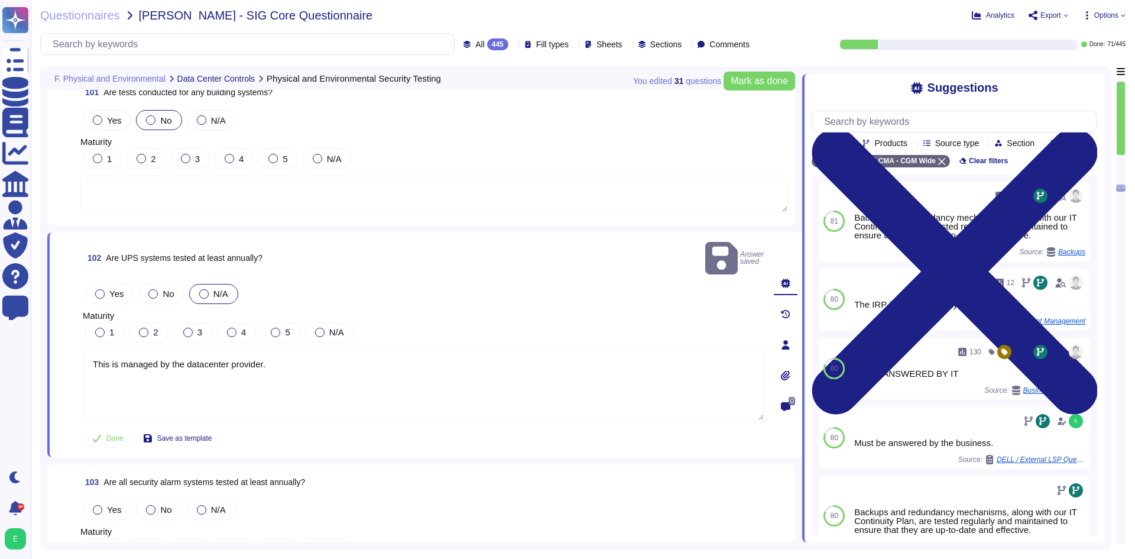
click at [216, 288] on span "N/A" at bounding box center [220, 293] width 15 height 10
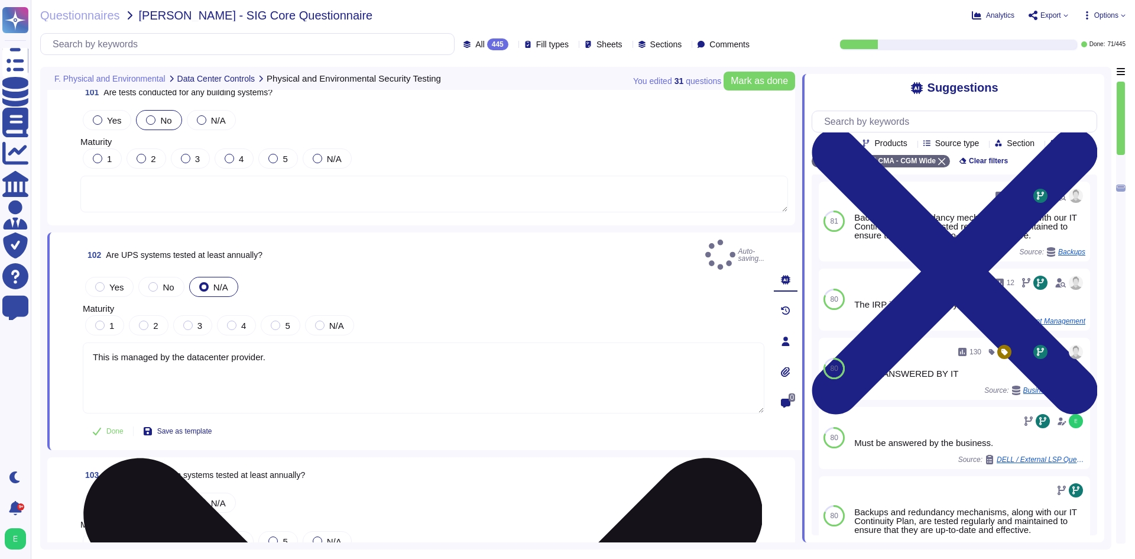
click at [310, 352] on textarea "This is managed by the datacenter provider." at bounding box center [423, 377] width 681 height 71
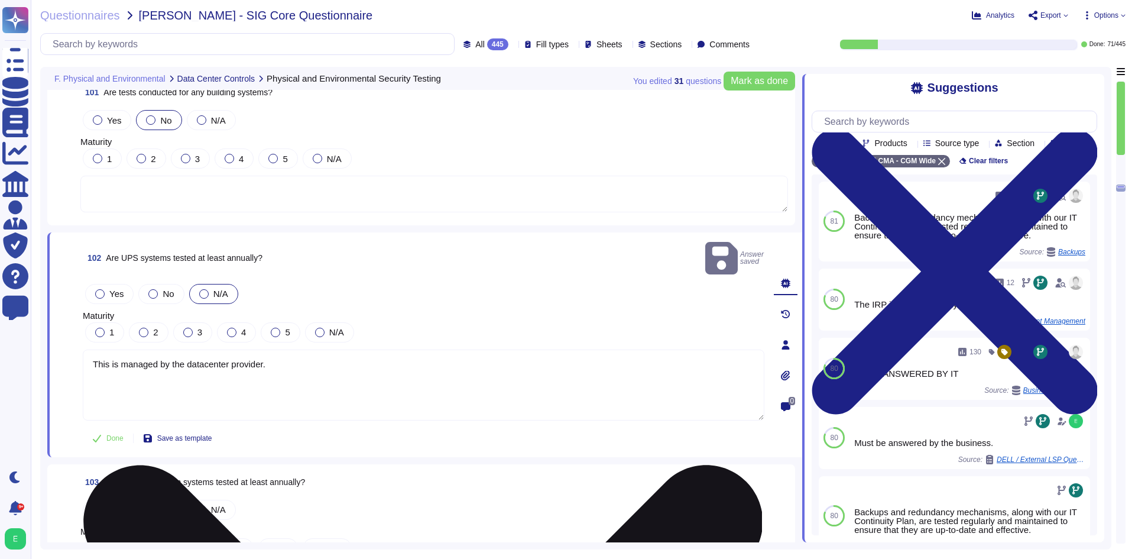
click at [299, 356] on textarea "This is managed by the datacenter provider." at bounding box center [423, 384] width 681 height 71
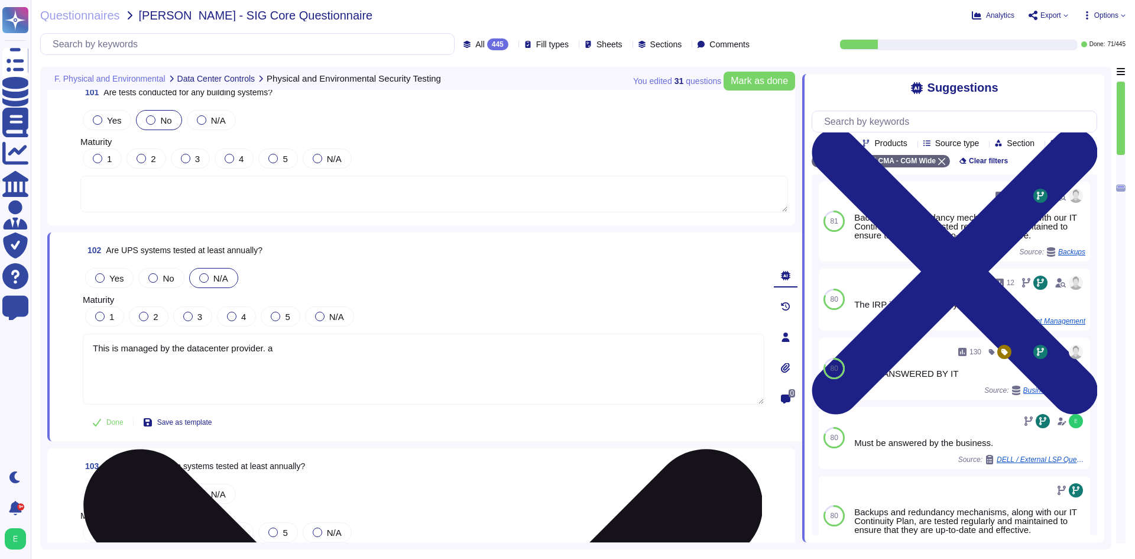
type textarea "This is managed by the datacenter provider."
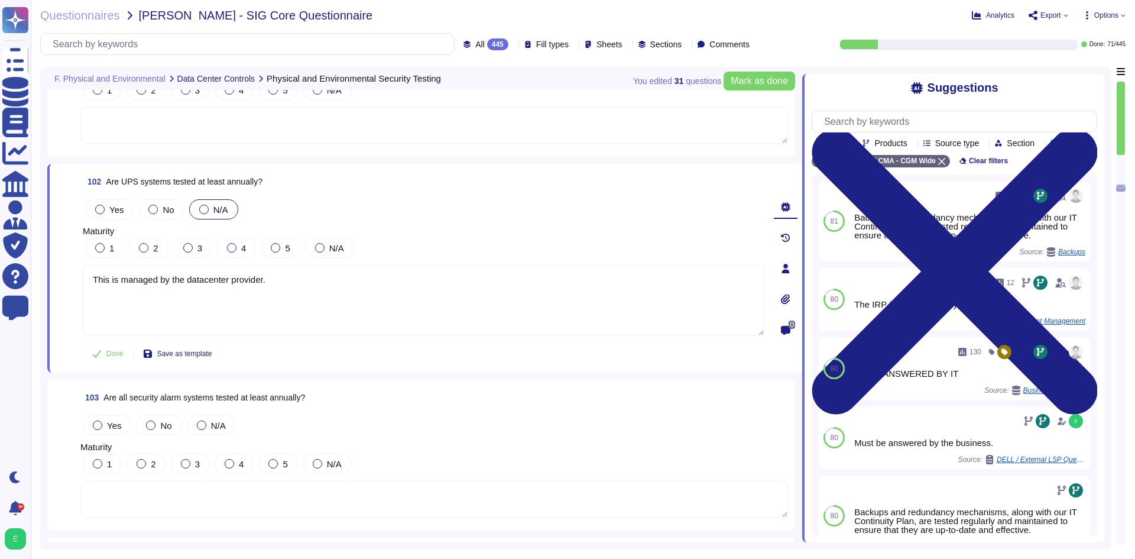
scroll to position [18158, 0]
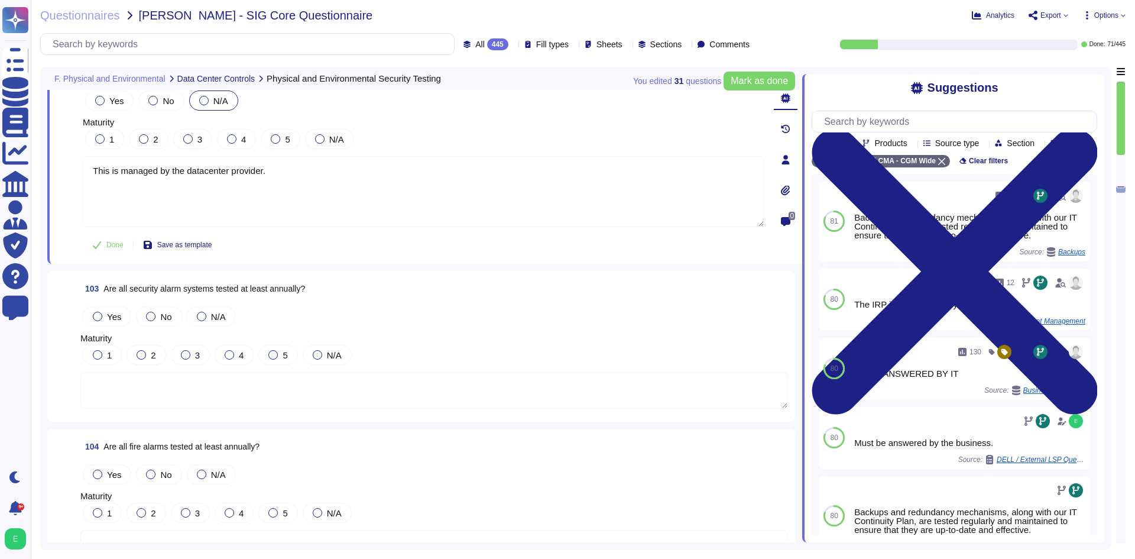
click at [192, 401] on textarea at bounding box center [433, 390] width 707 height 37
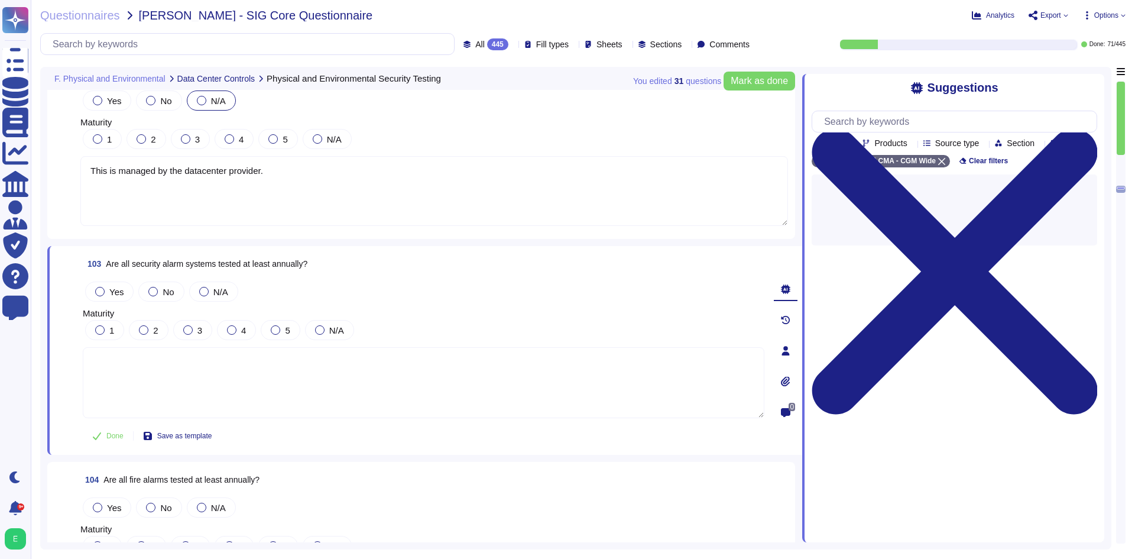
paste textarea "This is managed by the datacenter provider."
click at [214, 293] on span "N/A" at bounding box center [220, 292] width 15 height 10
type textarea "This is managed by the datacenter provider."
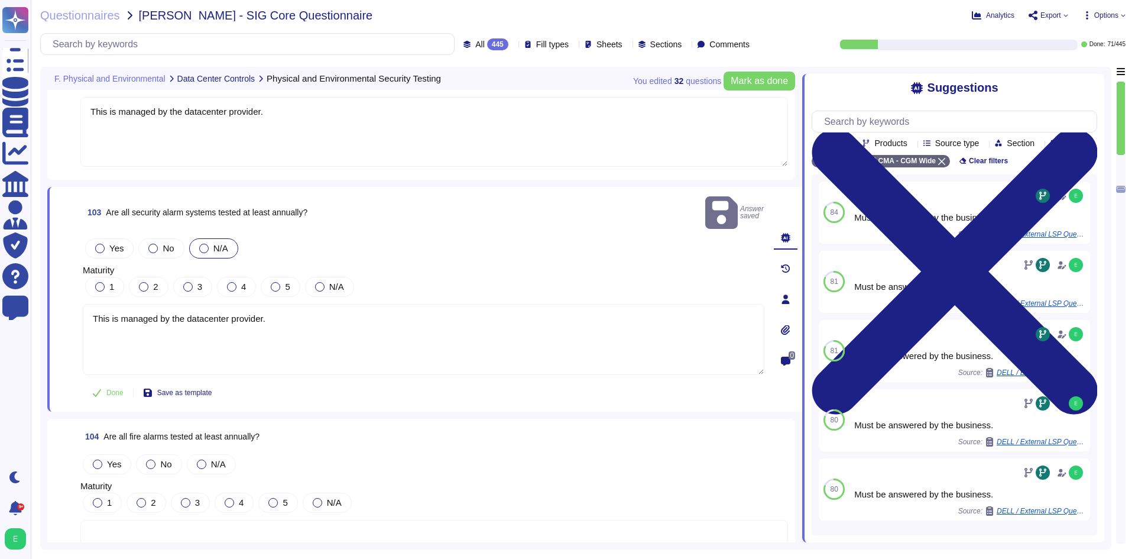
drag, startPoint x: 212, startPoint y: 227, endPoint x: 220, endPoint y: 235, distance: 12.1
click at [213, 243] on span "N/A" at bounding box center [220, 248] width 15 height 10
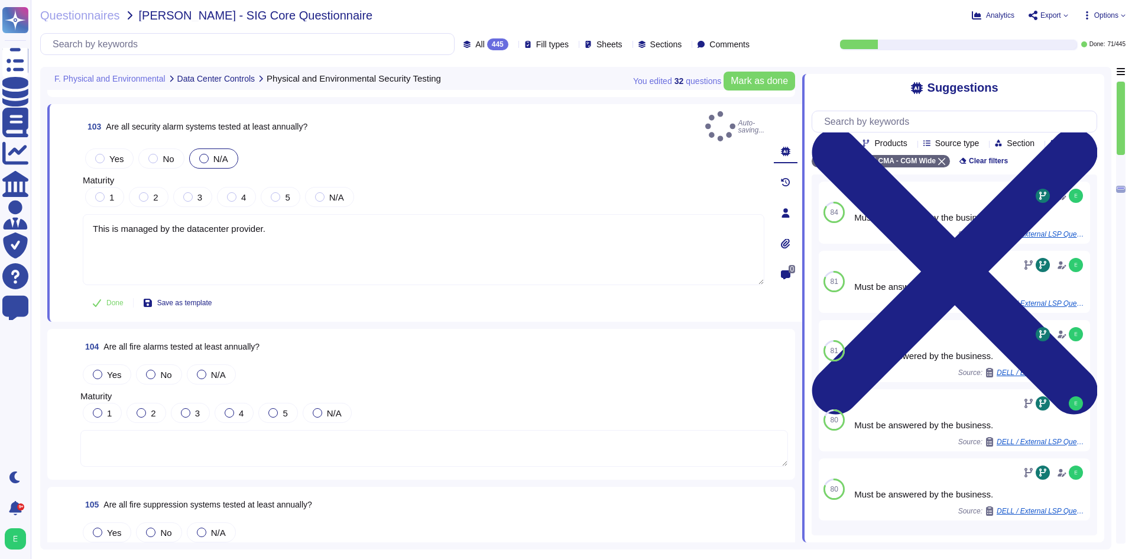
scroll to position [18395, 0]
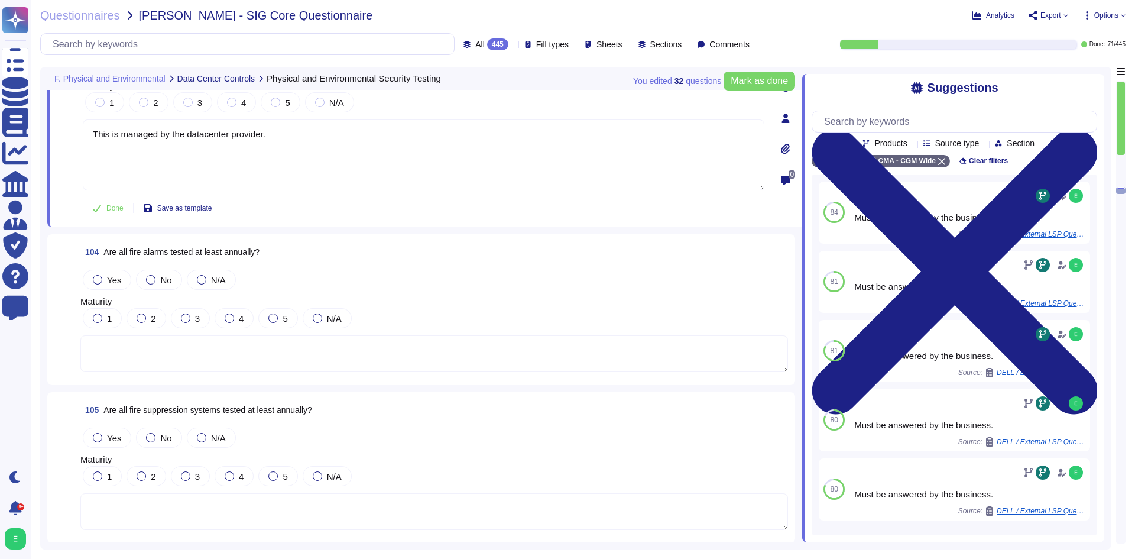
click at [187, 335] on textarea at bounding box center [433, 353] width 707 height 37
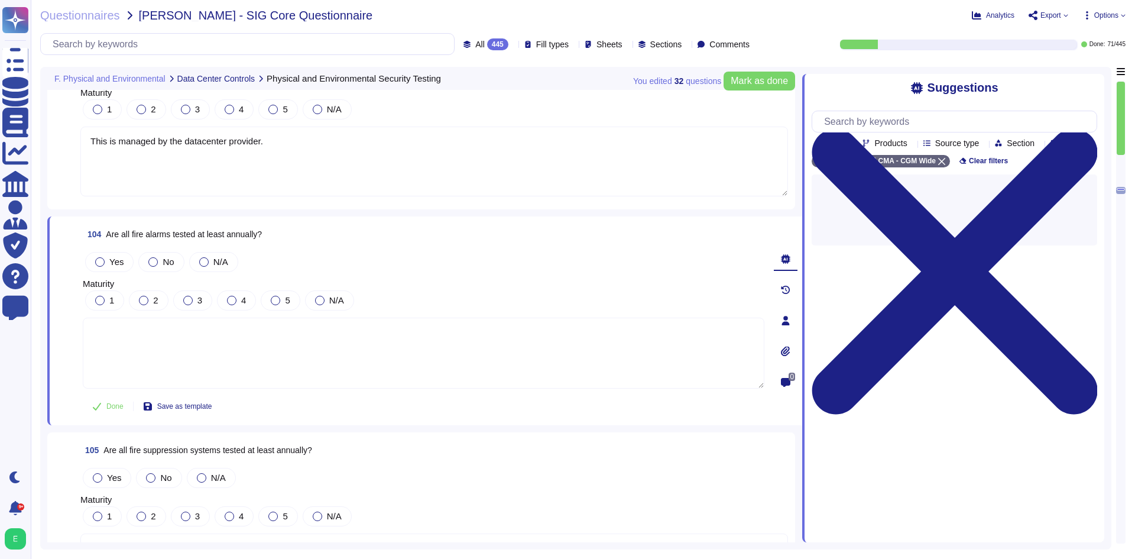
paste textarea "This is managed by the datacenter provider."
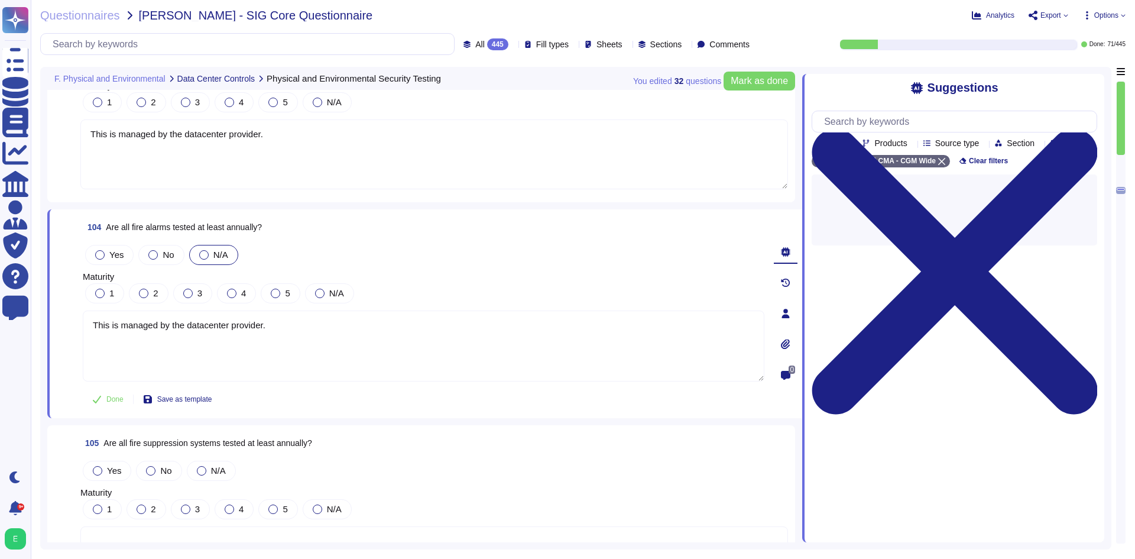
click at [207, 250] on div at bounding box center [203, 254] width 9 height 9
type textarea "This is managed by the datacenter provider."
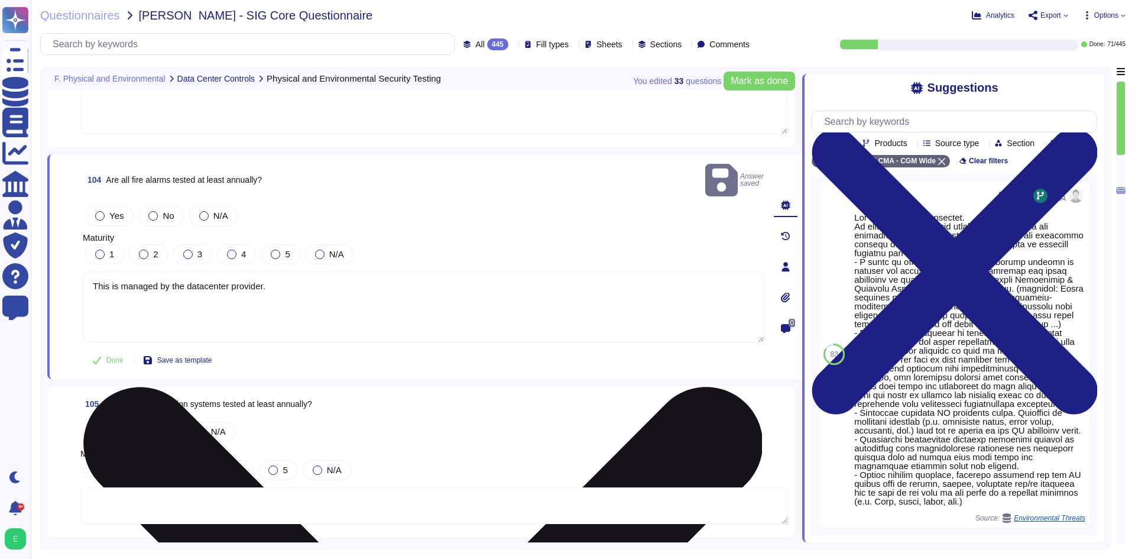
scroll to position [18454, 0]
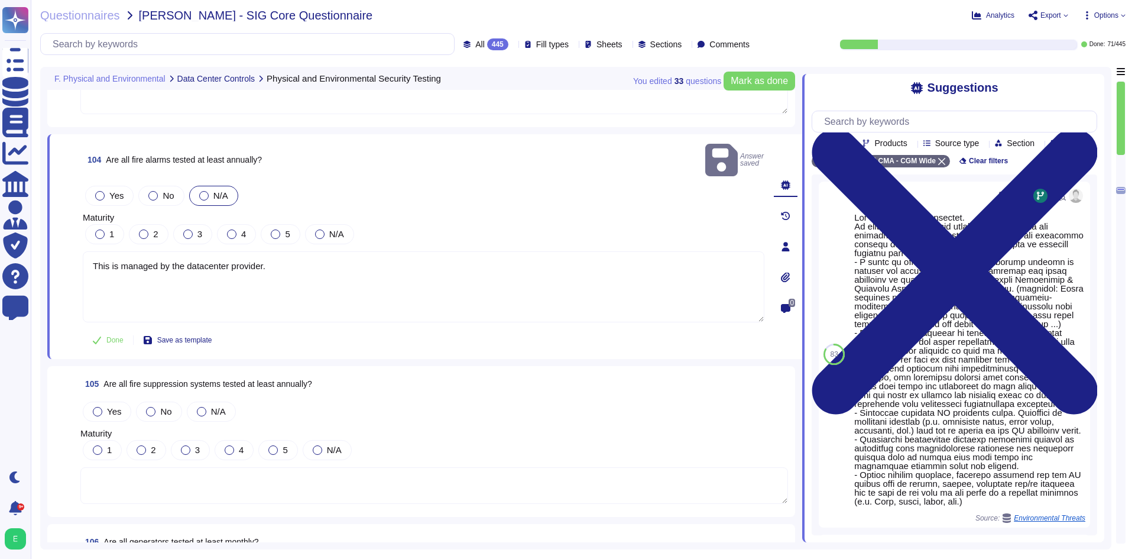
click at [196, 186] on div "N/A" at bounding box center [213, 196] width 49 height 20
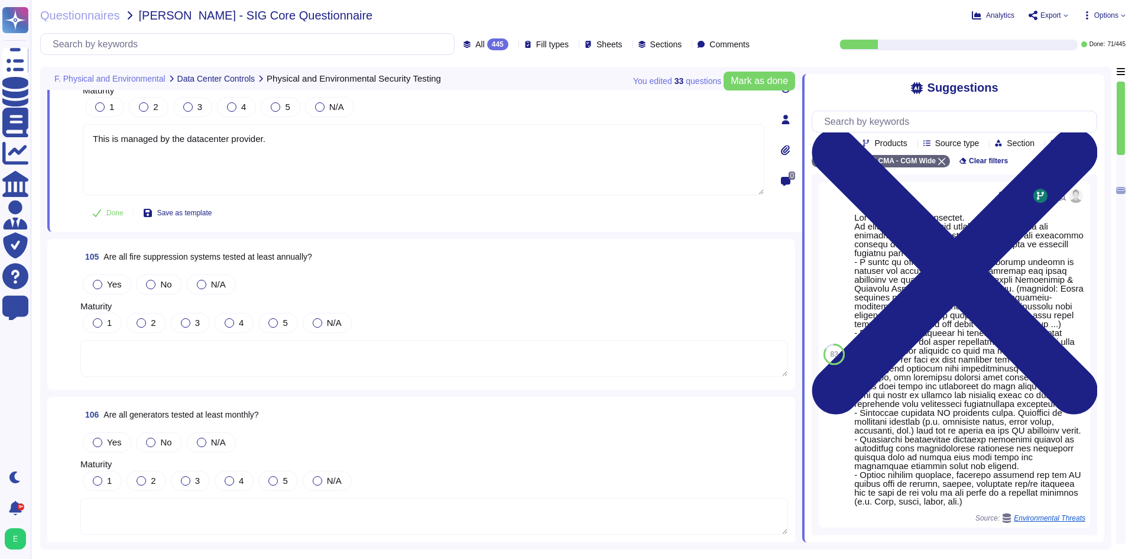
scroll to position [18631, 0]
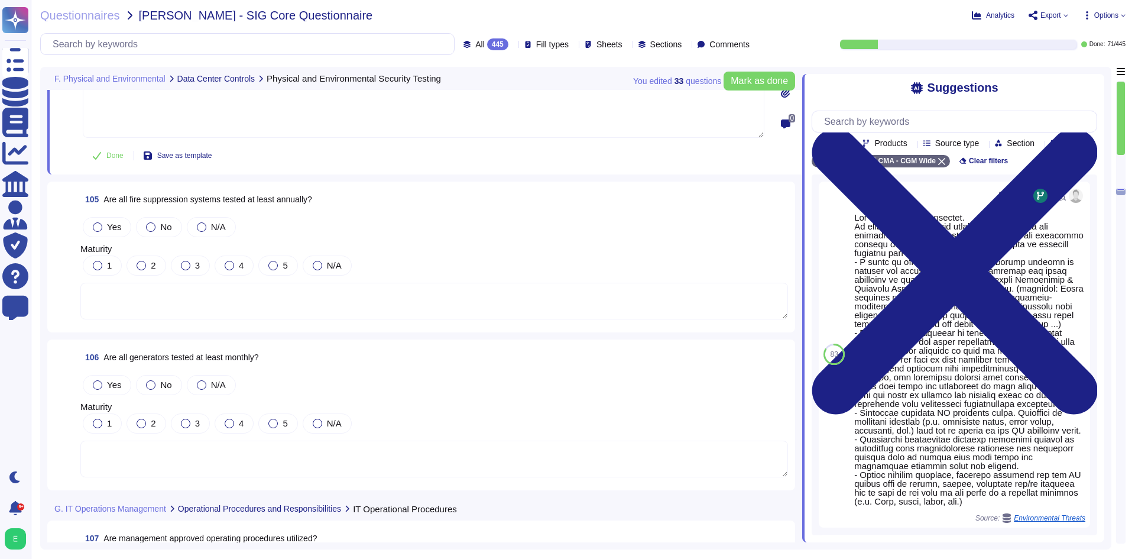
click at [218, 289] on textarea at bounding box center [433, 301] width 707 height 37
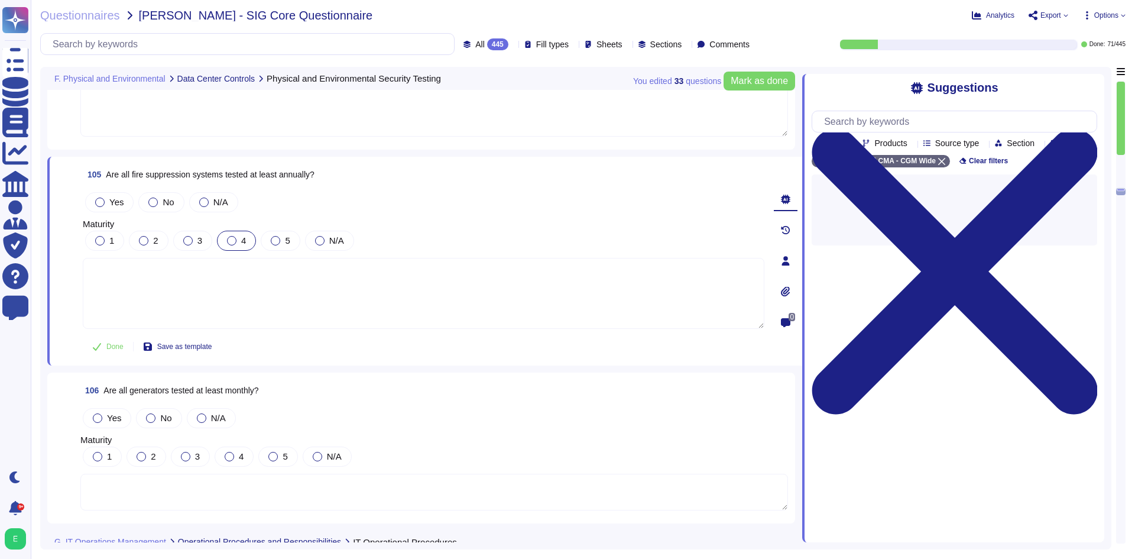
paste textarea "This is managed by the datacenter provider."
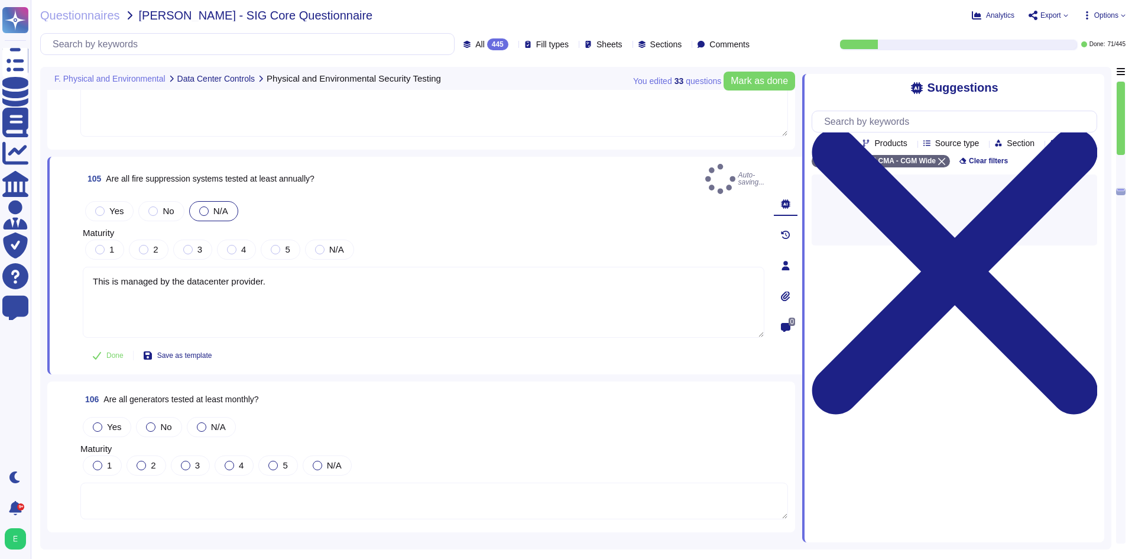
click at [200, 206] on div at bounding box center [203, 210] width 9 height 9
type textarea "This is managed by the datacenter provider."
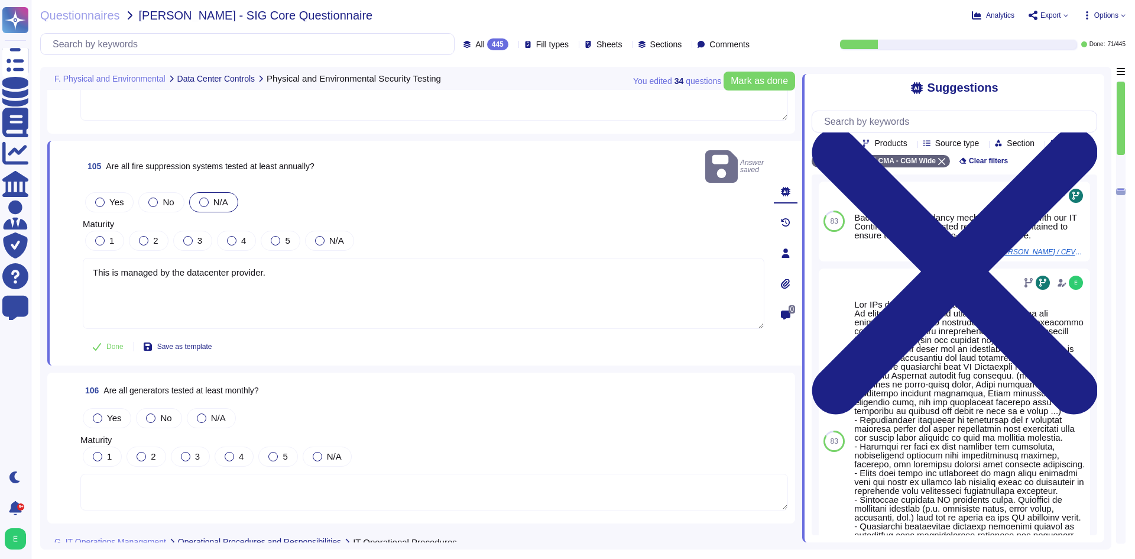
click at [209, 197] on label "N/A" at bounding box center [213, 201] width 29 height 9
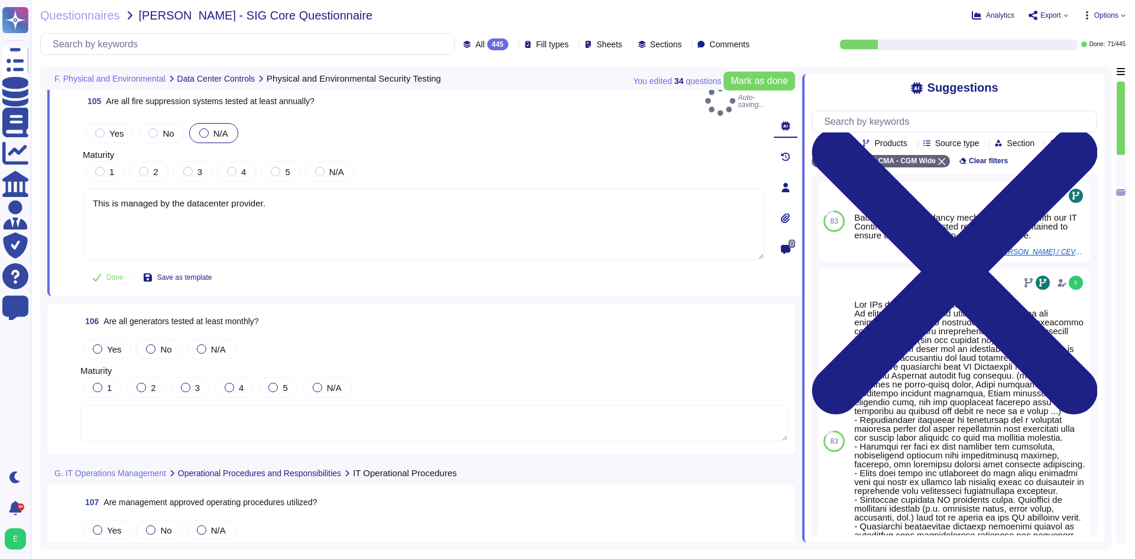
scroll to position [18749, 0]
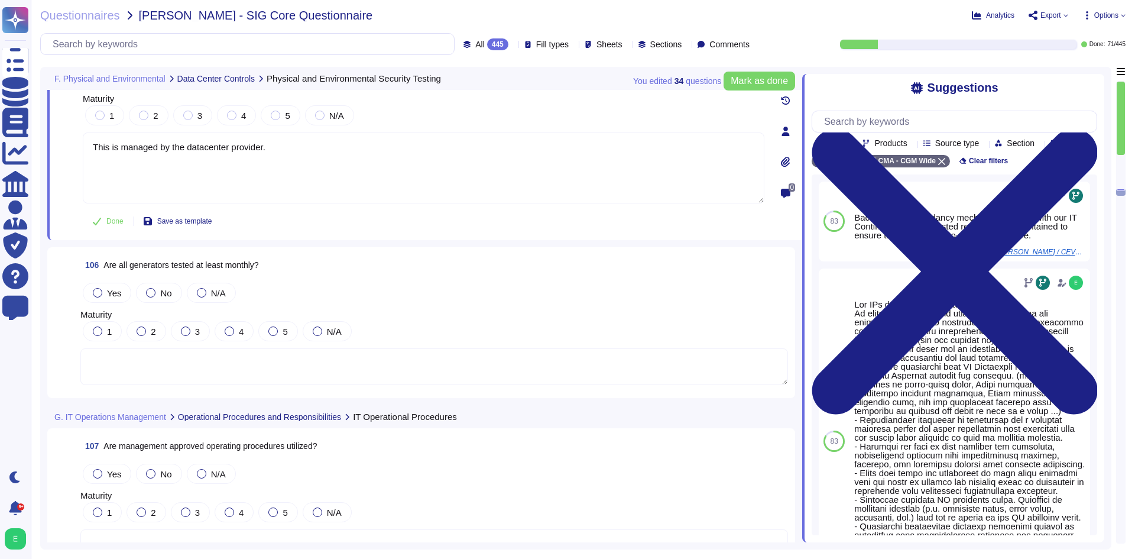
click at [221, 349] on textarea at bounding box center [433, 366] width 707 height 37
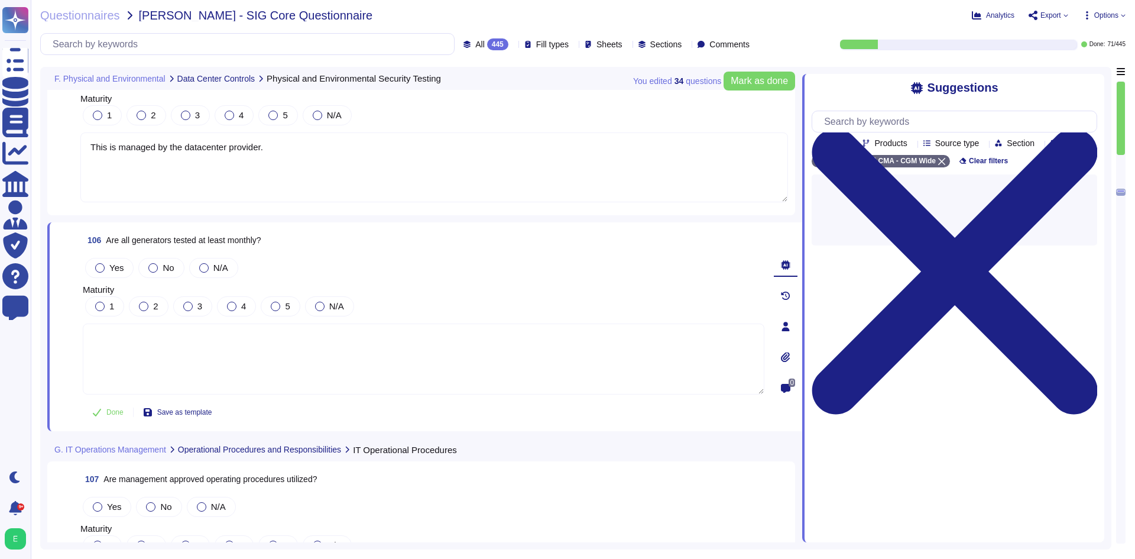
paste textarea "This is managed by the datacenter provider."
click at [207, 263] on label "N/A" at bounding box center [213, 267] width 29 height 9
type textarea "This is managed by the datacenter provider."
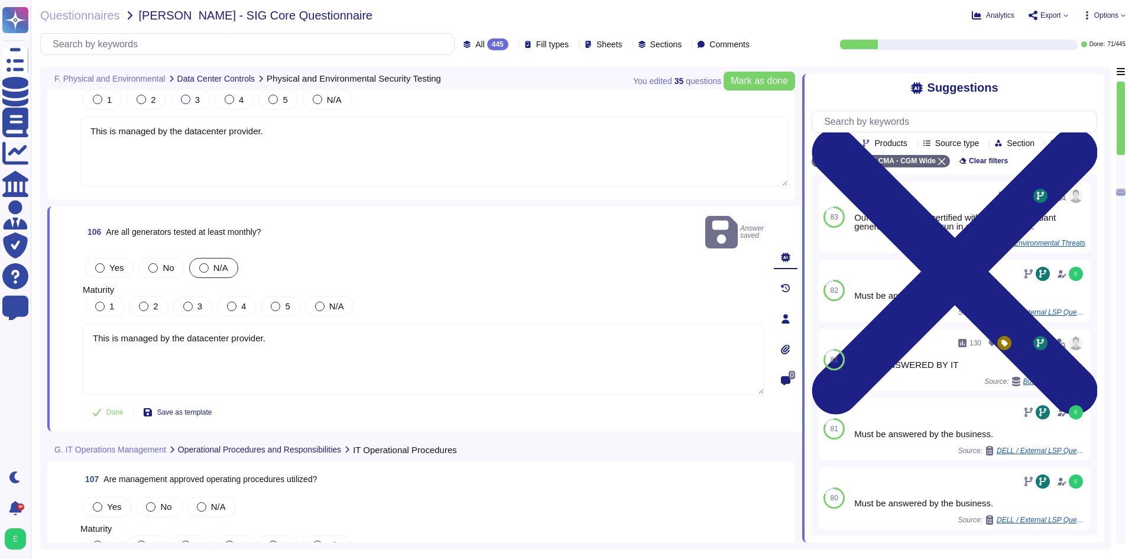
click at [202, 263] on div at bounding box center [203, 267] width 9 height 9
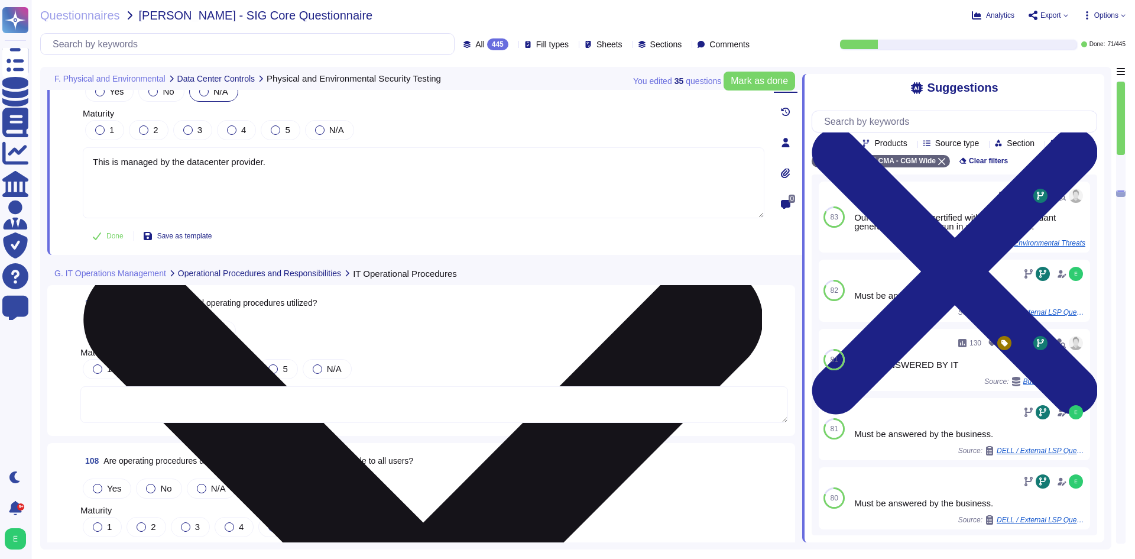
scroll to position [18926, 0]
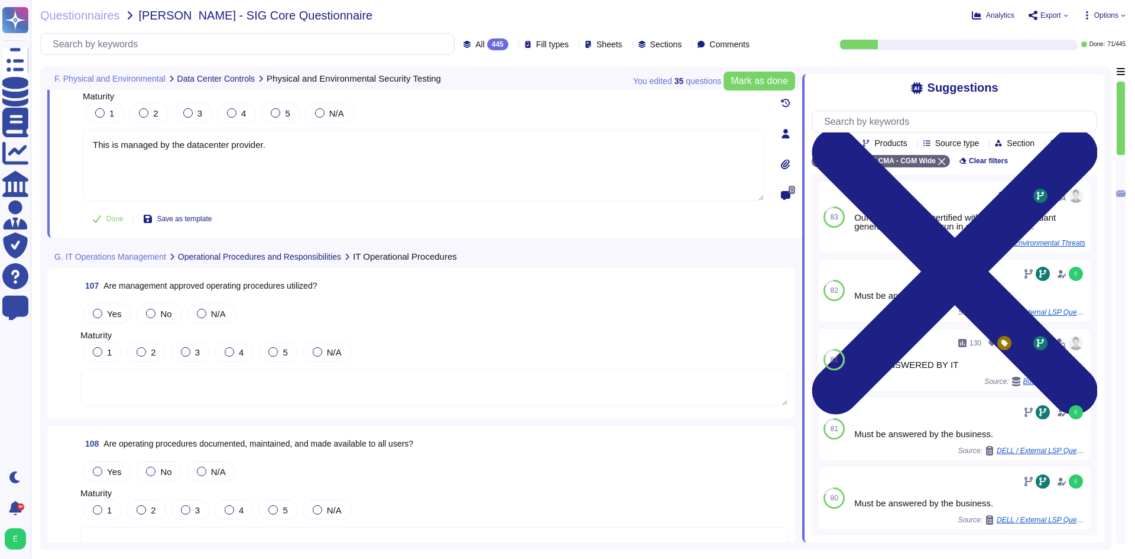
click at [90, 300] on div "107 Are management approved operating procedures utilized? Yes No N/A Maturity …" at bounding box center [420, 343] width 733 height 137
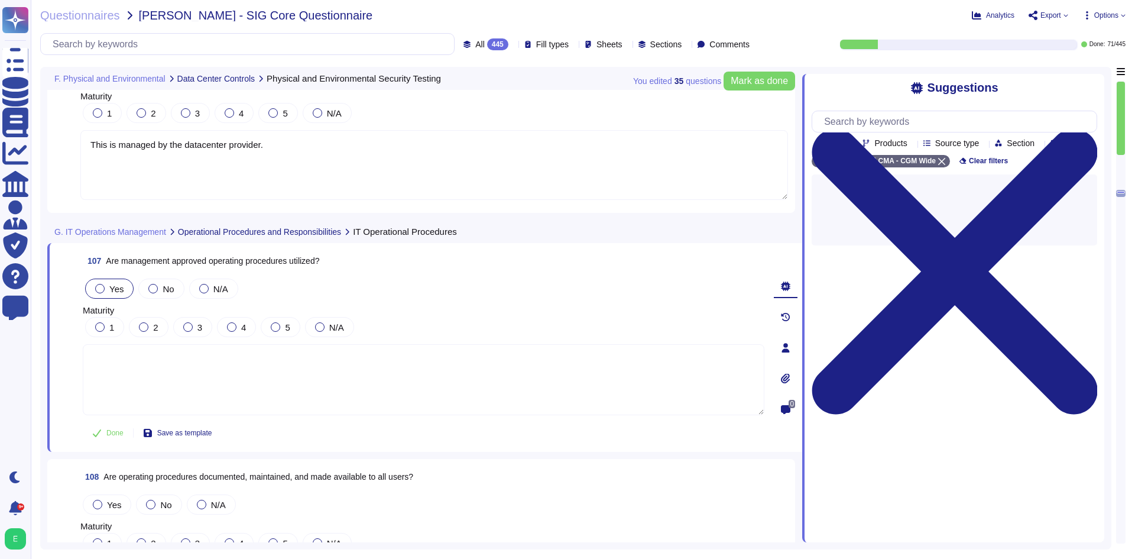
click at [102, 298] on div "Yes" at bounding box center [109, 288] width 48 height 20
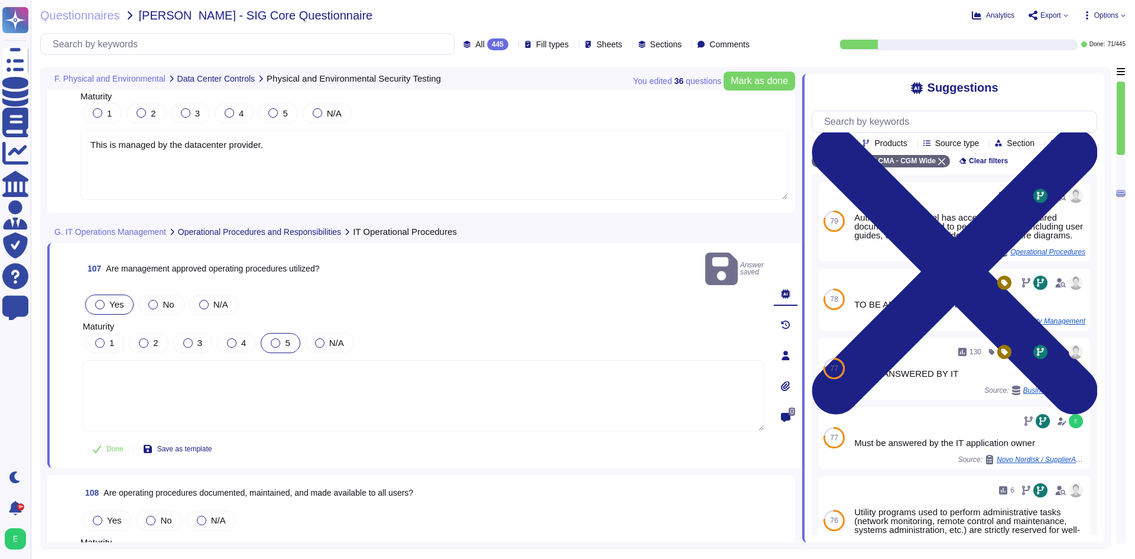
click at [278, 338] on div at bounding box center [275, 342] width 9 height 9
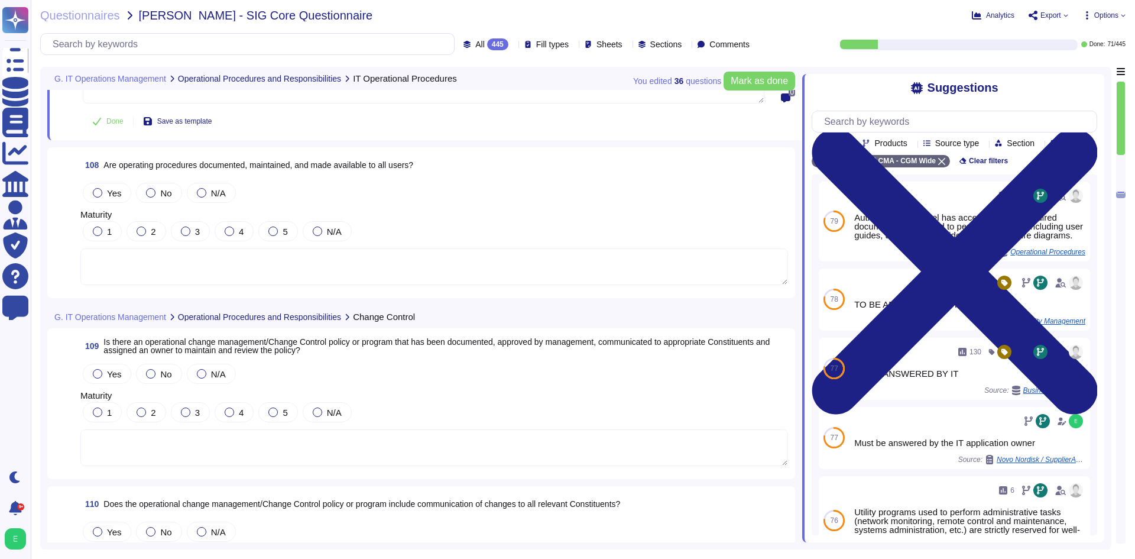
scroll to position [19222, 0]
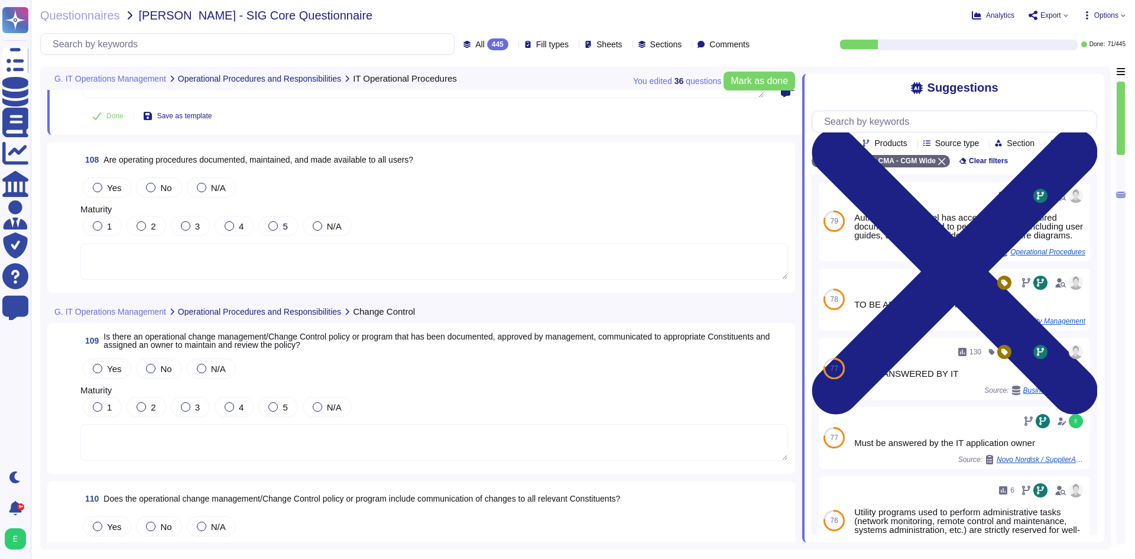
click at [230, 281] on div "108 Are operating procedures documented, maintained, and made available to all …" at bounding box center [420, 217] width 733 height 137
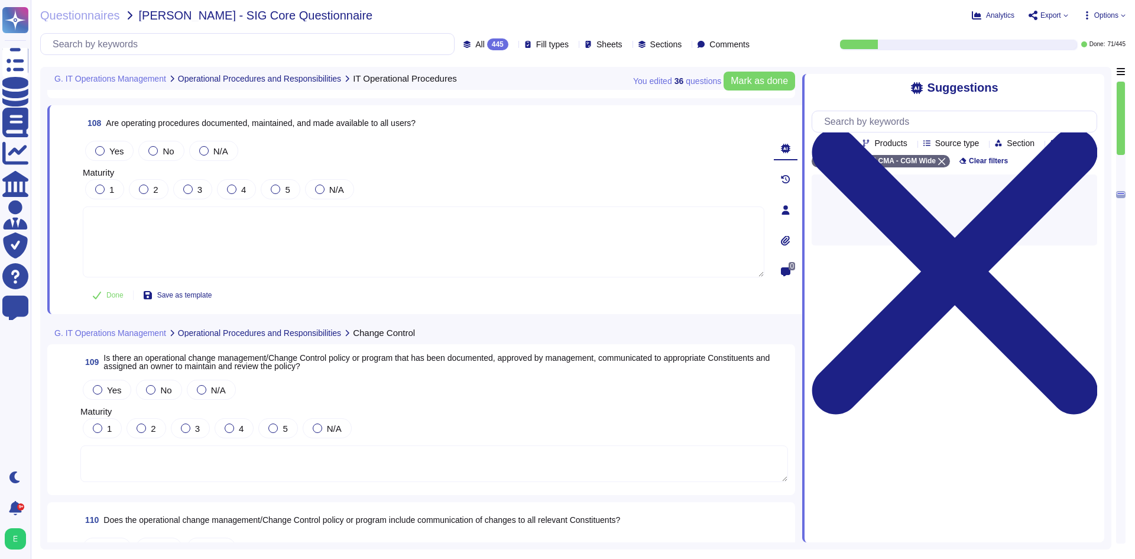
scroll to position [19163, 0]
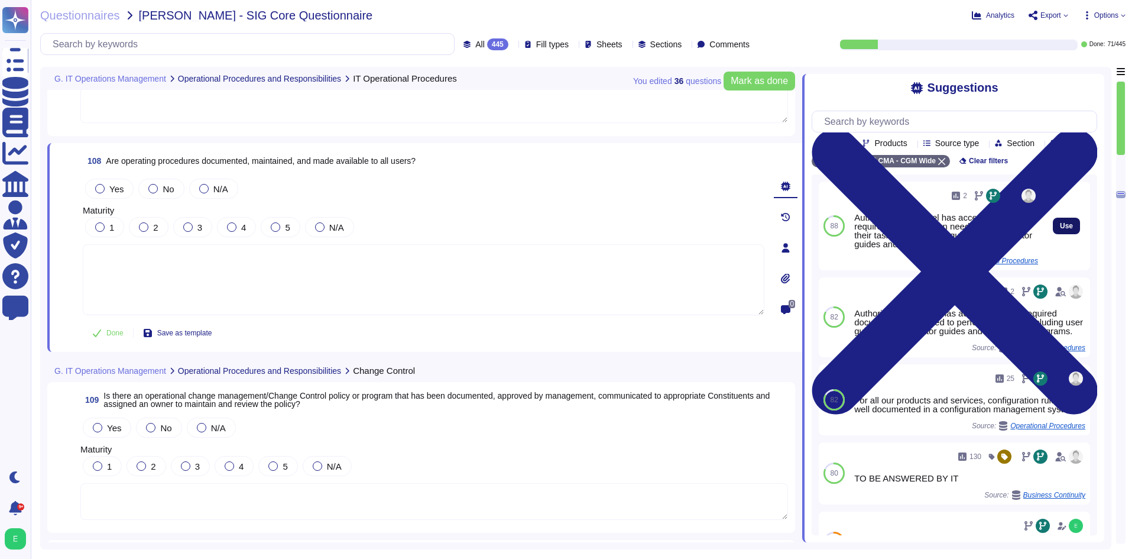
click at [1067, 234] on button "Use" at bounding box center [1066, 225] width 27 height 17
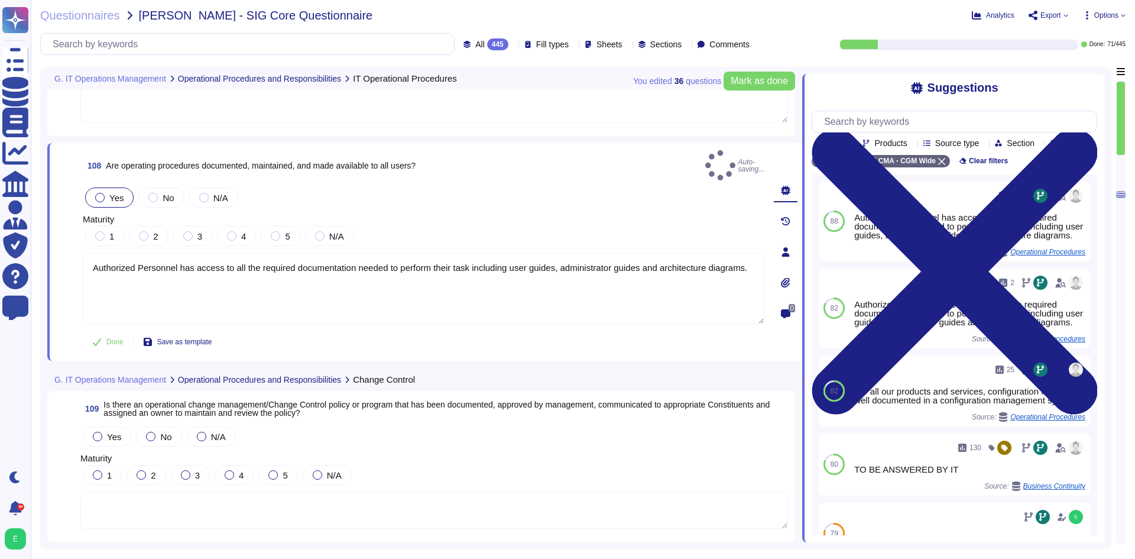
type textarea "Authorized Personnel has access to all the required documentation needed to per…"
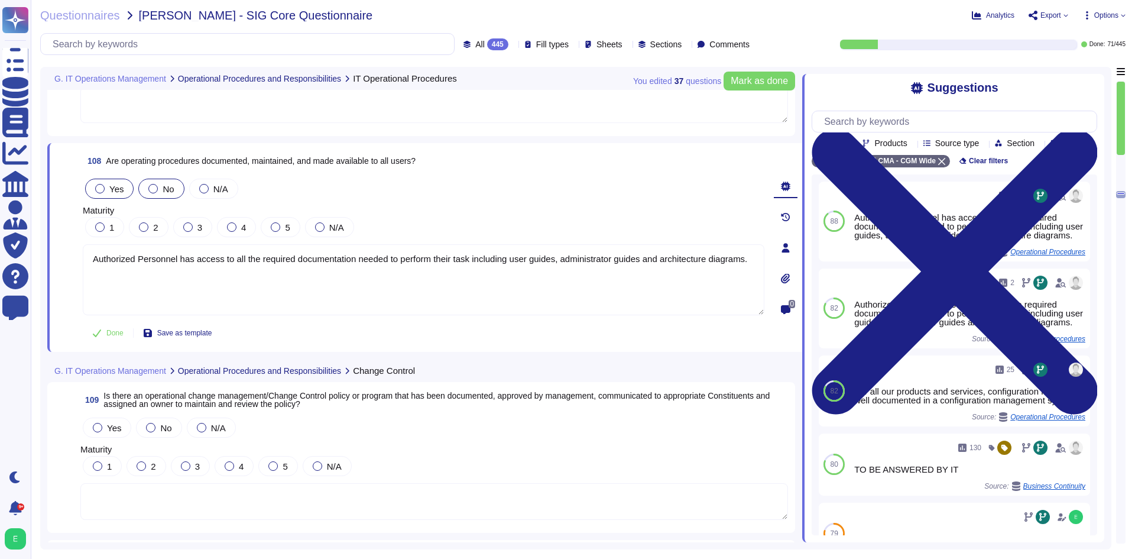
click at [163, 193] on span "No" at bounding box center [168, 189] width 11 height 10
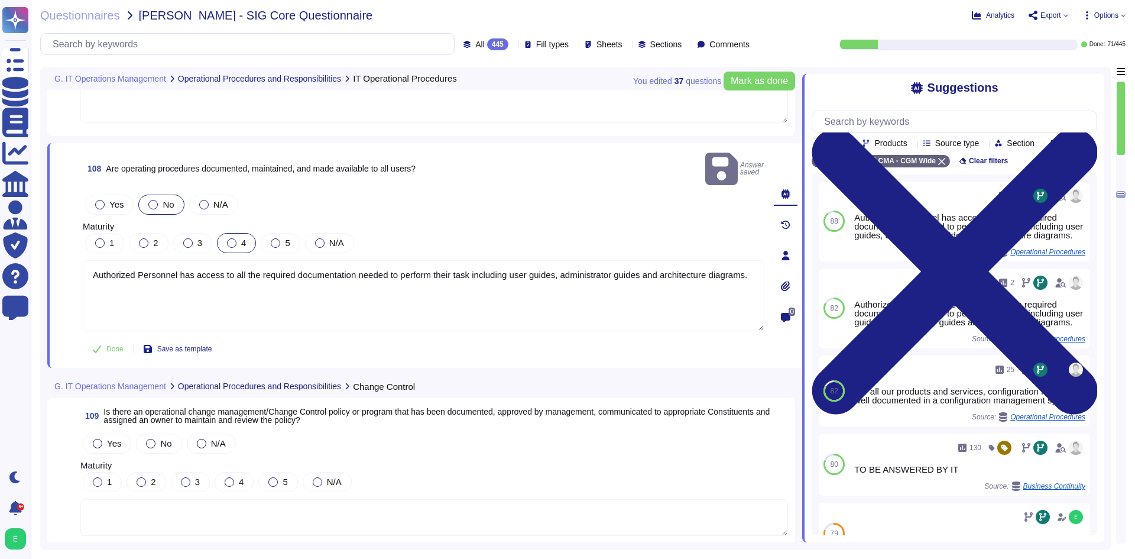
click at [238, 233] on div "4" at bounding box center [236, 243] width 39 height 20
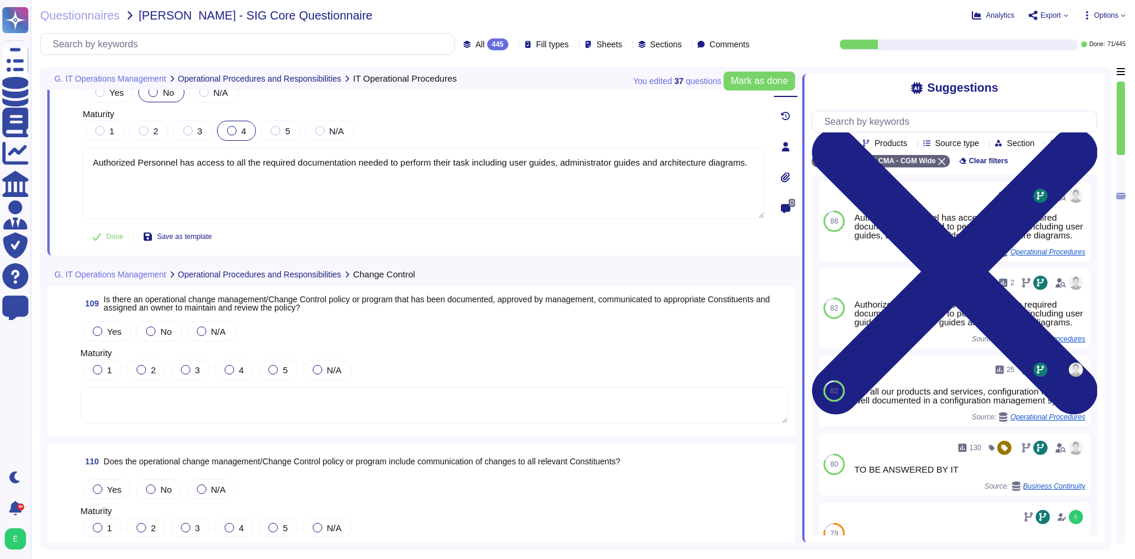
scroll to position [19340, 0]
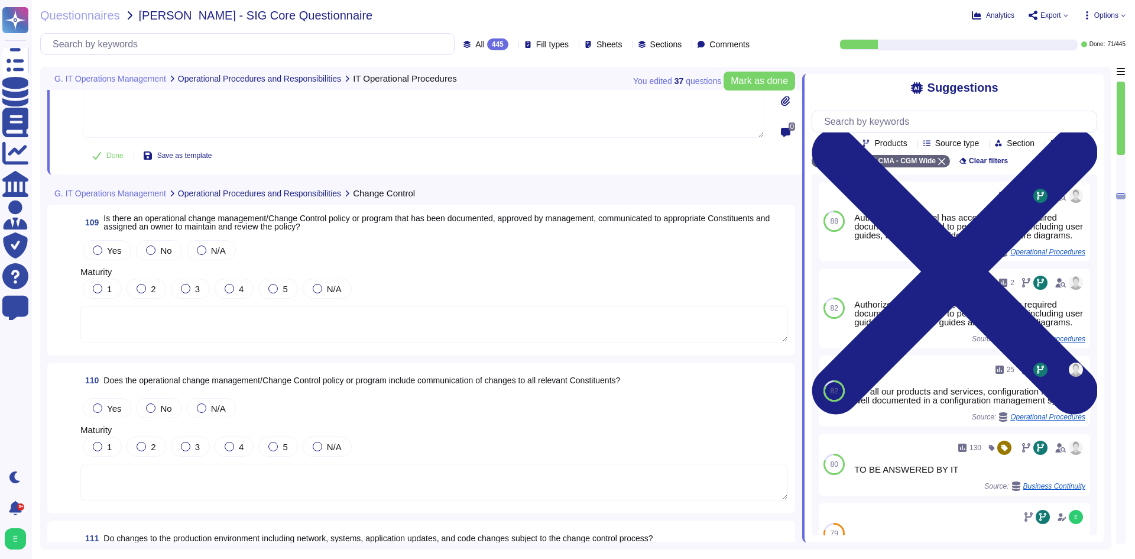
click at [281, 339] on textarea at bounding box center [433, 324] width 707 height 37
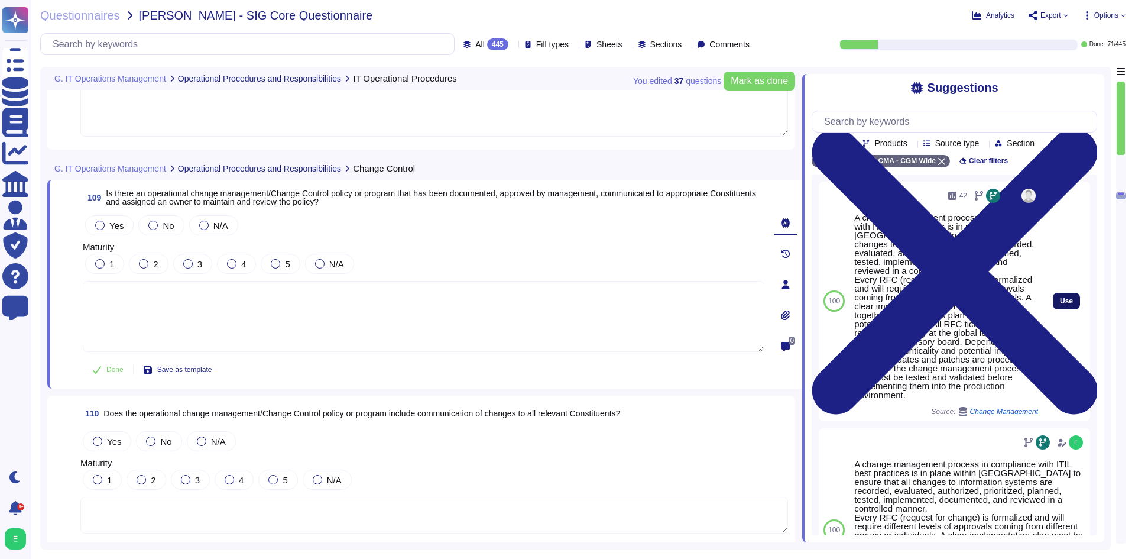
click at [1060, 304] on span "Use" at bounding box center [1066, 300] width 13 height 7
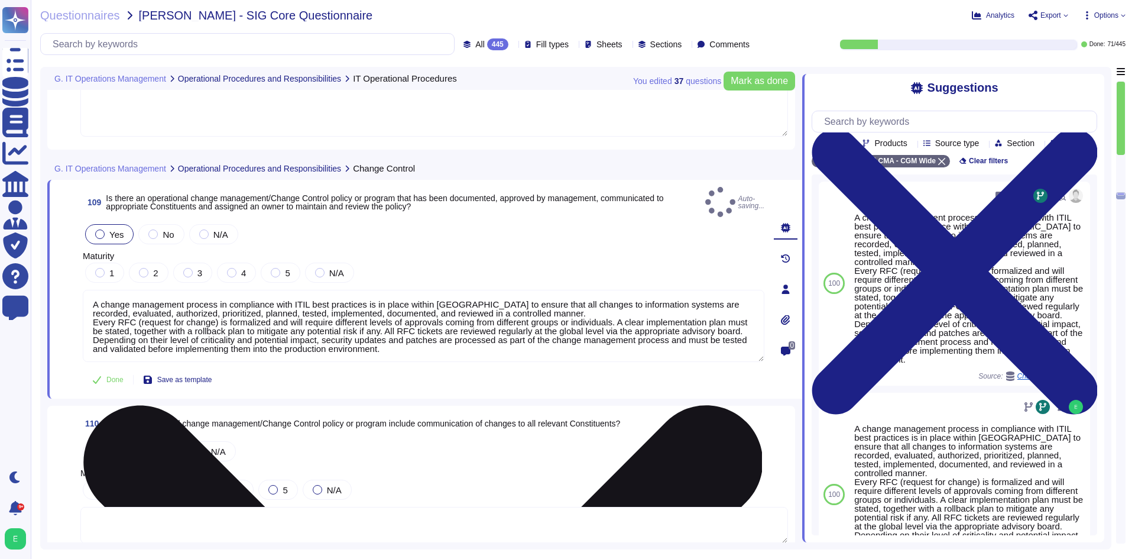
type textarea "A change management process in compliance with ITIL best practices is in place …"
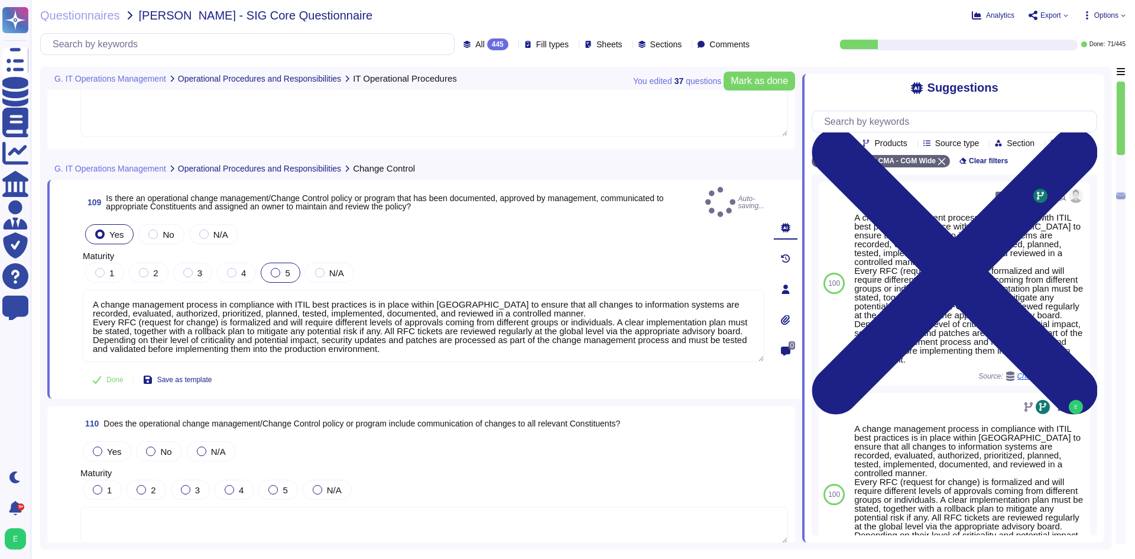
click at [287, 268] on span "5" at bounding box center [287, 273] width 5 height 10
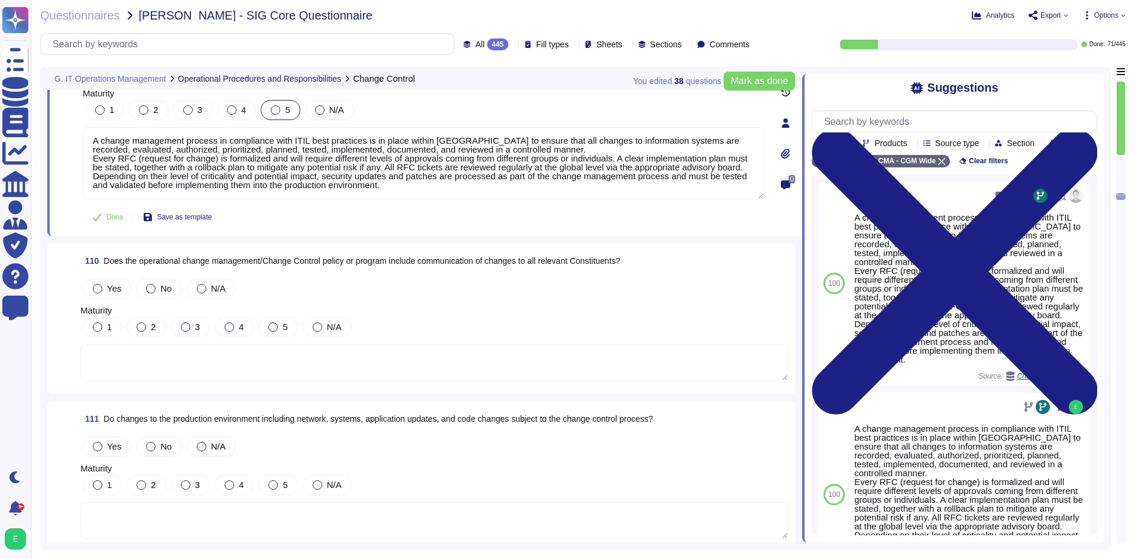
scroll to position [19518, 0]
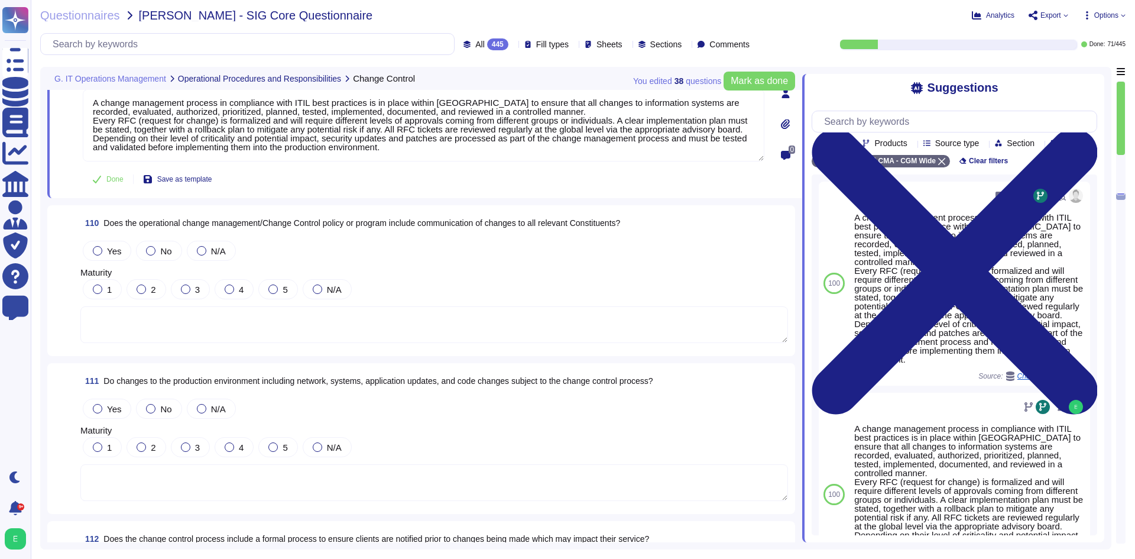
click at [316, 339] on textarea at bounding box center [433, 324] width 707 height 37
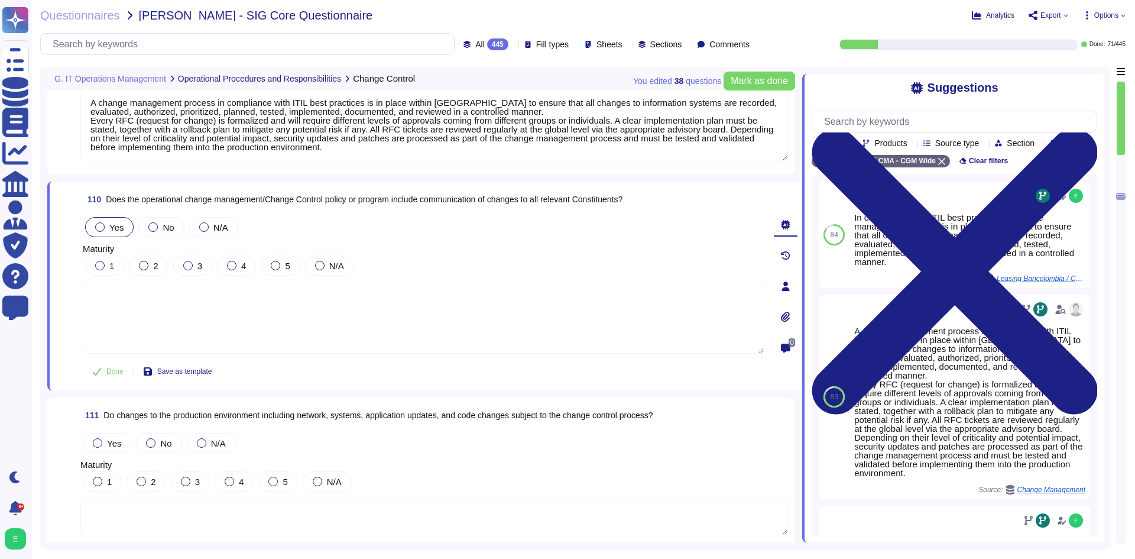
click at [112, 228] on span "Yes" at bounding box center [116, 227] width 14 height 10
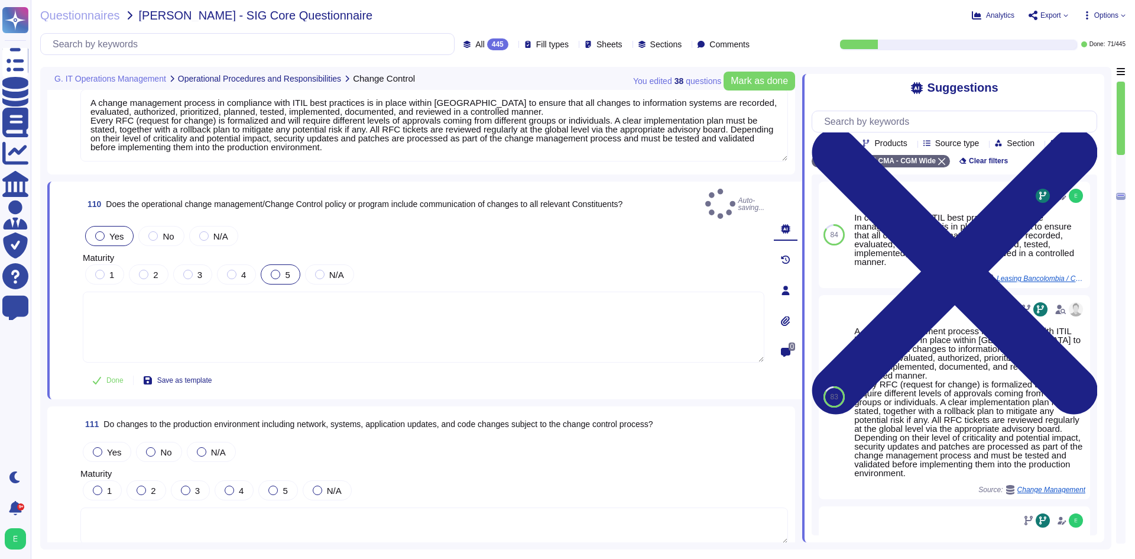
click at [269, 264] on div "5" at bounding box center [280, 274] width 39 height 20
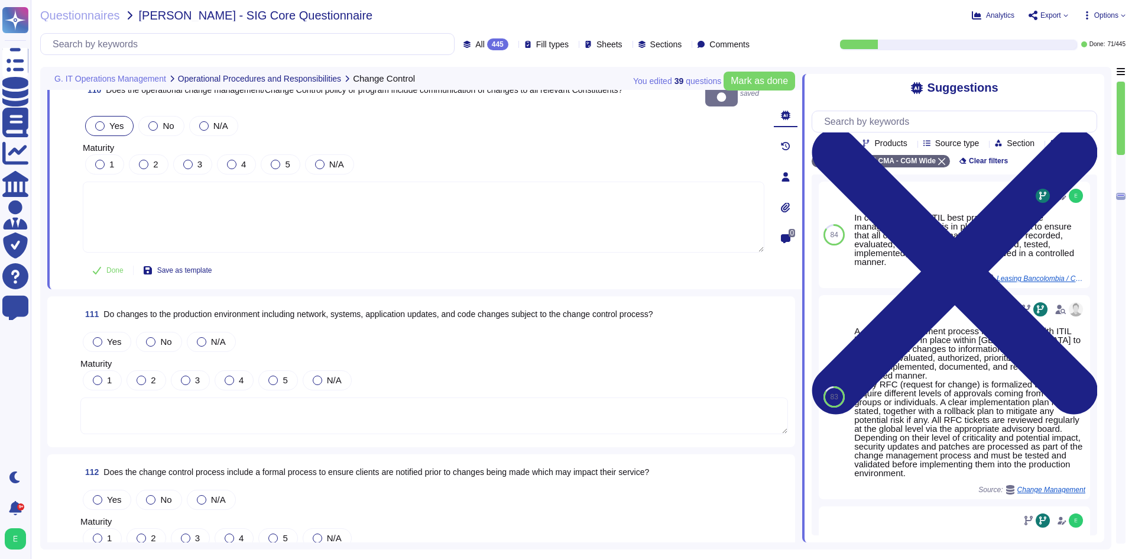
scroll to position [19636, 0]
click at [268, 400] on textarea at bounding box center [433, 414] width 707 height 37
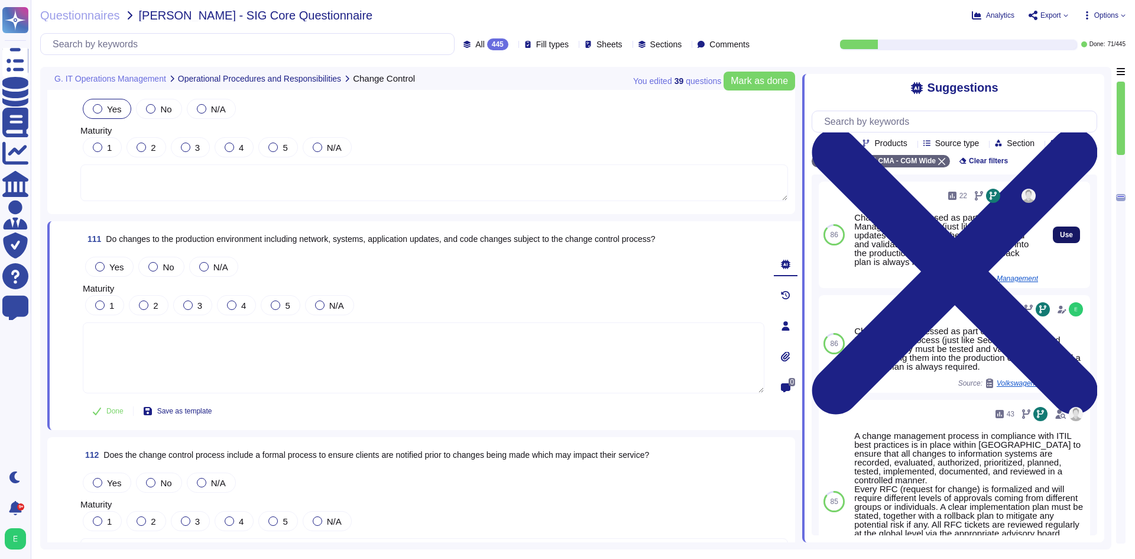
click at [1063, 238] on span "Use" at bounding box center [1066, 234] width 13 height 7
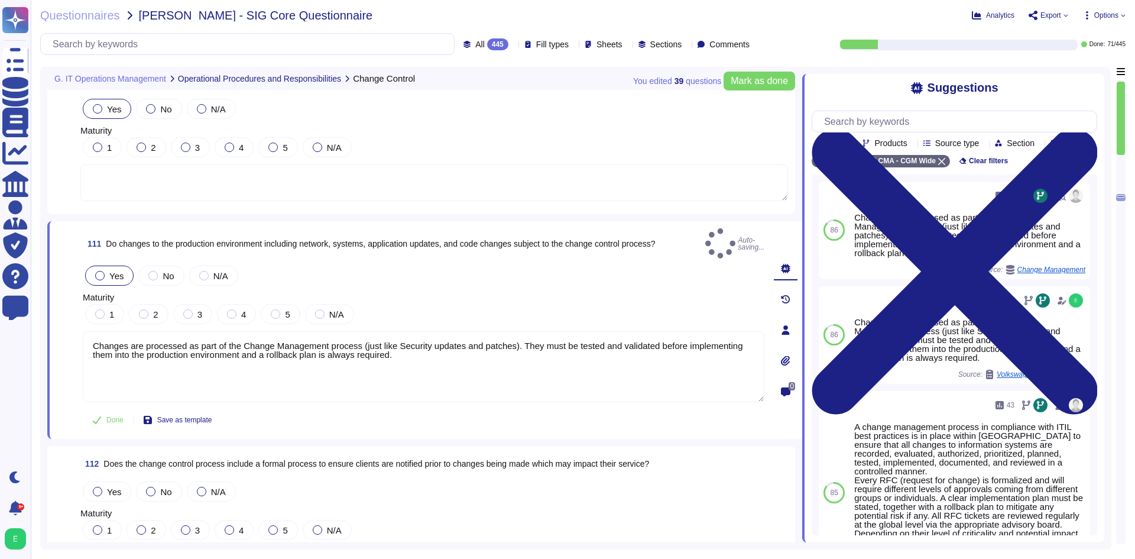
type textarea "Changes are processed as part of the Change Management process (just like Secur…"
click at [296, 307] on div "5" at bounding box center [280, 314] width 39 height 20
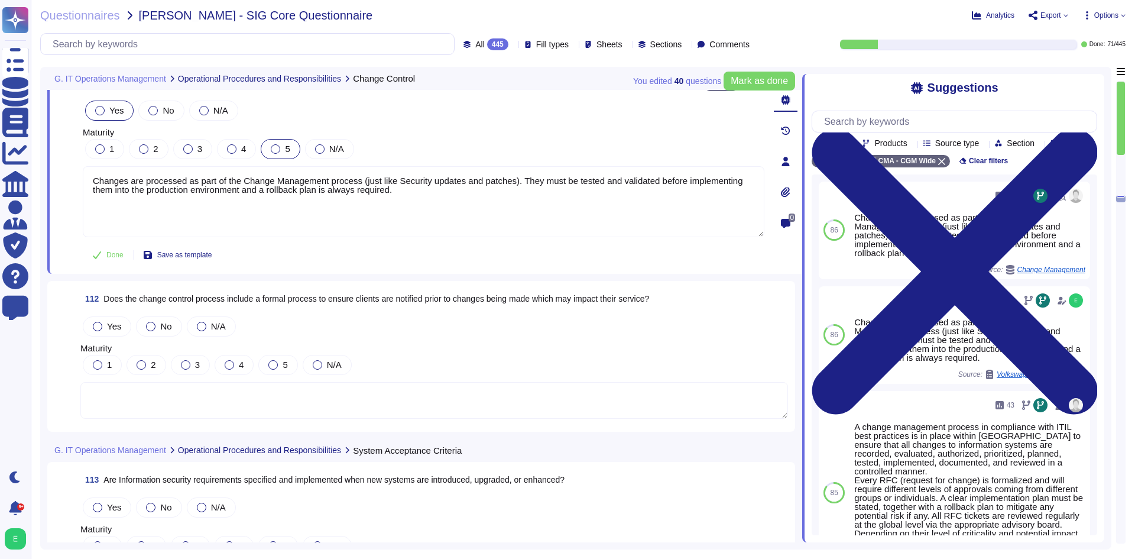
scroll to position [19813, 0]
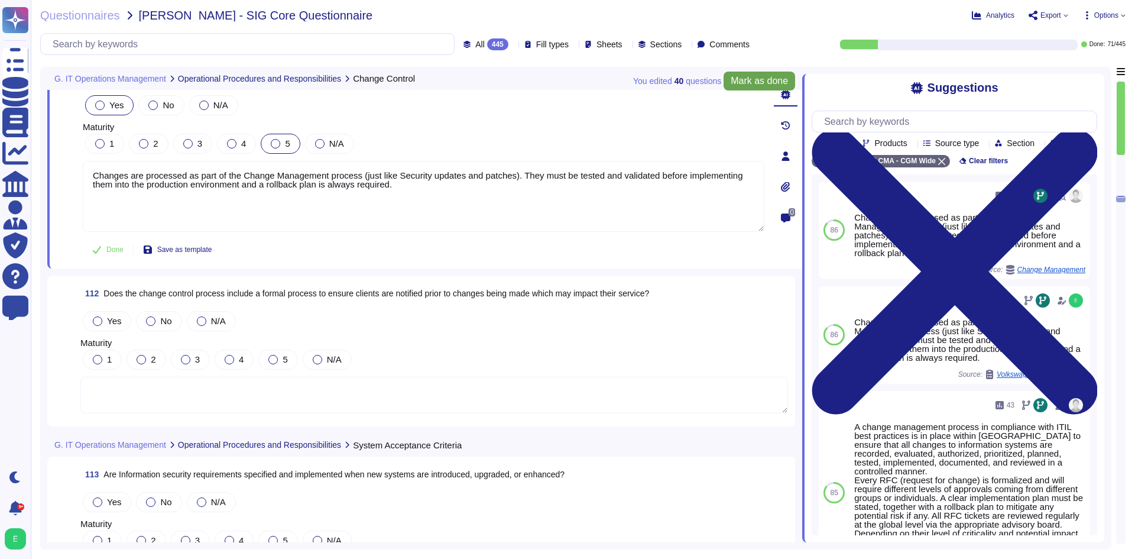
click at [739, 76] on span "Mark as done" at bounding box center [758, 80] width 57 height 9
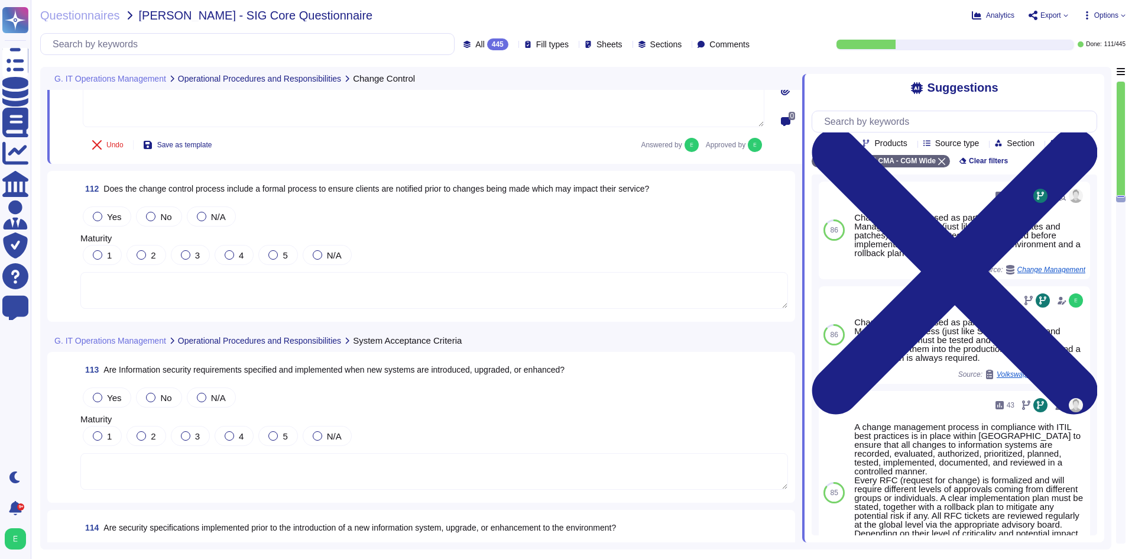
scroll to position [19931, 0]
click at [320, 305] on textarea at bounding box center [433, 289] width 707 height 37
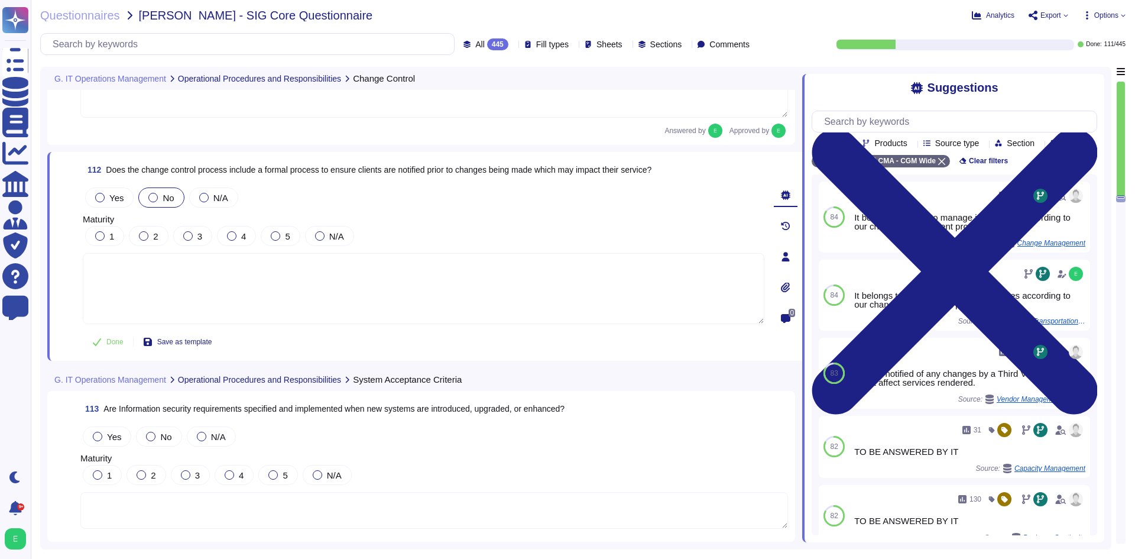
click at [163, 193] on span "No" at bounding box center [168, 198] width 11 height 10
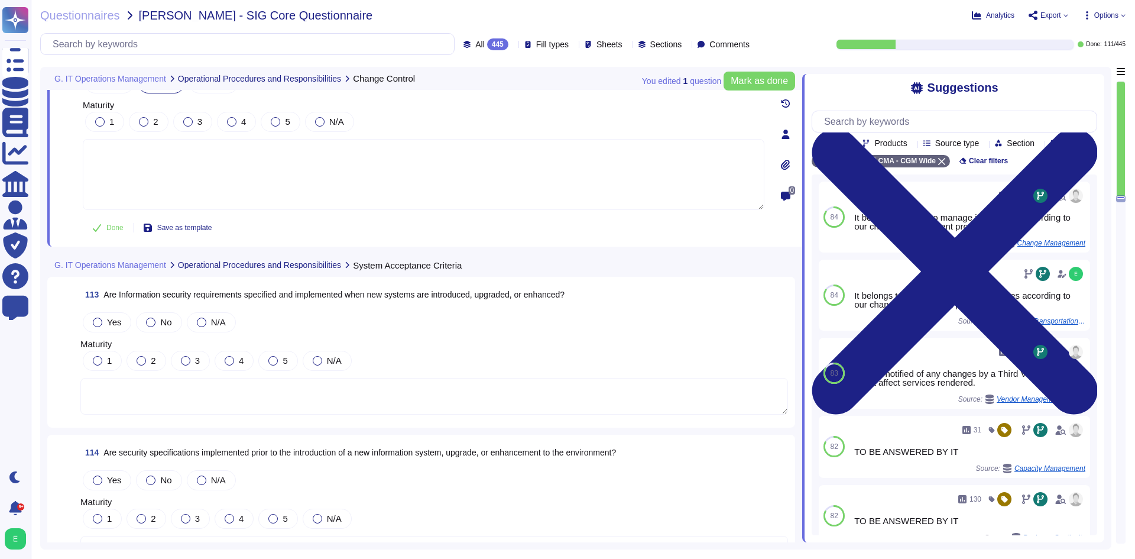
scroll to position [20168, 0]
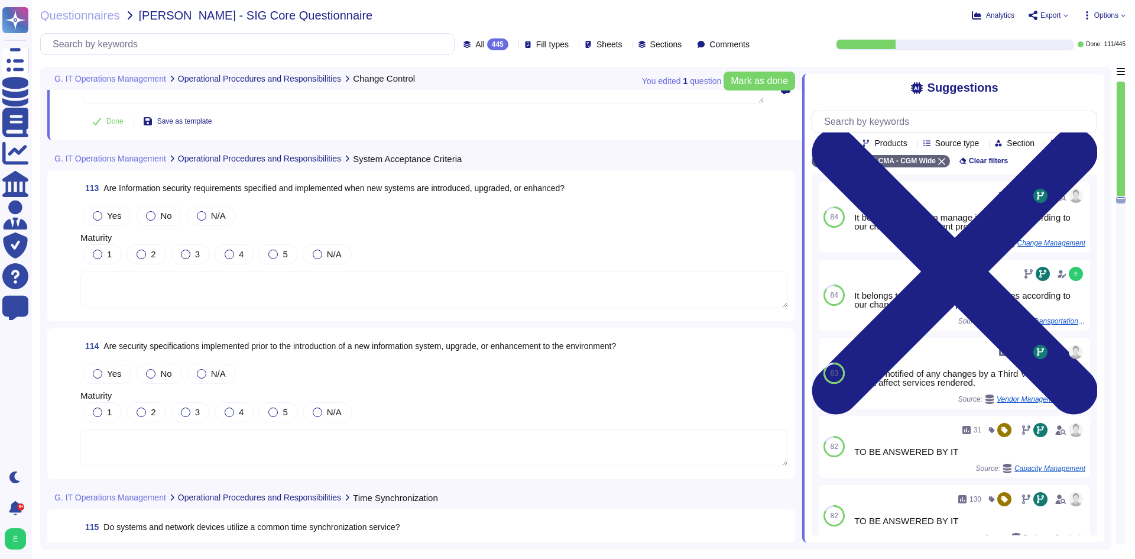
click at [254, 281] on textarea at bounding box center [433, 289] width 707 height 37
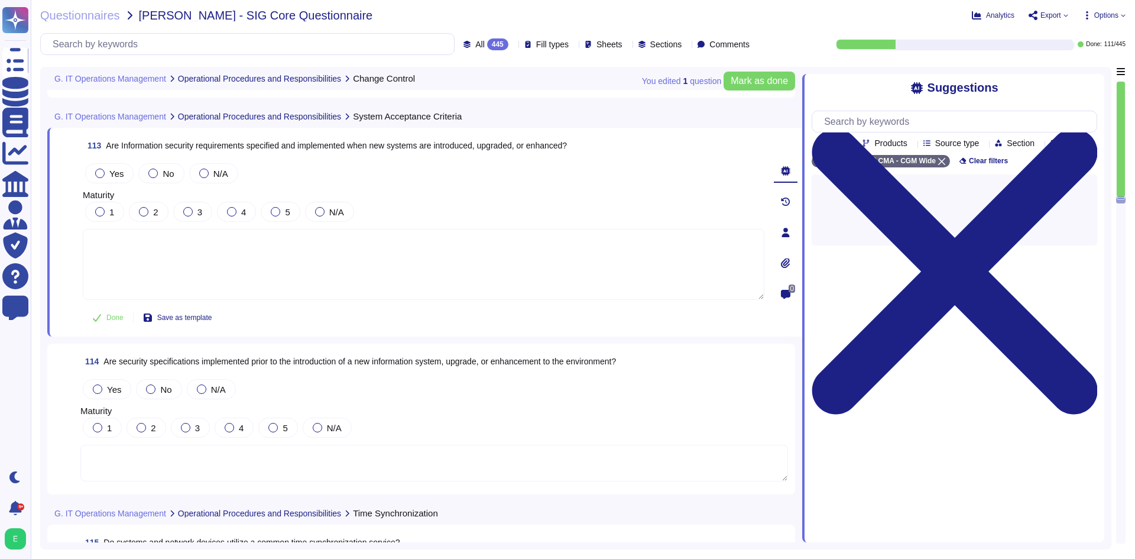
scroll to position [20075, 0]
type textarea "Changes are processed as part of the Change Management process (just like Secur…"
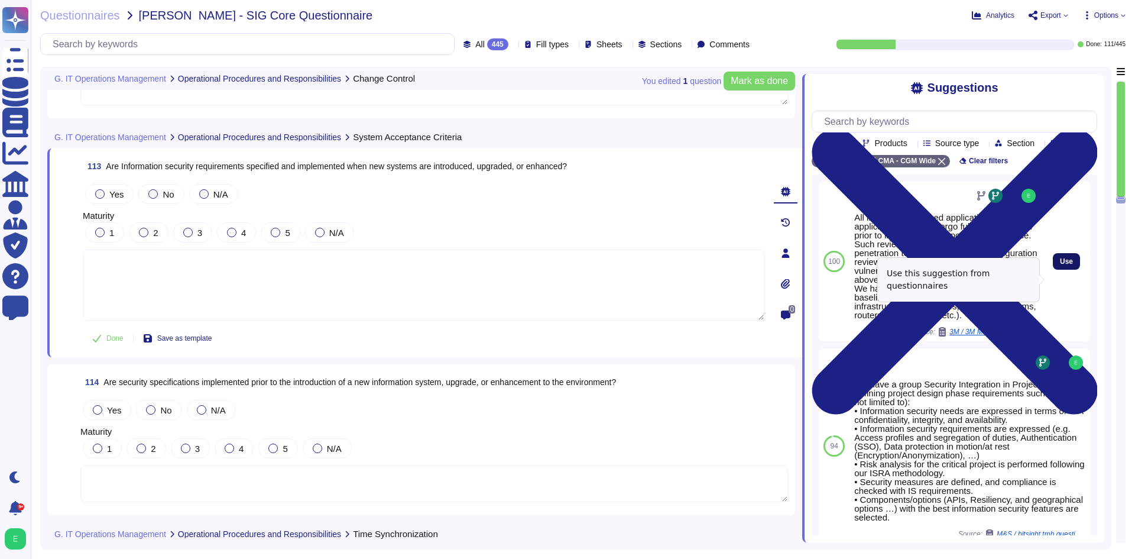
click at [1053, 270] on button "Use" at bounding box center [1066, 261] width 27 height 17
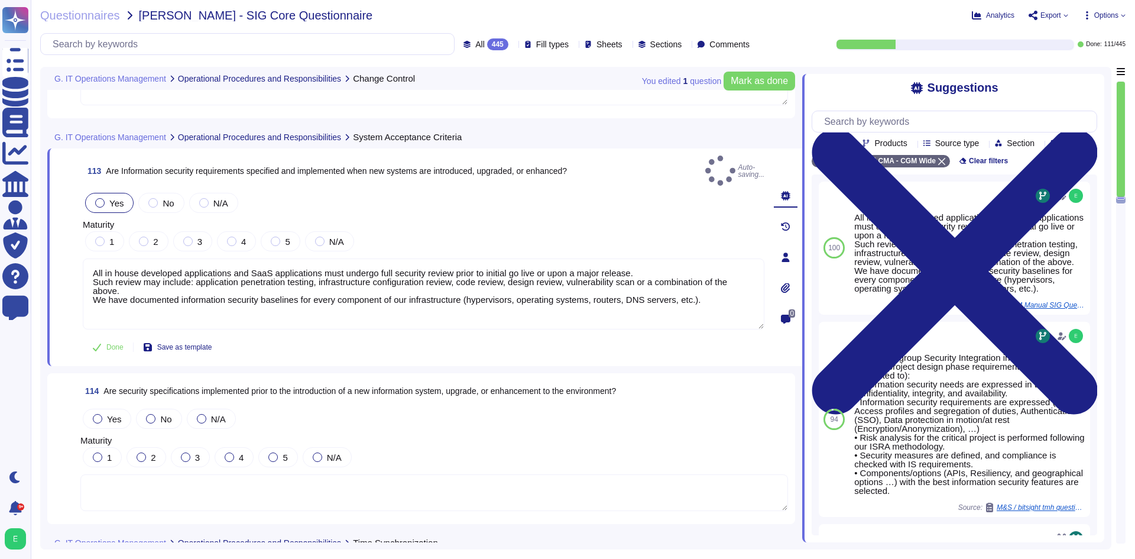
type textarea "All in house developed applications and SaaS applications must undergo full sec…"
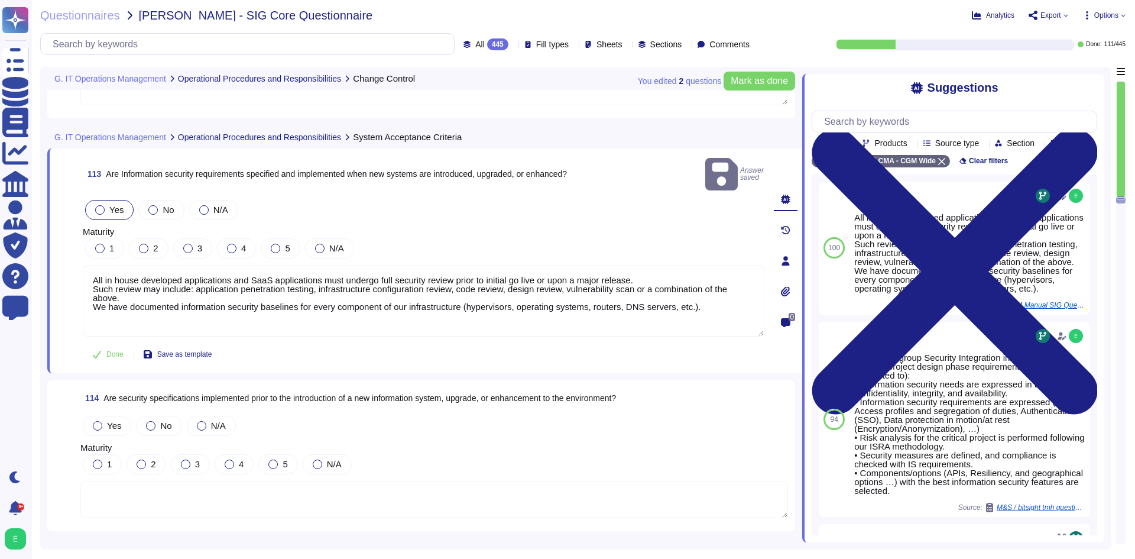
click at [256, 236] on div "1 2 3 4 5 N/A" at bounding box center [423, 248] width 681 height 25
click at [278, 243] on div at bounding box center [275, 247] width 9 height 9
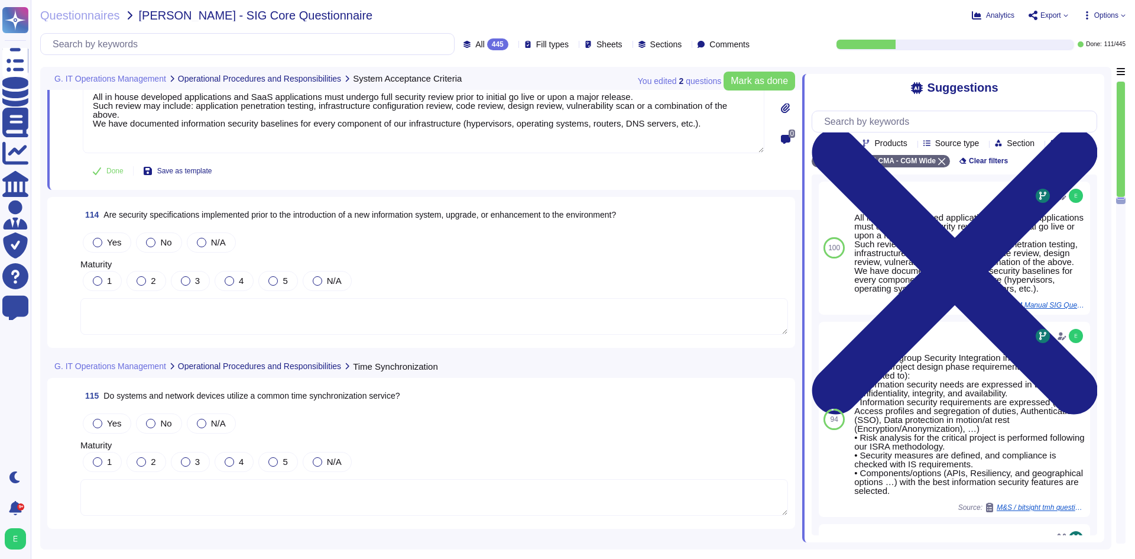
scroll to position [20253, 0]
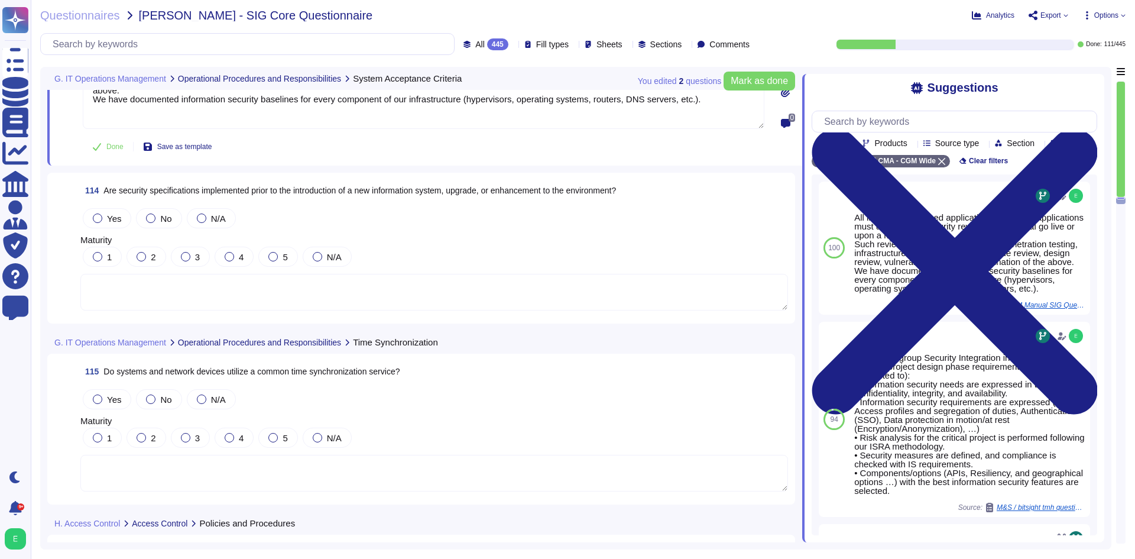
click at [278, 304] on textarea at bounding box center [433, 292] width 707 height 37
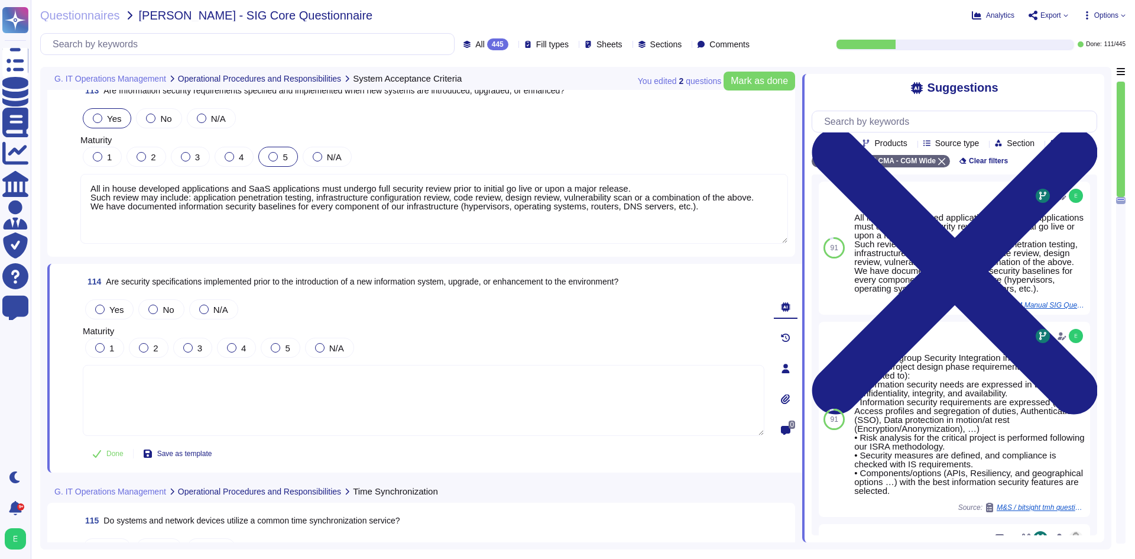
scroll to position [20135, 0]
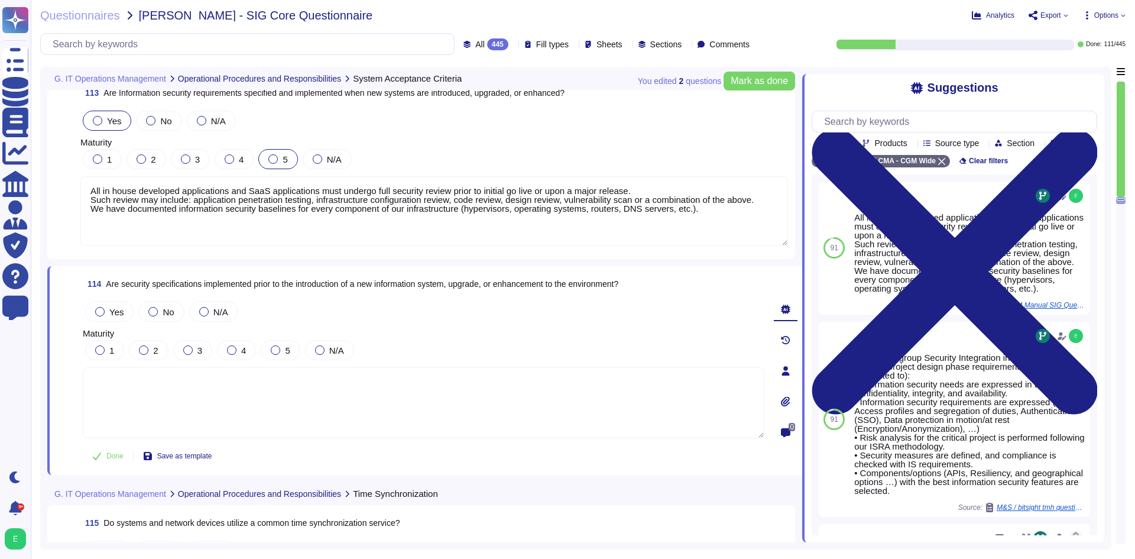
drag, startPoint x: 284, startPoint y: 352, endPoint x: 176, endPoint y: 339, distance: 108.9
click at [282, 351] on label "5" at bounding box center [280, 349] width 19 height 9
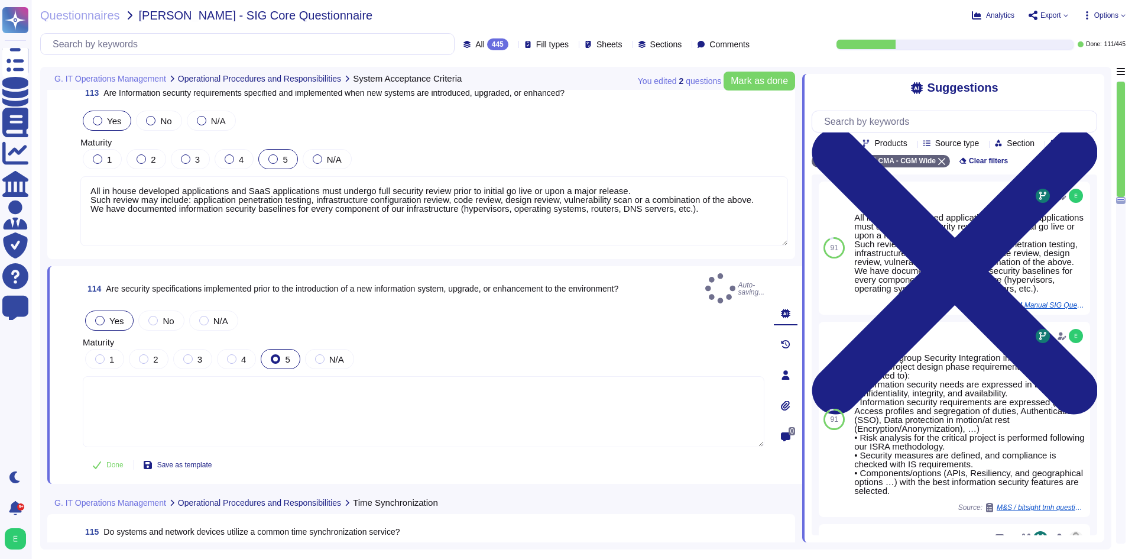
click at [96, 316] on div "Yes" at bounding box center [109, 320] width 48 height 20
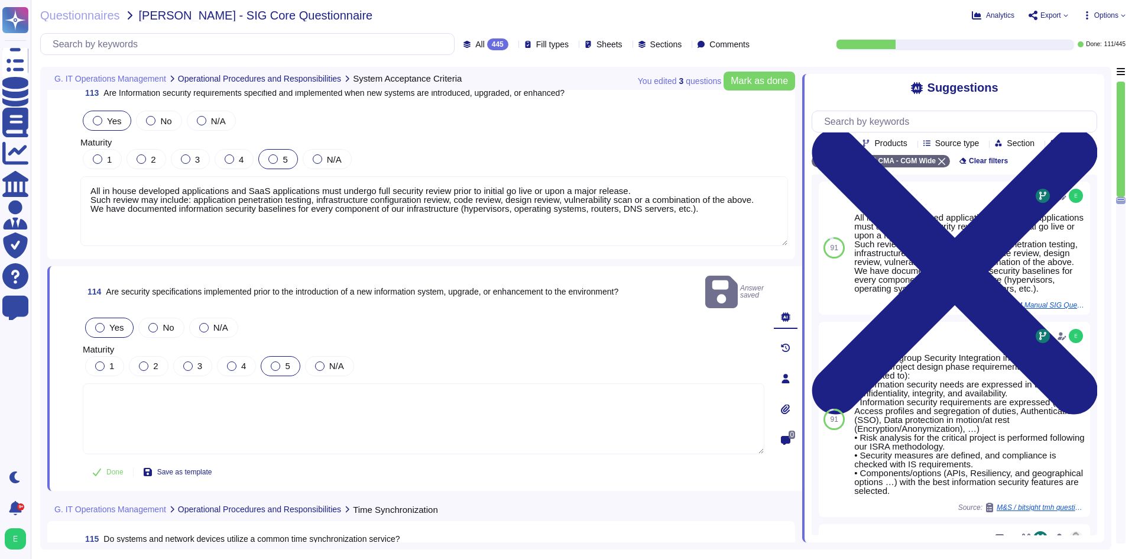
click at [106, 323] on label "Yes" at bounding box center [109, 327] width 28 height 9
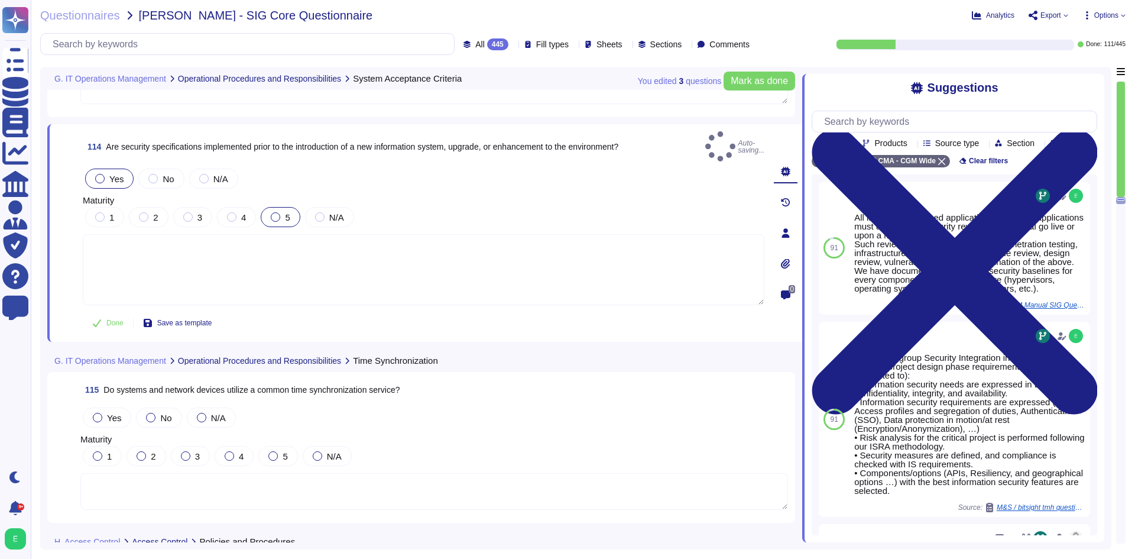
scroll to position [20371, 0]
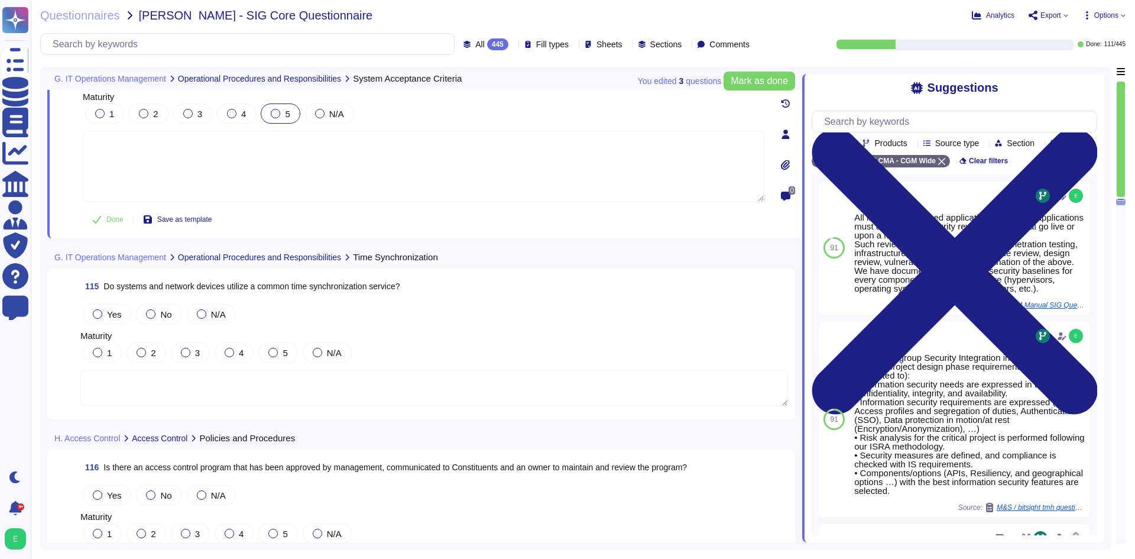
drag, startPoint x: 94, startPoint y: 309, endPoint x: 124, endPoint y: 320, distance: 31.6
click at [95, 310] on label "Yes" at bounding box center [107, 313] width 28 height 9
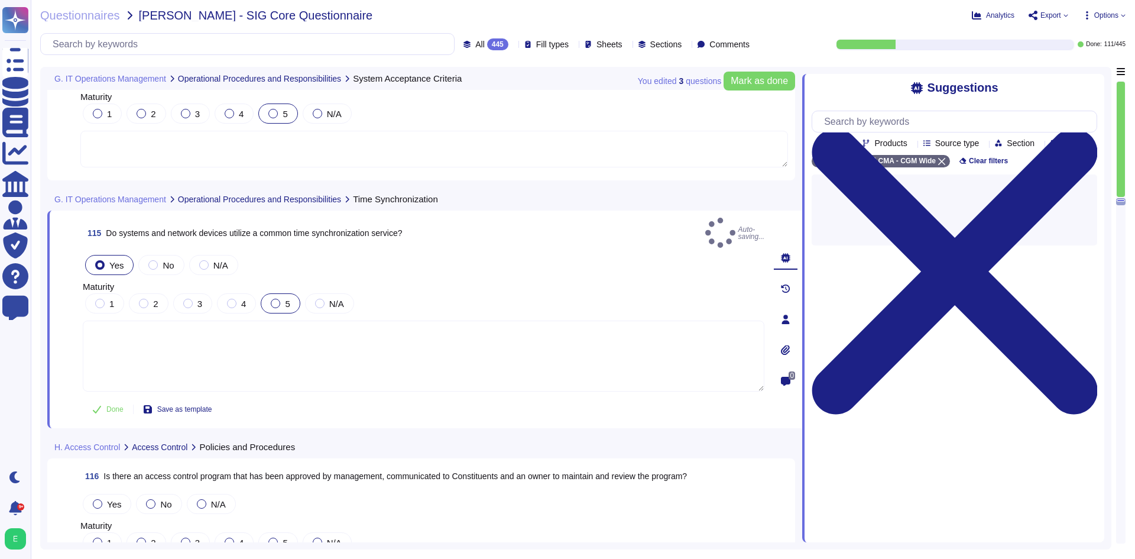
click at [278, 302] on div "5" at bounding box center [280, 303] width 39 height 20
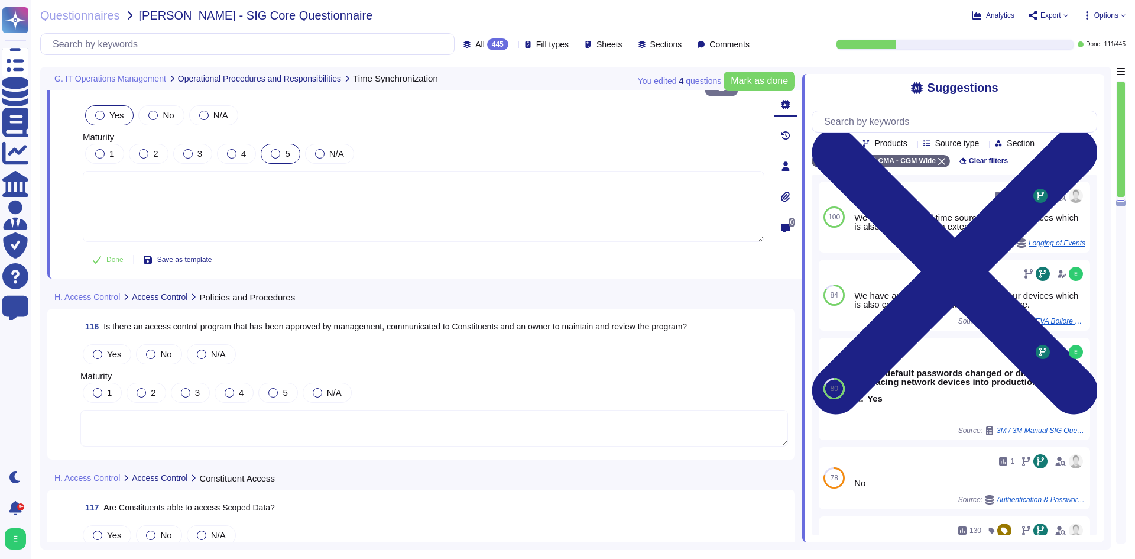
scroll to position [20548, 0]
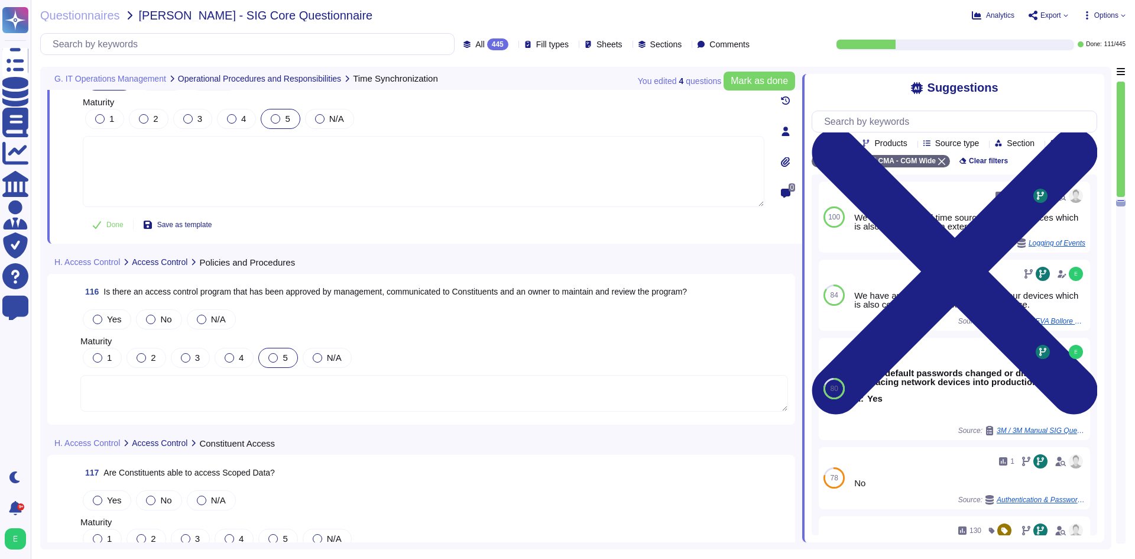
click at [279, 348] on div "5" at bounding box center [277, 358] width 39 height 20
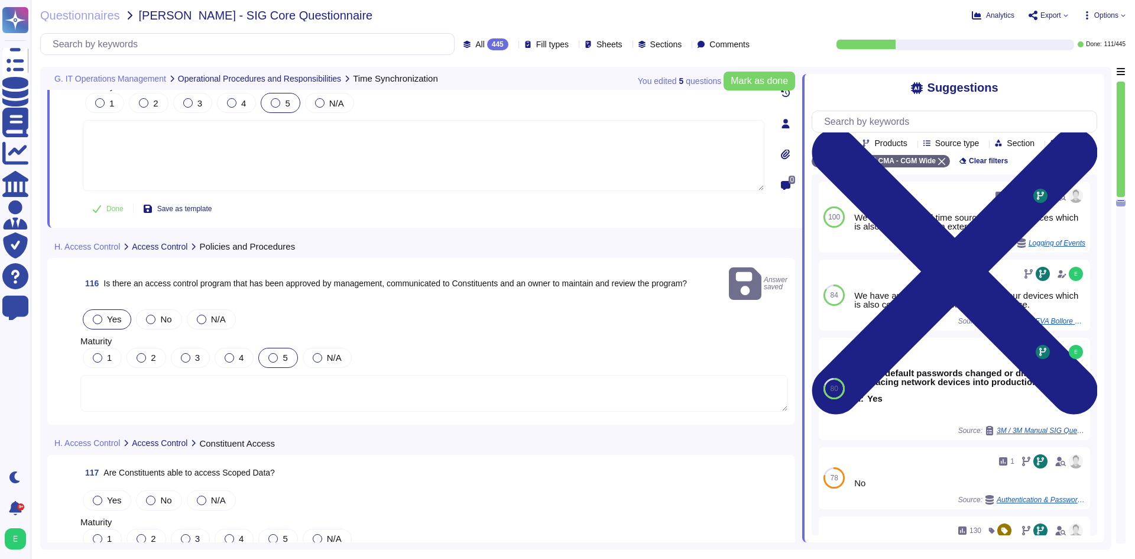
click at [113, 314] on span "Yes" at bounding box center [114, 319] width 14 height 10
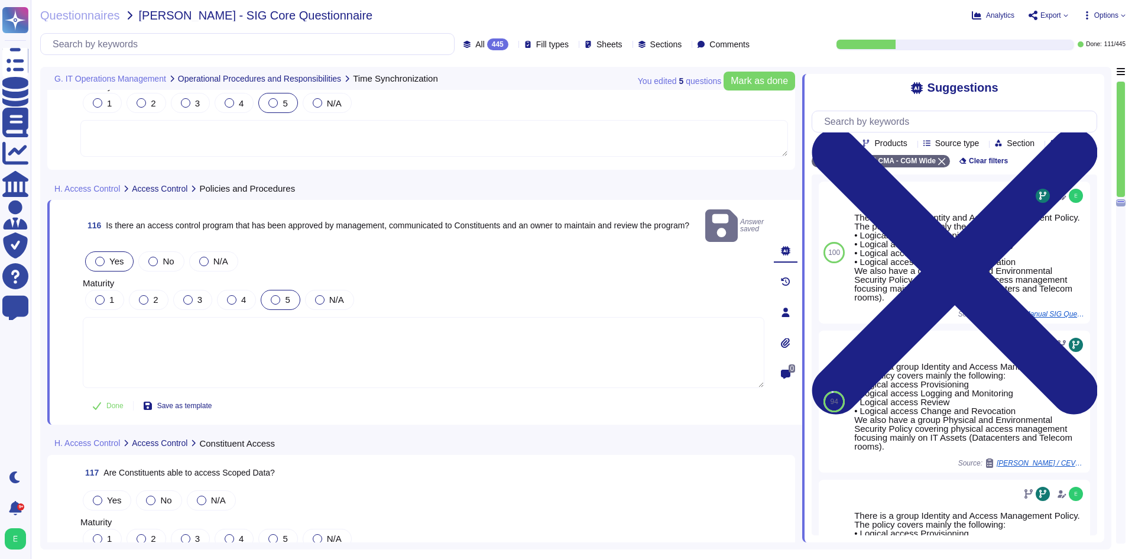
click at [213, 326] on textarea at bounding box center [423, 352] width 681 height 71
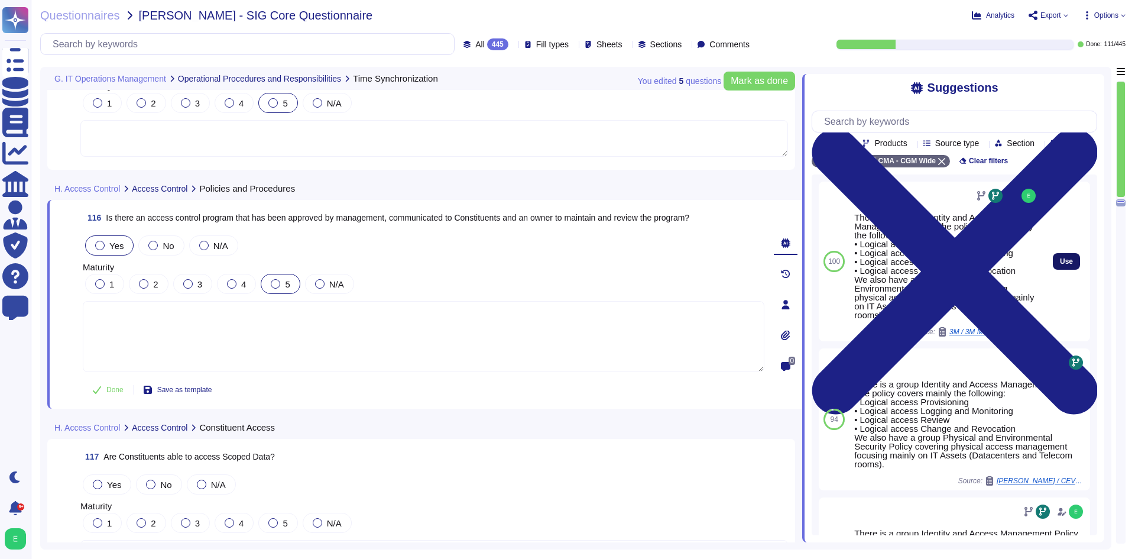
click at [1064, 267] on button "Use" at bounding box center [1066, 261] width 27 height 17
type textarea "There is a group Identity and Access Management Policy. The policy covers mainl…"
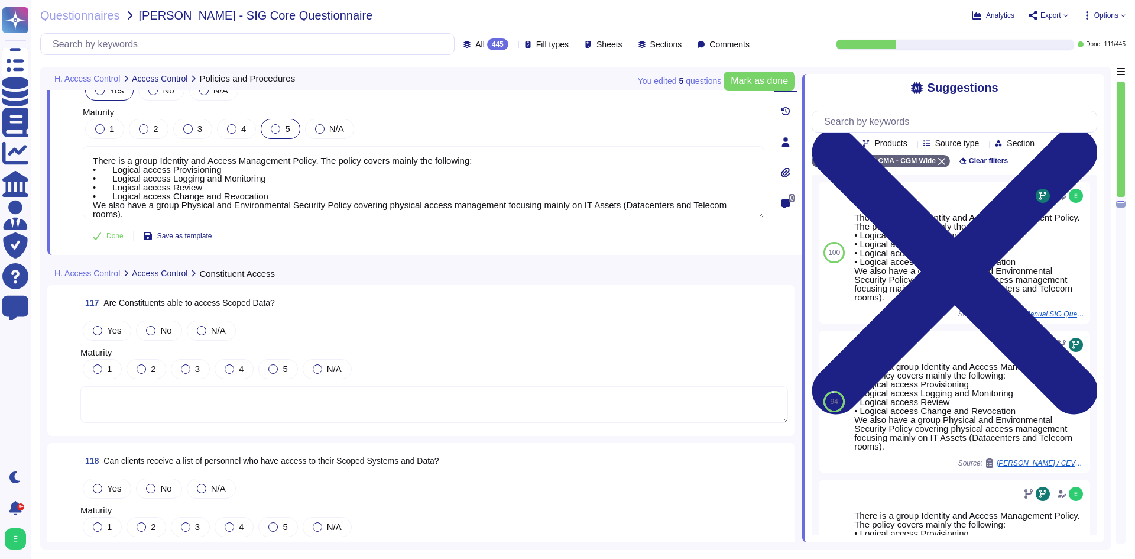
scroll to position [20726, 0]
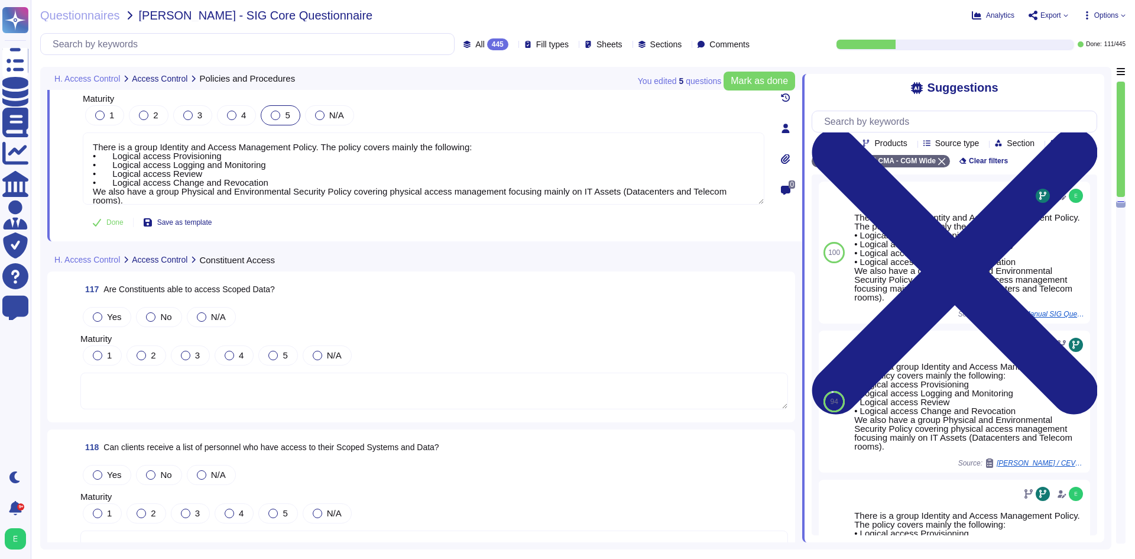
click at [449, 385] on textarea at bounding box center [433, 390] width 707 height 37
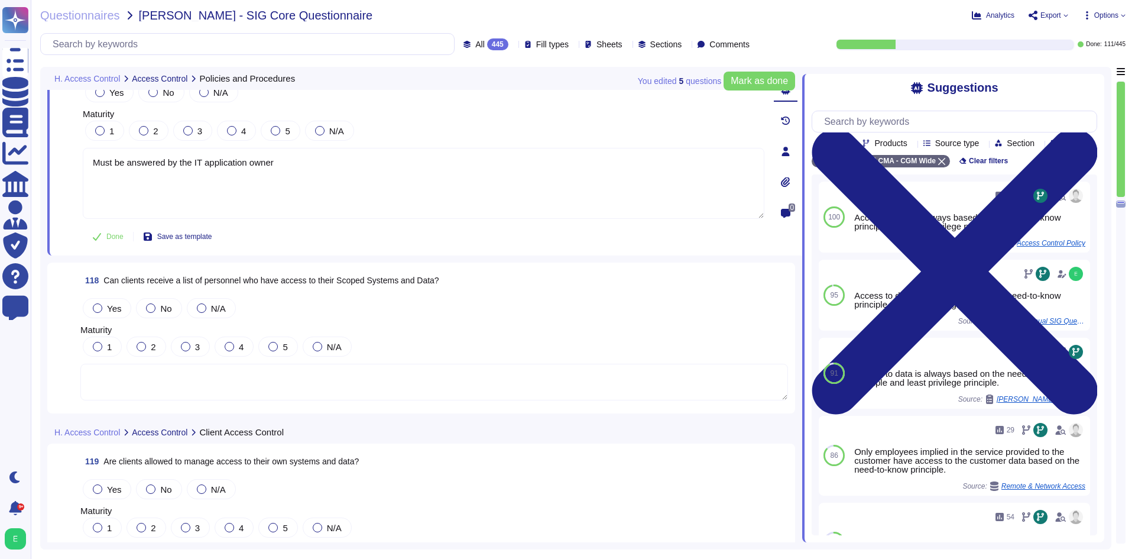
scroll to position [20962, 0]
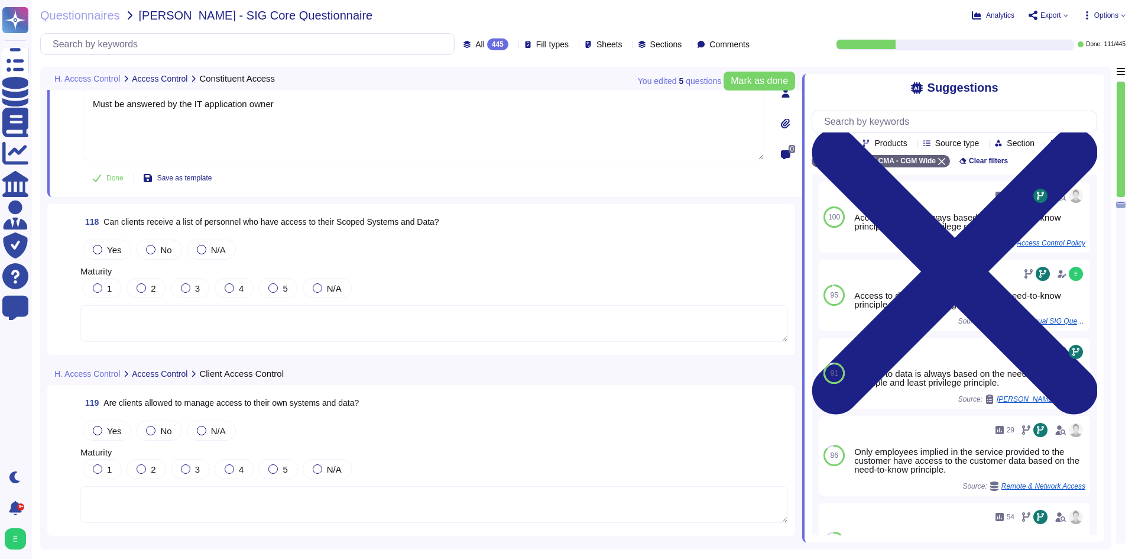
click at [352, 329] on textarea at bounding box center [433, 323] width 707 height 37
type textarea "Must be answered by the IT application owner"
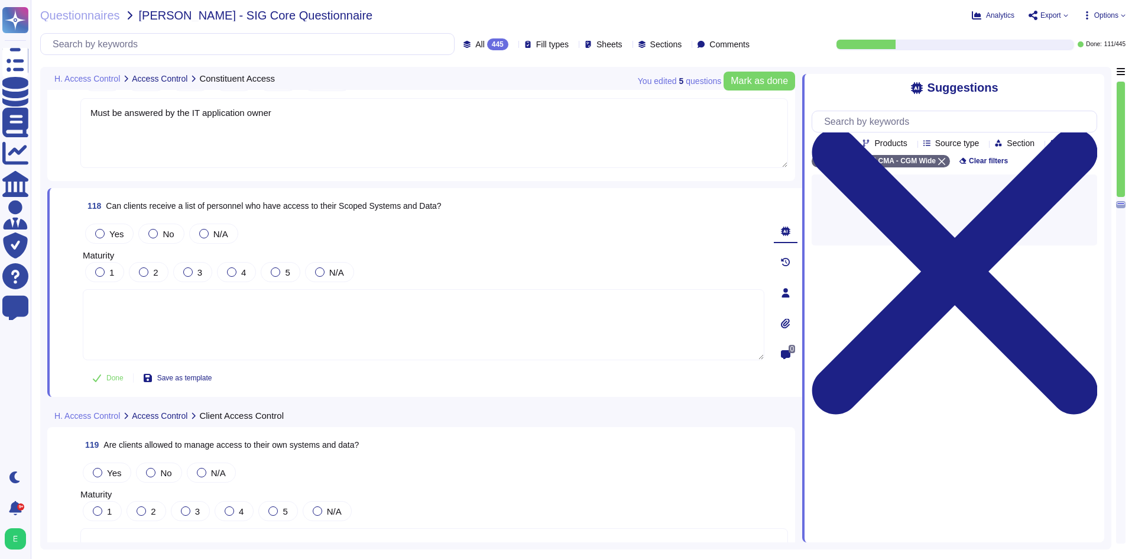
paste textarea "Must be answered by the IT application owner"
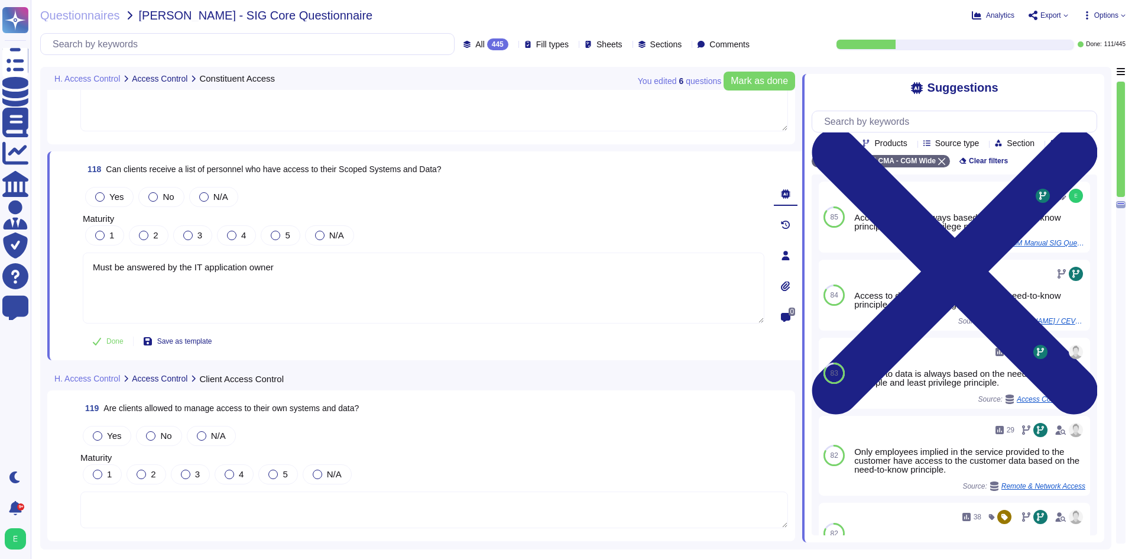
scroll to position [21139, 0]
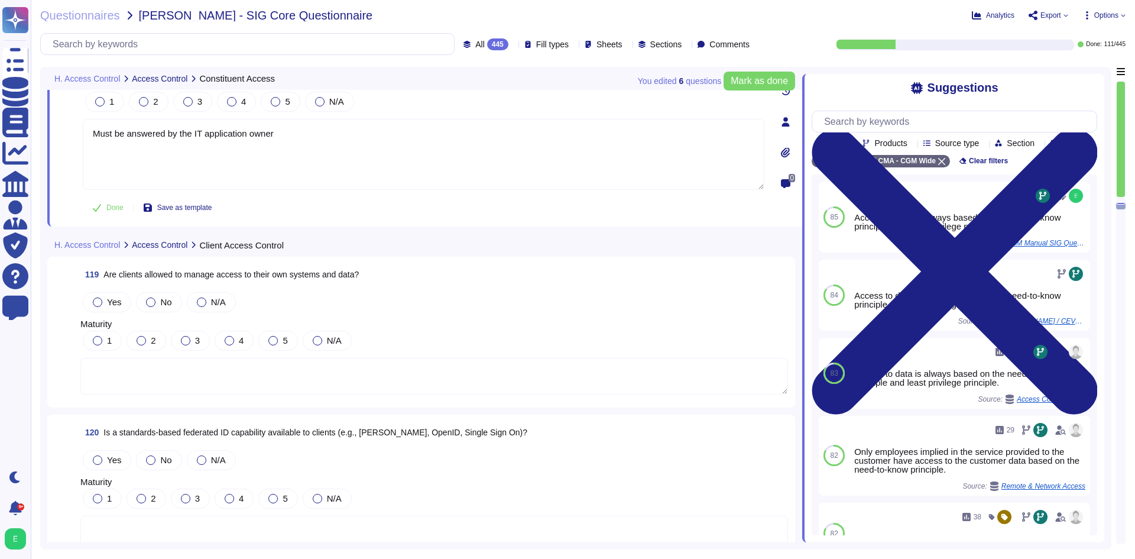
click at [429, 358] on textarea at bounding box center [433, 376] width 707 height 37
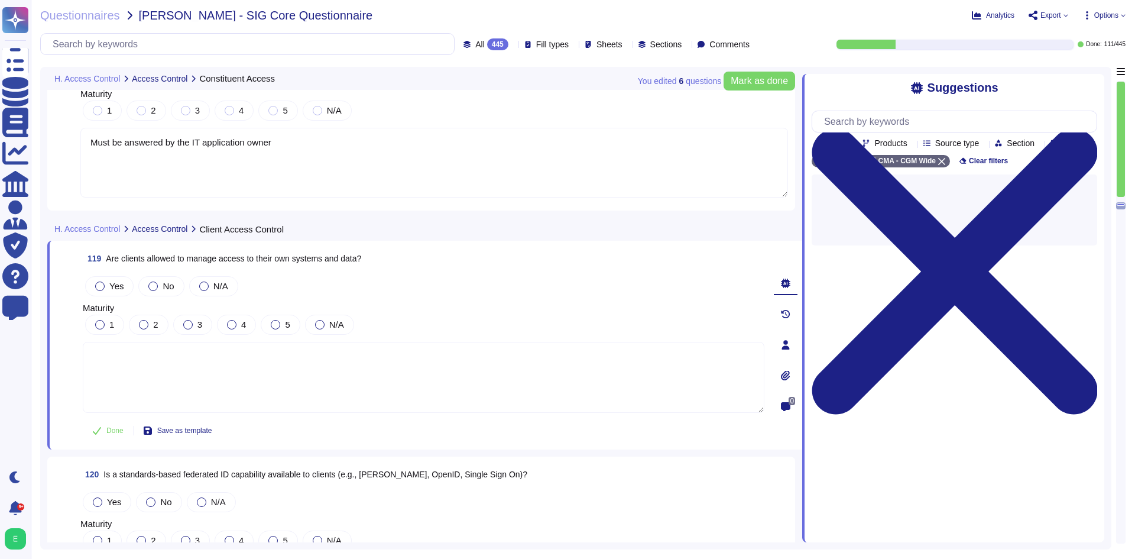
type textarea "Must be answered by the IT application owner"
paste textarea "Must be answered by the IT application owner"
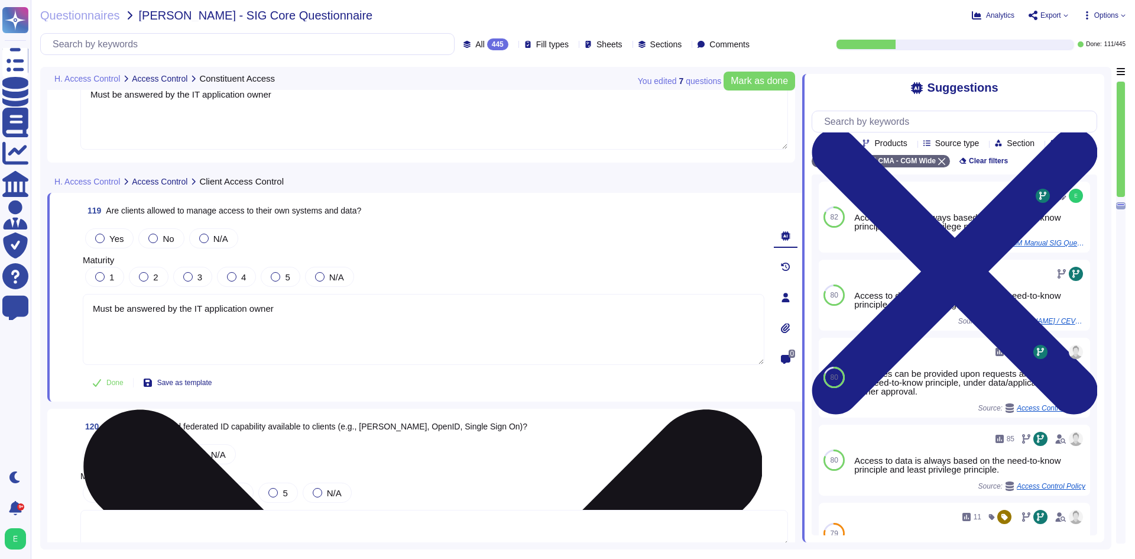
scroll to position [21257, 0]
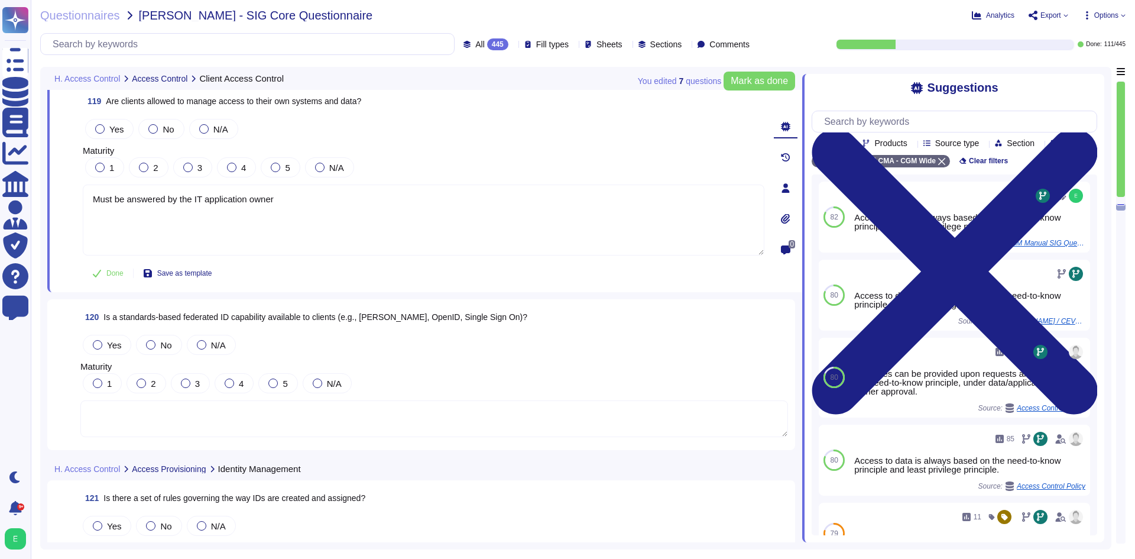
click at [469, 423] on textarea at bounding box center [433, 418] width 707 height 37
type textarea "Must be answered by the IT application owner"
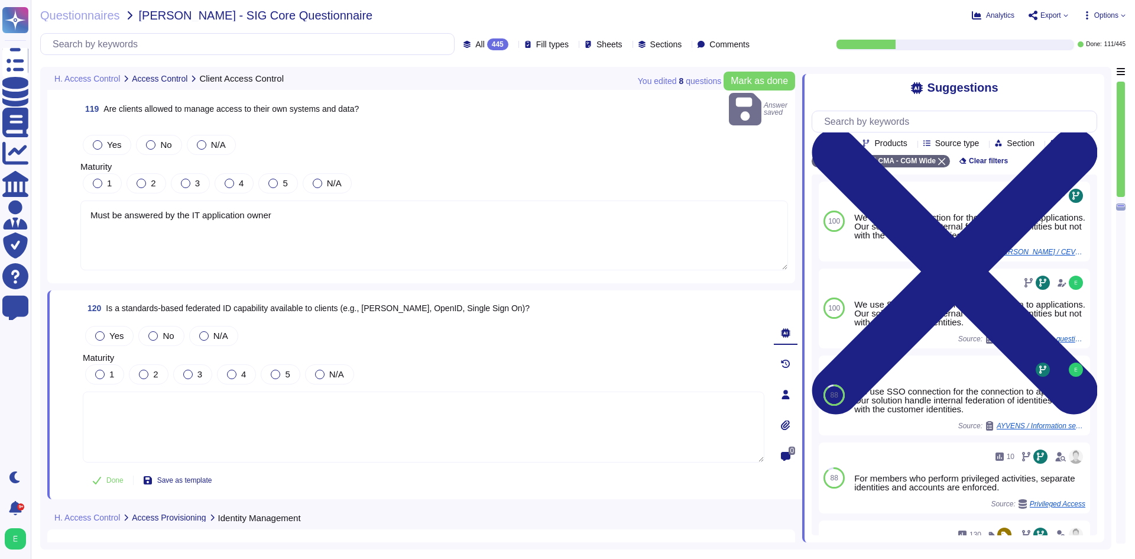
paste textarea "Must be answered by the IT application owner"
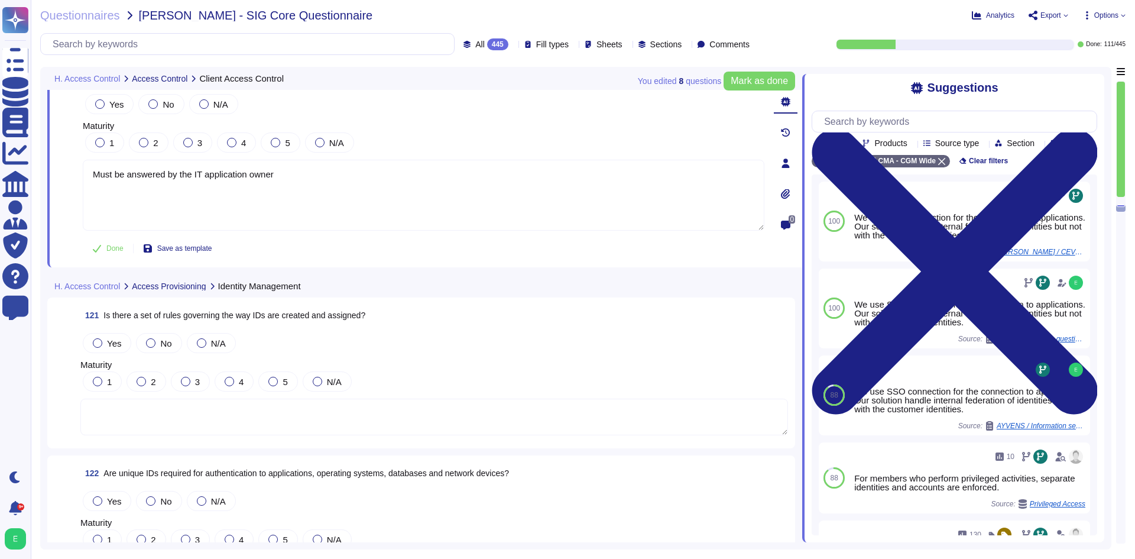
scroll to position [21494, 0]
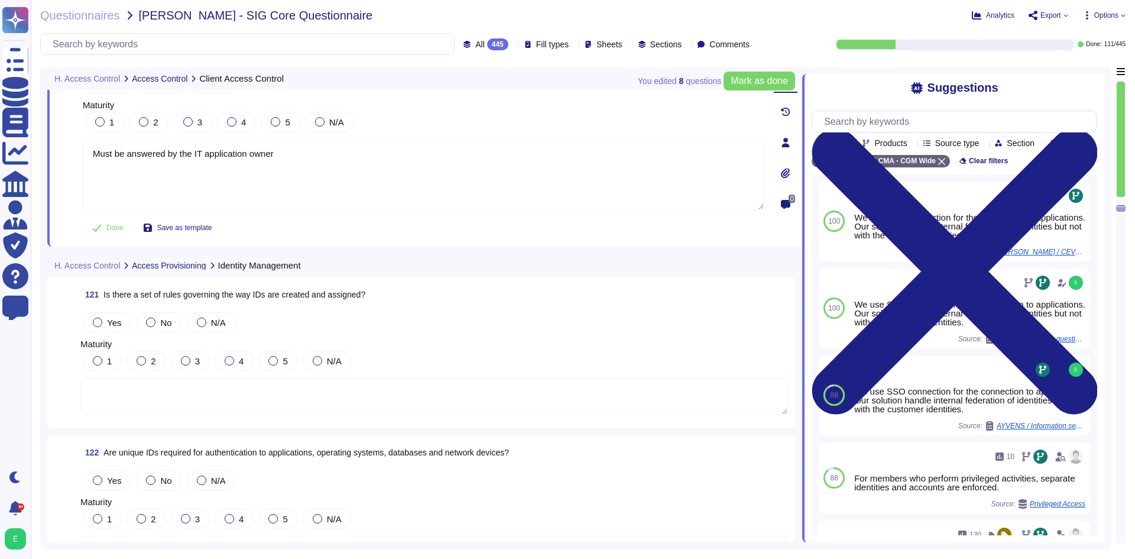
type textarea "Must be answered by the IT application owner"
click at [441, 399] on textarea at bounding box center [433, 396] width 707 height 37
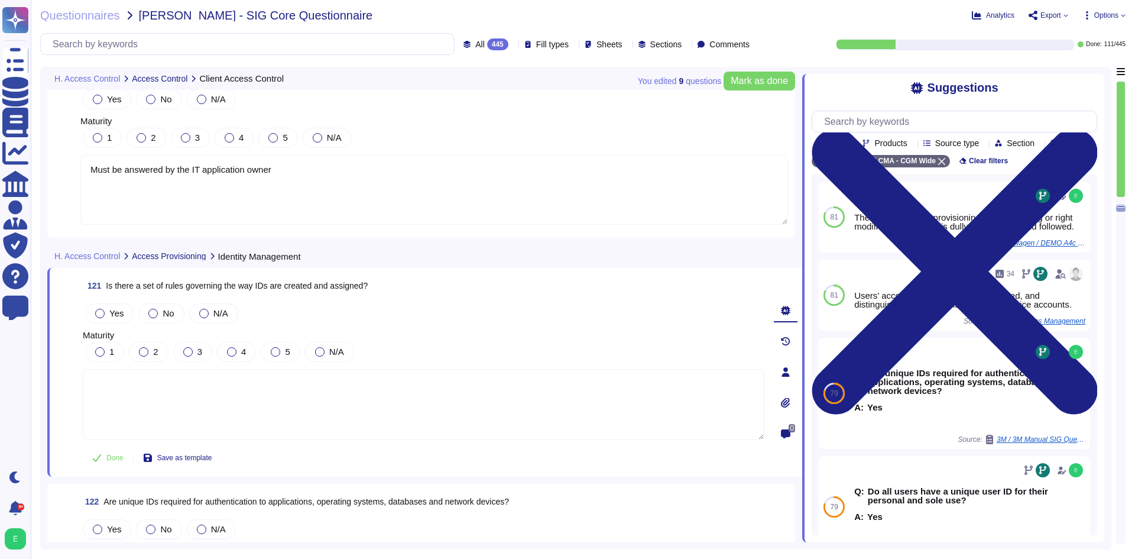
drag, startPoint x: 111, startPoint y: 295, endPoint x: 183, endPoint y: 322, distance: 76.9
click at [111, 309] on label "Yes" at bounding box center [109, 313] width 28 height 9
